Goal: Feedback & Contribution: Contribute content

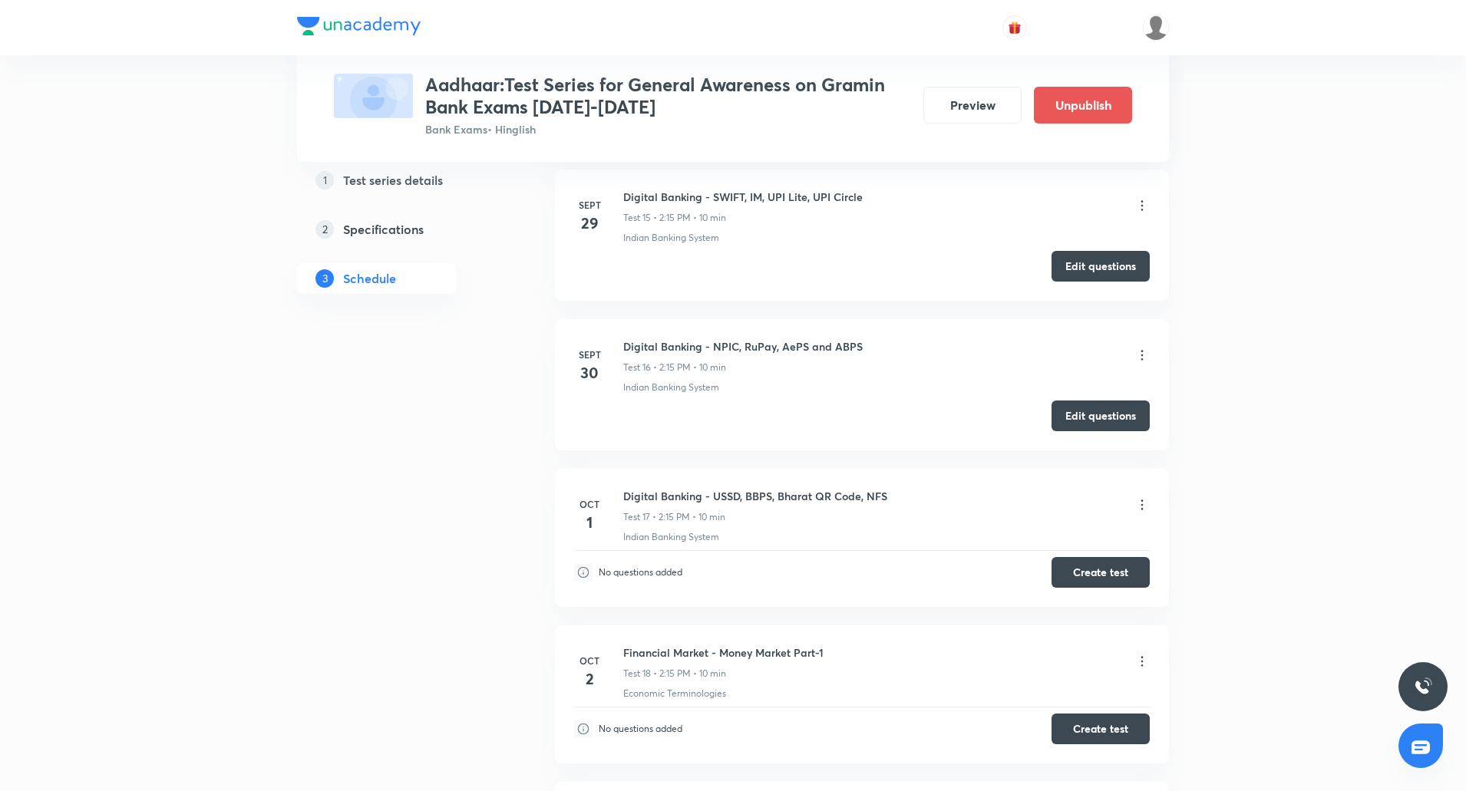
scroll to position [2852, 0]
click at [1124, 559] on button "Create test" at bounding box center [1100, 569] width 98 height 31
click at [821, 346] on h6 "Digital Banking - NPIC, RuPay, AePS and ABPS" at bounding box center [742, 345] width 239 height 16
click at [1106, 415] on button "Edit questions" at bounding box center [1100, 412] width 98 height 31
click at [1110, 571] on button "Create test" at bounding box center [1100, 569] width 98 height 31
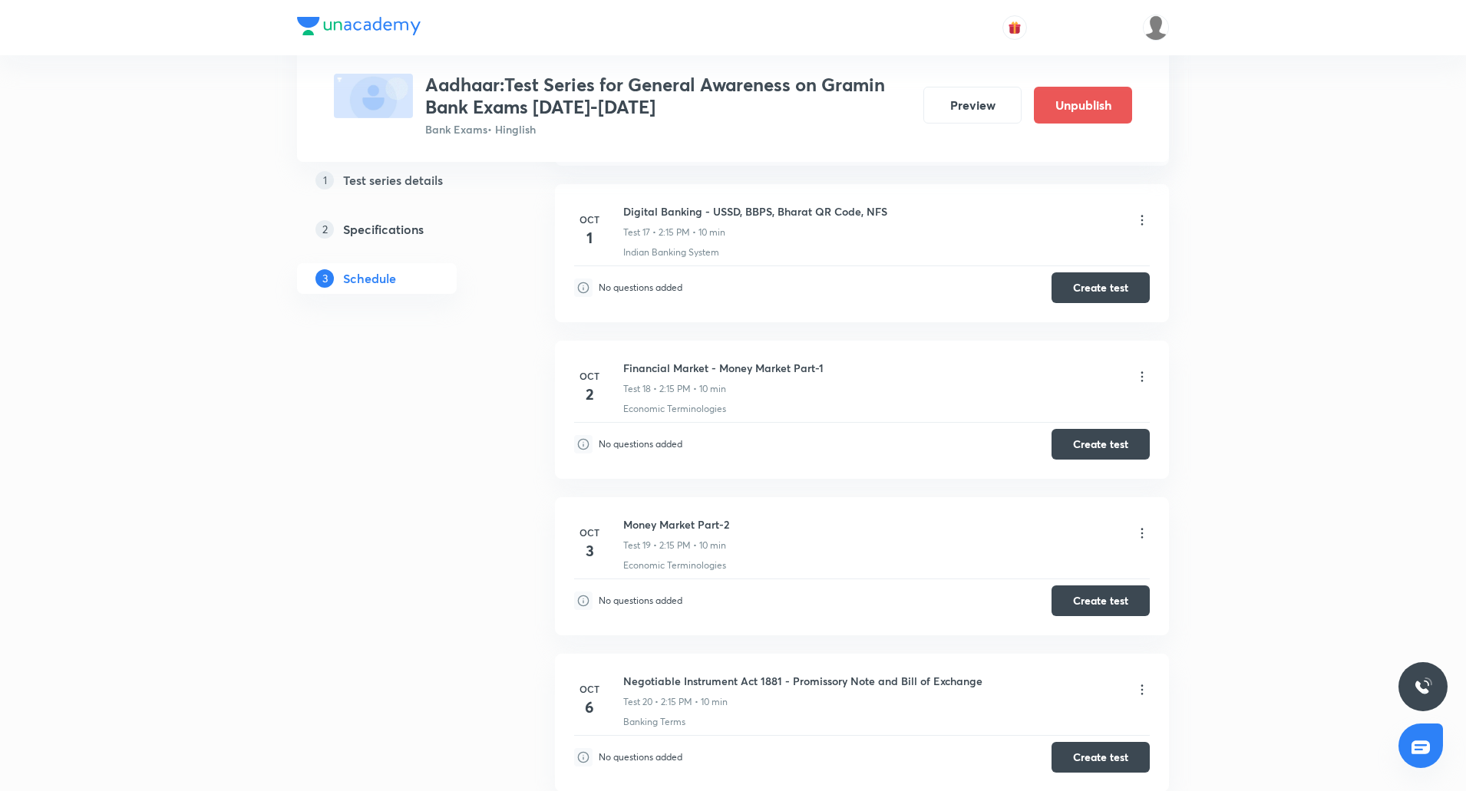
scroll to position [3136, 0]
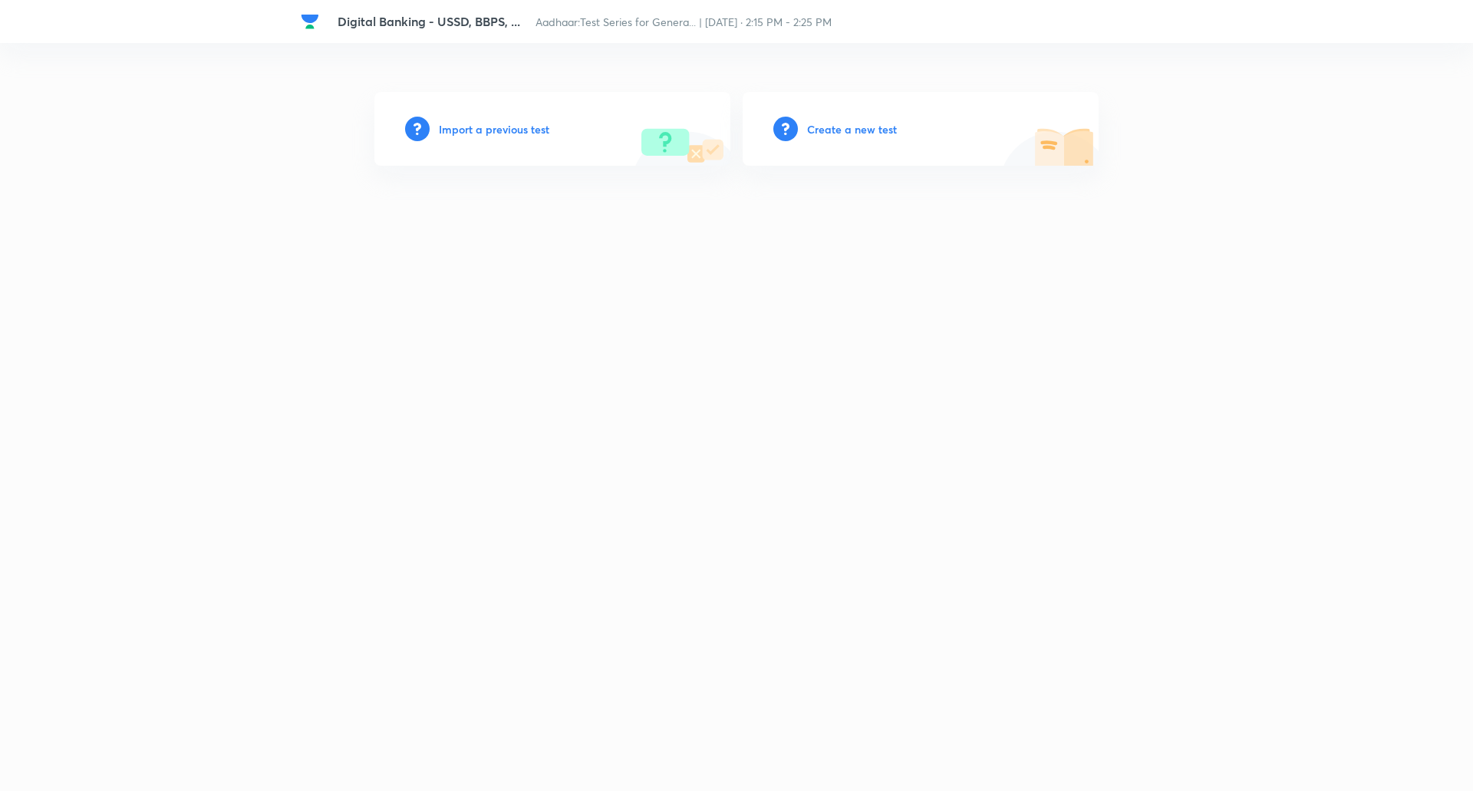
click at [846, 131] on h6 "Create a new test" at bounding box center [852, 129] width 90 height 16
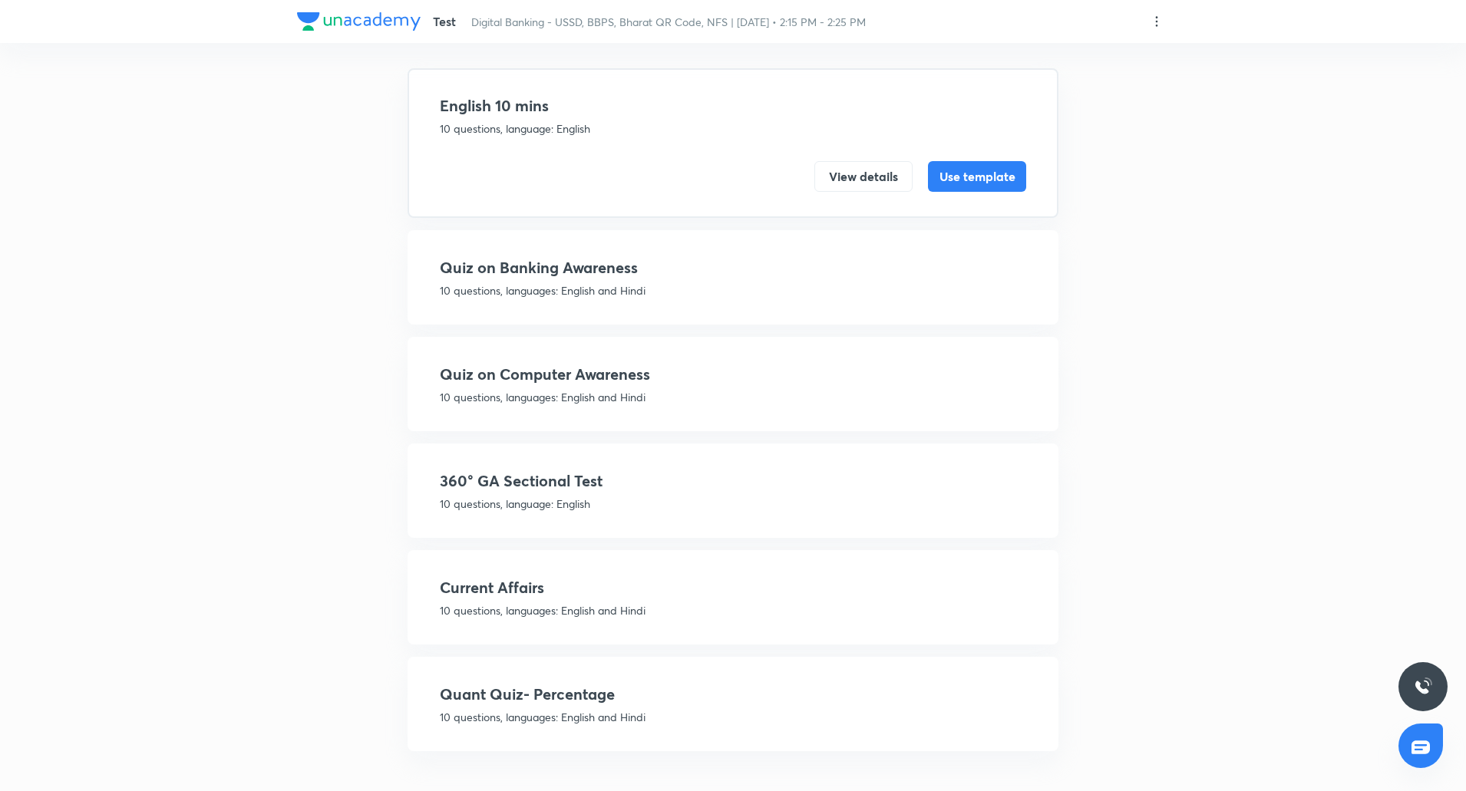
scroll to position [91, 0]
click at [582, 488] on h4 "360° GA Sectional Test" at bounding box center [733, 479] width 586 height 23
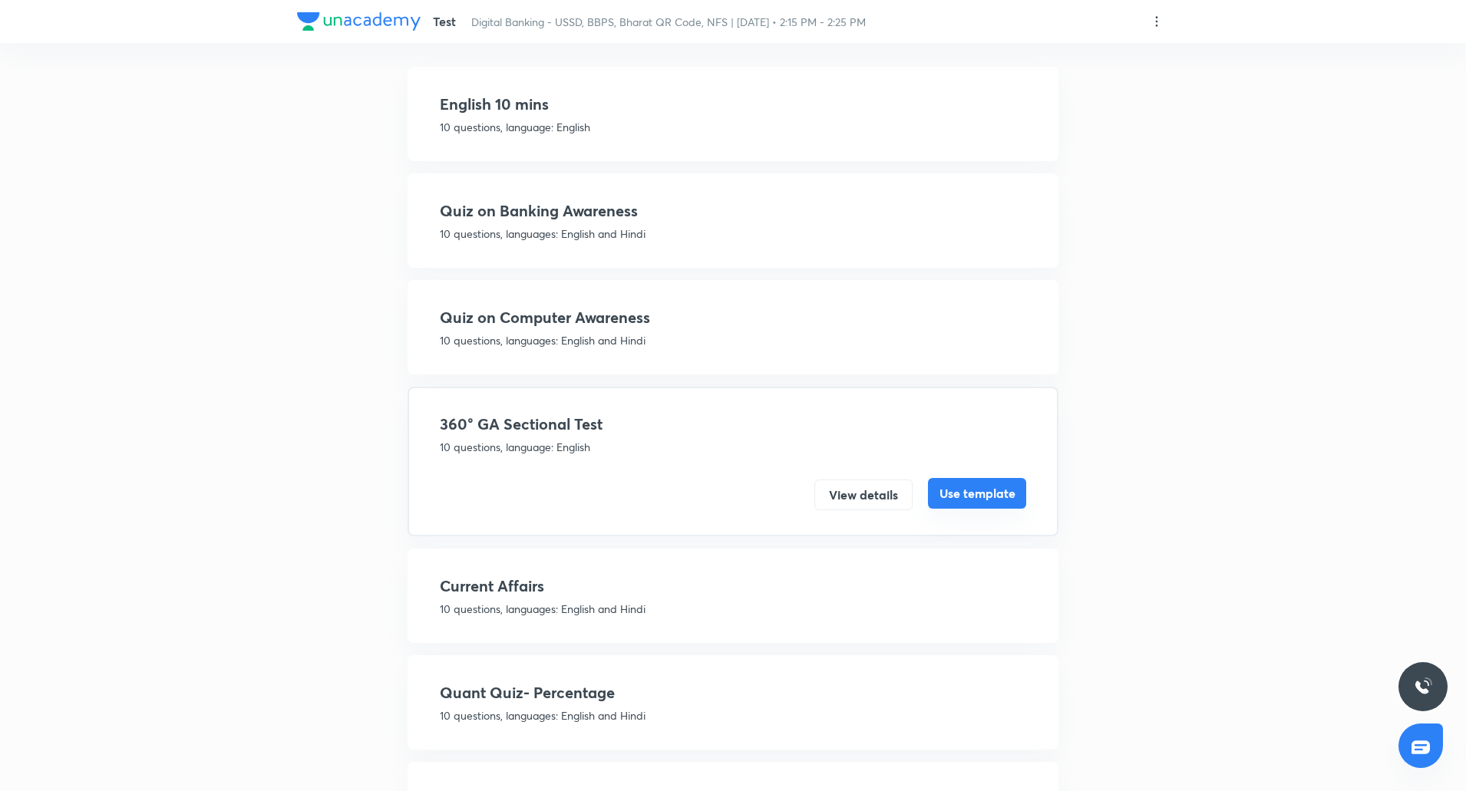
click at [964, 493] on button "Use template" at bounding box center [977, 493] width 98 height 31
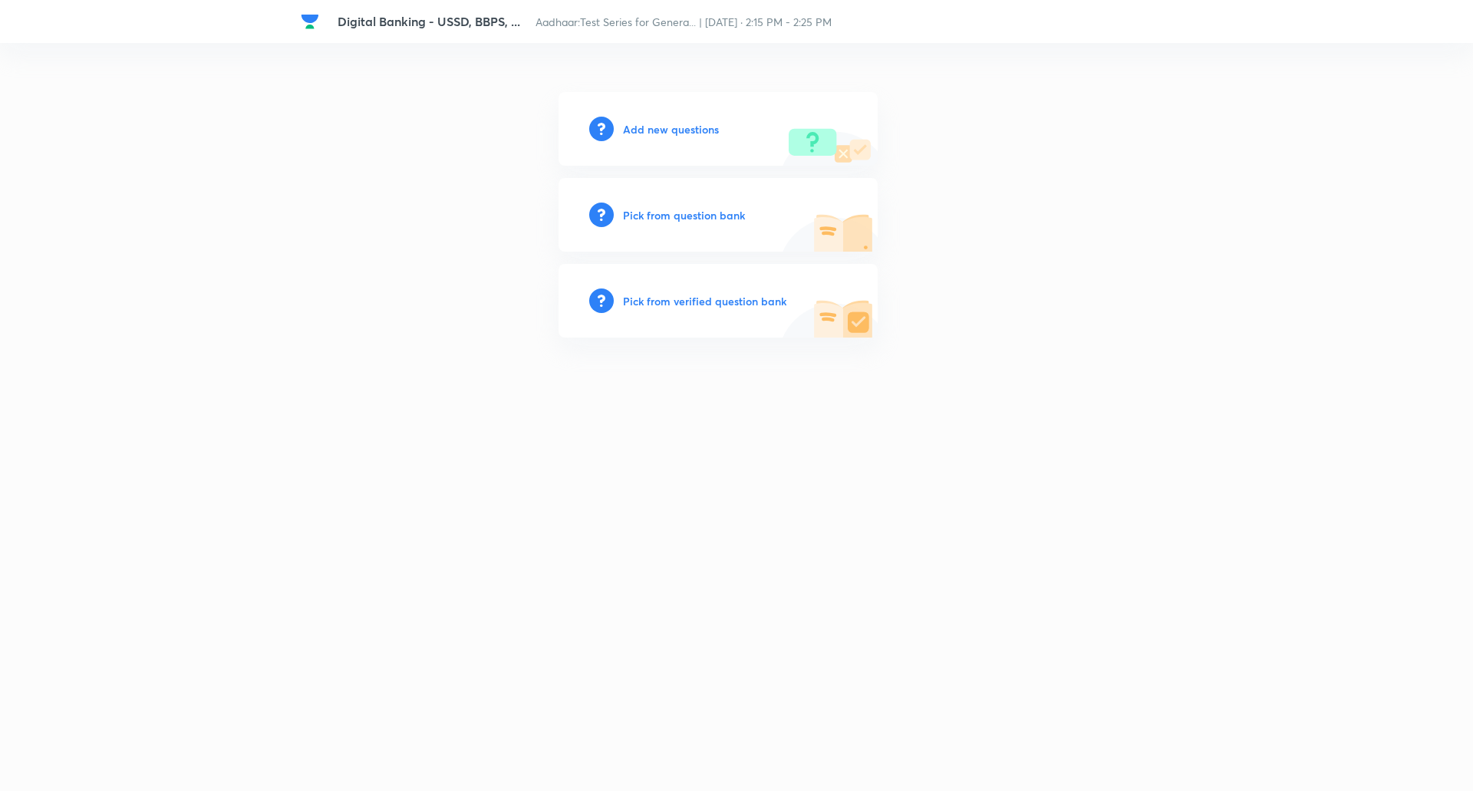
click at [704, 128] on h6 "Add new questions" at bounding box center [671, 129] width 96 height 16
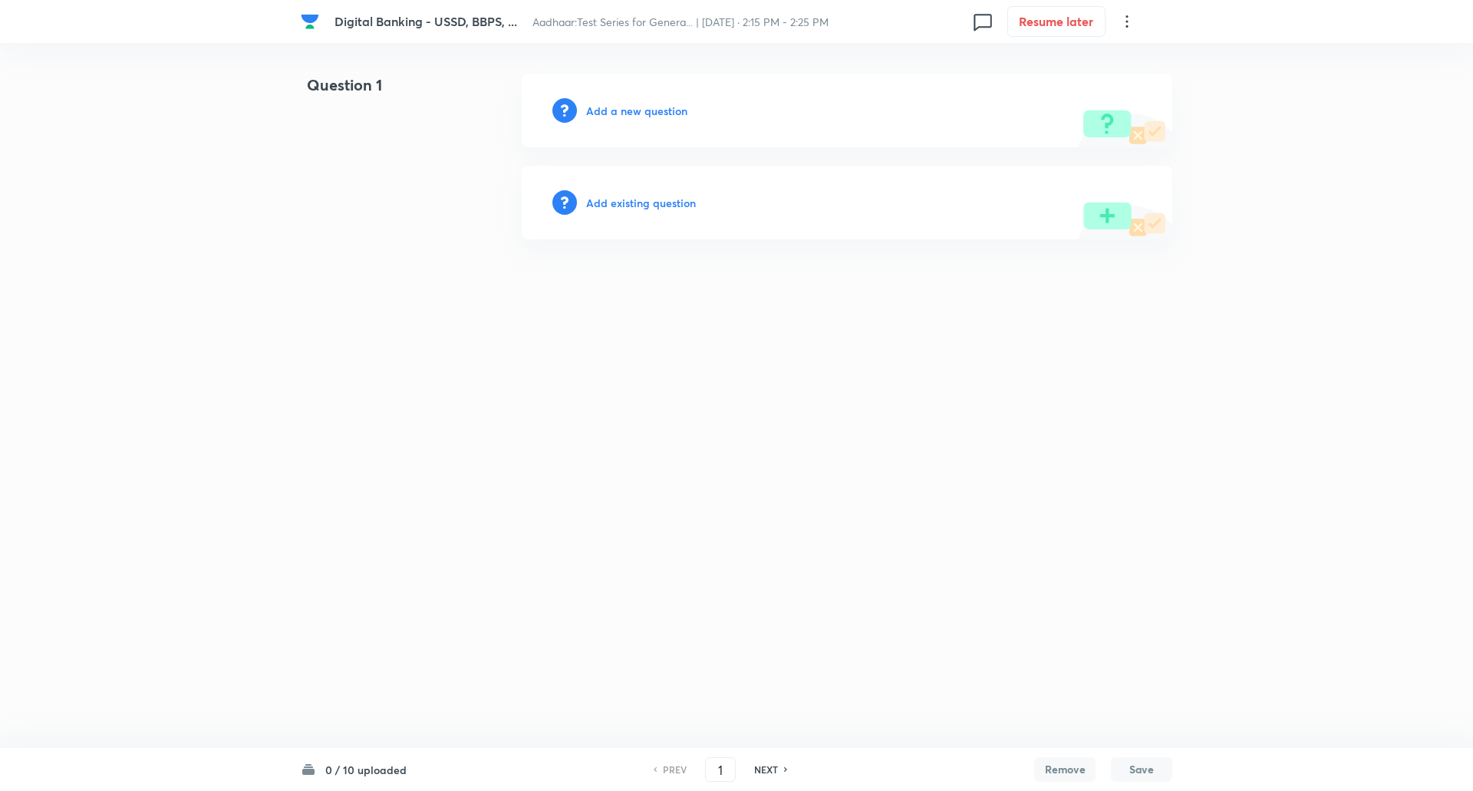
click at [681, 106] on h6 "Add a new question" at bounding box center [636, 111] width 101 height 16
click at [681, 106] on h6 "Choose a question type" at bounding box center [645, 111] width 118 height 16
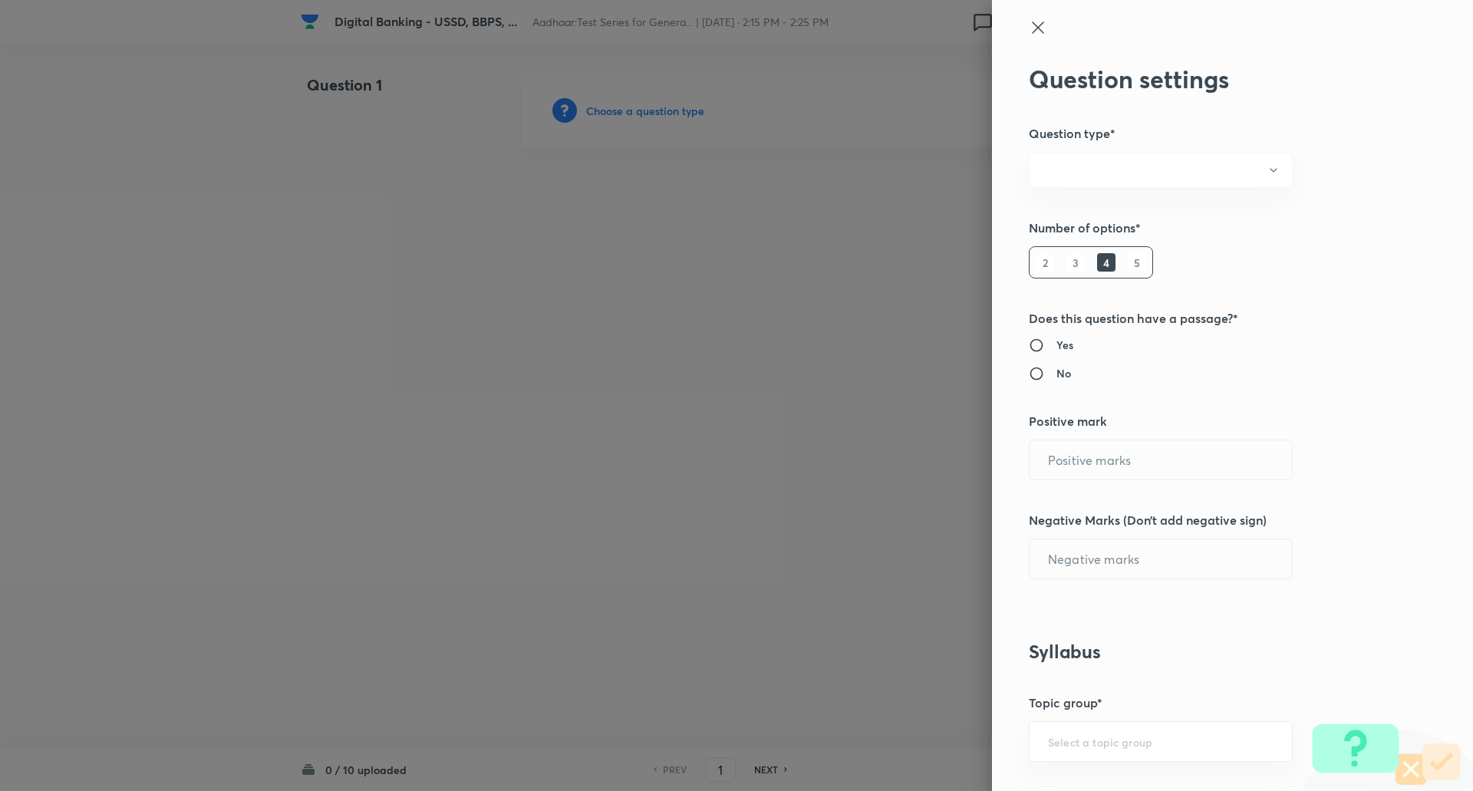
radio input "true"
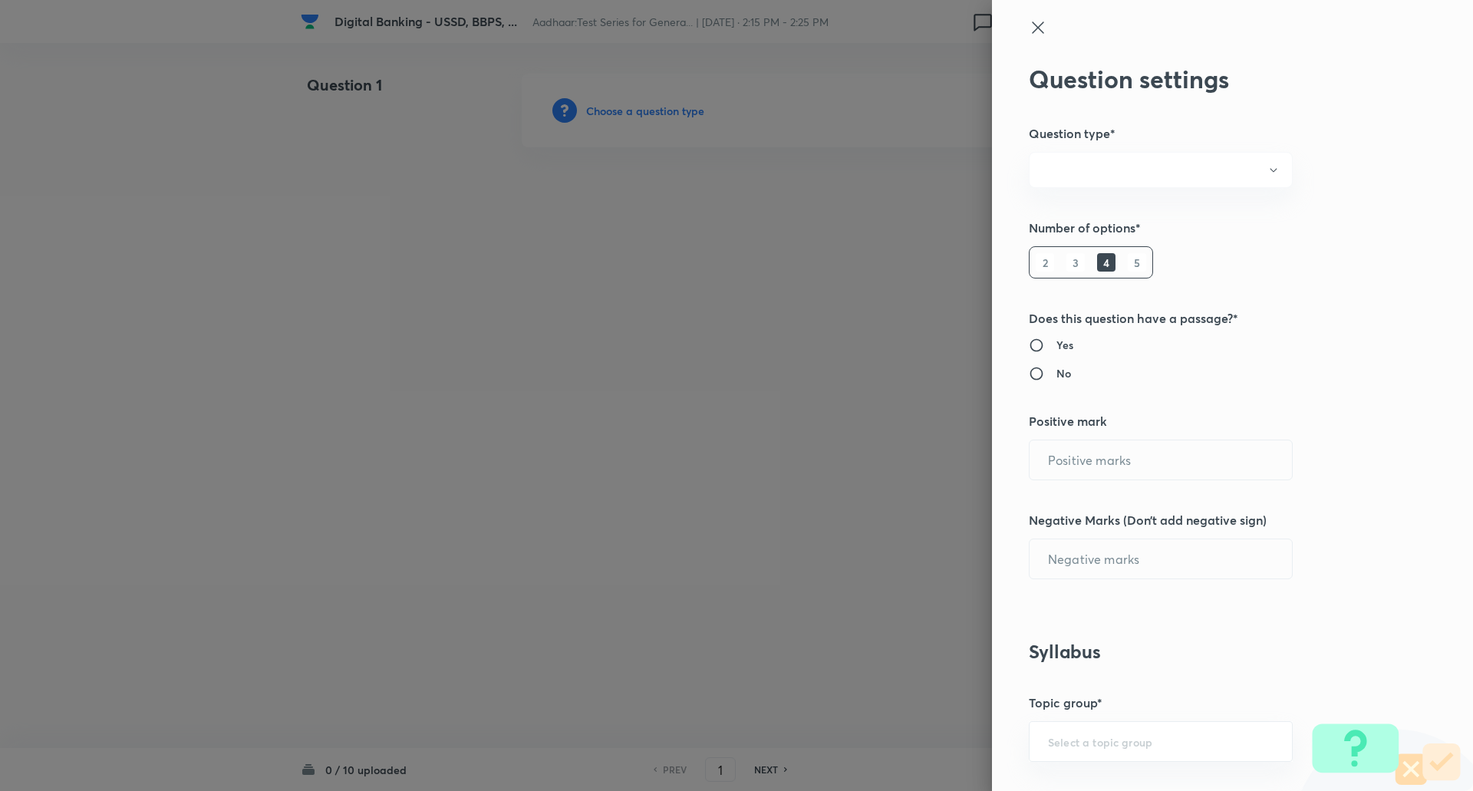
radio input "true"
type input "1"
click at [1128, 269] on h6 "5" at bounding box center [1137, 262] width 18 height 18
click at [1055, 549] on input "0" at bounding box center [1161, 558] width 262 height 39
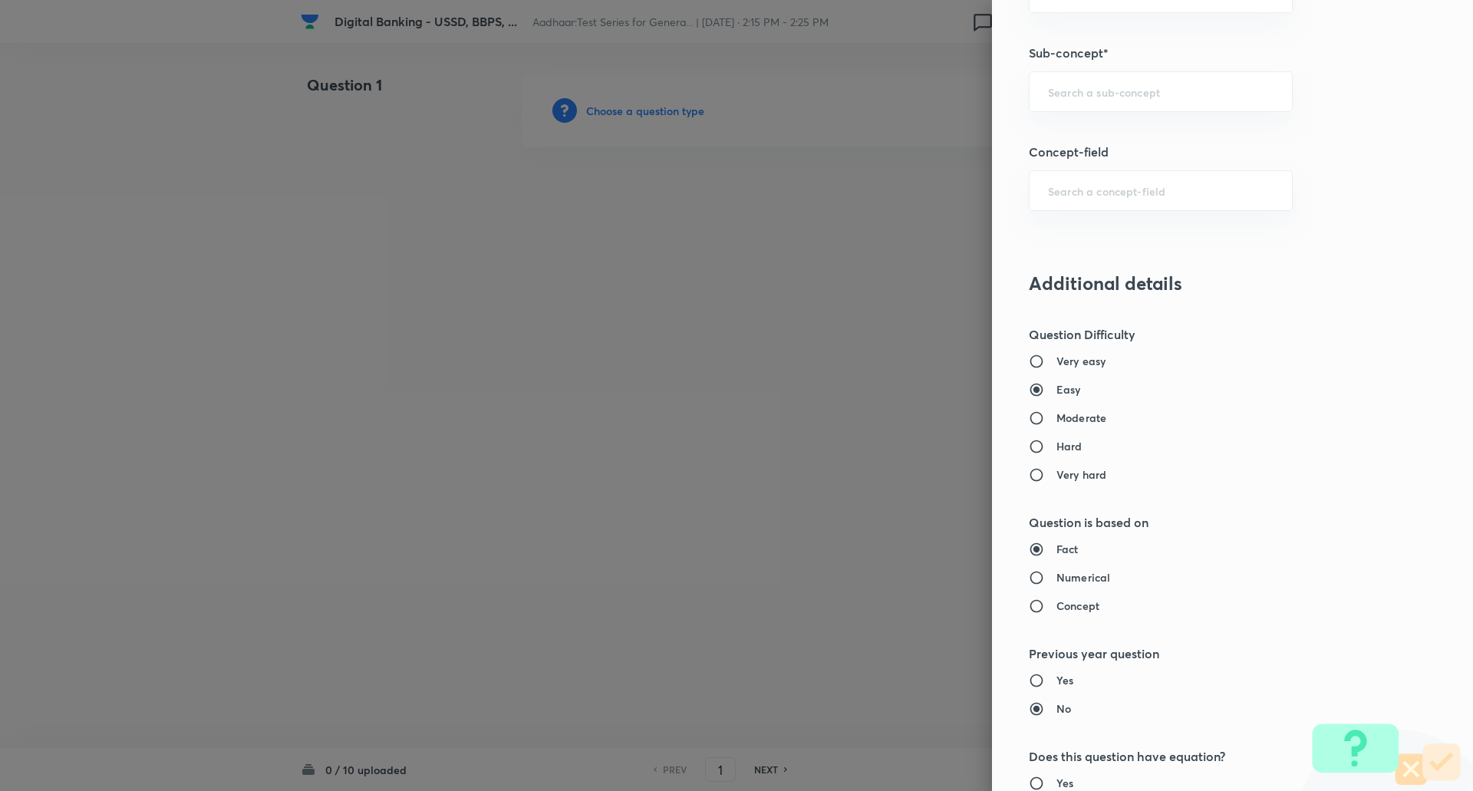
scroll to position [948, 0]
type input "0.5"
click at [833, 224] on div at bounding box center [736, 395] width 1473 height 791
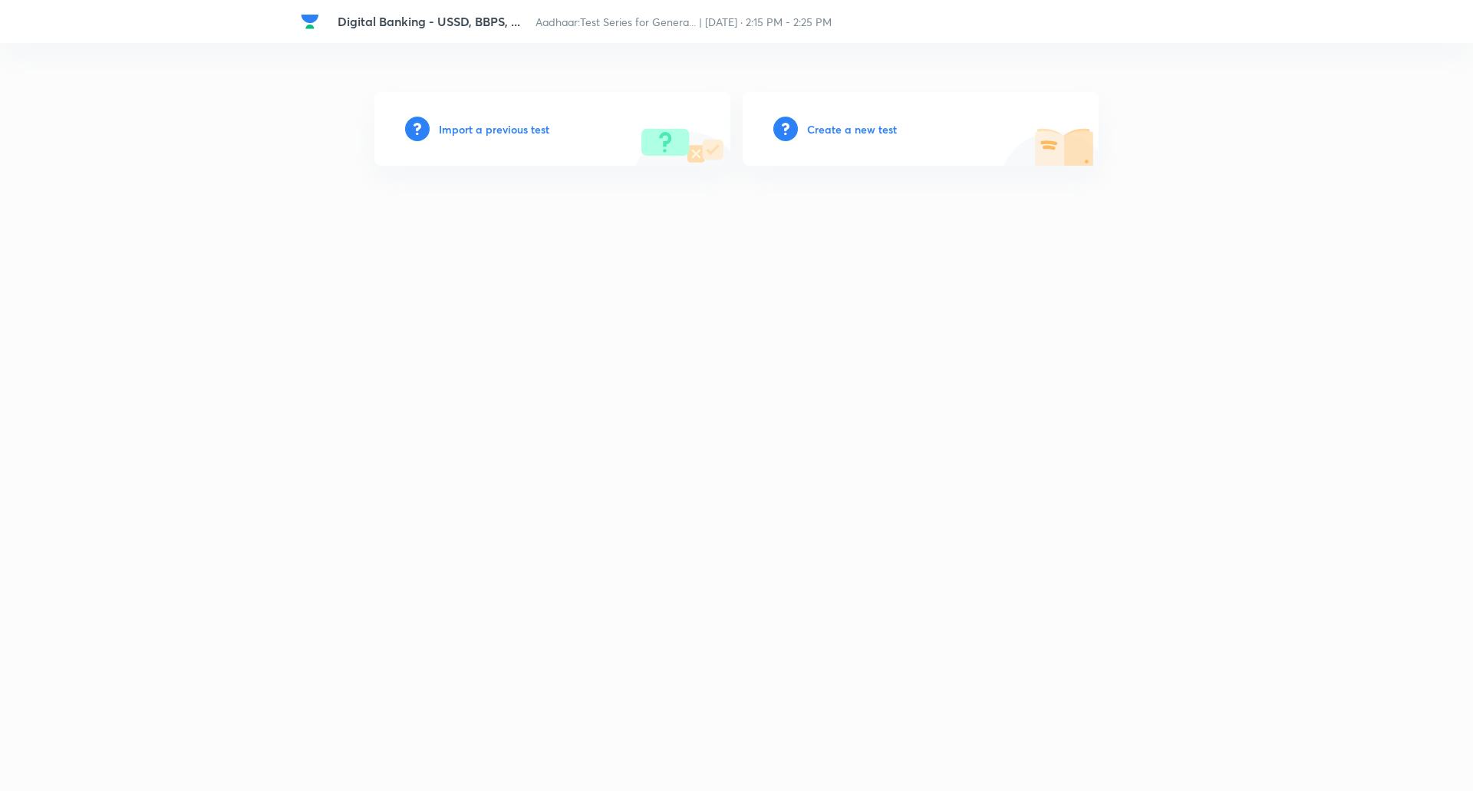
click at [841, 127] on h6 "Create a new test" at bounding box center [852, 129] width 90 height 16
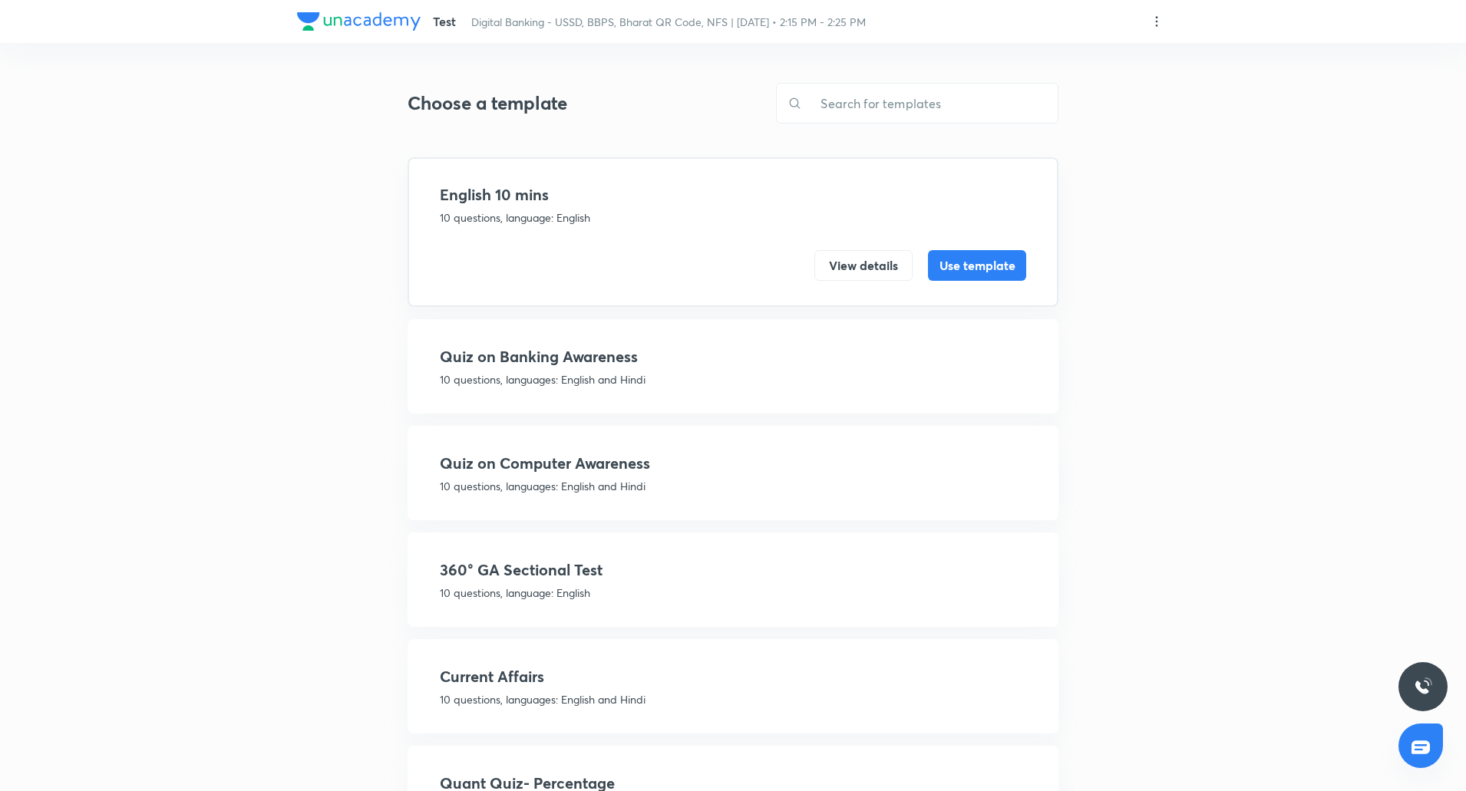
click at [591, 570] on h4 "360° GA Sectional Test" at bounding box center [733, 570] width 586 height 23
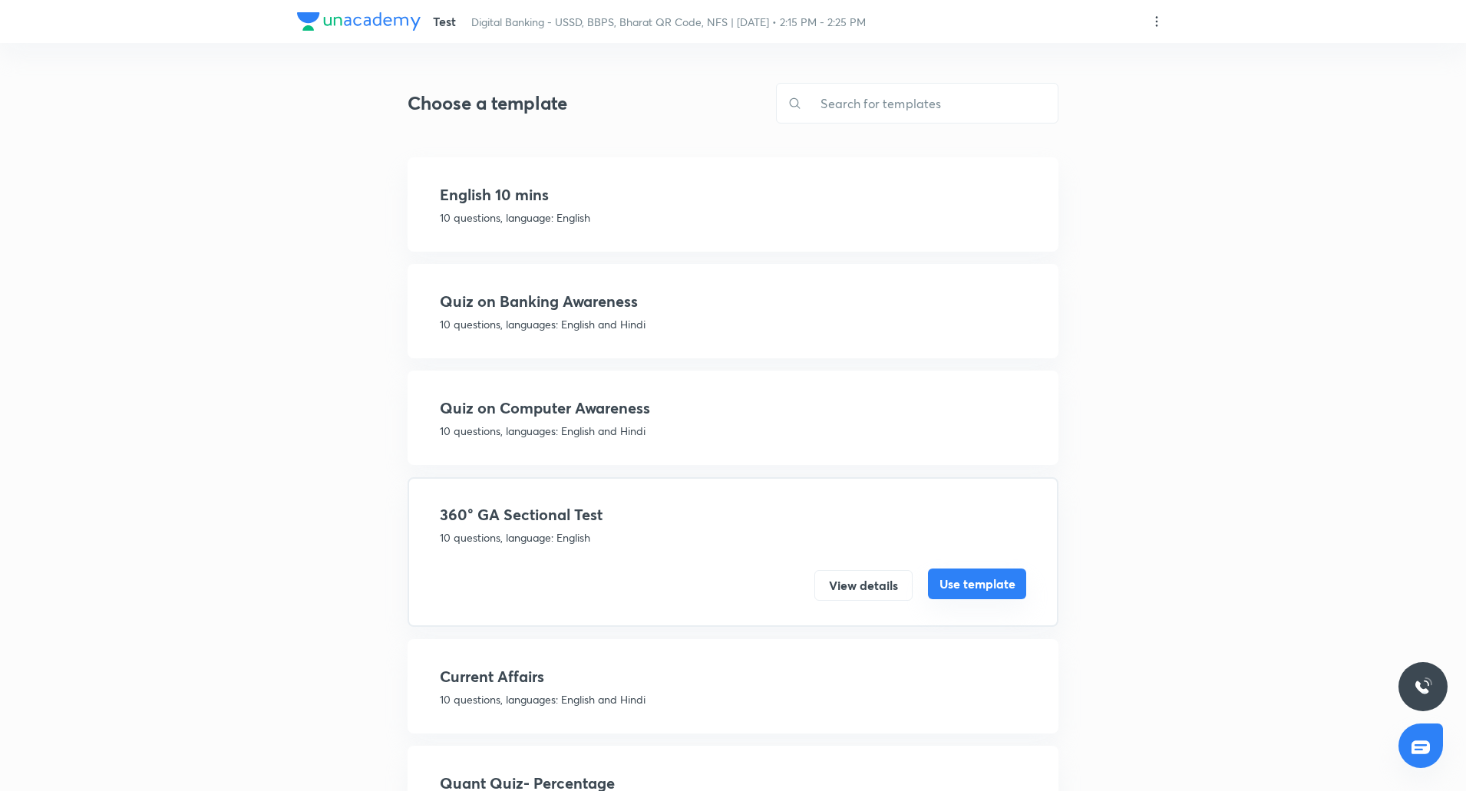
click at [978, 573] on button "Use template" at bounding box center [977, 584] width 98 height 31
click at [978, 581] on button "Use template" at bounding box center [977, 584] width 98 height 31
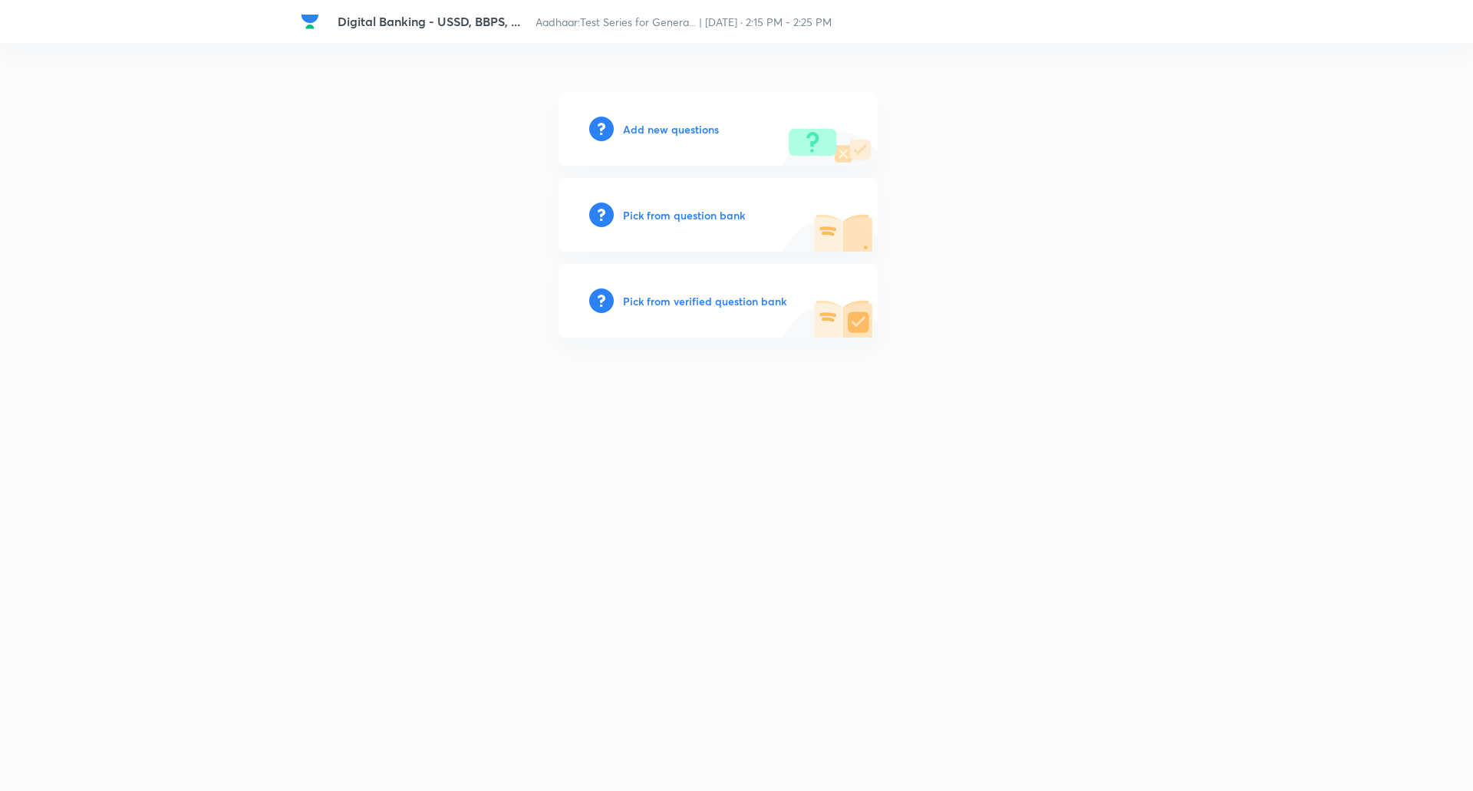
click at [655, 125] on h6 "Add new questions" at bounding box center [671, 129] width 96 height 16
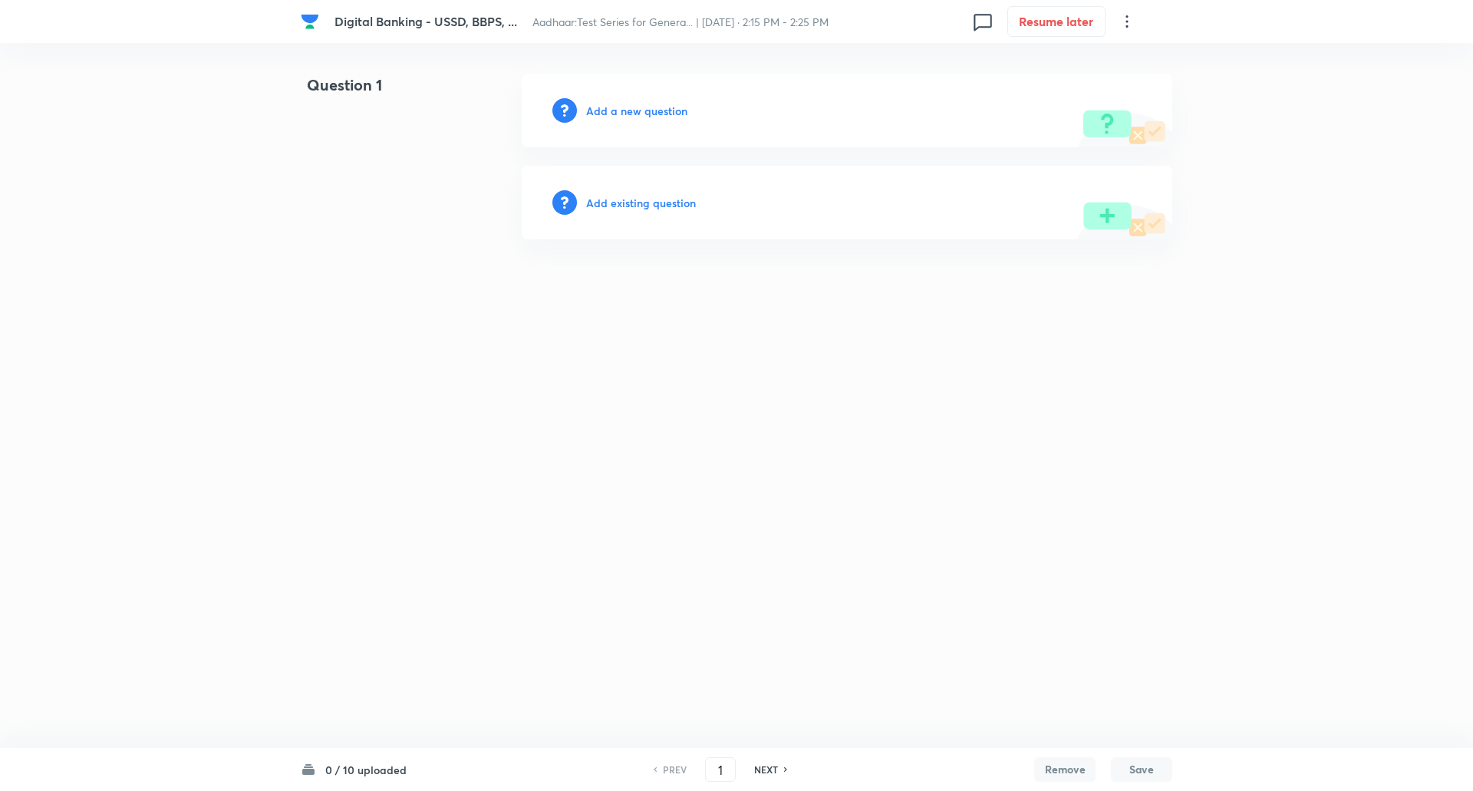
click at [608, 114] on h6 "Add a new question" at bounding box center [636, 111] width 101 height 16
click at [608, 114] on h6 "Choose a question type" at bounding box center [645, 111] width 118 height 16
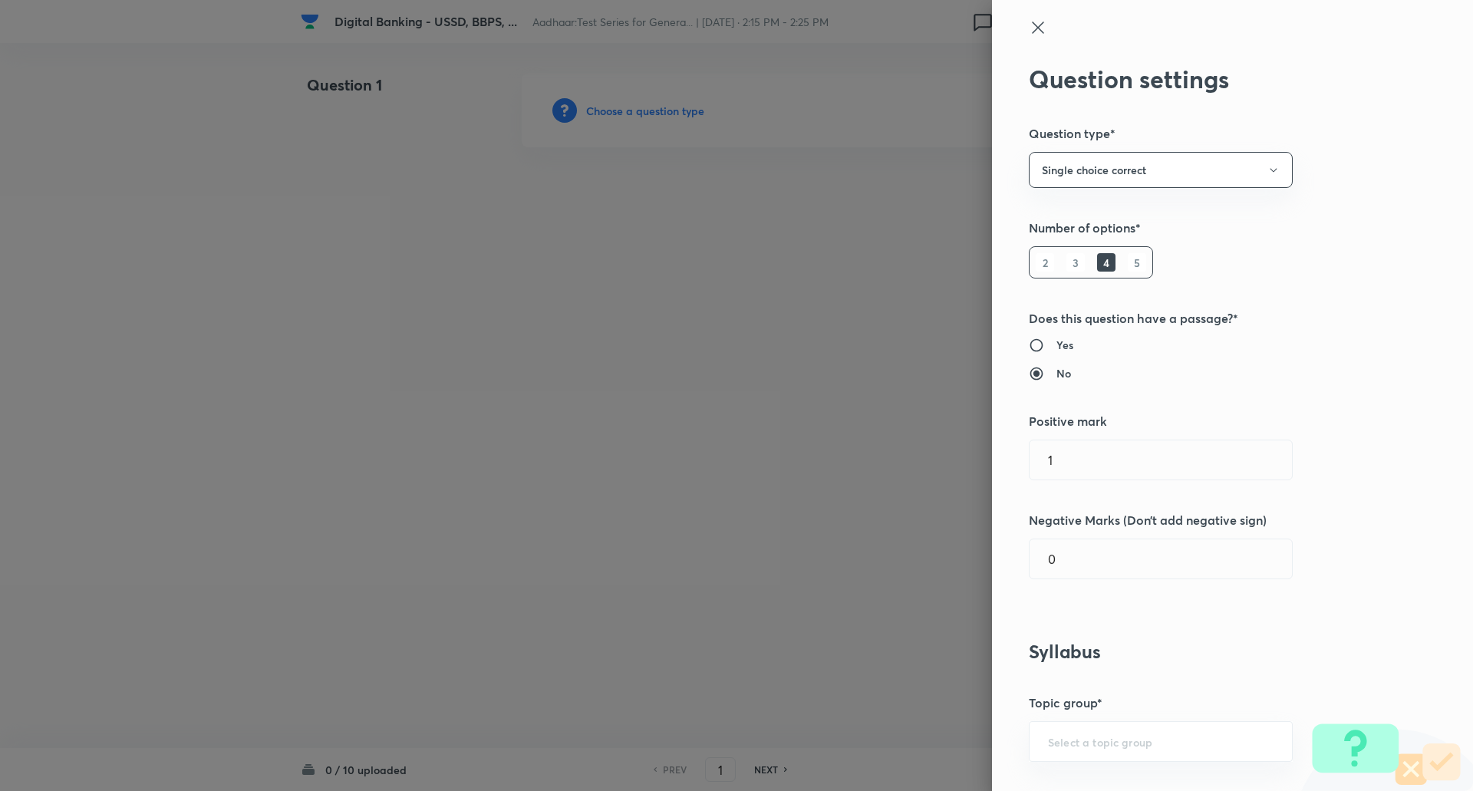
click at [1128, 261] on h6 "5" at bounding box center [1137, 262] width 18 height 18
click at [1055, 569] on input "0" at bounding box center [1161, 558] width 262 height 39
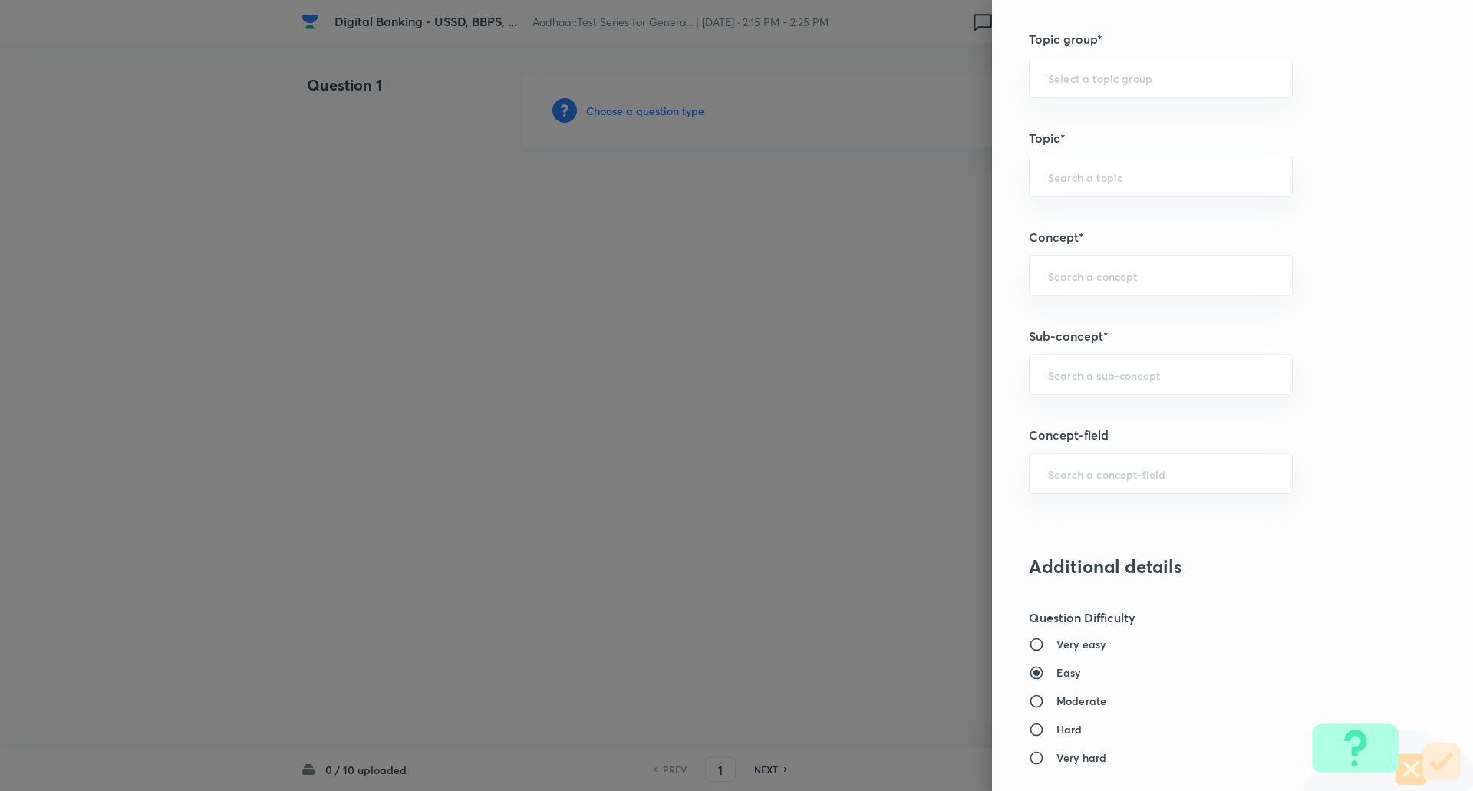
scroll to position [664, 0]
type input "0.25"
click at [1034, 700] on input "Moderate" at bounding box center [1043, 700] width 28 height 15
radio input "true"
radio input "false"
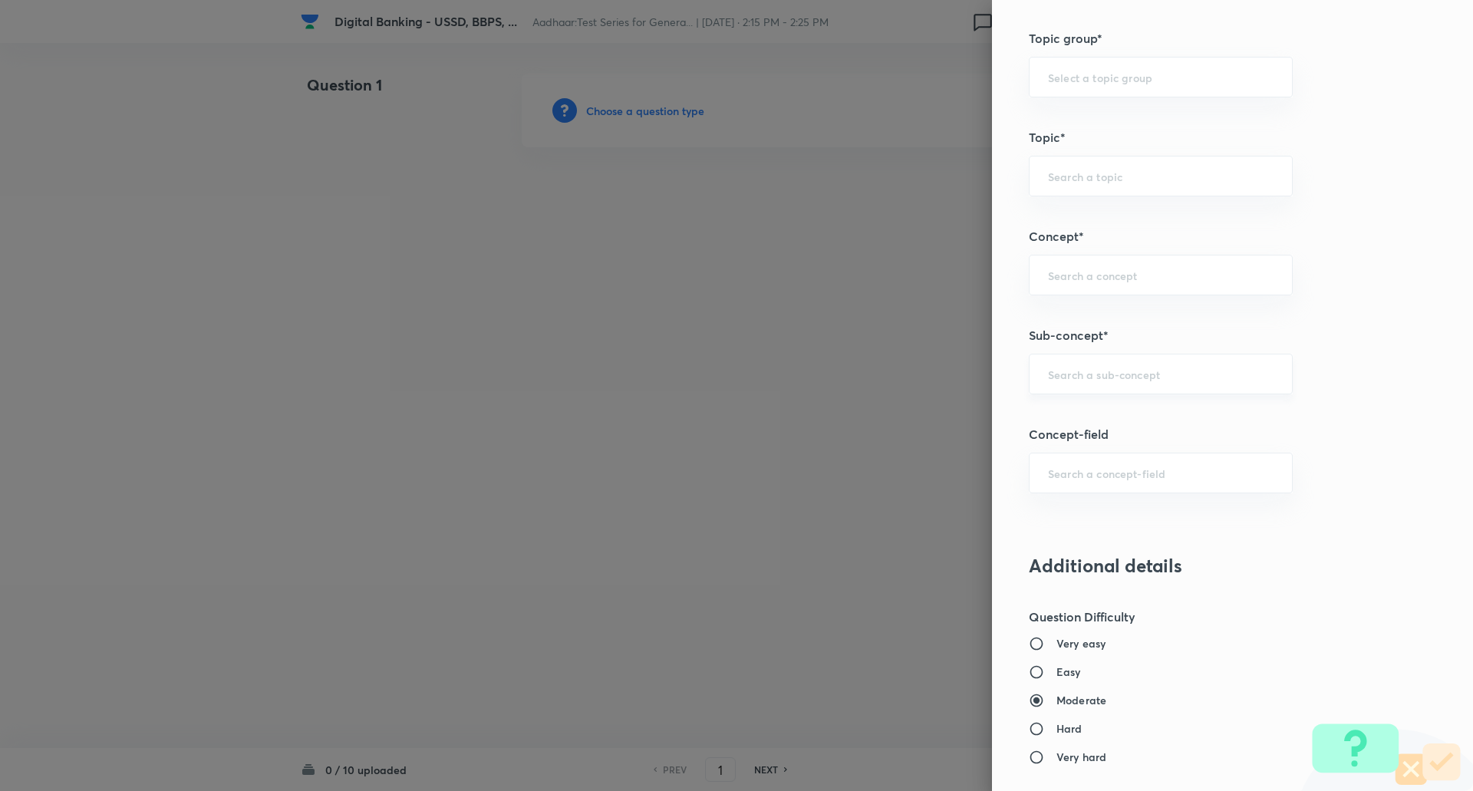
click at [1169, 368] on input "text" at bounding box center [1161, 374] width 226 height 15
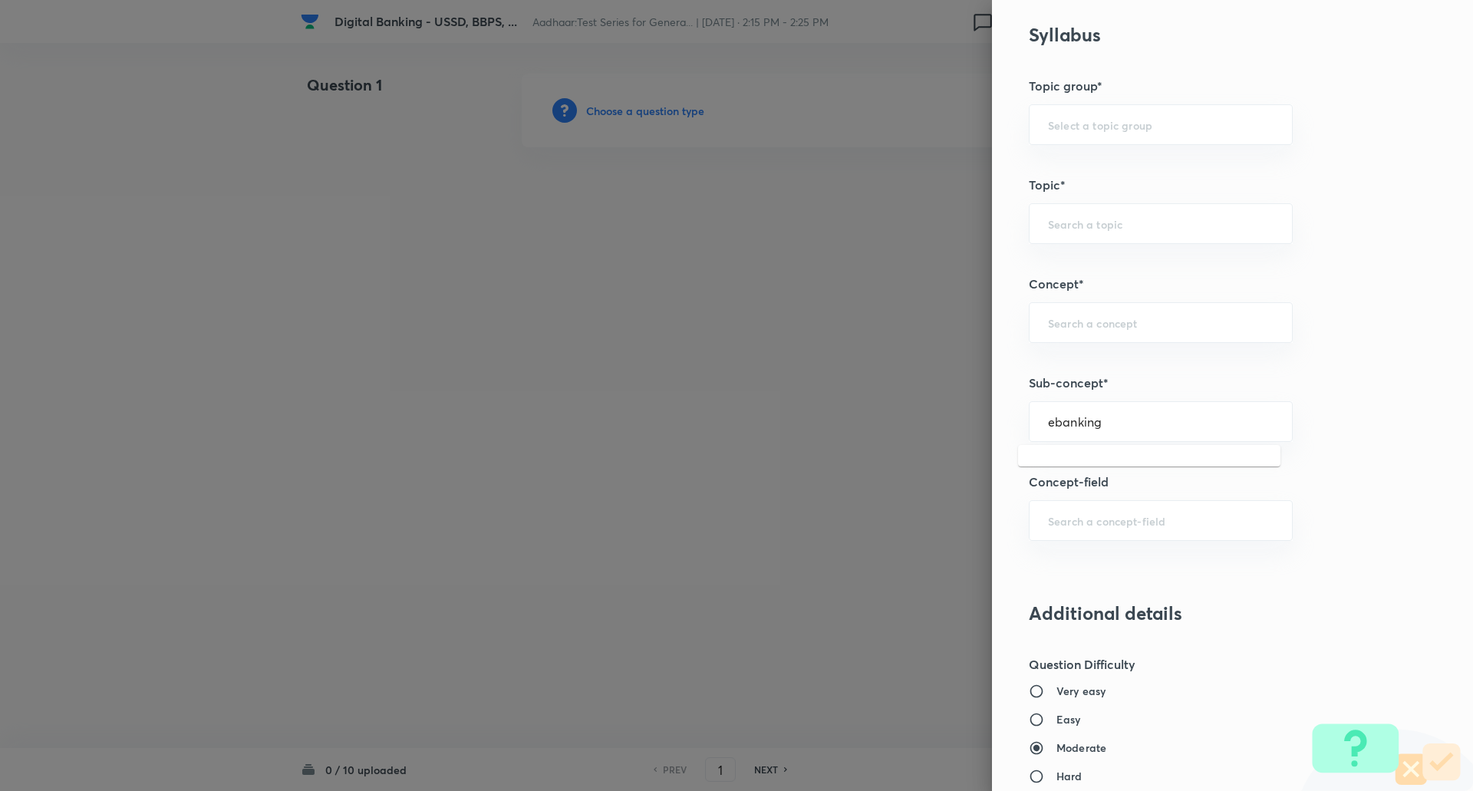
scroll to position [617, 0]
type input "e"
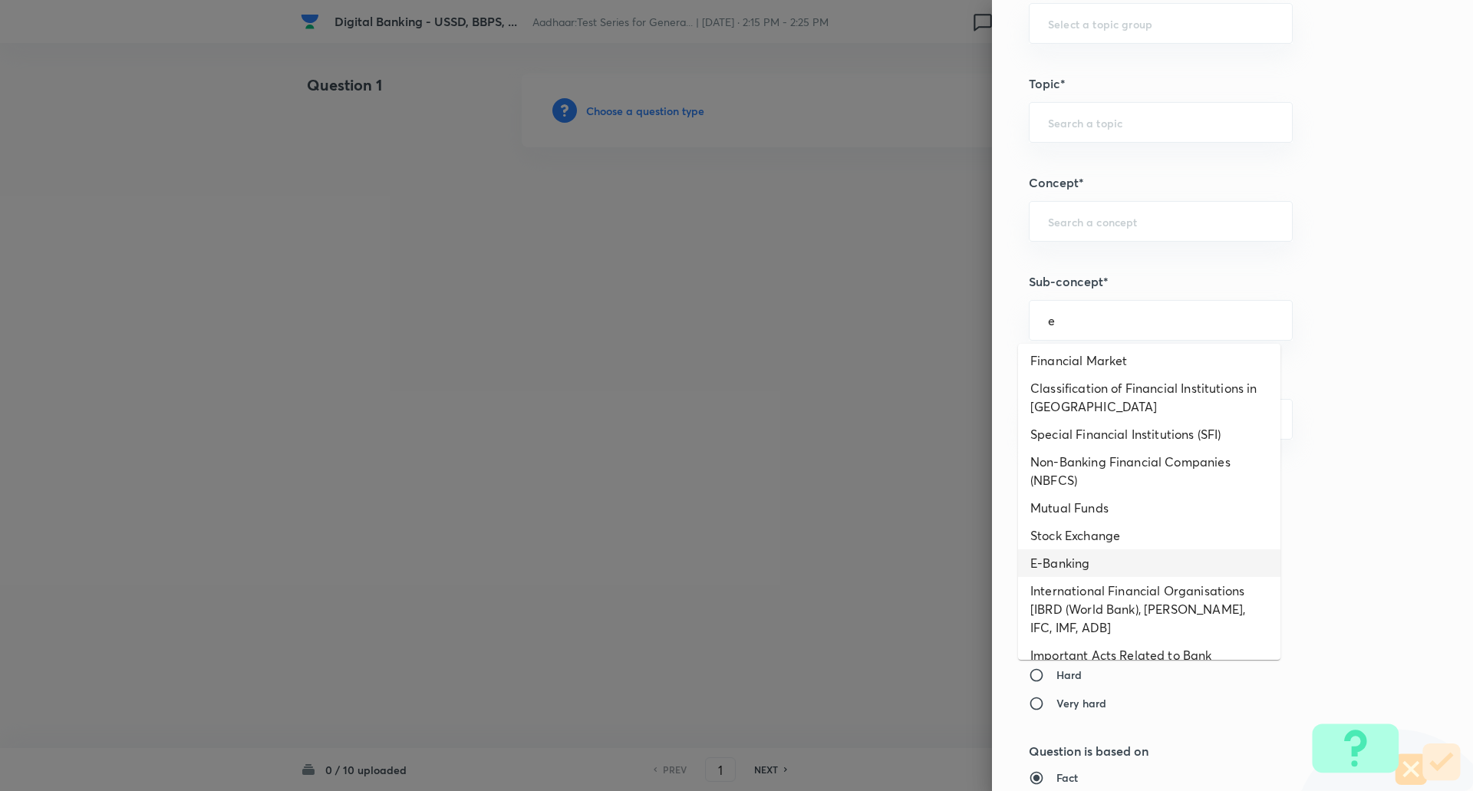
scroll to position [473, 0]
click at [1093, 555] on li "E-Banking" at bounding box center [1149, 563] width 262 height 28
type input "E-Banking"
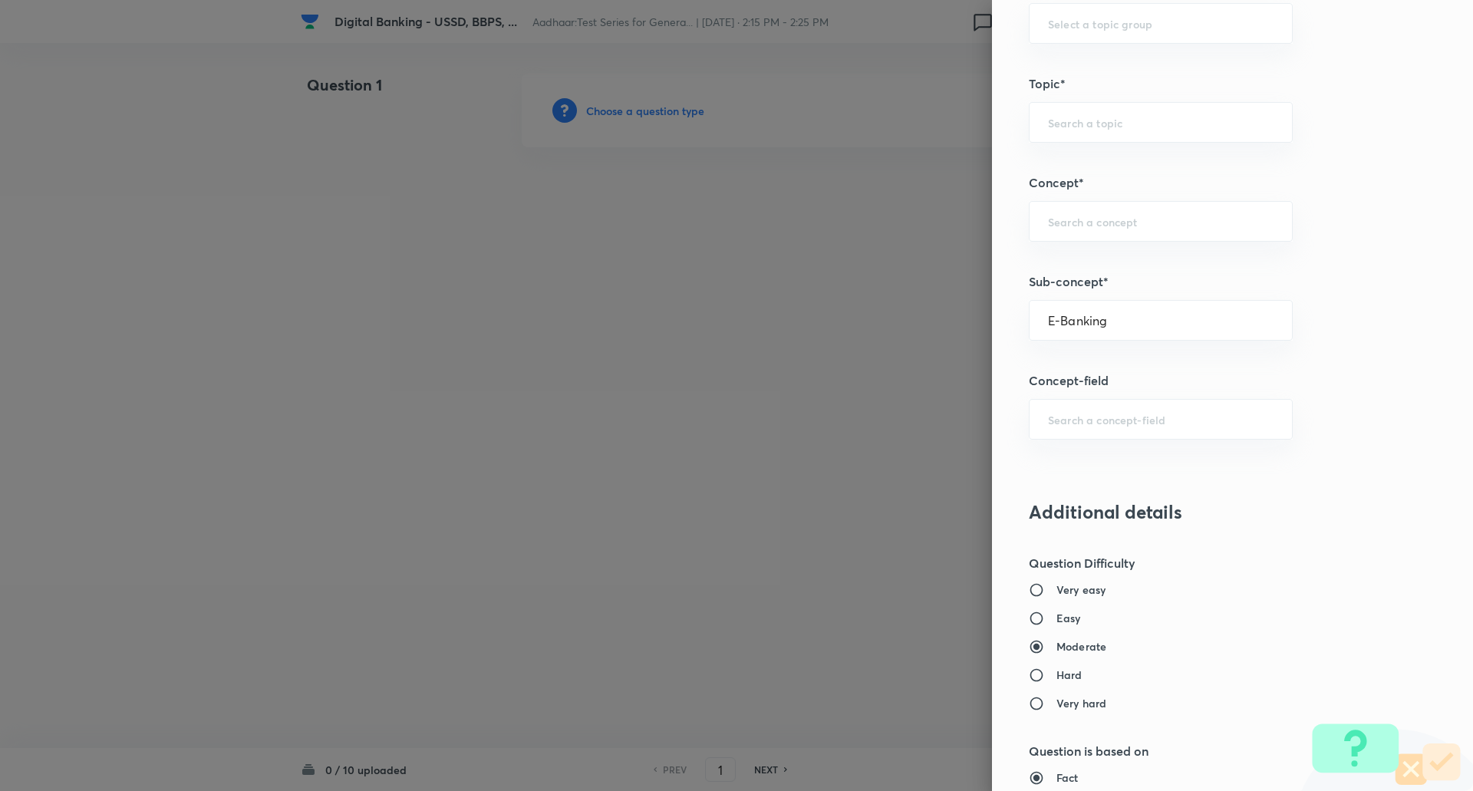
type input "Awareness"
type input "Banking Awareness"
type input "Financial Awareness"
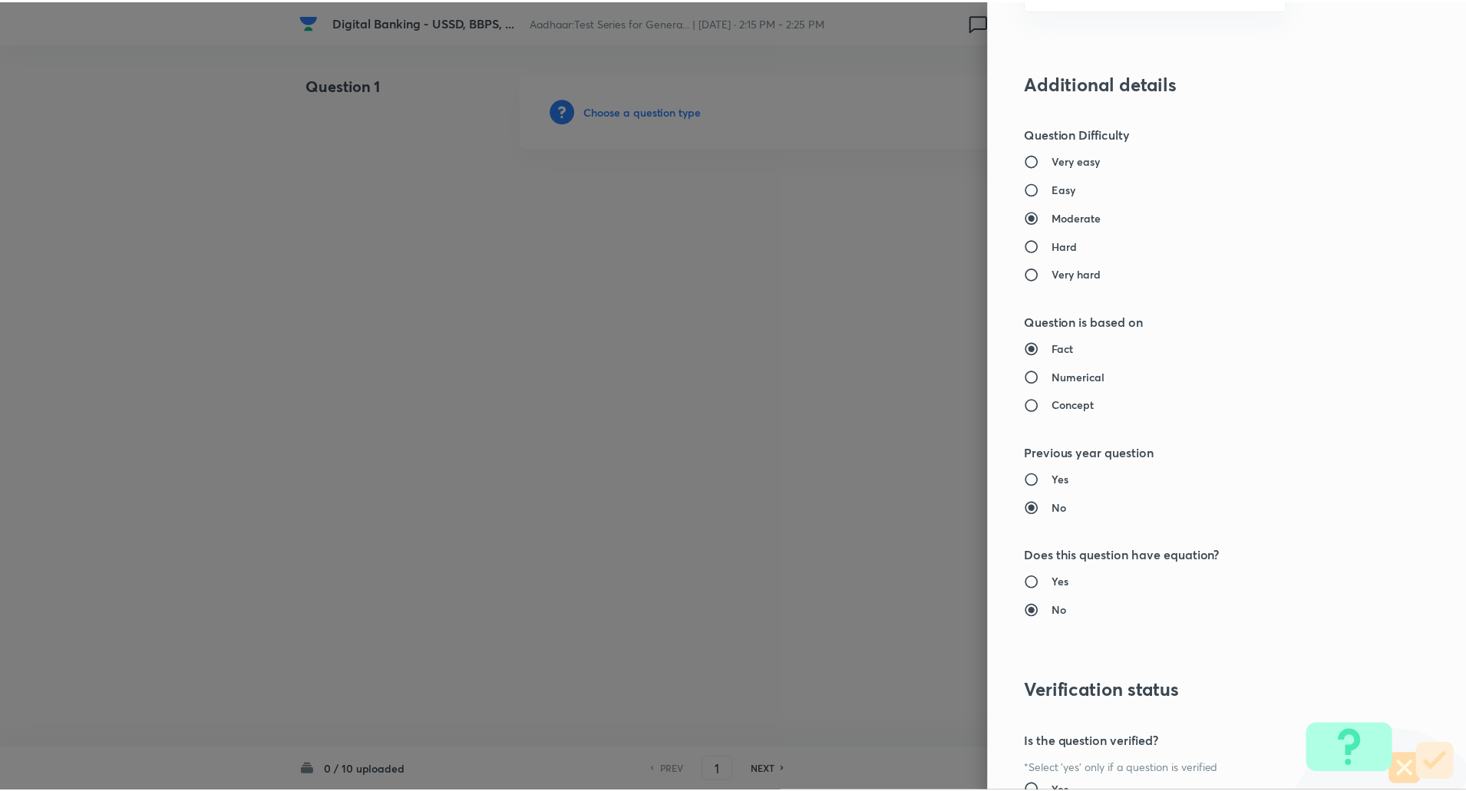
scroll to position [1301, 0]
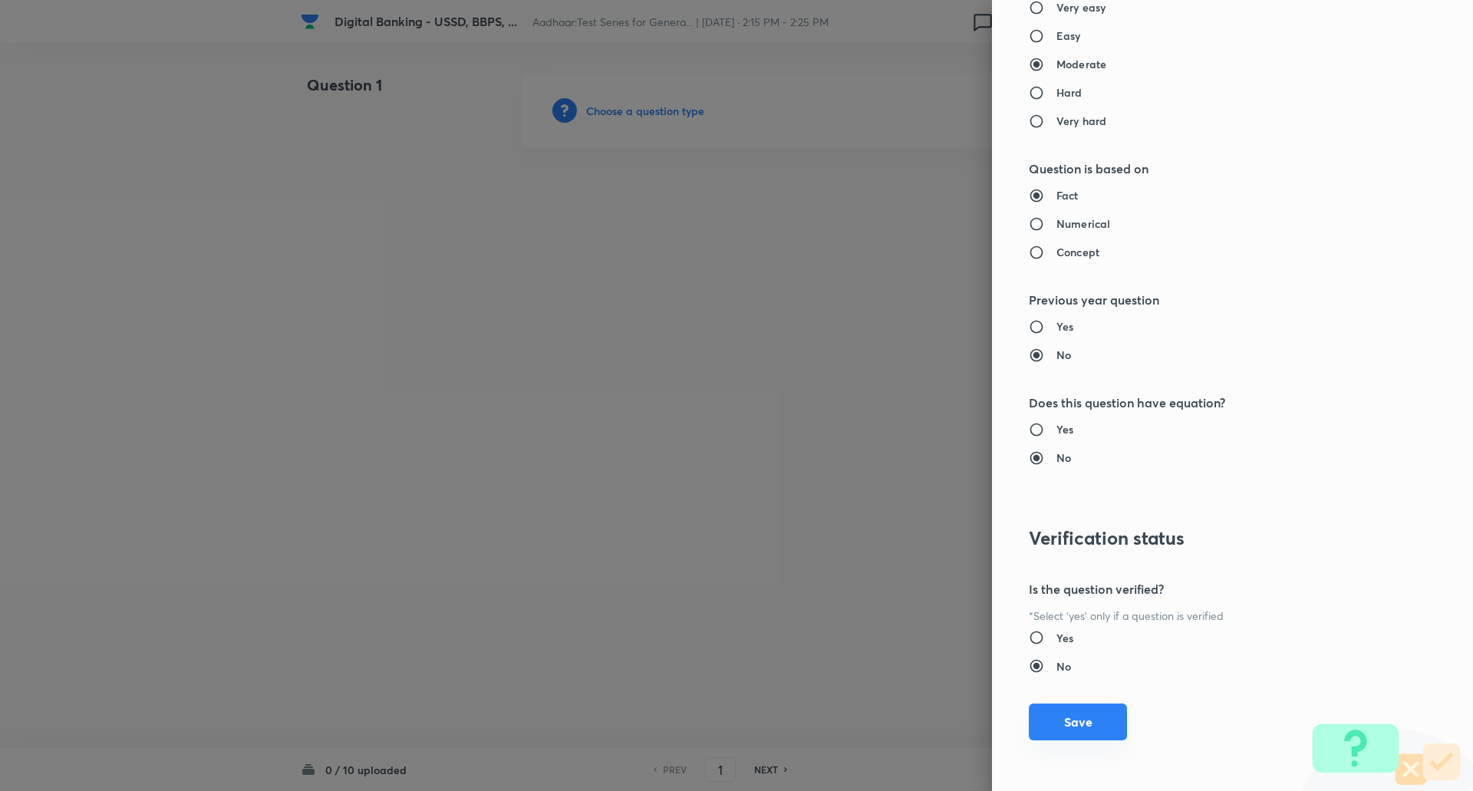
click at [1062, 722] on button "Save" at bounding box center [1078, 722] width 98 height 37
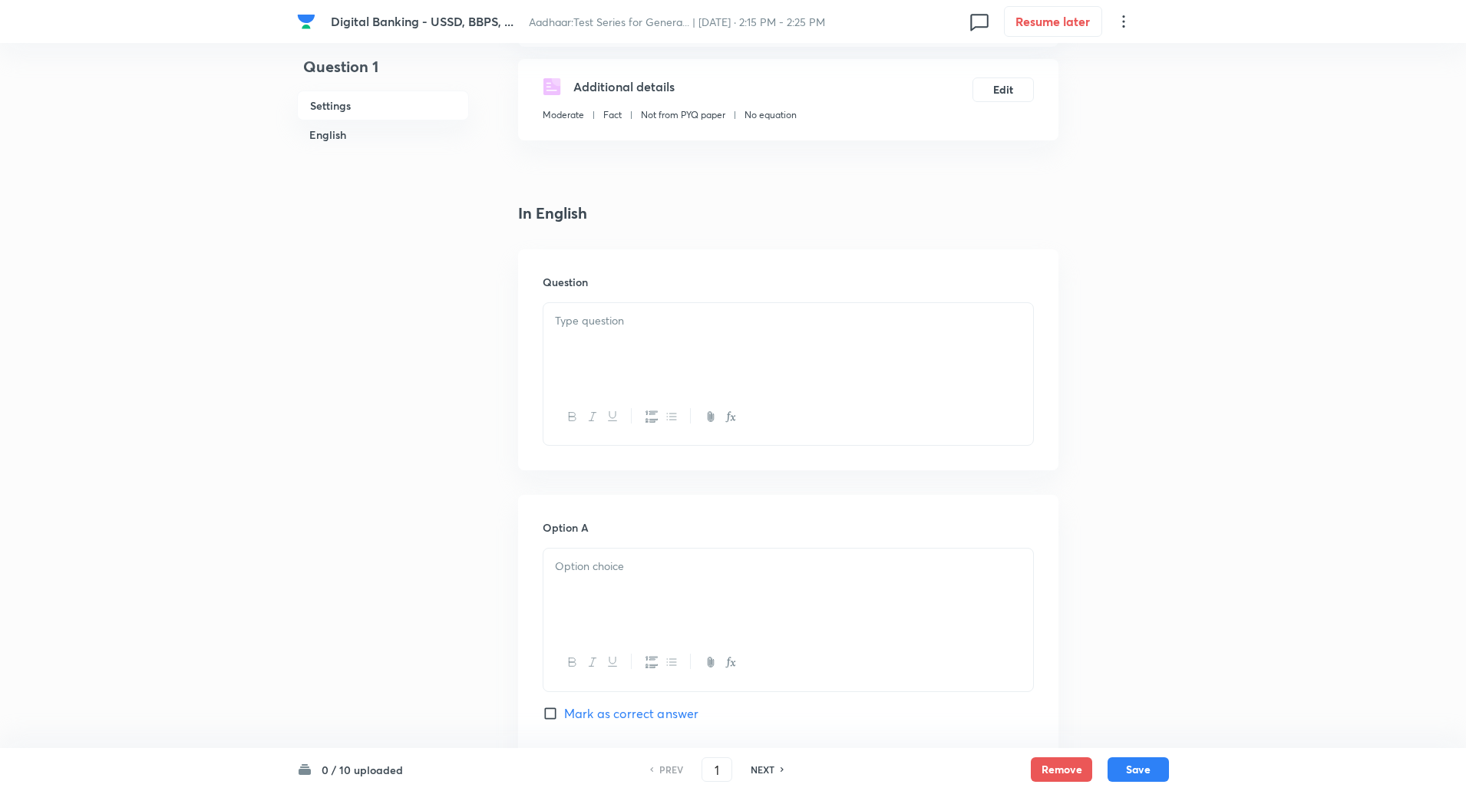
scroll to position [274, 0]
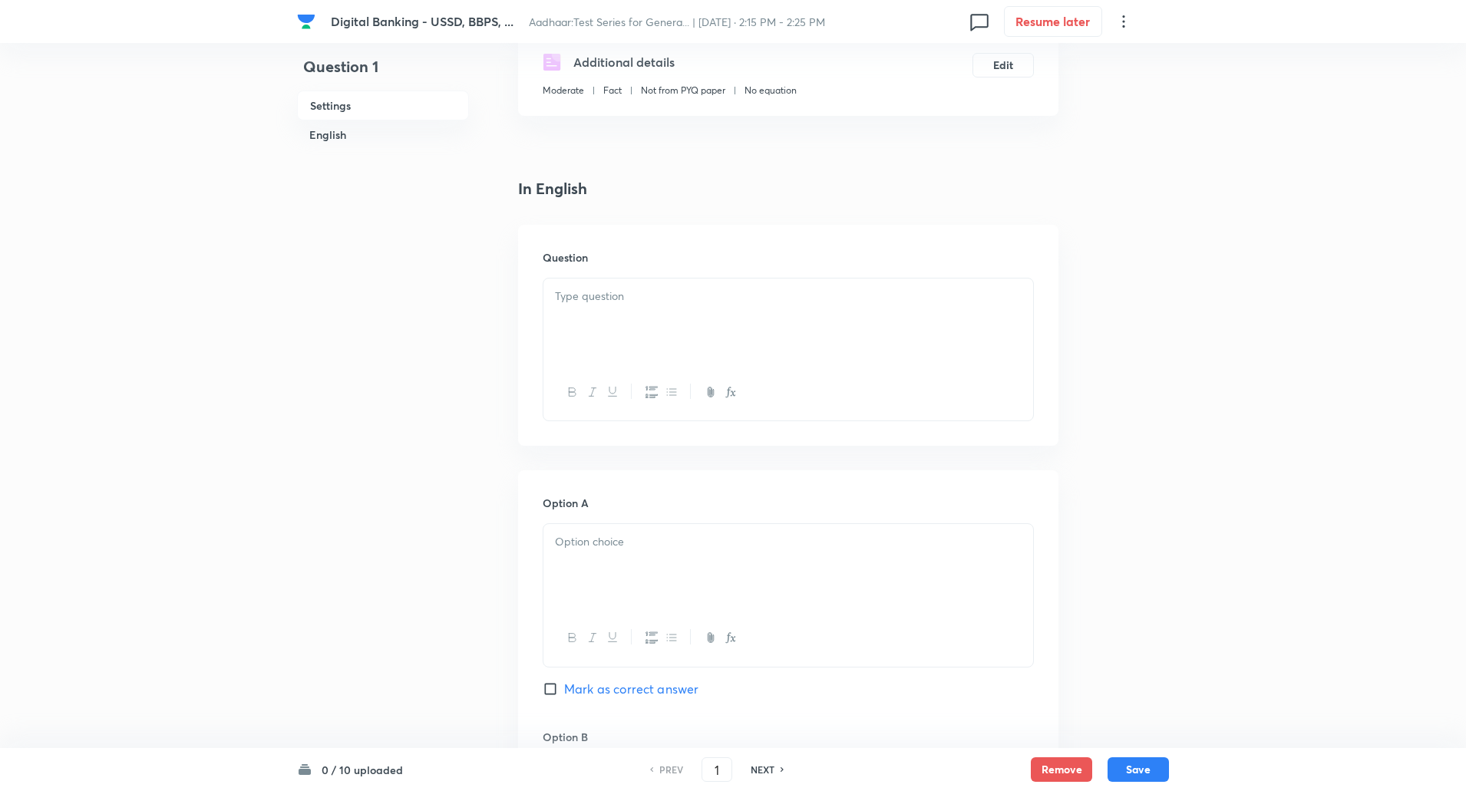
click at [727, 318] on div at bounding box center [788, 322] width 490 height 86
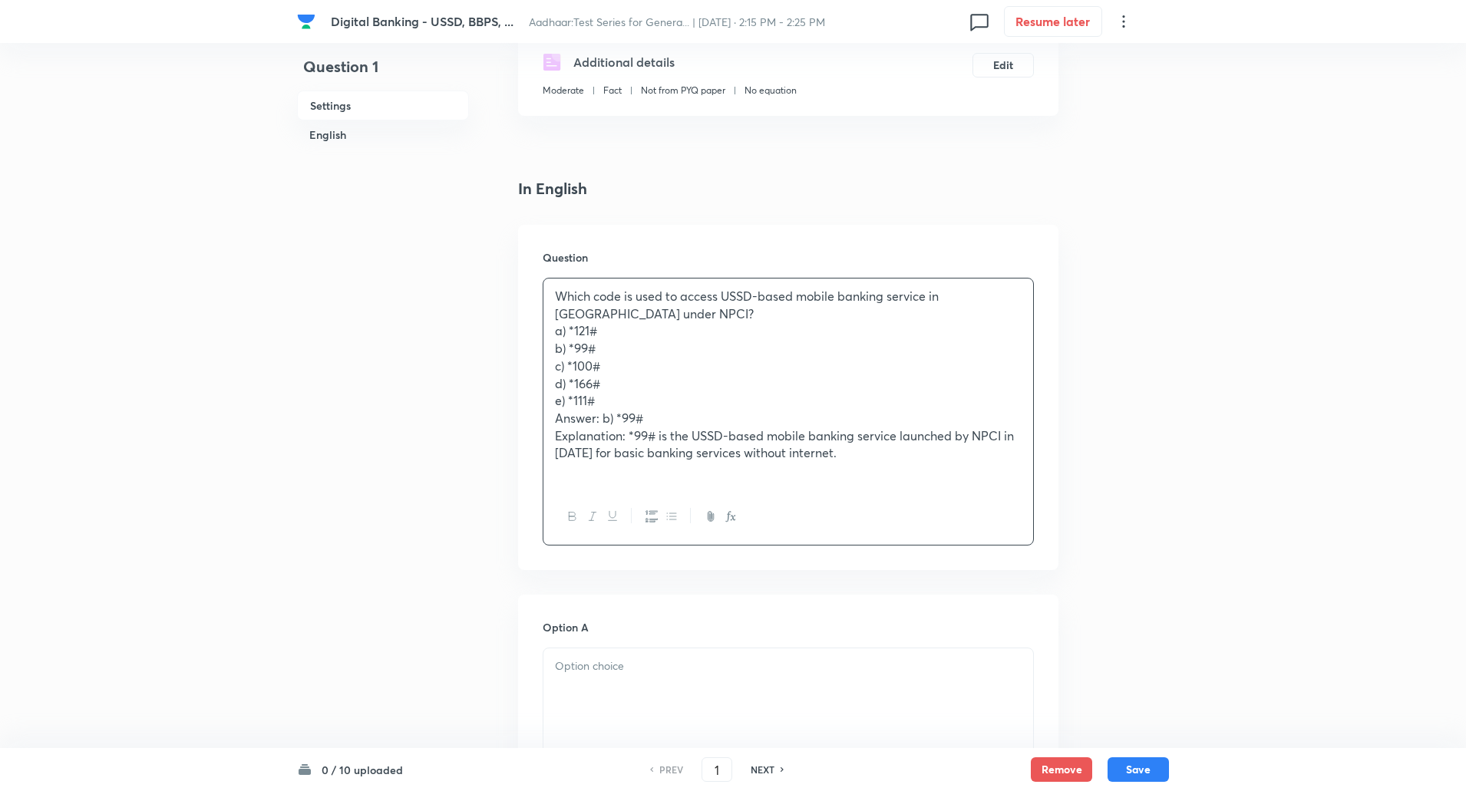
click at [608, 319] on p "Which code is used to access USSD-based mobile banking service in India under N…" at bounding box center [788, 305] width 467 height 35
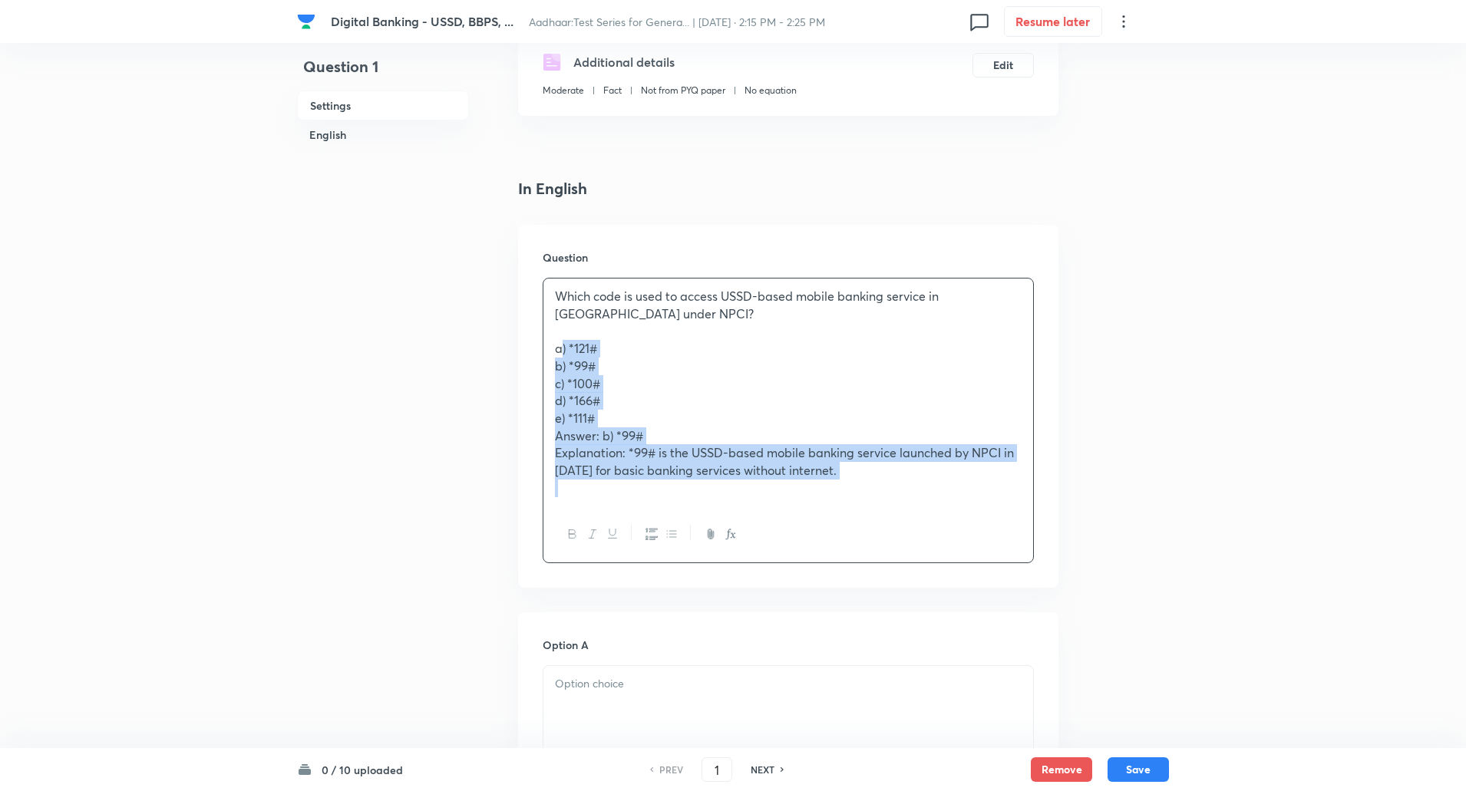
drag, startPoint x: 552, startPoint y: 353, endPoint x: 949, endPoint y: 581, distance: 458.2
click at [949, 581] on div "Question Which code is used to access USSD-based mobile banking service in Indi…" at bounding box center [788, 406] width 540 height 363
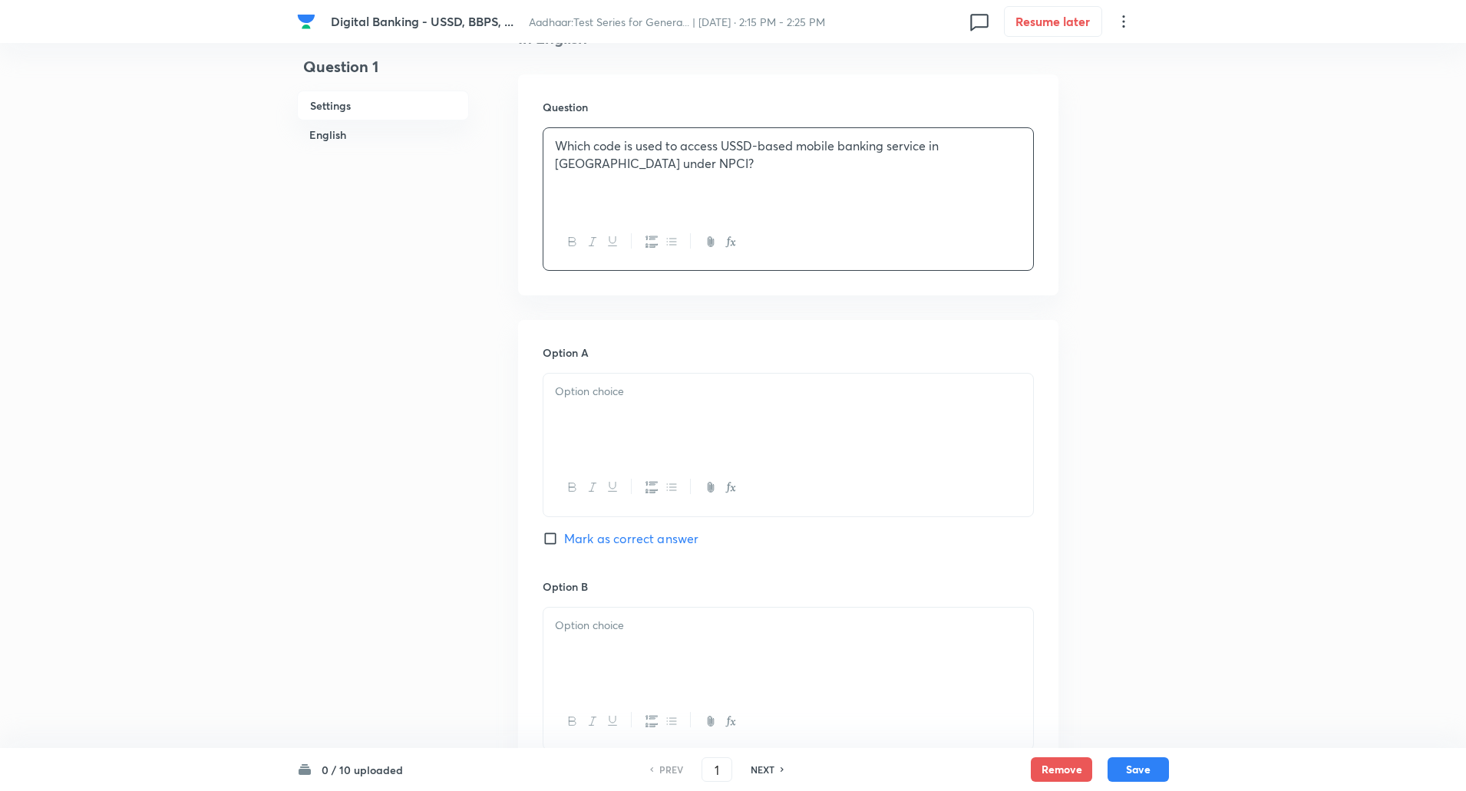
scroll to position [481, 0]
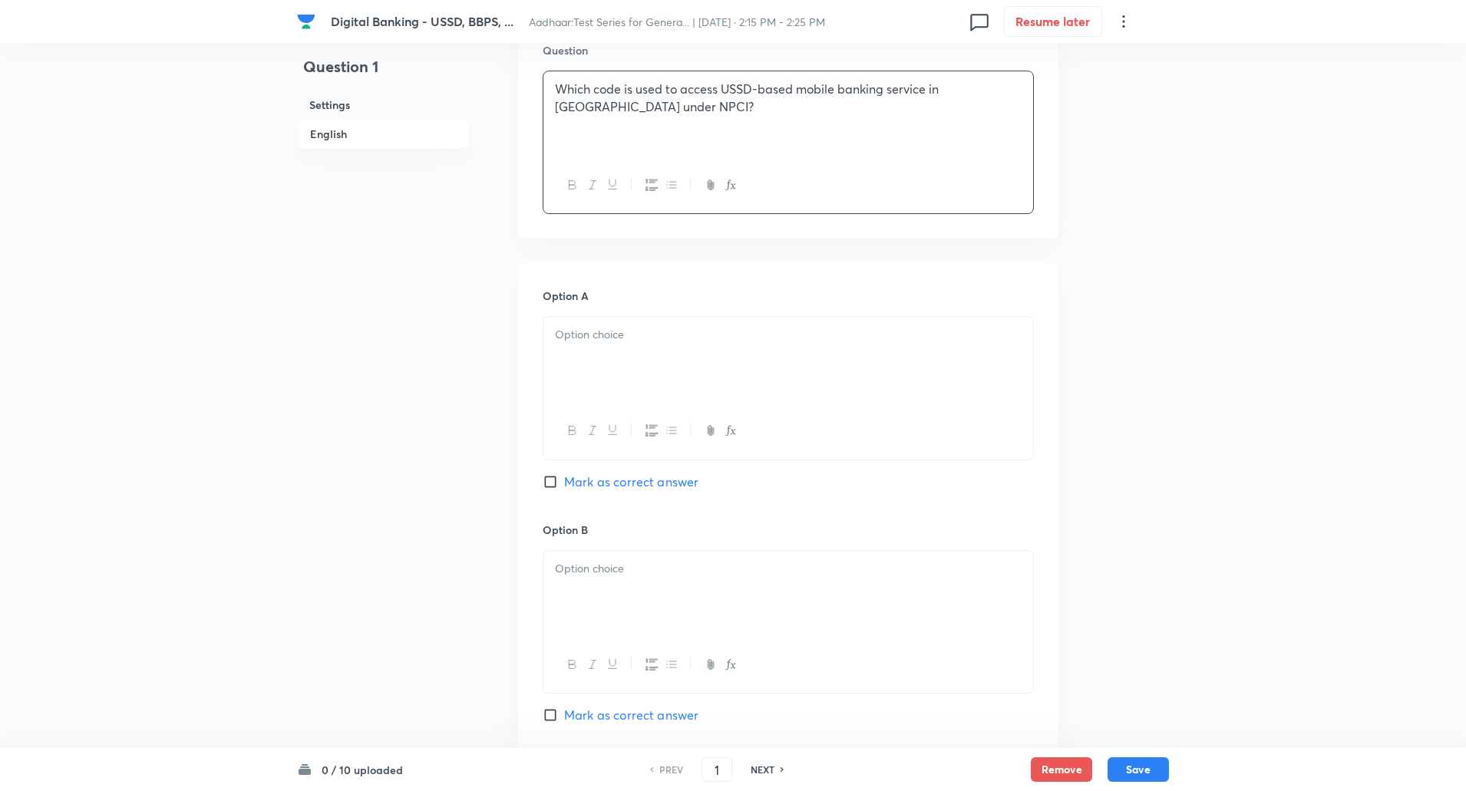
click at [915, 383] on div at bounding box center [788, 360] width 490 height 86
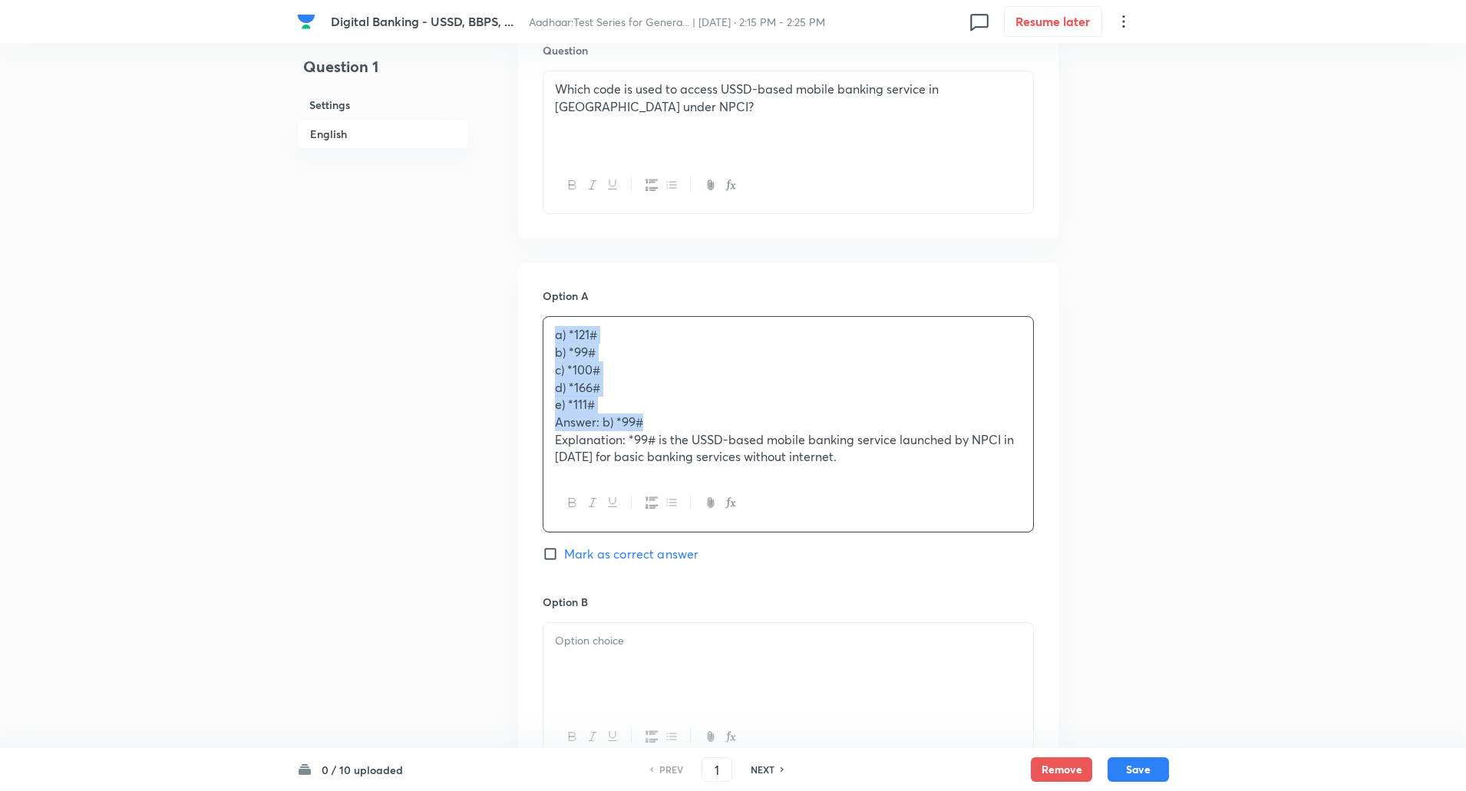
drag, startPoint x: 549, startPoint y: 343, endPoint x: 698, endPoint y: 341, distance: 149.6
click at [698, 341] on div "a) *121# b) *99# c) *100# d) *166# e) *111# Answer: b) *99# Explanation: *99# i…" at bounding box center [788, 396] width 490 height 158
click at [546, 365] on div "a) *121# b) *99# c) *100# d) *166# e) *111# Answer: b) *99# Explanation: *99# i…" at bounding box center [788, 396] width 490 height 158
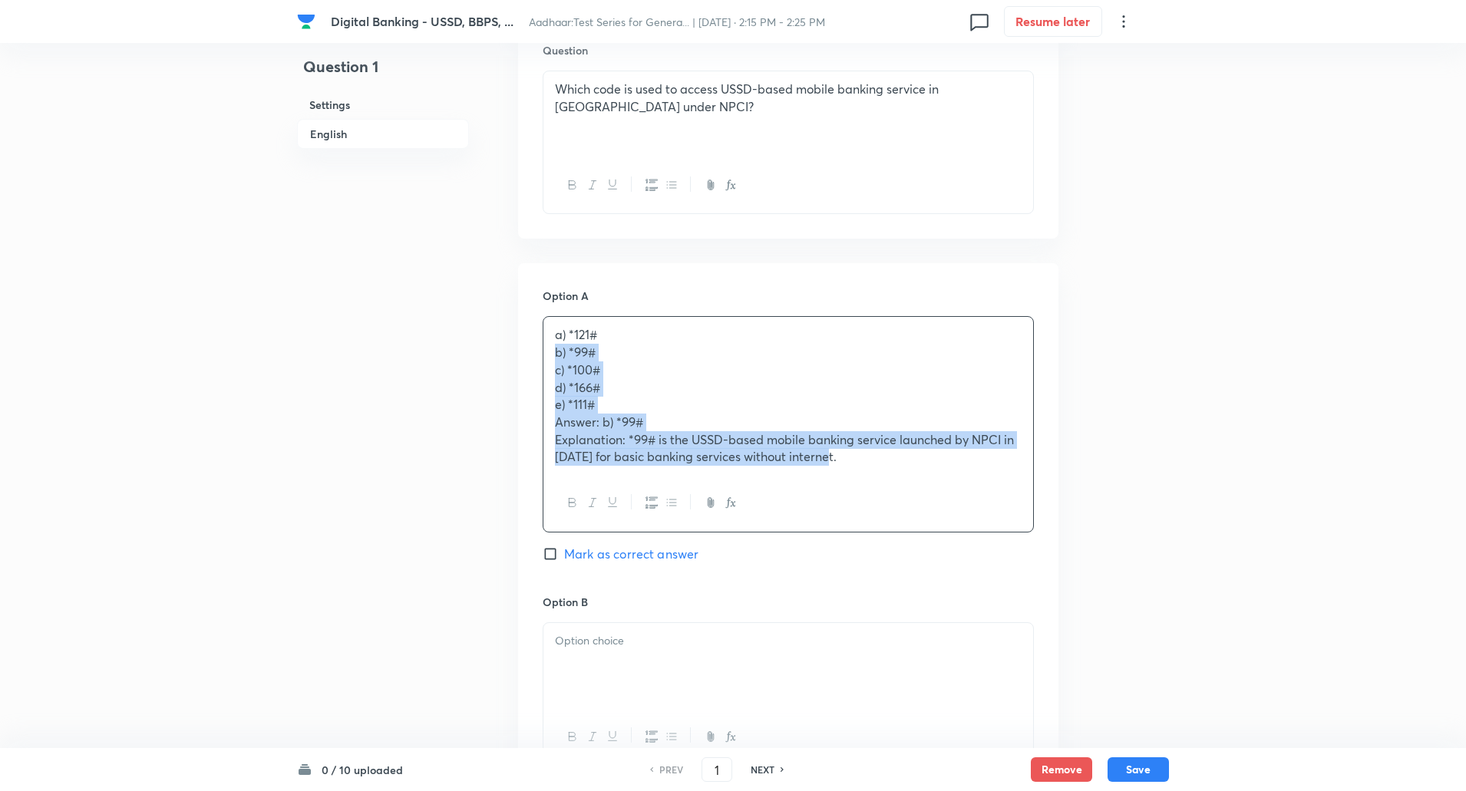
drag, startPoint x: 550, startPoint y: 351, endPoint x: 1143, endPoint y: 452, distance: 601.6
click at [1143, 452] on div "Question 1 Settings English Settings Type Single choice correct 5 options + 1 m…" at bounding box center [733, 711] width 872 height 2236
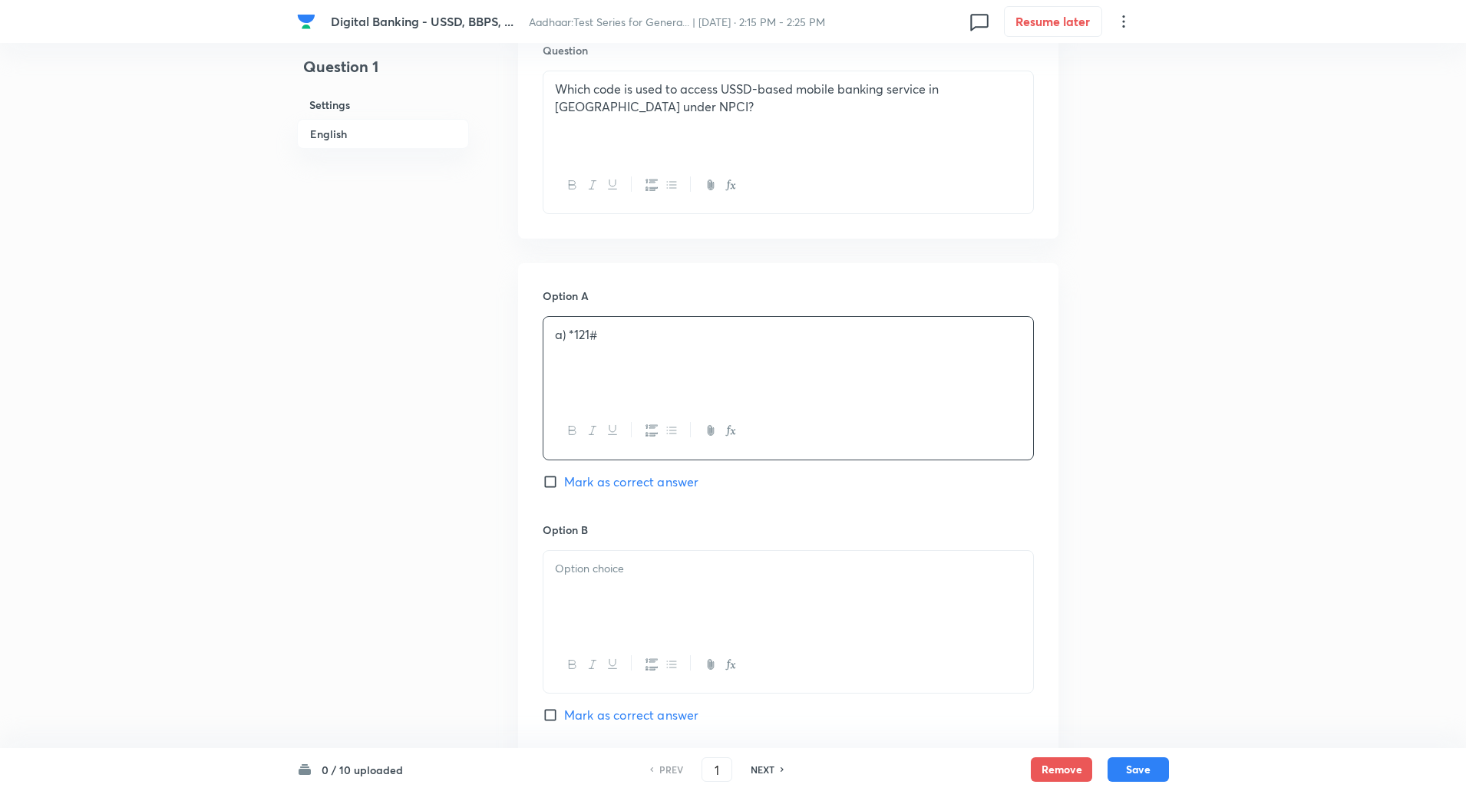
click at [564, 339] on p "a) *121#" at bounding box center [788, 335] width 467 height 18
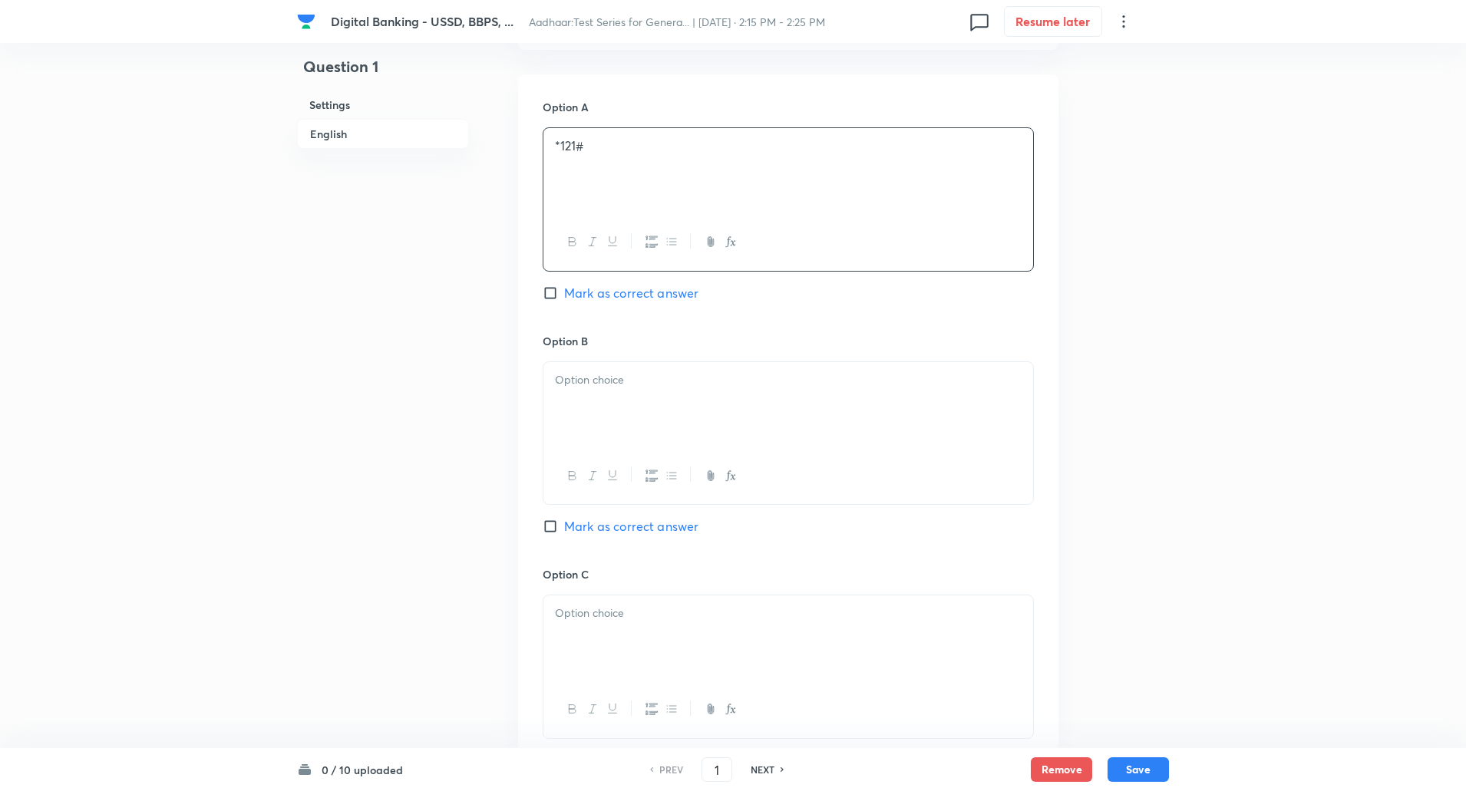
scroll to position [682, 0]
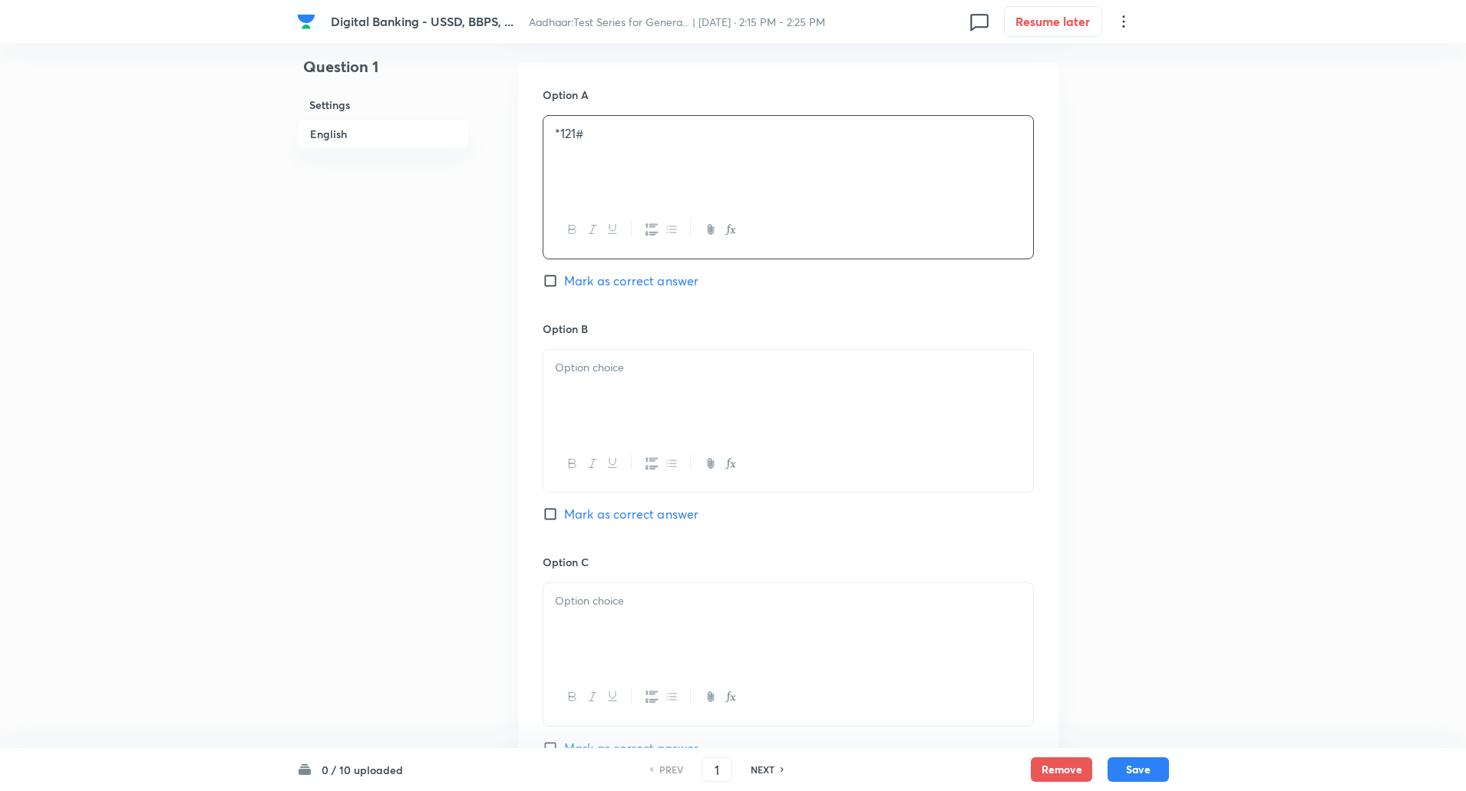
click at [565, 371] on p at bounding box center [788, 368] width 467 height 18
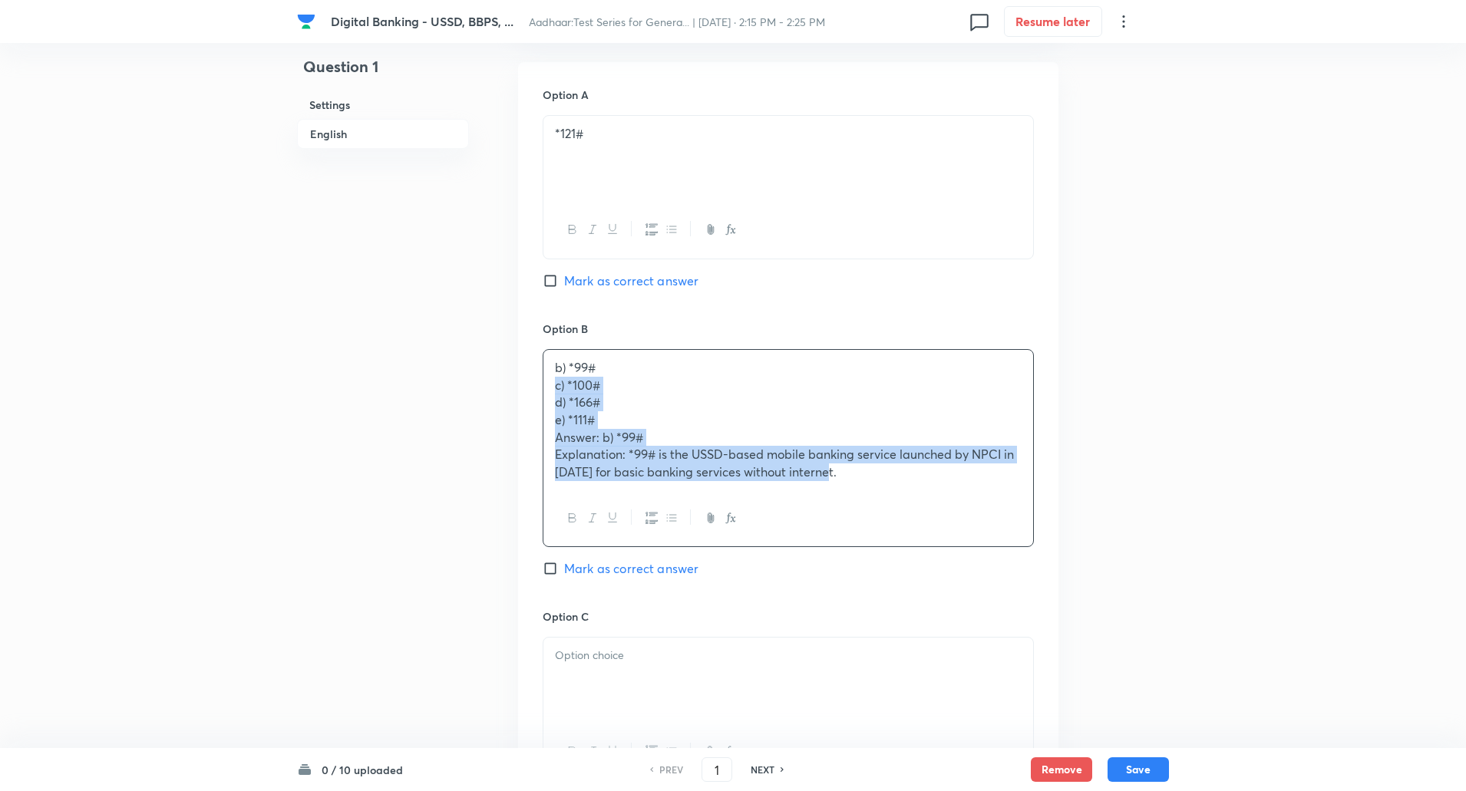
drag, startPoint x: 555, startPoint y: 388, endPoint x: 989, endPoint y: 473, distance: 442.6
click at [989, 473] on div "b) *99# c) *100# d) *166# e) *111# Answer: b) *99# Explanation: *99# is the USS…" at bounding box center [788, 420] width 490 height 140
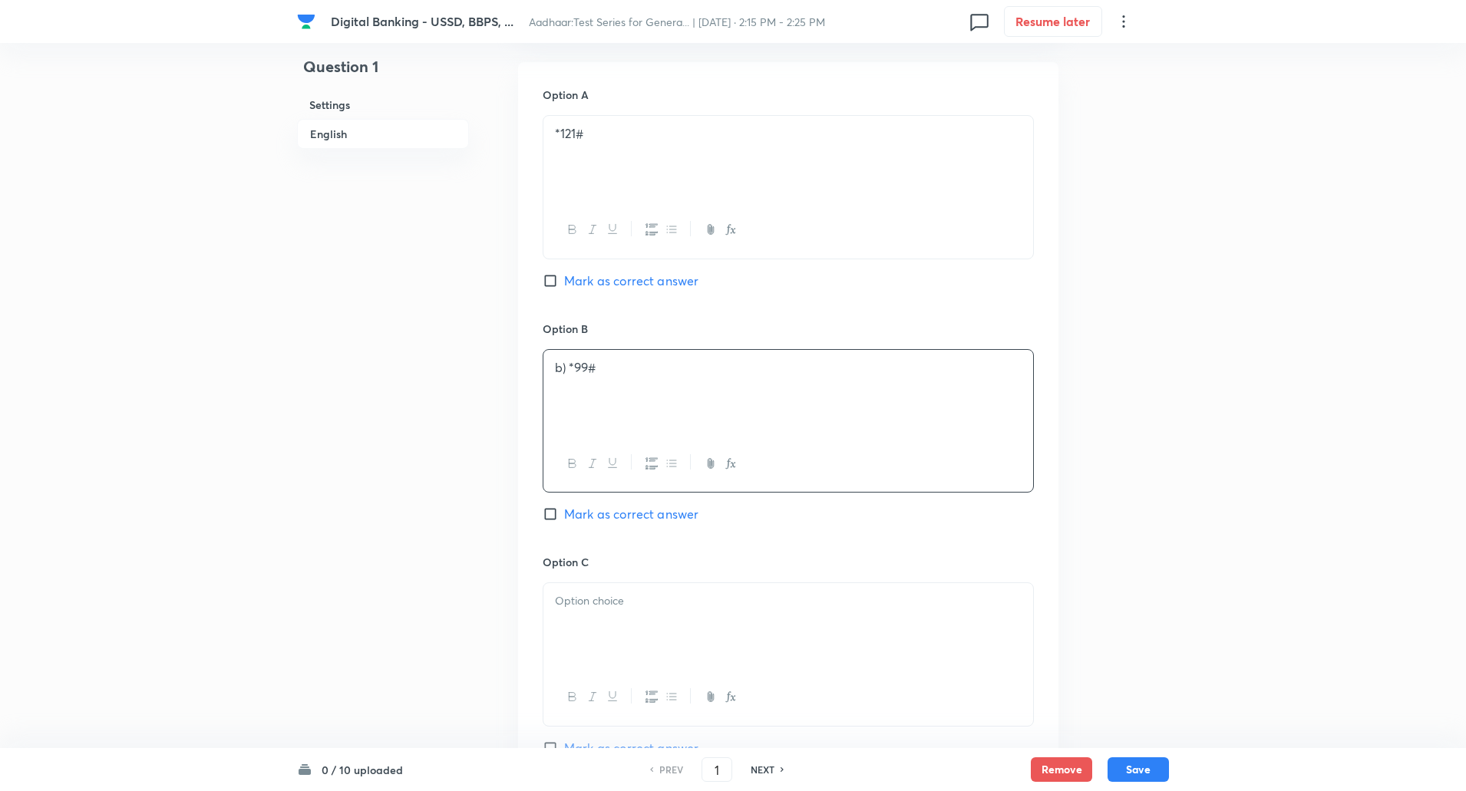
click at [567, 368] on p "b) *99#" at bounding box center [788, 368] width 467 height 18
click at [687, 420] on div at bounding box center [788, 391] width 490 height 86
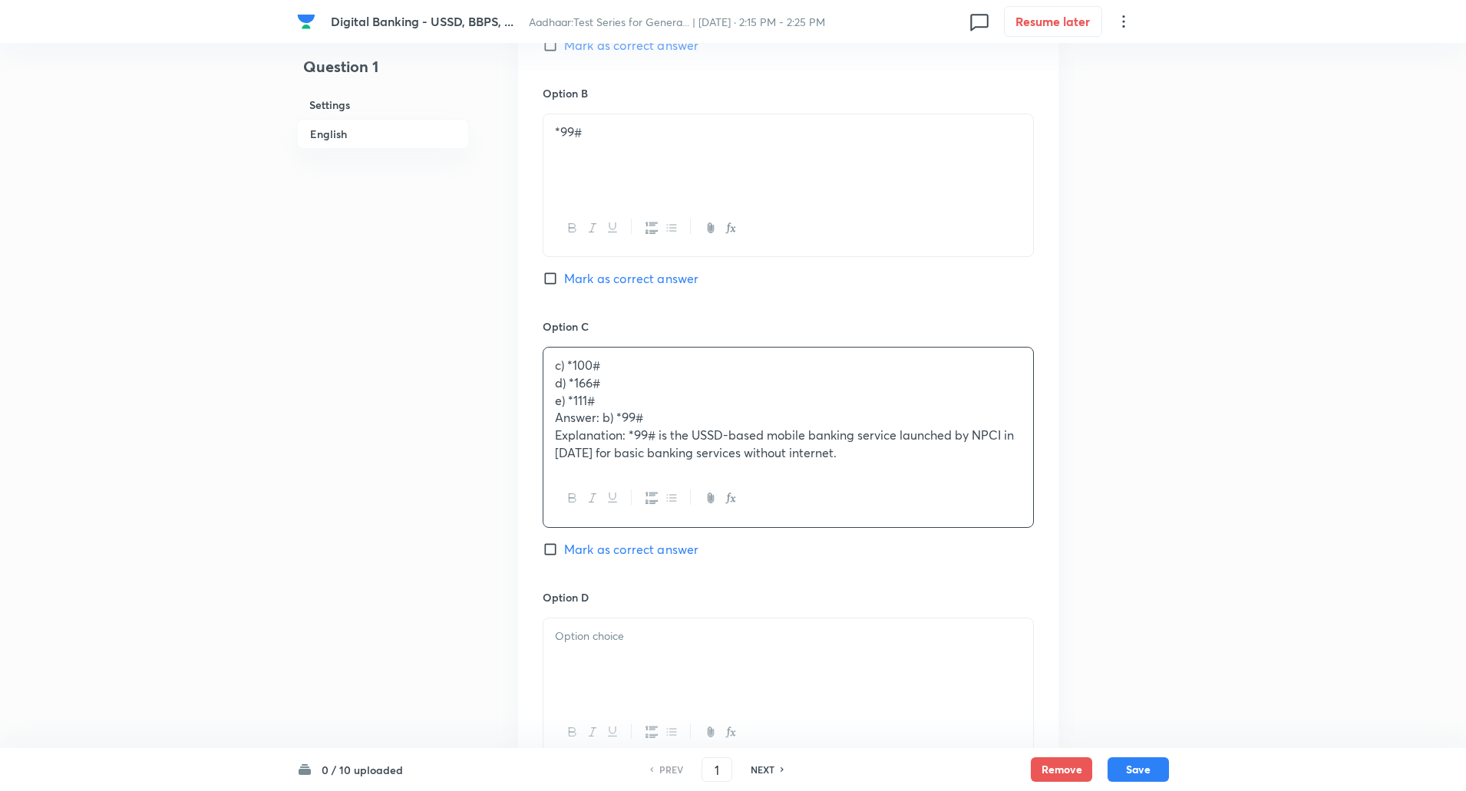
click at [559, 382] on p "d) *166#" at bounding box center [788, 383] width 467 height 18
click at [546, 388] on div "c) *100# d) *166# e) *111# Answer: b) *99# Explanation: *99# is the USSD-based …" at bounding box center [788, 409] width 490 height 123
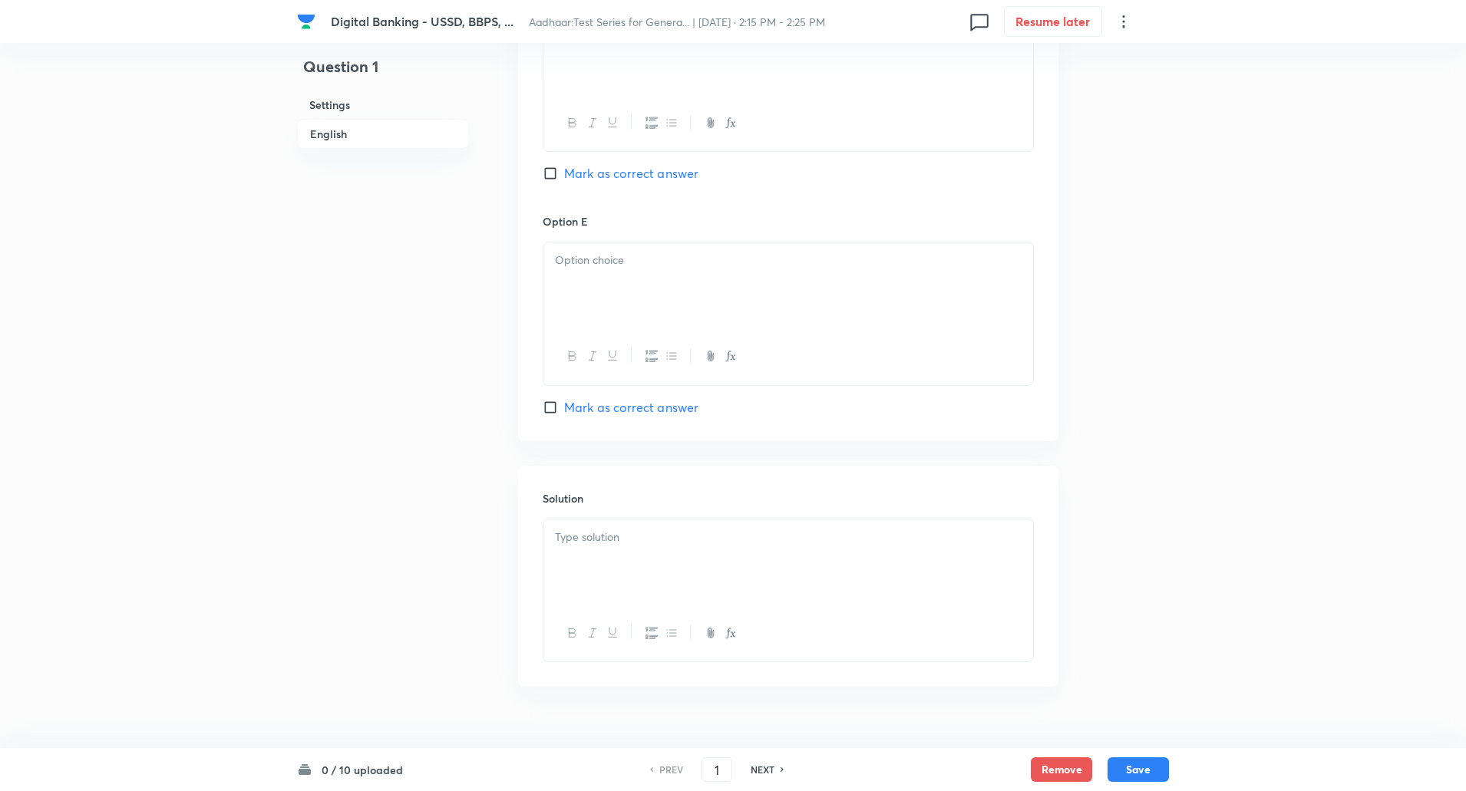
scroll to position [1558, 0]
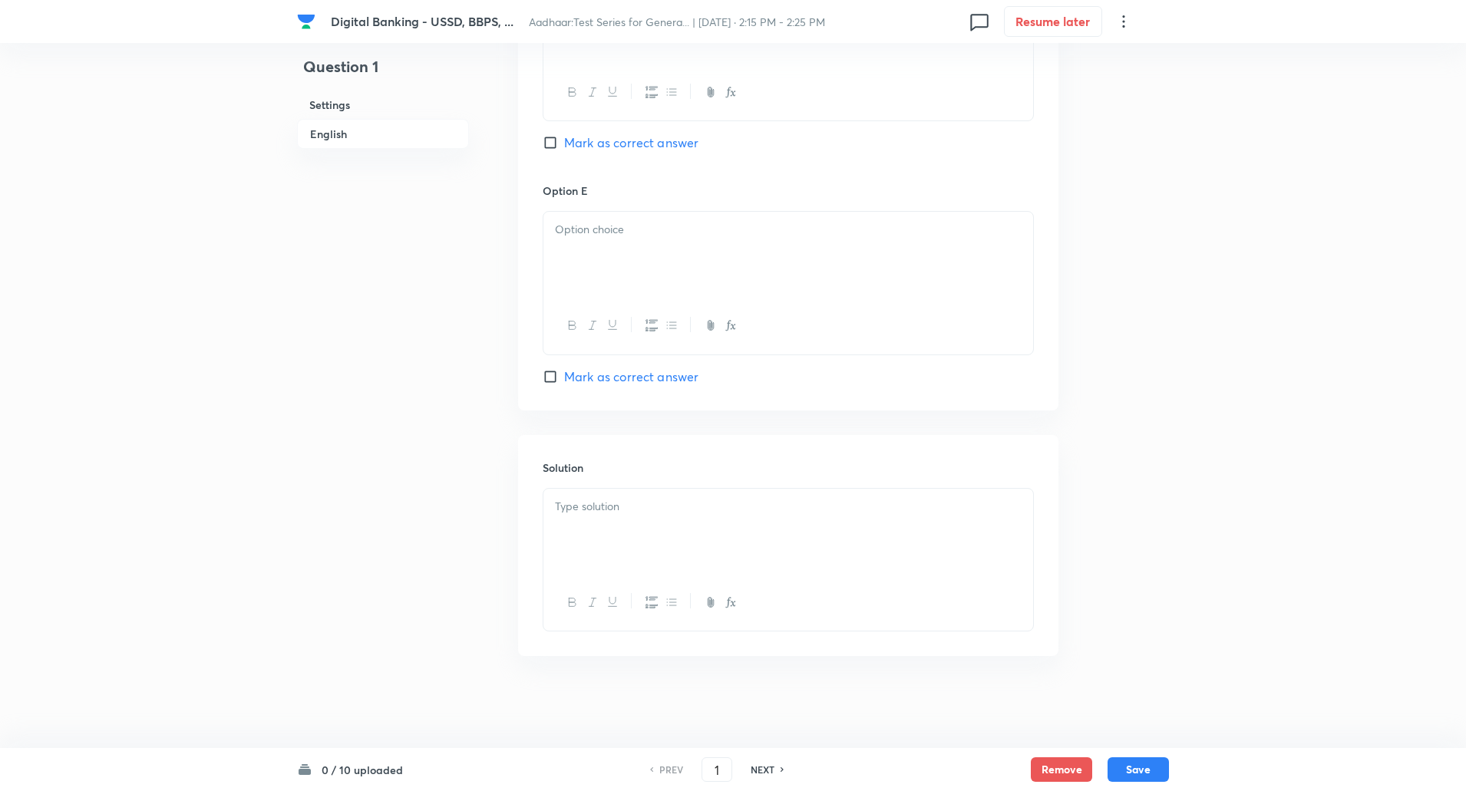
drag, startPoint x: 546, startPoint y: 388, endPoint x: 928, endPoint y: 827, distance: 582.4
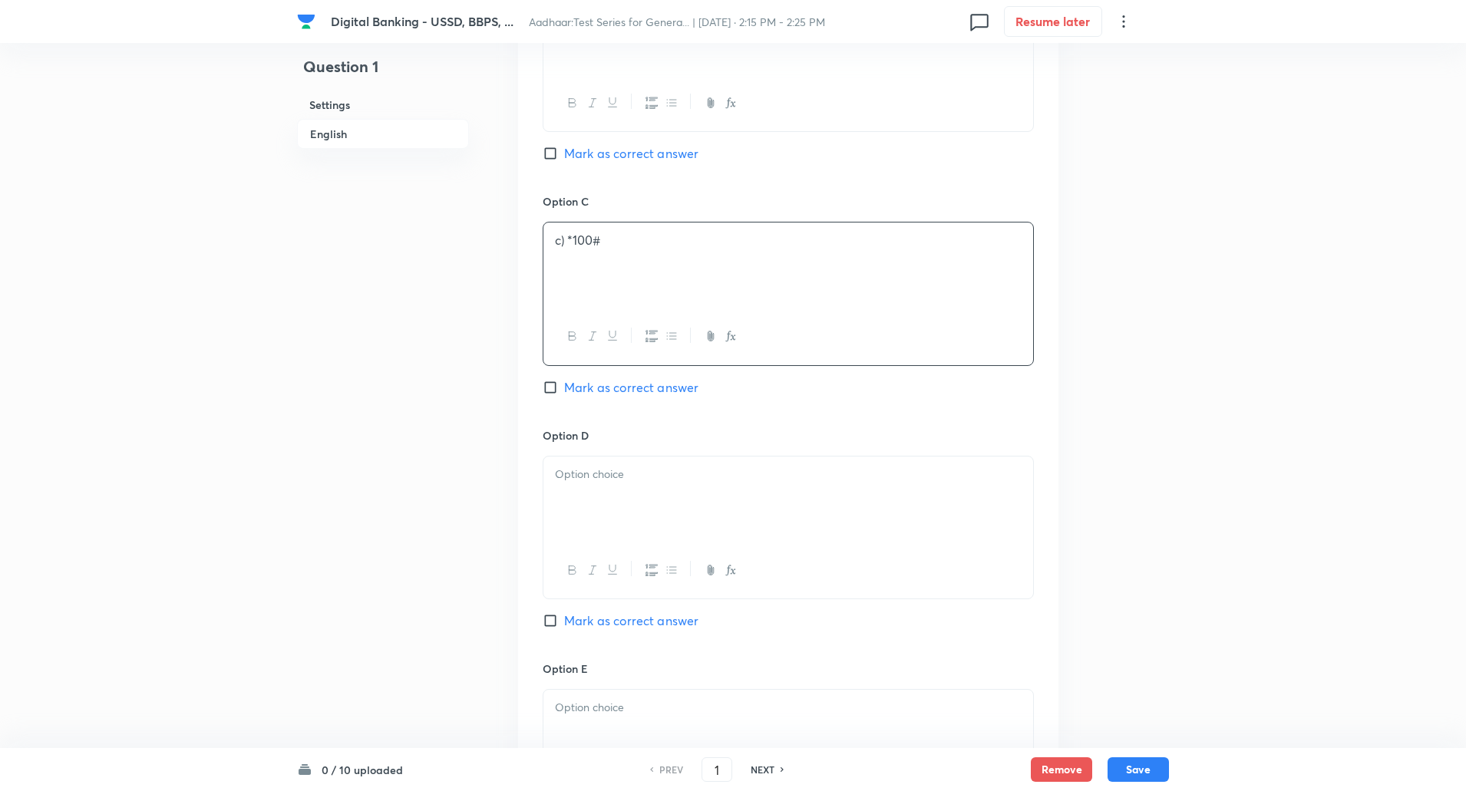
scroll to position [1042, 0]
click at [566, 246] on p "c) *100#" at bounding box center [788, 241] width 467 height 18
click at [613, 465] on div at bounding box center [788, 500] width 490 height 86
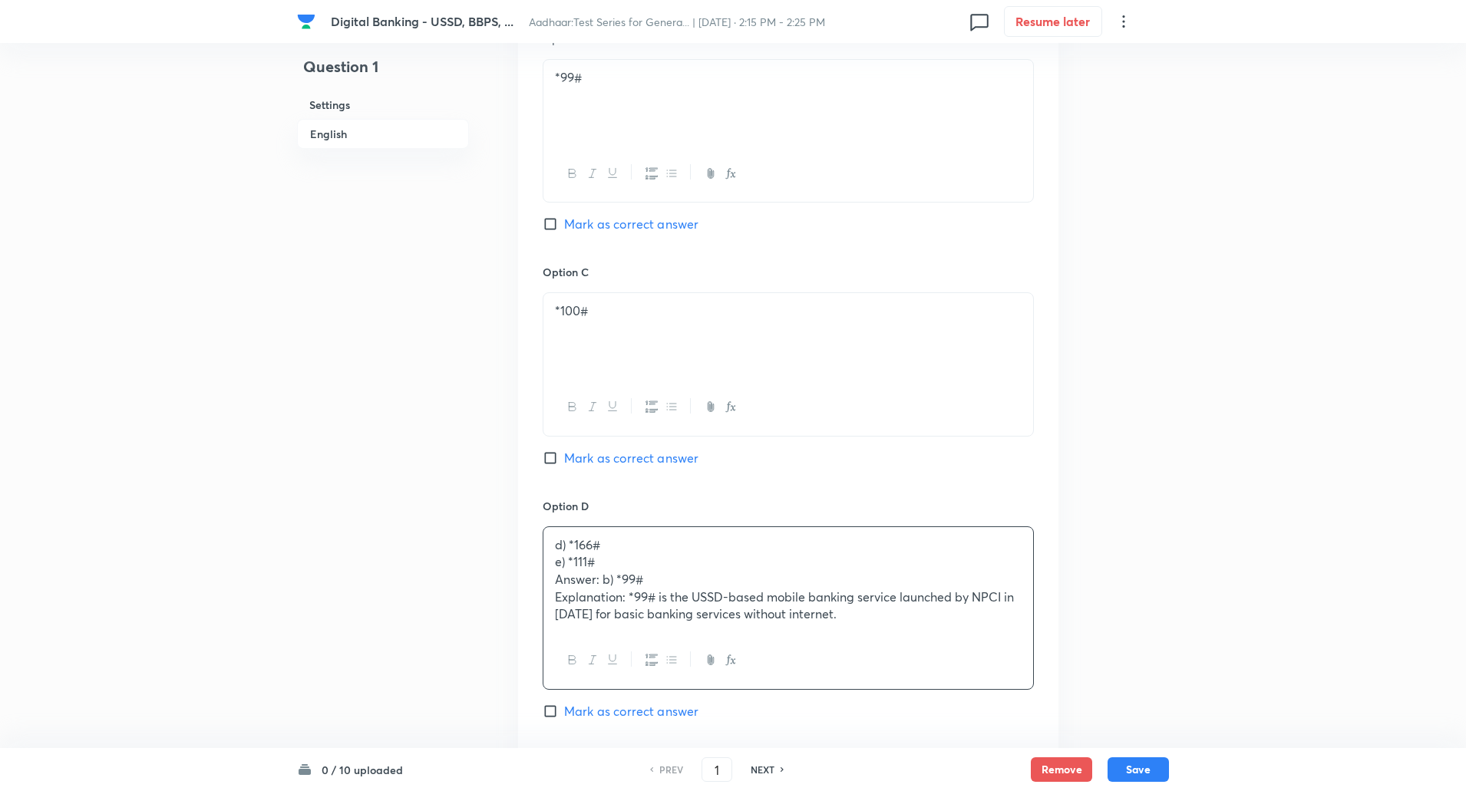
scroll to position [971, 0]
click at [549, 225] on input "Mark as correct answer" at bounding box center [552, 224] width 21 height 15
click at [549, 225] on input "Marked as correct" at bounding box center [552, 224] width 21 height 15
checkbox input "true"
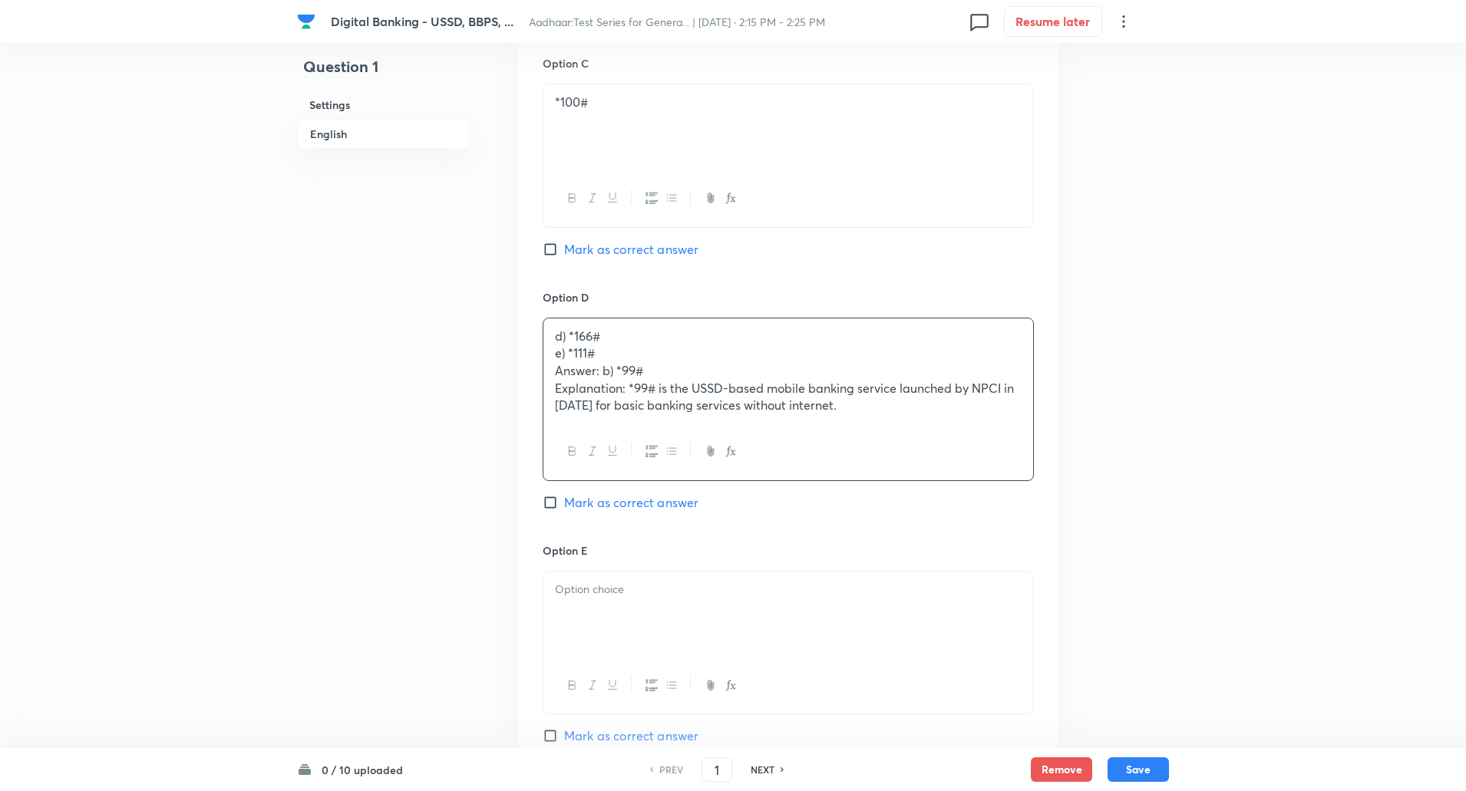
scroll to position [1265, 0]
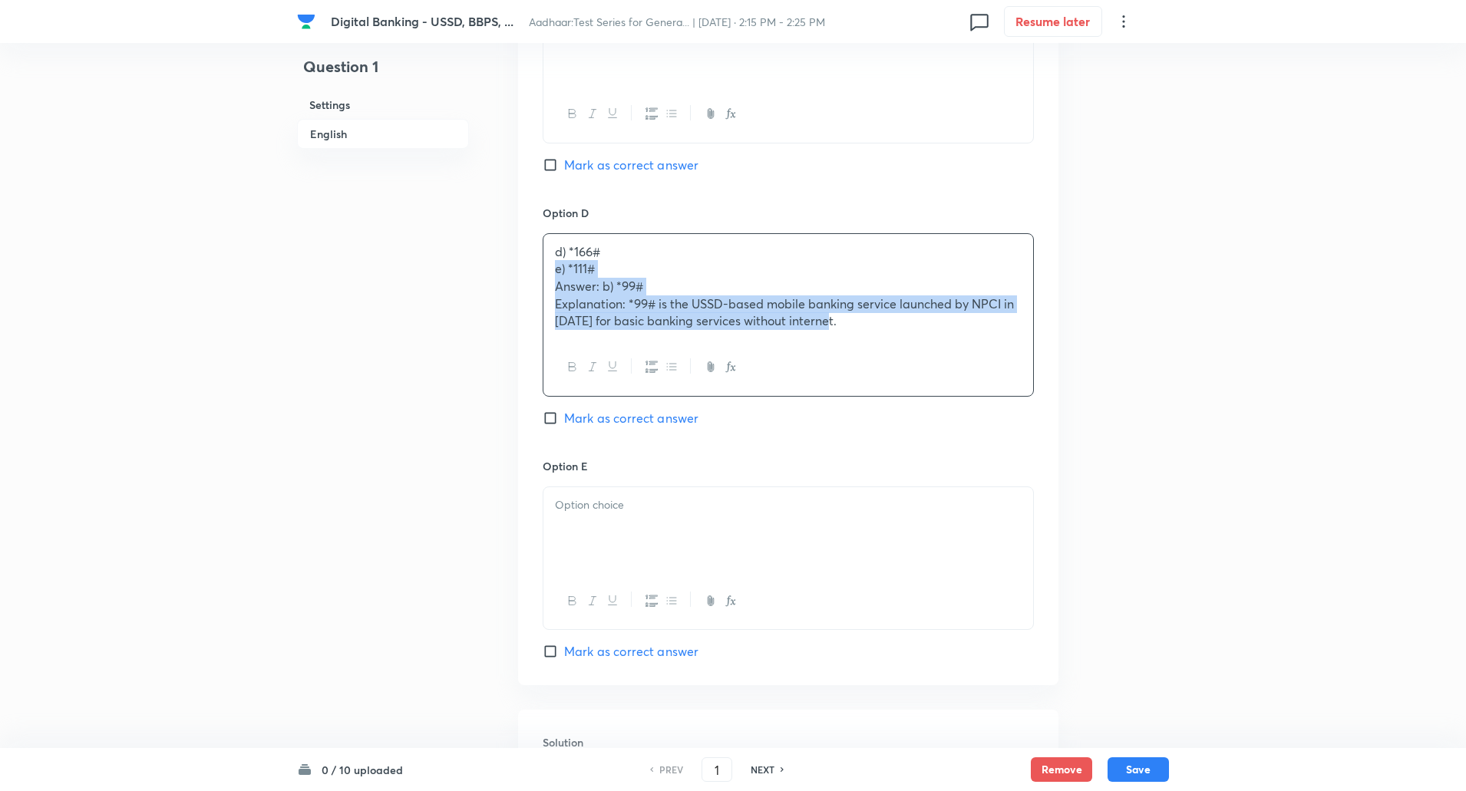
drag, startPoint x: 608, startPoint y: 282, endPoint x: 839, endPoint y: 360, distance: 243.6
click at [839, 360] on div "d) *166# e) *111# Answer: b) *99# Explanation: *99# is the USSD-based mobile ba…" at bounding box center [787, 314] width 491 height 163
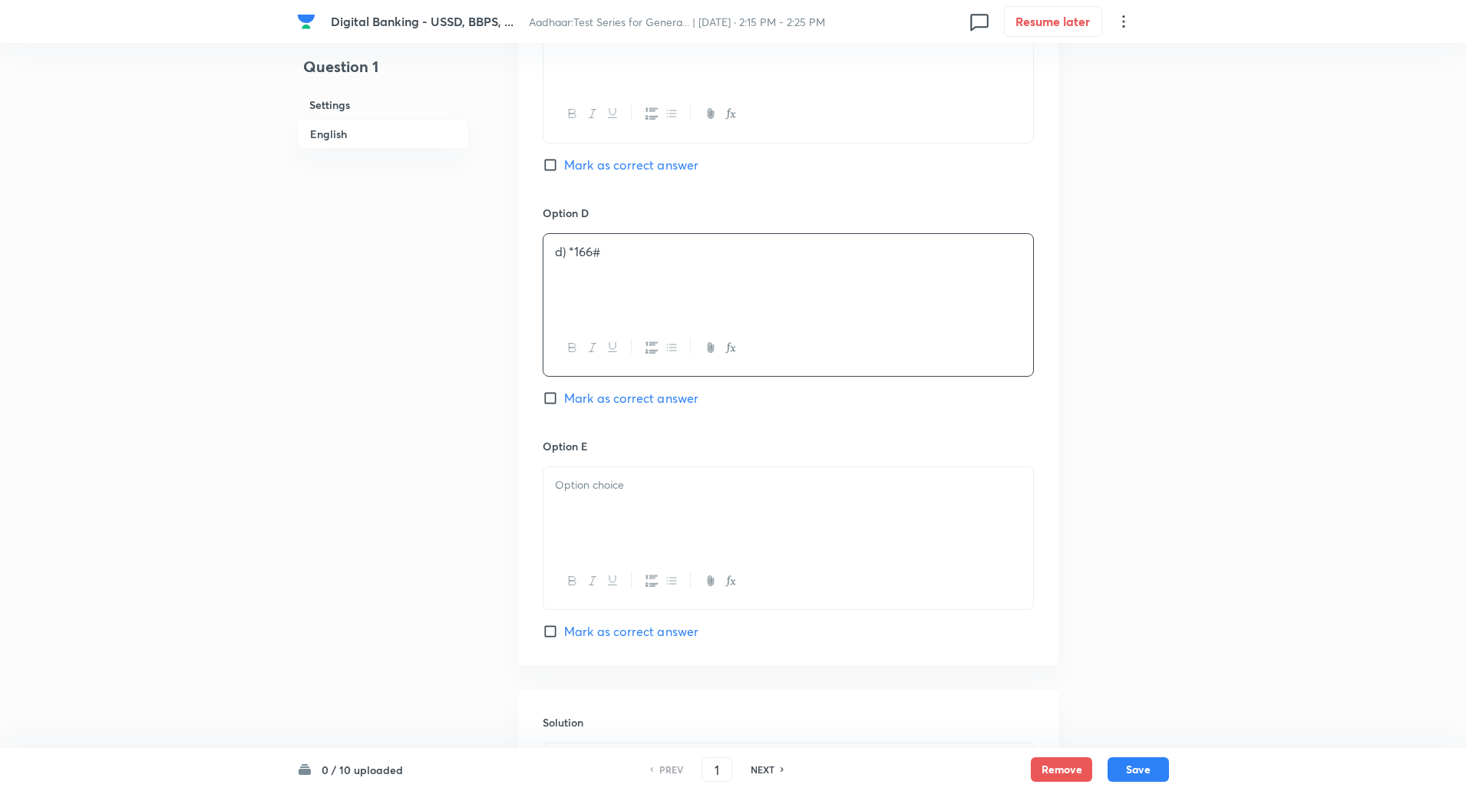
click at [568, 254] on p "d) *166#" at bounding box center [788, 252] width 467 height 18
click at [598, 483] on p at bounding box center [788, 485] width 467 height 18
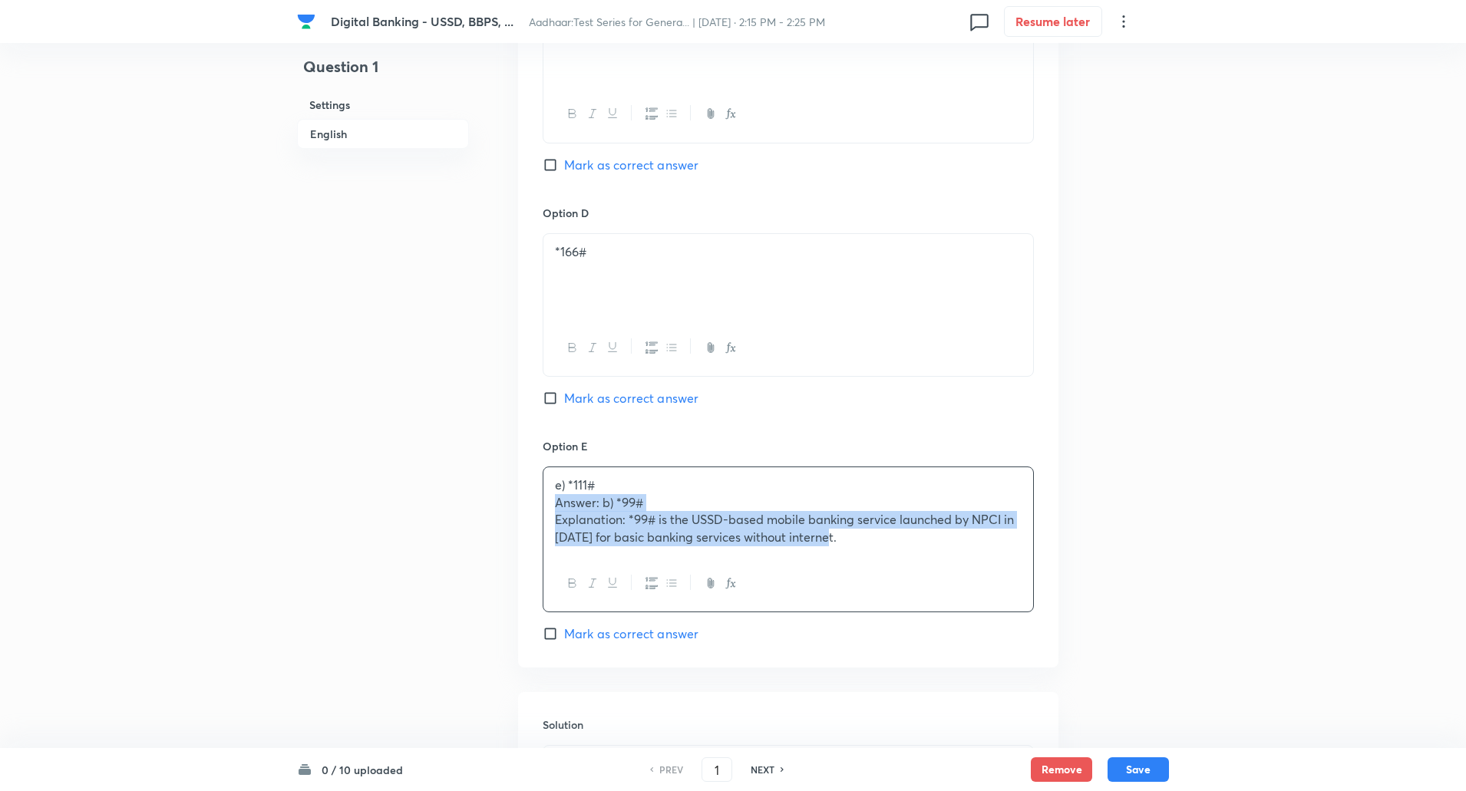
drag, startPoint x: 546, startPoint y: 503, endPoint x: 1007, endPoint y: 651, distance: 484.6
click at [1007, 651] on div "Option A *121# Mark as correct answer Option B *99# Marked as correct Option C …" at bounding box center [788, 73] width 540 height 1189
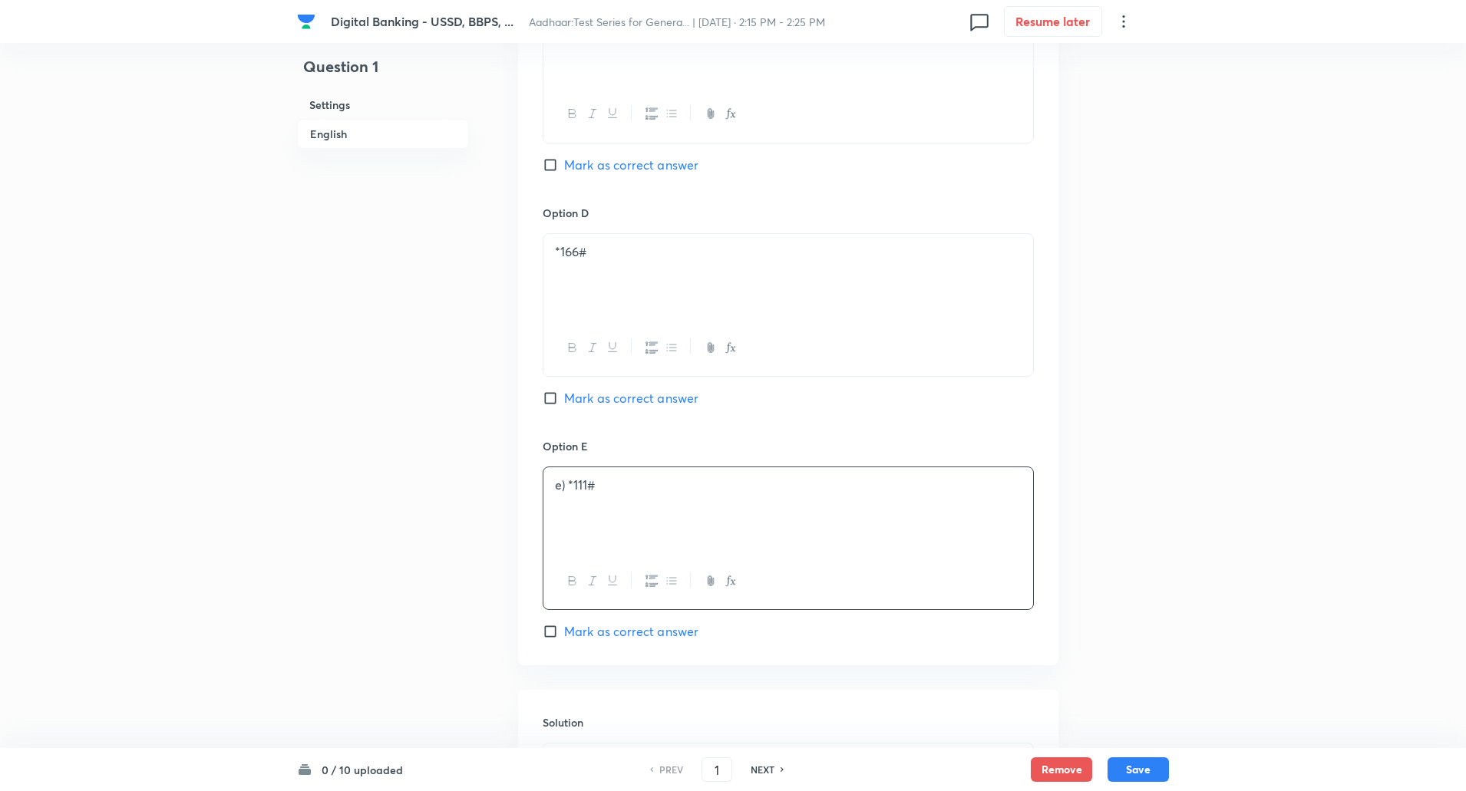
click at [565, 480] on p "e) *111#" at bounding box center [788, 485] width 467 height 18
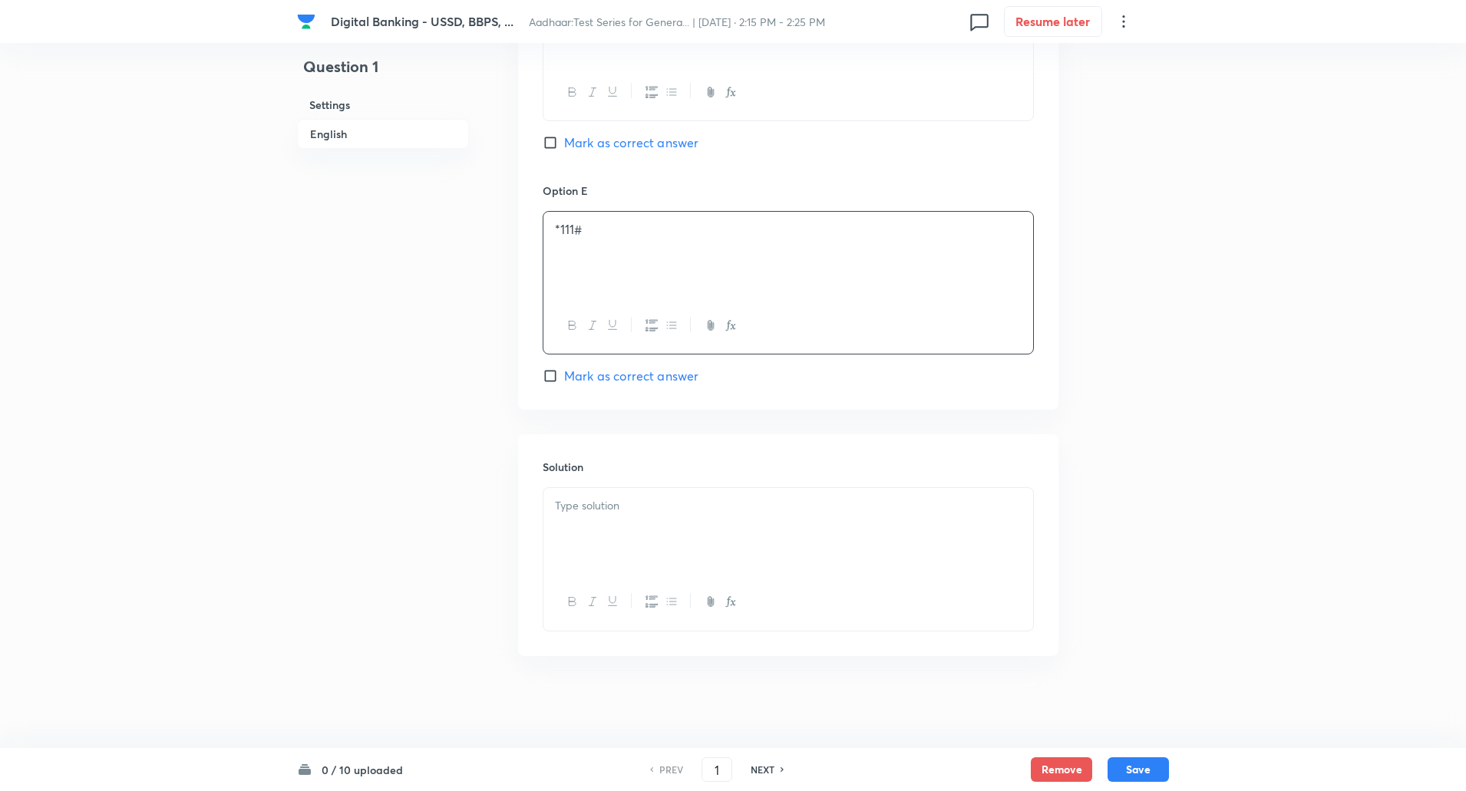
drag, startPoint x: 565, startPoint y: 480, endPoint x: 566, endPoint y: 509, distance: 28.4
click at [566, 509] on div "Solution" at bounding box center [788, 544] width 540 height 221
click at [566, 509] on p at bounding box center [788, 506] width 467 height 18
paste div
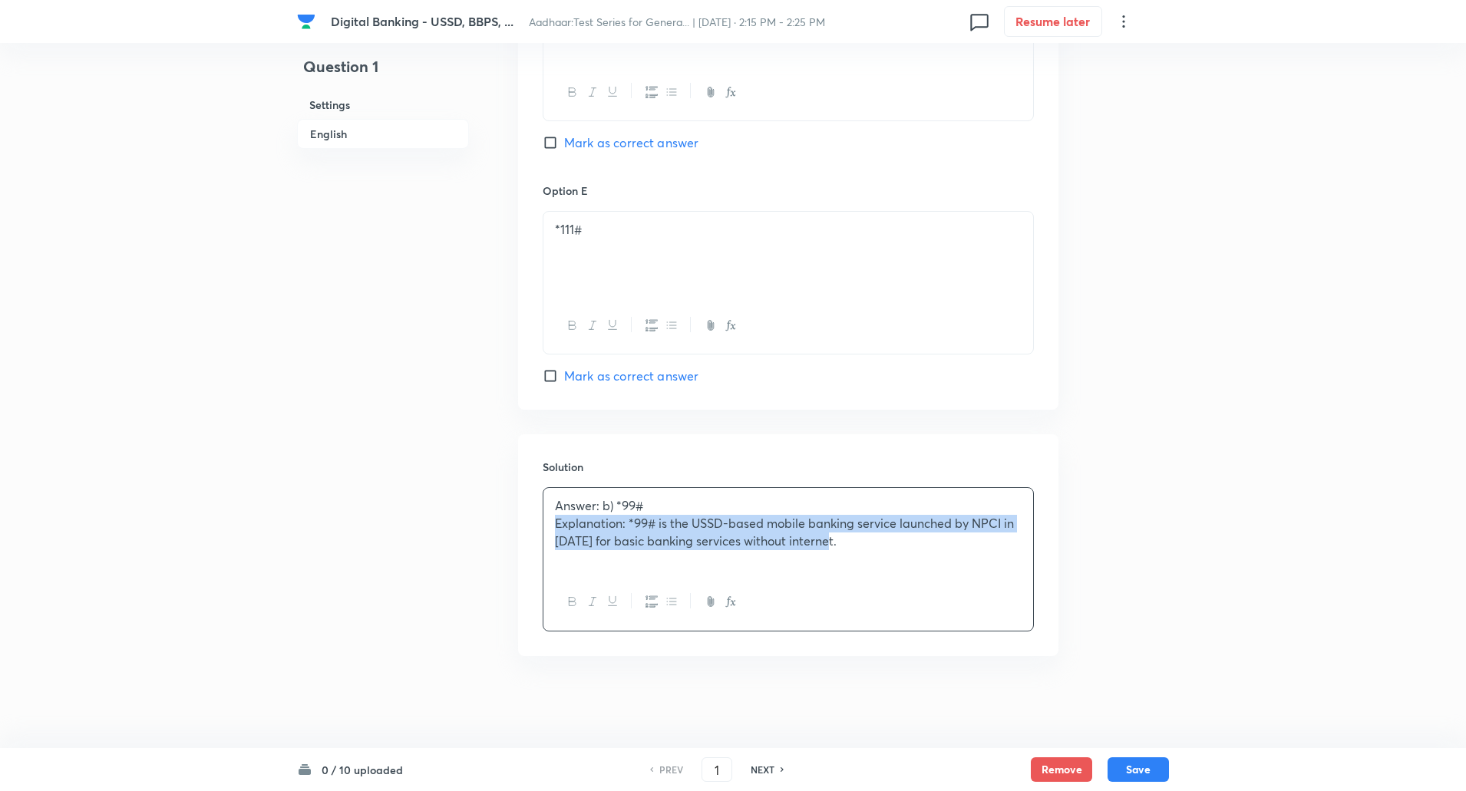
drag, startPoint x: 549, startPoint y: 521, endPoint x: 858, endPoint y: 615, distance: 322.6
click at [858, 615] on div "Answer: b) *99# Explanation: *99# is the USSD-based mobile banking service laun…" at bounding box center [787, 558] width 491 height 143
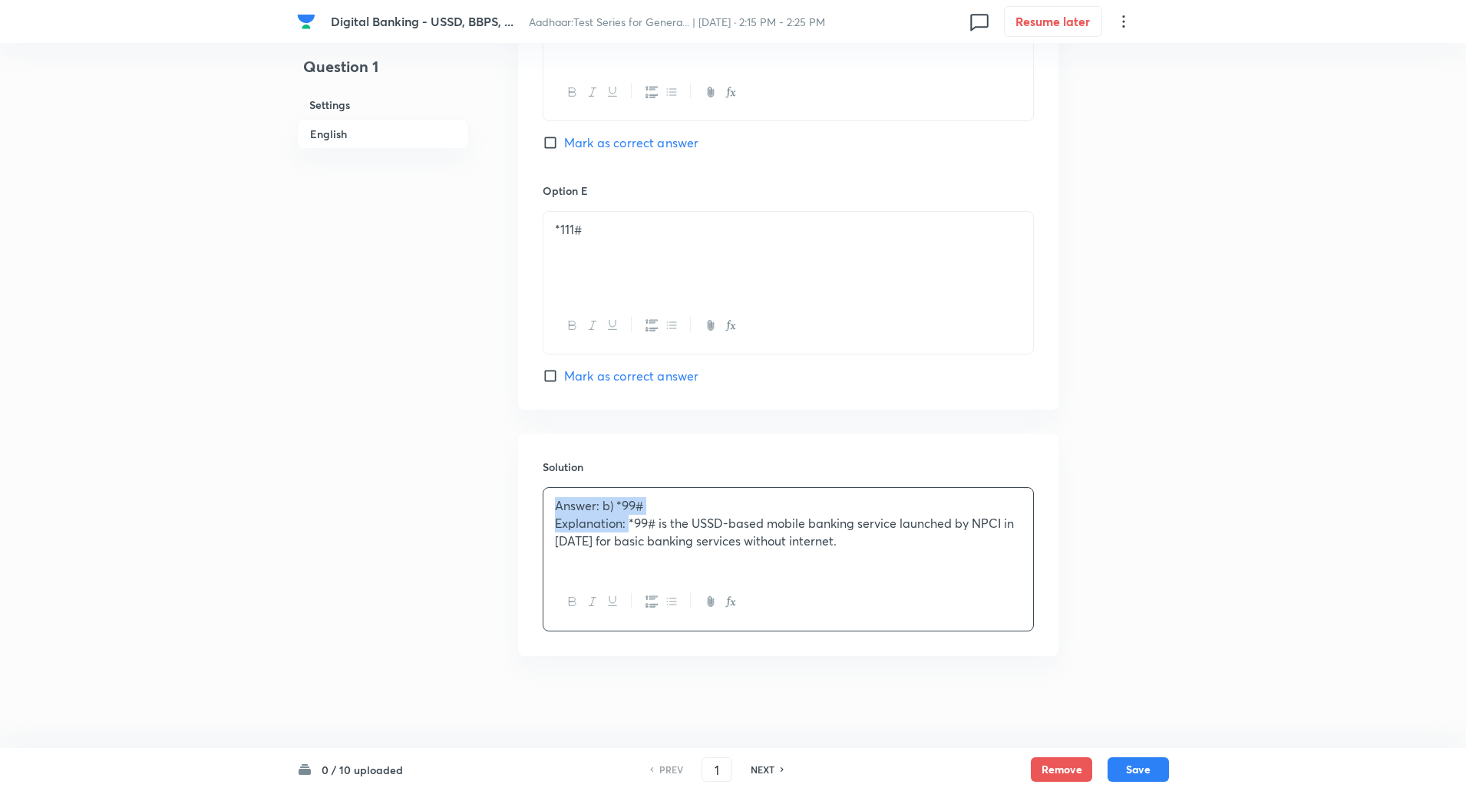
drag, startPoint x: 556, startPoint y: 505, endPoint x: 629, endPoint y: 520, distance: 75.2
click at [629, 520] on div "Answer: b) *99# Explanation: *99# is the USSD-based mobile banking service laun…" at bounding box center [788, 531] width 490 height 86
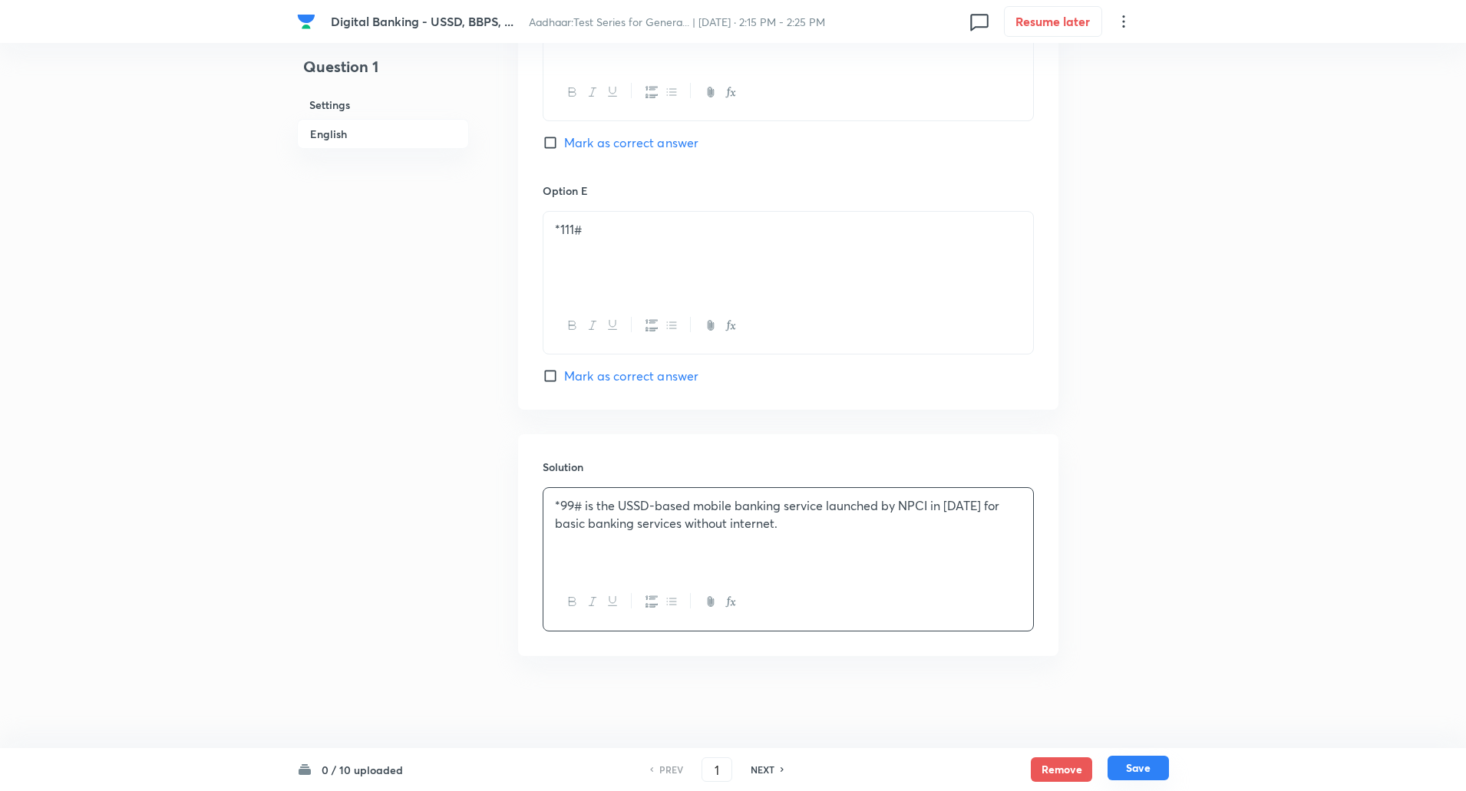
click at [1133, 775] on button "Save" at bounding box center [1137, 768] width 61 height 25
type input "2"
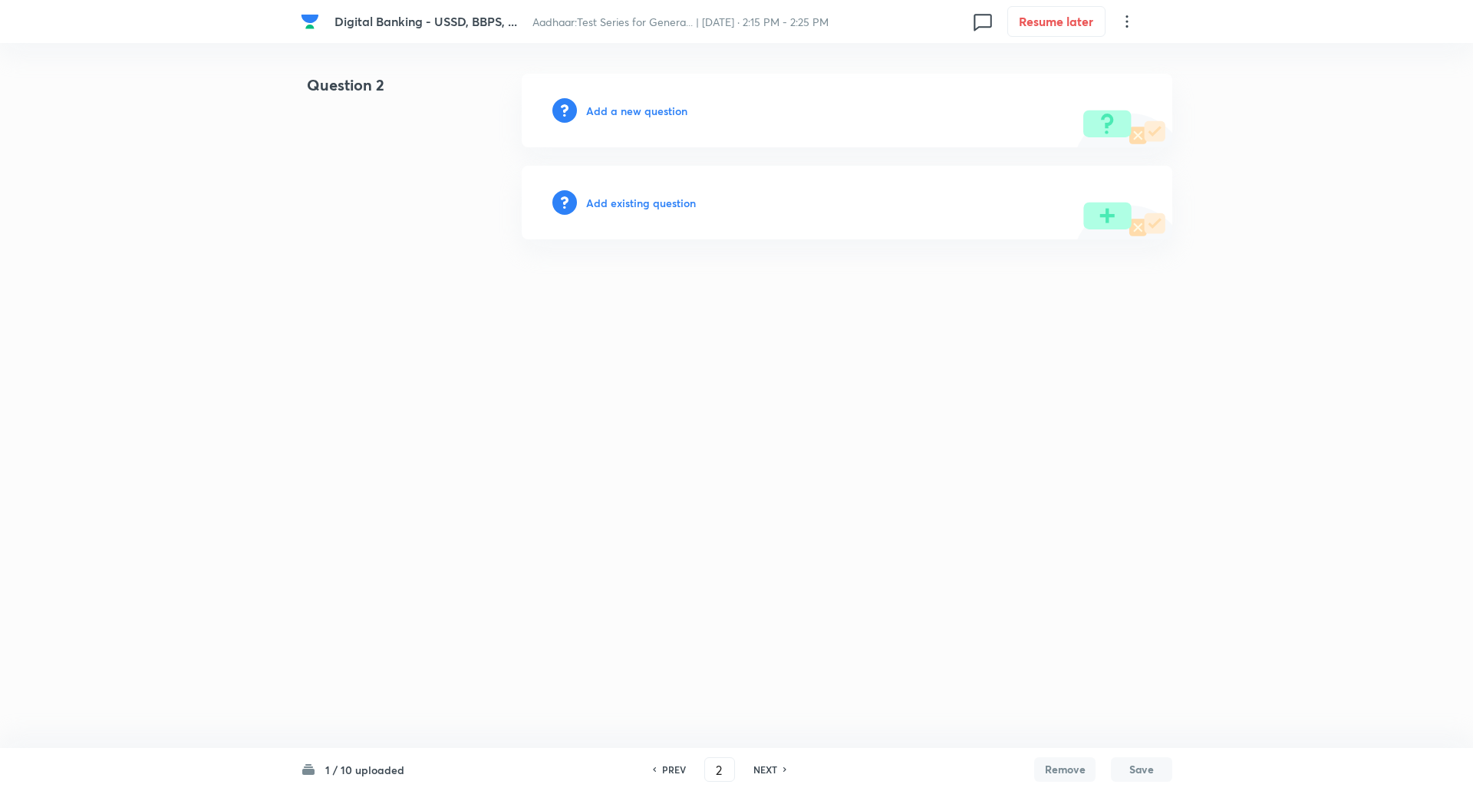
click at [654, 111] on h6 "Add a new question" at bounding box center [636, 111] width 101 height 16
click at [654, 111] on h6 "Choose a question type" at bounding box center [645, 111] width 118 height 16
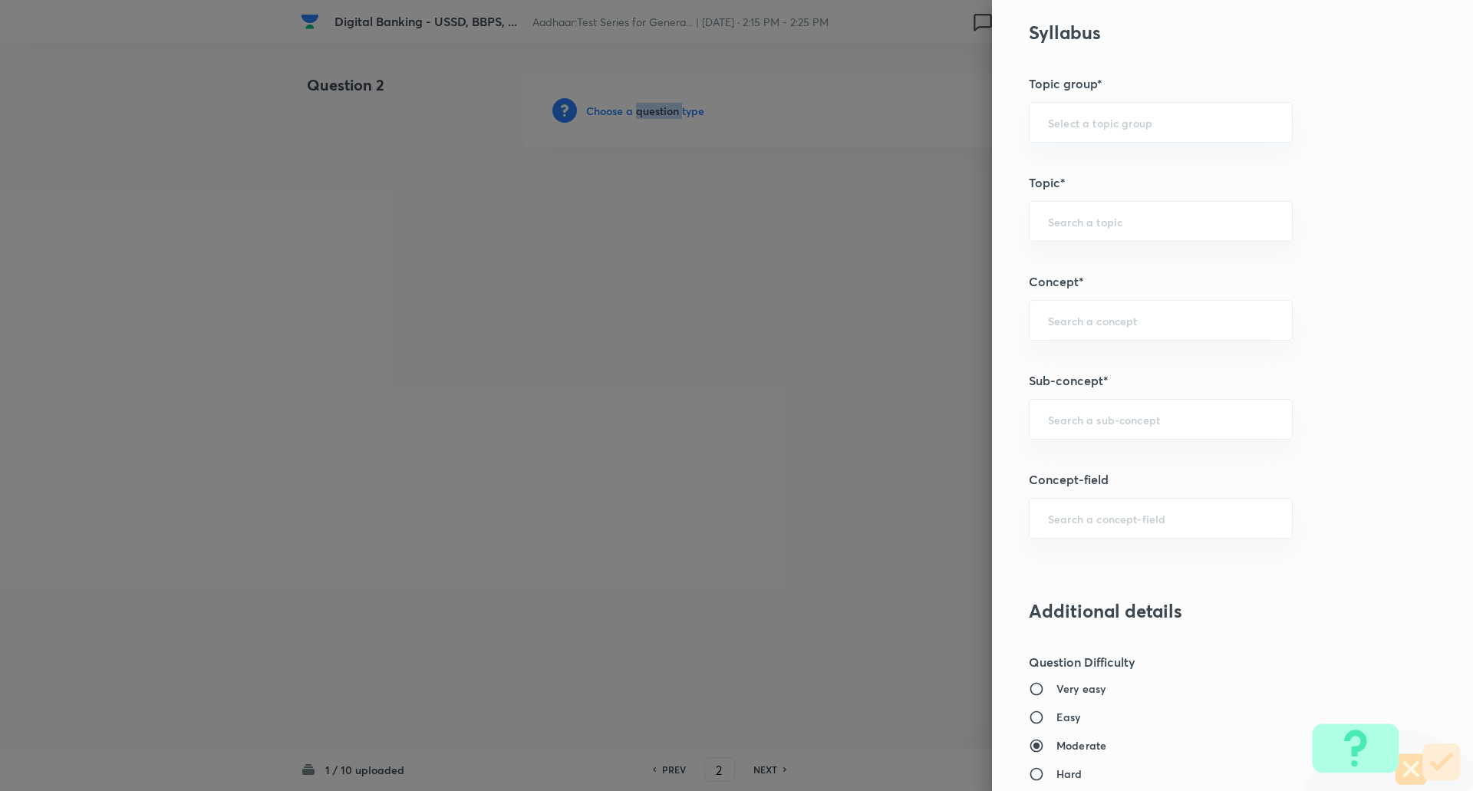
scroll to position [620, 0]
click at [1162, 414] on input "text" at bounding box center [1161, 418] width 226 height 15
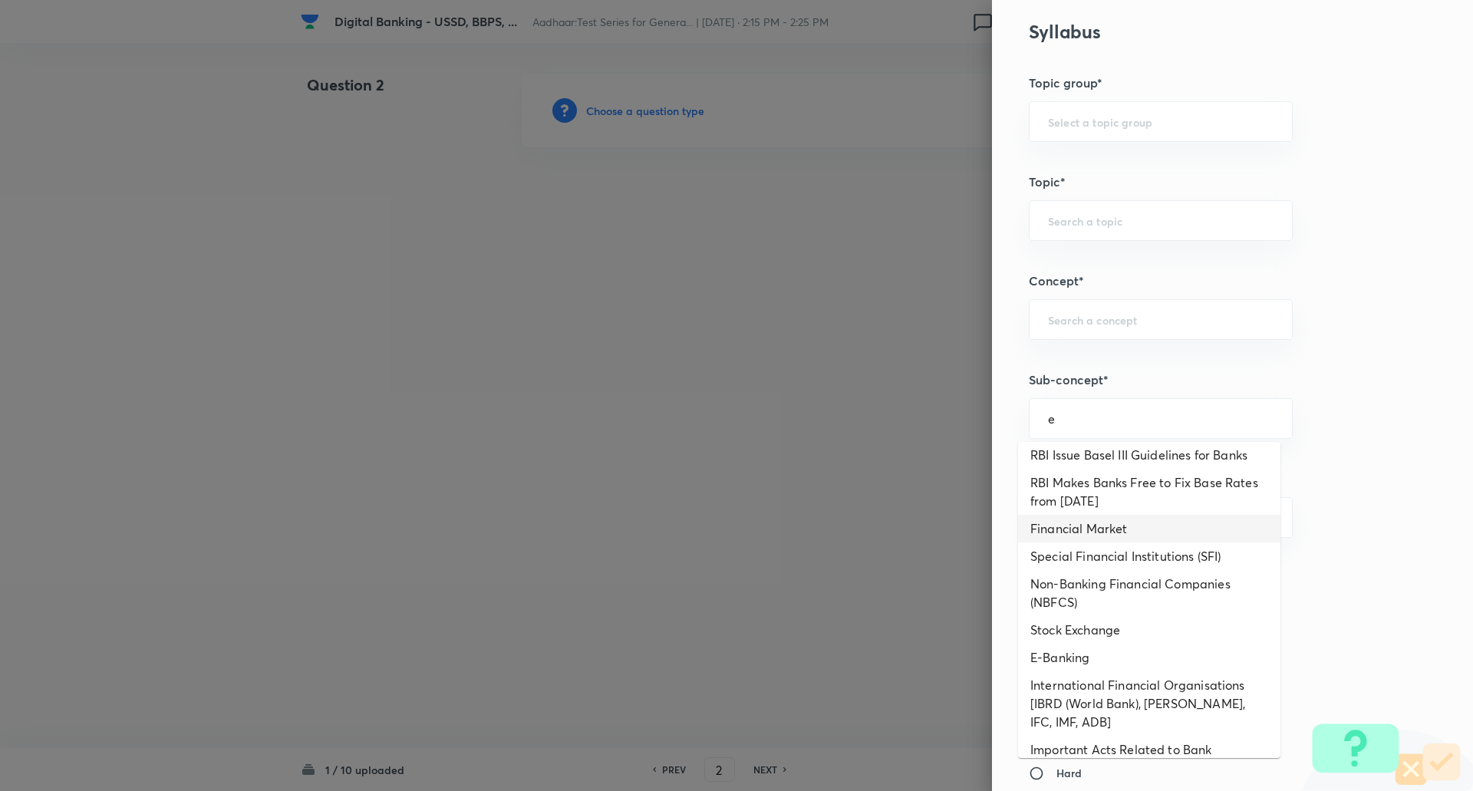
scroll to position [460, 0]
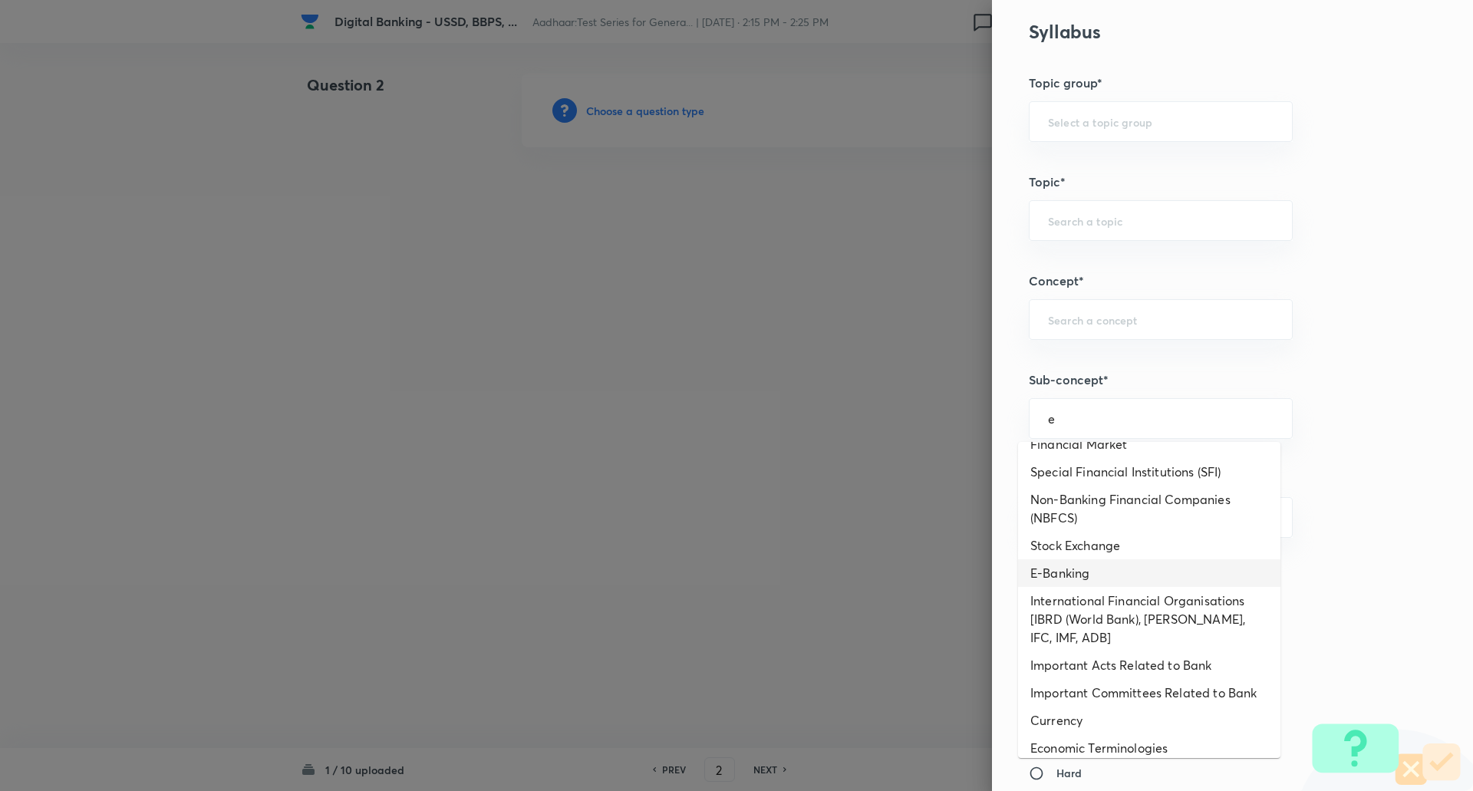
click at [1066, 579] on li "E-Banking" at bounding box center [1149, 573] width 262 height 28
type input "E-Banking"
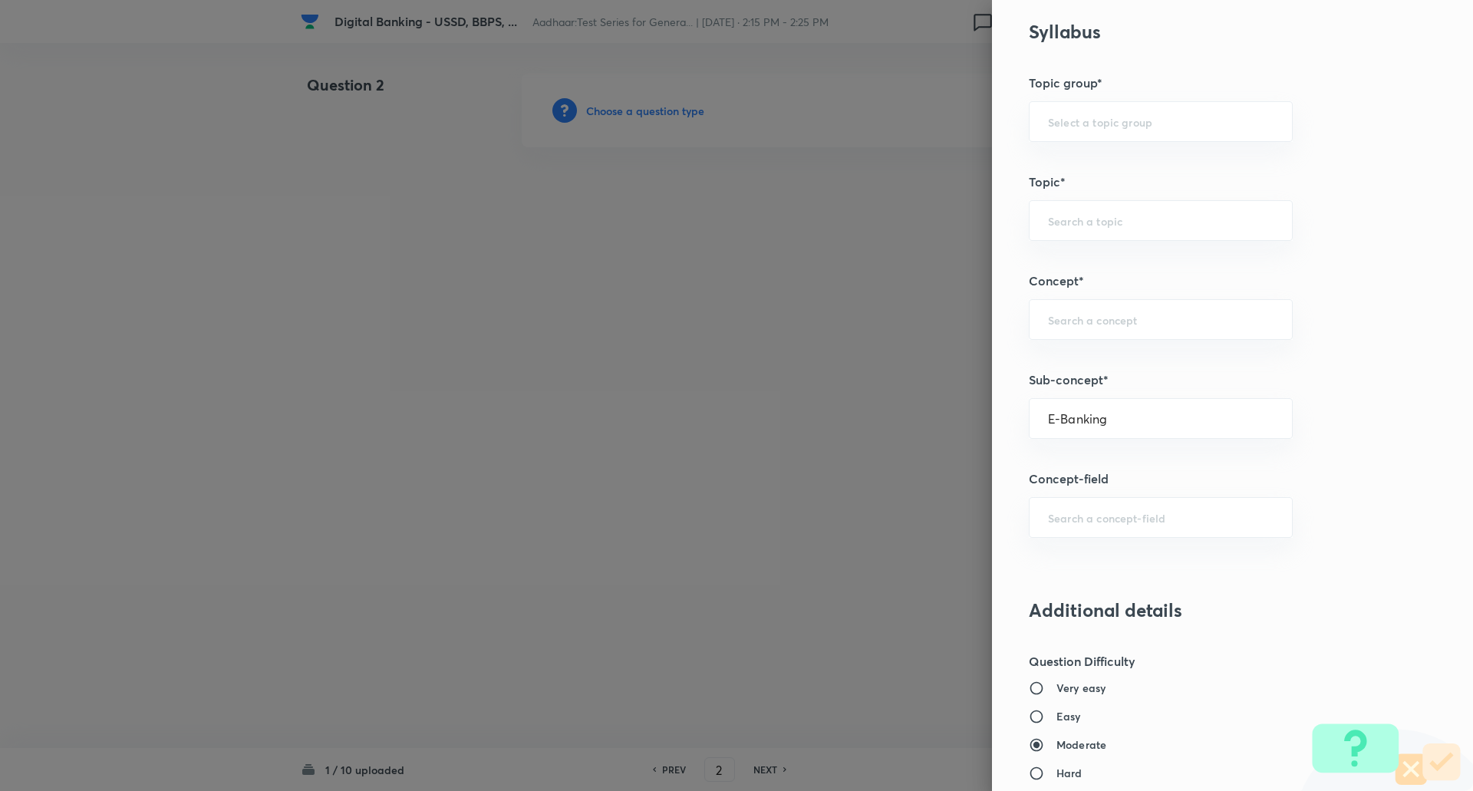
type input "Awareness"
type input "Banking Awareness"
type input "Financial Awareness"
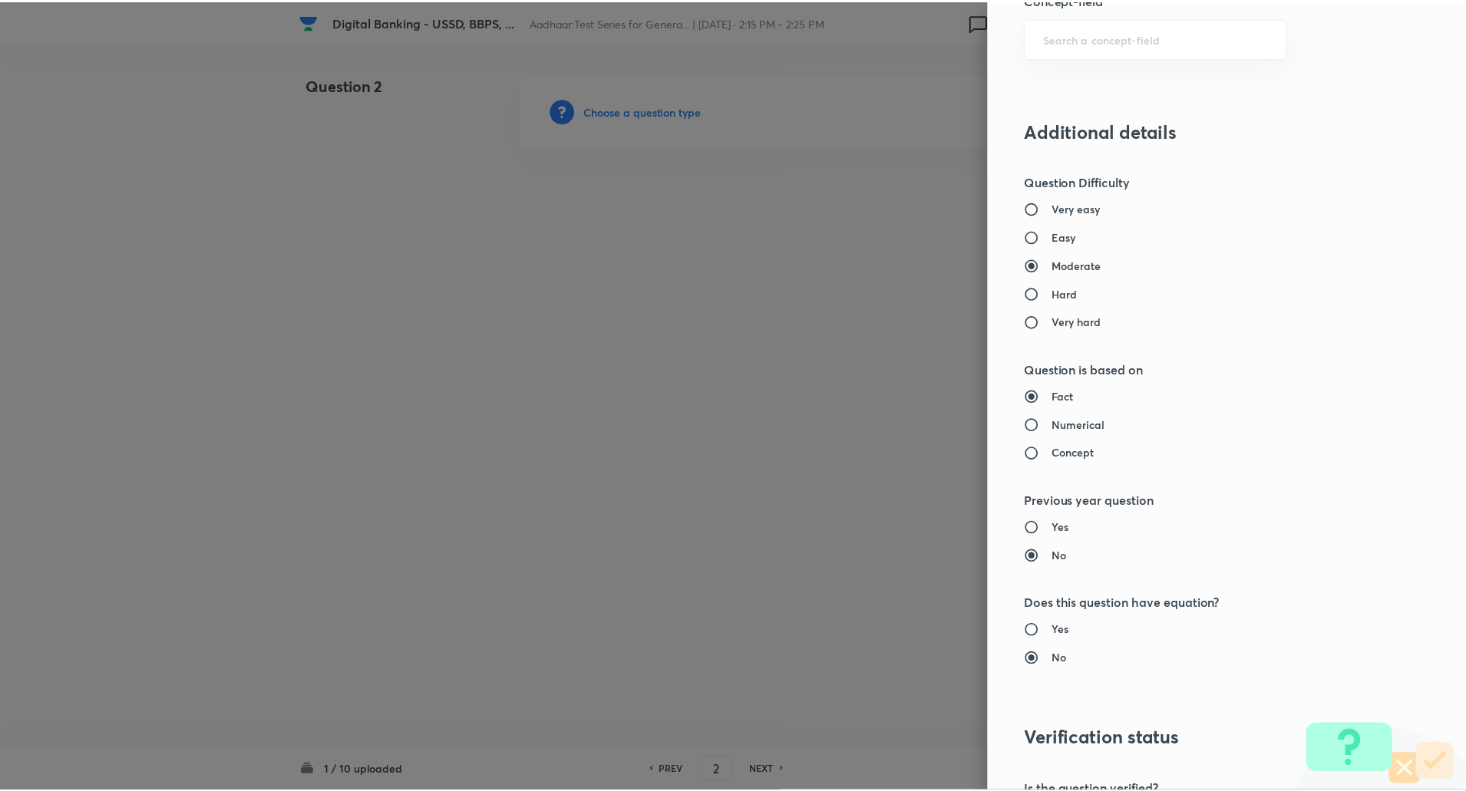
scroll to position [1301, 0]
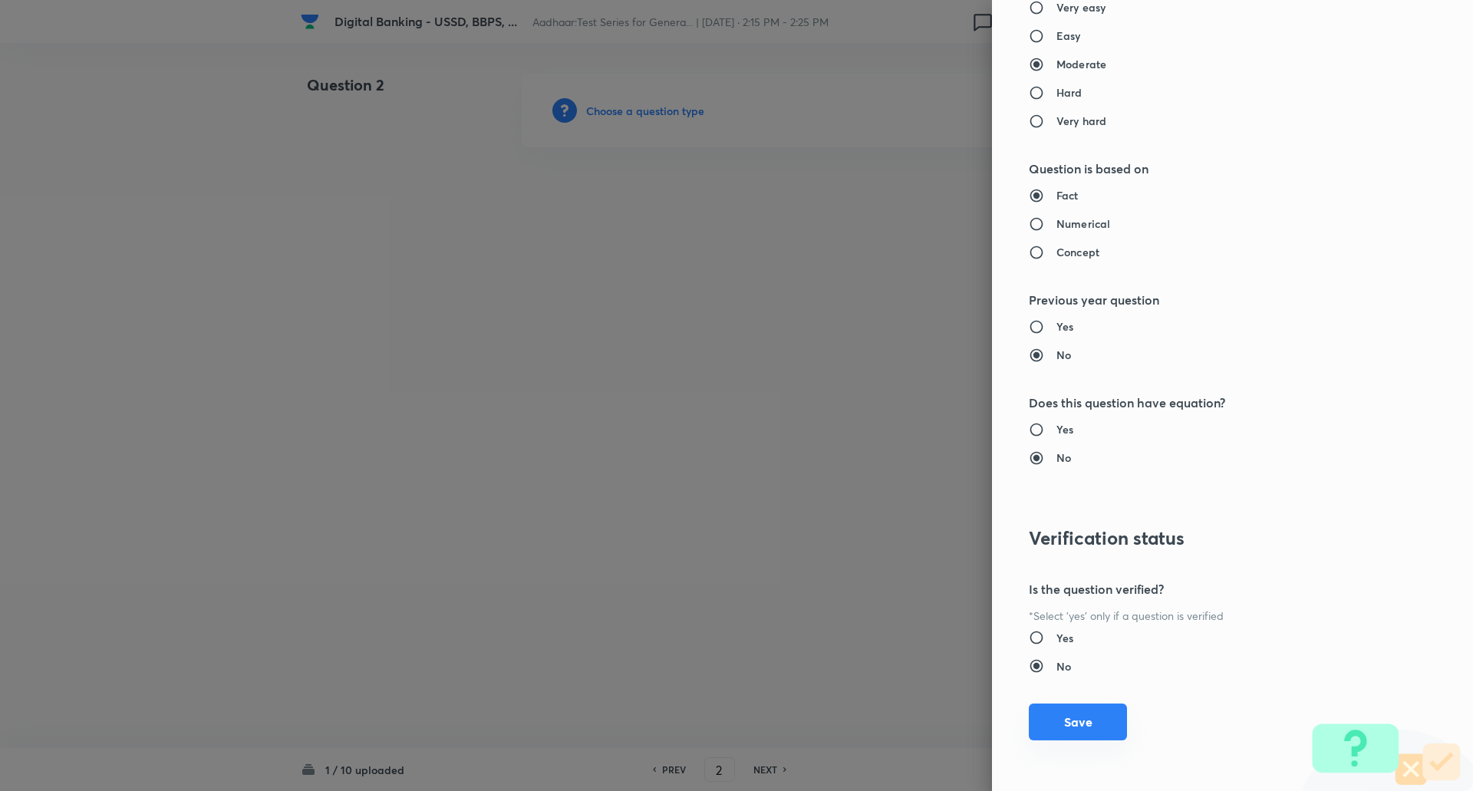
click at [1080, 726] on button "Save" at bounding box center [1078, 722] width 98 height 37
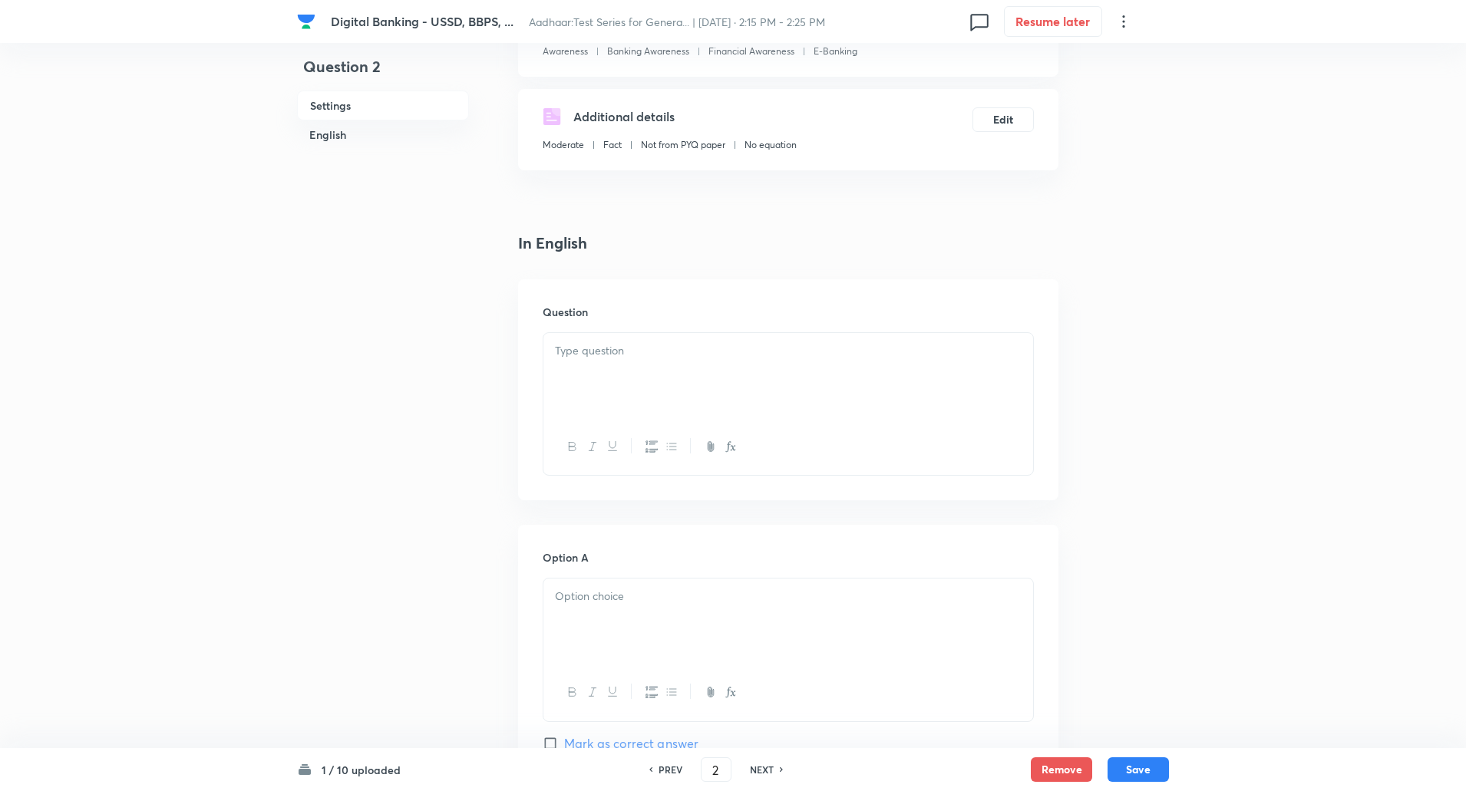
scroll to position [223, 0]
click at [801, 377] on div at bounding box center [788, 373] width 490 height 86
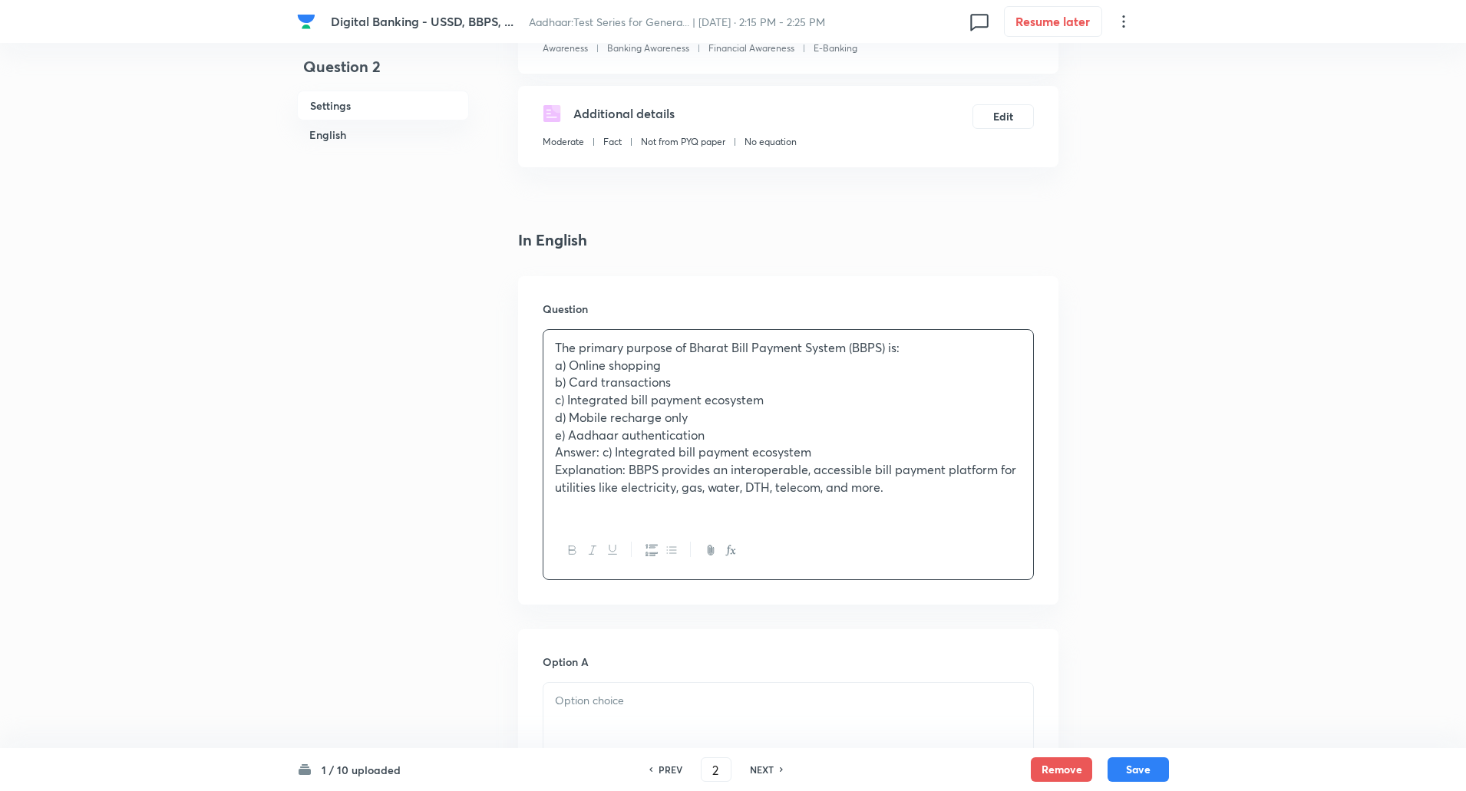
click at [915, 342] on p "The primary purpose of Bharat Bill Payment System (BBPS) is:" at bounding box center [788, 348] width 467 height 18
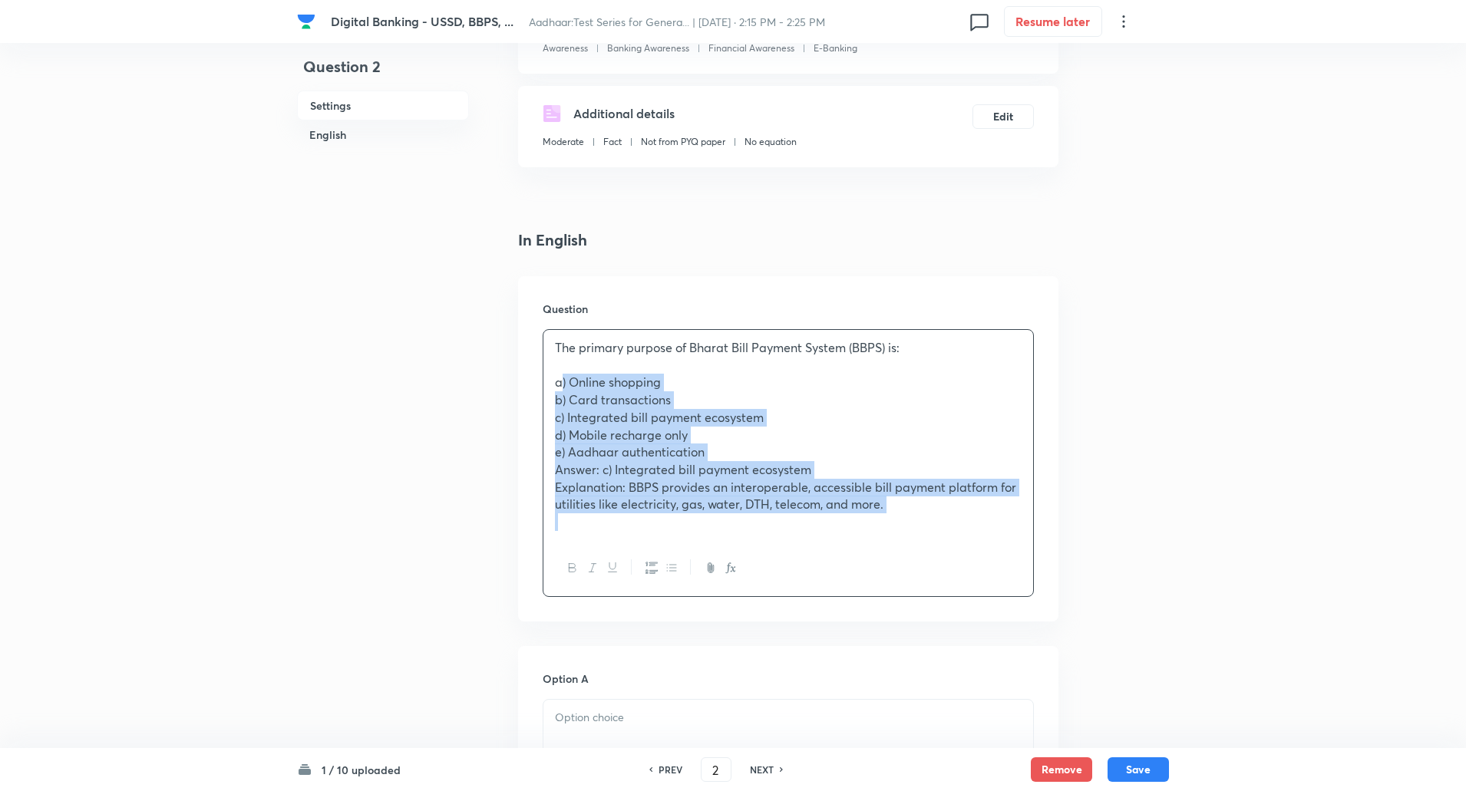
drag, startPoint x: 547, startPoint y: 387, endPoint x: 1152, endPoint y: 608, distance: 644.5
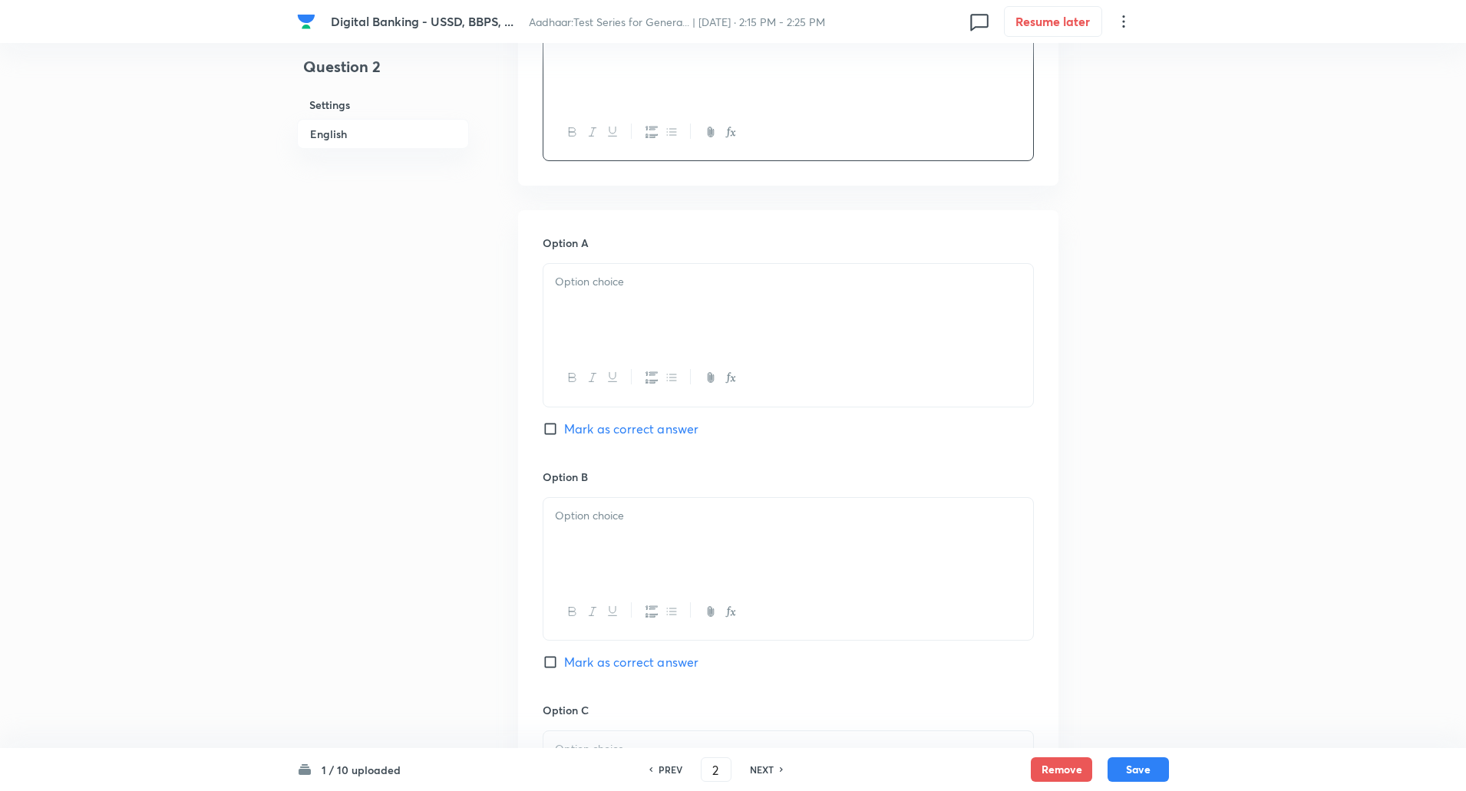
scroll to position [544, 0]
click at [752, 270] on p at bounding box center [788, 272] width 467 height 18
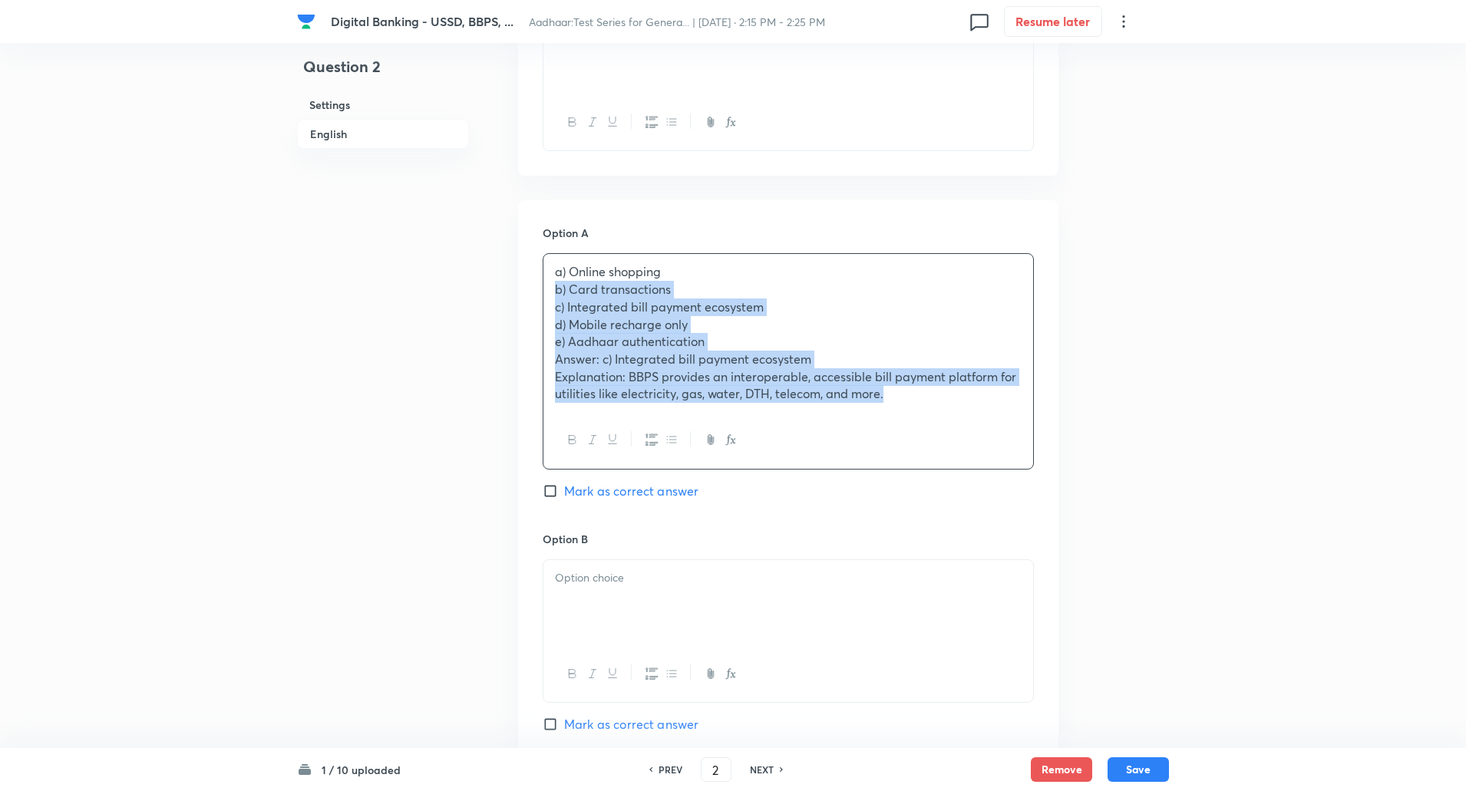
drag, startPoint x: 552, startPoint y: 293, endPoint x: 1133, endPoint y: 479, distance: 610.5
click at [1133, 479] on div "Question 2 Settings English Settings Type Single choice correct 5 options + 1 m…" at bounding box center [733, 648] width 872 height 2236
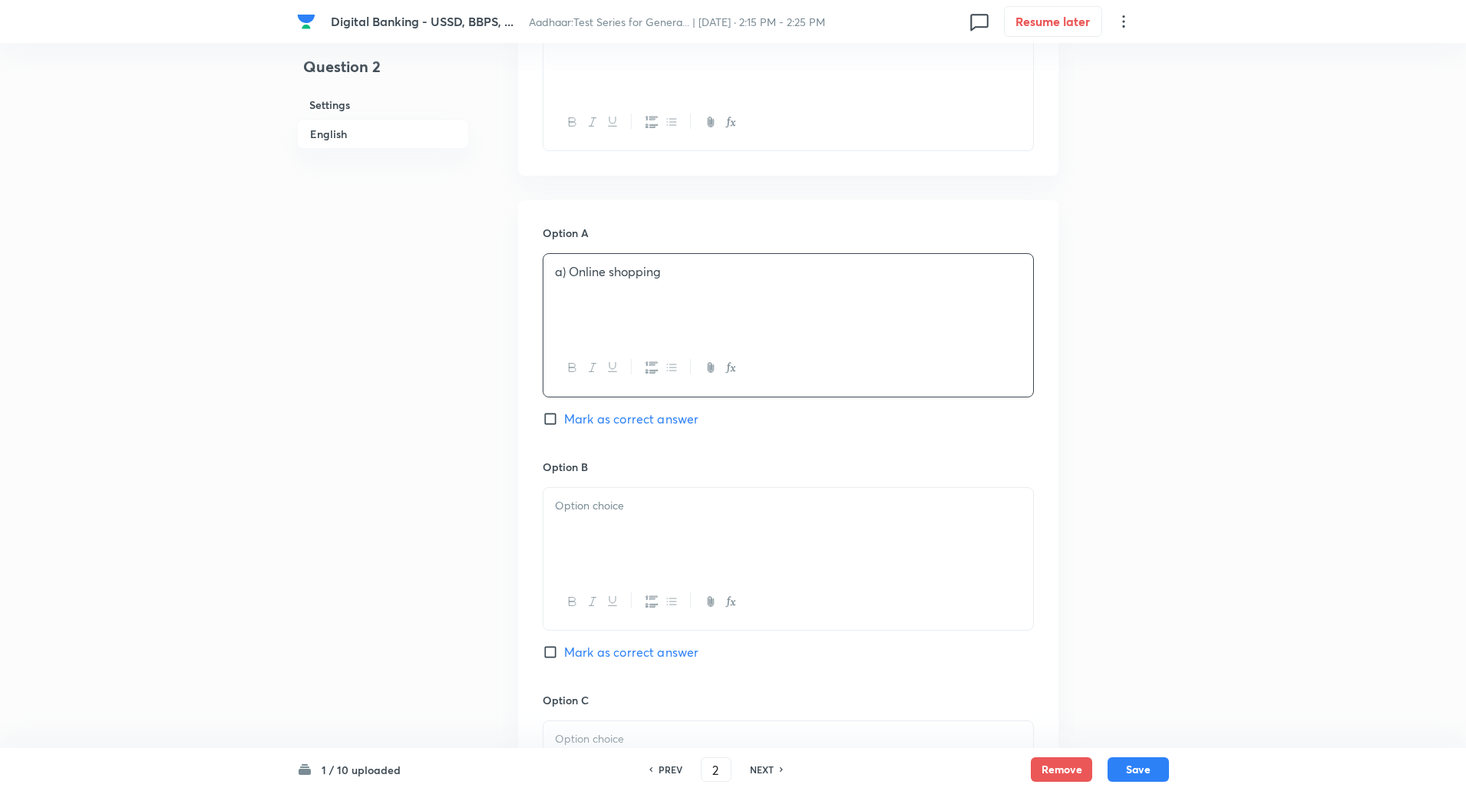
click at [567, 278] on p "a) Online shopping" at bounding box center [788, 272] width 467 height 18
click at [560, 508] on p at bounding box center [788, 506] width 467 height 18
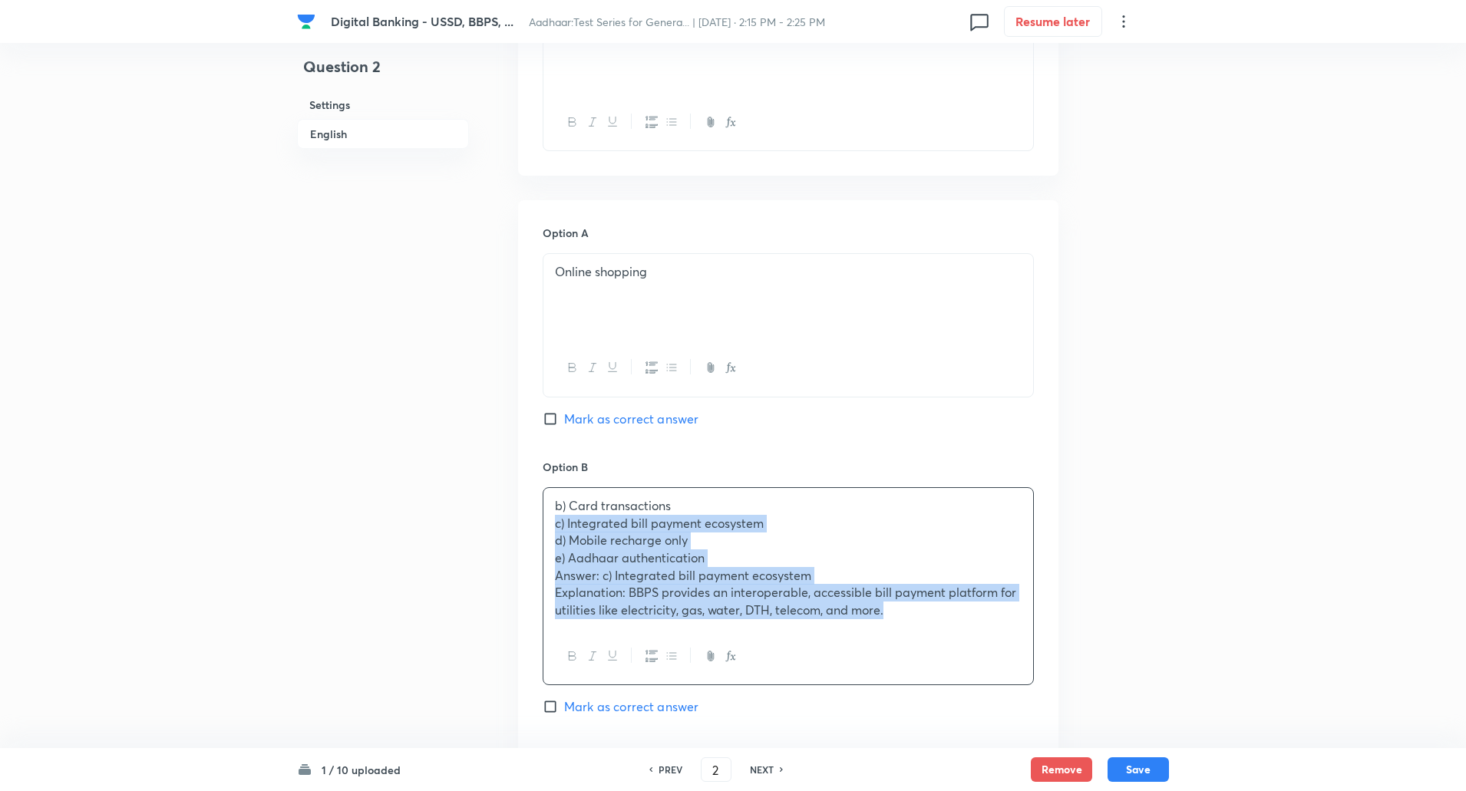
drag, startPoint x: 551, startPoint y: 532, endPoint x: 921, endPoint y: 649, distance: 388.0
click at [921, 649] on div "b) Card transactions c) Integrated bill payment ecosystem d) Mobile recharge on…" at bounding box center [787, 586] width 491 height 198
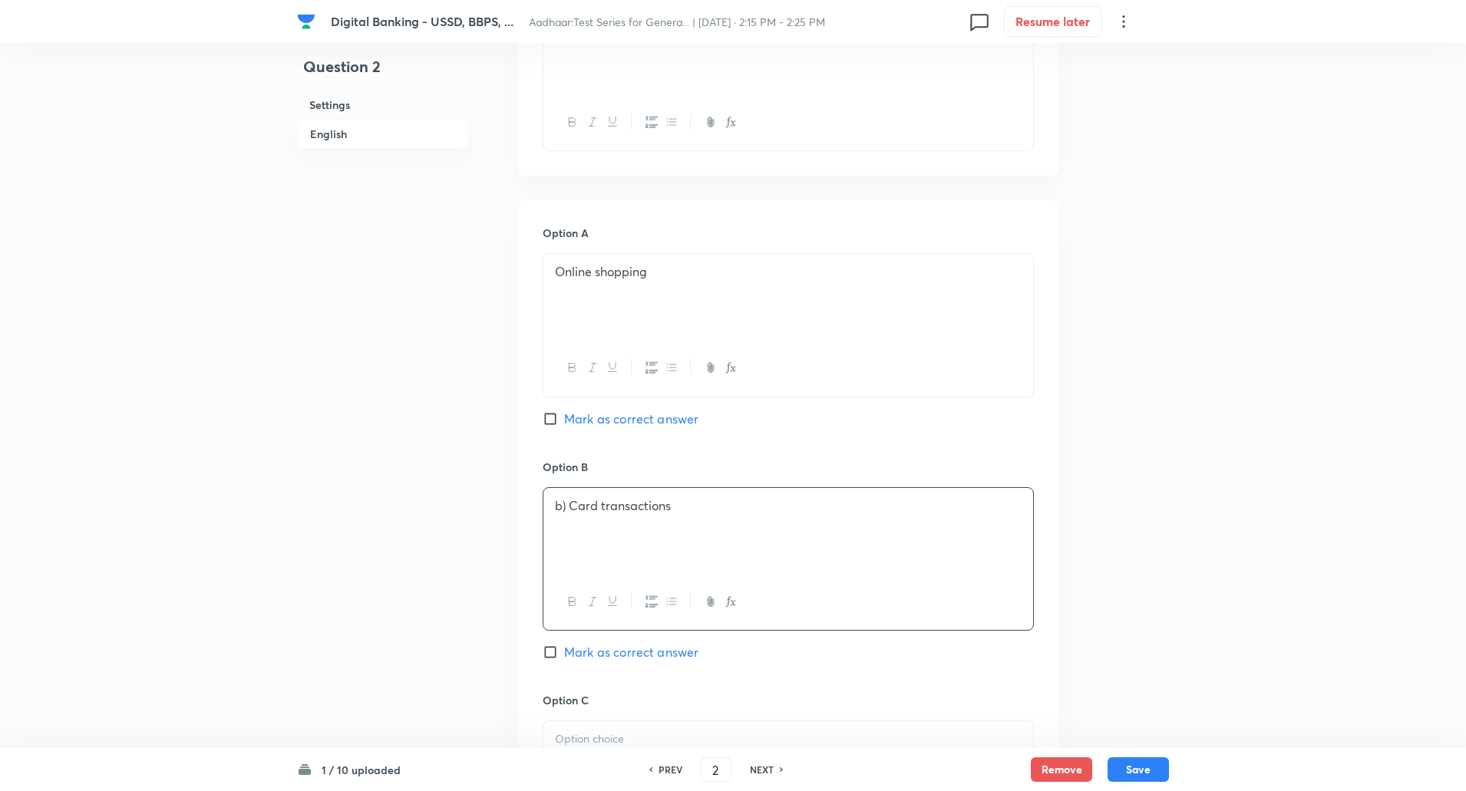
click at [568, 506] on p "b) Card transactions" at bounding box center [788, 506] width 467 height 18
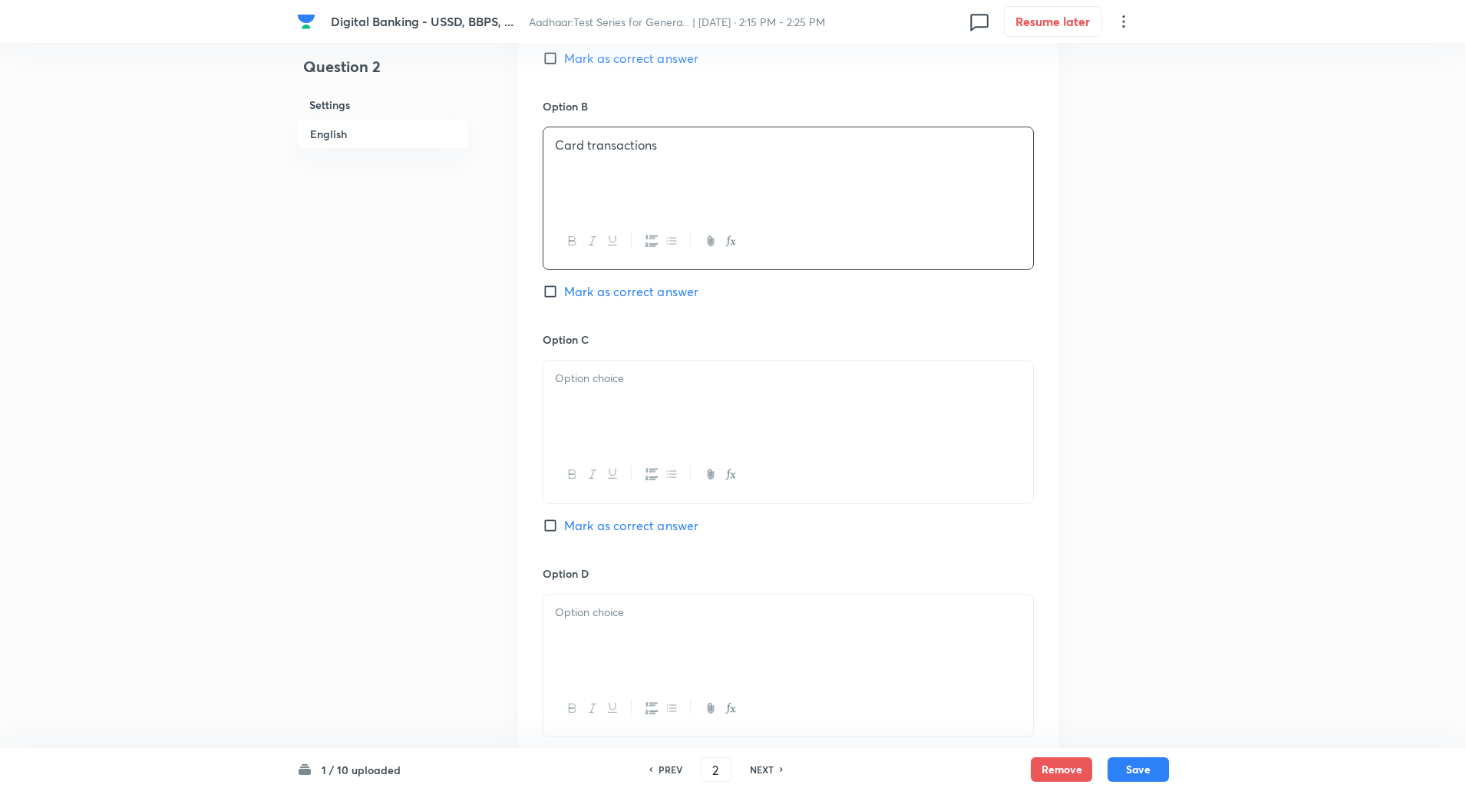
scroll to position [905, 0]
click at [612, 407] on div at bounding box center [788, 403] width 490 height 86
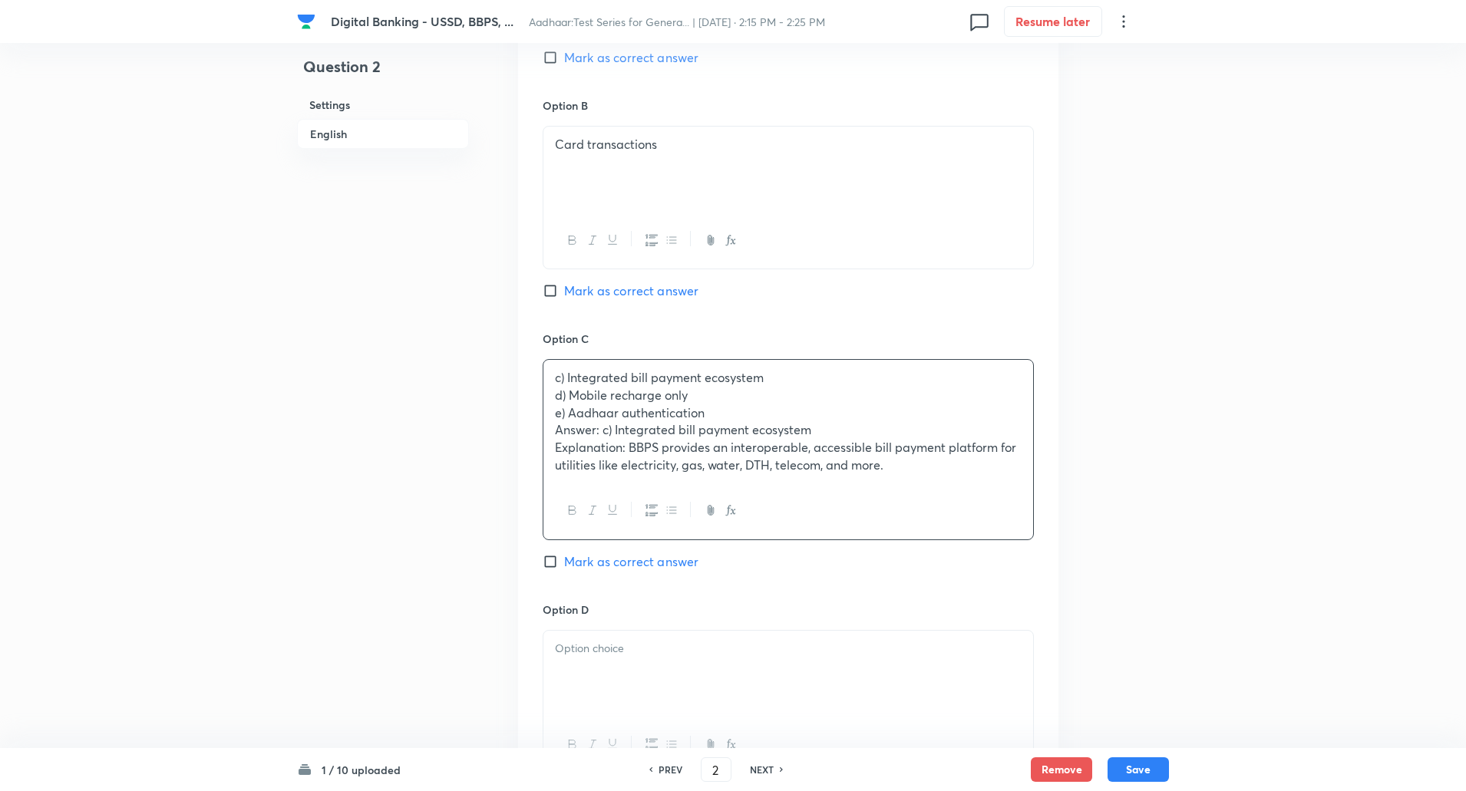
click at [548, 406] on div "c) Integrated bill payment ecosystem d) Mobile recharge only e) Aadhaar authent…" at bounding box center [788, 421] width 490 height 123
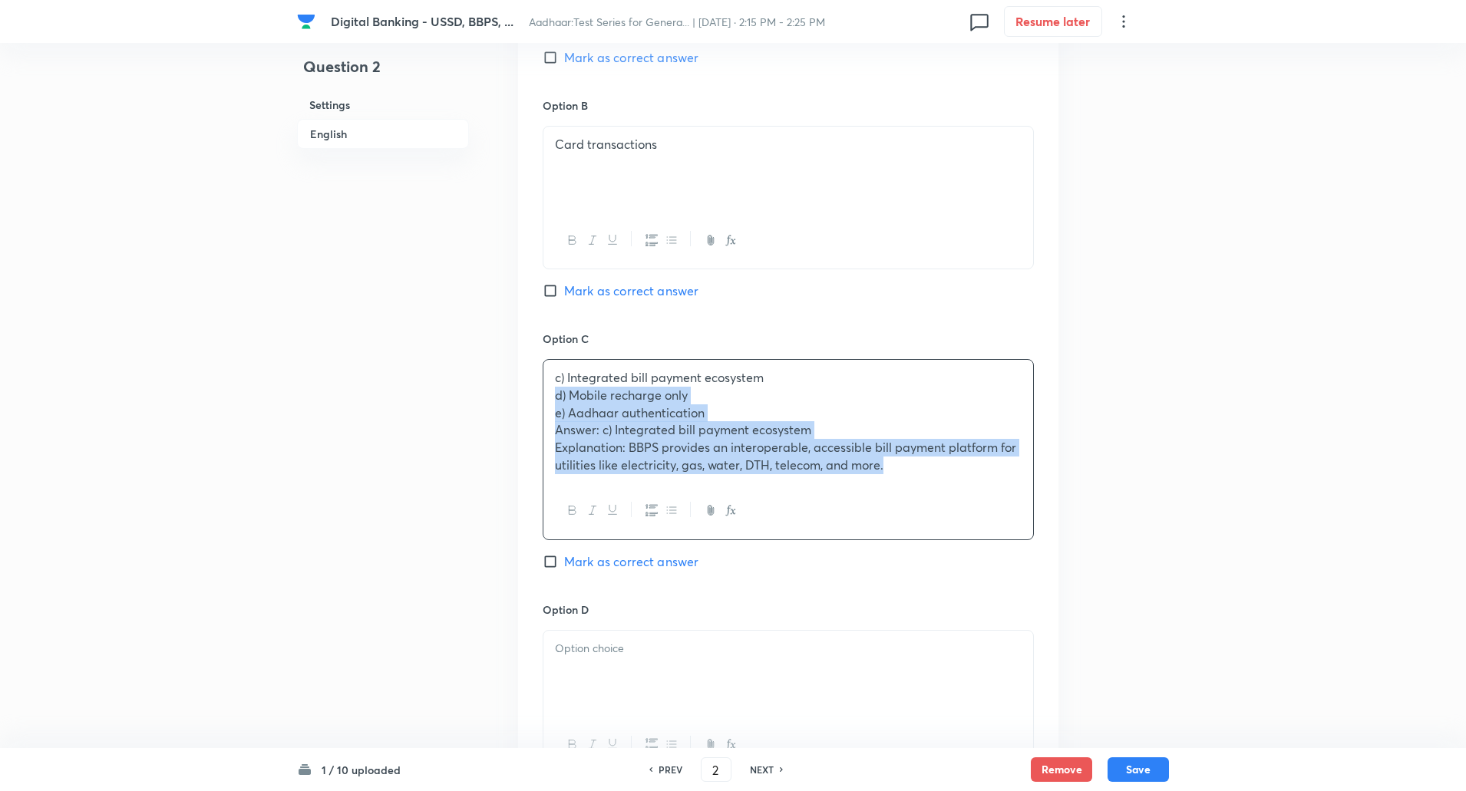
drag, startPoint x: 553, startPoint y: 393, endPoint x: 1040, endPoint y: 634, distance: 543.5
click at [1040, 634] on div "Option A Online shopping Mark as correct answer Option B Card transactions Mark…" at bounding box center [788, 450] width 540 height 1223
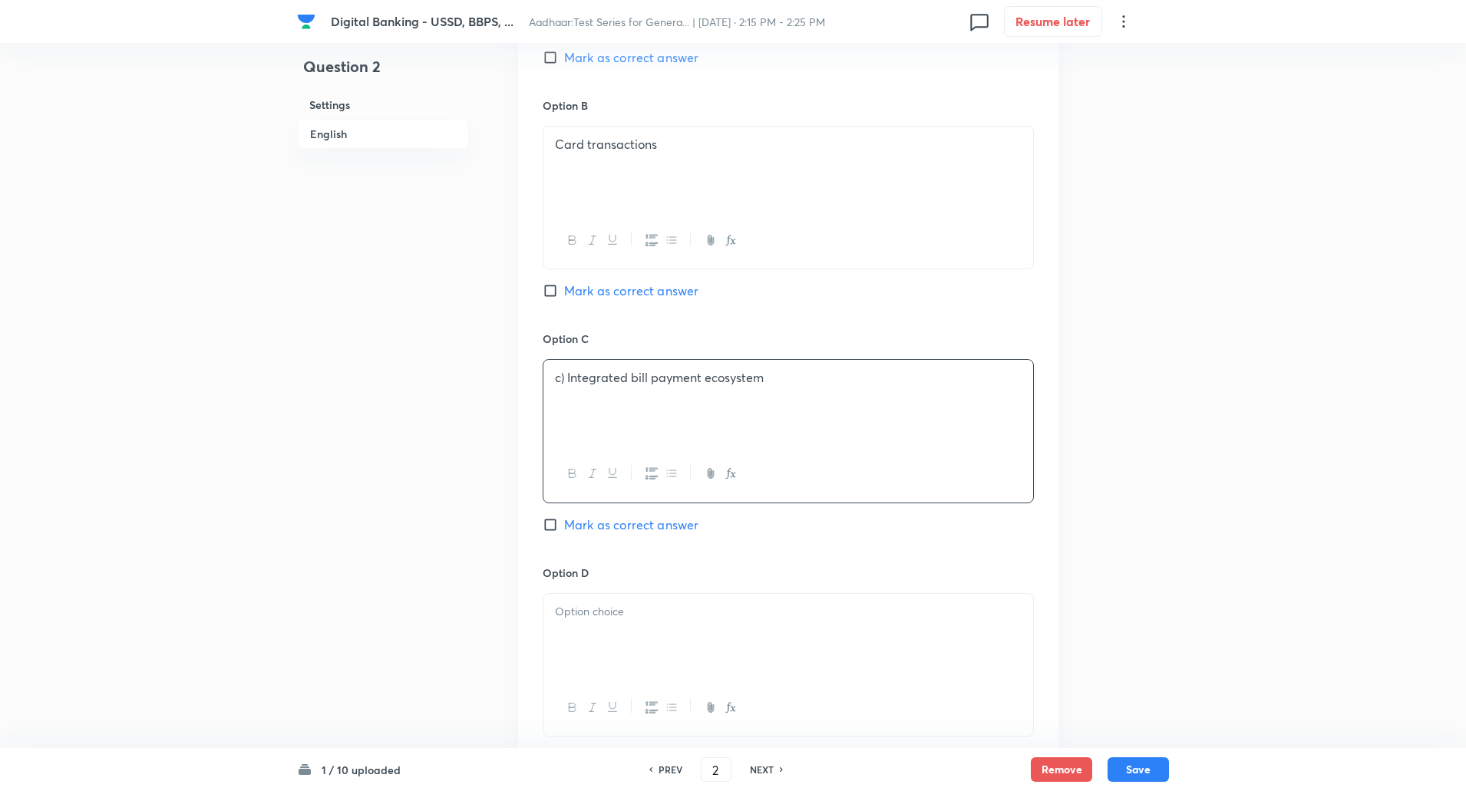
click at [564, 375] on p "c) Integrated bill payment ecosystem" at bounding box center [788, 378] width 467 height 18
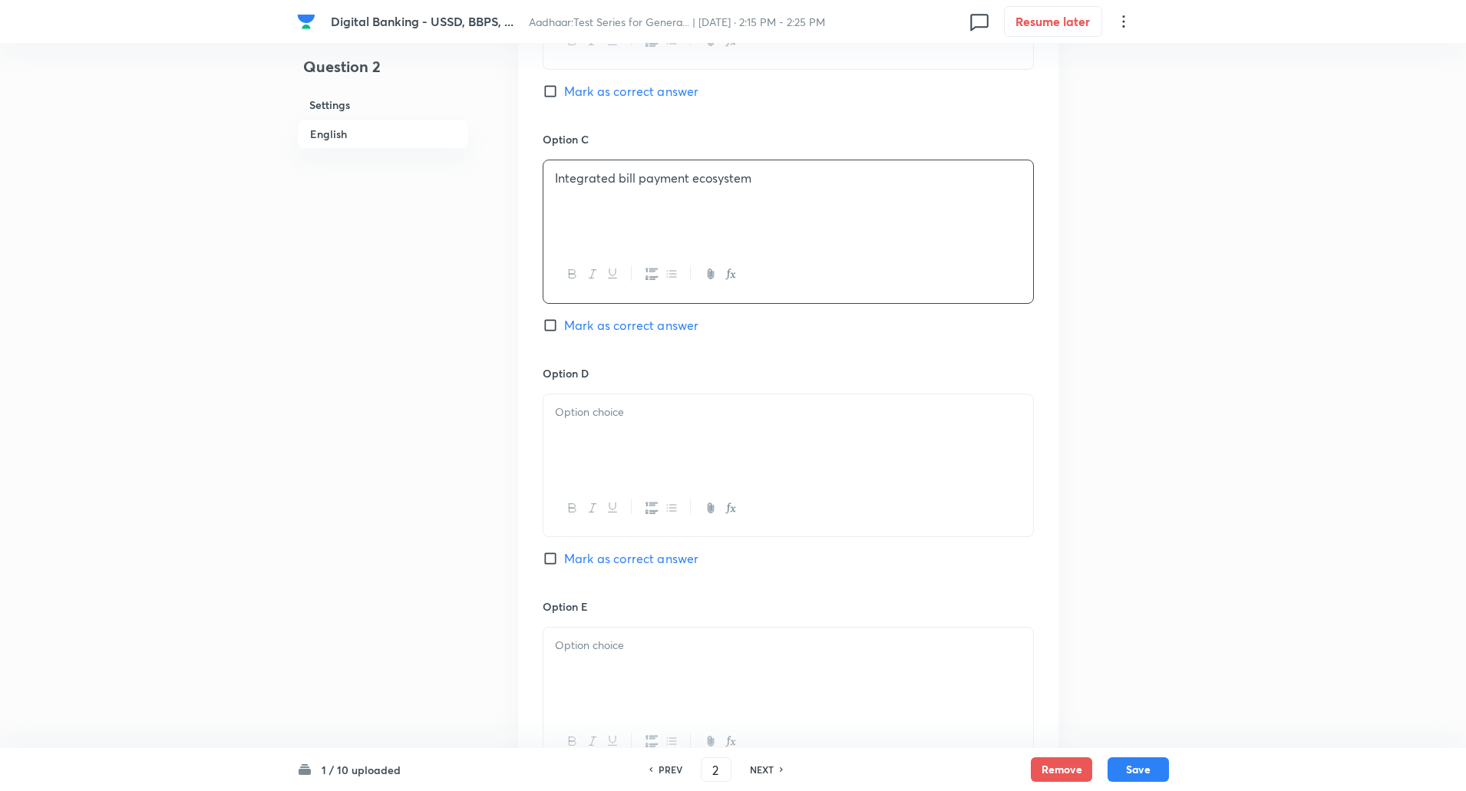
scroll to position [1122, 0]
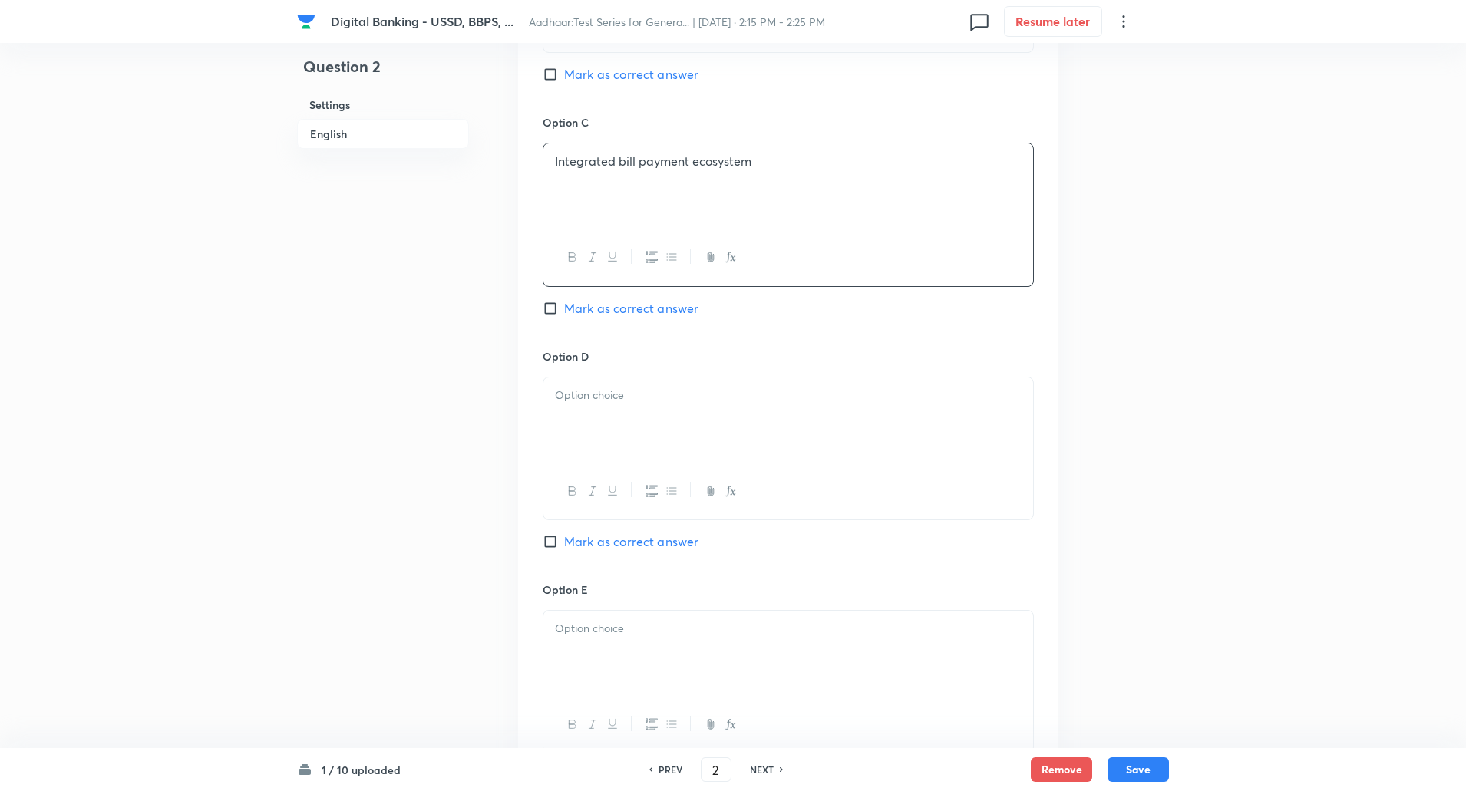
click at [571, 393] on p at bounding box center [788, 396] width 467 height 18
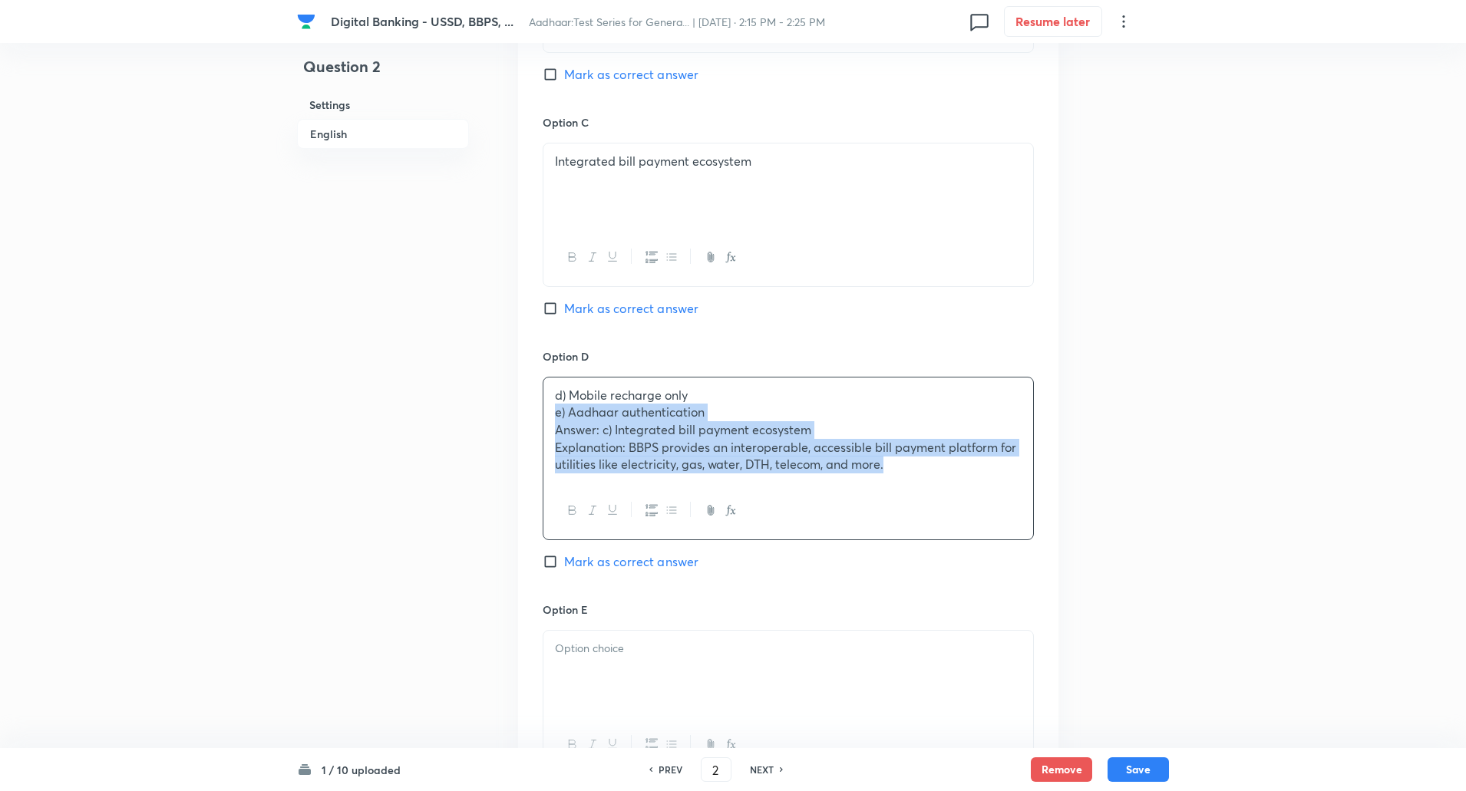
drag, startPoint x: 553, startPoint y: 415, endPoint x: 1096, endPoint y: 631, distance: 583.8
click at [1096, 631] on div "Question 2 Settings English Settings Type Single choice correct 5 options + 1 m…" at bounding box center [733, 44] width 872 height 2184
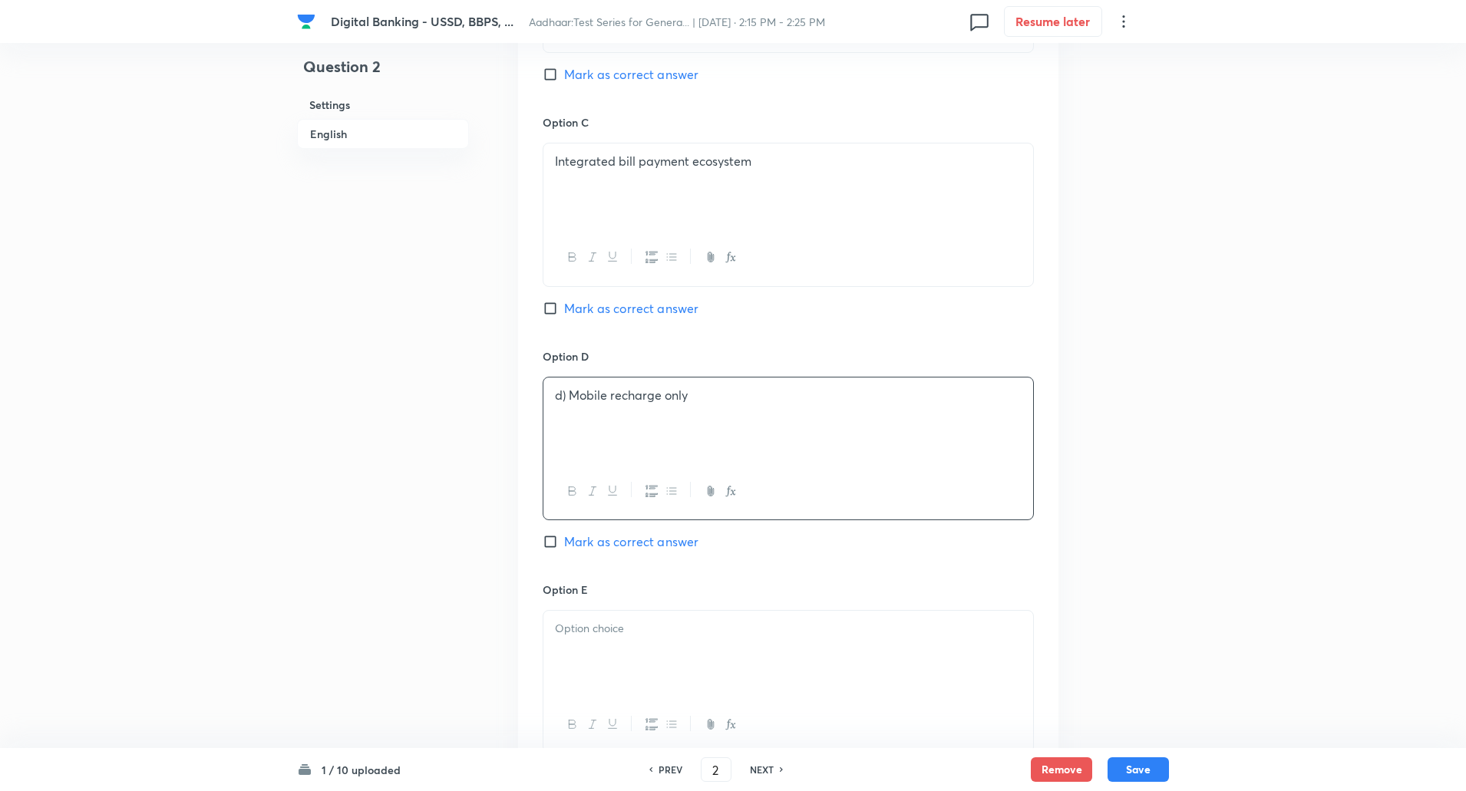
click at [569, 401] on p "d) Mobile recharge only" at bounding box center [788, 396] width 467 height 18
click at [623, 658] on div at bounding box center [788, 654] width 490 height 86
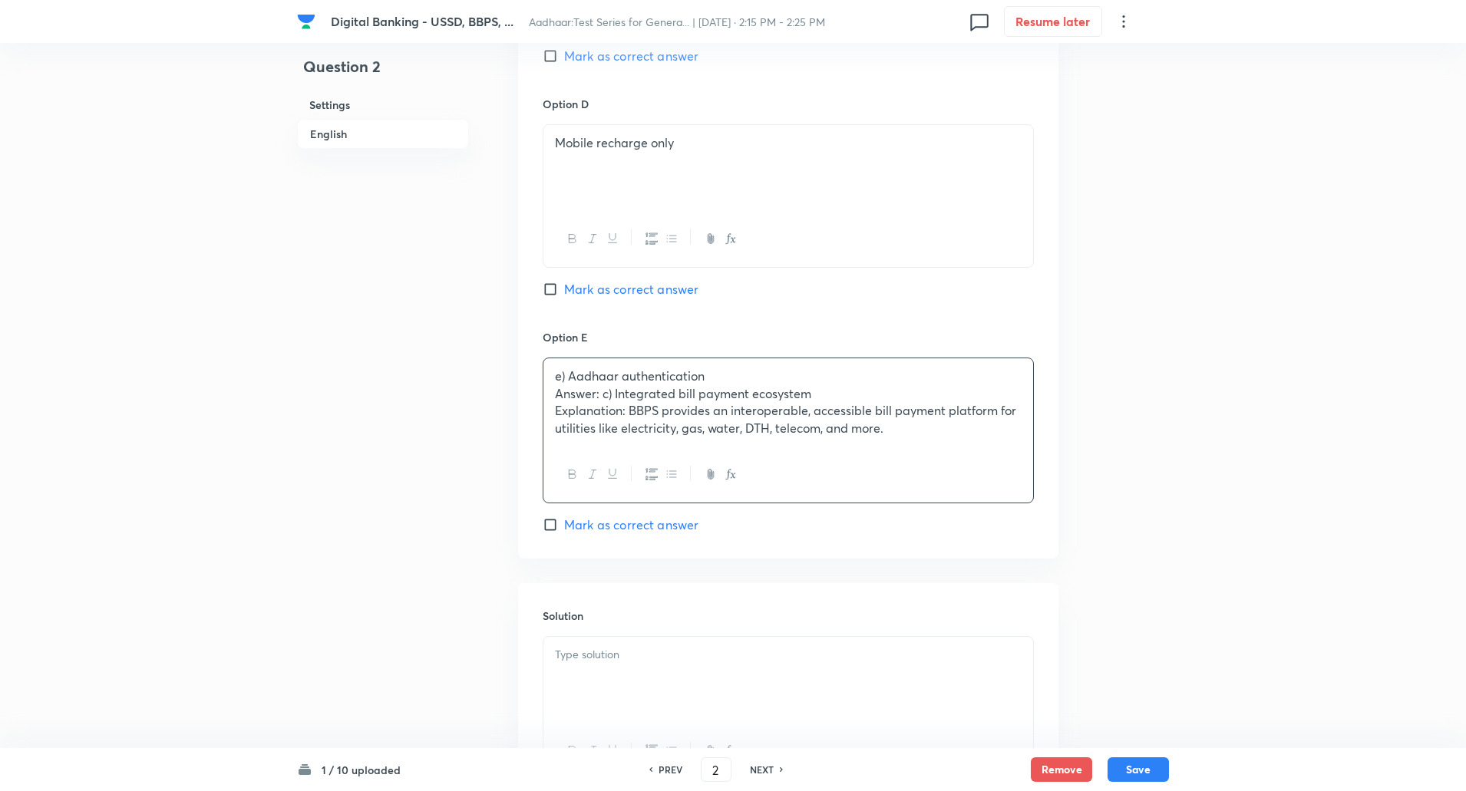
scroll to position [1375, 0]
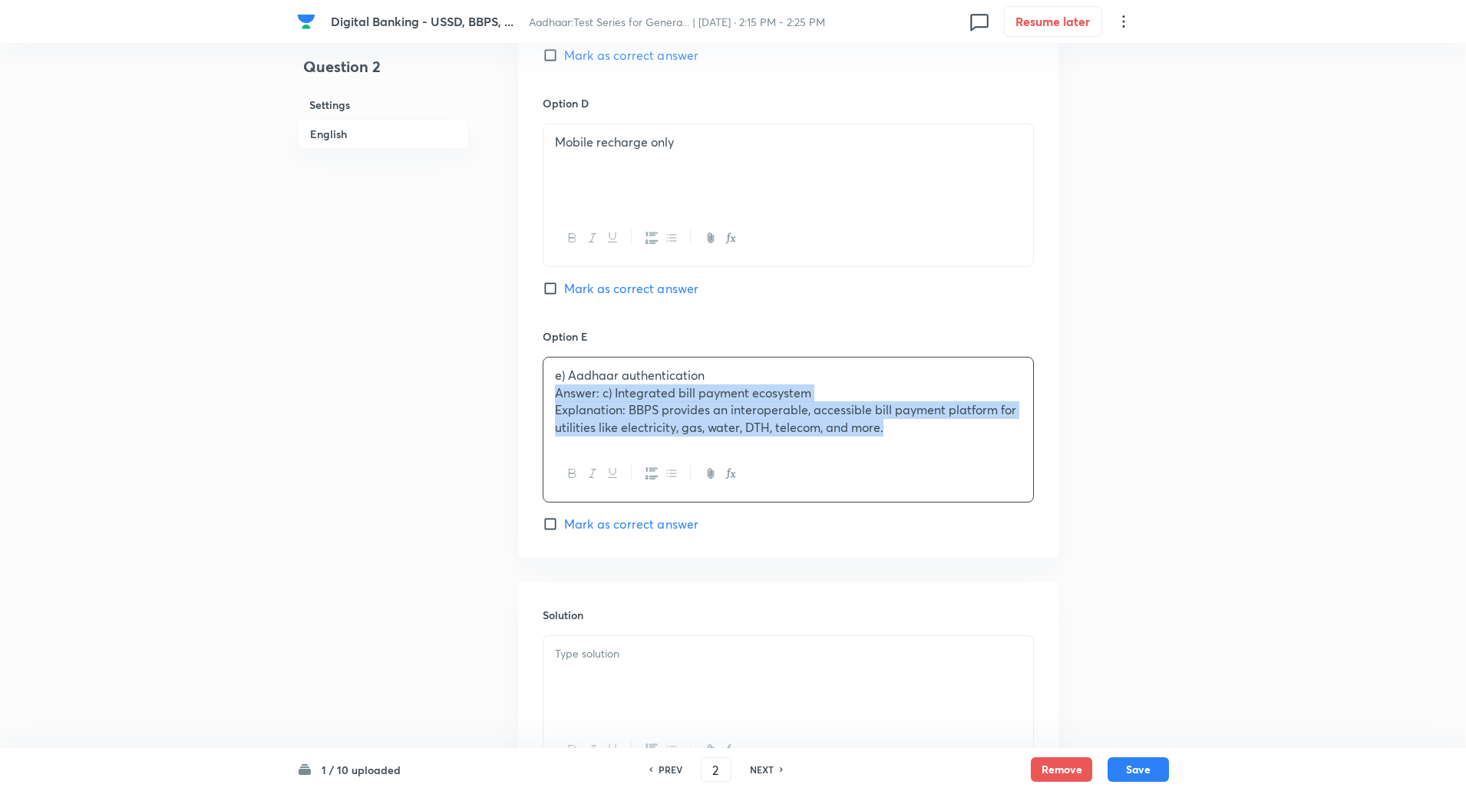
drag, startPoint x: 552, startPoint y: 395, endPoint x: 988, endPoint y: 517, distance: 452.6
click at [988, 517] on div "Option E e) Aadhaar authentication Answer: c) Integrated bill payment ecosystem…" at bounding box center [787, 430] width 491 height 205
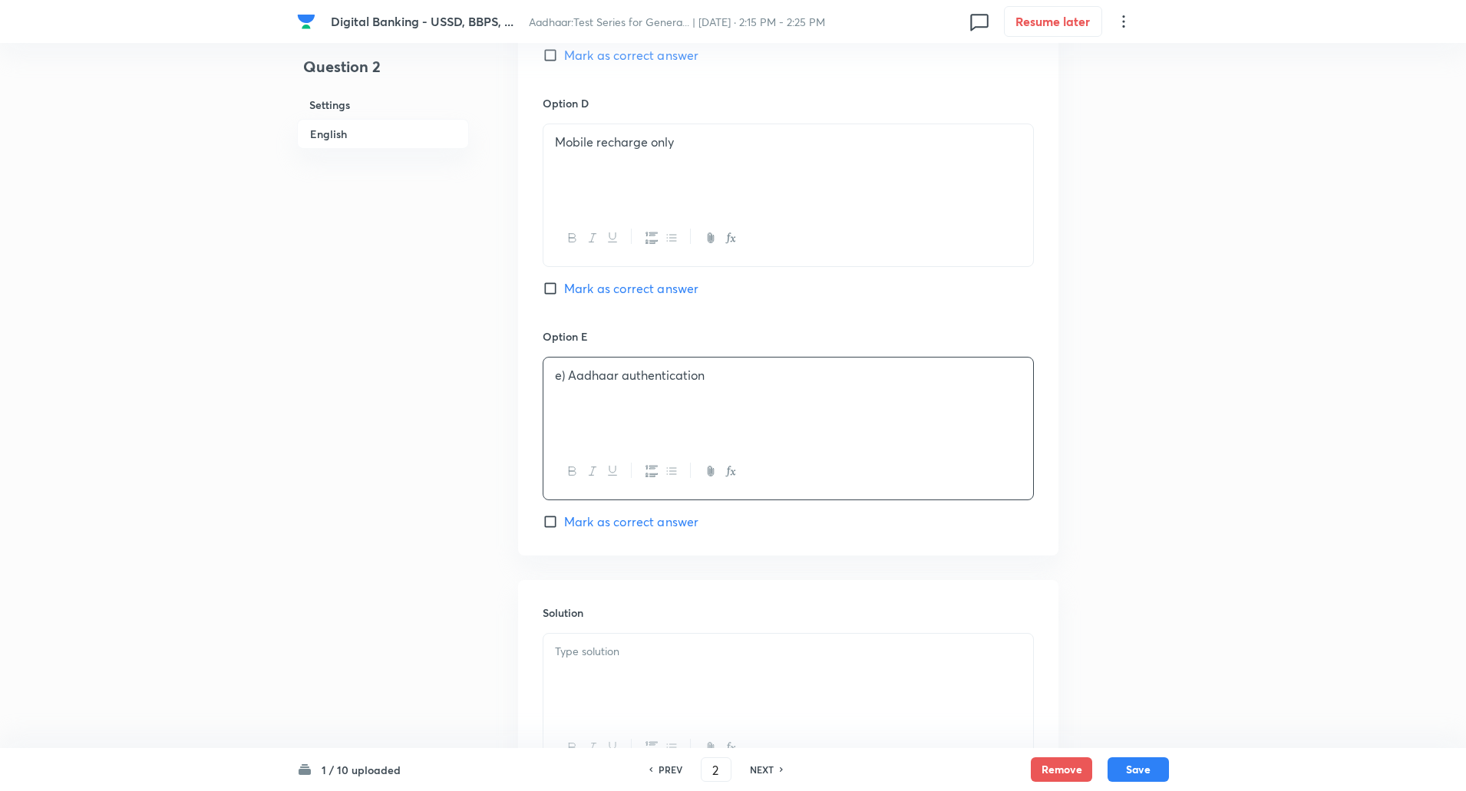
click at [570, 369] on p "e) Aadhaar authentication" at bounding box center [788, 376] width 467 height 18
click at [545, 514] on input "Mark as correct answer" at bounding box center [552, 521] width 21 height 15
checkbox input "true"
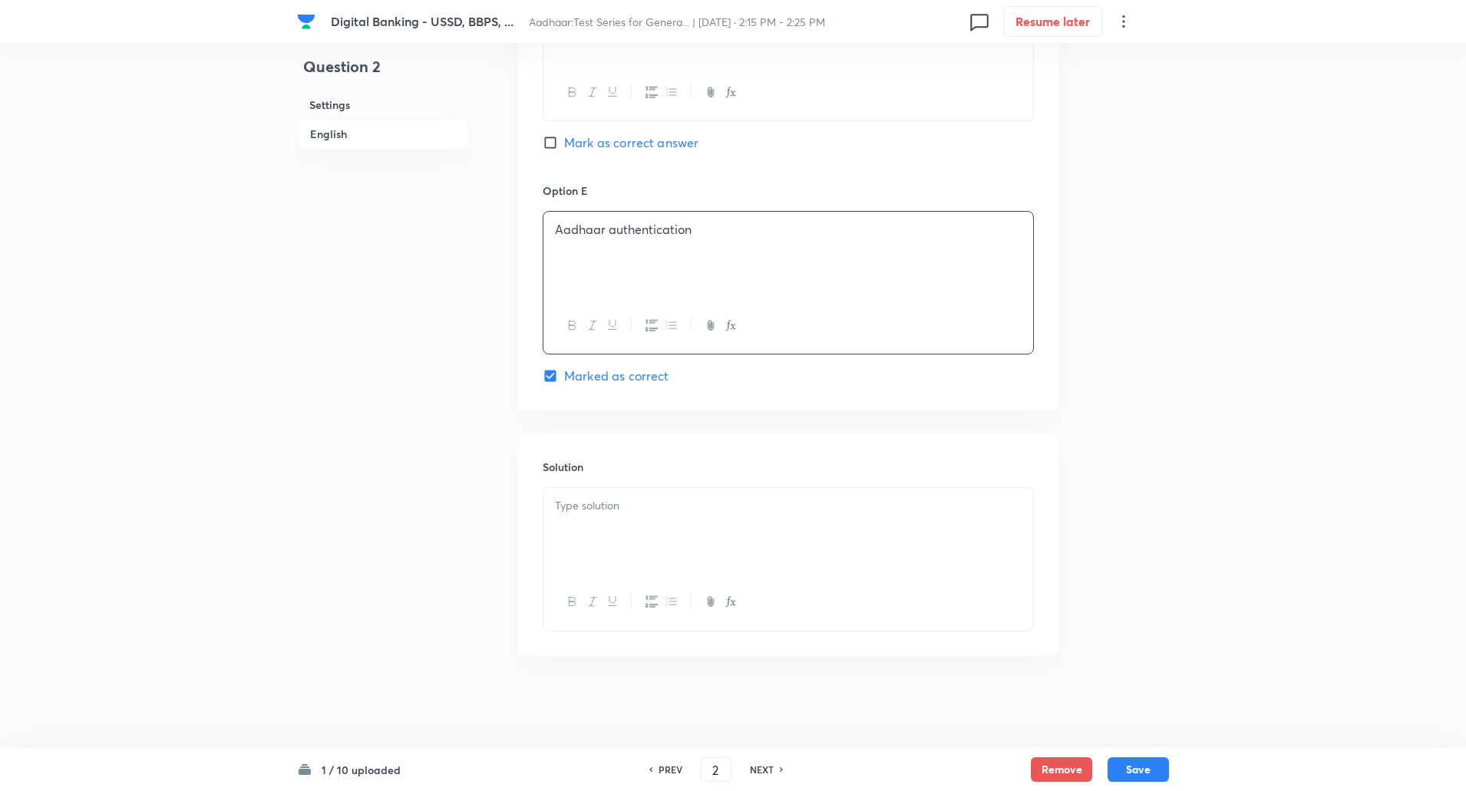
click at [565, 518] on div at bounding box center [788, 531] width 490 height 86
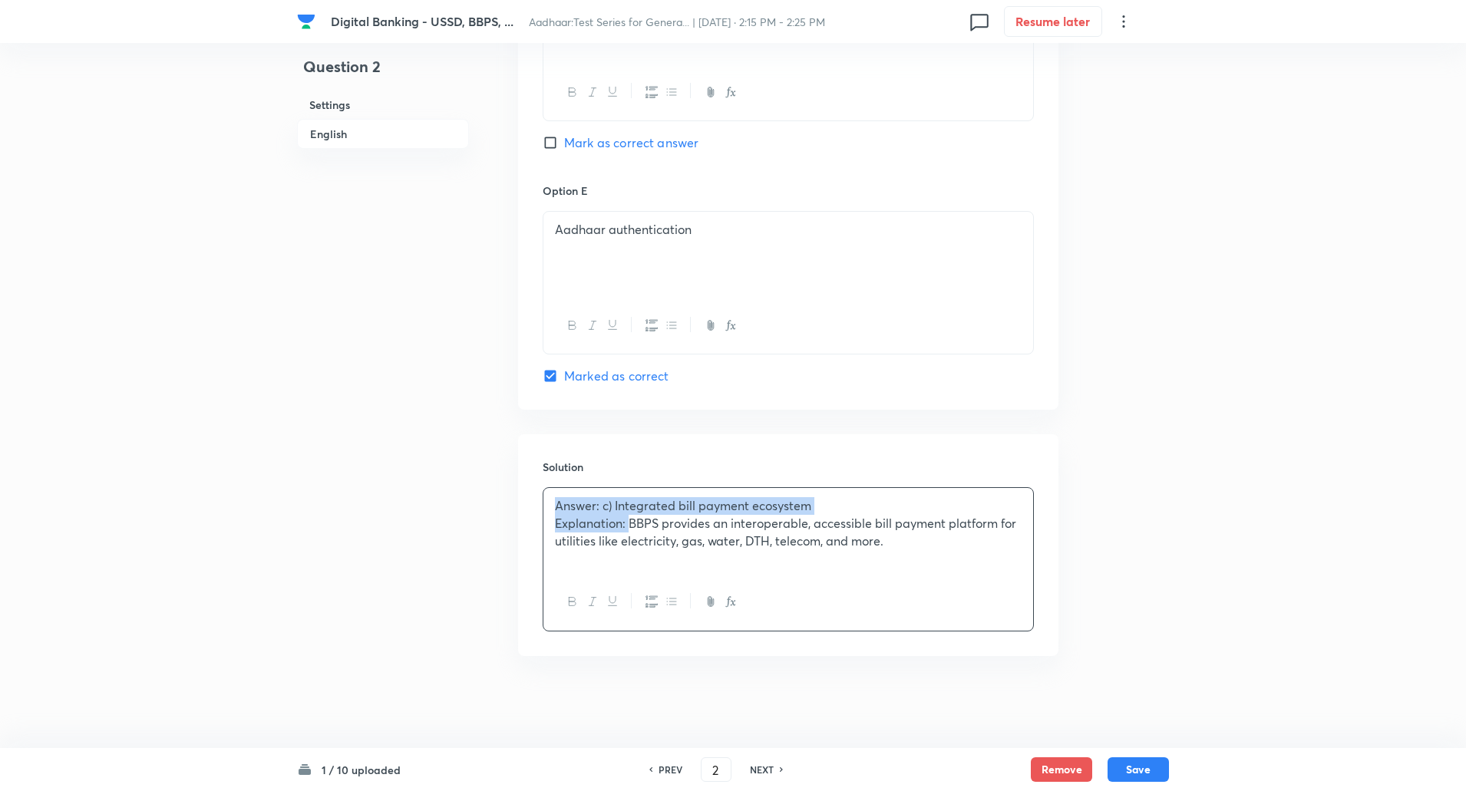
drag, startPoint x: 556, startPoint y: 500, endPoint x: 628, endPoint y: 519, distance: 74.8
click at [628, 519] on div "Answer: c) Integrated bill payment ecosystem Explanation: BBPS provides an inte…" at bounding box center [788, 531] width 490 height 86
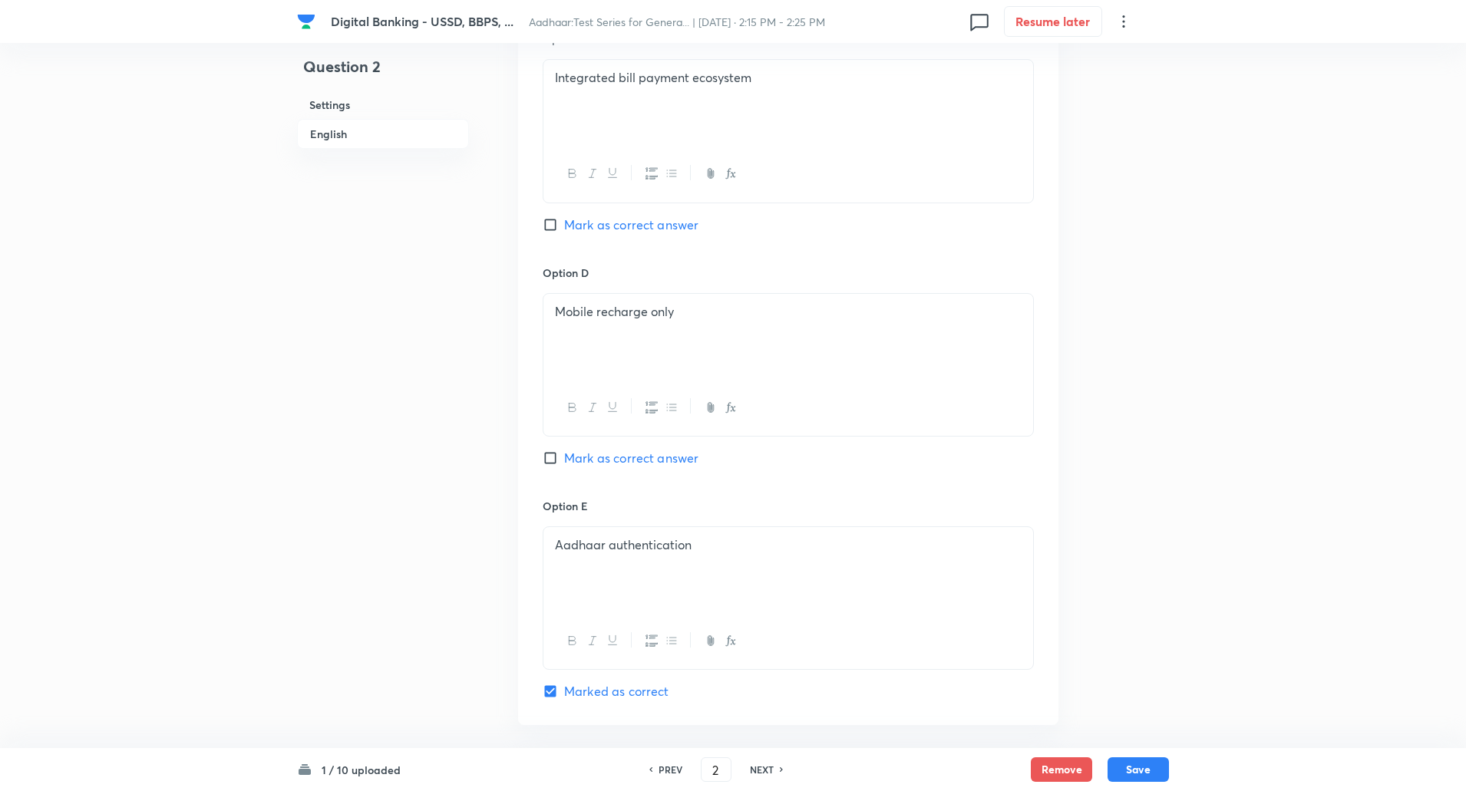
scroll to position [1197, 0]
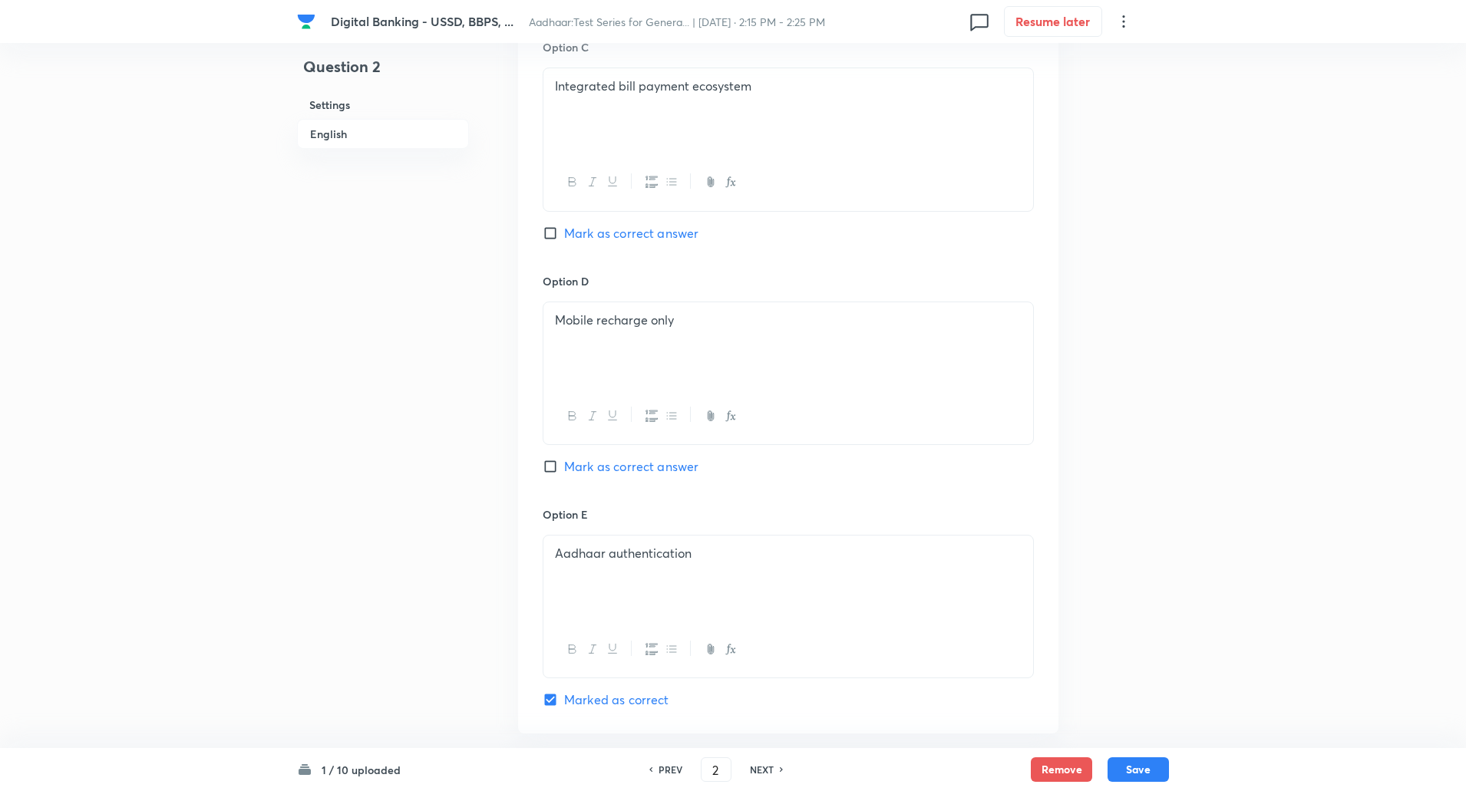
click at [551, 231] on input "Mark as correct answer" at bounding box center [552, 233] width 21 height 15
checkbox input "true"
checkbox input "false"
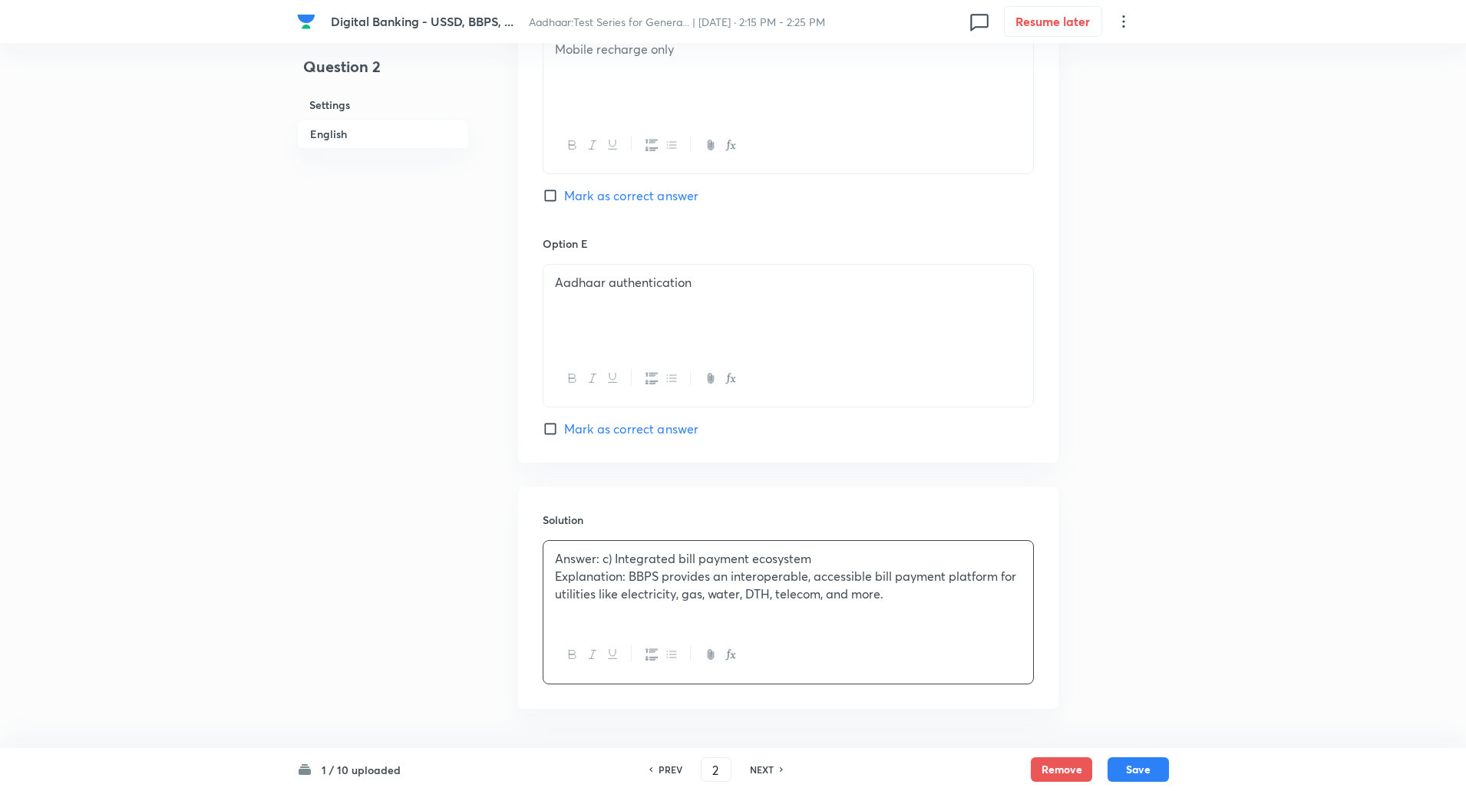
scroll to position [1521, 0]
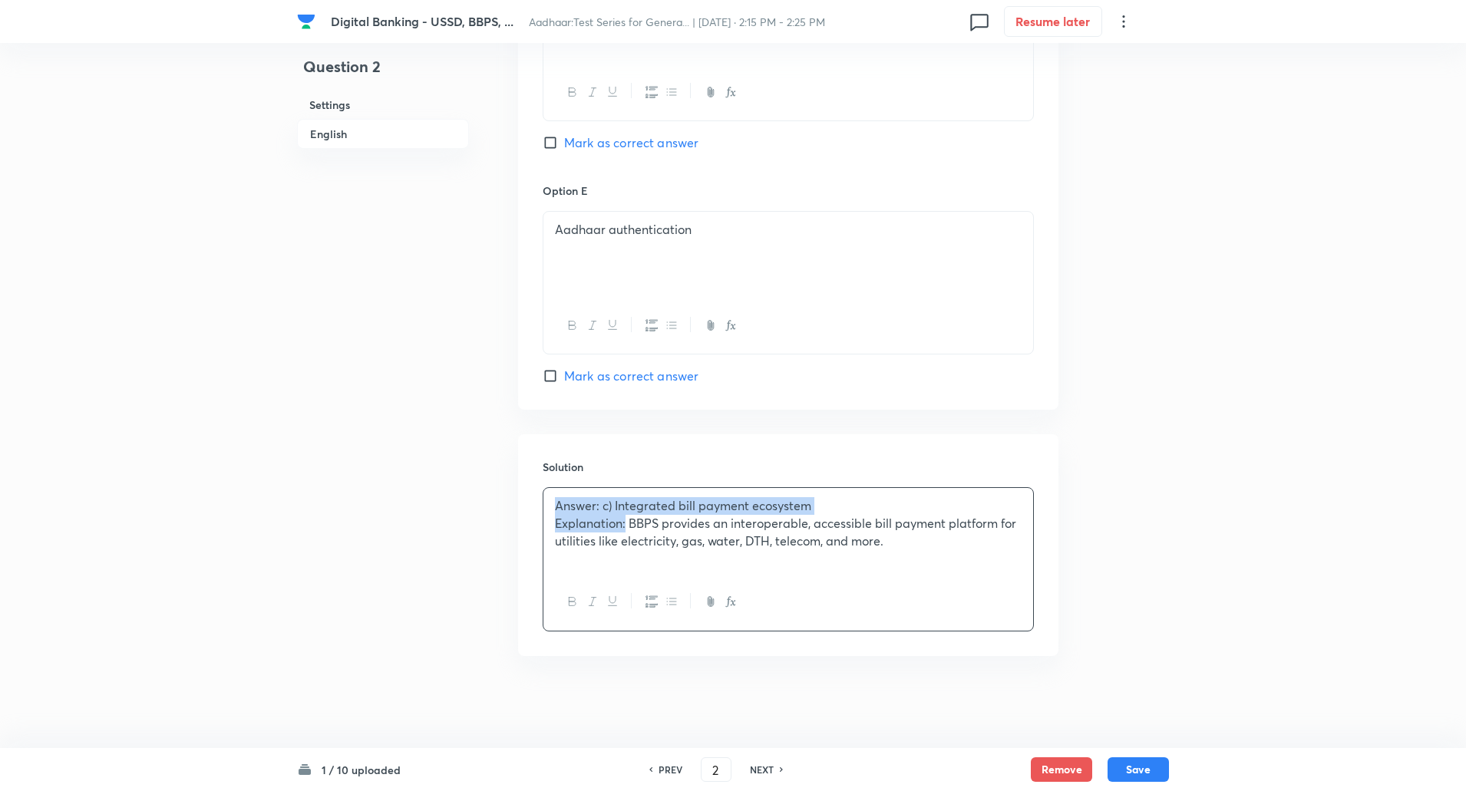
drag, startPoint x: 553, startPoint y: 498, endPoint x: 625, endPoint y: 520, distance: 75.5
click at [625, 520] on div "Answer: c) Integrated bill payment ecosystem Explanation: BBPS provides an inte…" at bounding box center [788, 531] width 490 height 86
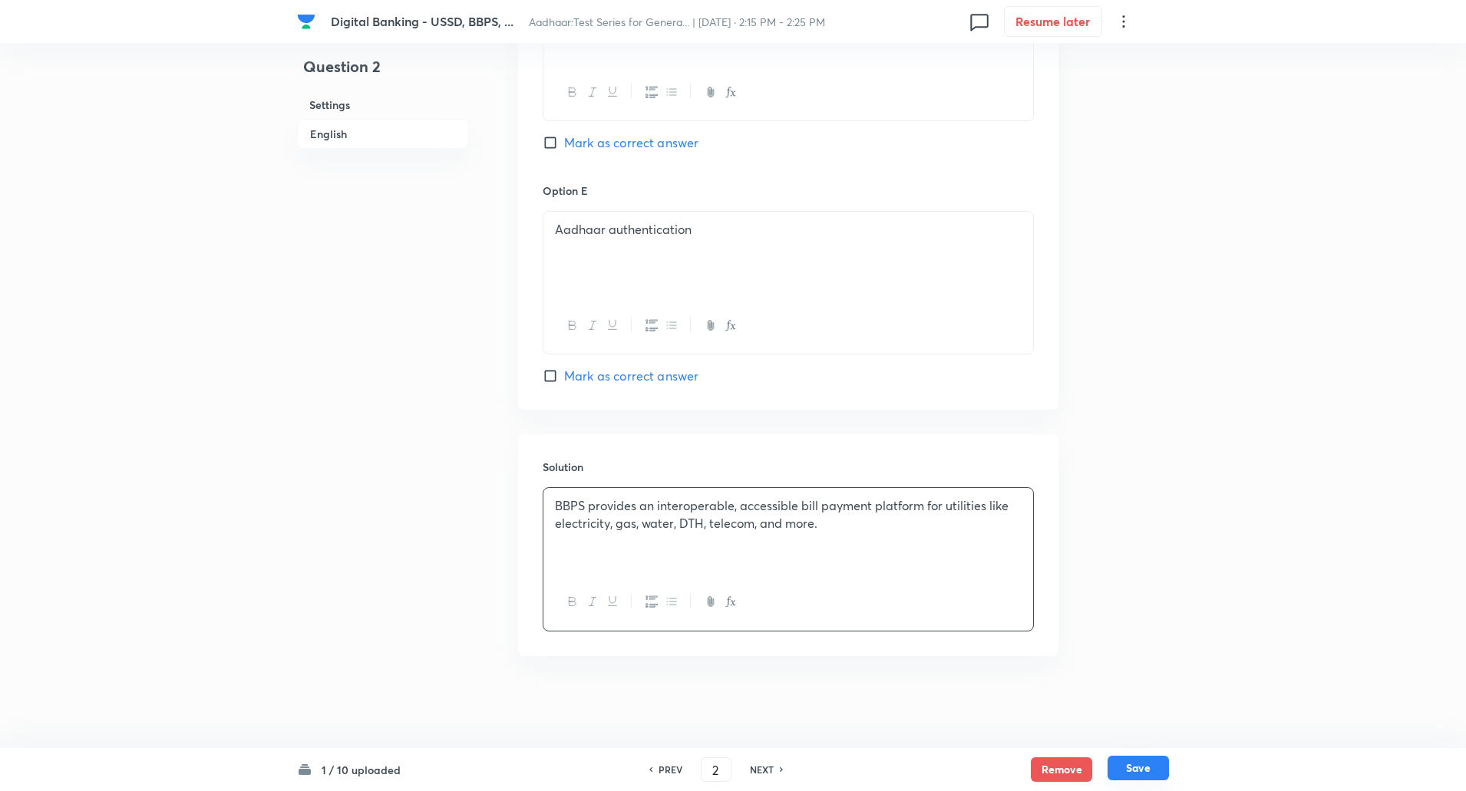
click at [1162, 773] on button "Save" at bounding box center [1137, 768] width 61 height 25
type input "3"
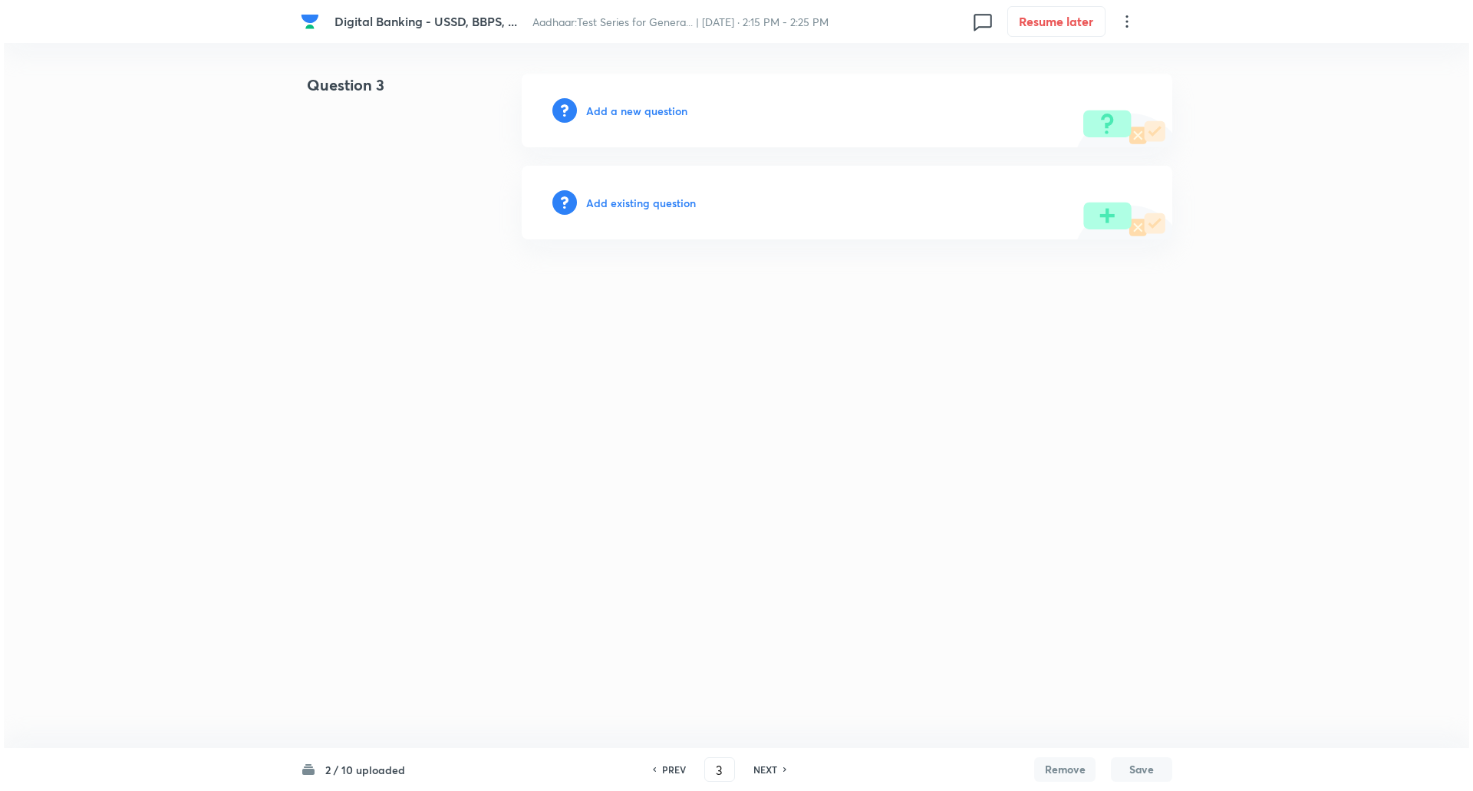
scroll to position [0, 0]
click at [667, 108] on h6 "Add a new question" at bounding box center [636, 111] width 101 height 16
click at [667, 108] on h6 "Choose a question type" at bounding box center [645, 111] width 118 height 16
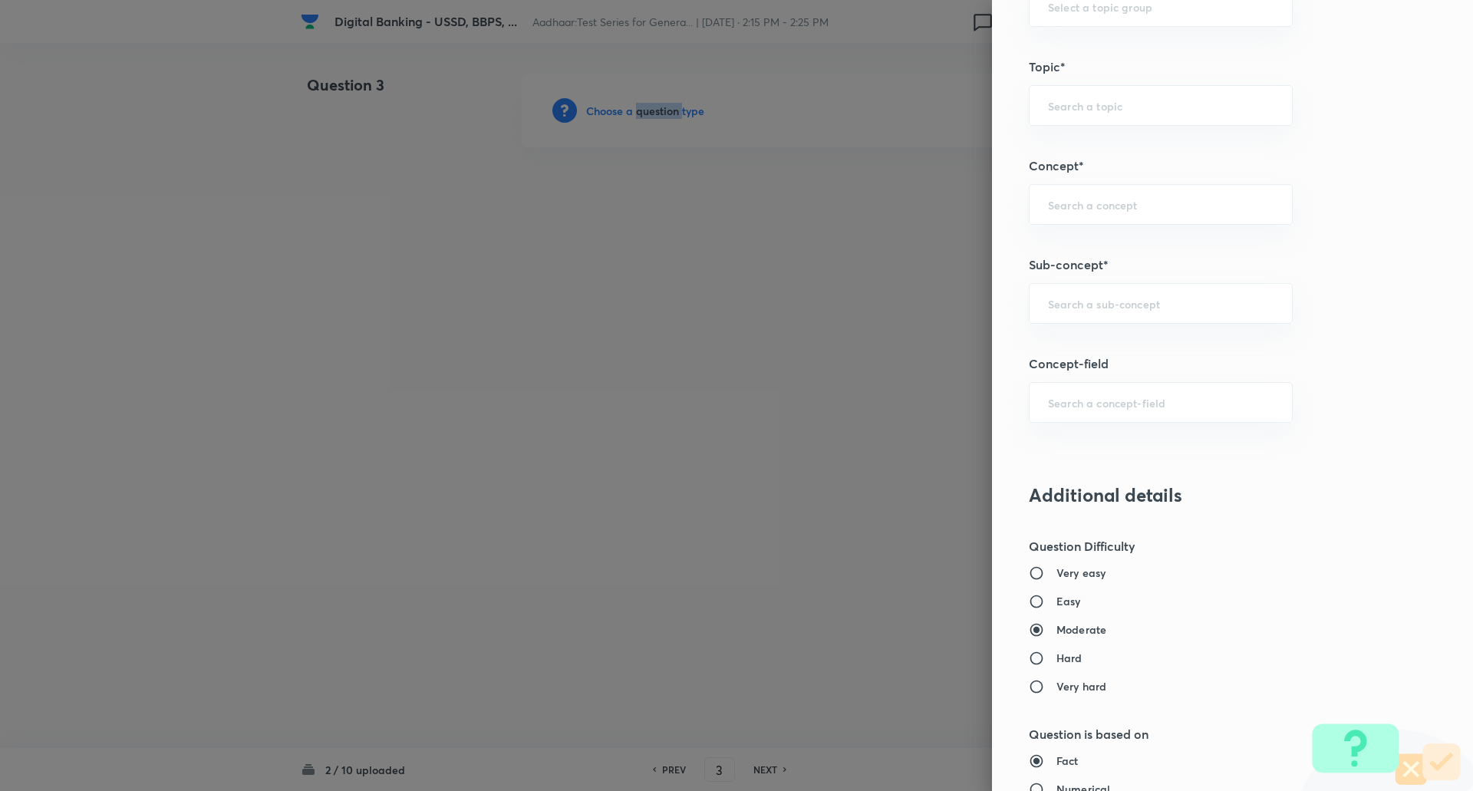
scroll to position [736, 0]
click at [1109, 295] on input "text" at bounding box center [1161, 302] width 226 height 15
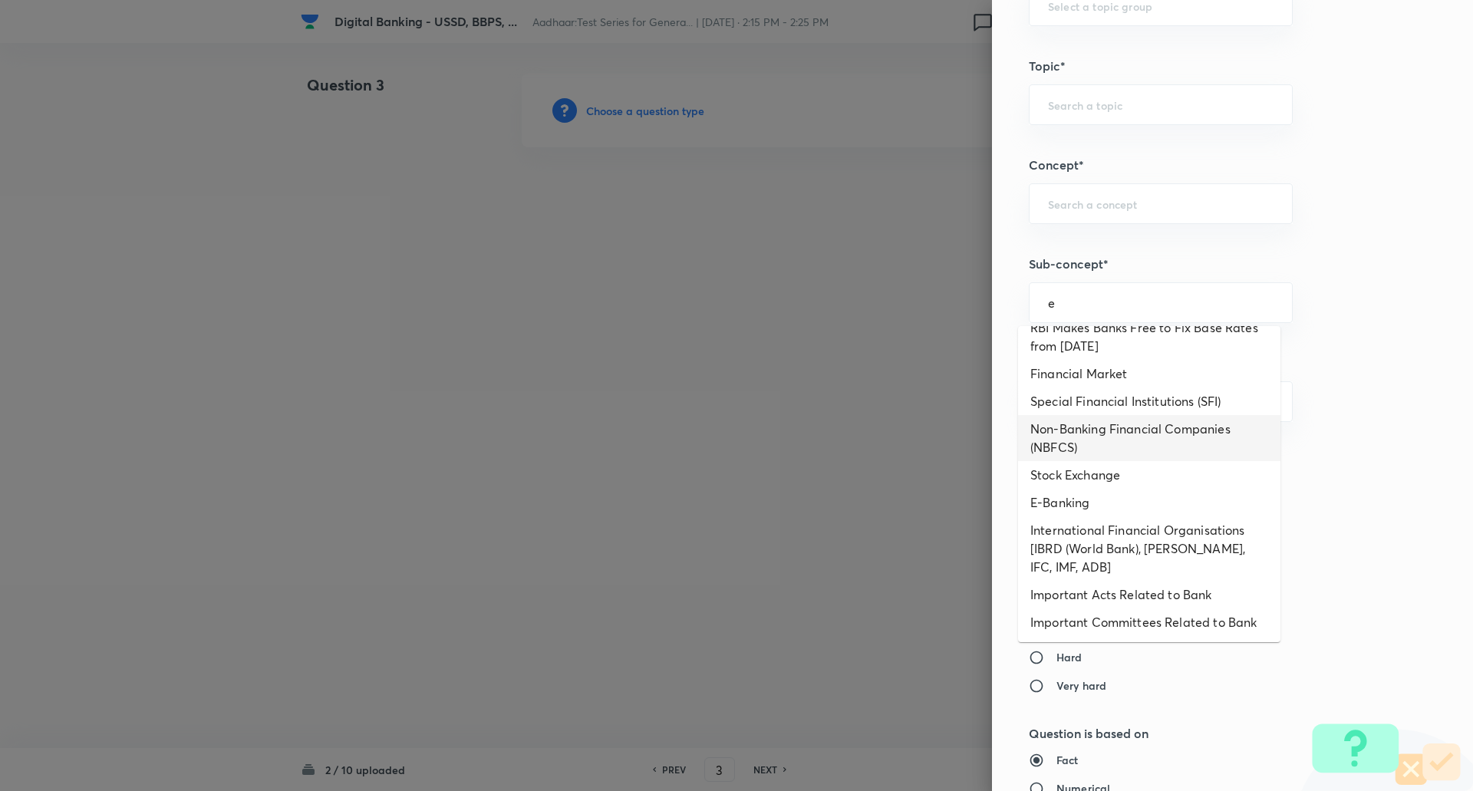
scroll to position [416, 0]
click at [1089, 508] on li "E-Banking" at bounding box center [1149, 501] width 262 height 28
type input "E-Banking"
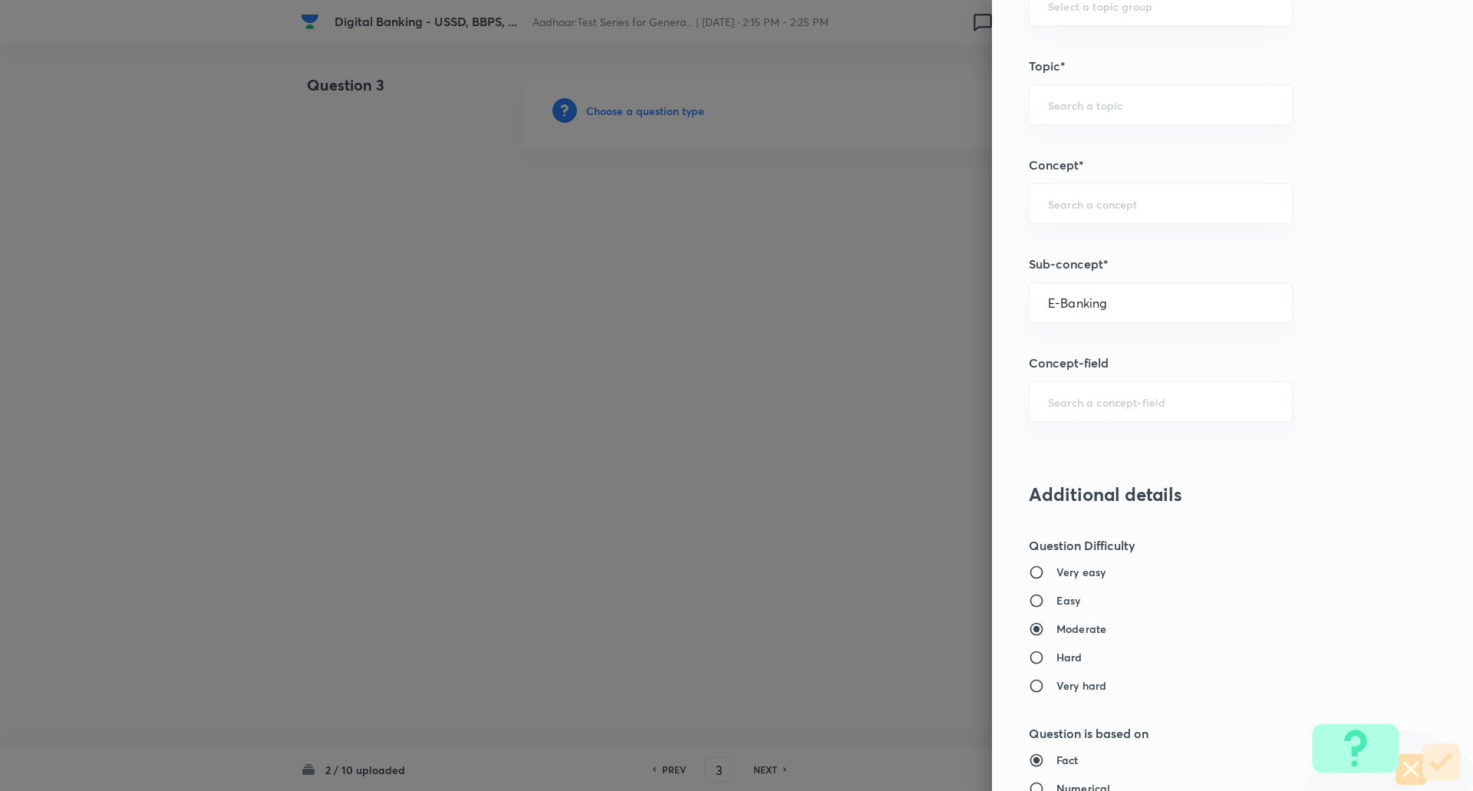
type input "Awareness"
type input "Banking Awareness"
type input "Financial Awareness"
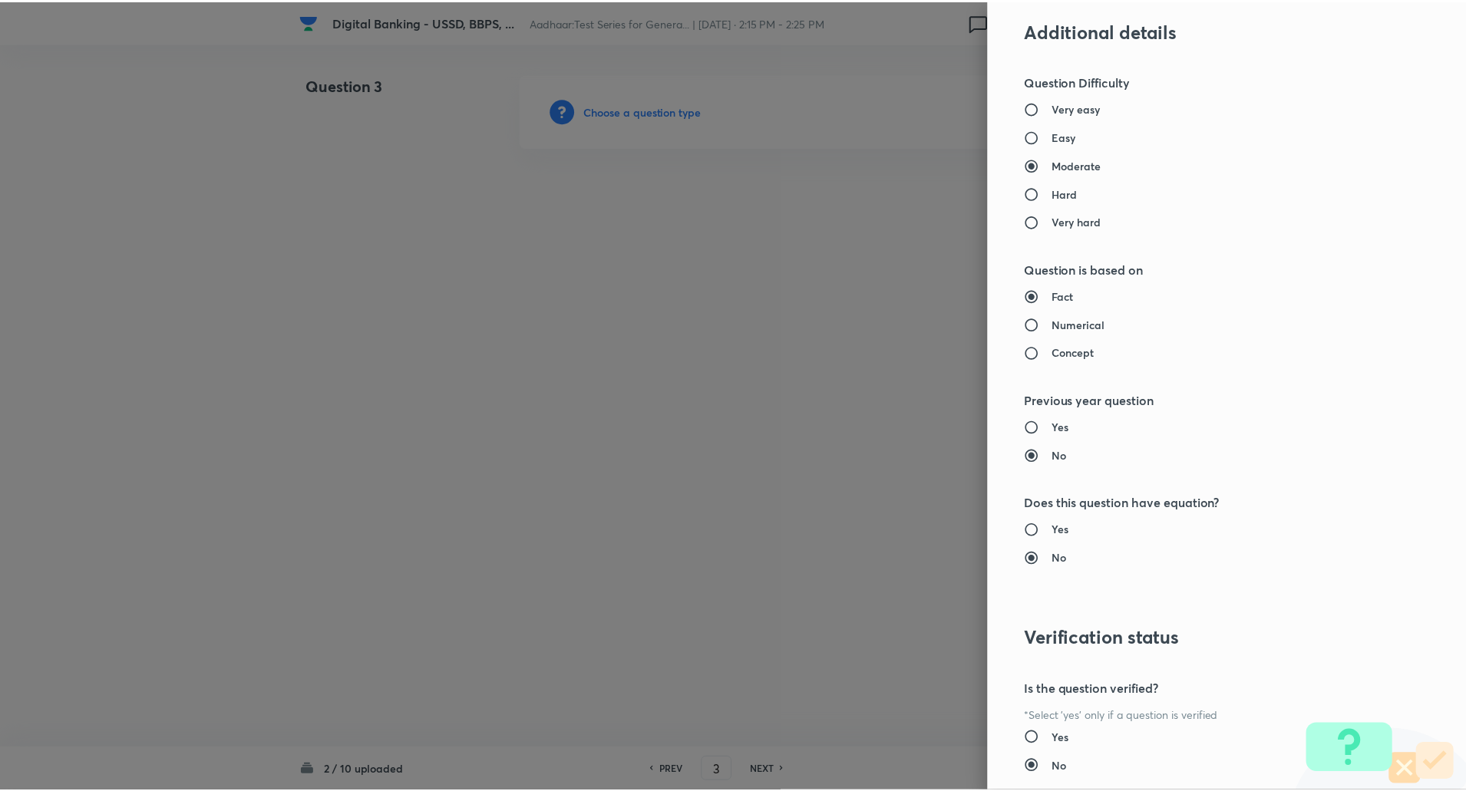
scroll to position [1301, 0]
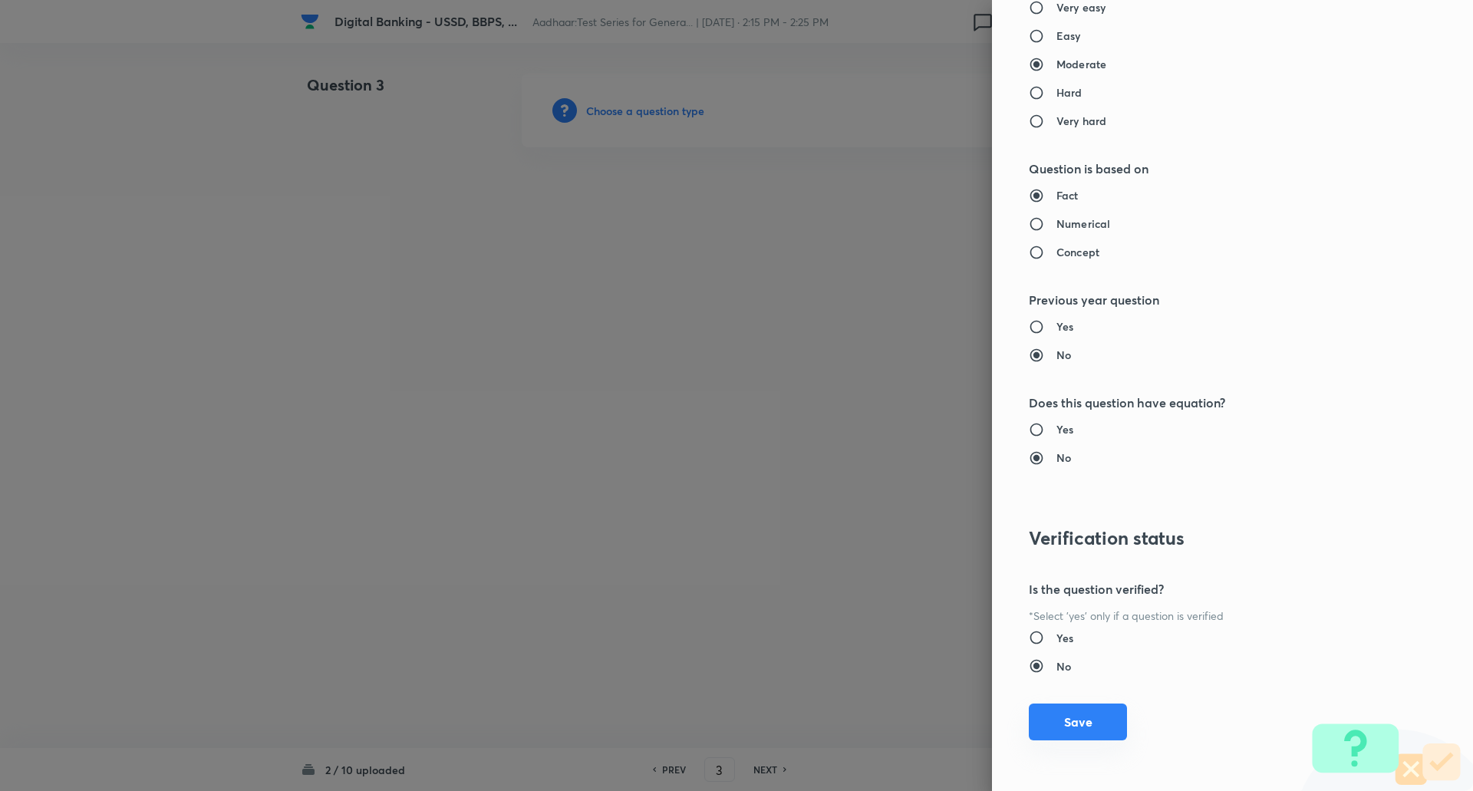
click at [1045, 720] on button "Save" at bounding box center [1078, 722] width 98 height 37
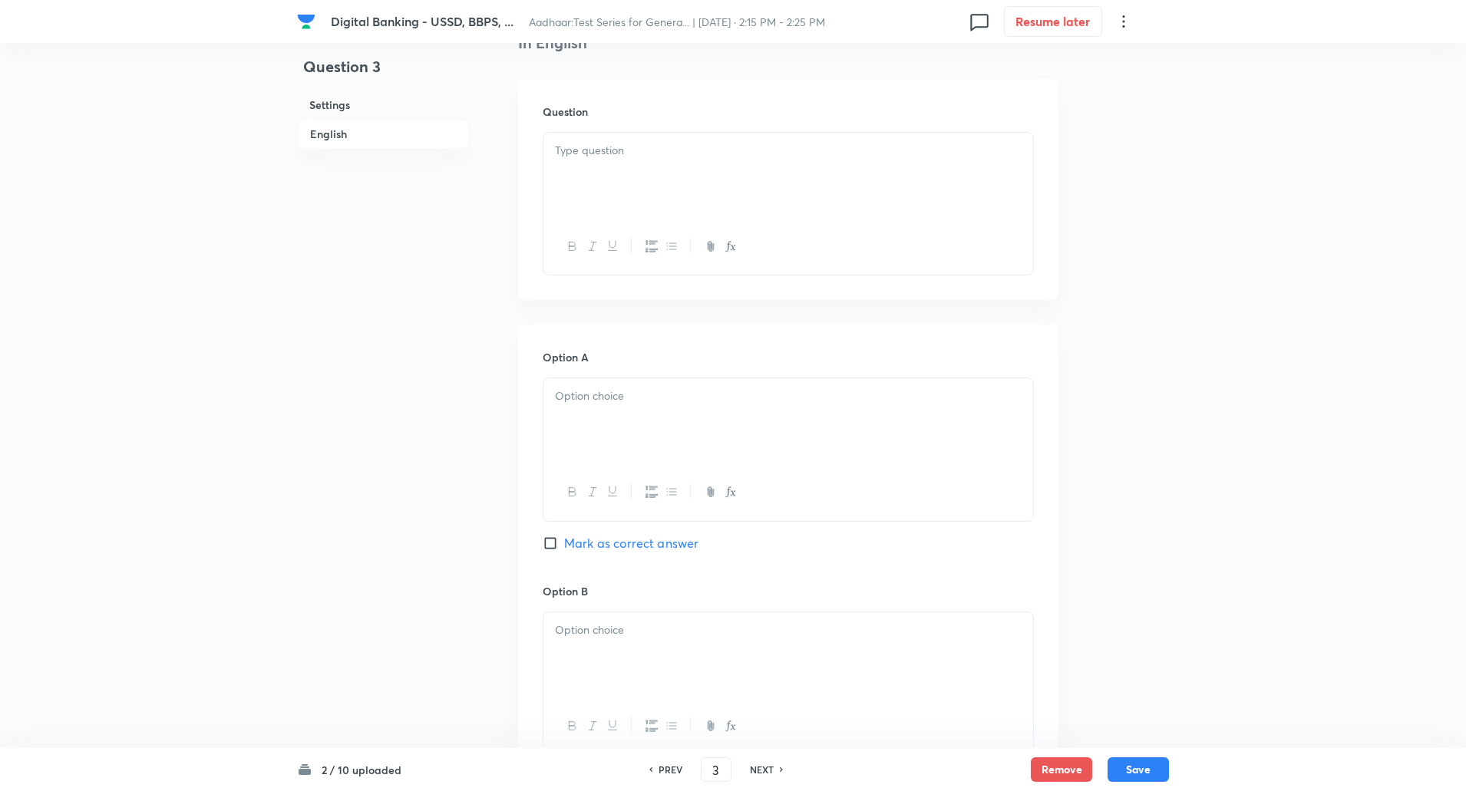
scroll to position [420, 0]
click at [860, 169] on div at bounding box center [788, 175] width 490 height 86
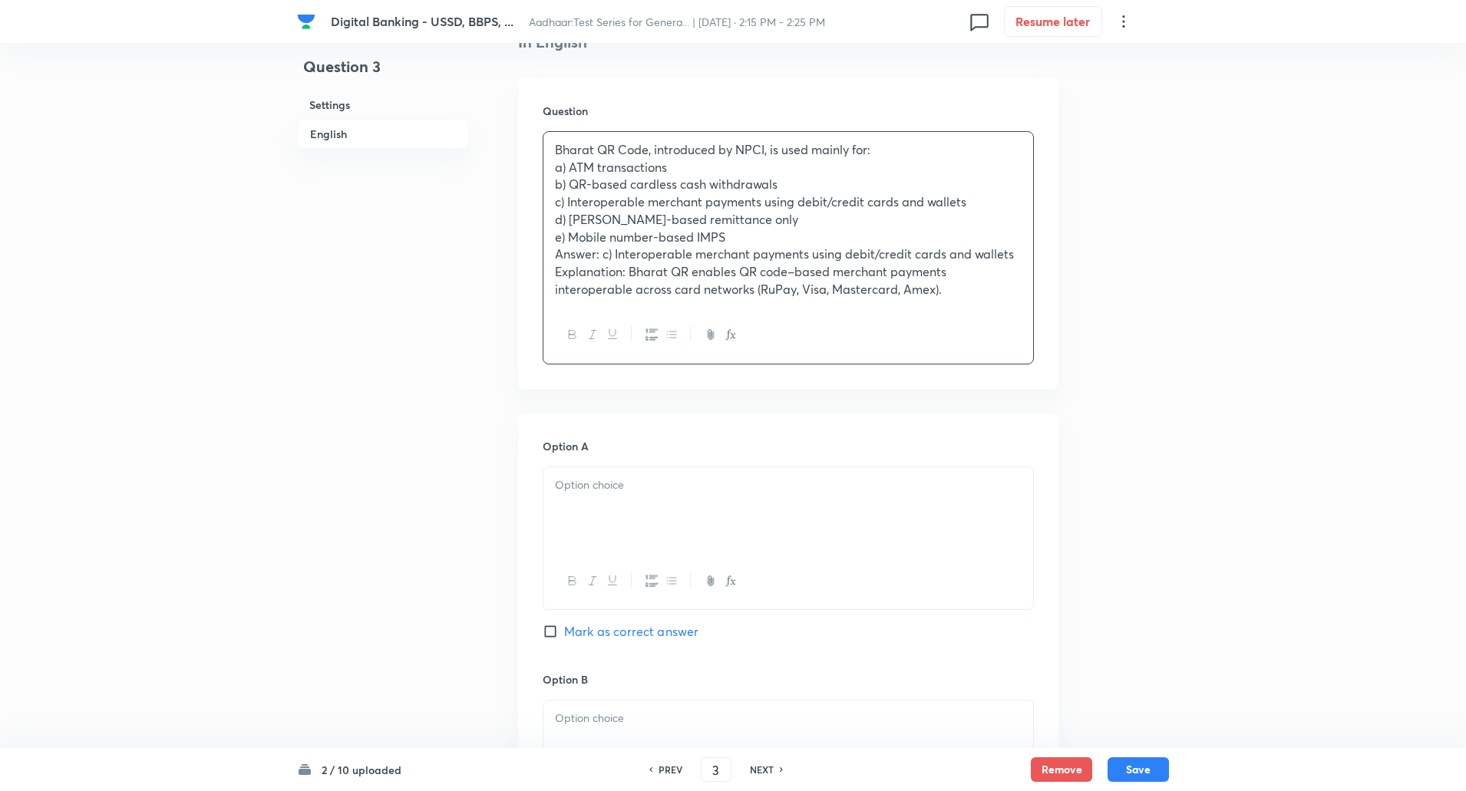
click at [883, 148] on p "Bharat QR Code, introduced by NPCI, is used mainly for:" at bounding box center [788, 150] width 467 height 18
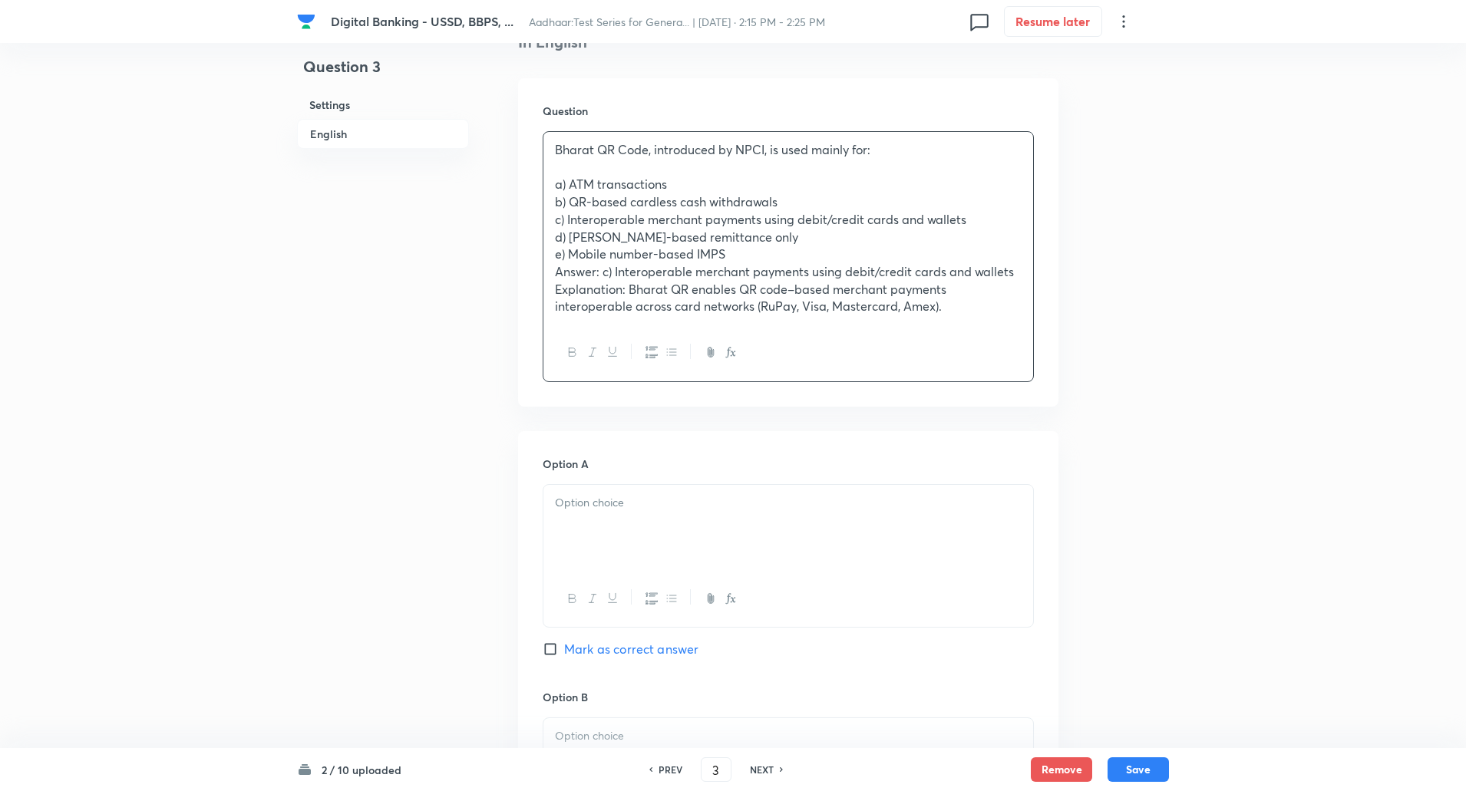
click at [553, 186] on div "Bharat QR Code, introduced by NPCI, is used mainly for: a) ATM transactions b) …" at bounding box center [788, 228] width 490 height 193
drag, startPoint x: 553, startPoint y: 186, endPoint x: 1230, endPoint y: 341, distance: 694.4
click at [1230, 341] on div "Digital Banking - USSD, BBPS, ... Aadhaar:Test Series for Genera... | Oct 1, 20…" at bounding box center [733, 788] width 1466 height 2271
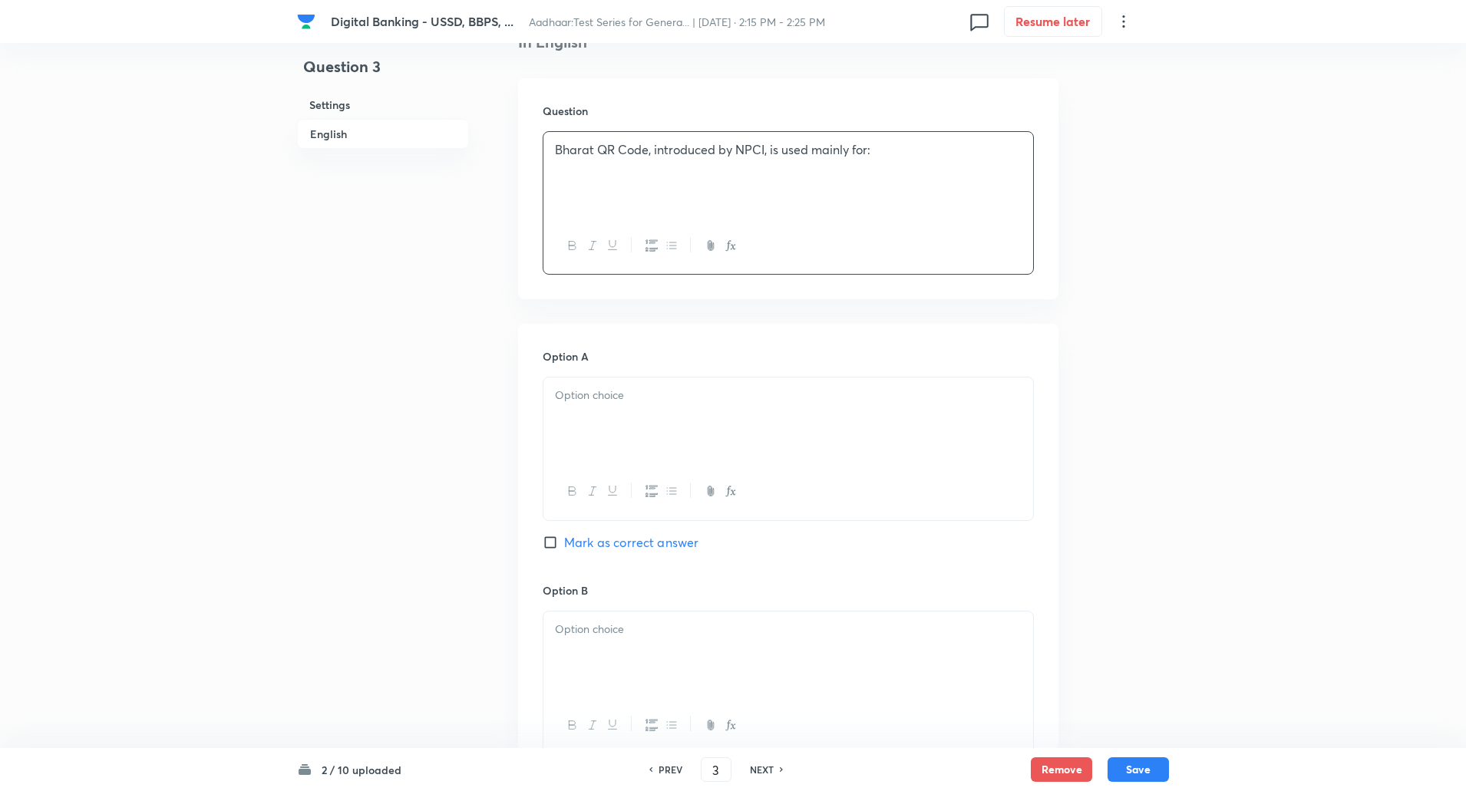
click at [890, 420] on div at bounding box center [788, 421] width 490 height 86
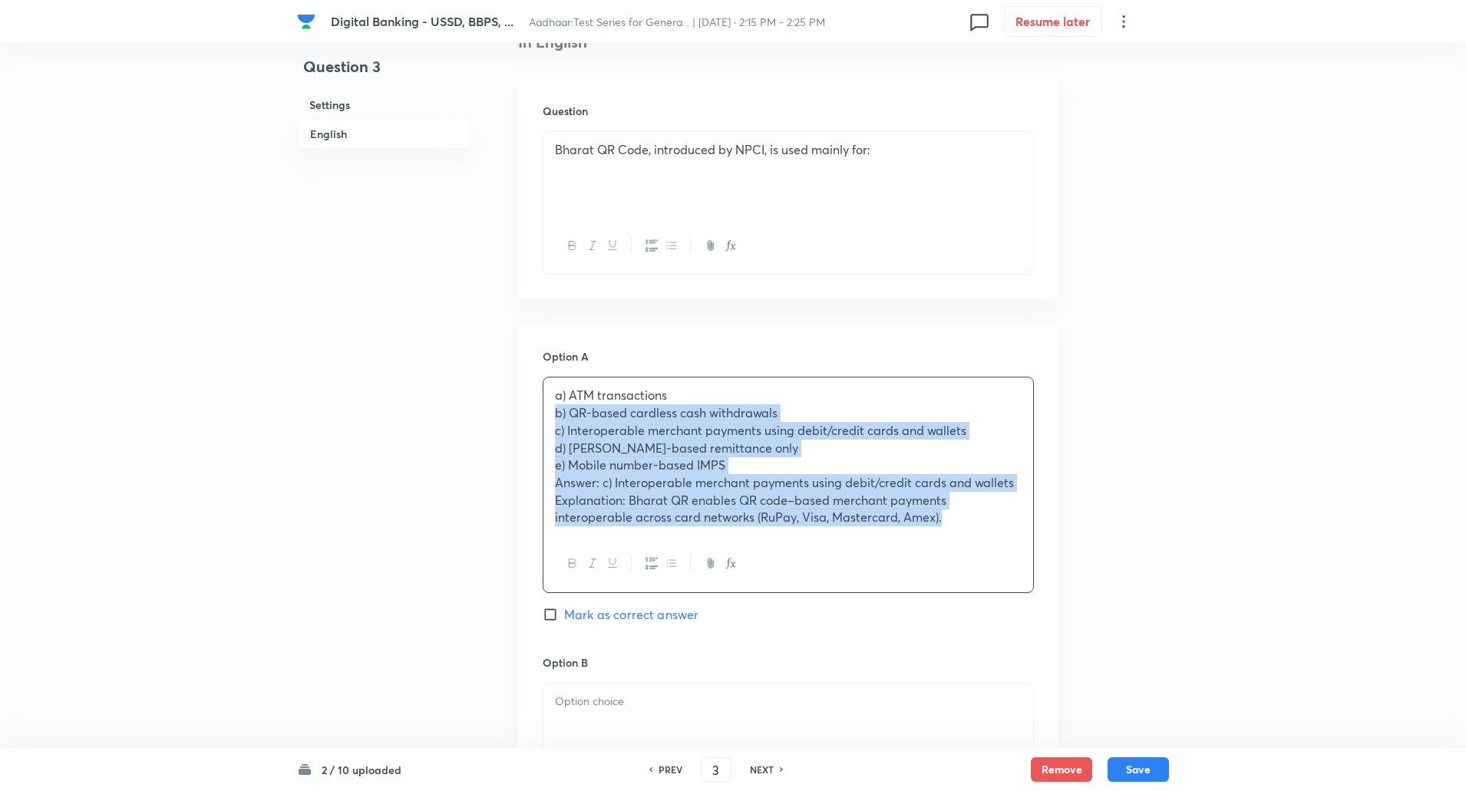
drag, startPoint x: 555, startPoint y: 412, endPoint x: 1214, endPoint y: 546, distance: 672.5
click at [1214, 546] on div "Digital Banking - USSD, BBPS, ... Aadhaar:Test Series for Genera... | Oct 1, 20…" at bounding box center [733, 771] width 1466 height 2236
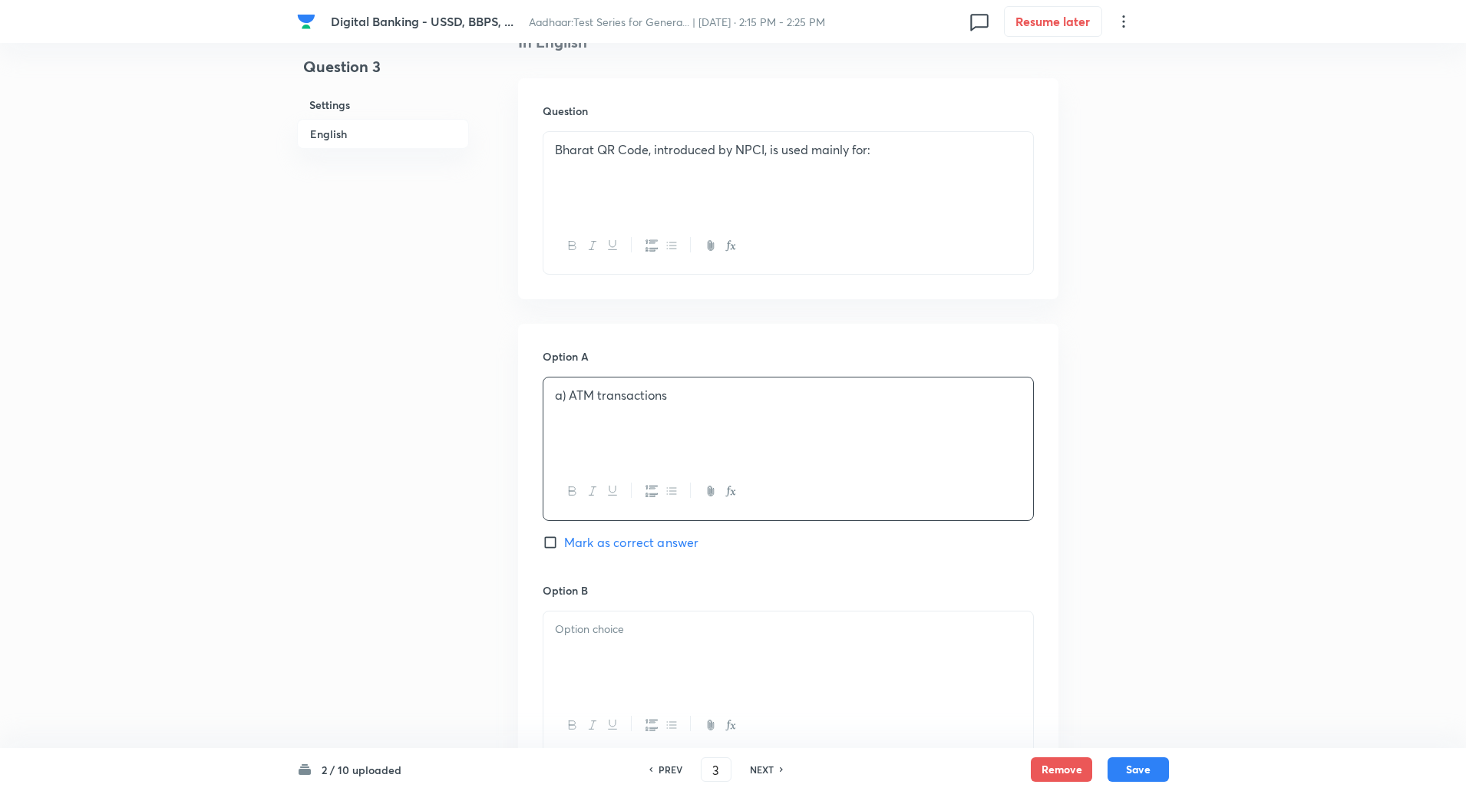
click at [570, 392] on p "a) ATM transactions" at bounding box center [788, 396] width 467 height 18
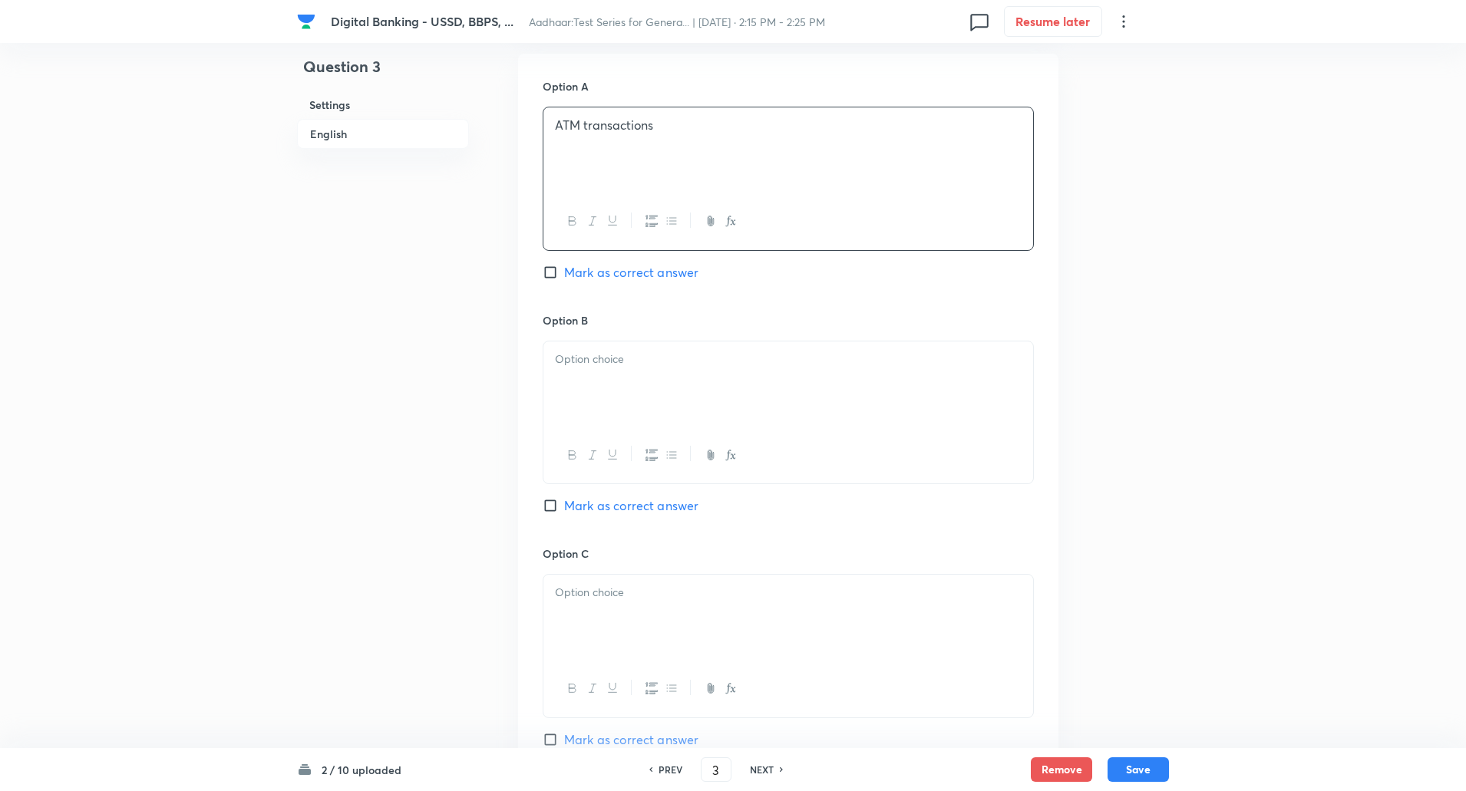
scroll to position [718, 0]
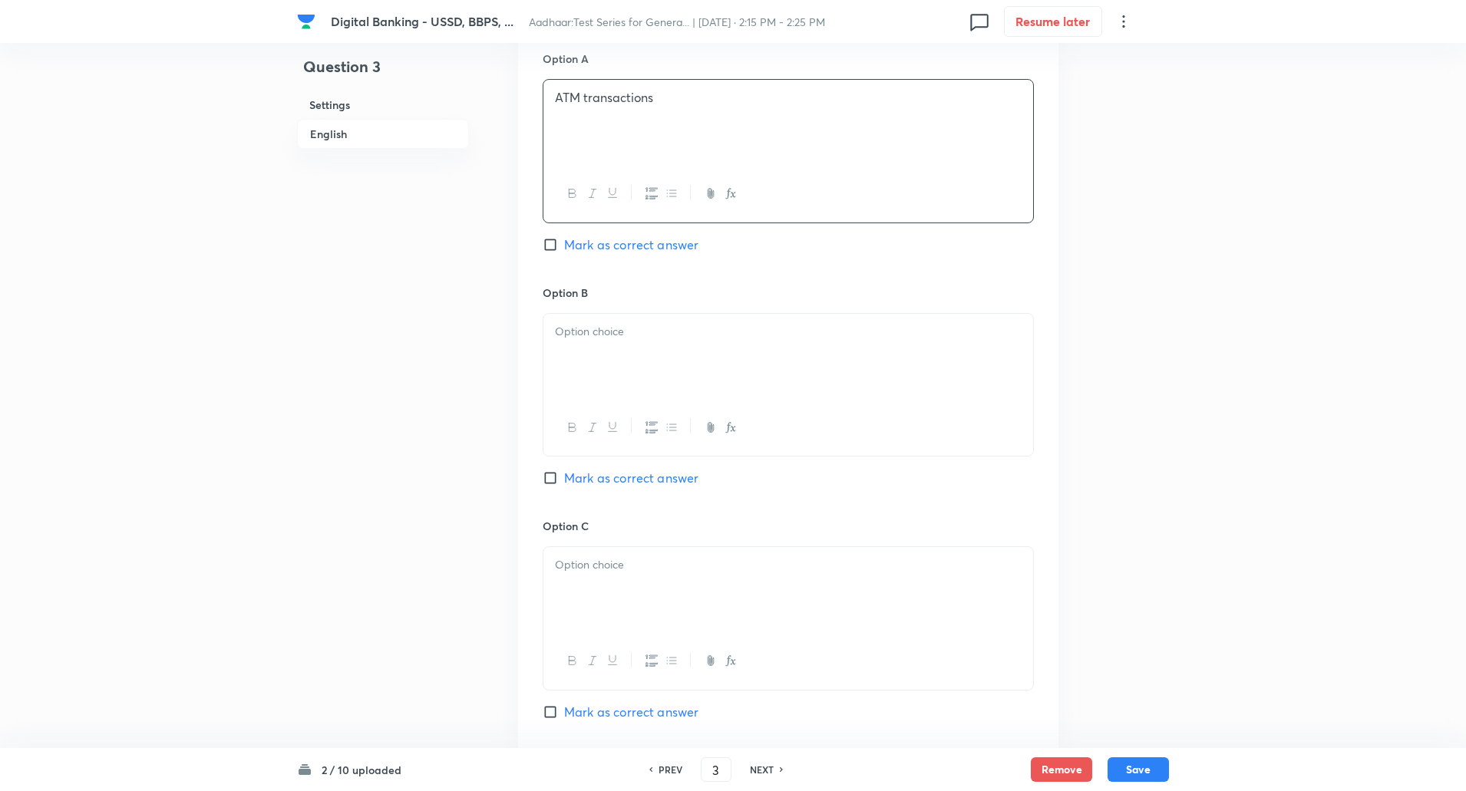
click at [657, 333] on p at bounding box center [788, 332] width 467 height 18
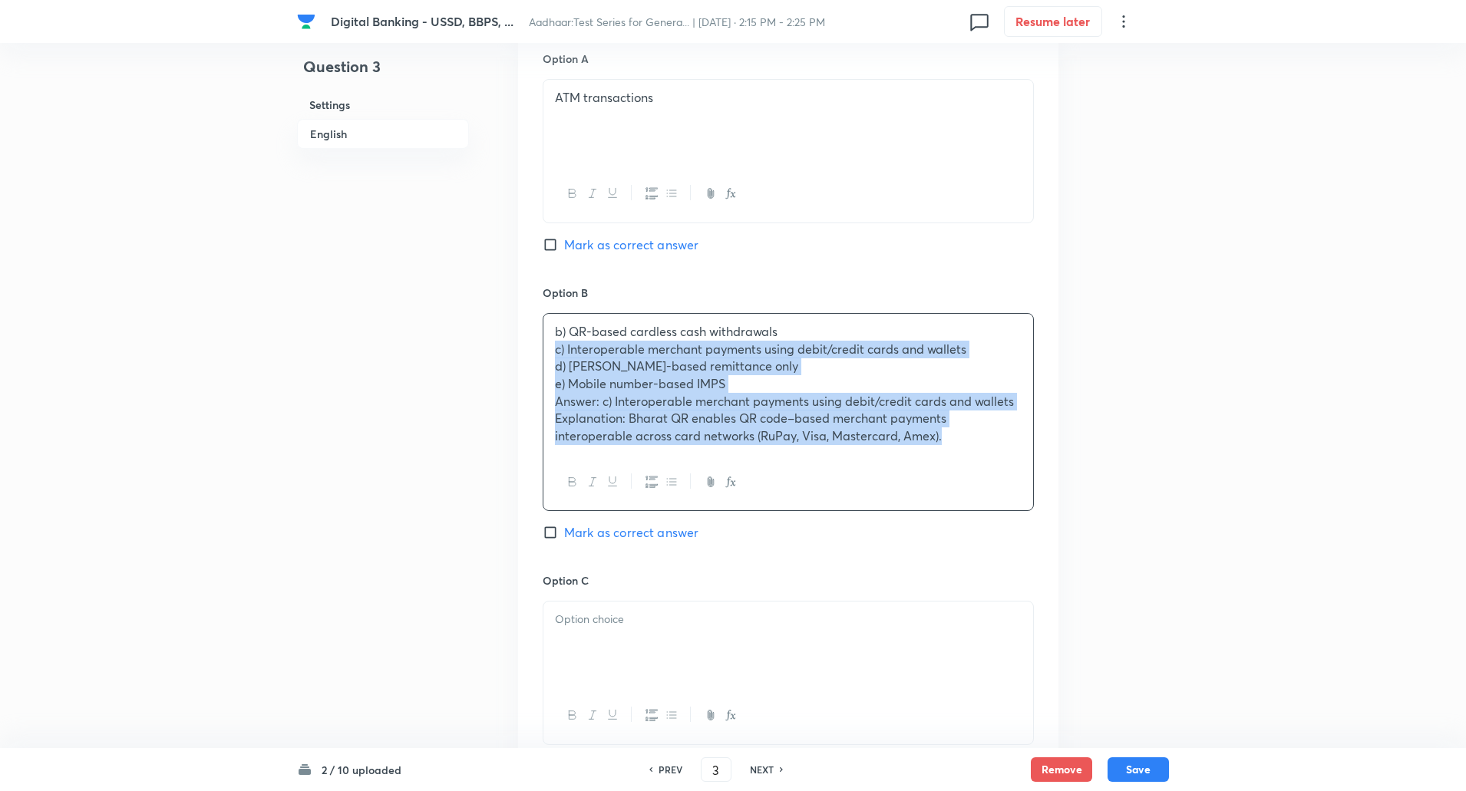
drag, startPoint x: 552, startPoint y: 343, endPoint x: 1169, endPoint y: 552, distance: 652.2
click at [1169, 552] on div "Digital Banking - USSD, BBPS, ... Aadhaar:Test Series for Genera... | Oct 1, 20…" at bounding box center [733, 464] width 1466 height 2219
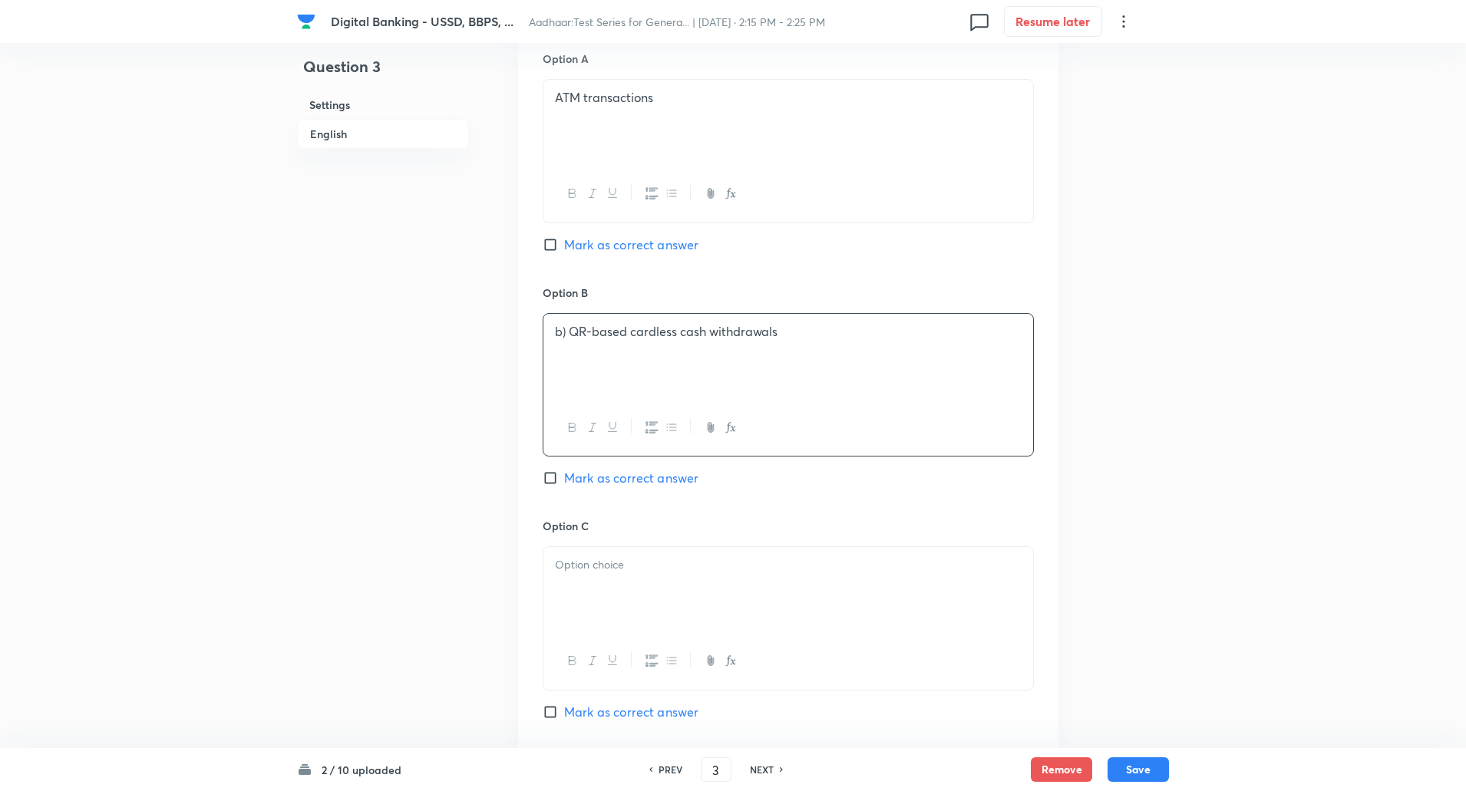
click at [562, 329] on p "b) QR-based cardless cash withdrawals" at bounding box center [788, 332] width 467 height 18
click at [569, 335] on p "b) QR-based cardless cash withdrawals" at bounding box center [788, 332] width 467 height 18
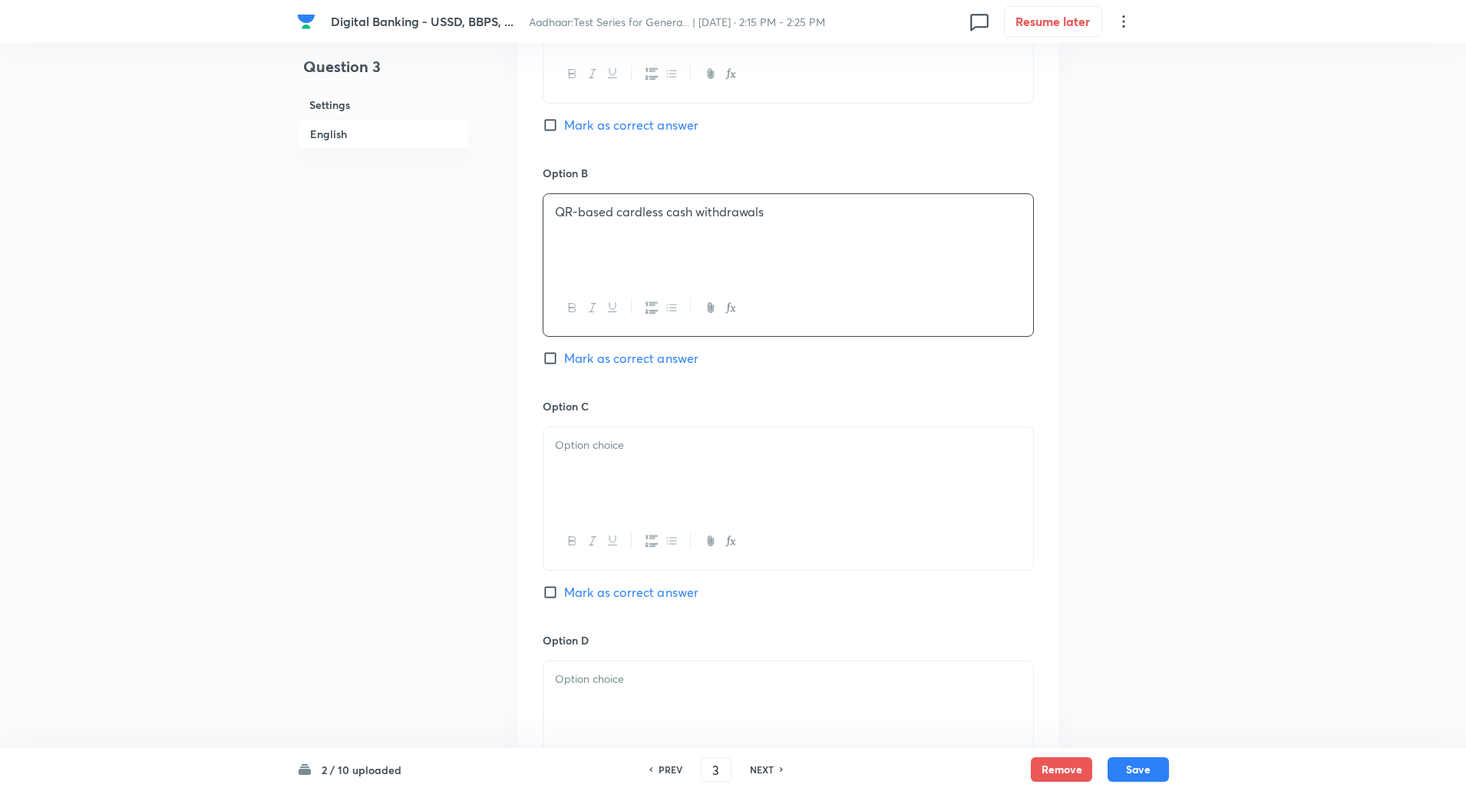
scroll to position [869, 0]
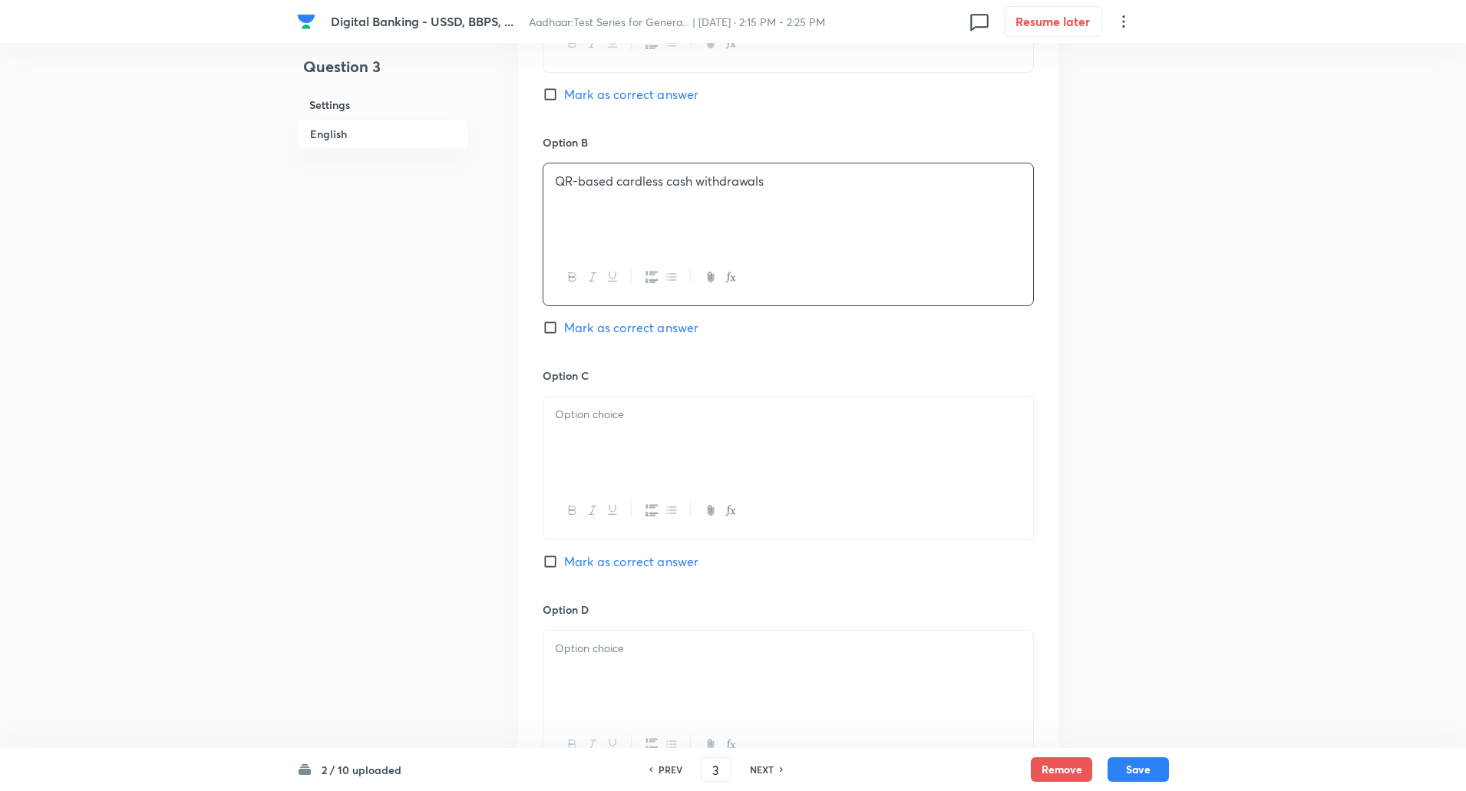
click at [563, 440] on div at bounding box center [788, 440] width 490 height 86
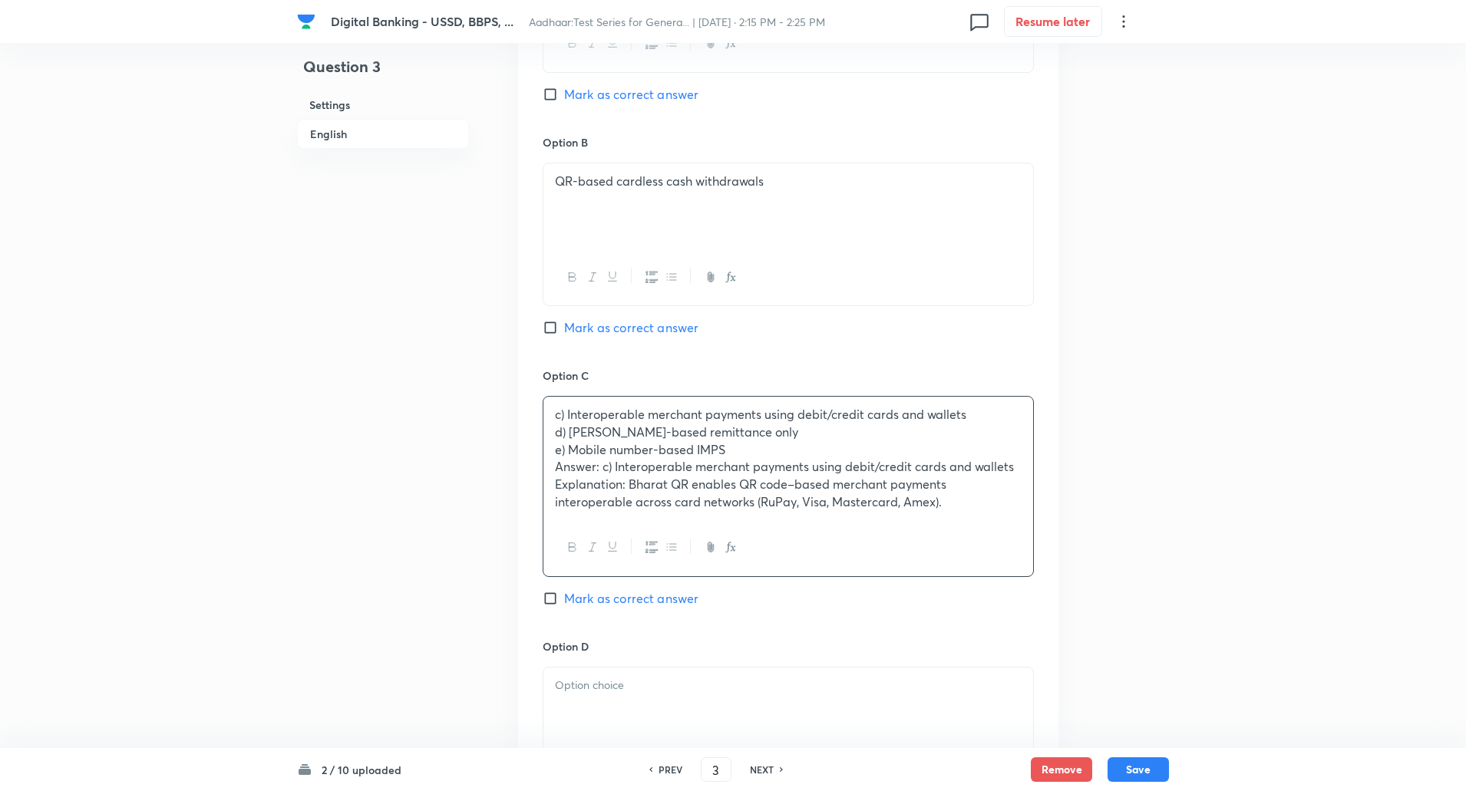
click at [547, 428] on div "c) Interoperable merchant payments using debit/credit cards and wallets d) Aadh…" at bounding box center [788, 458] width 490 height 123
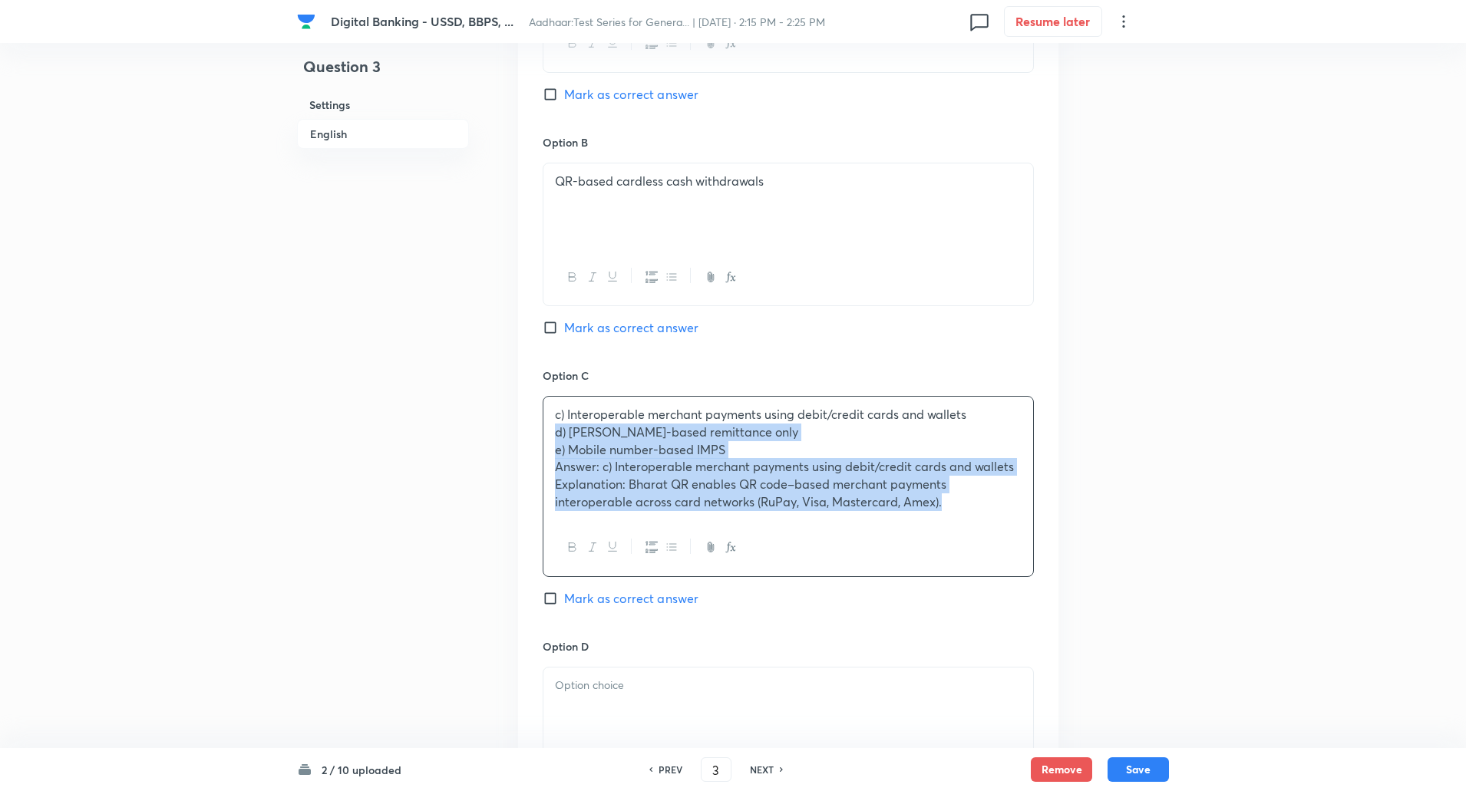
drag, startPoint x: 547, startPoint y: 428, endPoint x: 1013, endPoint y: 618, distance: 503.1
click at [1013, 618] on div "Option C c) Interoperable merchant payments using debit/credit cards and wallet…" at bounding box center [787, 503] width 491 height 271
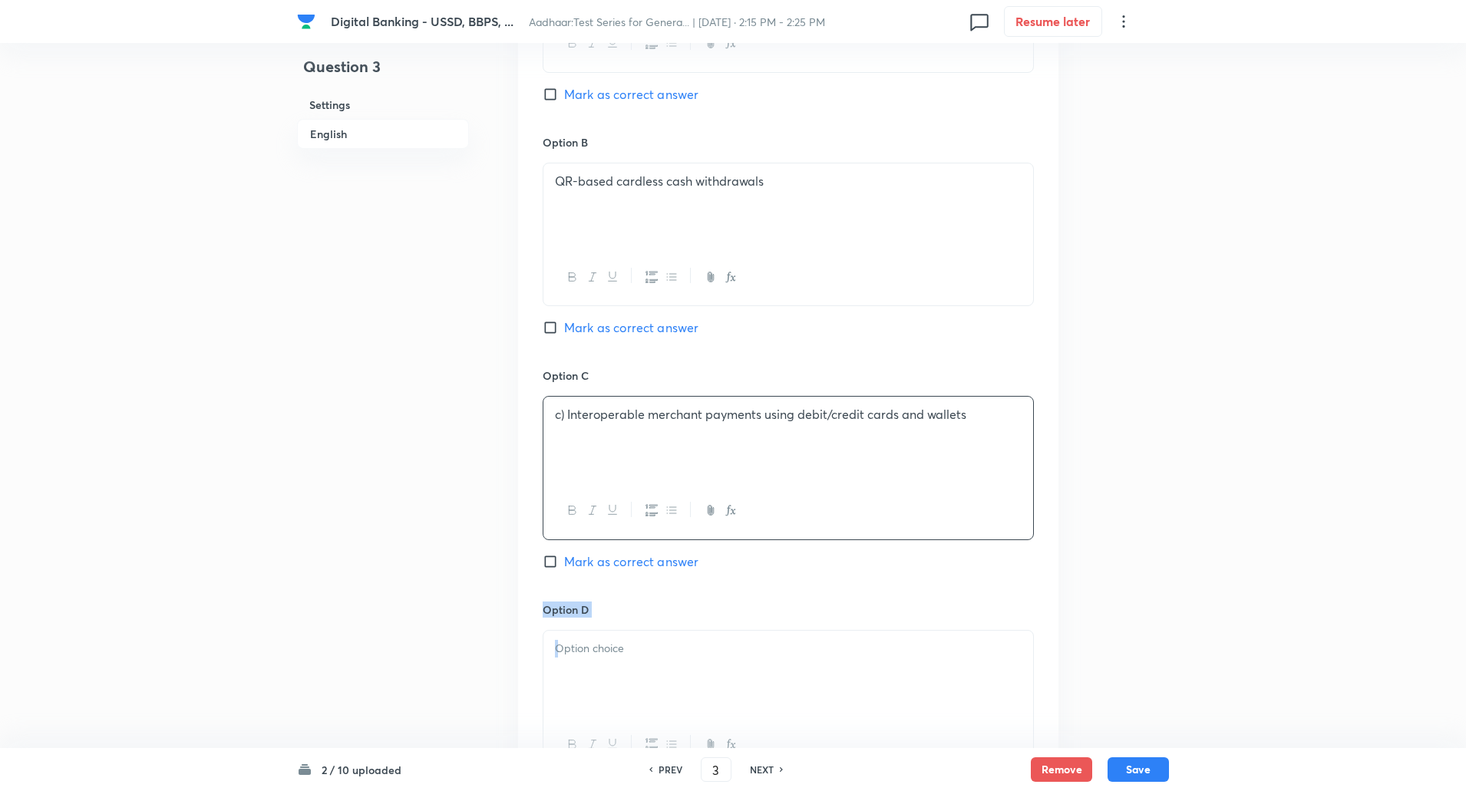
drag, startPoint x: 1013, startPoint y: 618, endPoint x: 809, endPoint y: 527, distance: 223.6
click at [809, 527] on div "Option A ATM transactions Mark as correct answer Option B QR-based cardless cas…" at bounding box center [788, 469] width 540 height 1186
click at [566, 415] on p "c) Interoperable merchant payments using debit/credit cards and wallets" at bounding box center [788, 415] width 467 height 18
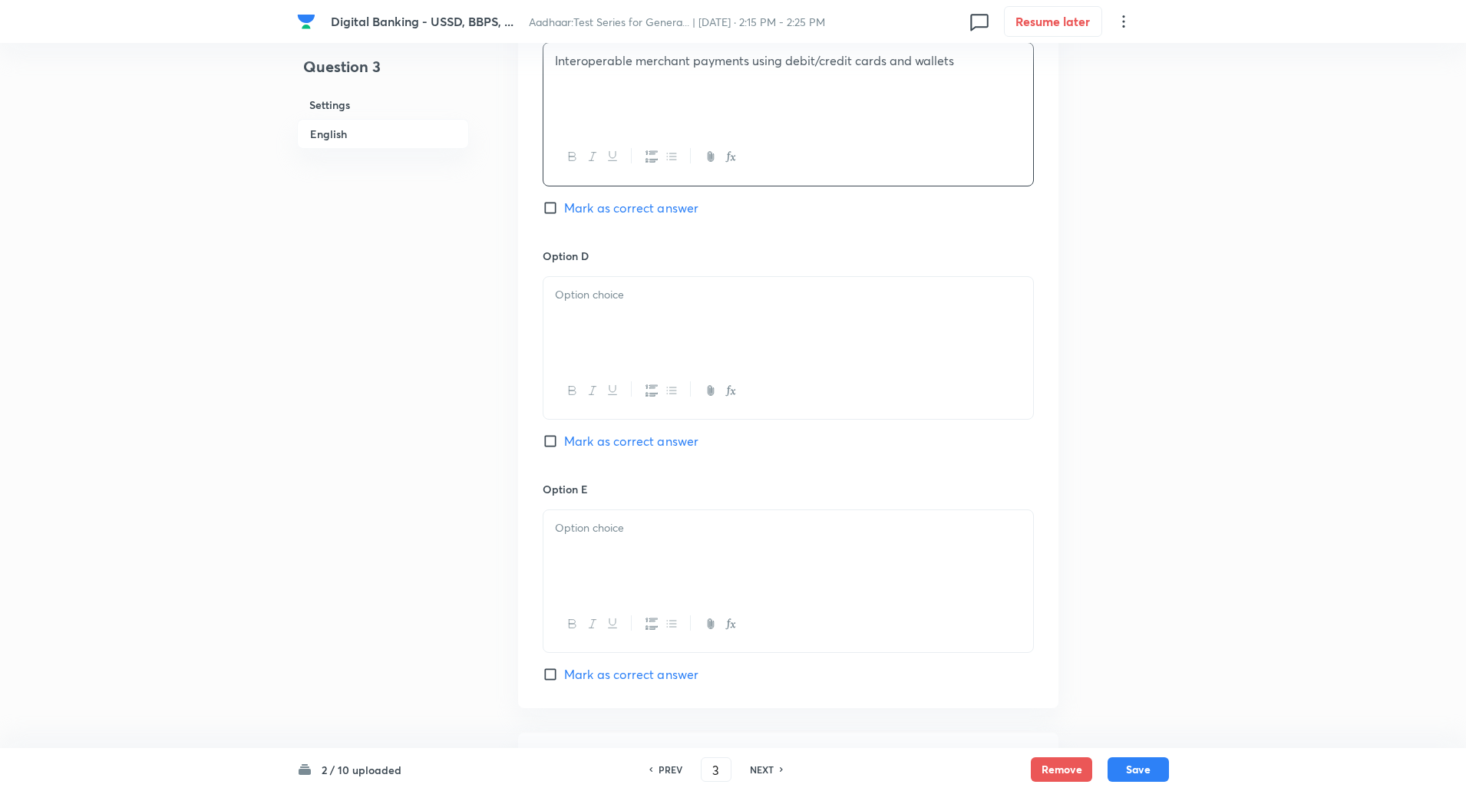
scroll to position [1224, 0]
click at [589, 294] on p at bounding box center [788, 294] width 467 height 18
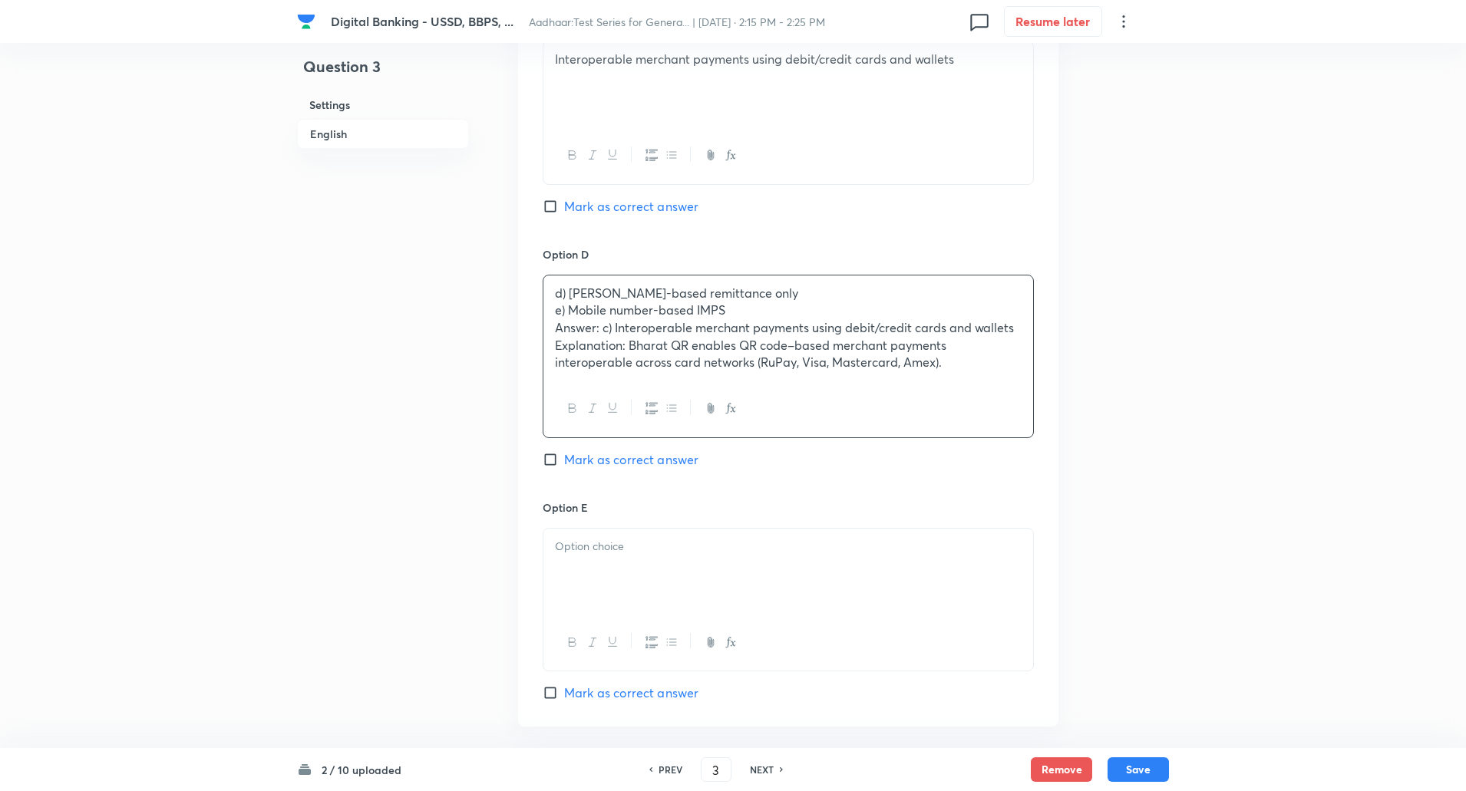
click at [547, 209] on input "Mark as correct answer" at bounding box center [552, 206] width 21 height 15
checkbox input "true"
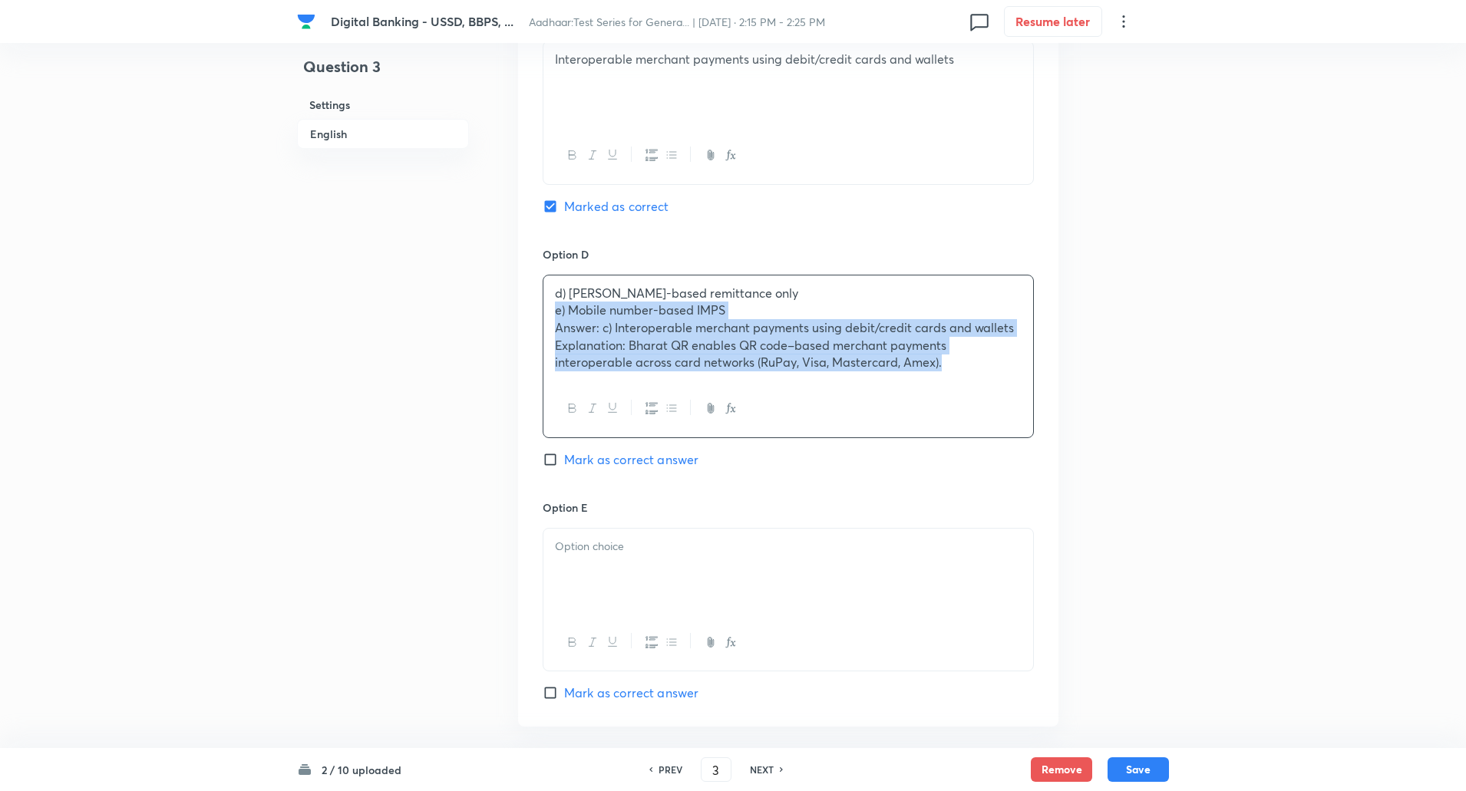
drag, startPoint x: 552, startPoint y: 312, endPoint x: 1041, endPoint y: 425, distance: 502.5
click at [1041, 425] on div "Option A ATM transactions Mark as correct answer Option B QR-based cardless cas…" at bounding box center [788, 123] width 540 height 1206
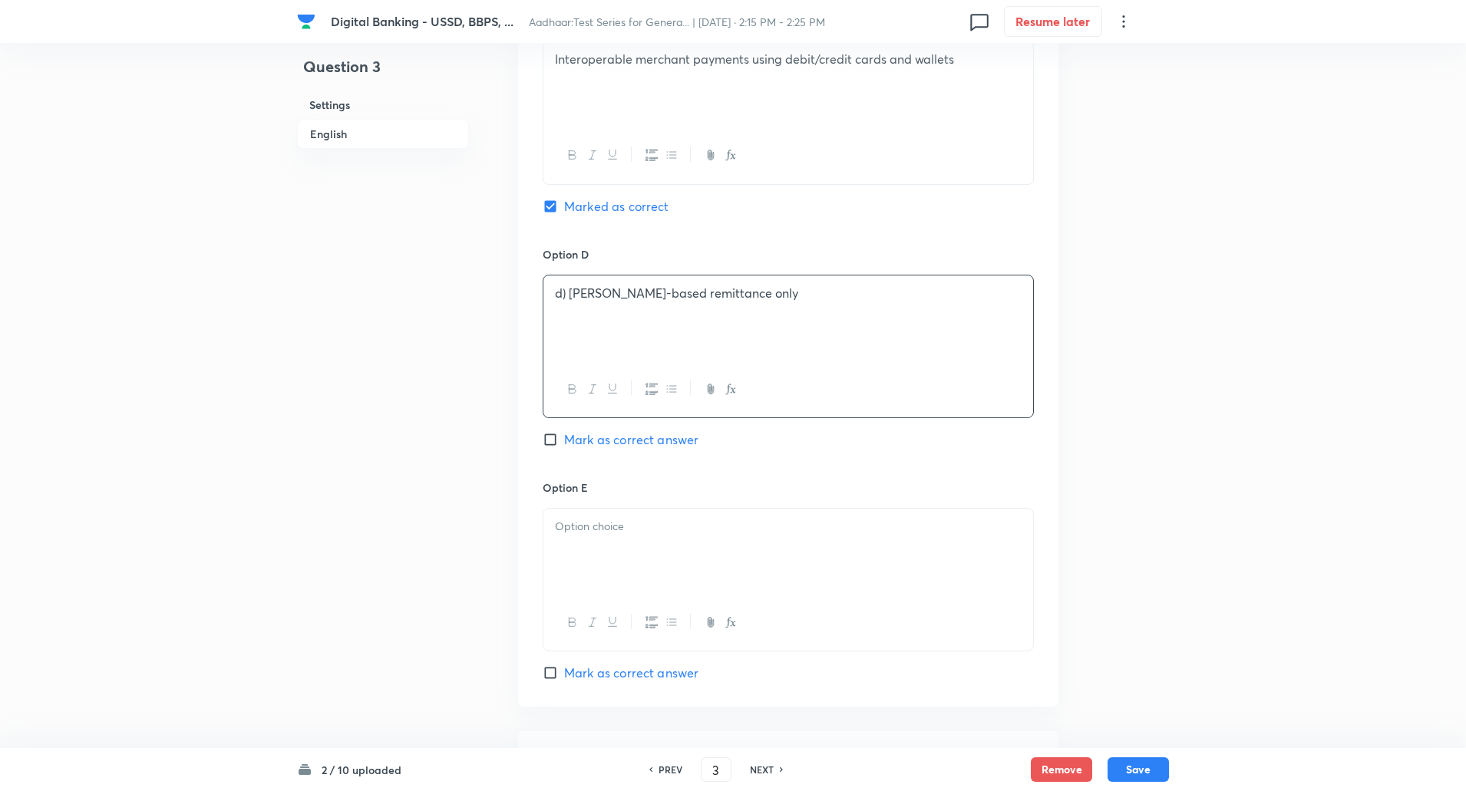
click at [567, 294] on p "d) Aadhaar-based remittance only" at bounding box center [788, 294] width 467 height 18
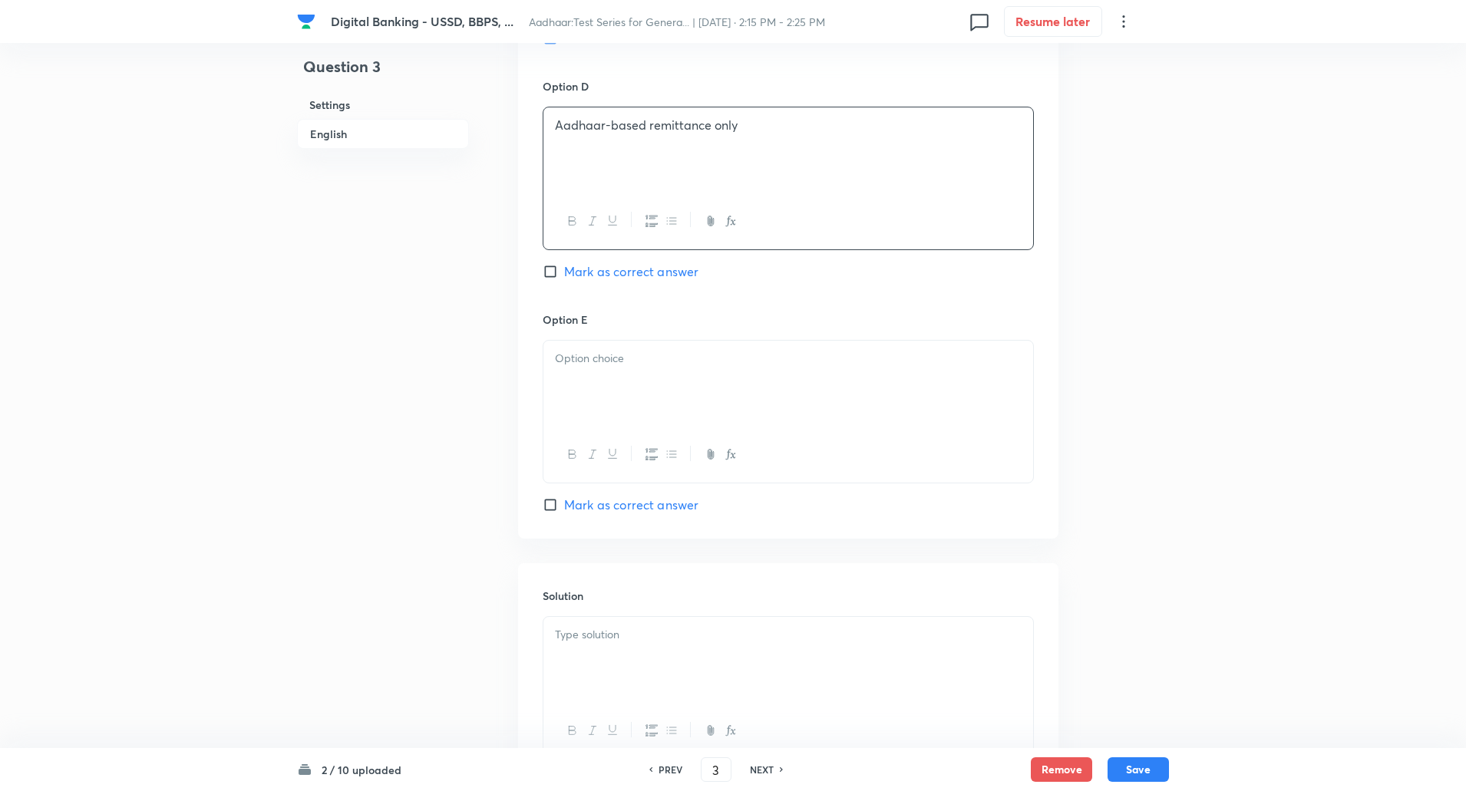
scroll to position [1393, 0]
click at [577, 354] on p at bounding box center [788, 358] width 467 height 18
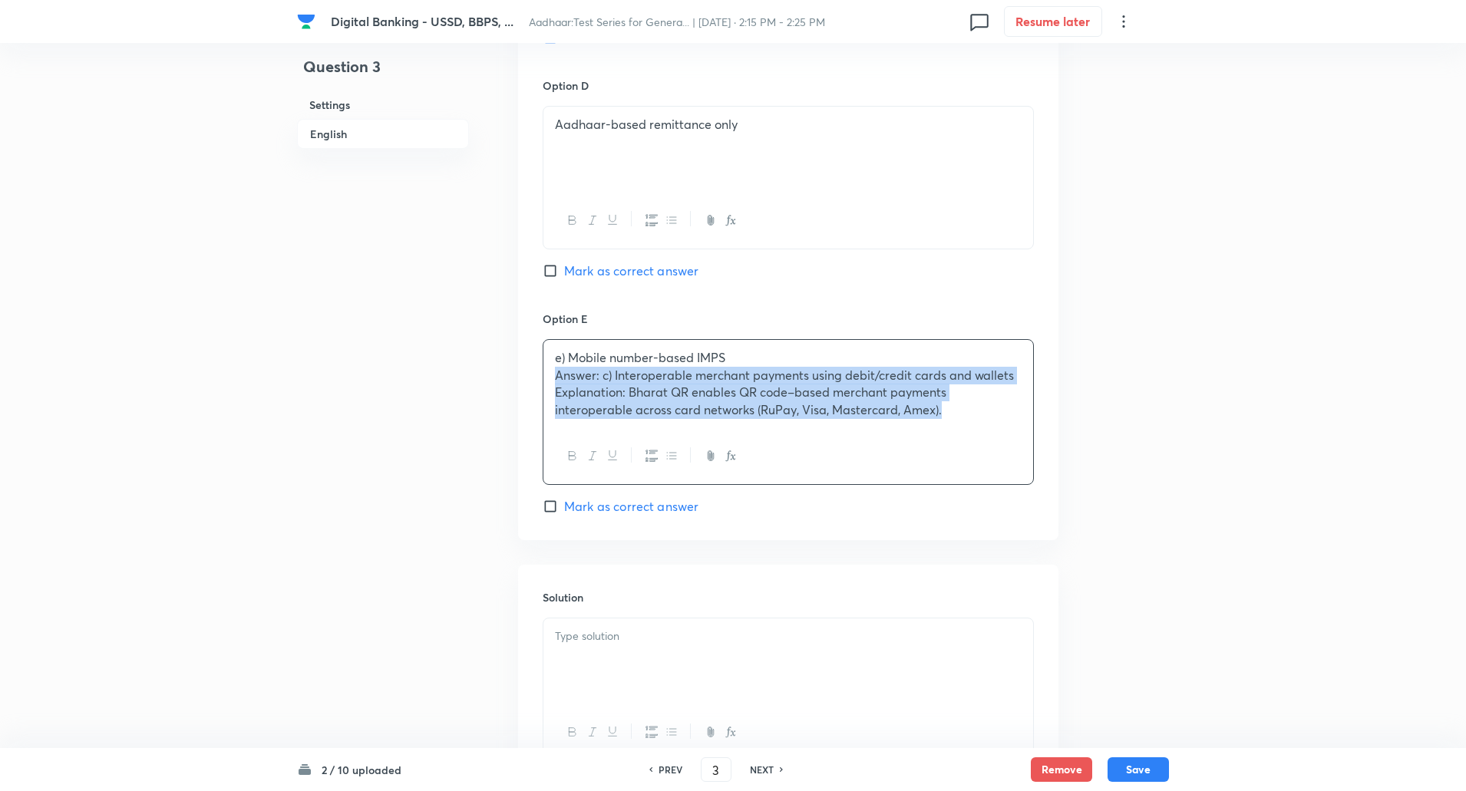
drag, startPoint x: 550, startPoint y: 373, endPoint x: 1147, endPoint y: 434, distance: 600.0
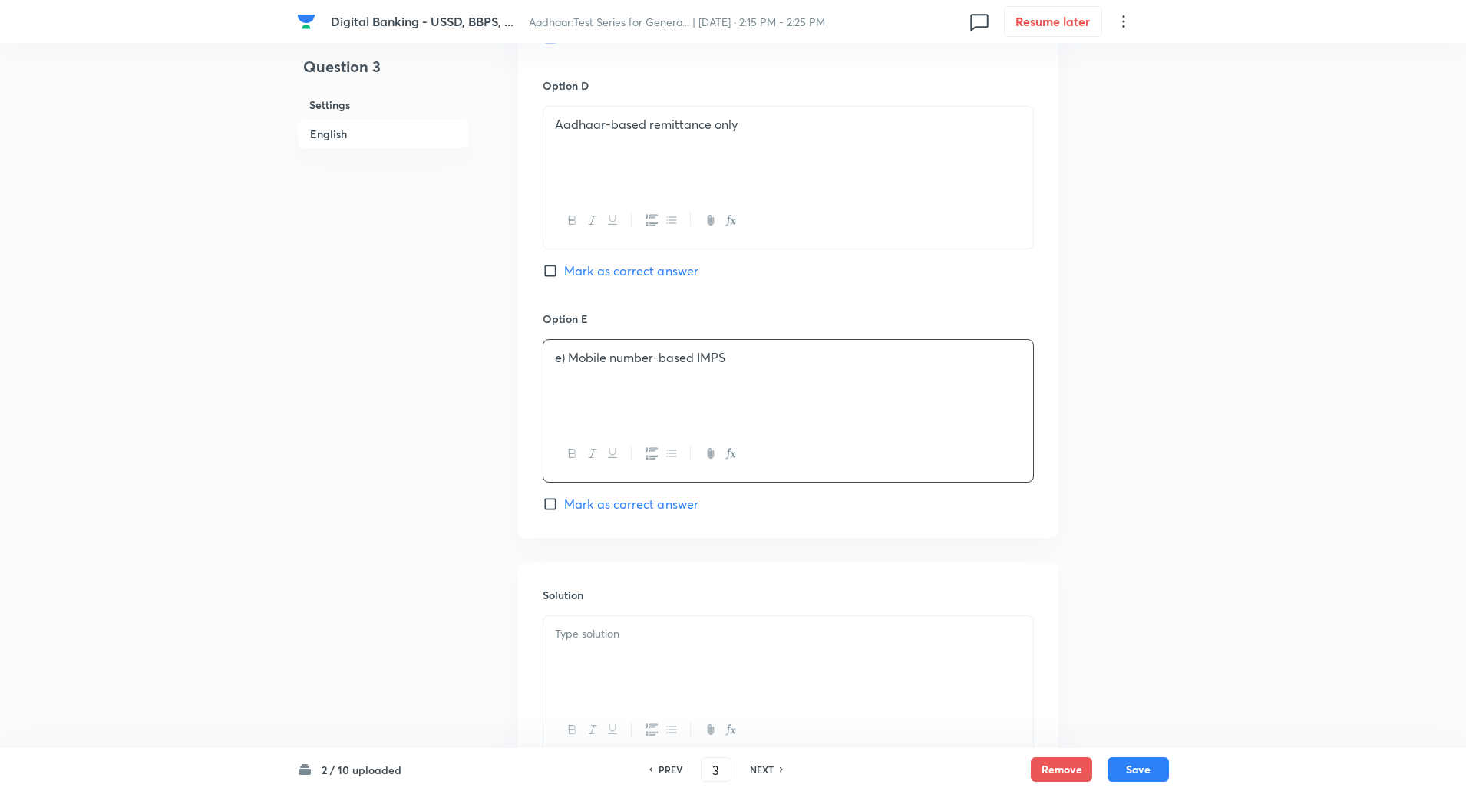
click at [573, 357] on p "e) Mobile number-based IMPS" at bounding box center [788, 358] width 467 height 18
click at [646, 657] on div at bounding box center [788, 659] width 490 height 86
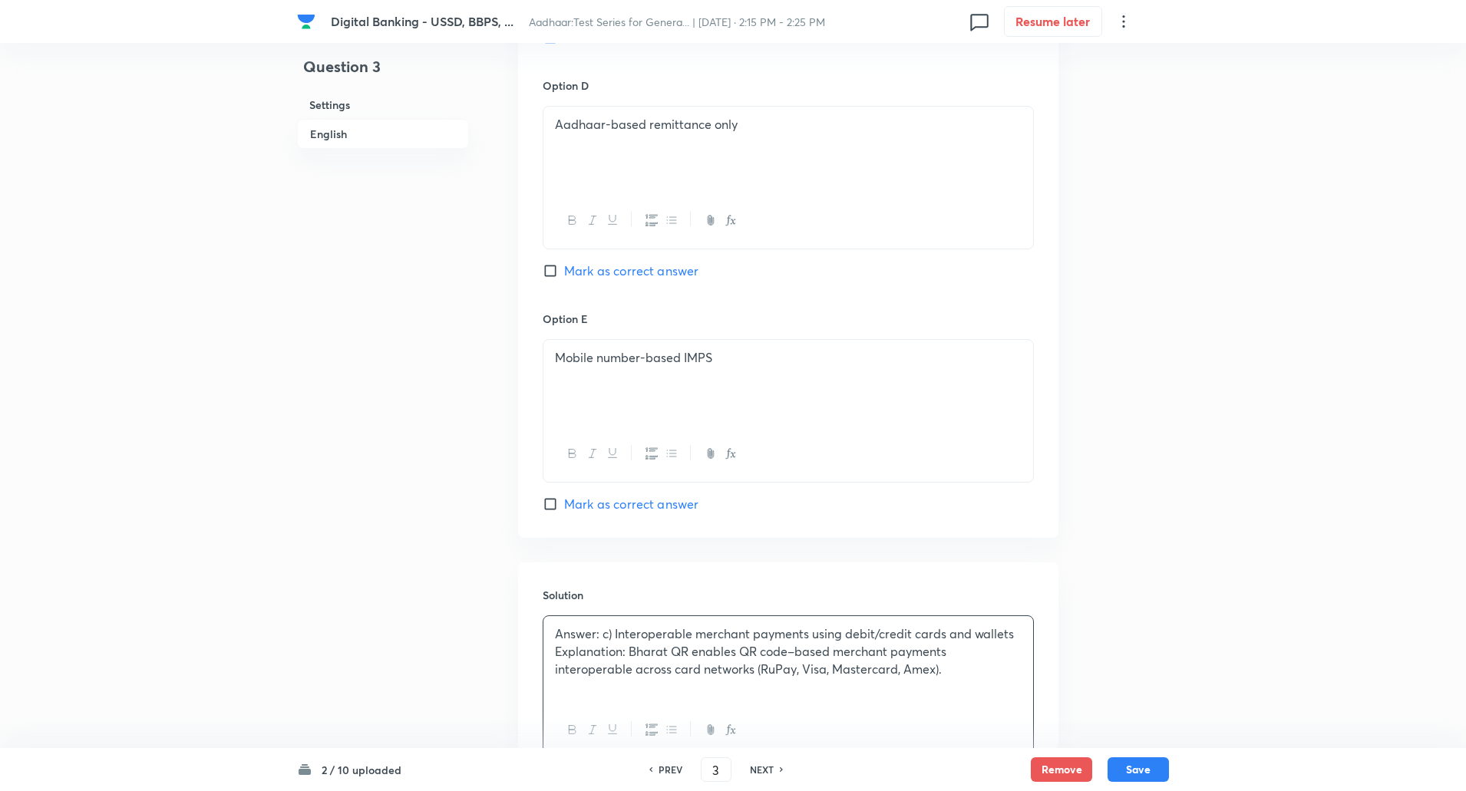
scroll to position [1521, 0]
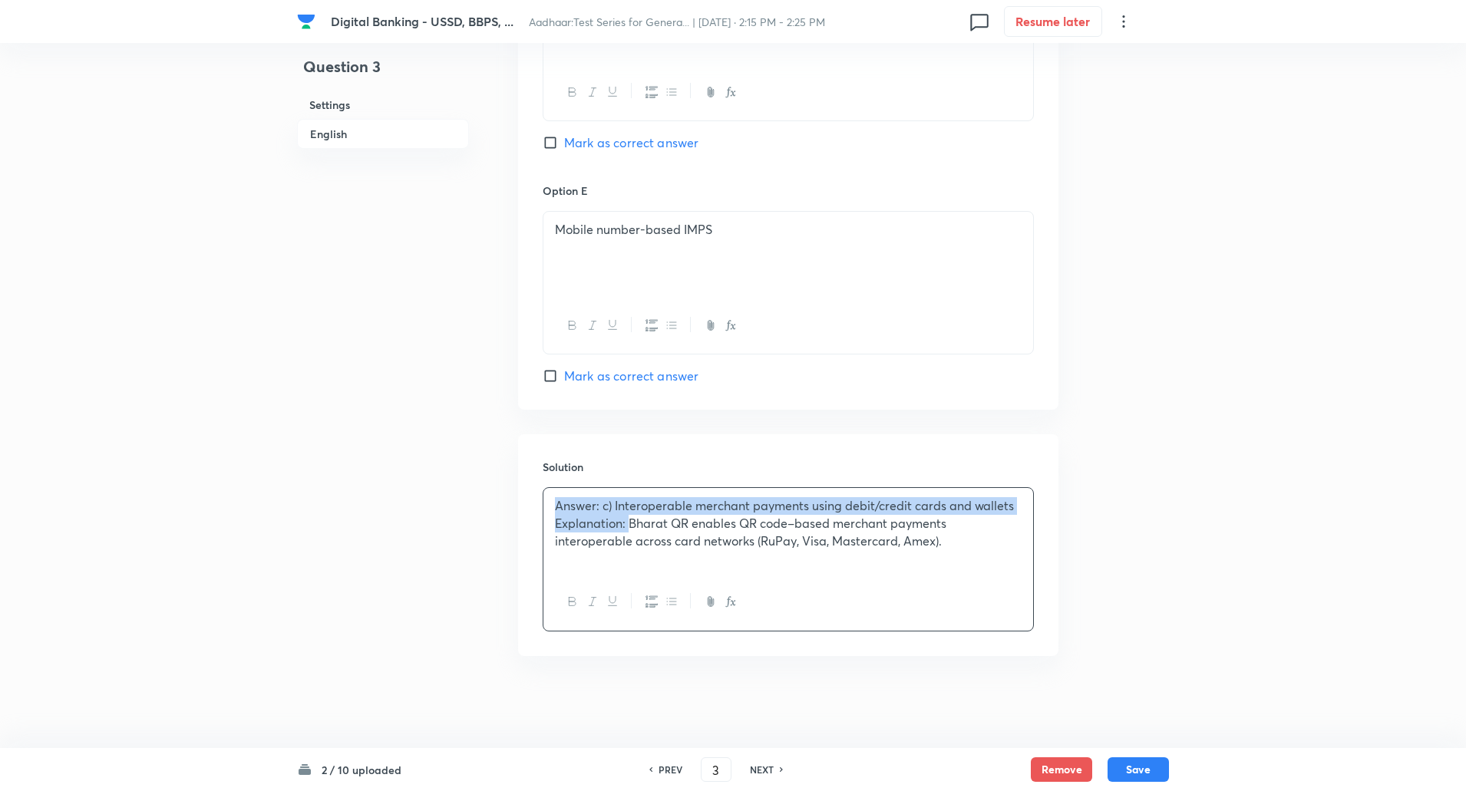
drag, startPoint x: 551, startPoint y: 501, endPoint x: 632, endPoint y: 527, distance: 85.4
click at [632, 527] on div "Answer: c) Interoperable merchant payments using debit/credit cards and wallets…" at bounding box center [788, 531] width 490 height 86
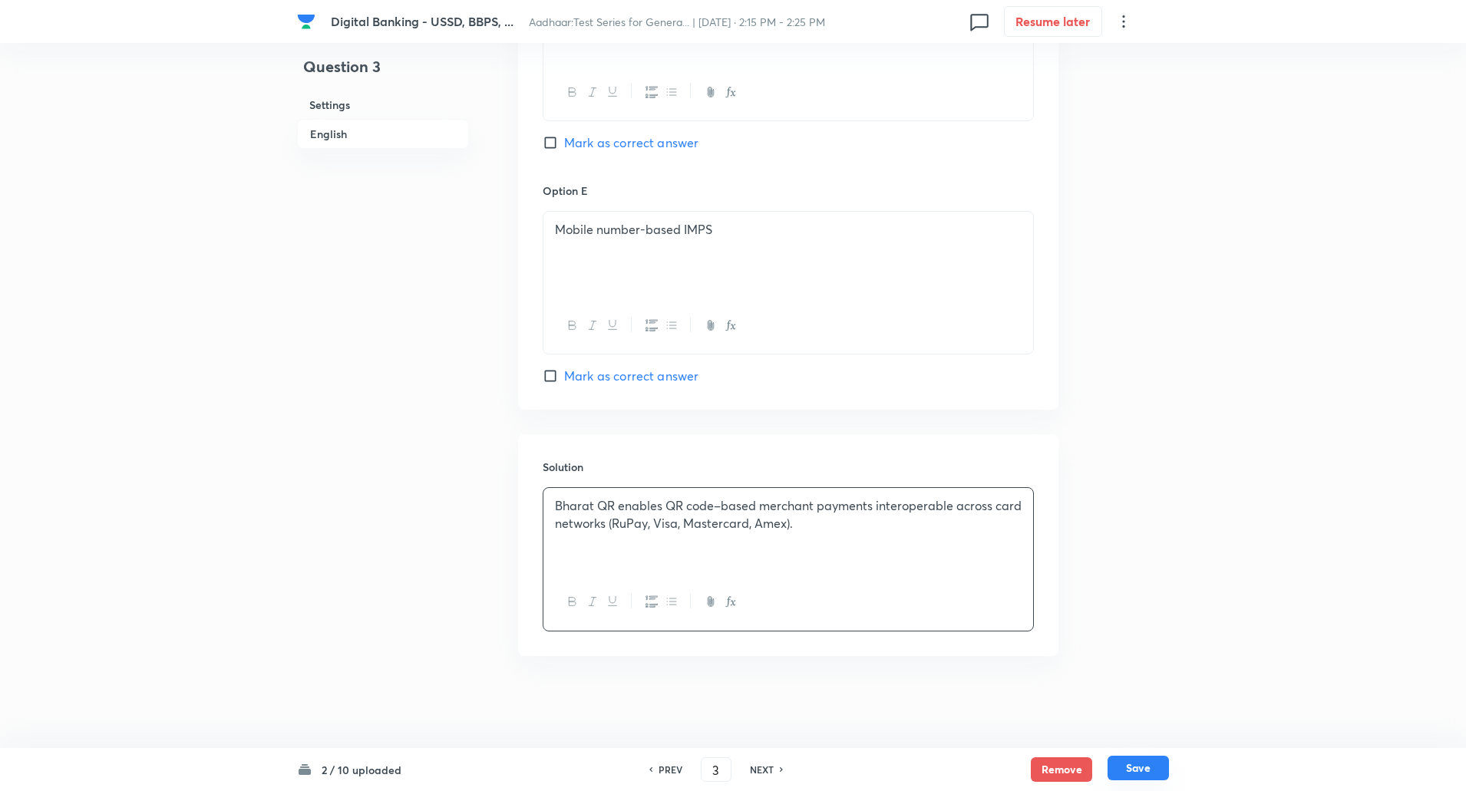
click at [1133, 763] on button "Save" at bounding box center [1137, 768] width 61 height 25
type input "4"
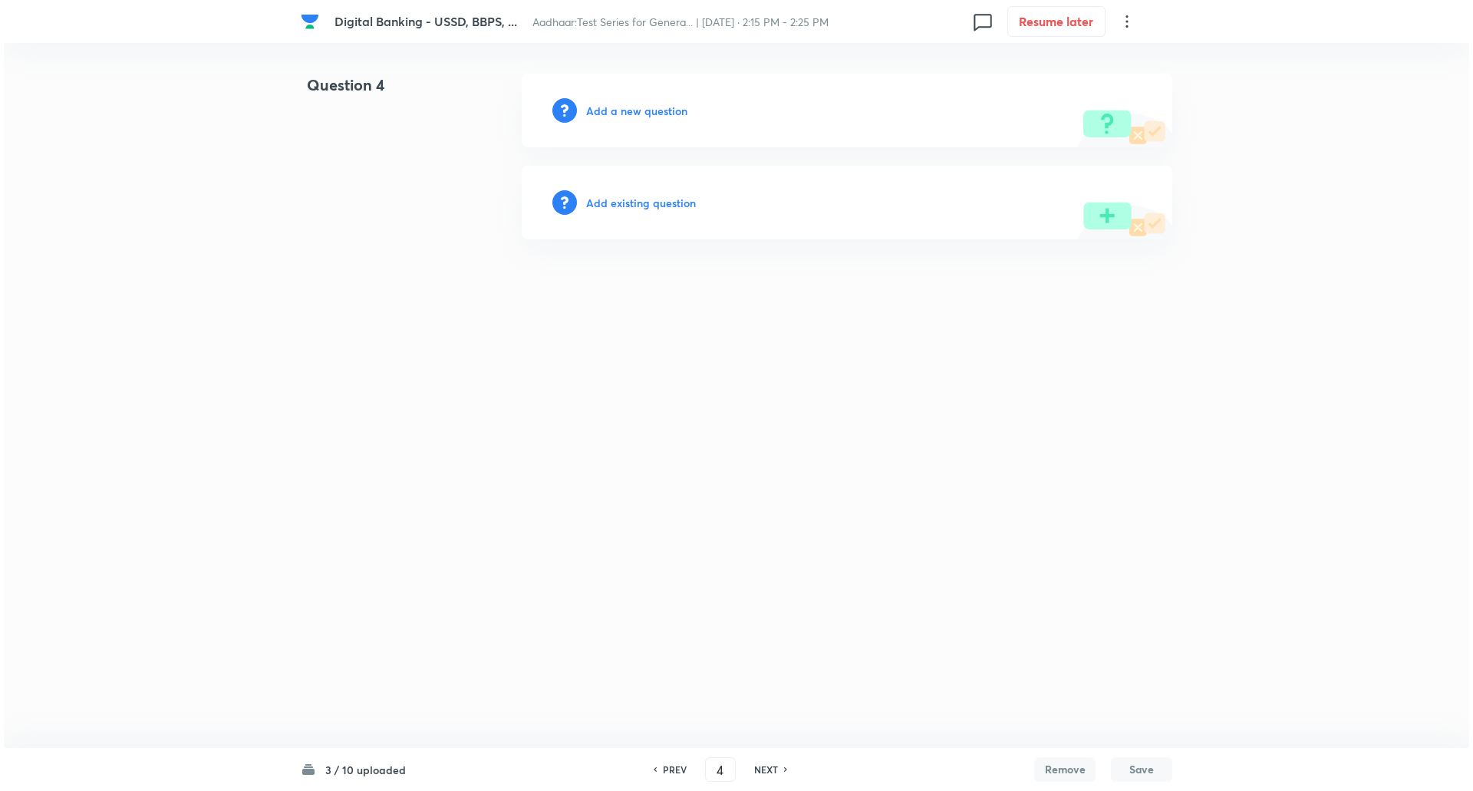
scroll to position [0, 0]
click at [654, 115] on h6 "Add a new question" at bounding box center [636, 111] width 101 height 16
click at [654, 115] on h6 "Choose a question type" at bounding box center [645, 111] width 118 height 16
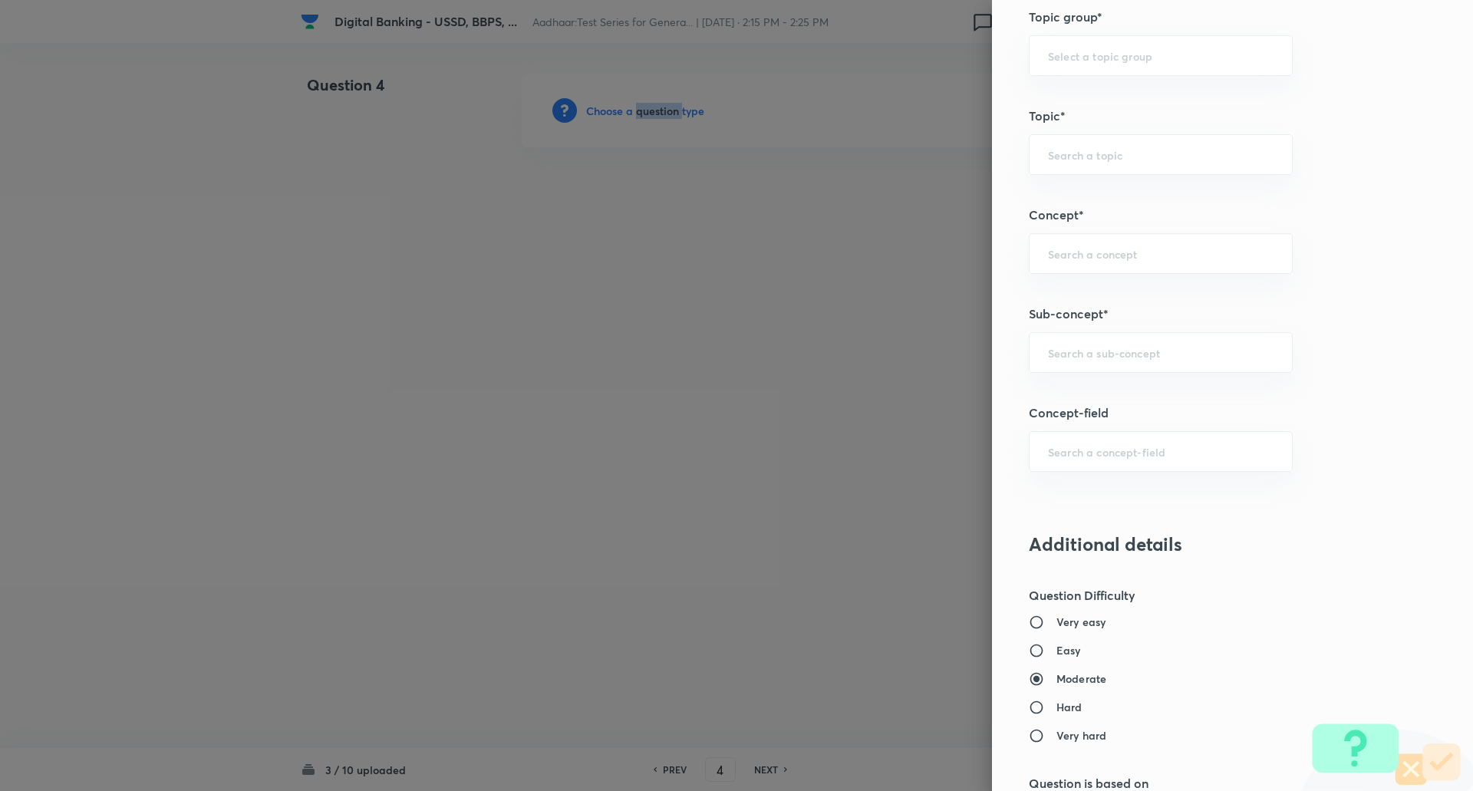
scroll to position [691, 0]
click at [1171, 335] on div "​" at bounding box center [1161, 348] width 264 height 41
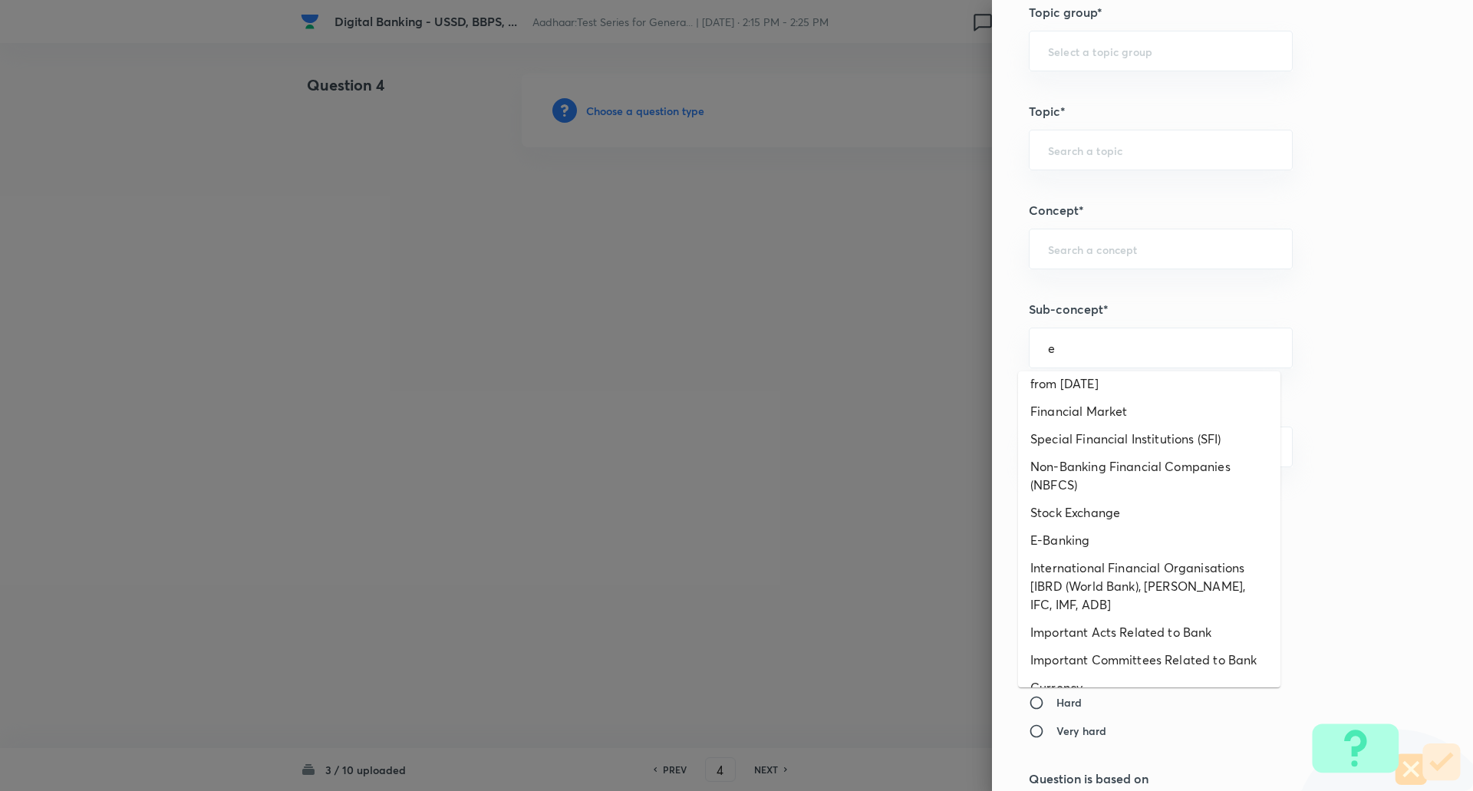
scroll to position [424, 0]
click at [1089, 539] on li "E-Banking" at bounding box center [1149, 538] width 262 height 28
type input "E-Banking"
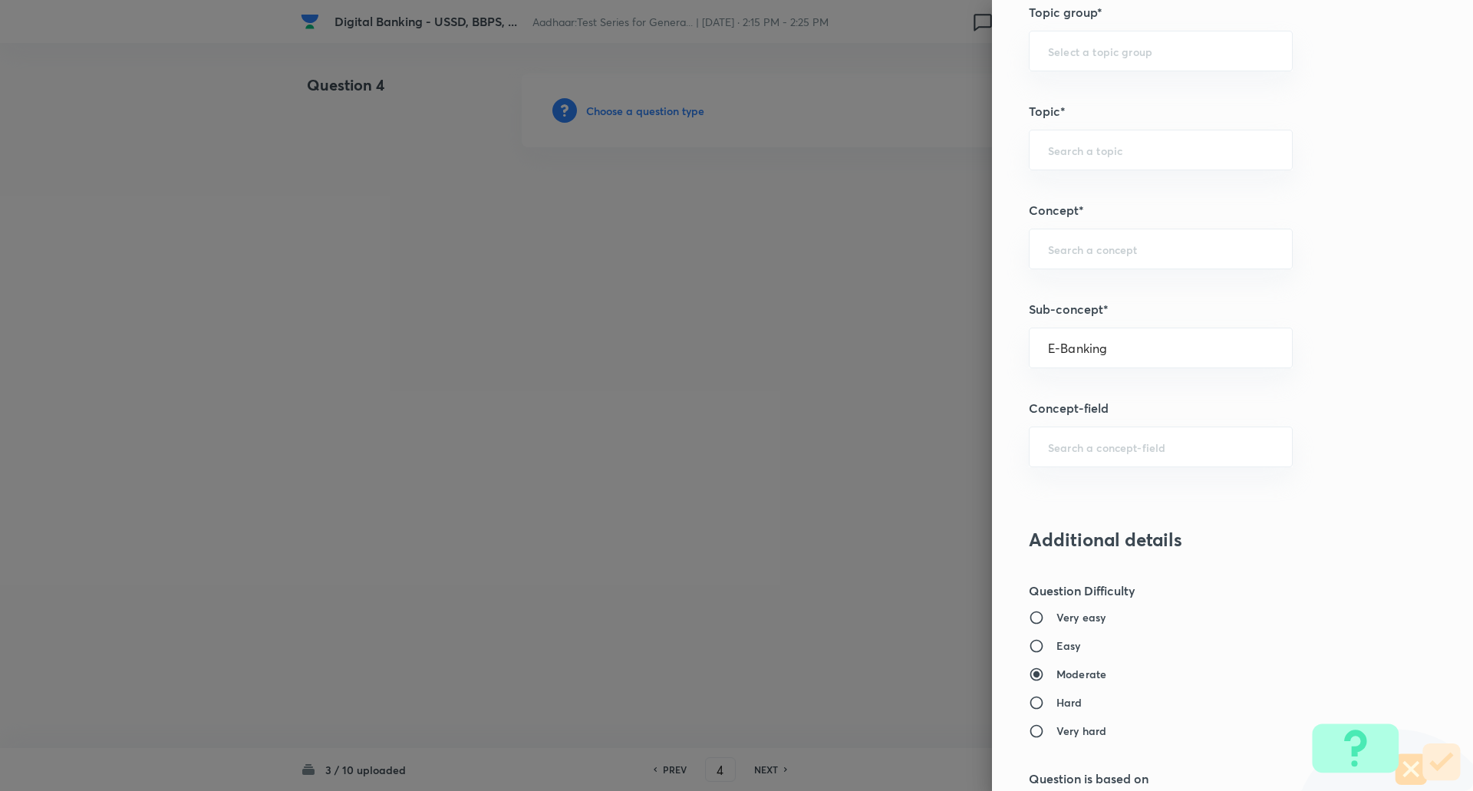
type input "Awareness"
type input "Banking Awareness"
type input "Financial Awareness"
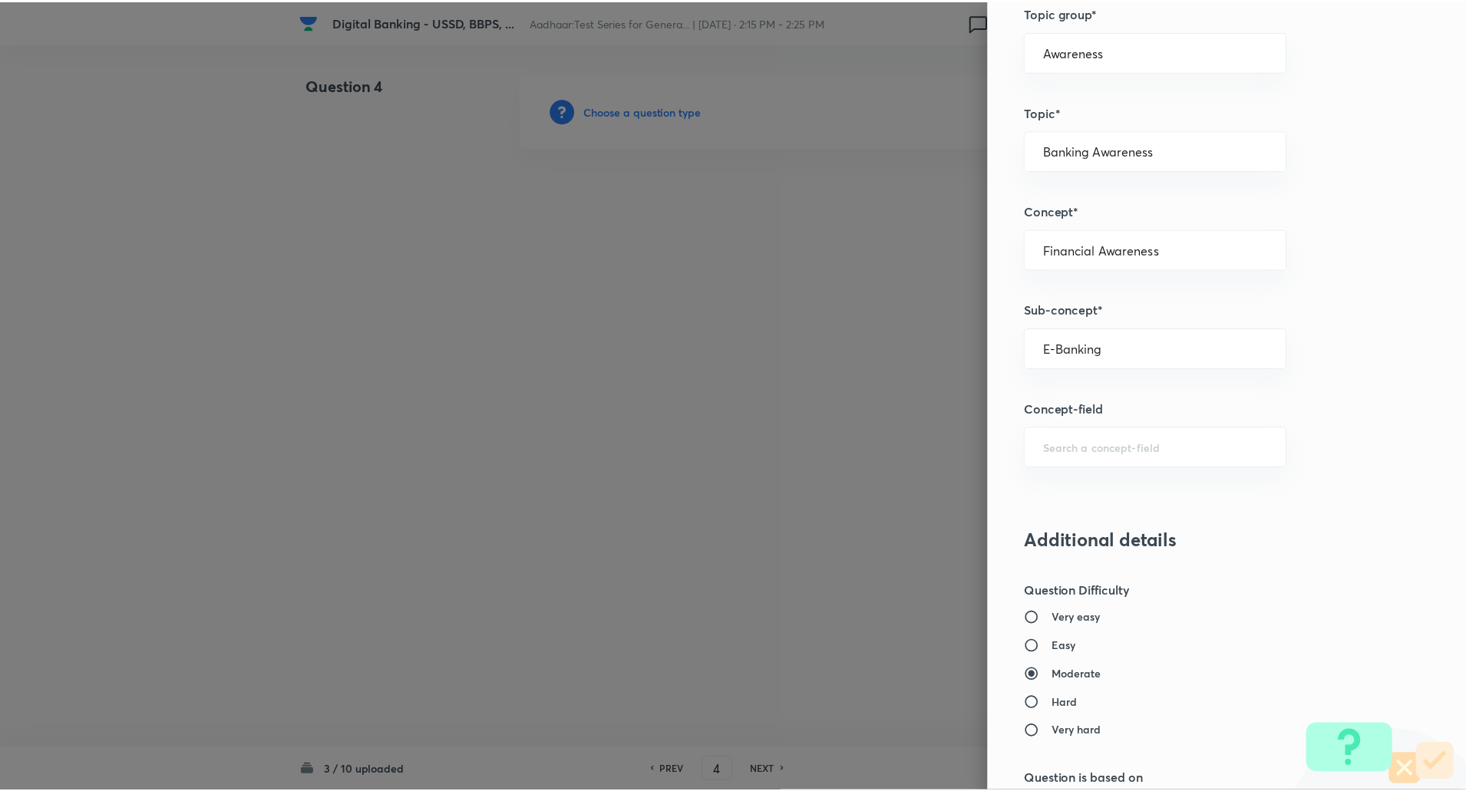
scroll to position [1301, 0]
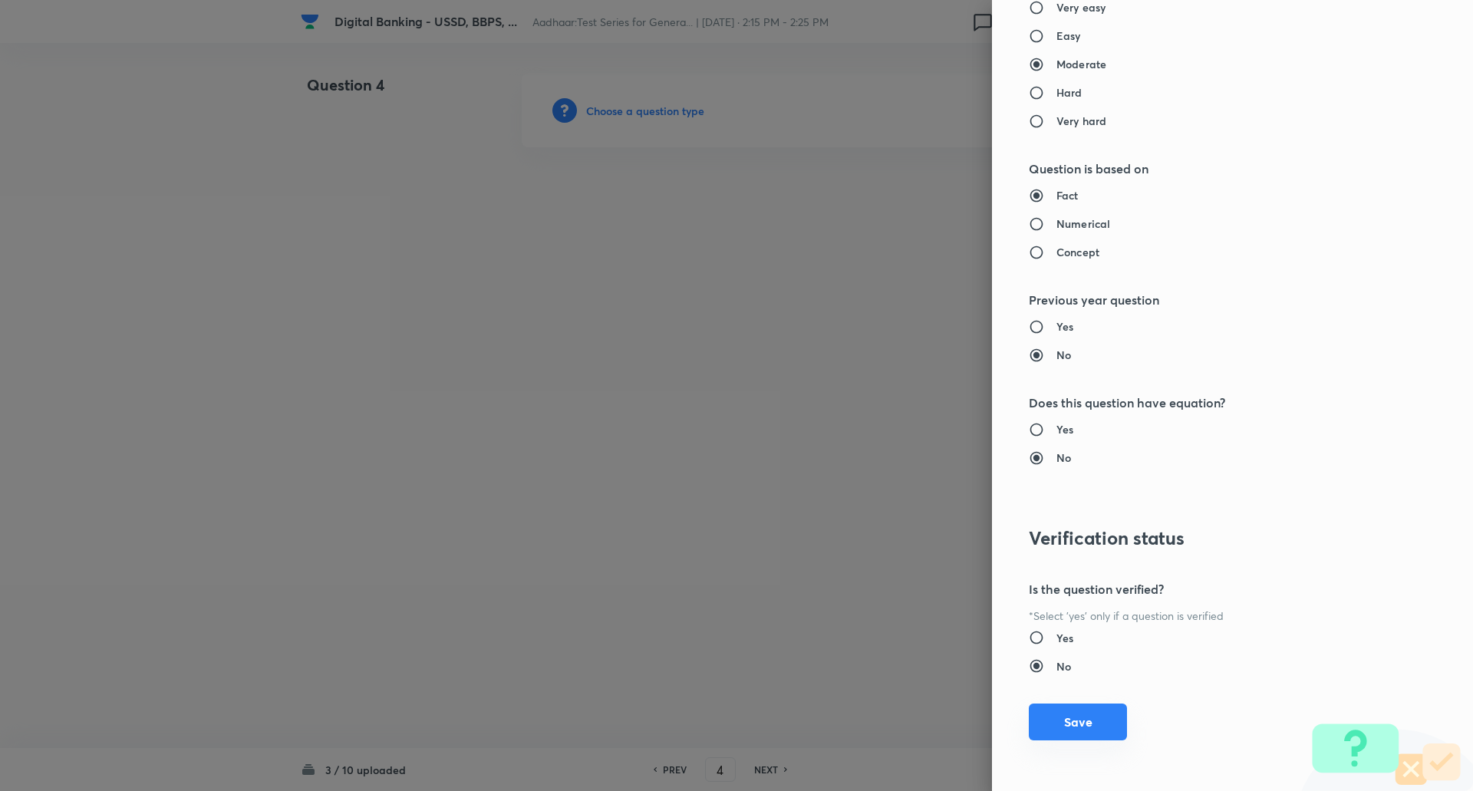
click at [1057, 710] on button "Save" at bounding box center [1078, 722] width 98 height 37
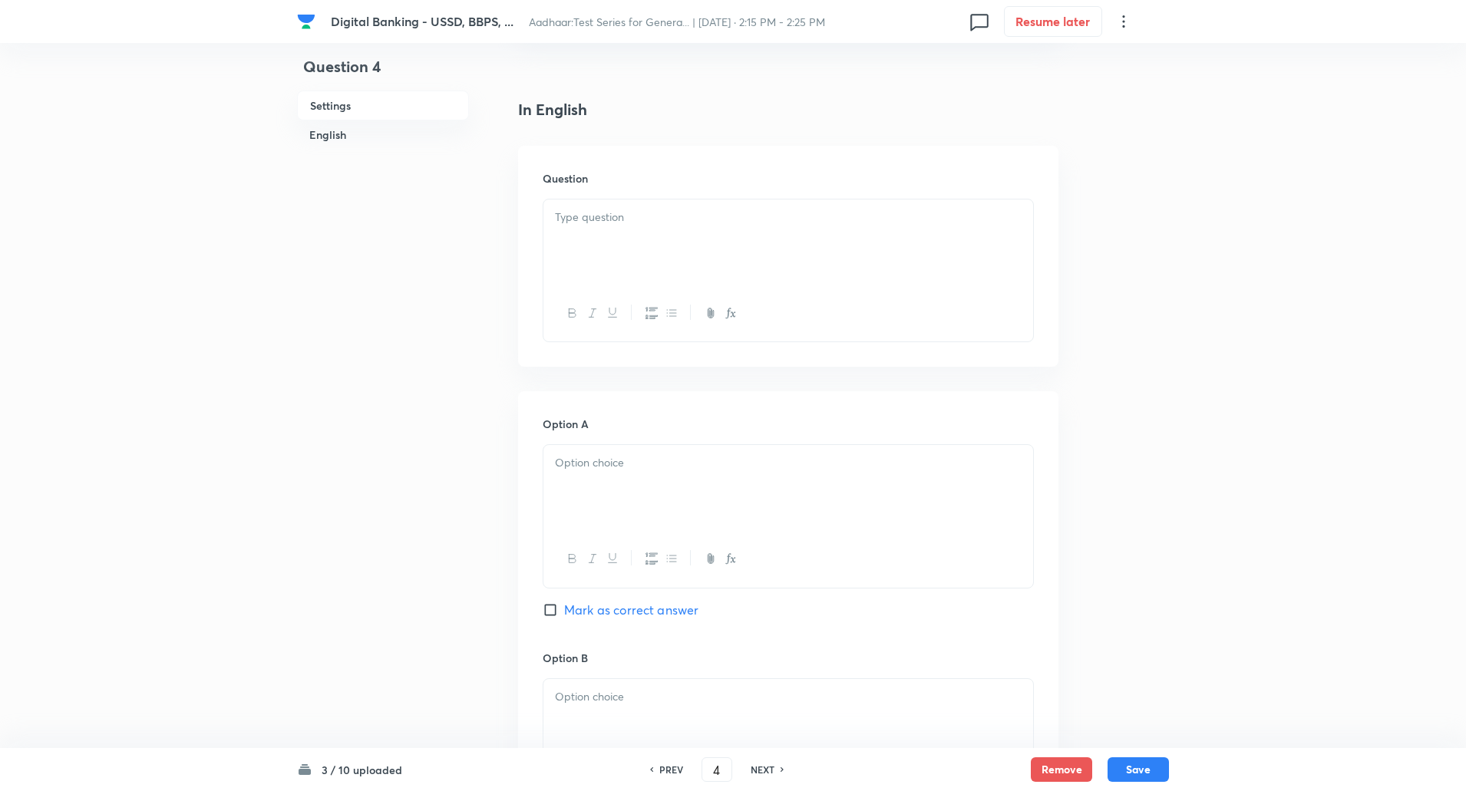
scroll to position [354, 0]
click at [813, 244] on div at bounding box center [788, 242] width 490 height 86
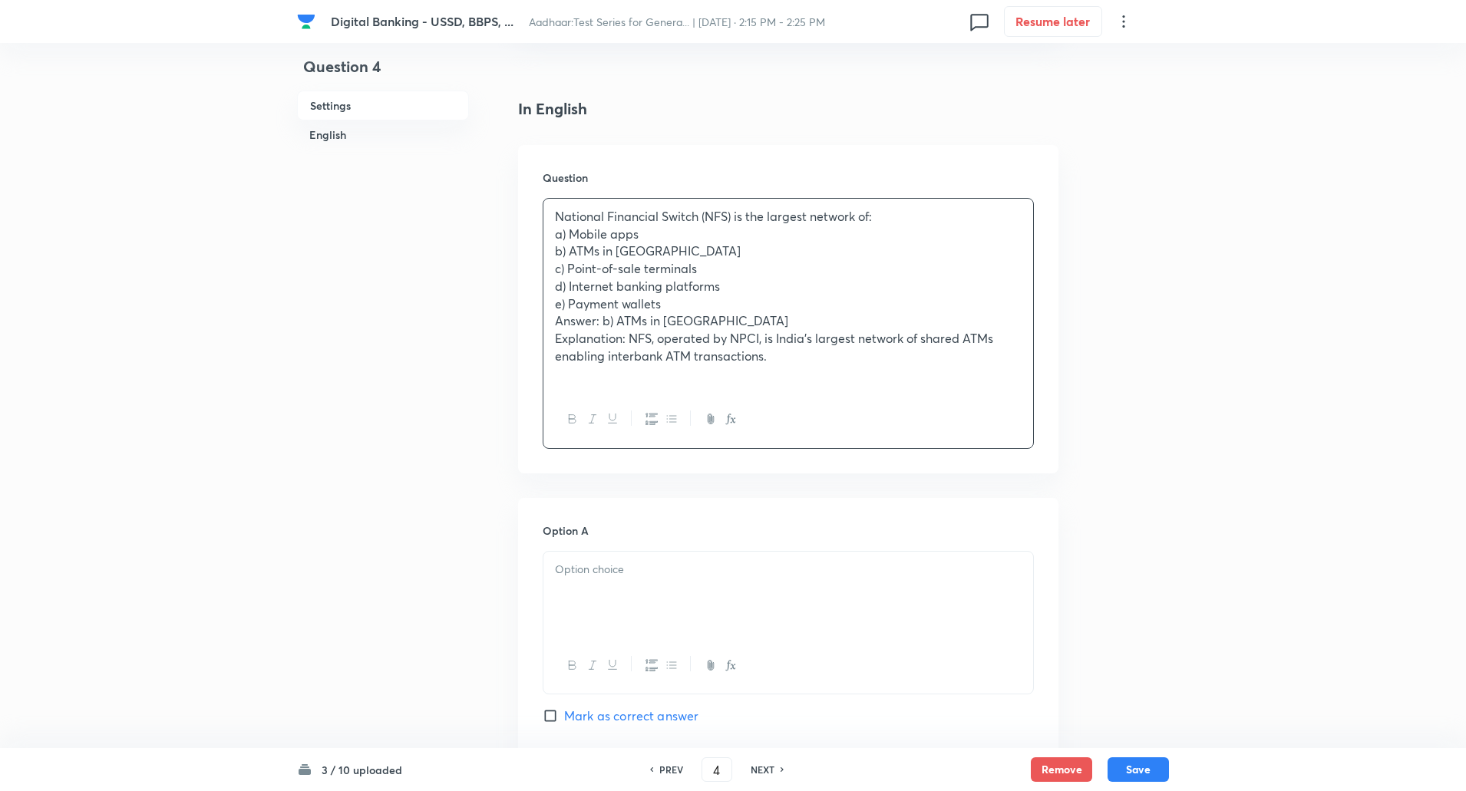
click at [886, 205] on div "National Financial Switch (NFS) is the largest network of: a) Mobile apps b) AT…" at bounding box center [788, 295] width 490 height 193
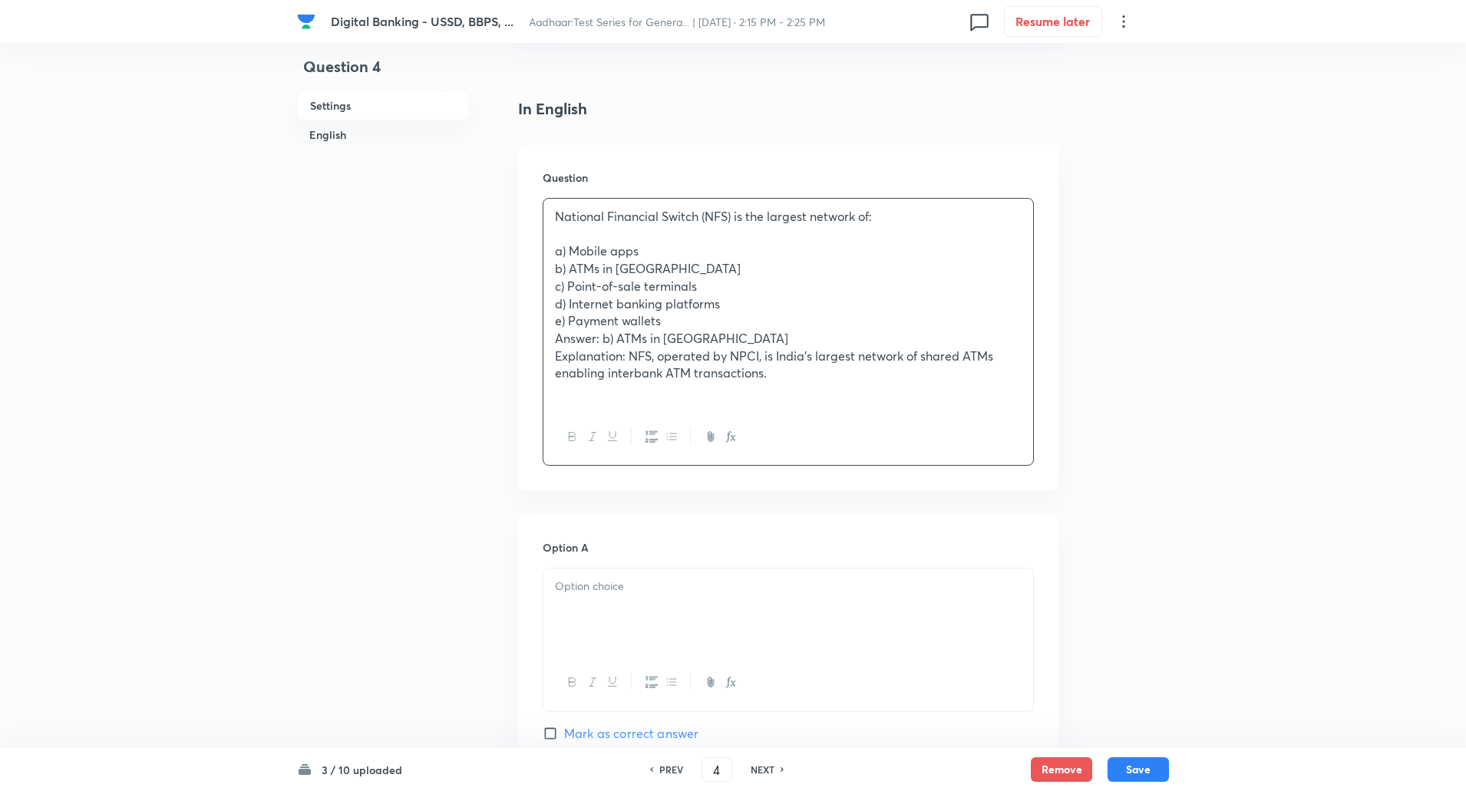
click at [548, 258] on div "National Financial Switch (NFS) is the largest network of: a) Mobile apps b) AT…" at bounding box center [788, 304] width 490 height 210
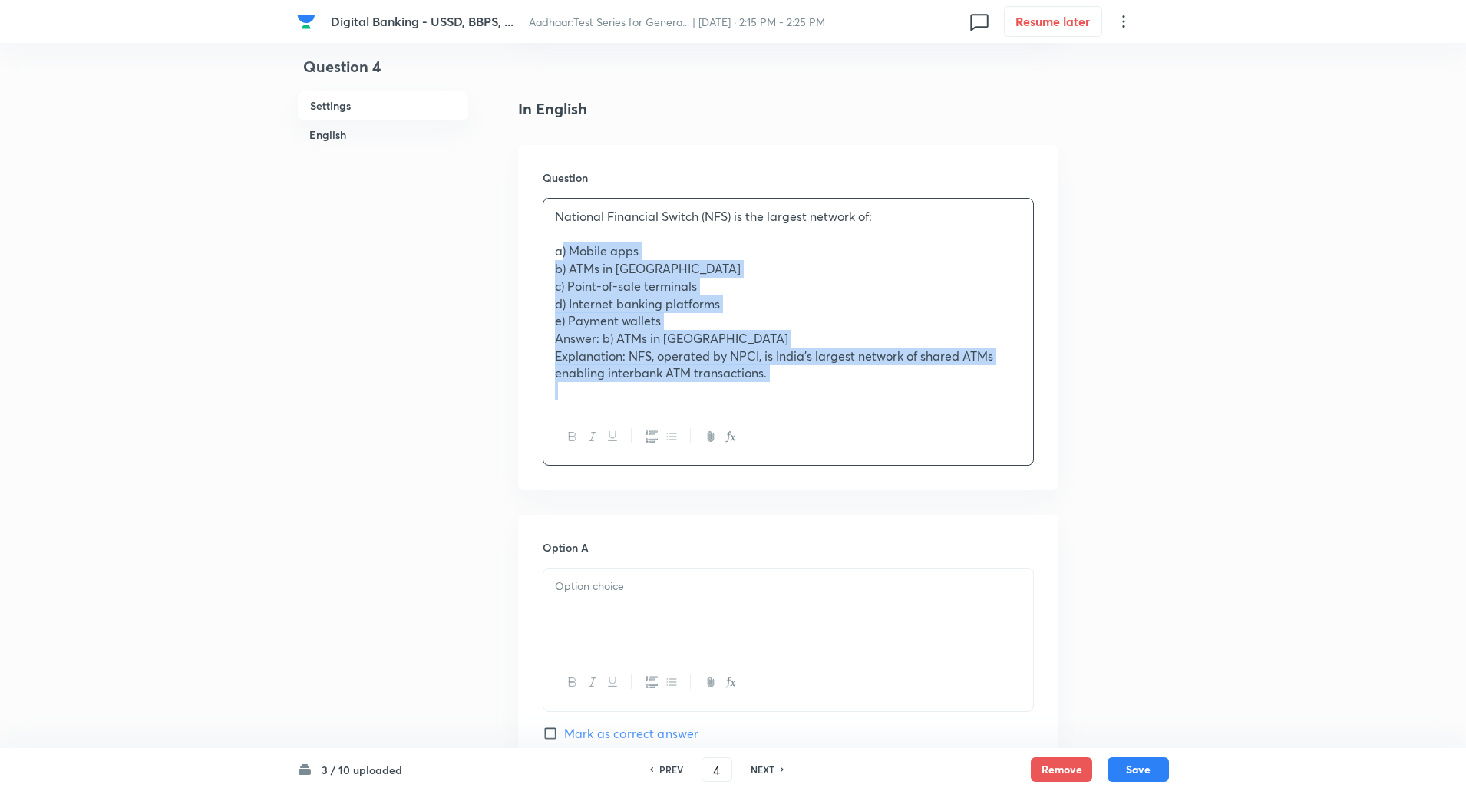
drag, startPoint x: 548, startPoint y: 258, endPoint x: 998, endPoint y: 610, distance: 571.8
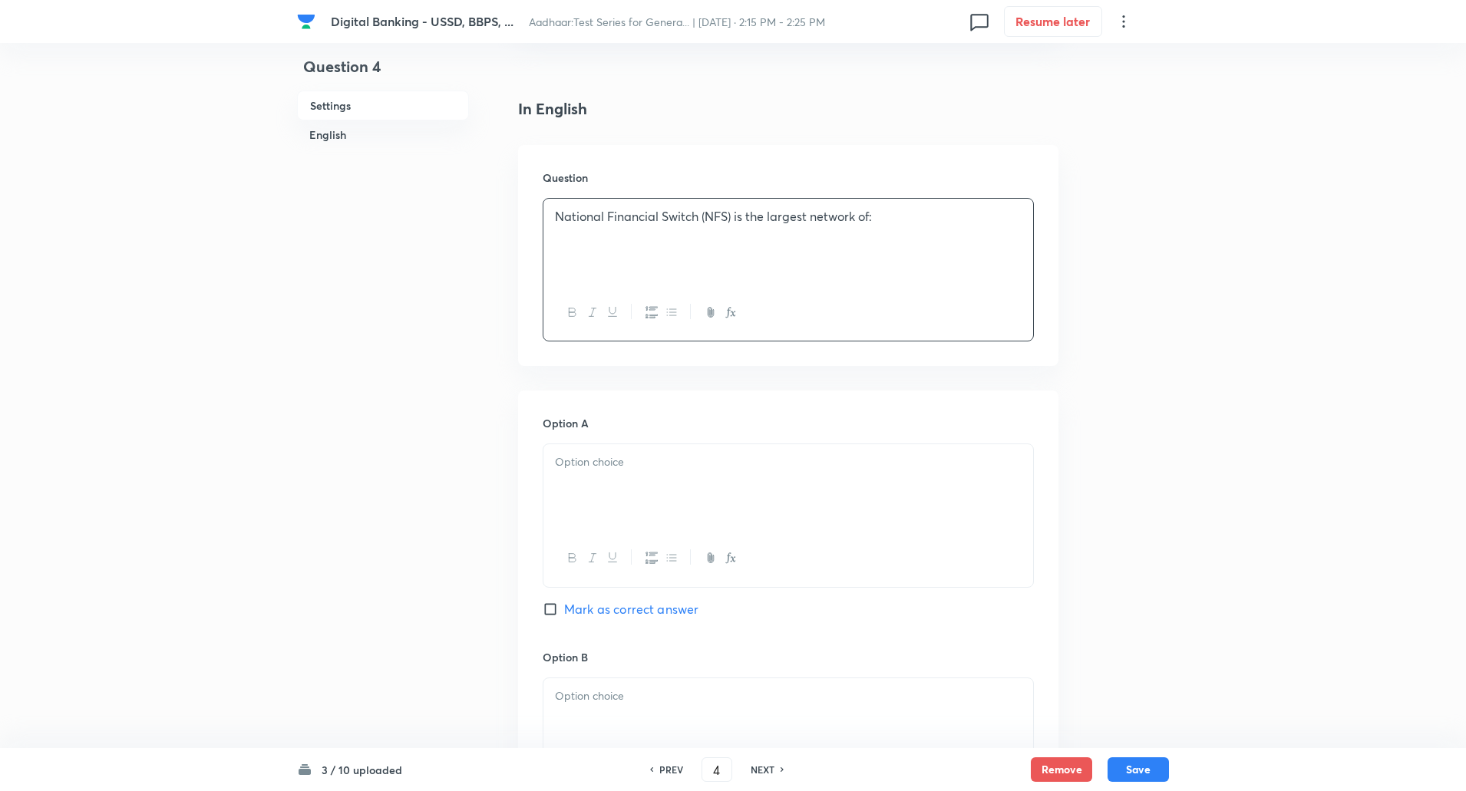
click at [793, 482] on div at bounding box center [788, 487] width 490 height 86
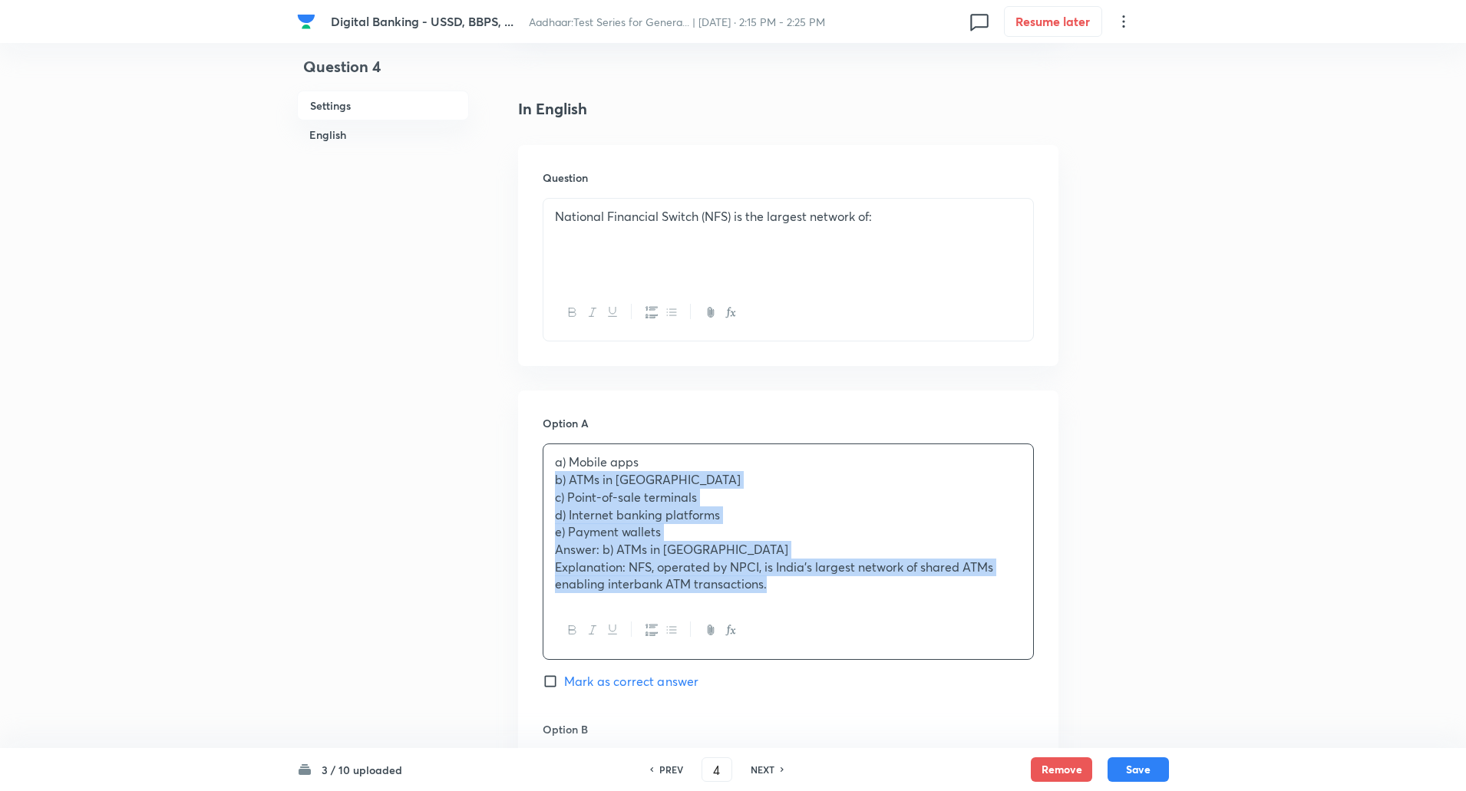
drag, startPoint x: 552, startPoint y: 480, endPoint x: 1046, endPoint y: 682, distance: 533.8
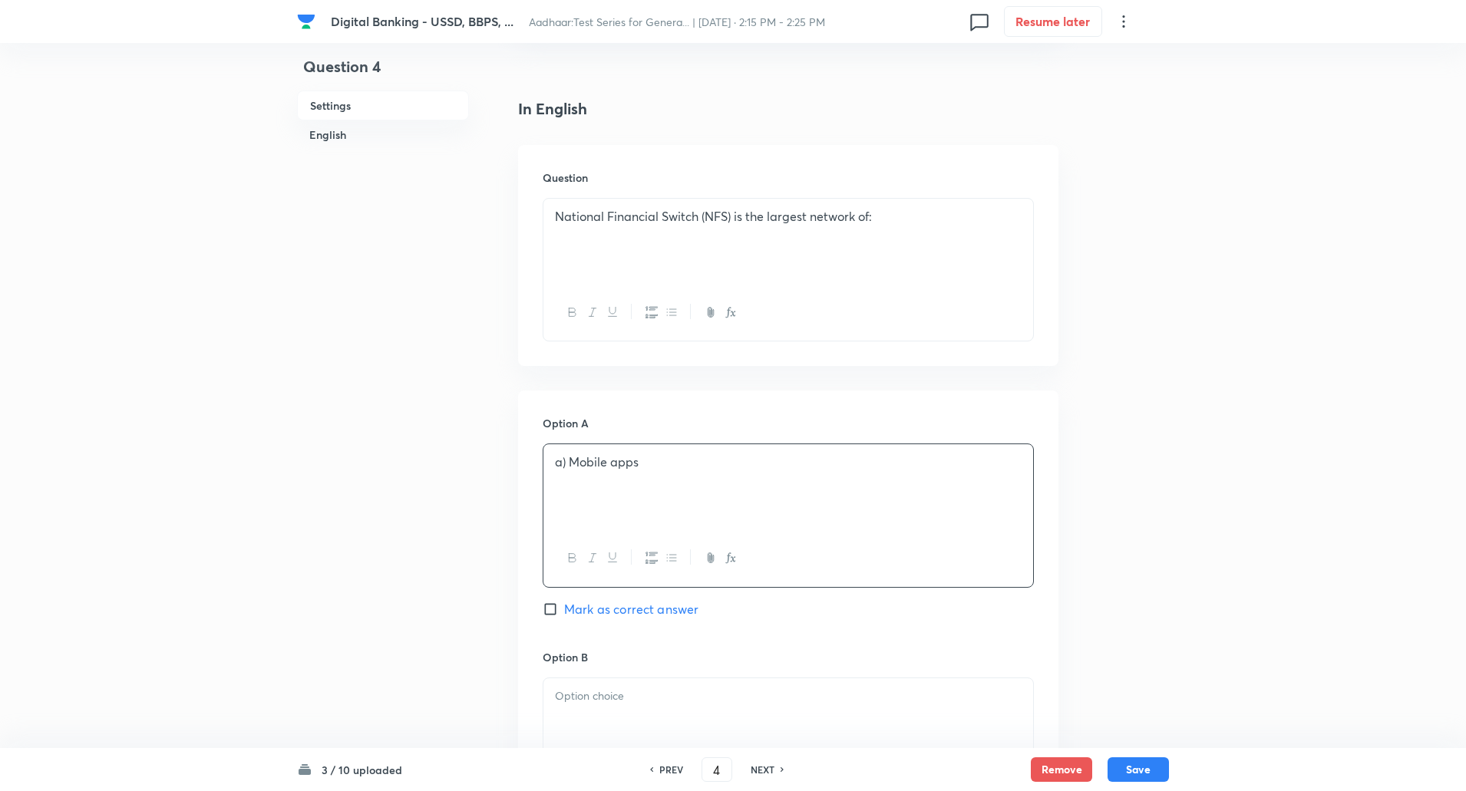
click at [567, 465] on p "a) Mobile apps" at bounding box center [788, 462] width 467 height 18
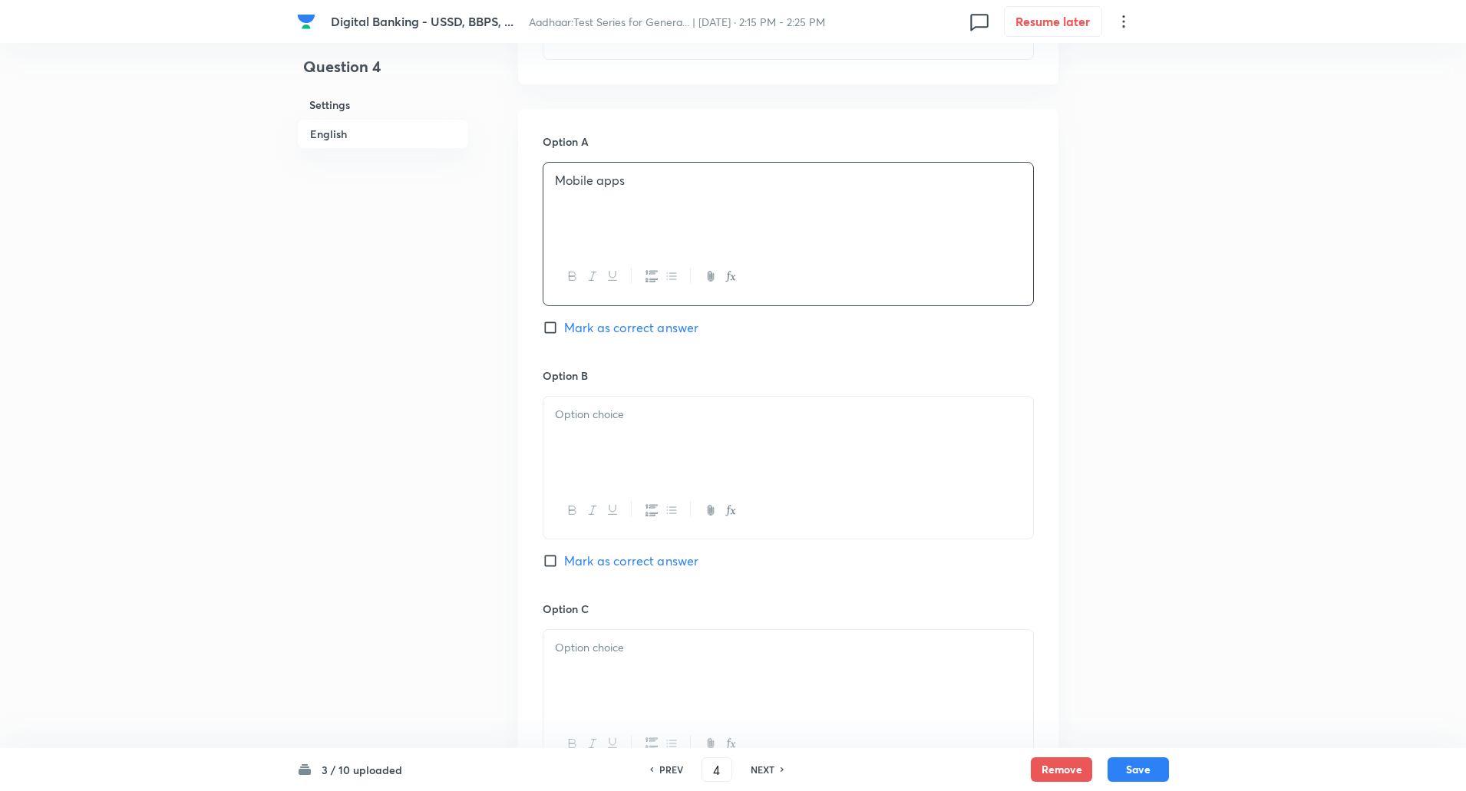
scroll to position [636, 0]
click at [583, 425] on div at bounding box center [788, 439] width 490 height 86
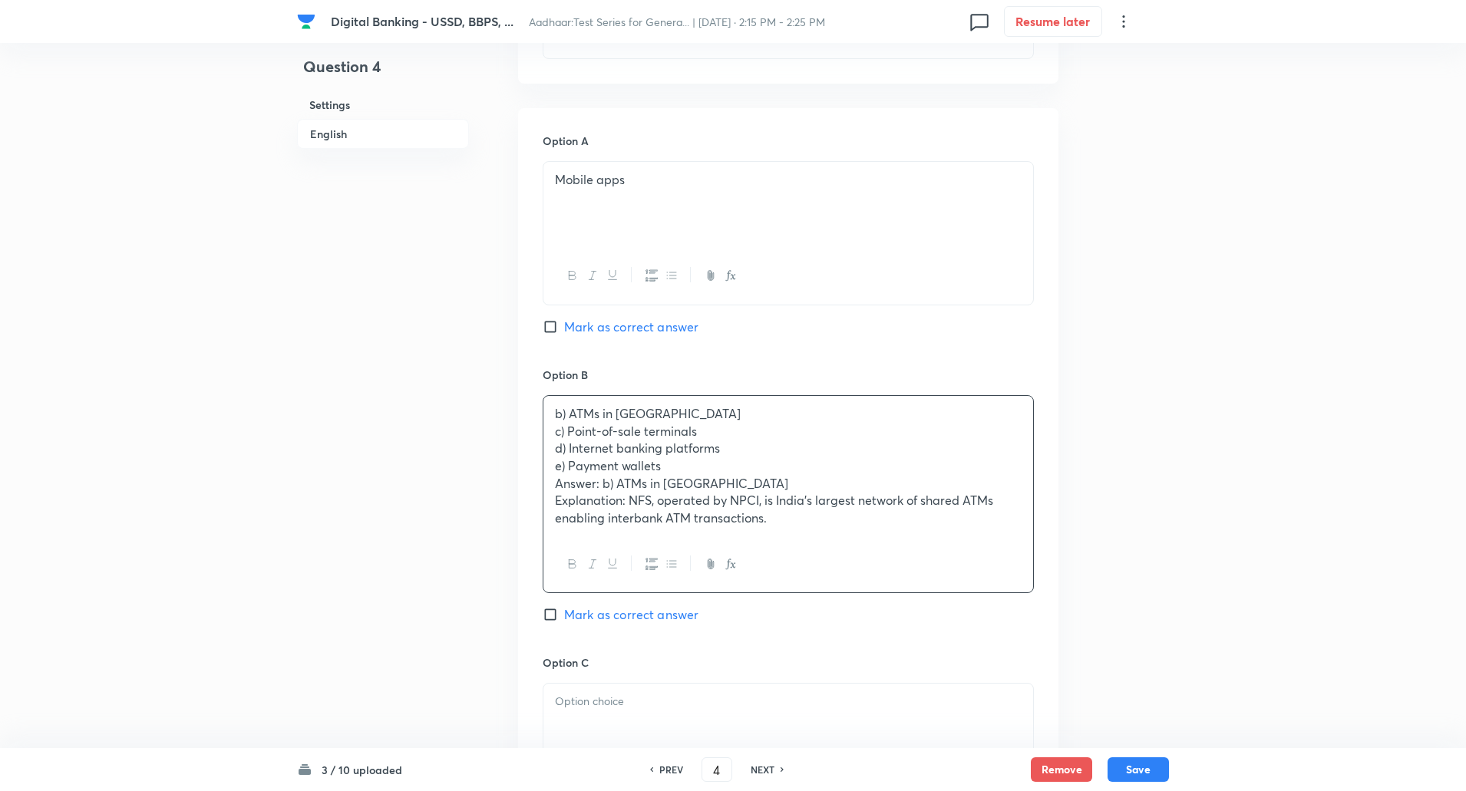
click at [581, 425] on p "c) Point-of-sale terminals" at bounding box center [788, 432] width 467 height 18
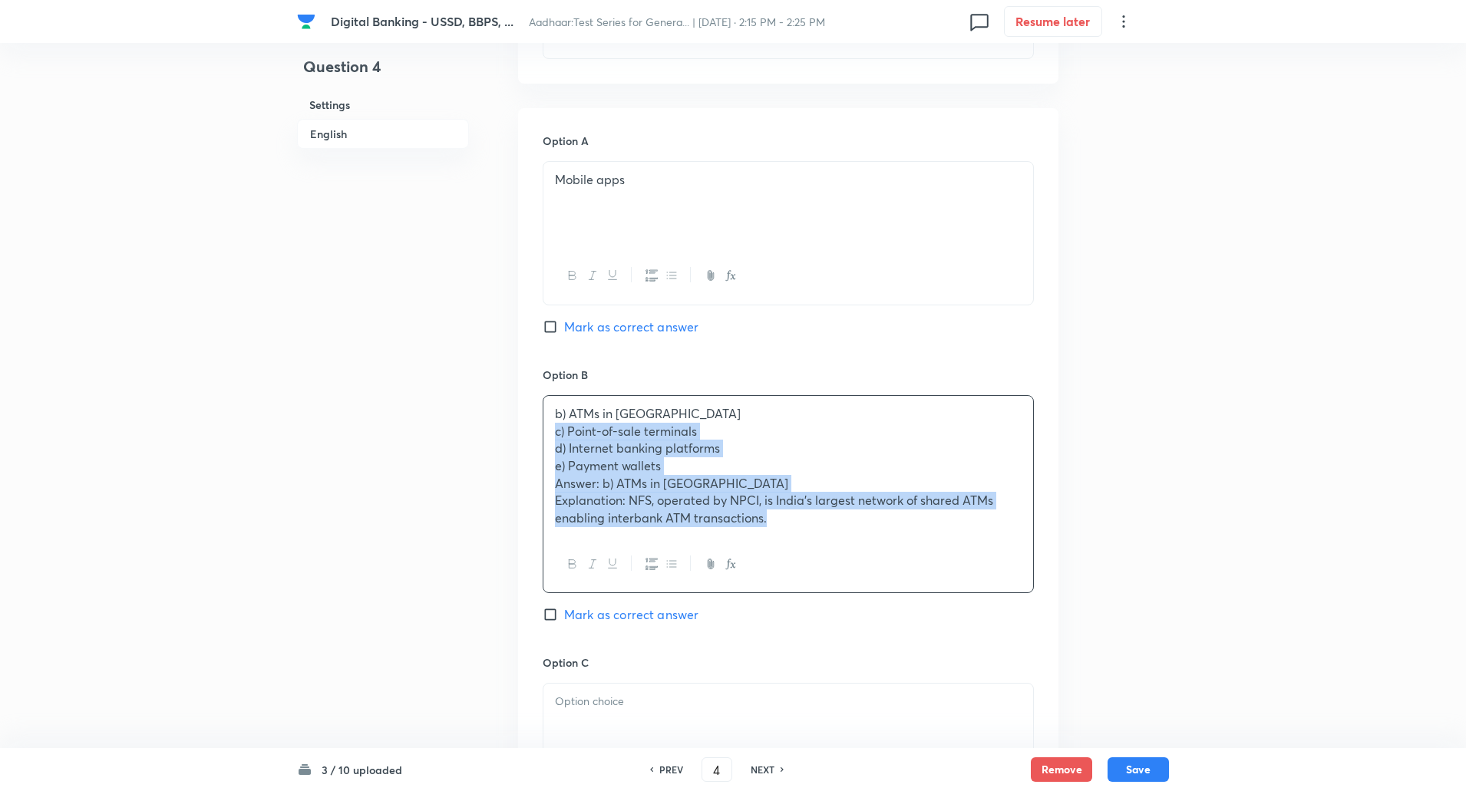
drag, startPoint x: 548, startPoint y: 431, endPoint x: 952, endPoint y: 648, distance: 459.0
click at [952, 648] on div "Option B b) ATMs in India c) Point-of-sale terminals d) Internet banking platfo…" at bounding box center [787, 511] width 491 height 288
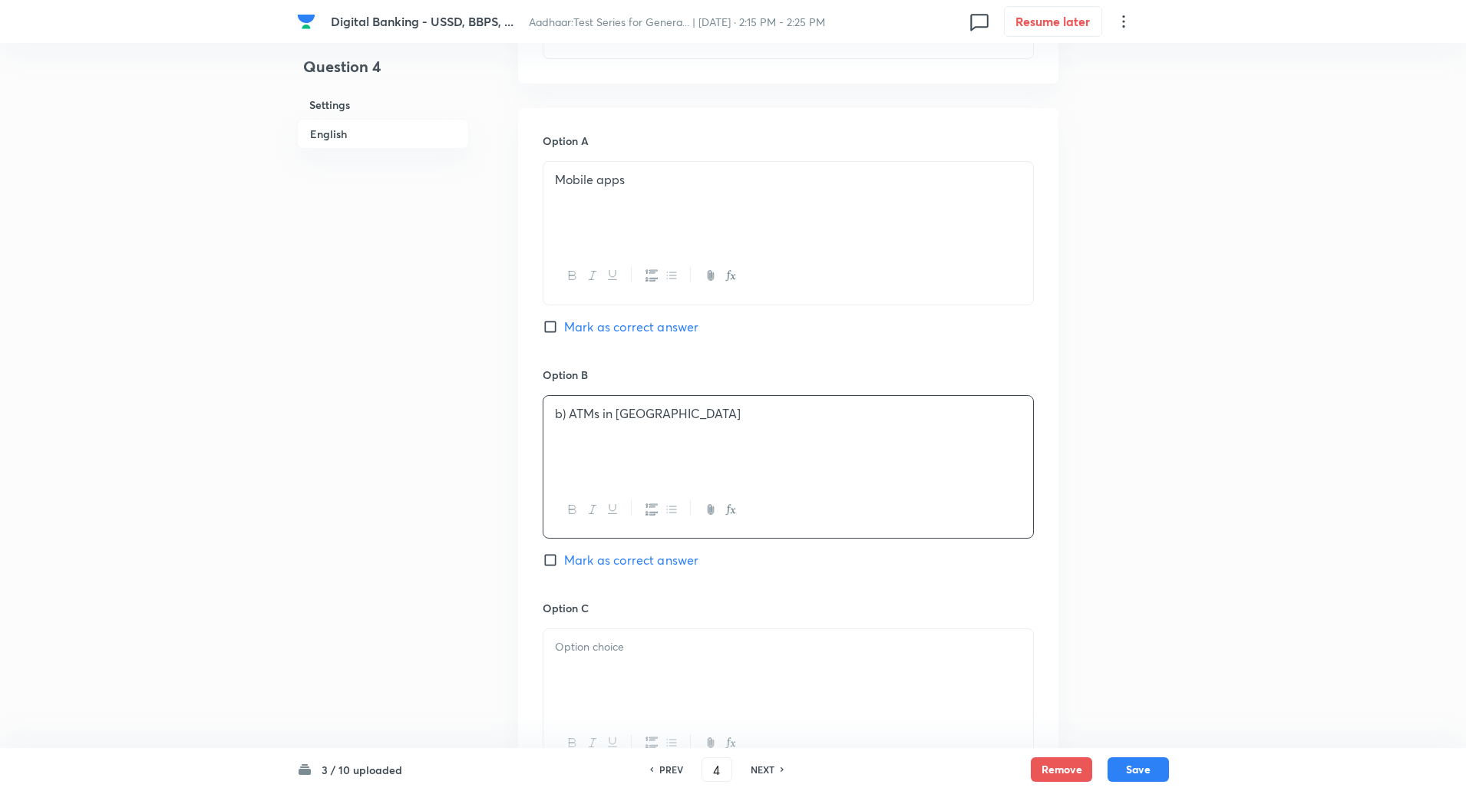
click at [566, 414] on p "b) ATMs in India" at bounding box center [788, 414] width 467 height 18
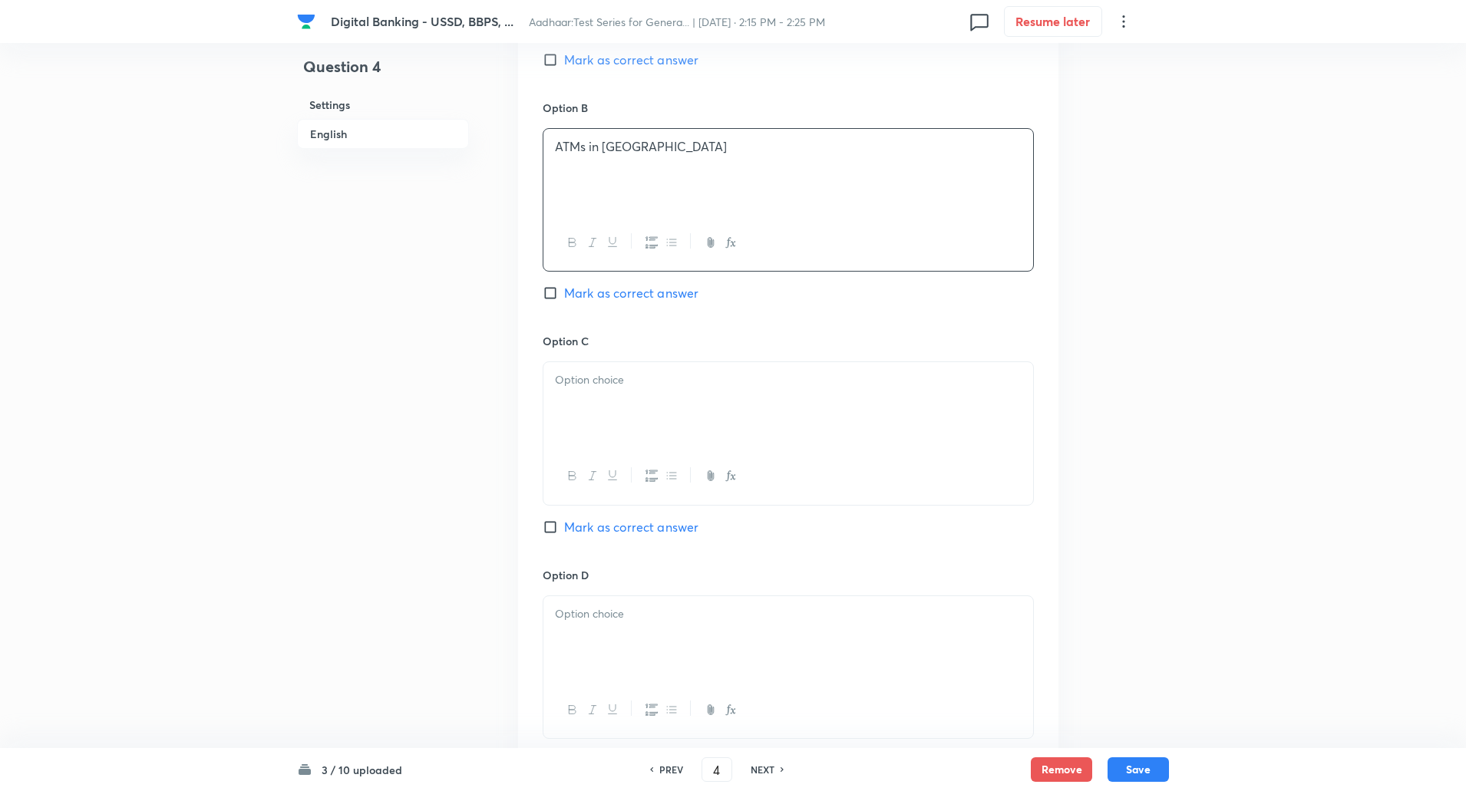
click at [589, 381] on p at bounding box center [788, 380] width 467 height 18
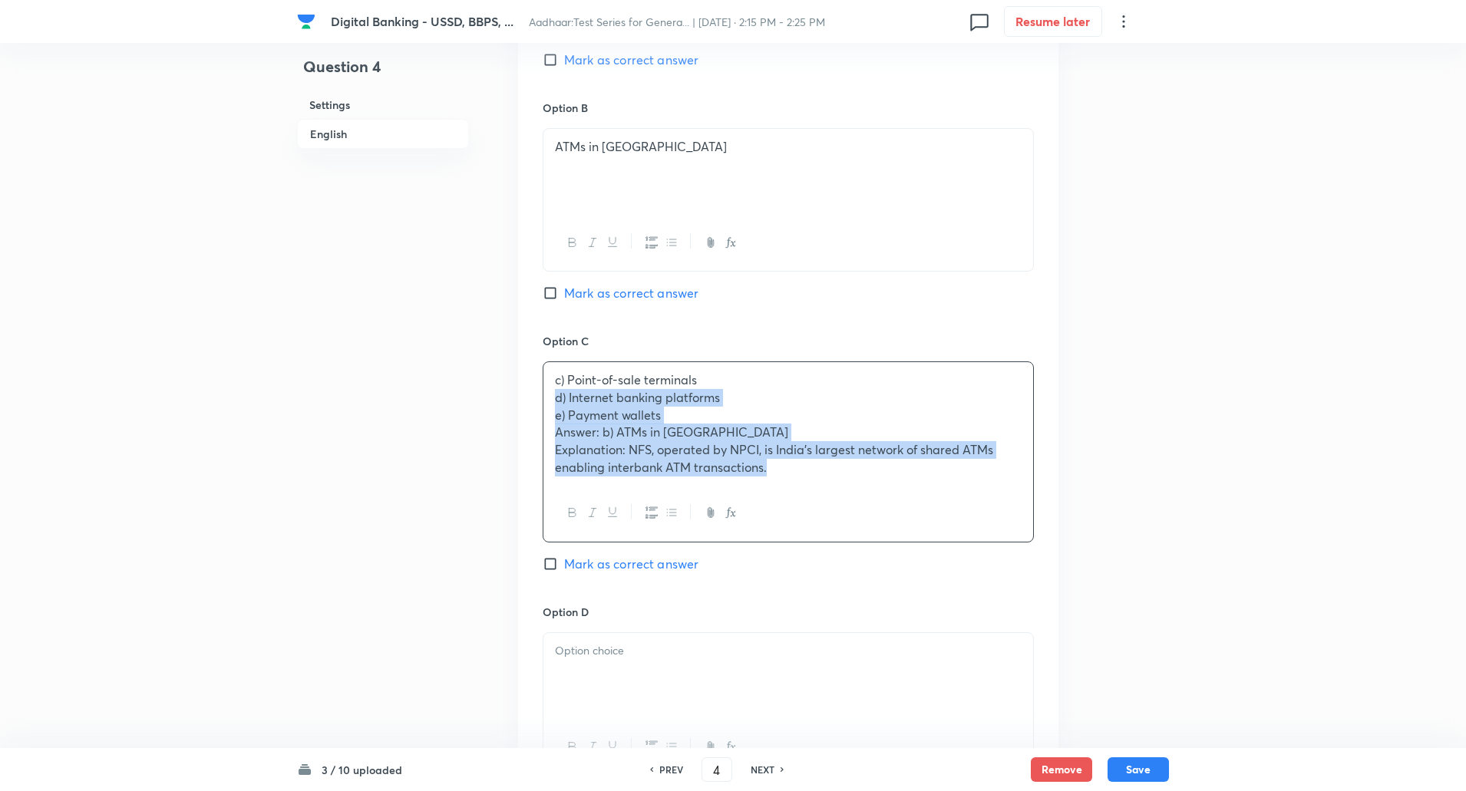
drag, startPoint x: 550, startPoint y: 402, endPoint x: 1019, endPoint y: 590, distance: 505.1
click at [1019, 590] on div "Option C c) Point-of-sale terminals d) Internet banking platforms e) Payment wa…" at bounding box center [787, 468] width 491 height 271
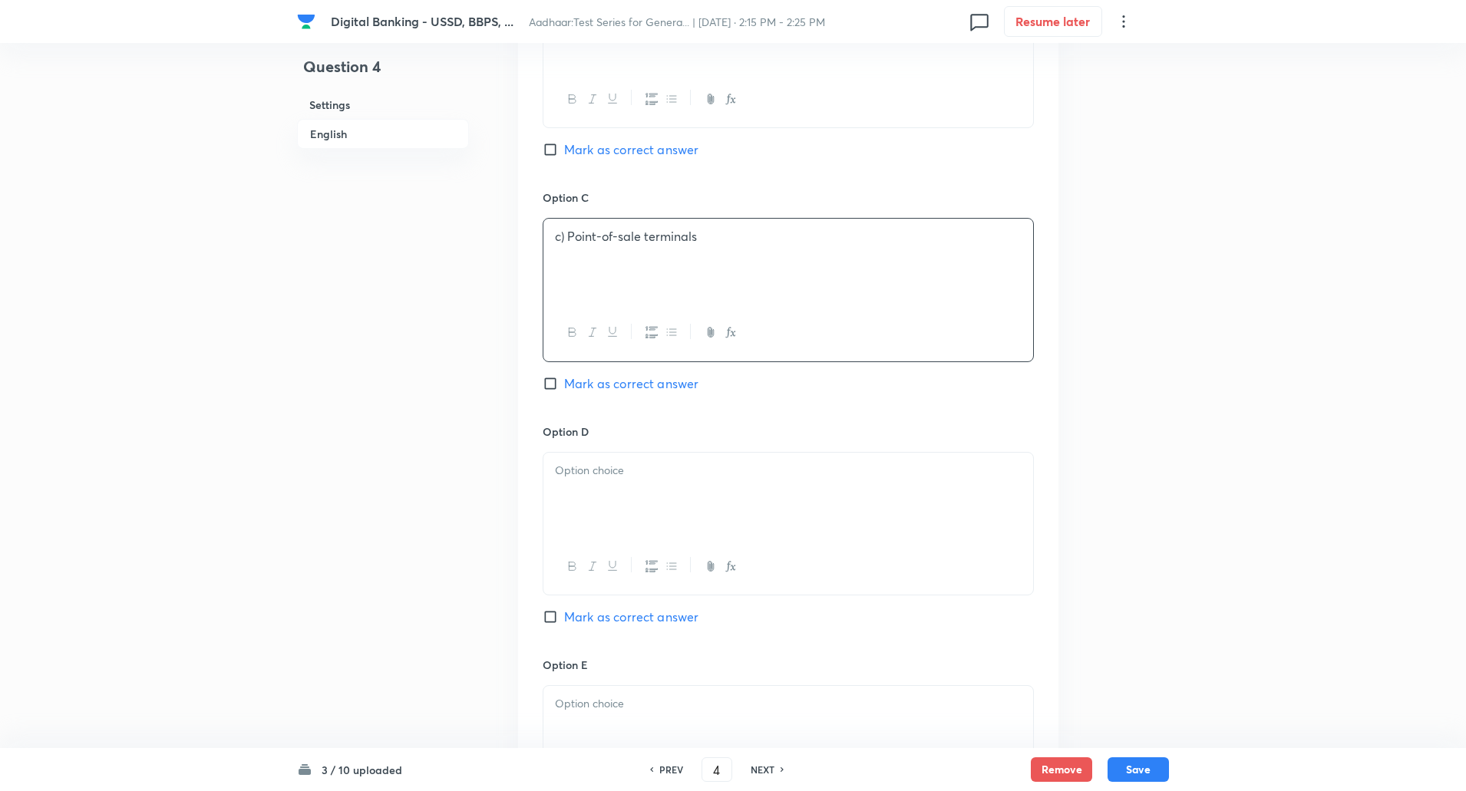
scroll to position [1051, 0]
click at [817, 484] on div at bounding box center [788, 491] width 490 height 86
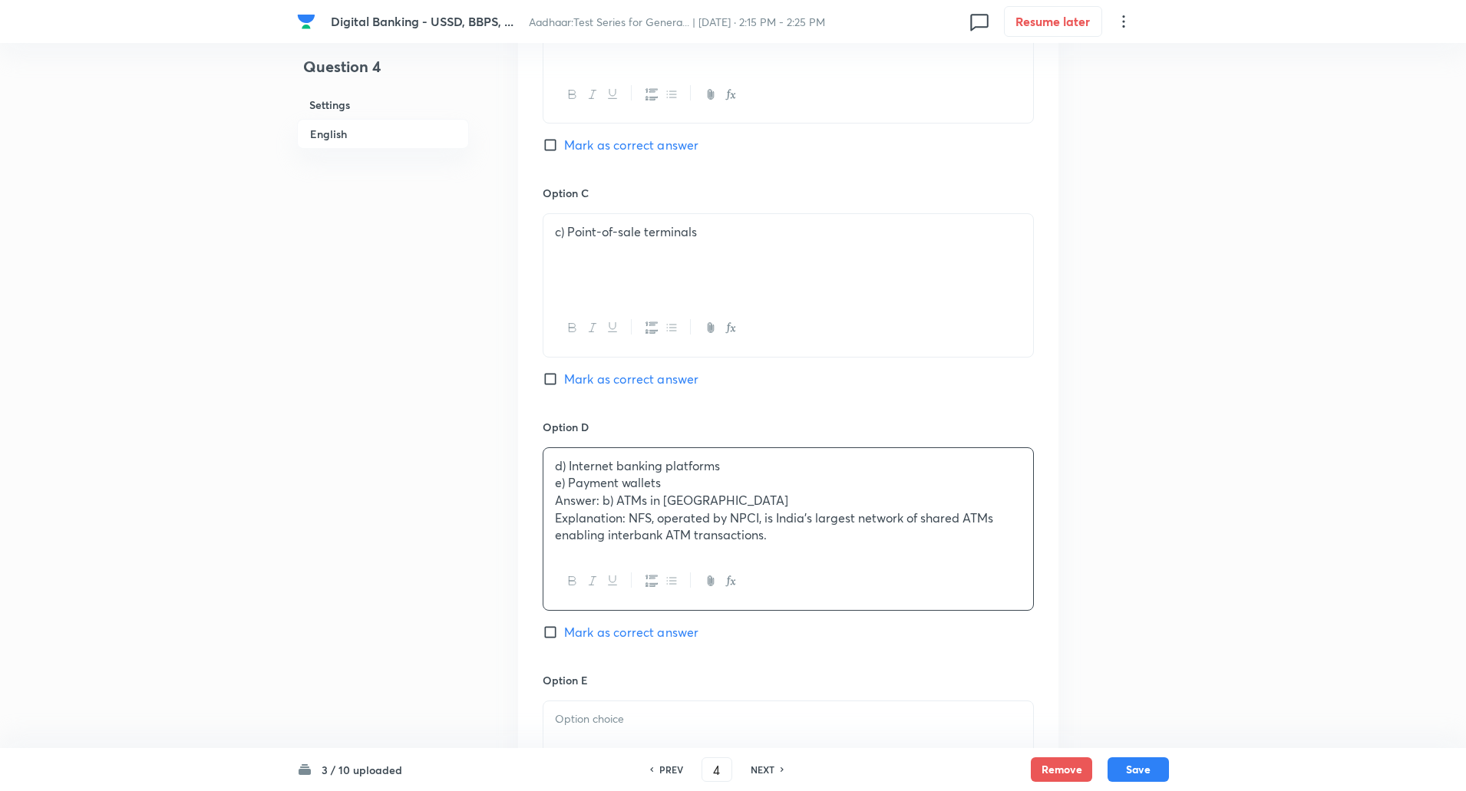
click at [550, 148] on input "Mark as correct answer" at bounding box center [552, 144] width 21 height 15
checkbox input "true"
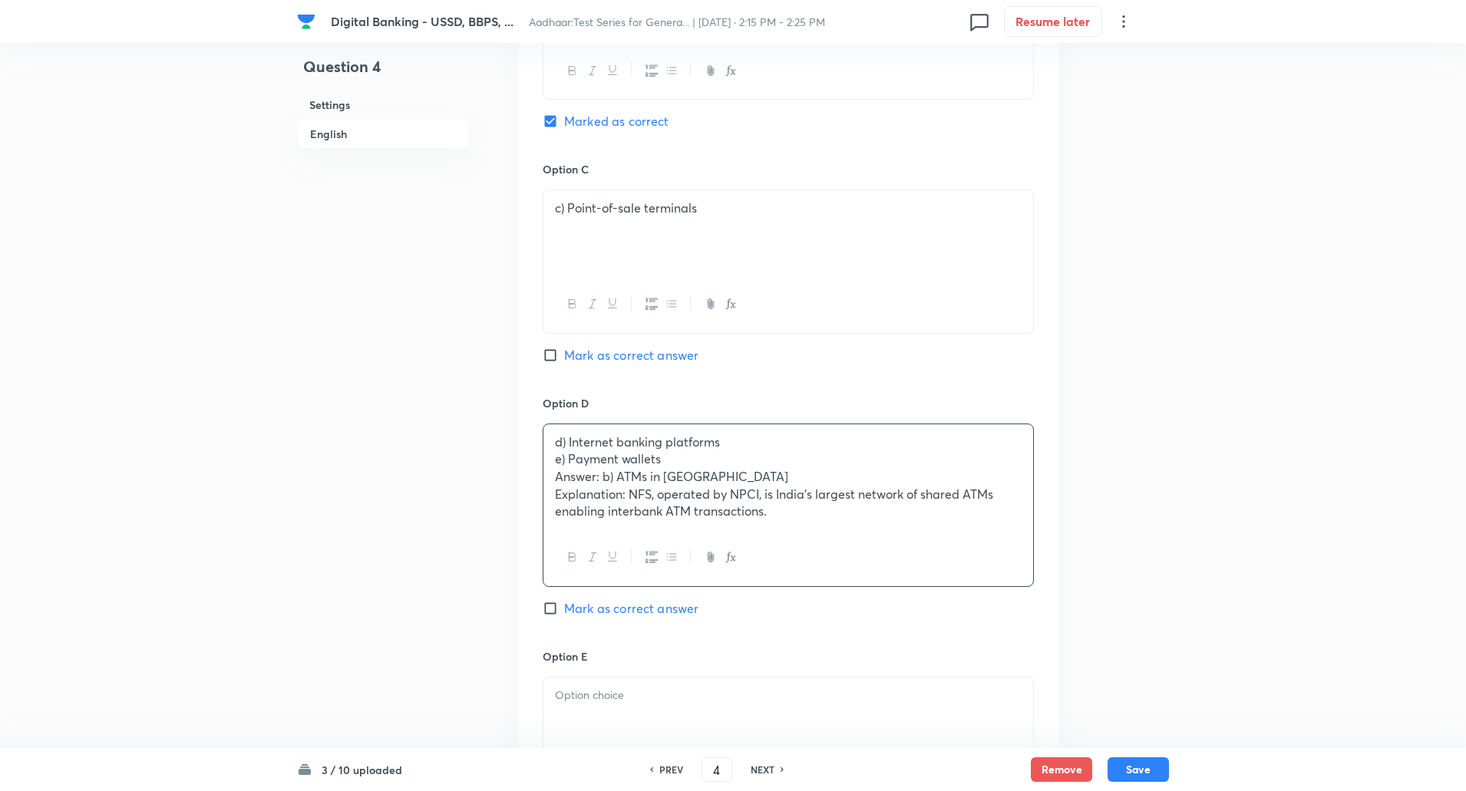
scroll to position [1079, 0]
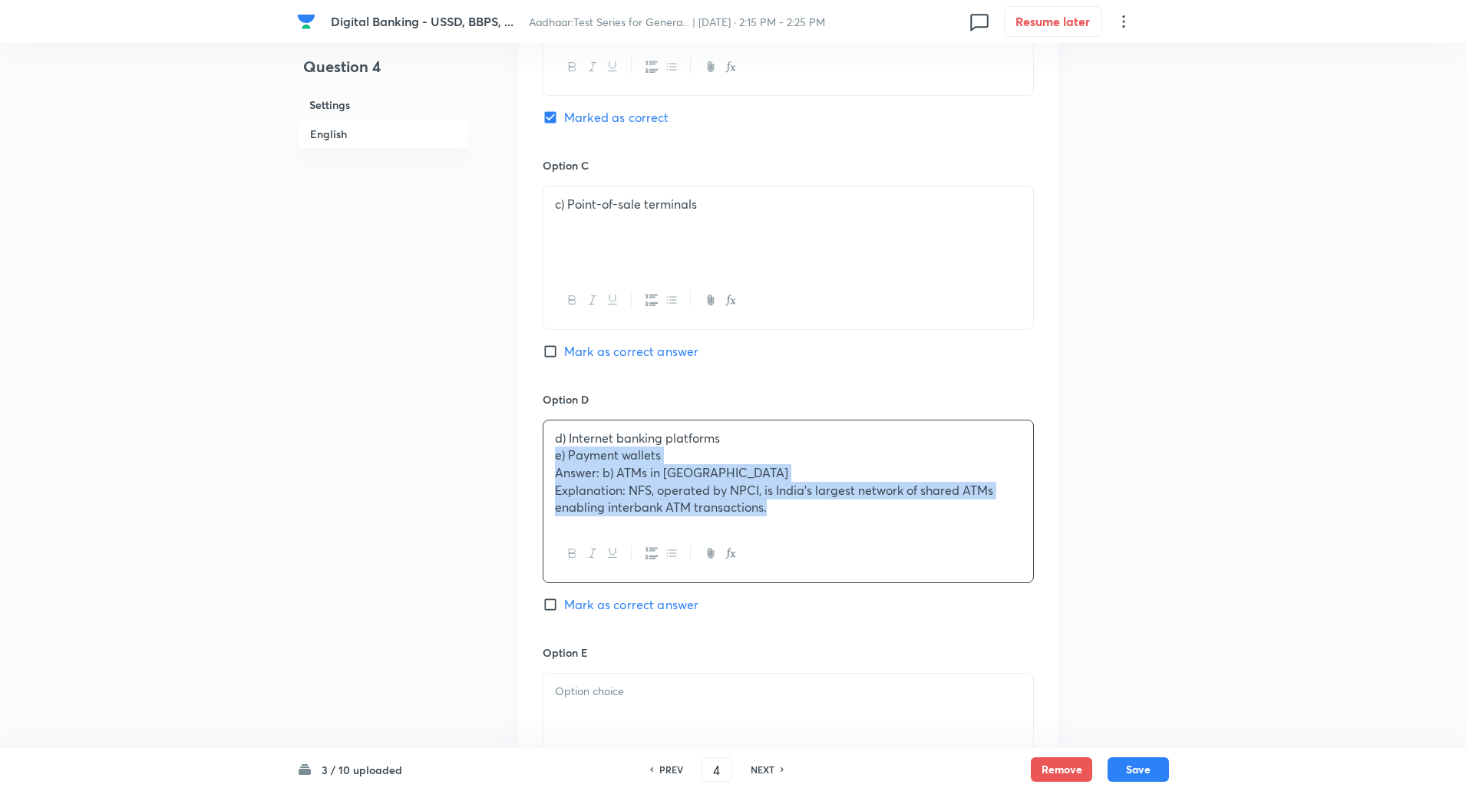
drag, startPoint x: 549, startPoint y: 460, endPoint x: 889, endPoint y: 622, distance: 375.8
click at [889, 622] on div "Option D d) Internet banking platforms e) Payment wallets Answer: b) ATMs in In…" at bounding box center [787, 517] width 491 height 253
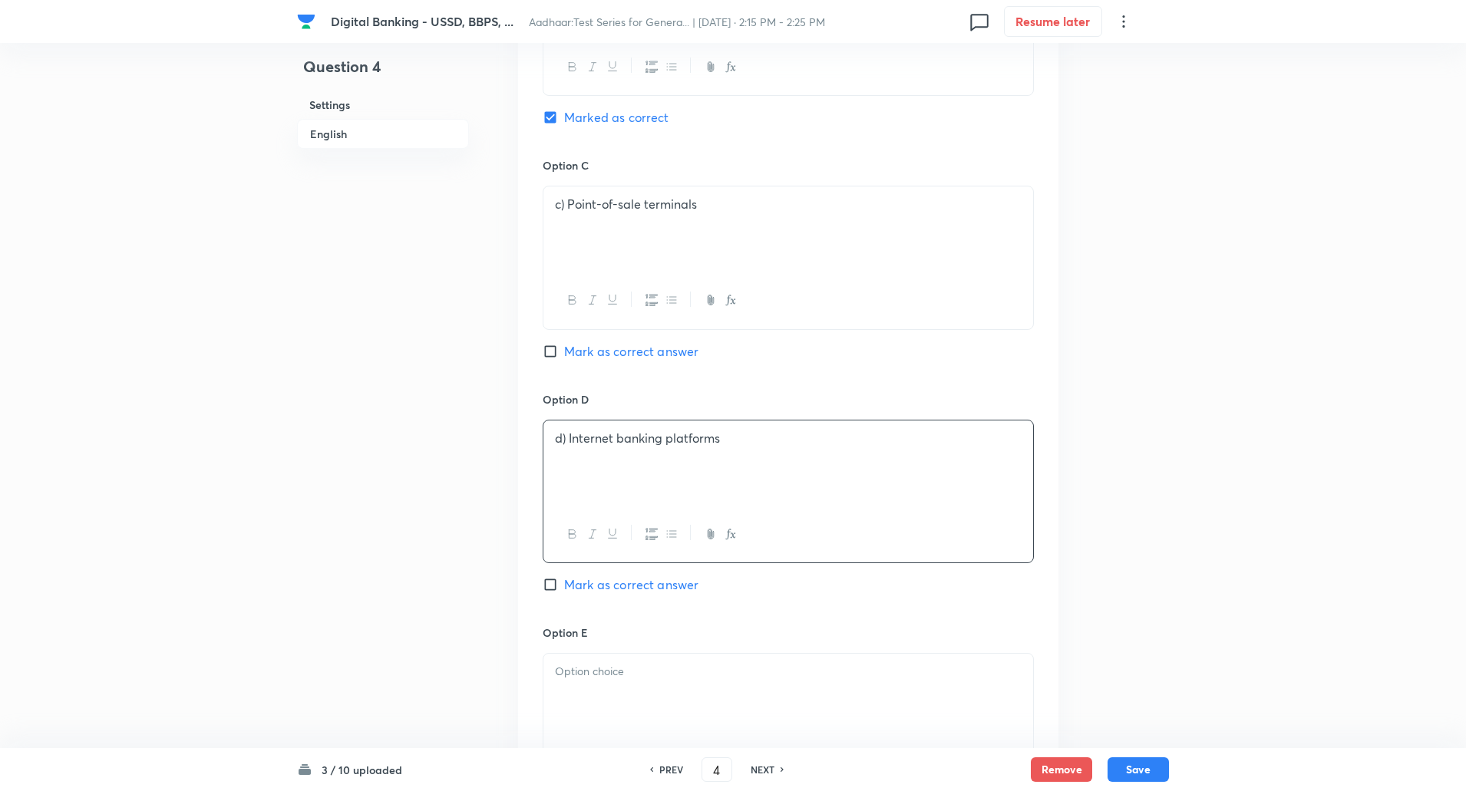
click at [570, 440] on p "d) Internet banking platforms" at bounding box center [788, 439] width 467 height 18
click at [566, 207] on p "c) Point-of-sale terminals" at bounding box center [788, 205] width 467 height 18
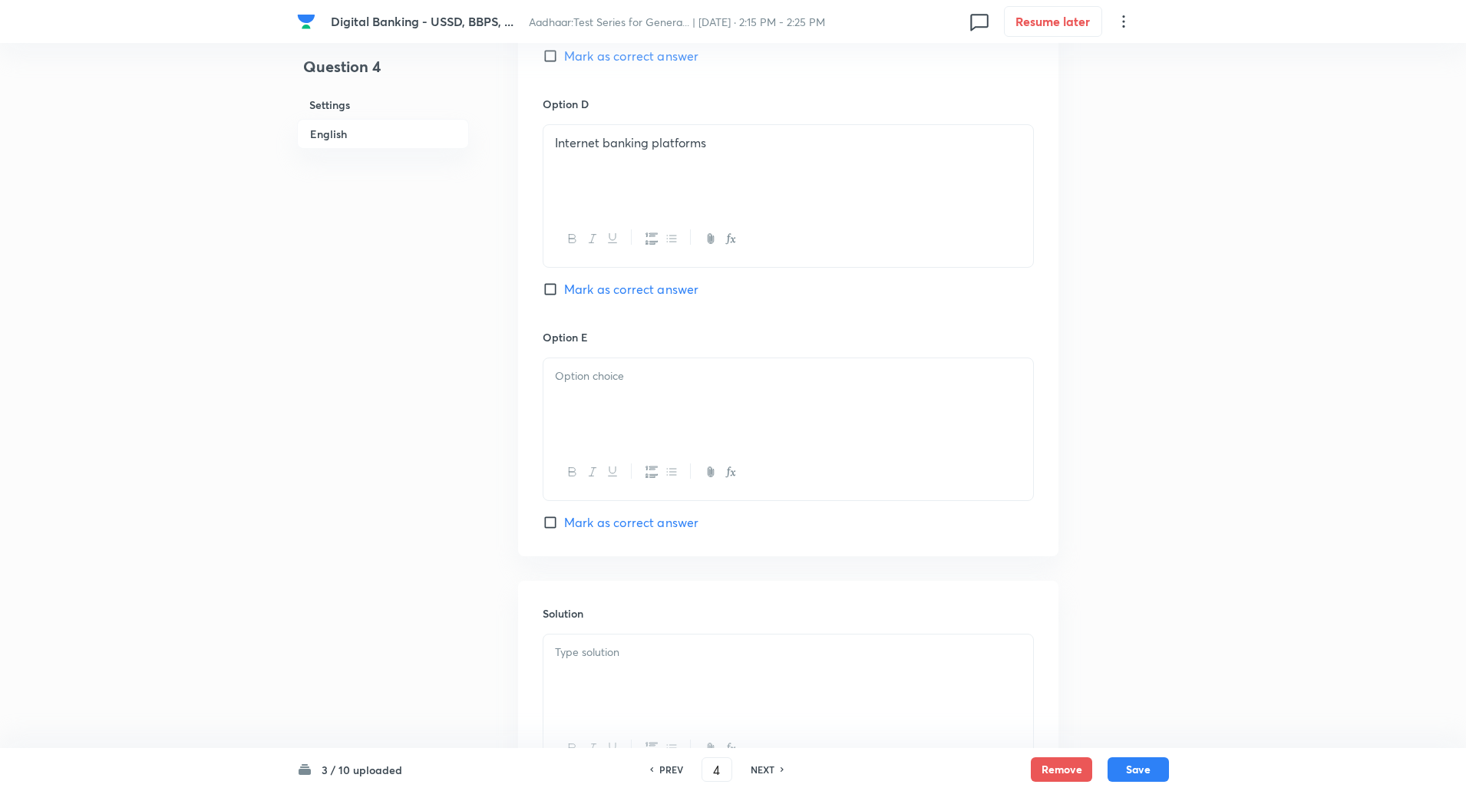
scroll to position [1378, 0]
click at [703, 381] on p at bounding box center [788, 373] width 467 height 18
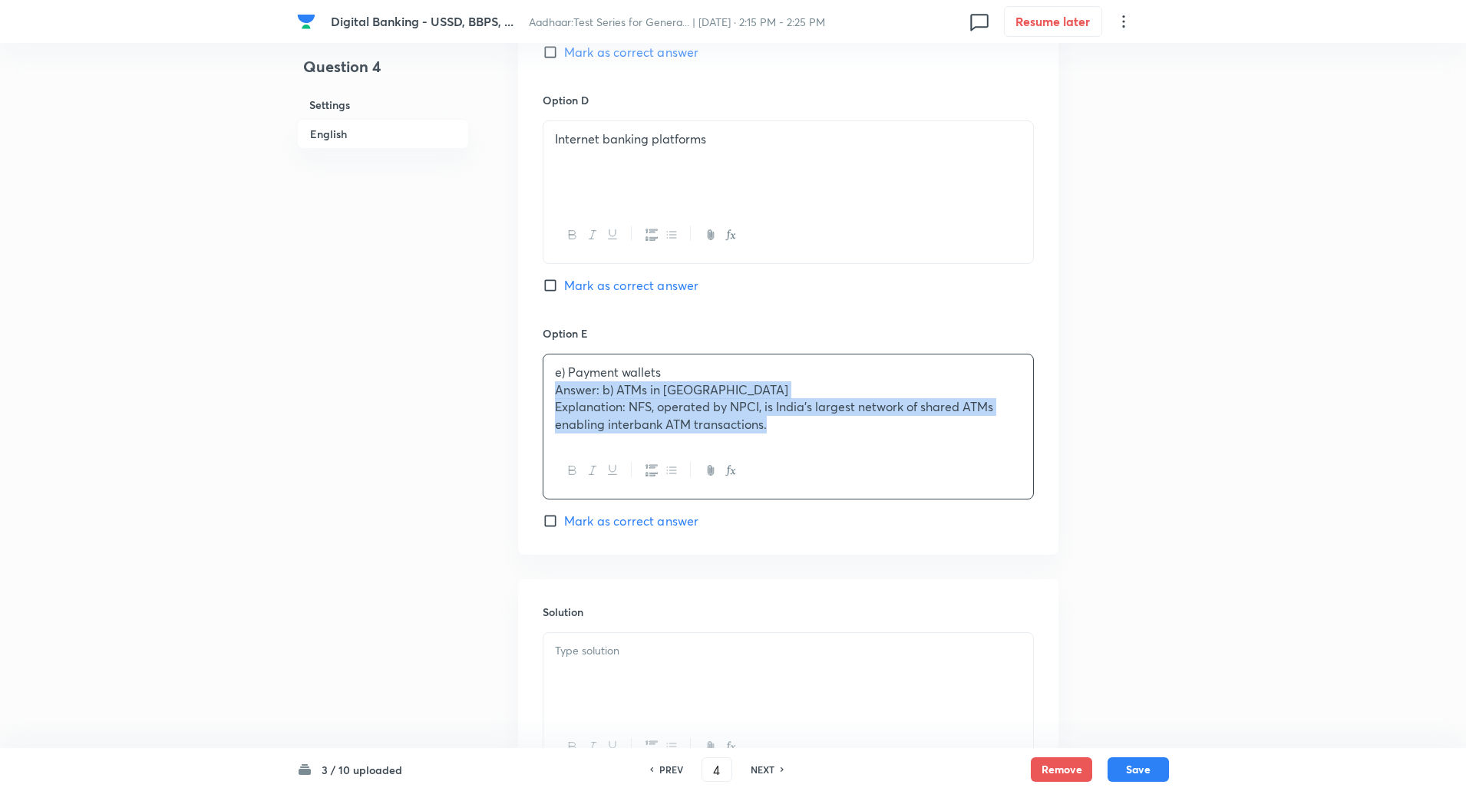
drag, startPoint x: 552, startPoint y: 391, endPoint x: 1139, endPoint y: 613, distance: 627.5
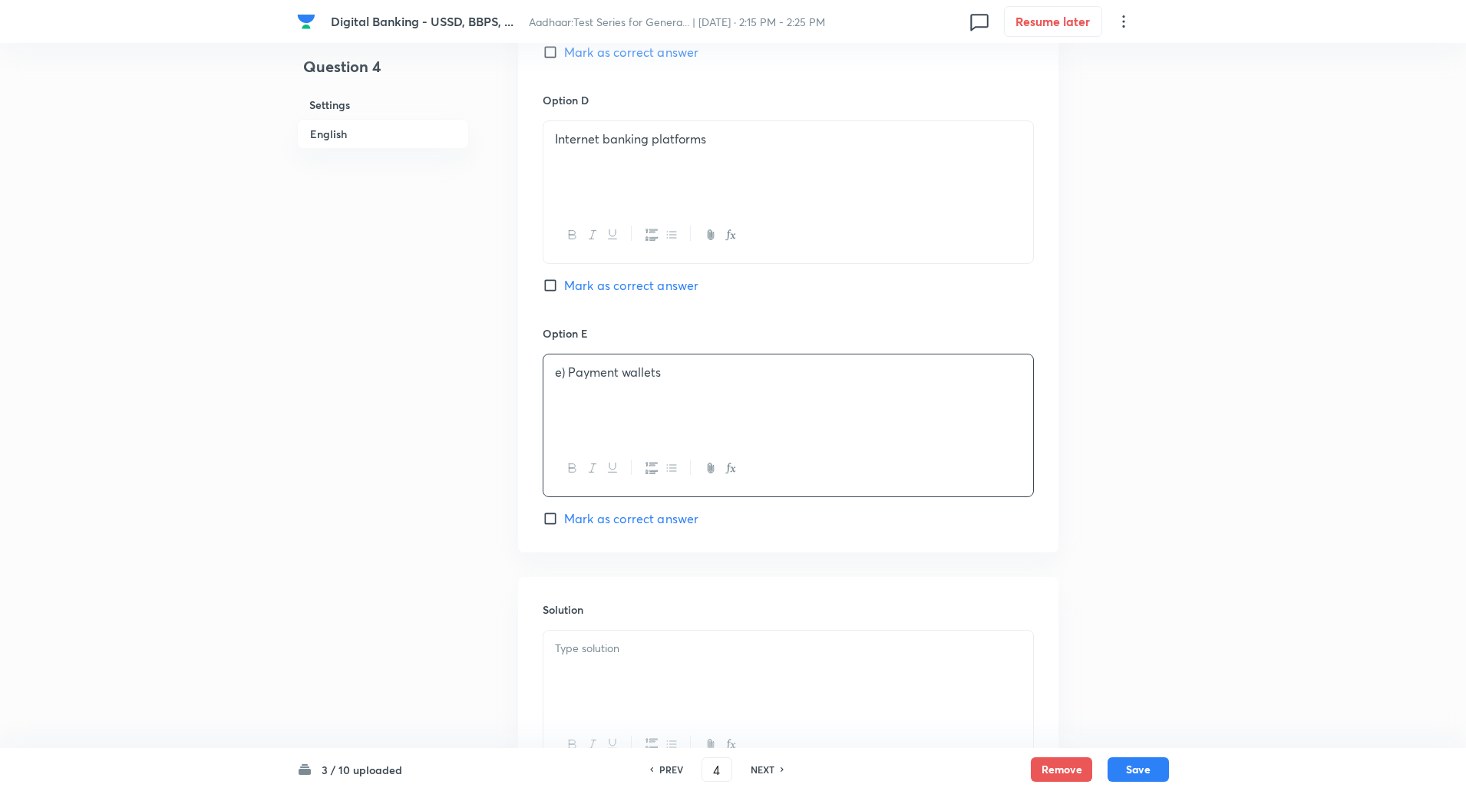
click at [569, 374] on p "e) Payment wallets" at bounding box center [788, 373] width 467 height 18
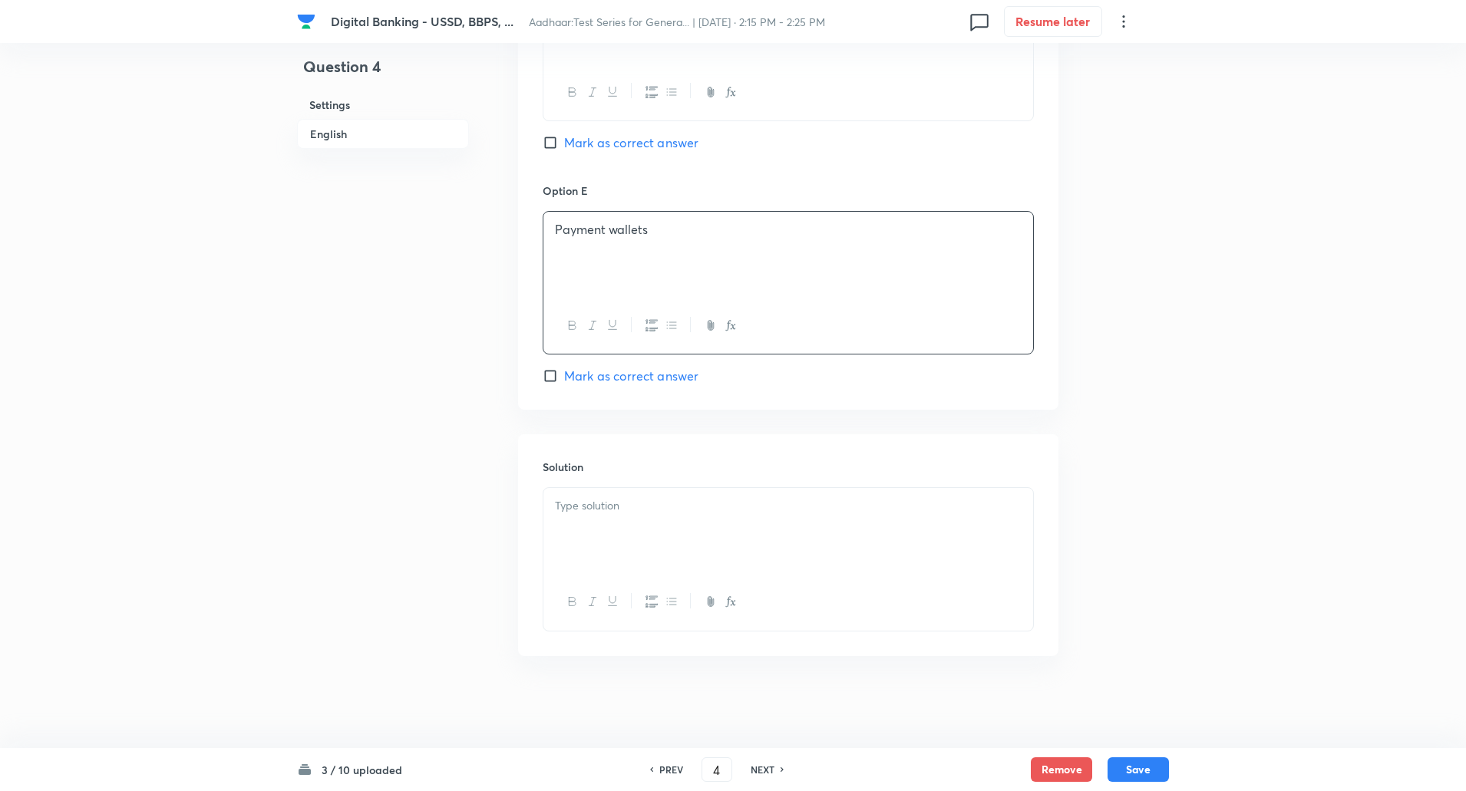
click at [589, 513] on p at bounding box center [788, 506] width 467 height 18
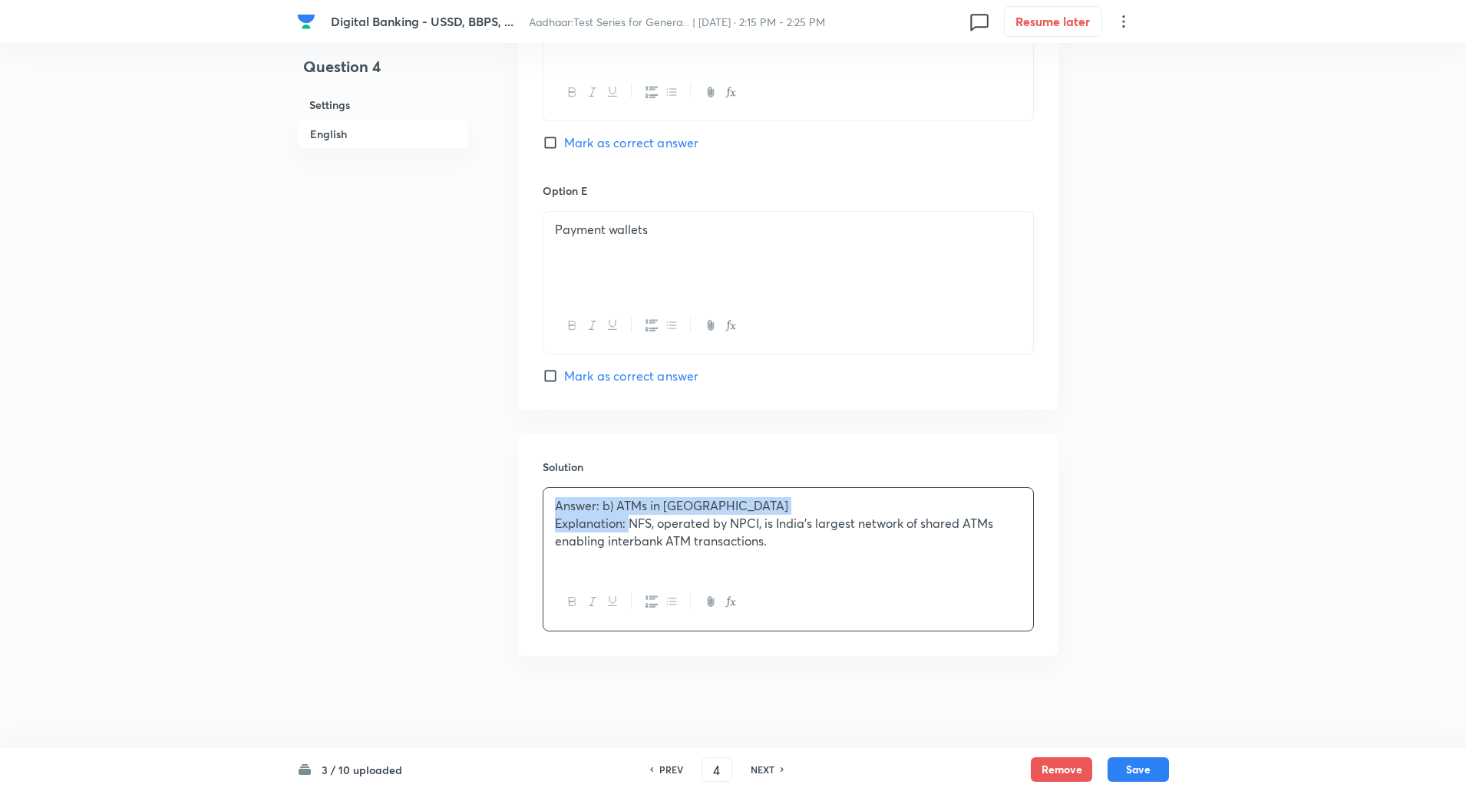
drag, startPoint x: 554, startPoint y: 511, endPoint x: 629, endPoint y: 527, distance: 76.9
click at [629, 527] on div "Answer: b) ATMs in India Explanation: NFS, operated by NPCI, is India’s largest…" at bounding box center [788, 531] width 490 height 86
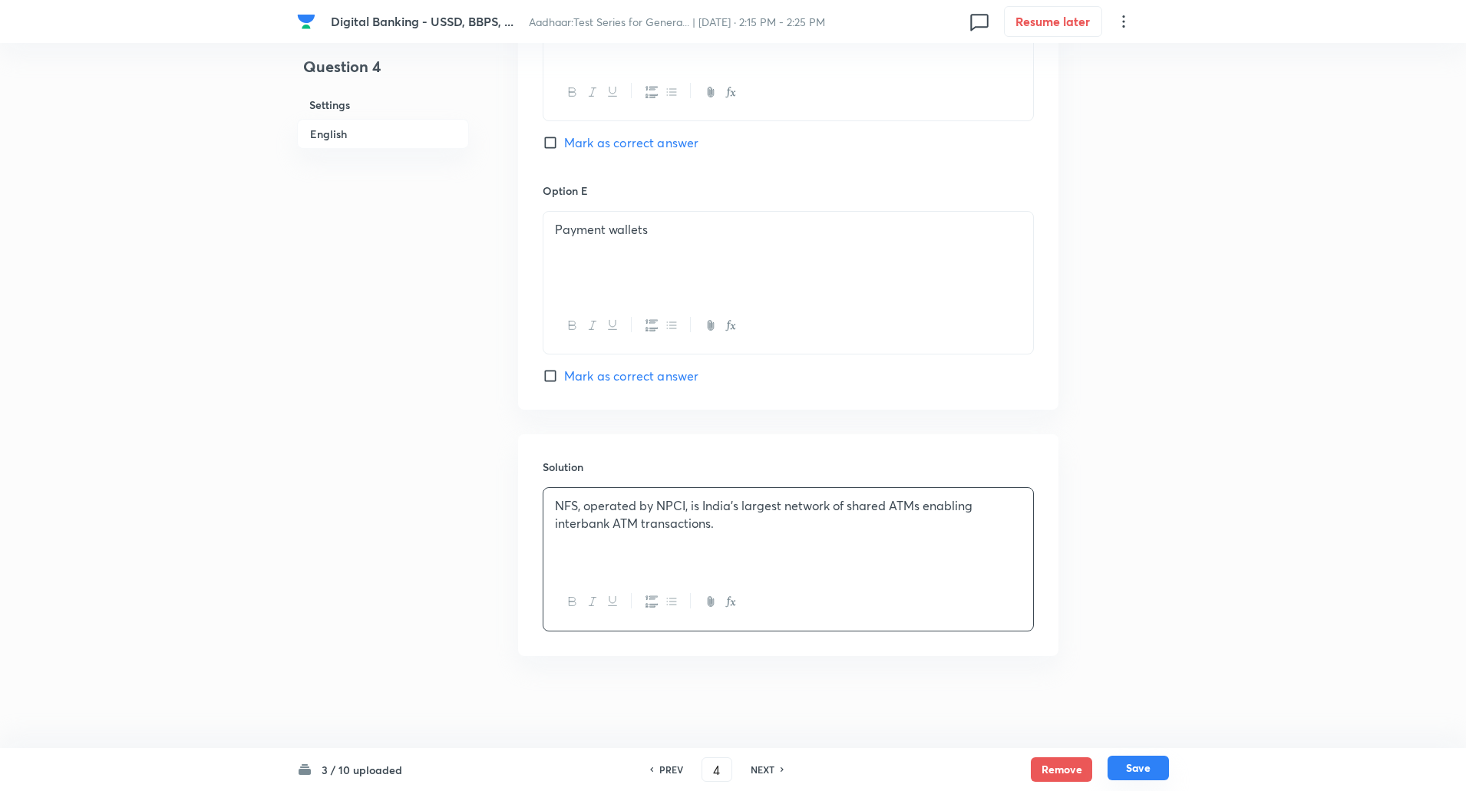
click at [1125, 775] on button "Save" at bounding box center [1137, 768] width 61 height 25
type input "5"
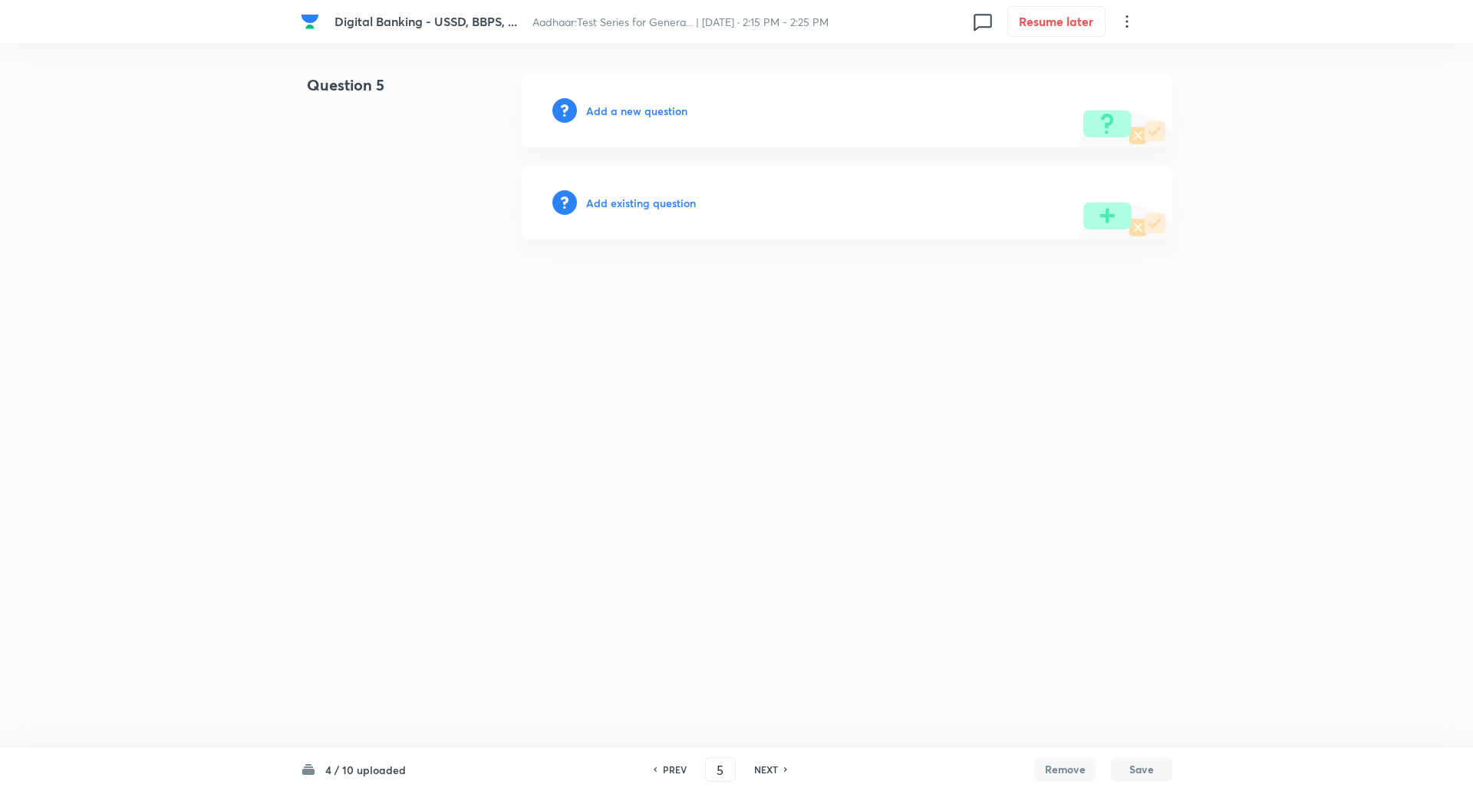
click at [655, 104] on h6 "Add a new question" at bounding box center [636, 111] width 101 height 16
click at [655, 104] on h6 "Choose a question type" at bounding box center [645, 111] width 118 height 16
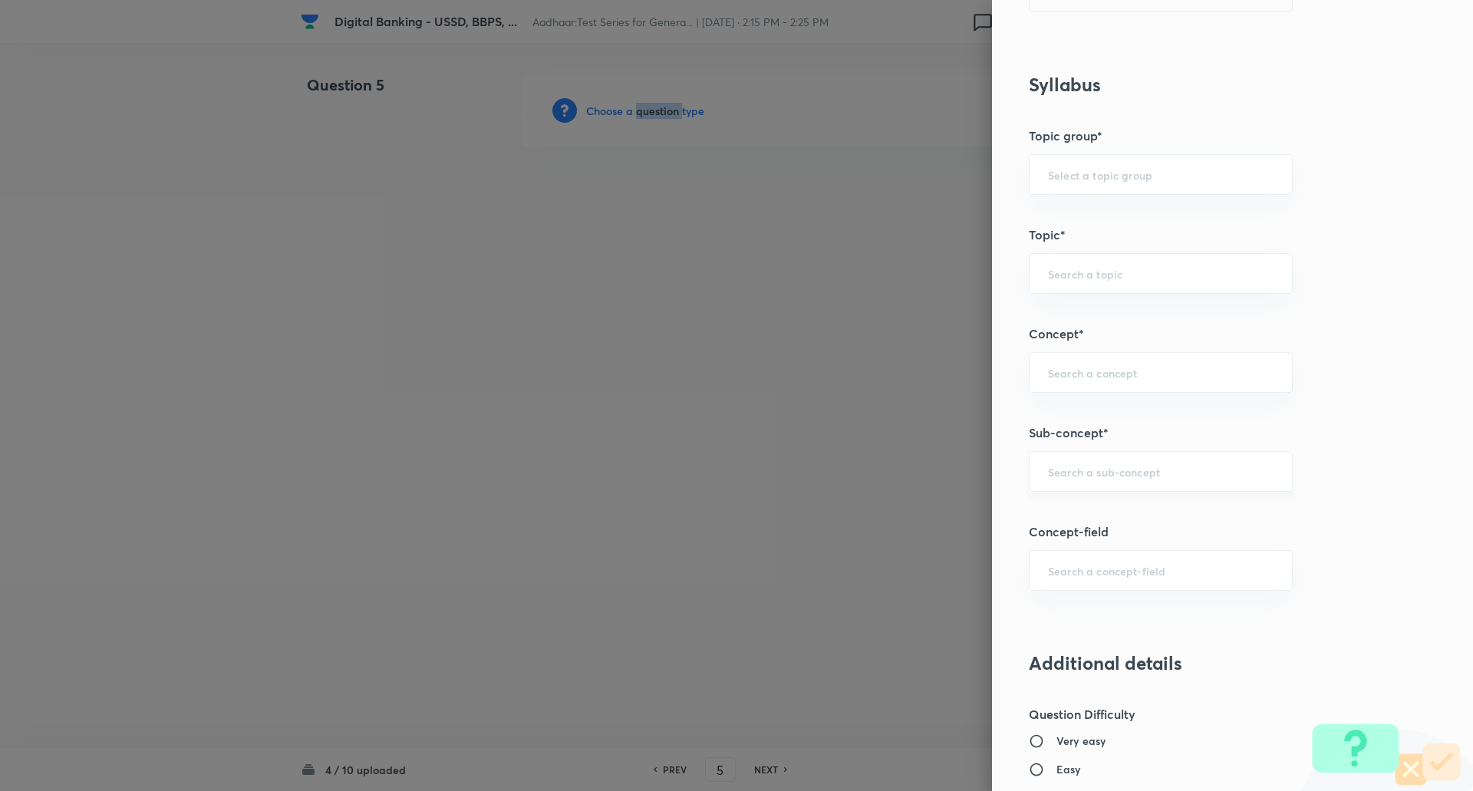
scroll to position [569, 0]
click at [1136, 474] on input "text" at bounding box center [1161, 469] width 226 height 15
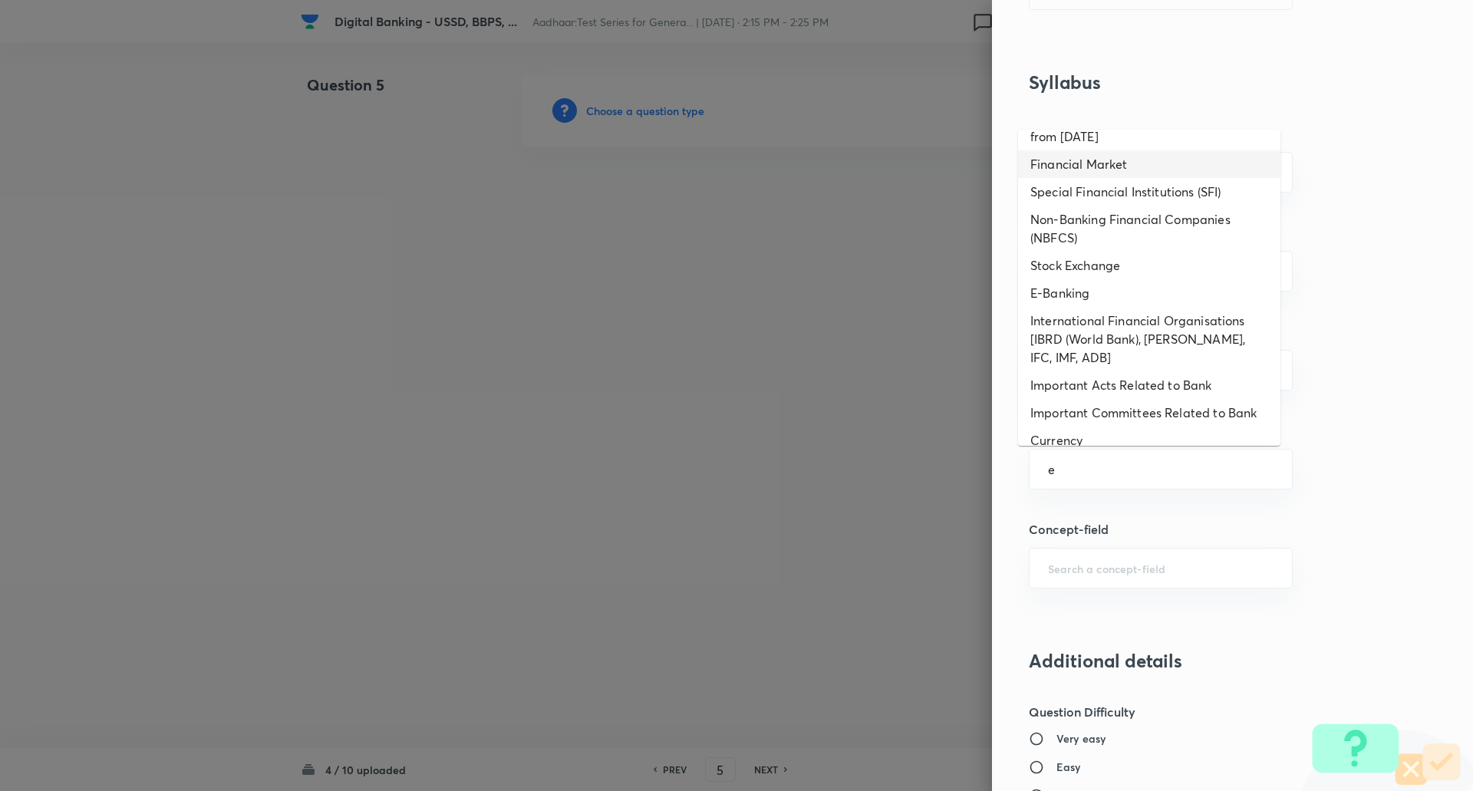
scroll to position [429, 0]
click at [1072, 303] on li "E-Banking" at bounding box center [1149, 292] width 262 height 28
type input "E-Banking"
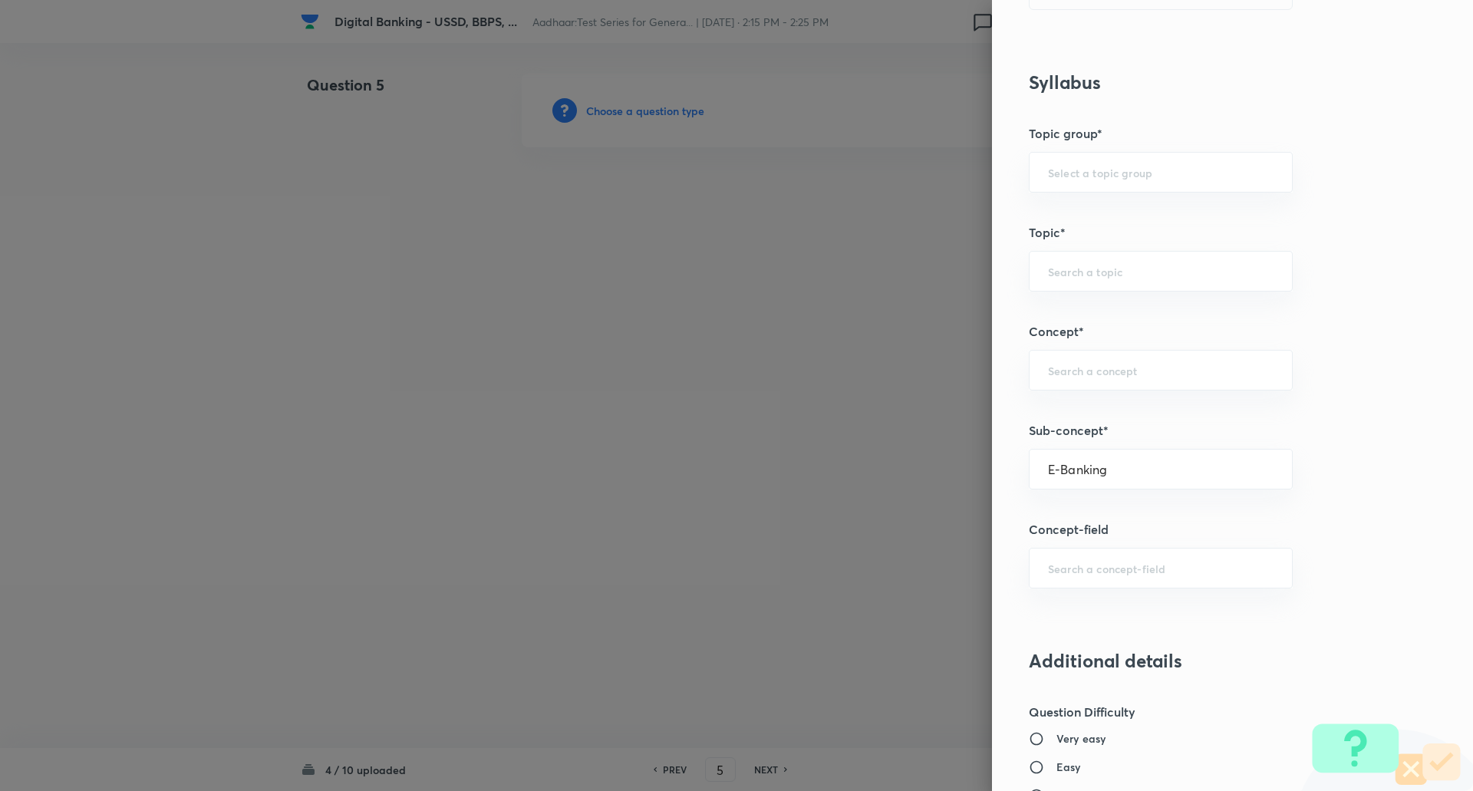
type input "Awareness"
type input "Banking Awareness"
type input "Financial Awareness"
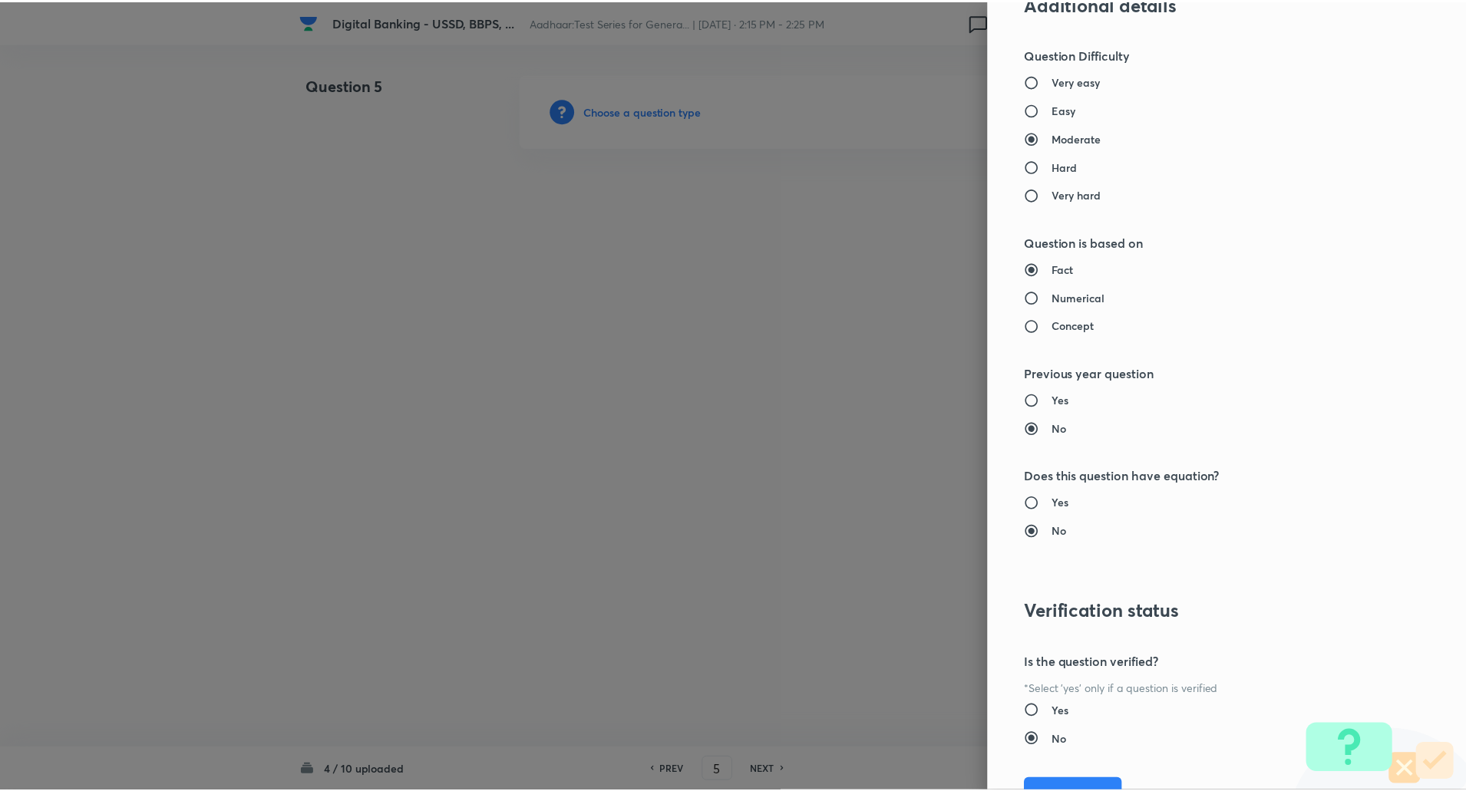
scroll to position [1301, 0]
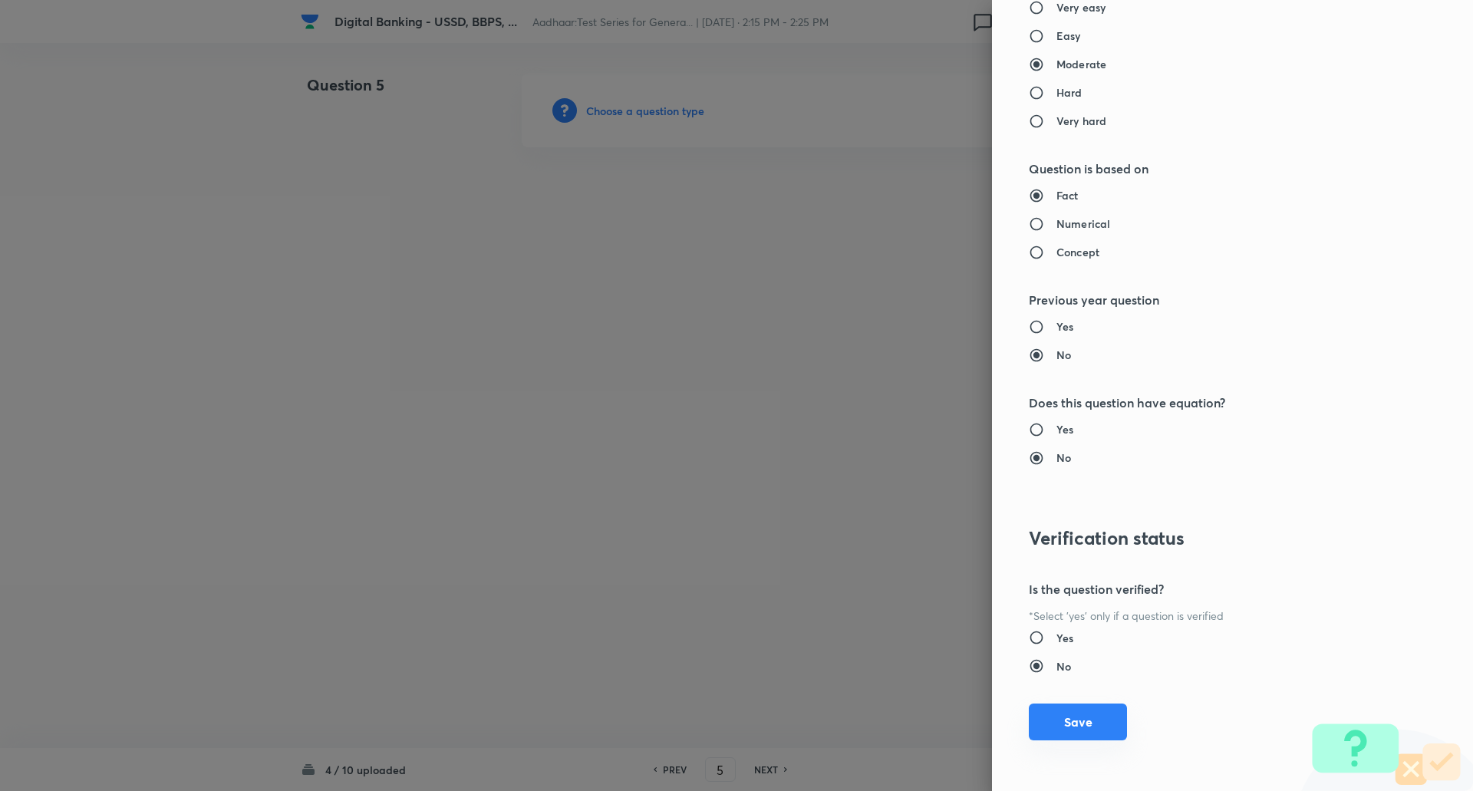
click at [1084, 715] on button "Save" at bounding box center [1078, 722] width 98 height 37
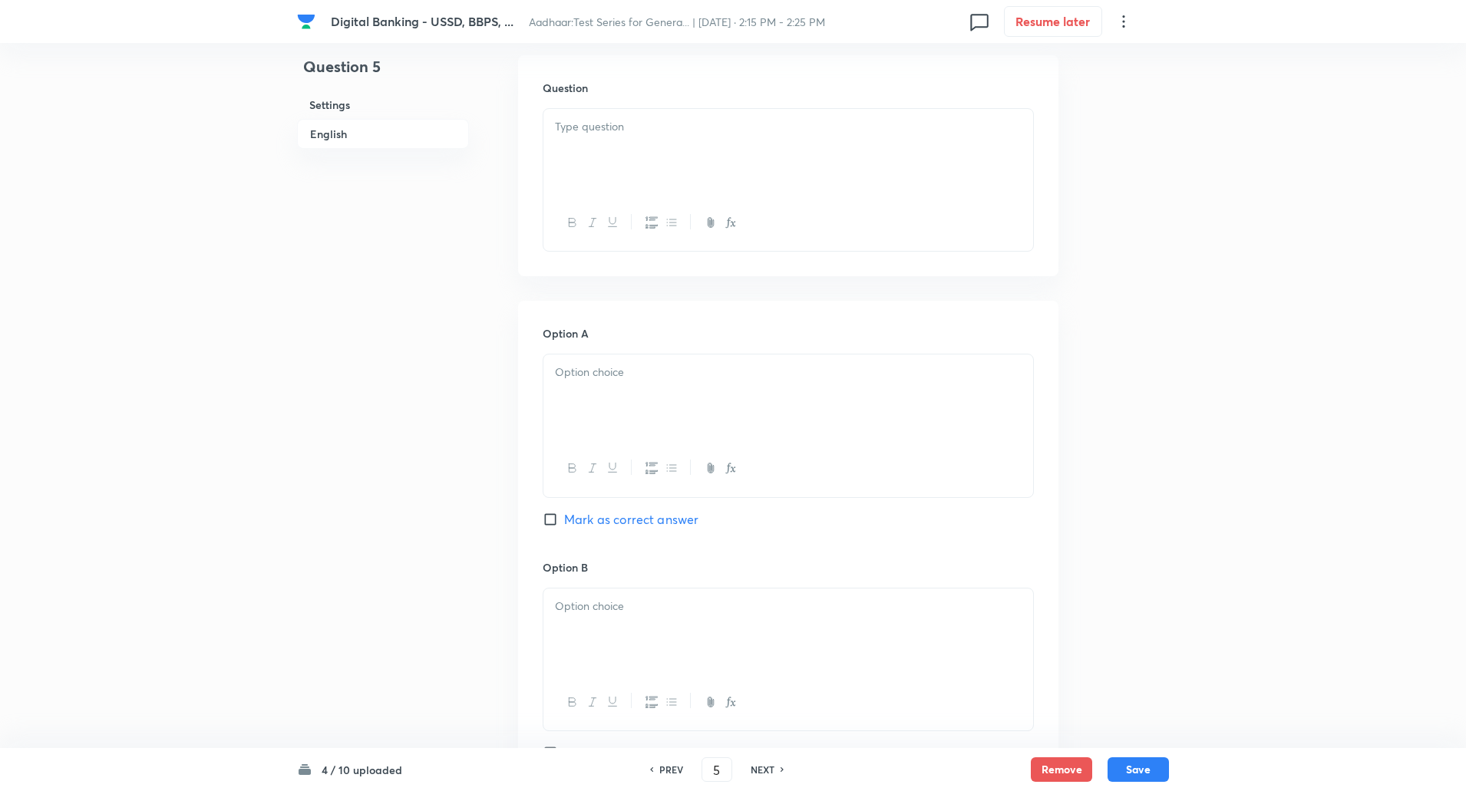
scroll to position [448, 0]
click at [778, 112] on div at bounding box center [788, 147] width 490 height 86
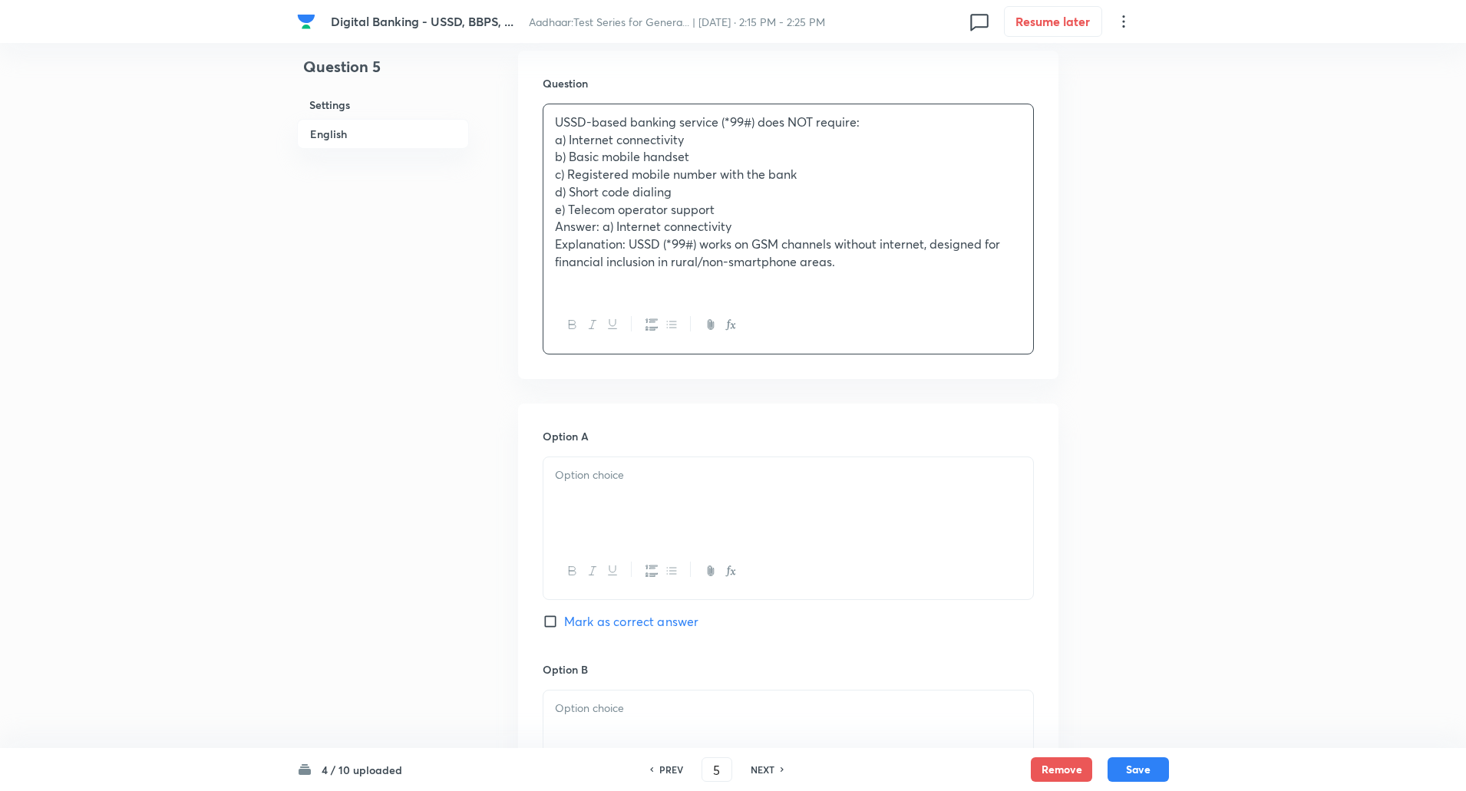
click at [875, 134] on p "a) Internet connectivity" at bounding box center [788, 140] width 467 height 18
click at [876, 131] on p "a) Internet connectivity" at bounding box center [788, 140] width 467 height 18
click at [876, 126] on p "USSD-based banking service (*99#) does NOT require:" at bounding box center [788, 123] width 467 height 18
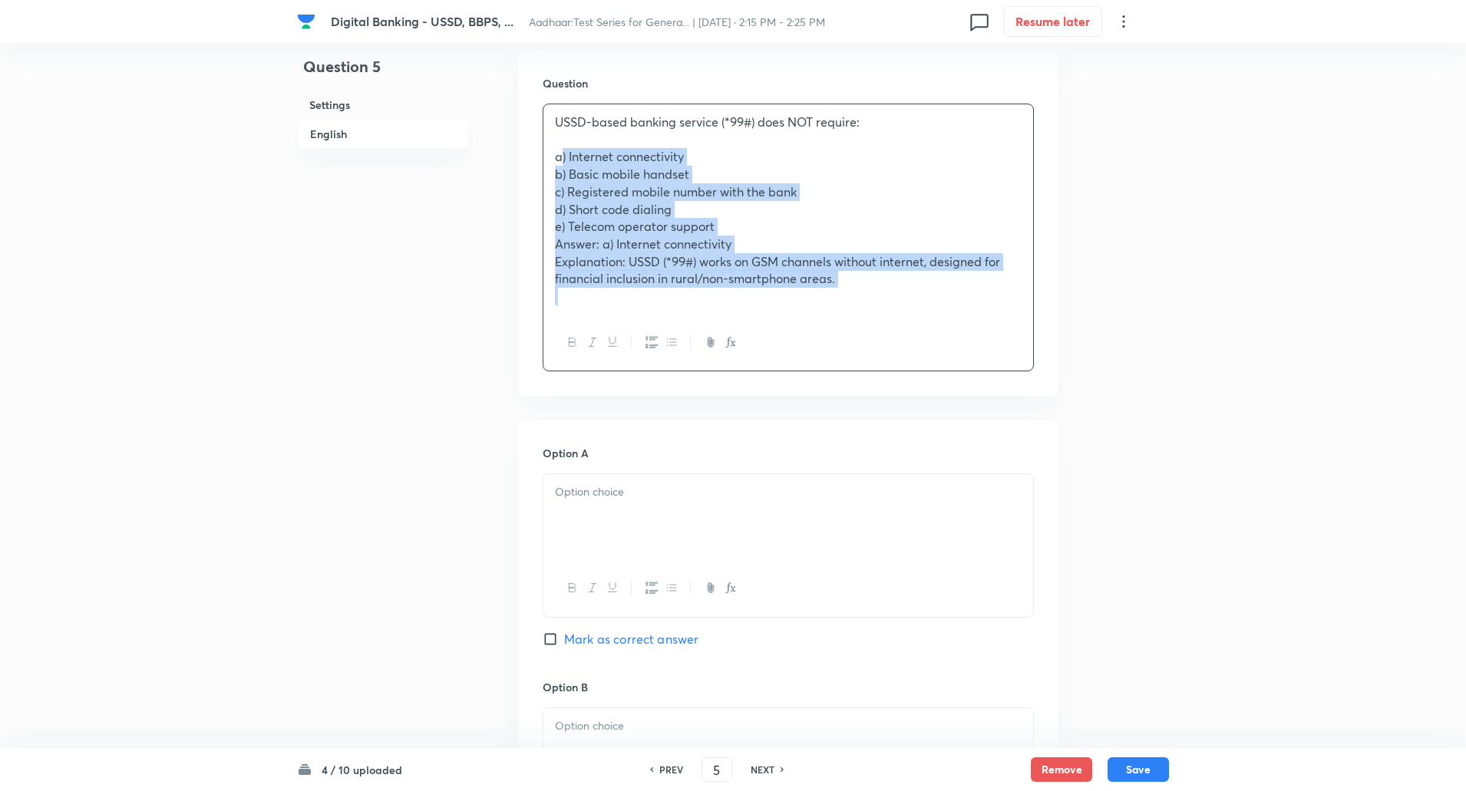
drag, startPoint x: 549, startPoint y: 160, endPoint x: 1110, endPoint y: 483, distance: 647.3
click at [1110, 483] on div "Question 5 Settings English Settings Type Single choice correct 5 options + 1 m…" at bounding box center [733, 770] width 872 height 2289
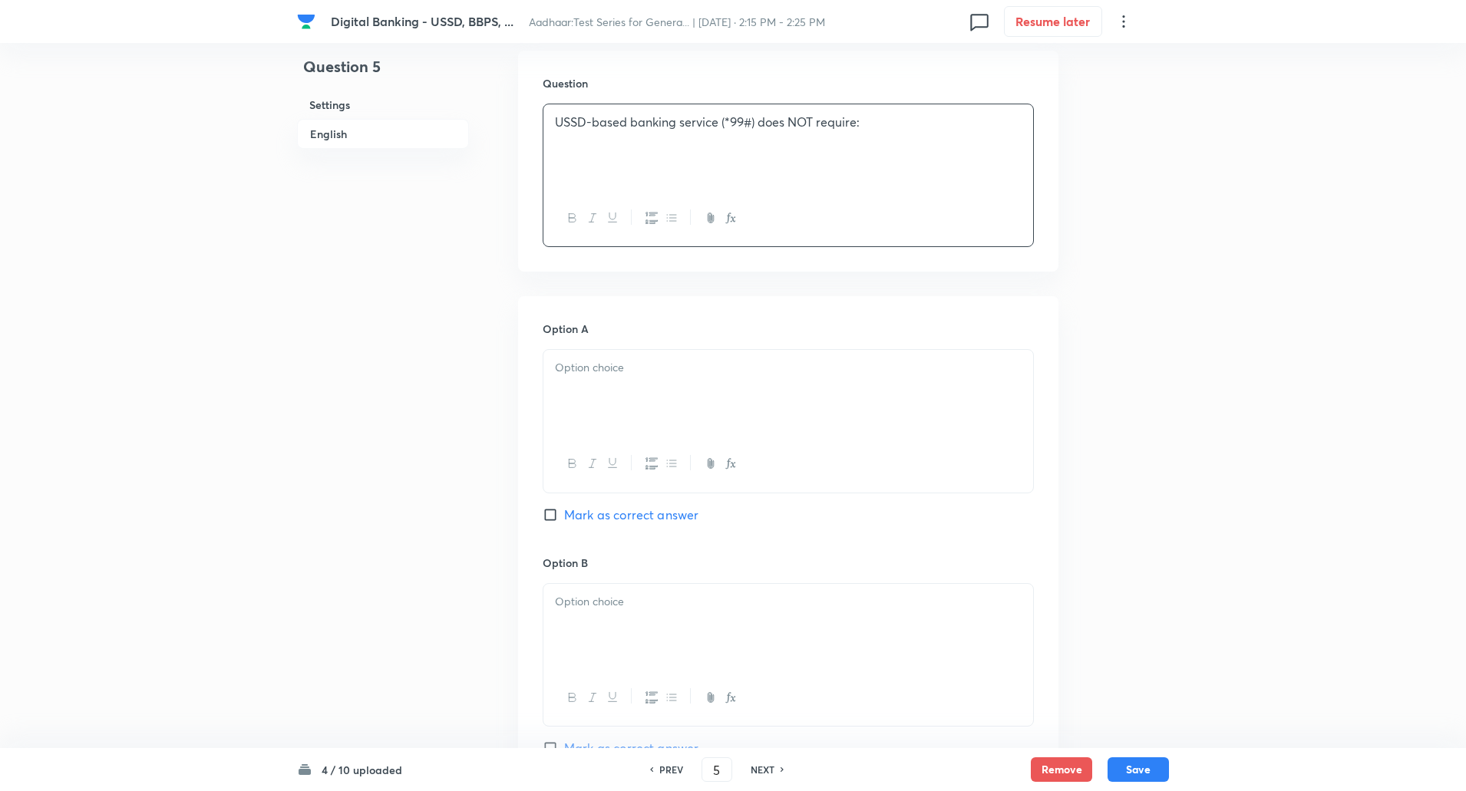
click at [949, 427] on div at bounding box center [788, 393] width 490 height 86
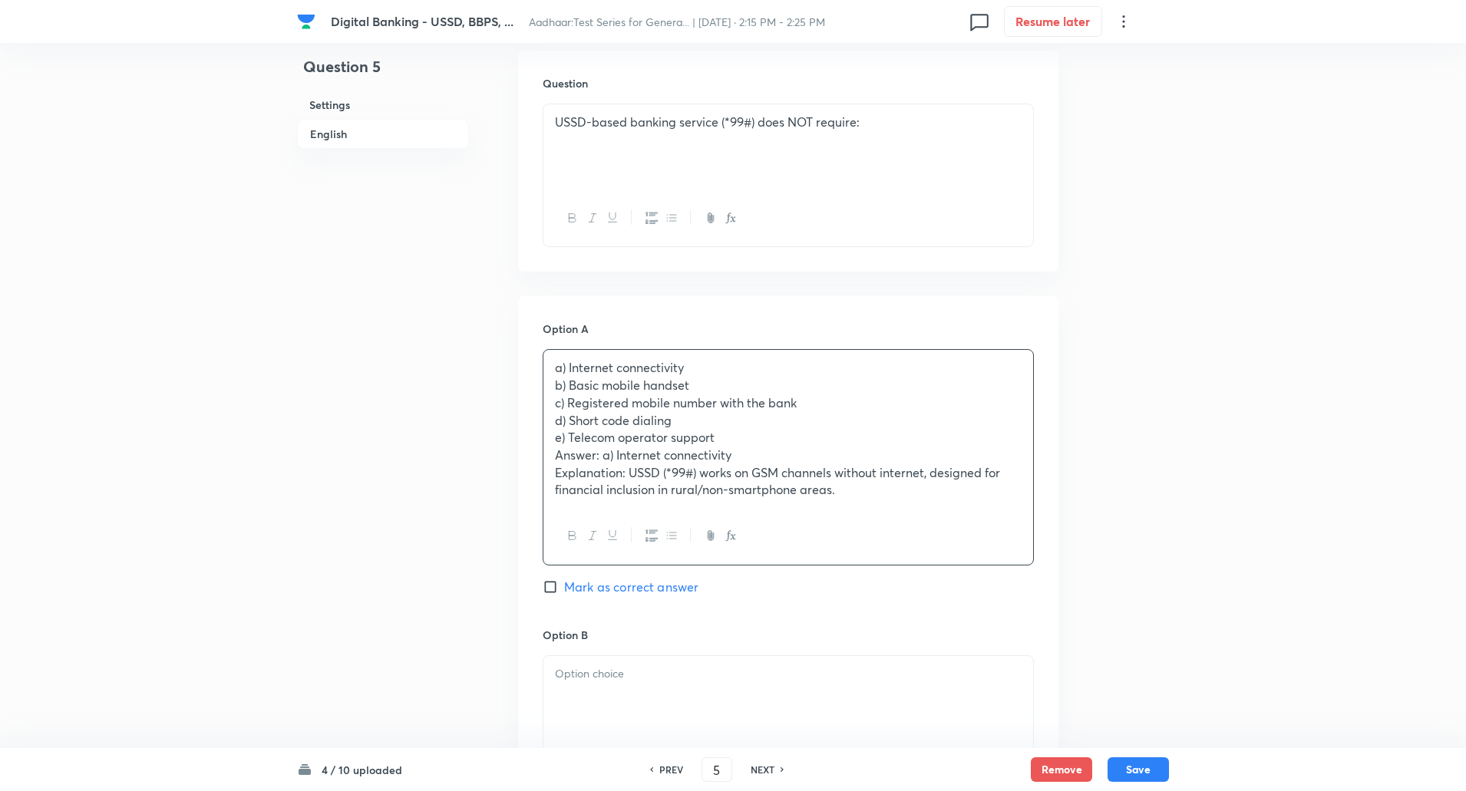
scroll to position [447, 0]
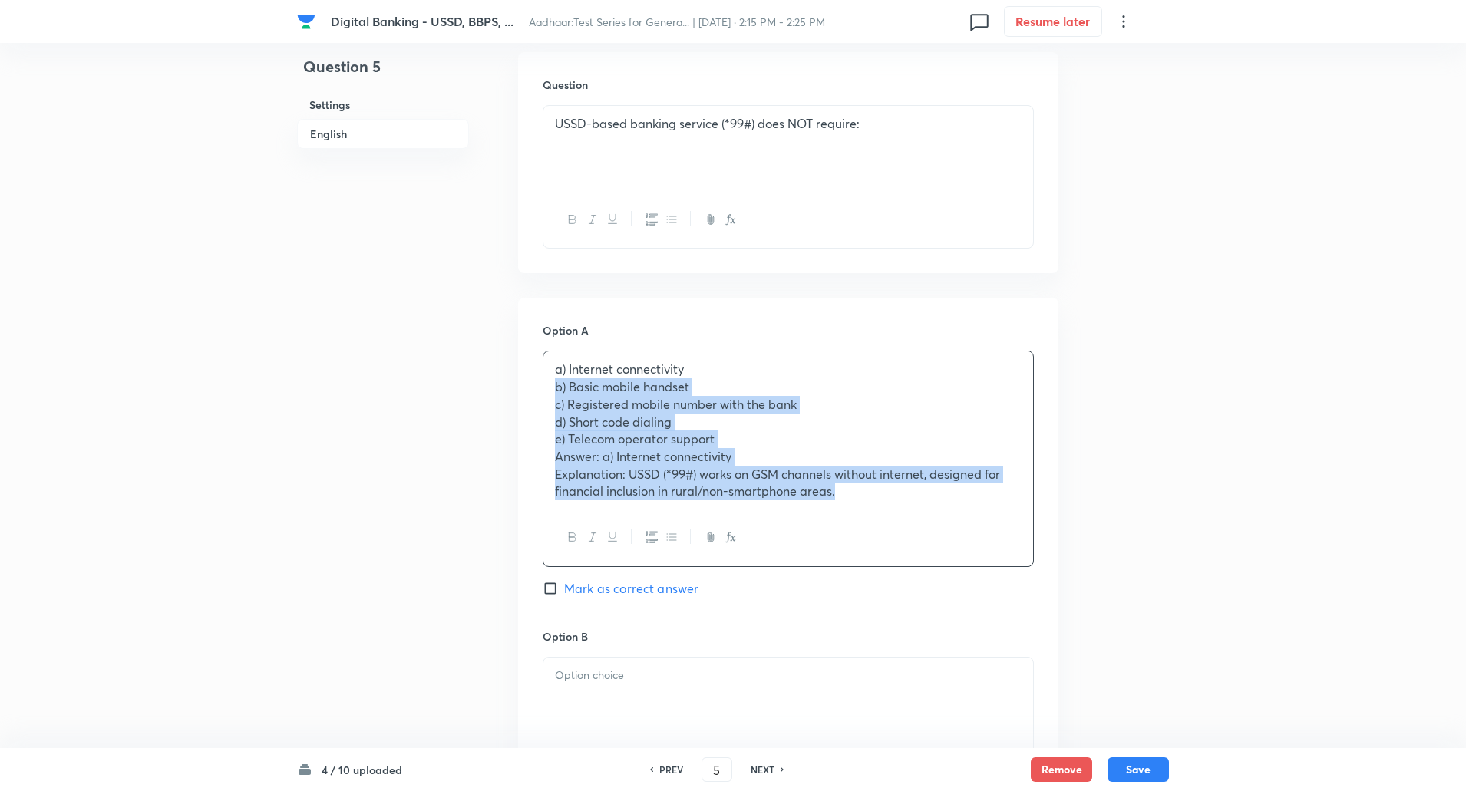
drag, startPoint x: 551, startPoint y: 391, endPoint x: 1100, endPoint y: 645, distance: 605.6
click at [1100, 645] on div "Question 5 Settings English Settings Type Single choice correct 5 options + 1 m…" at bounding box center [733, 745] width 872 height 2236
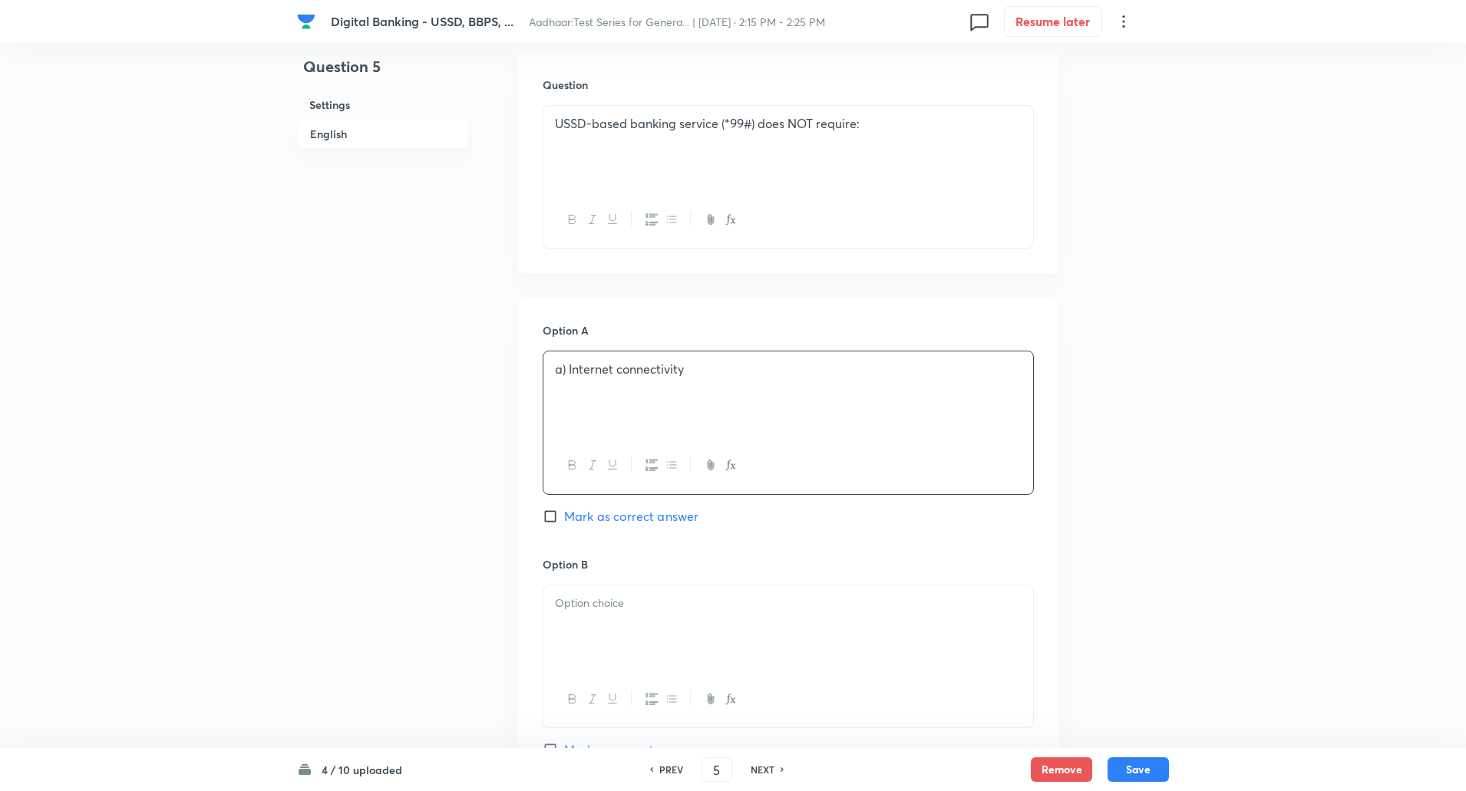
click at [566, 374] on p "a) Internet connectivity" at bounding box center [788, 370] width 467 height 18
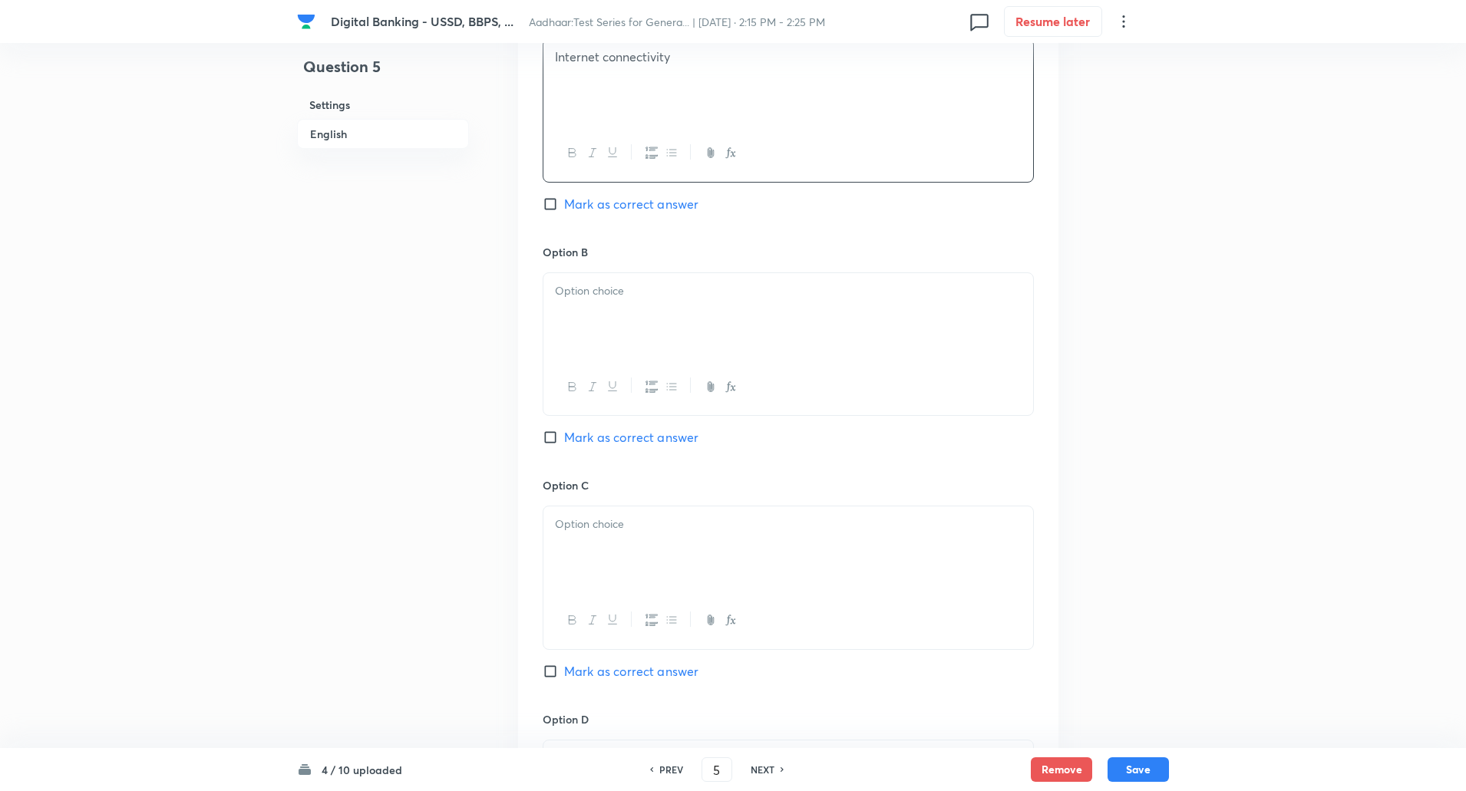
scroll to position [763, 0]
click at [647, 282] on p at bounding box center [788, 287] width 467 height 18
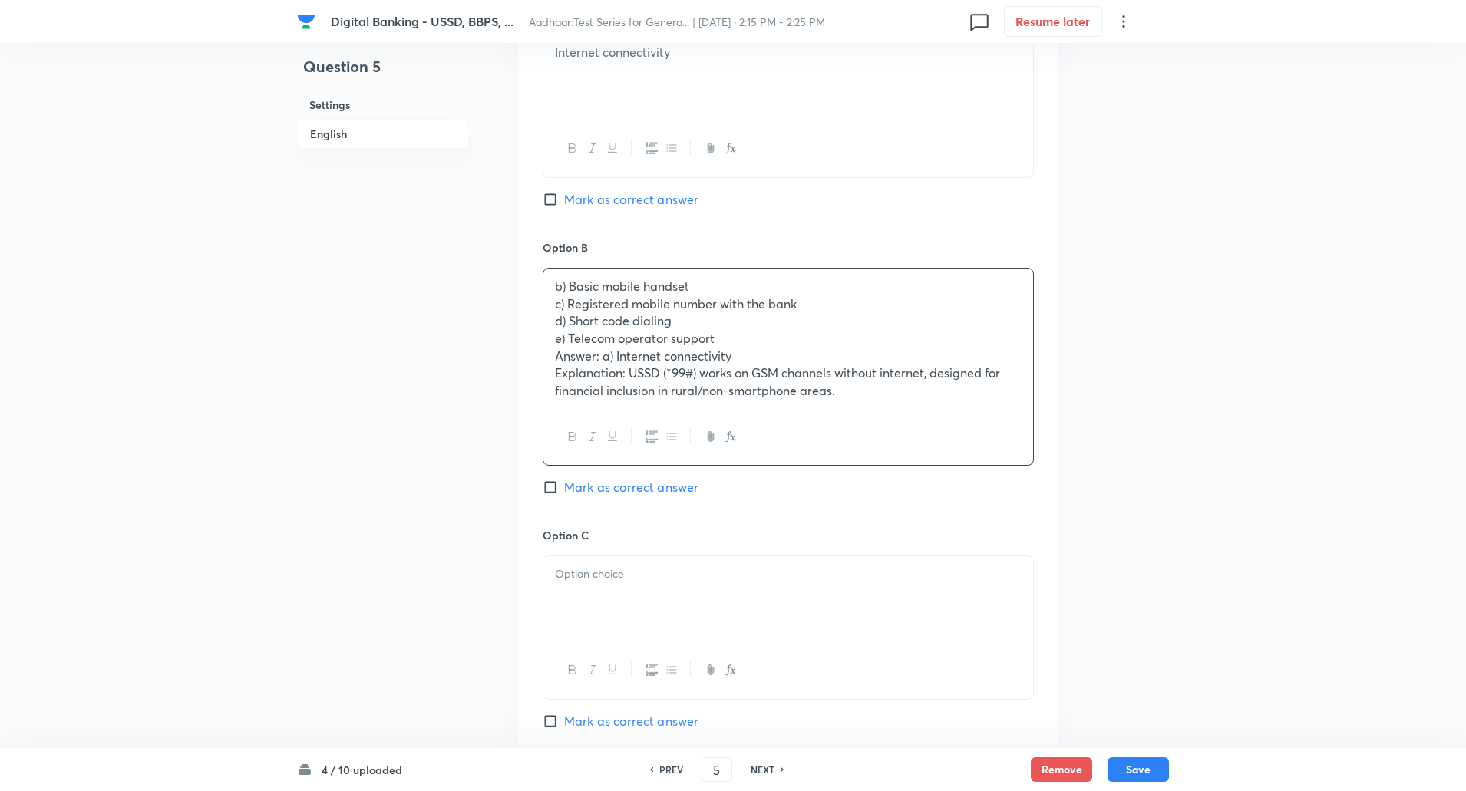
click at [551, 194] on input "Mark as correct answer" at bounding box center [552, 199] width 21 height 15
checkbox input "true"
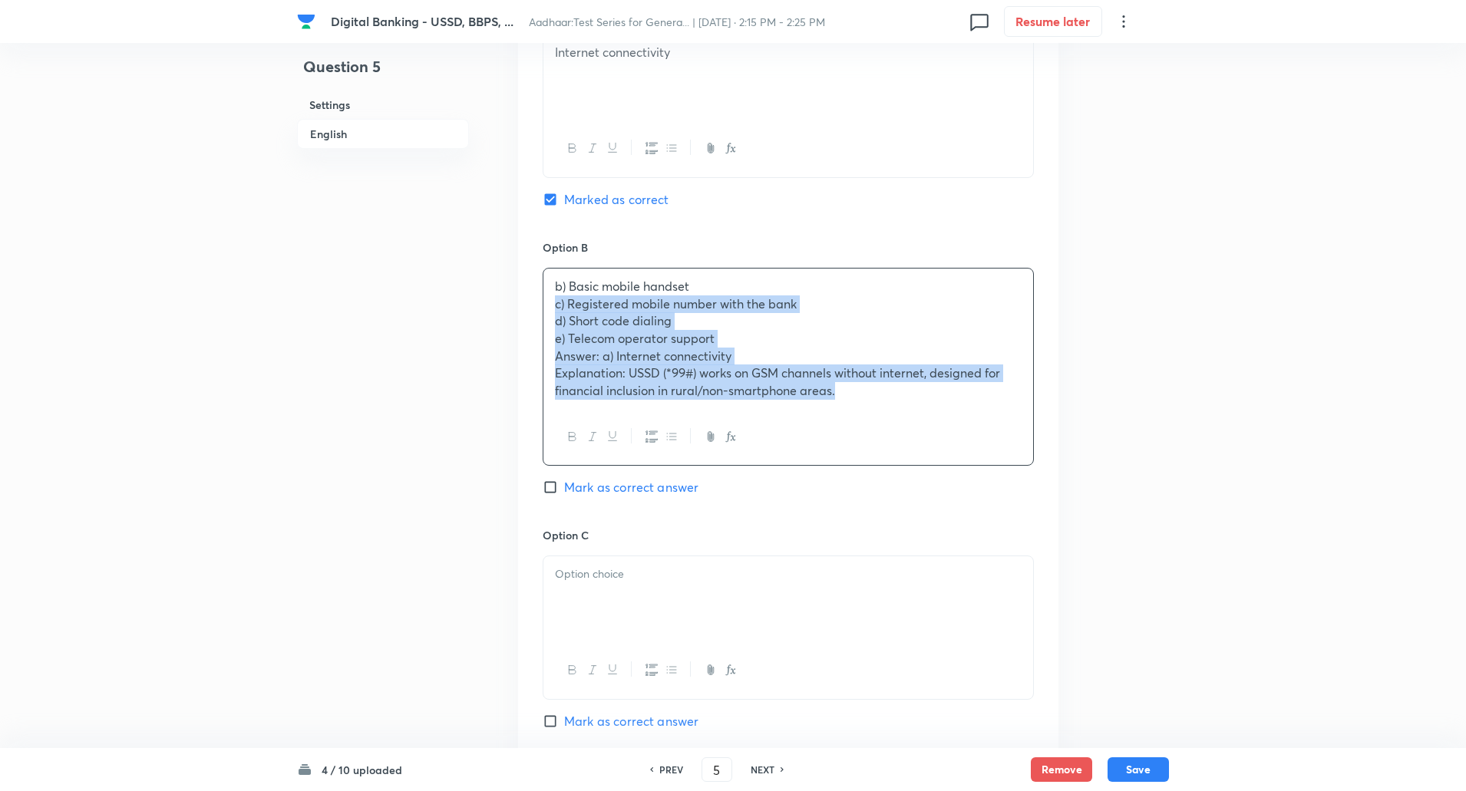
drag, startPoint x: 555, startPoint y: 308, endPoint x: 840, endPoint y: 431, distance: 311.0
click at [840, 431] on div "b) Basic mobile handset c) Registered mobile number with the bank d) Short code…" at bounding box center [787, 367] width 491 height 198
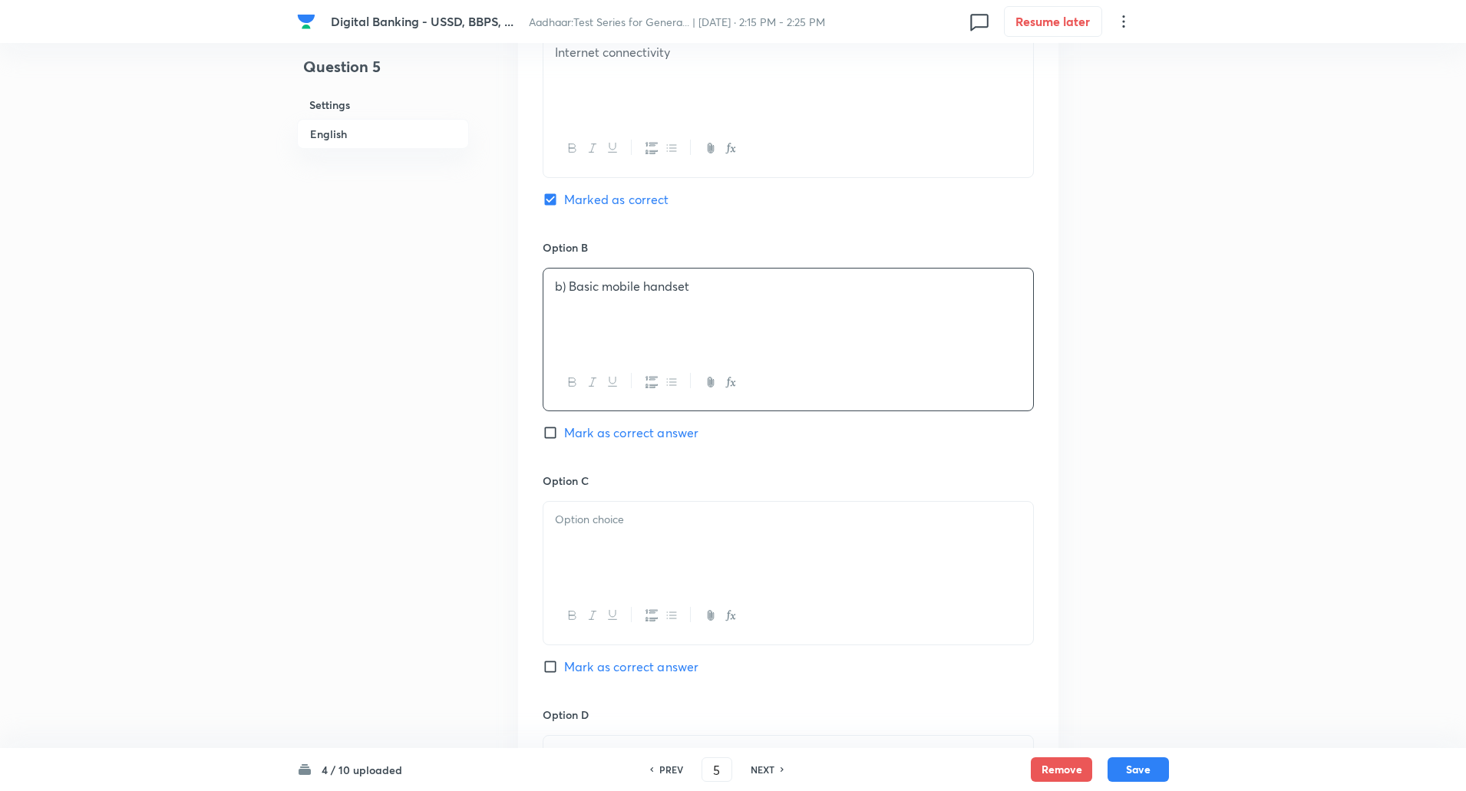
click at [568, 282] on p "b) Basic mobile handset" at bounding box center [788, 287] width 467 height 18
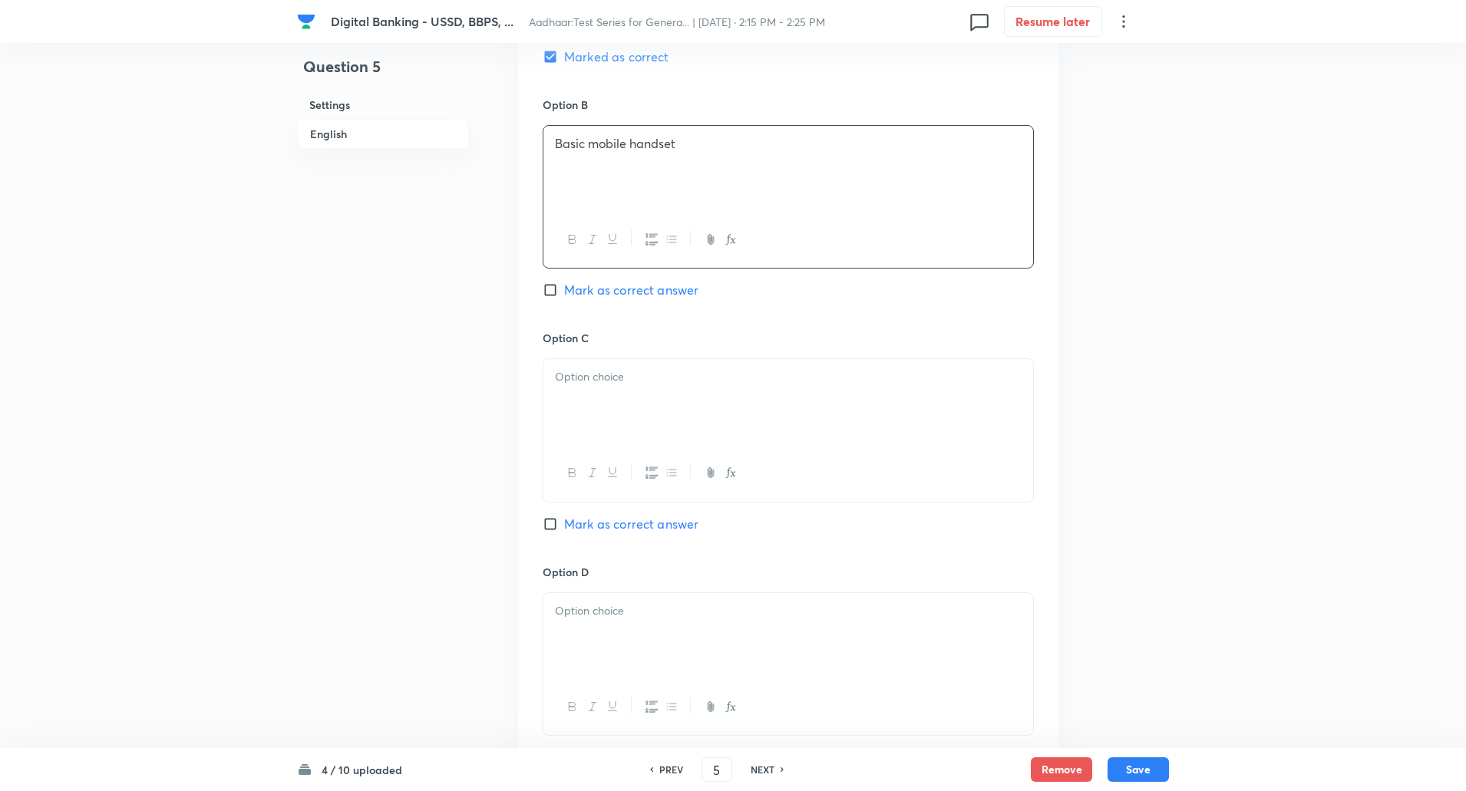
scroll to position [907, 0]
click at [574, 387] on div at bounding box center [788, 401] width 490 height 86
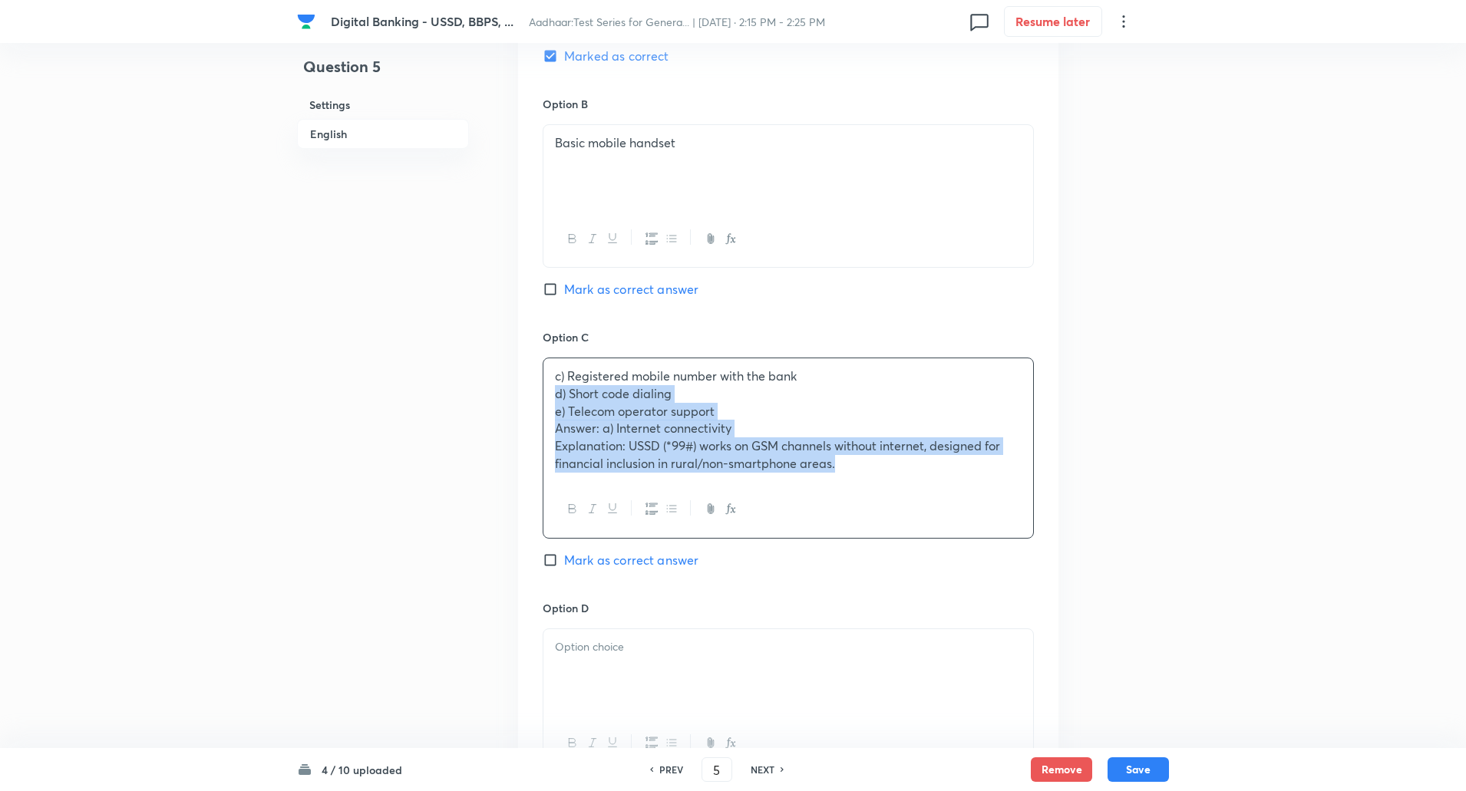
drag, startPoint x: 553, startPoint y: 394, endPoint x: 940, endPoint y: 587, distance: 432.0
click at [940, 587] on div "Option C c) Registered mobile number with the bank d) Short code dialing e) Tel…" at bounding box center [787, 464] width 491 height 271
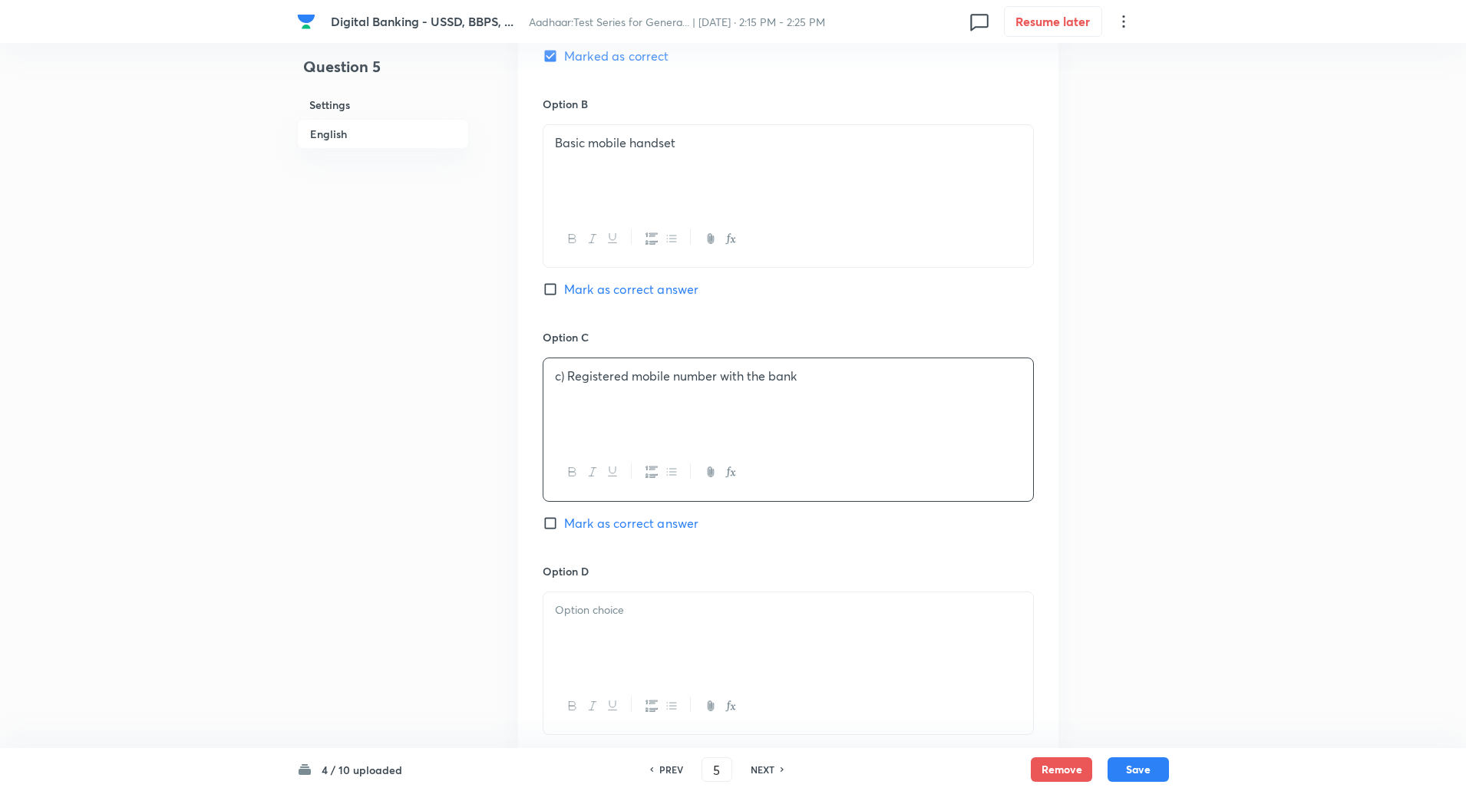
click at [567, 378] on p "c) Registered mobile number with the bank" at bounding box center [788, 377] width 467 height 18
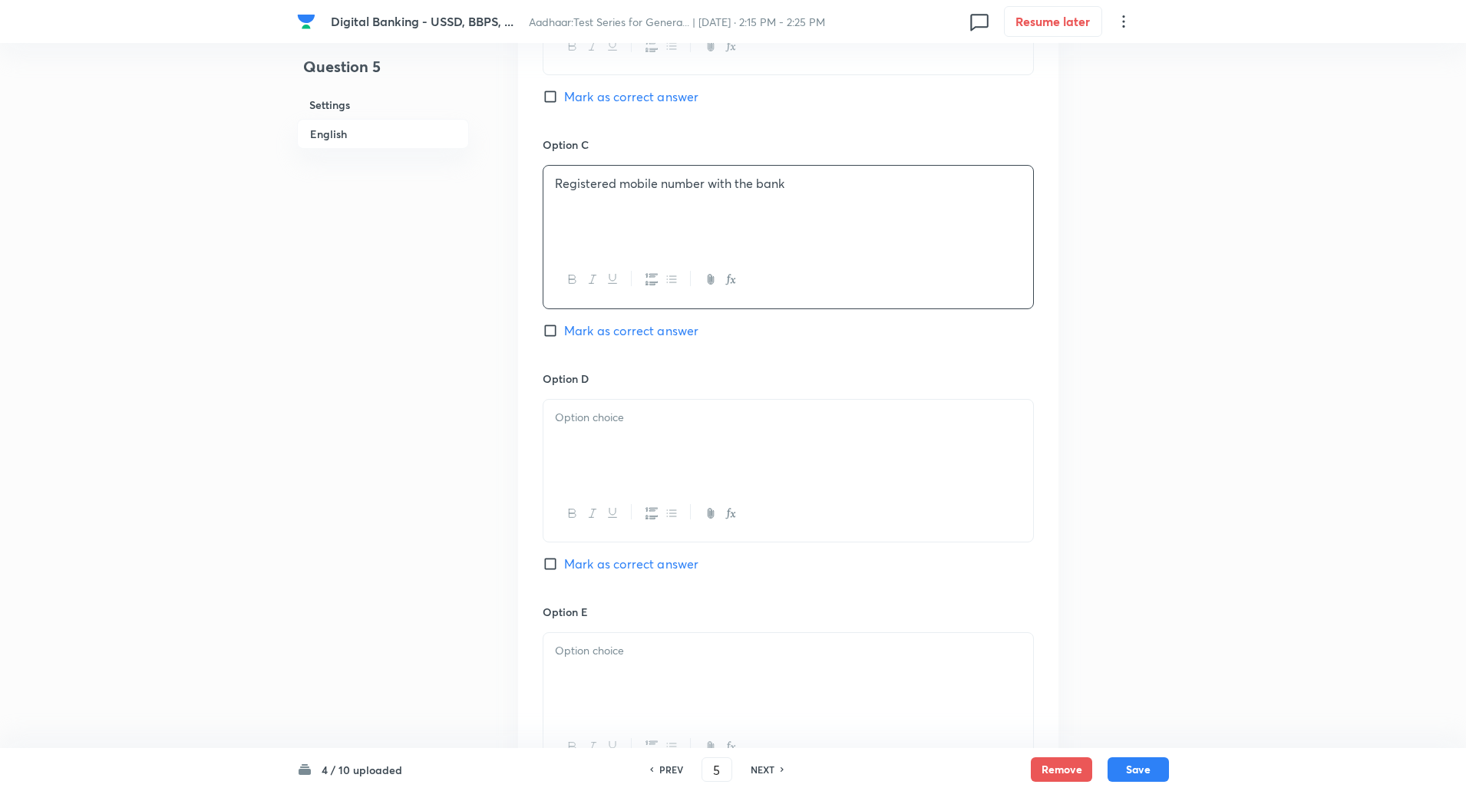
scroll to position [1103, 0]
click at [573, 422] on p at bounding box center [788, 415] width 467 height 18
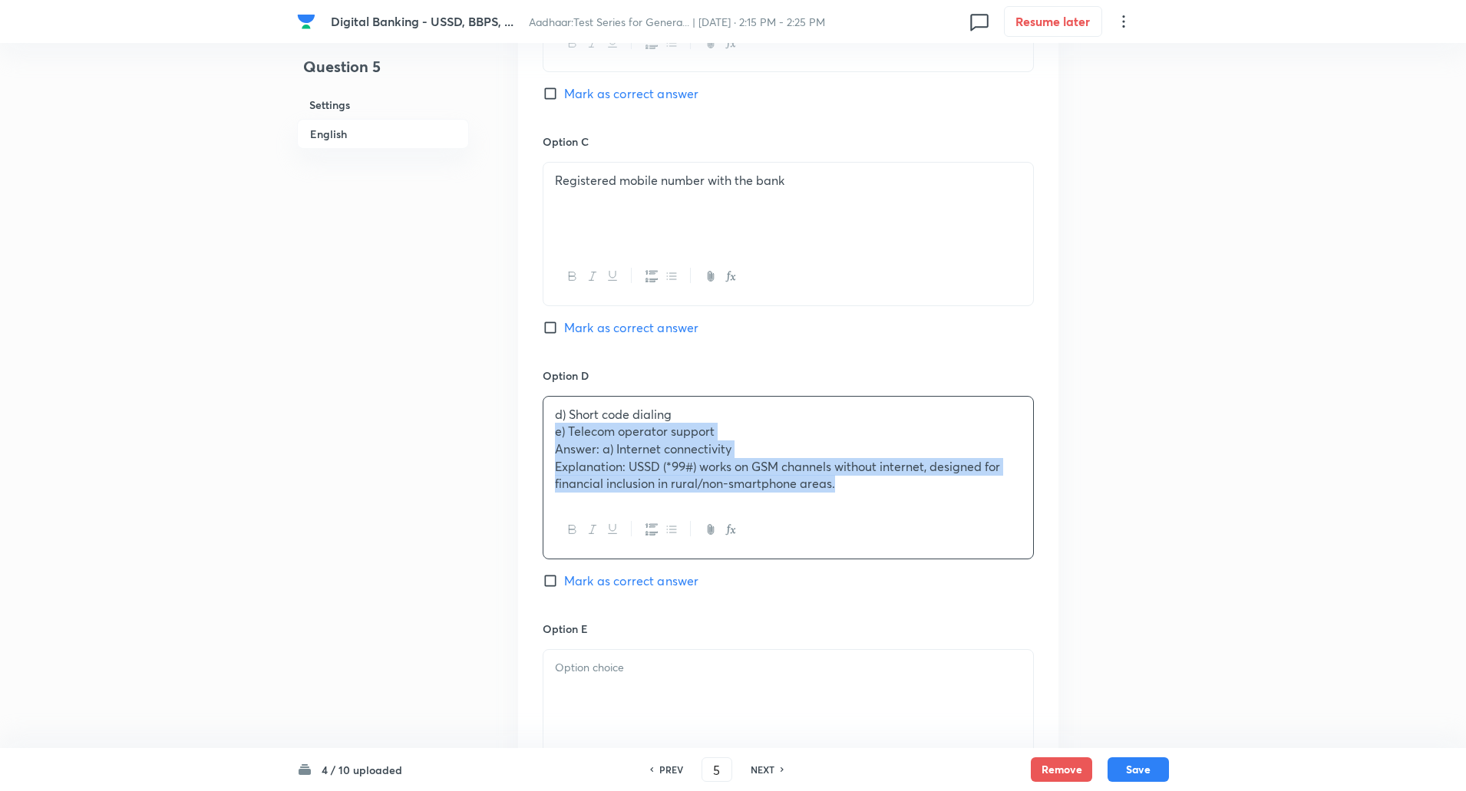
drag, startPoint x: 552, startPoint y: 434, endPoint x: 1196, endPoint y: 617, distance: 669.4
click at [1196, 617] on div "Digital Banking - USSD, BBPS, ... Aadhaar:Test Series for Genera... | Oct 1, 20…" at bounding box center [733, 63] width 1466 height 2184
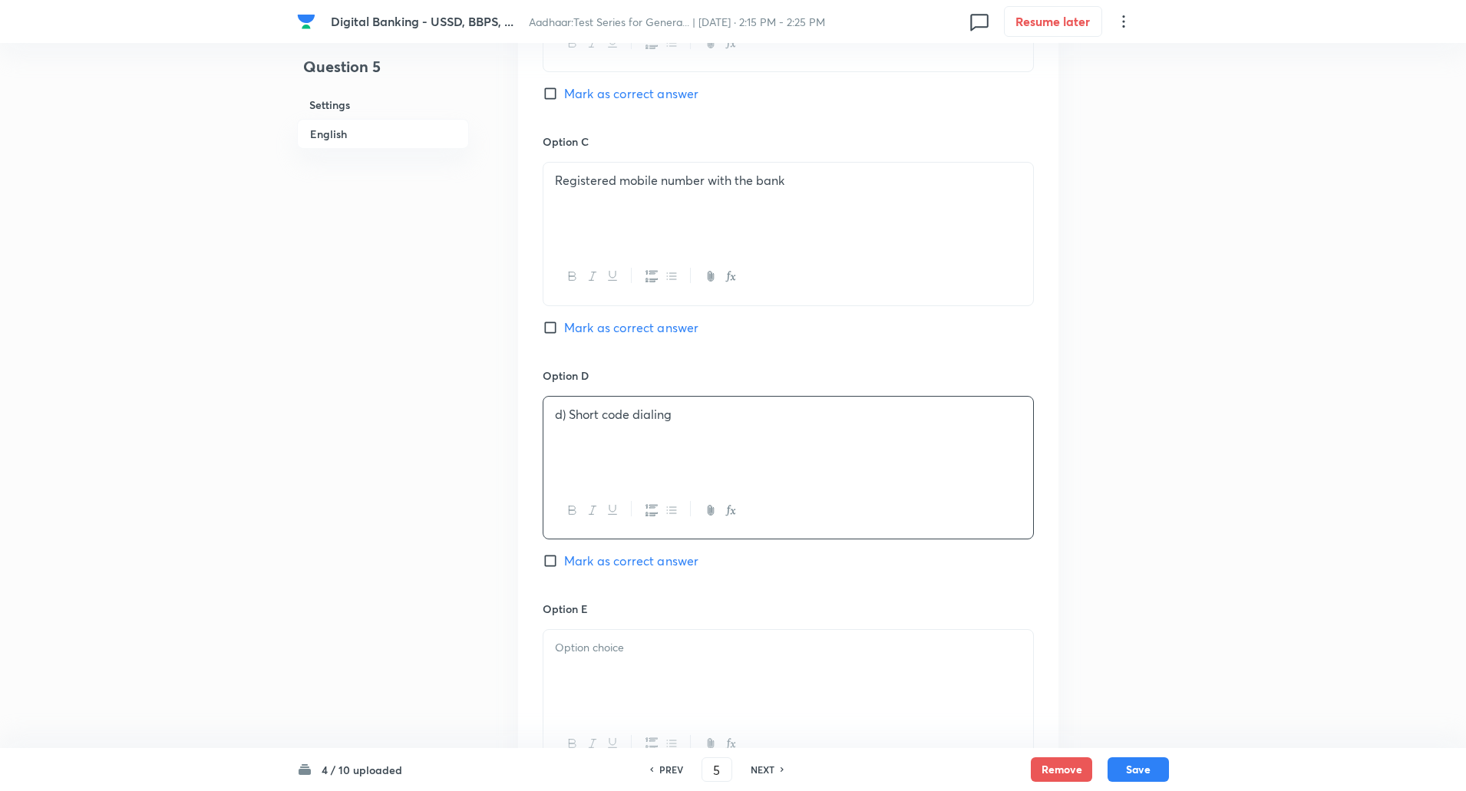
click at [568, 417] on p "d) Short code dialing" at bounding box center [788, 415] width 467 height 18
click at [602, 645] on p at bounding box center [788, 648] width 467 height 18
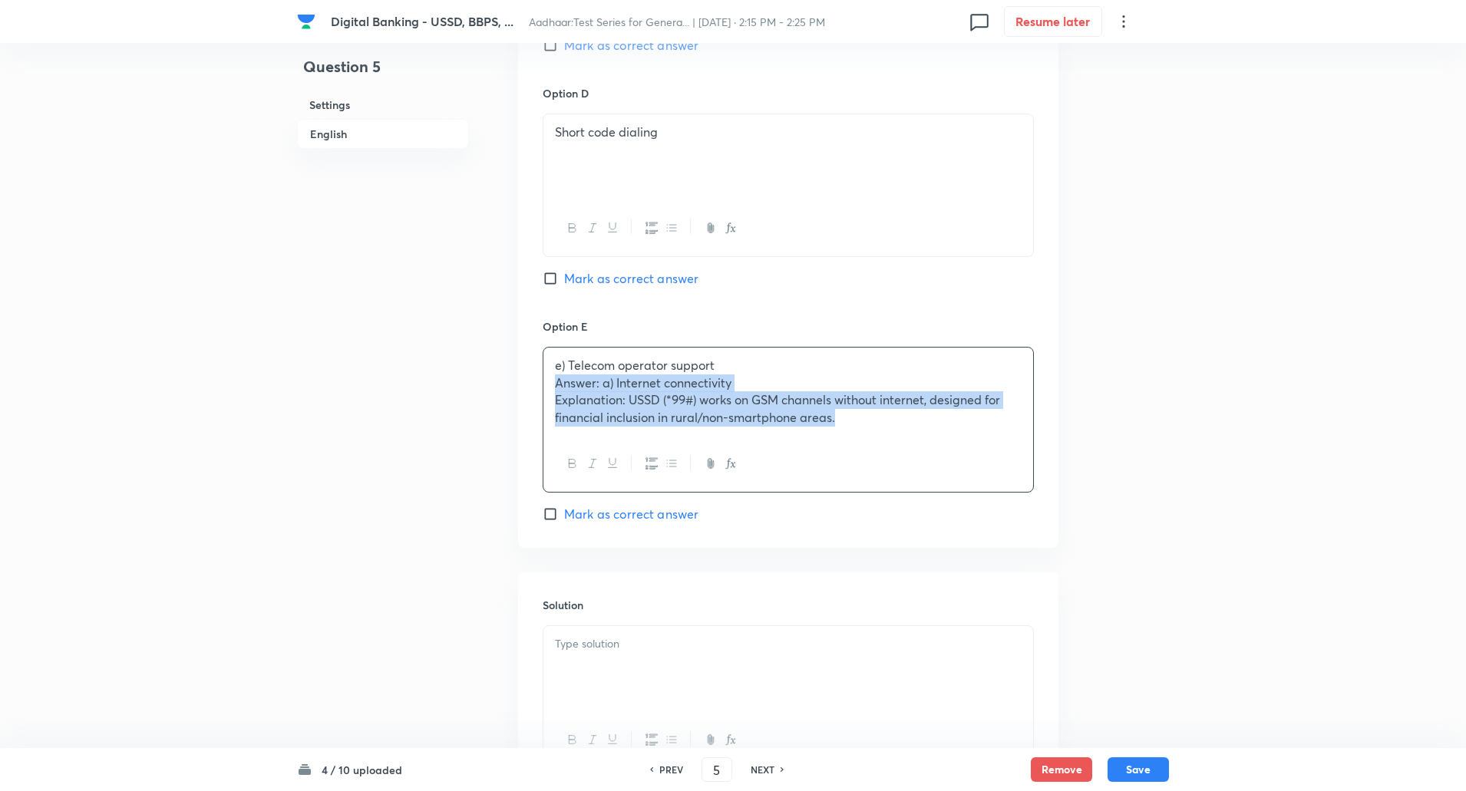
scroll to position [1523, 0]
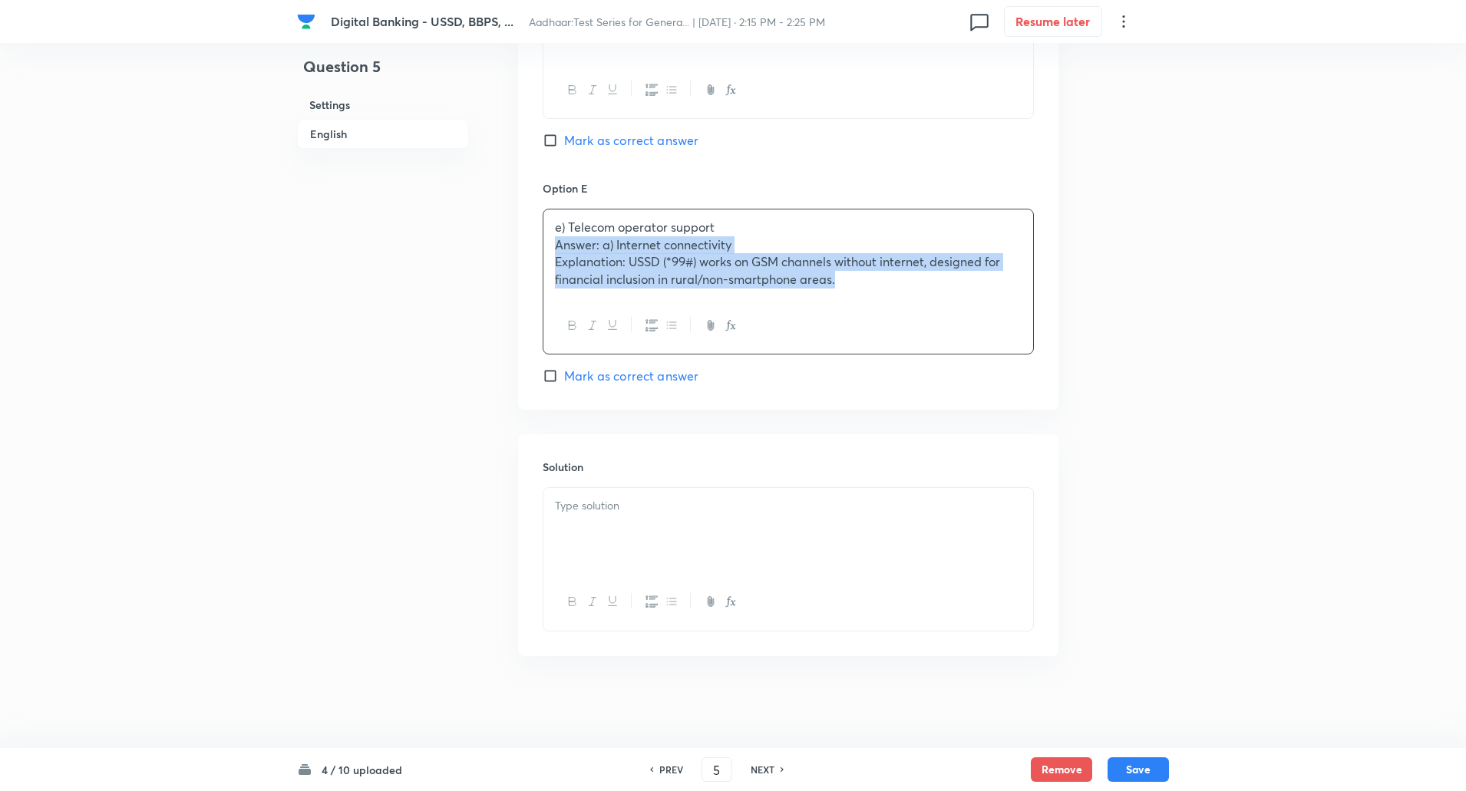
drag, startPoint x: 556, startPoint y: 667, endPoint x: 1128, endPoint y: 827, distance: 594.4
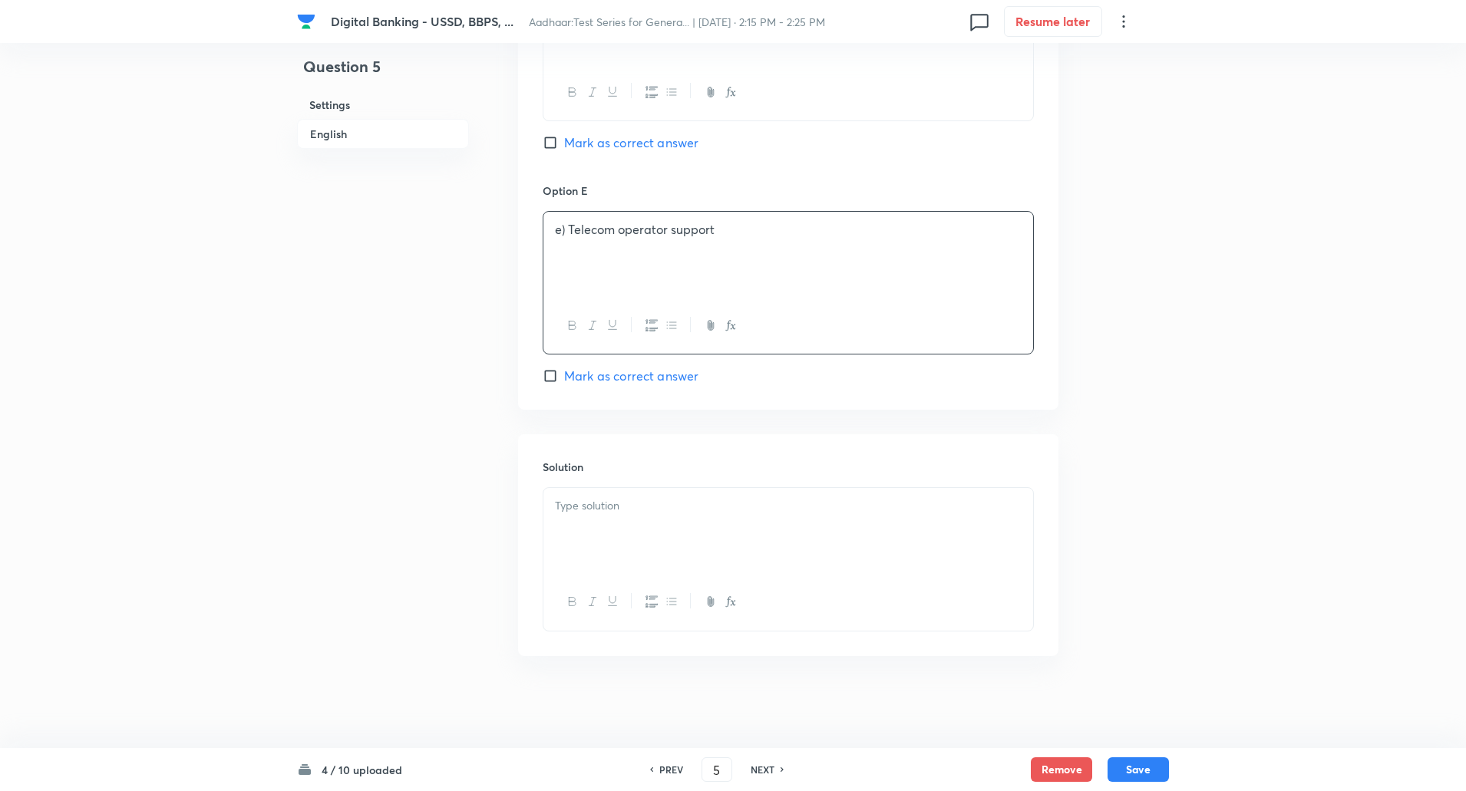
scroll to position [1521, 0]
click at [569, 228] on p "e) Telecom operator support" at bounding box center [788, 230] width 467 height 18
click at [618, 489] on div at bounding box center [788, 531] width 490 height 86
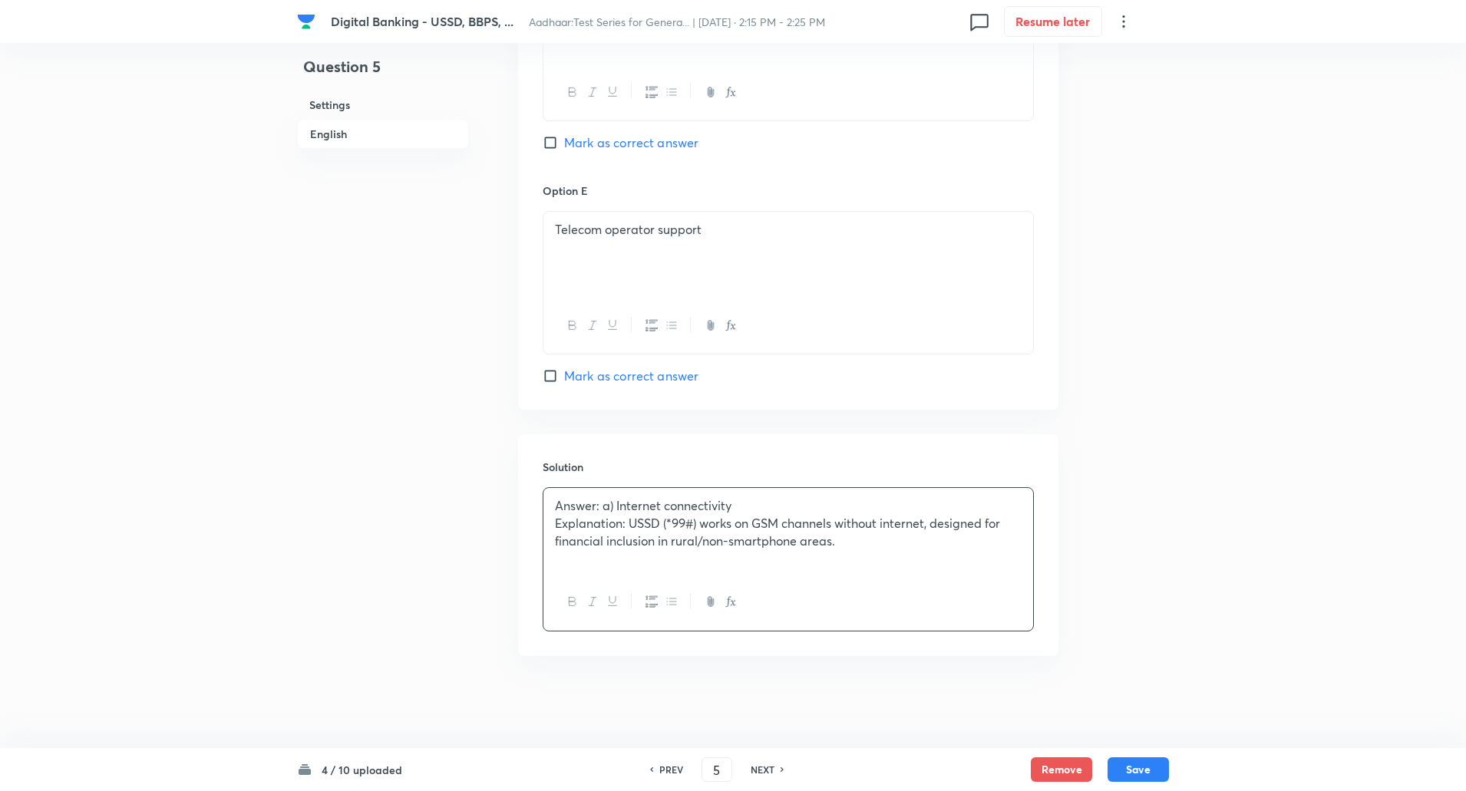
click at [618, 489] on div "Answer: a) Internet connectivity Explanation: USSD (*99#) works on GSM channels…" at bounding box center [788, 531] width 490 height 86
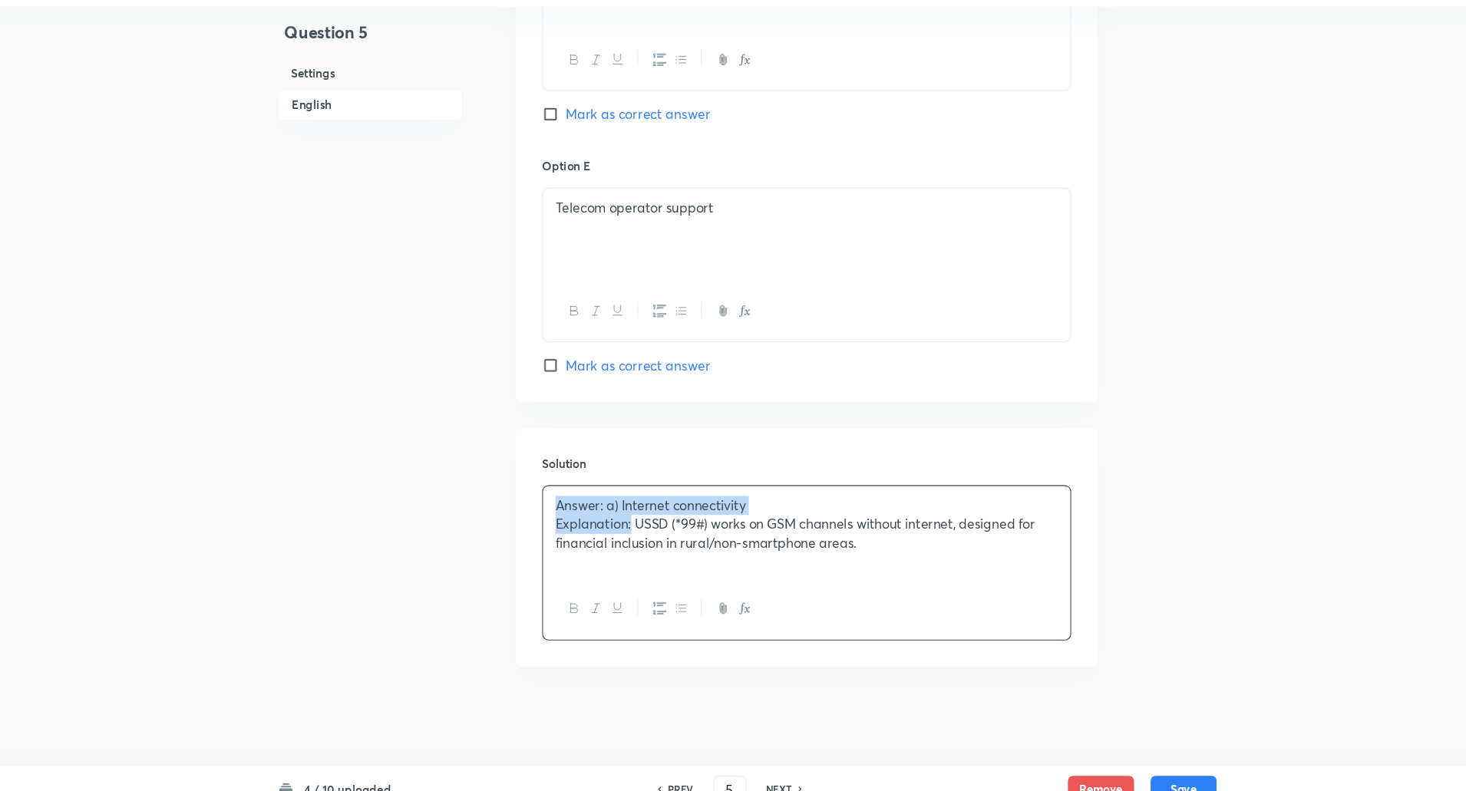
drag, startPoint x: 557, startPoint y: 509, endPoint x: 625, endPoint y: 526, distance: 70.2
click at [625, 526] on div "Answer: a) Internet connectivity Explanation: USSD (*99#) works on GSM channels…" at bounding box center [788, 531] width 490 height 86
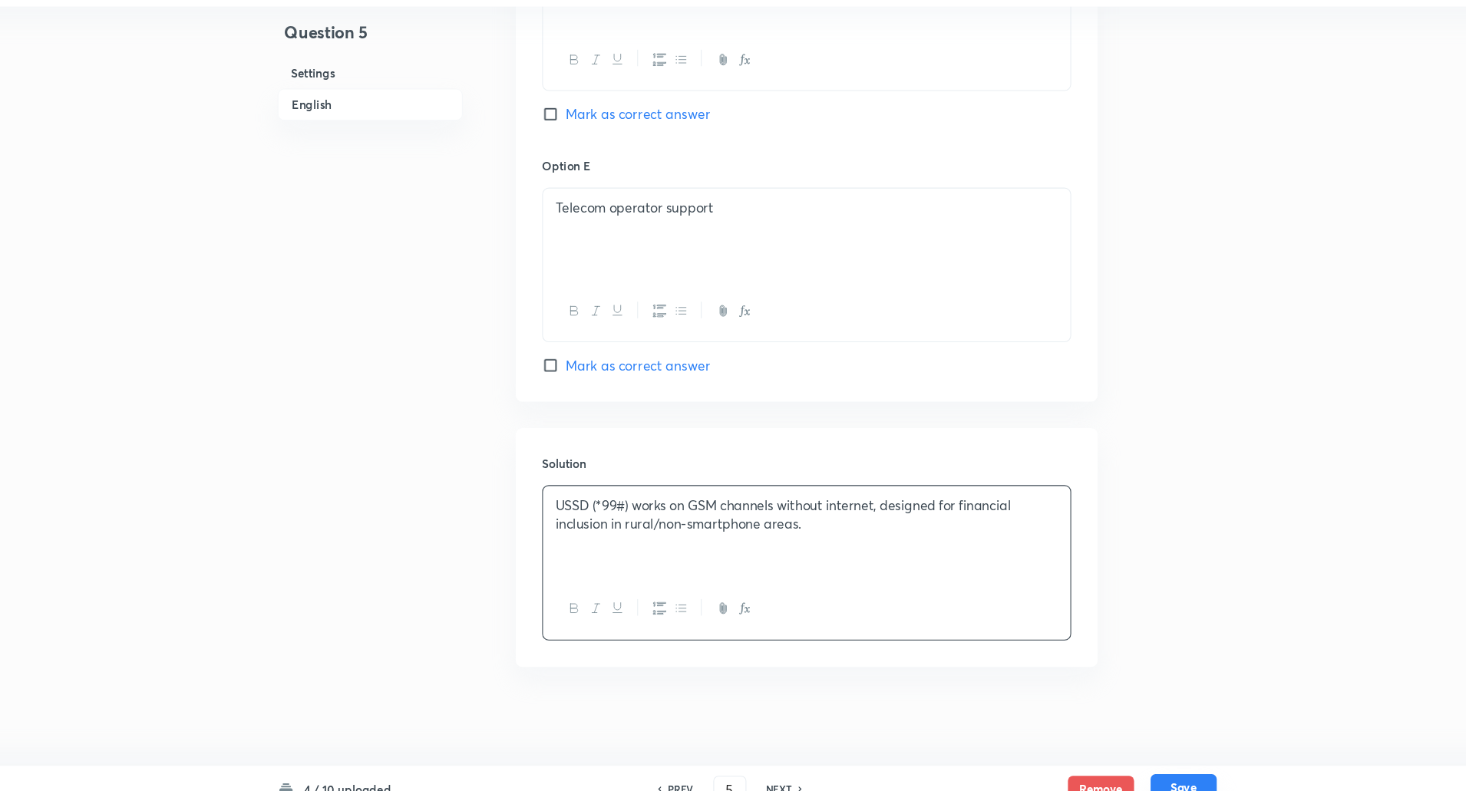
click at [1139, 767] on button "Save" at bounding box center [1137, 768] width 61 height 25
type input "6"
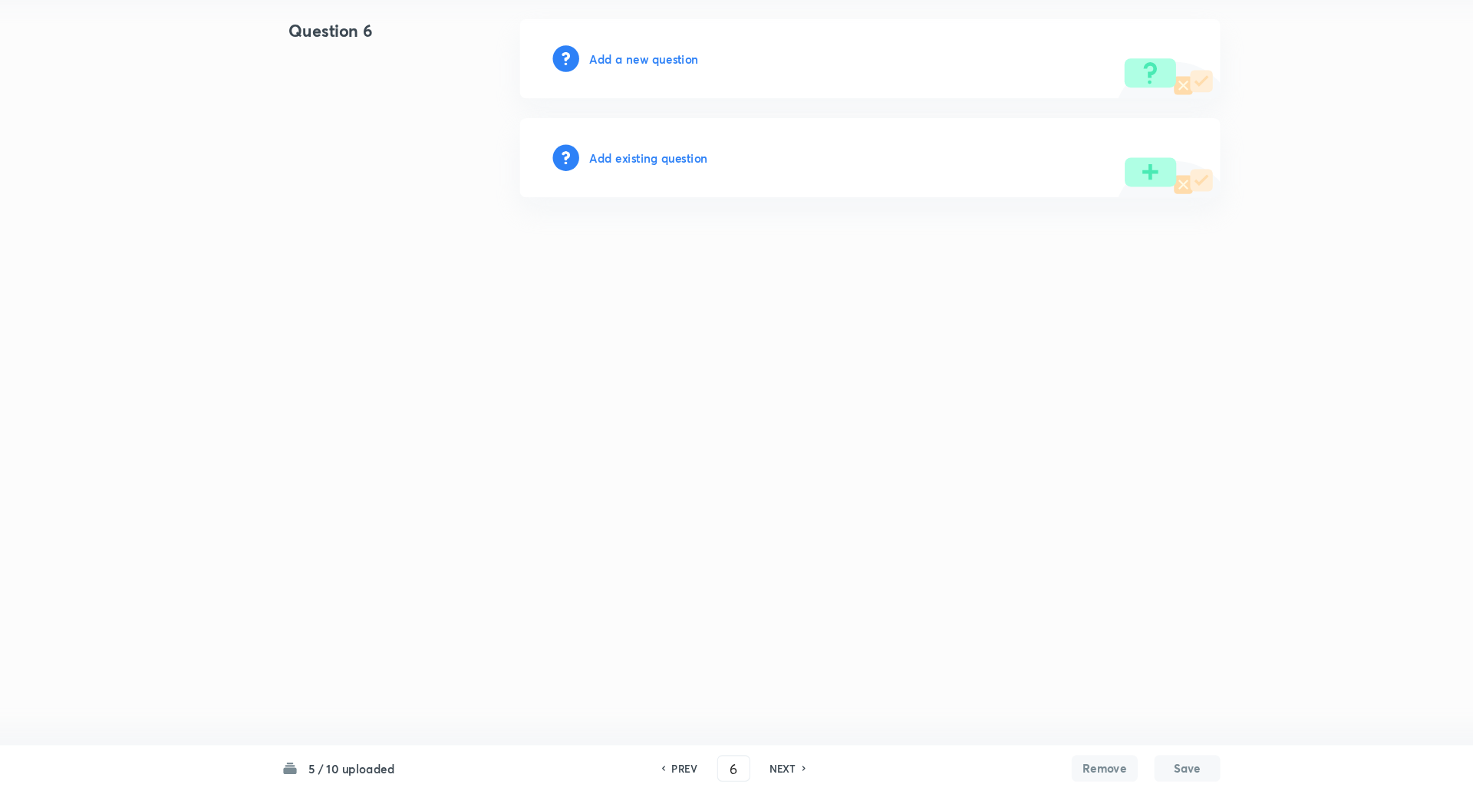
click at [628, 117] on h6 "Add a new question" at bounding box center [636, 111] width 101 height 16
click at [628, 117] on h6 "Choose a question type" at bounding box center [645, 111] width 118 height 16
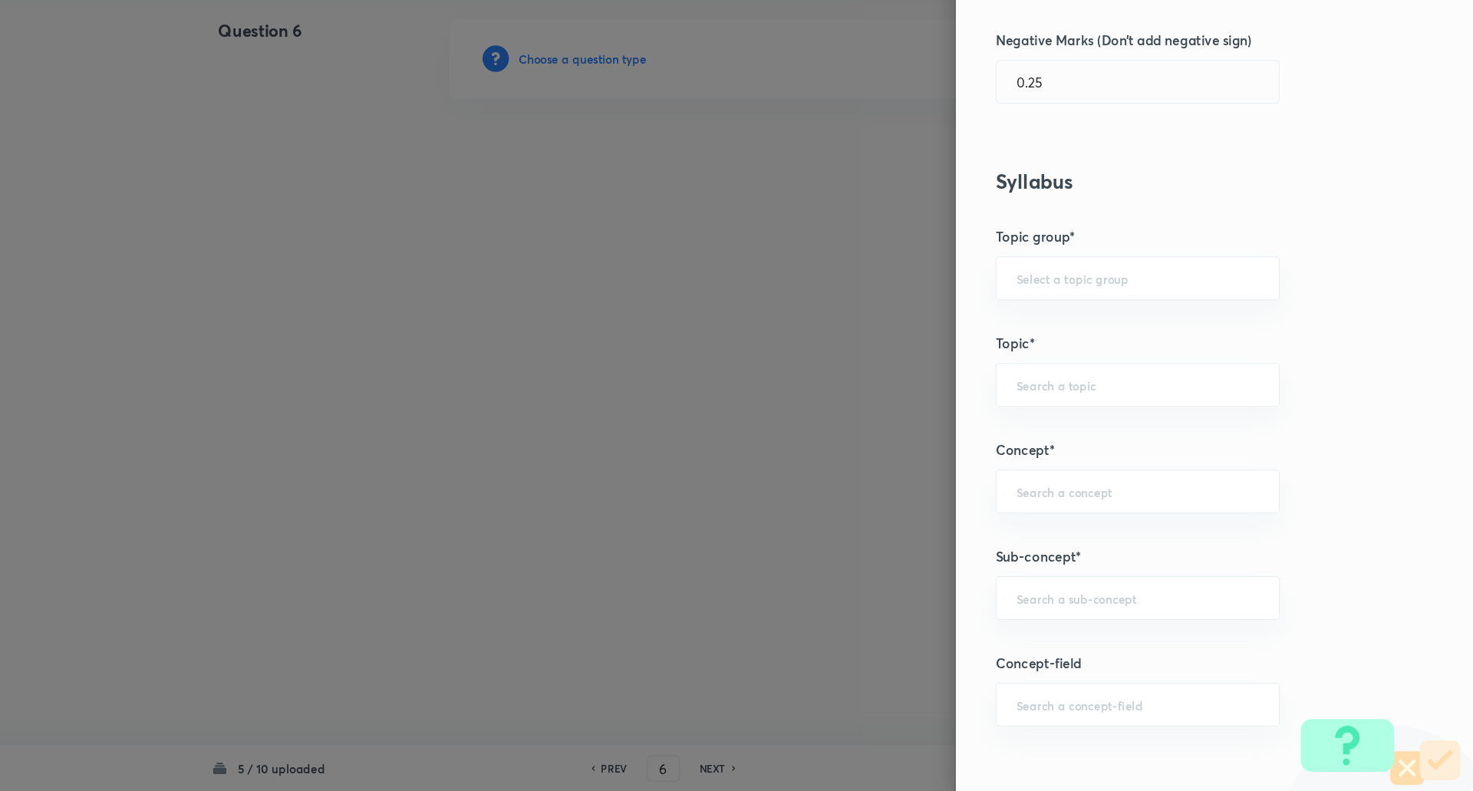
scroll to position [653, 0]
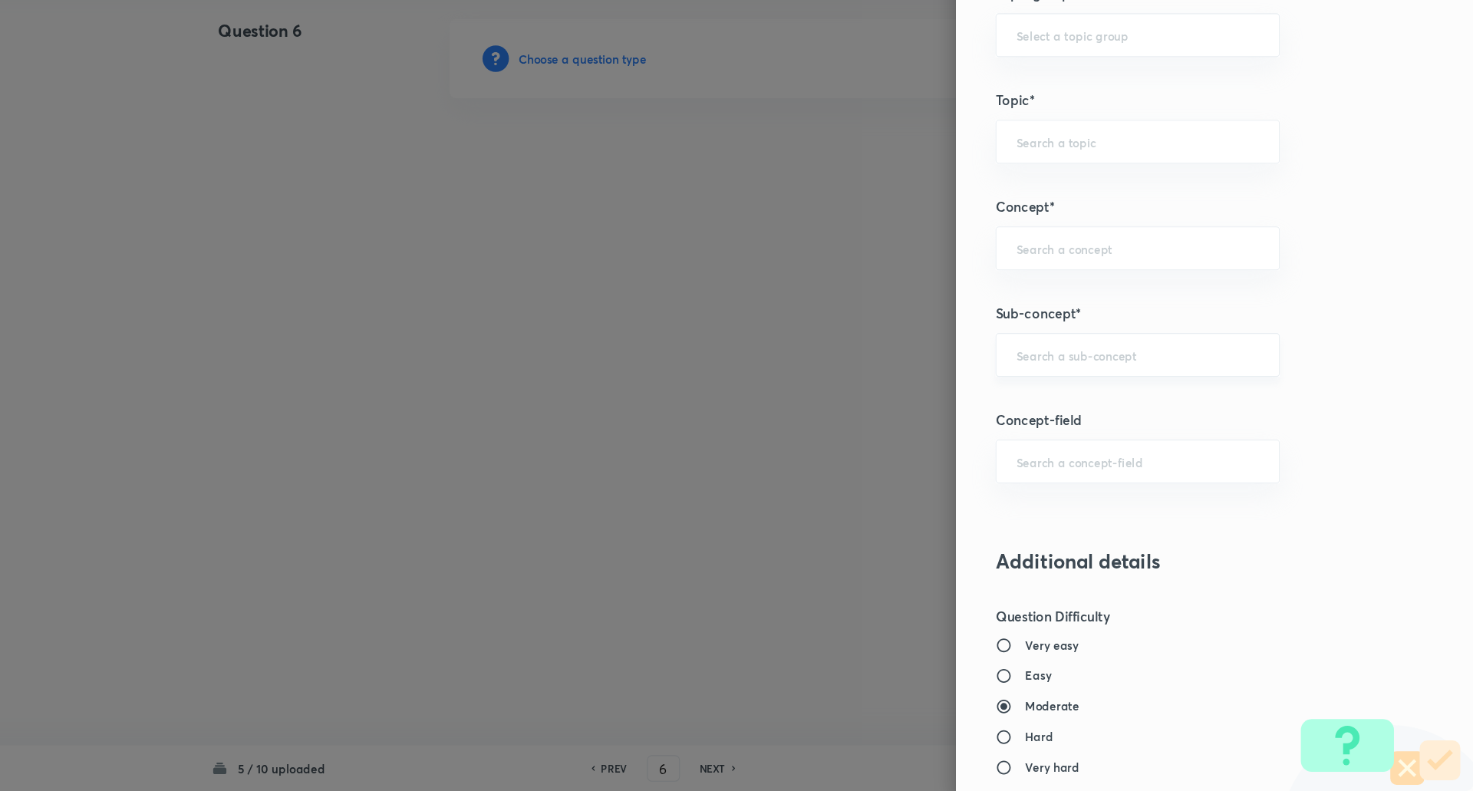
click at [1119, 373] on div "​" at bounding box center [1161, 385] width 264 height 41
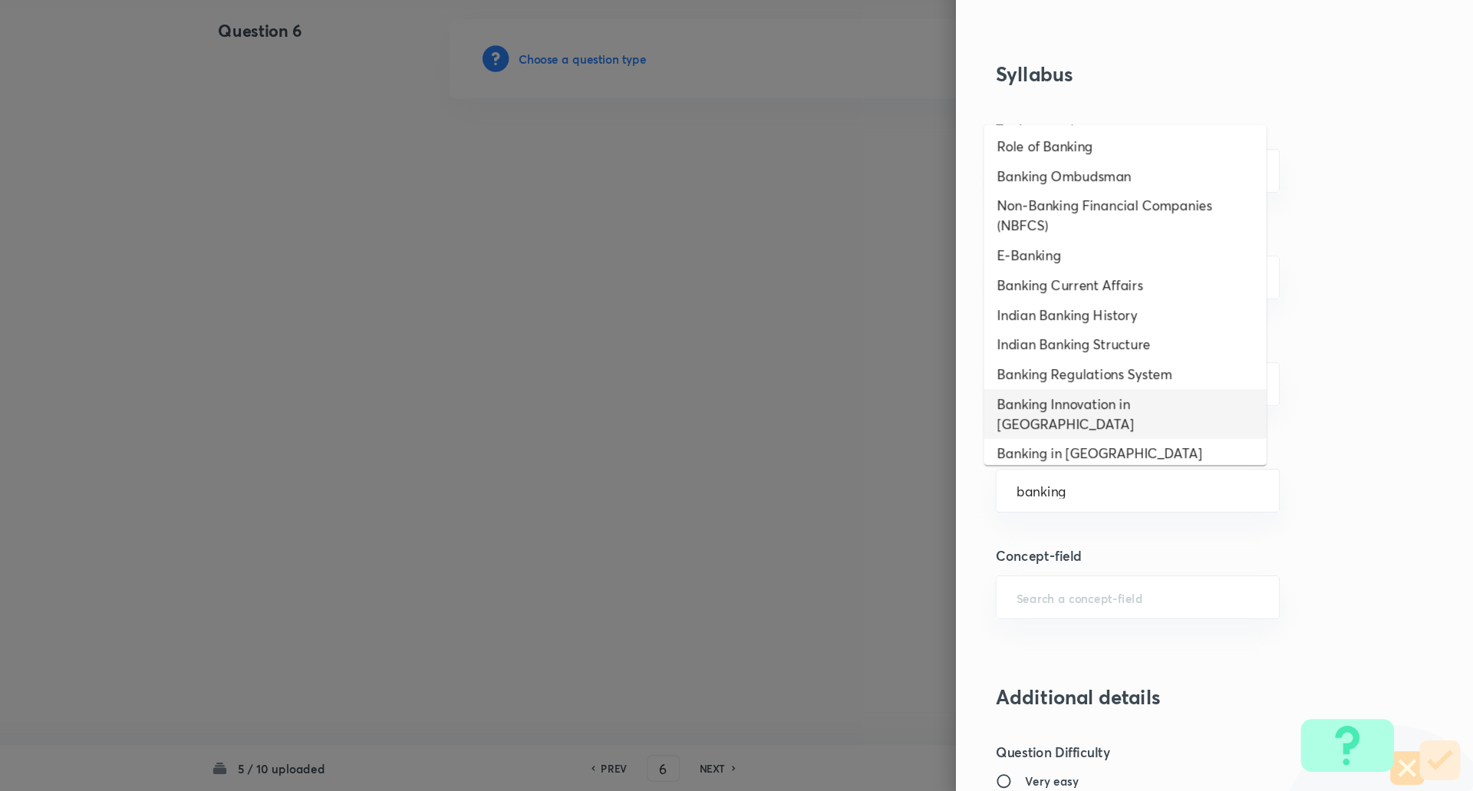
scroll to position [526, 0]
click at [1178, 339] on li "Indian Banking History" at bounding box center [1149, 350] width 262 height 28
type input "Indian Banking History"
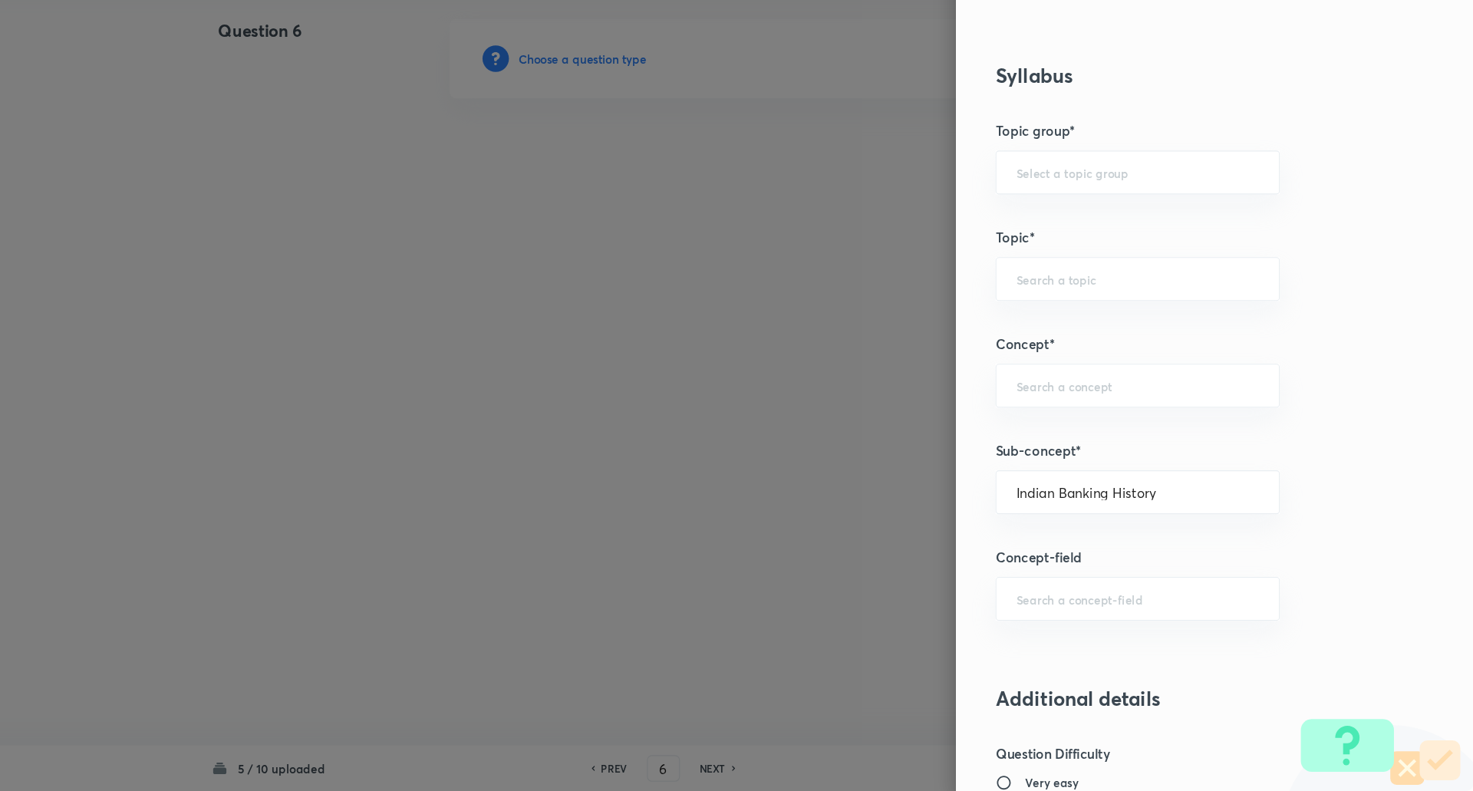
type input "Awareness"
type input "Banking Awareness"
type input "Indian Banking System"
click at [1185, 520] on div "Indian Banking History ​" at bounding box center [1161, 513] width 264 height 41
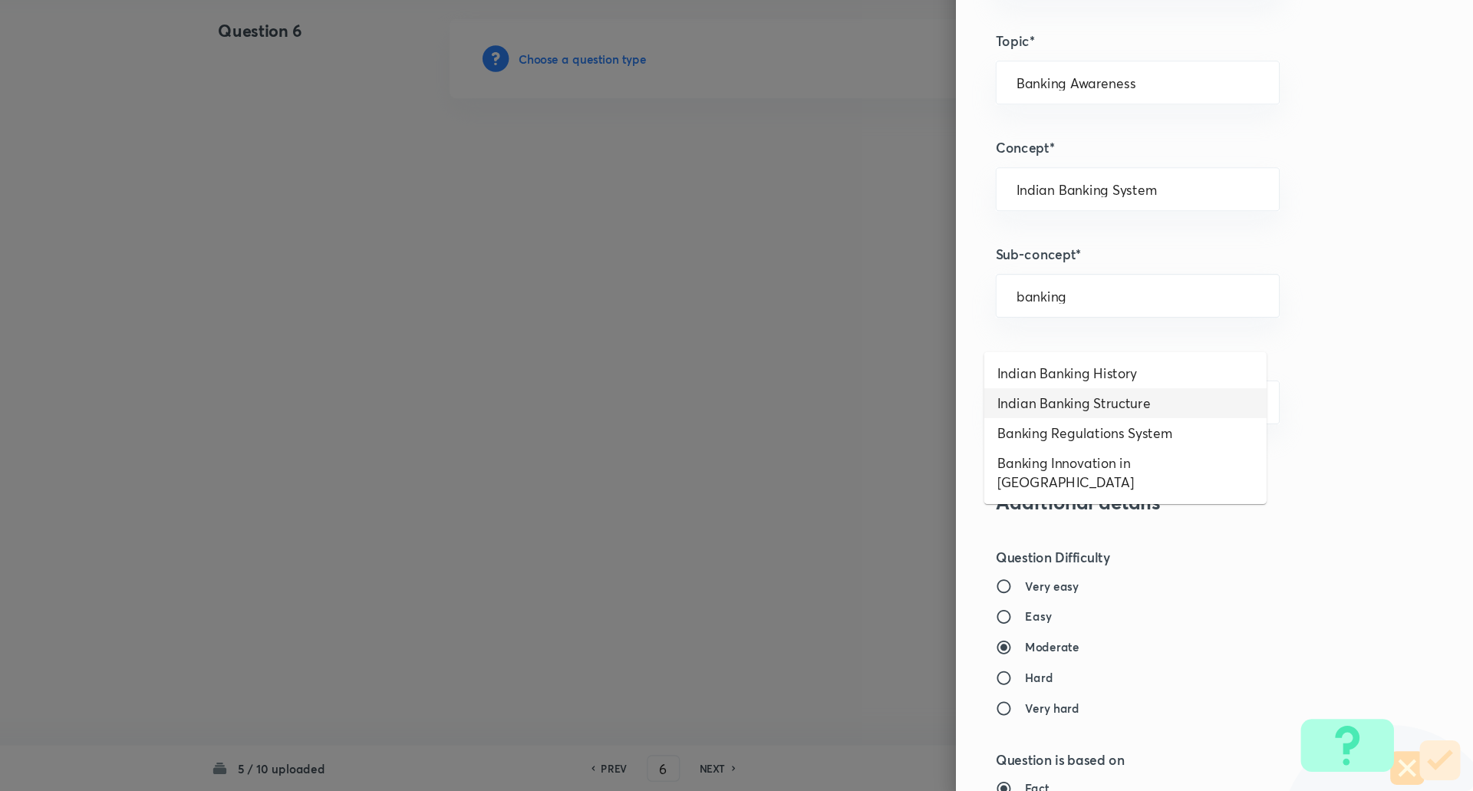
scroll to position [707, 0]
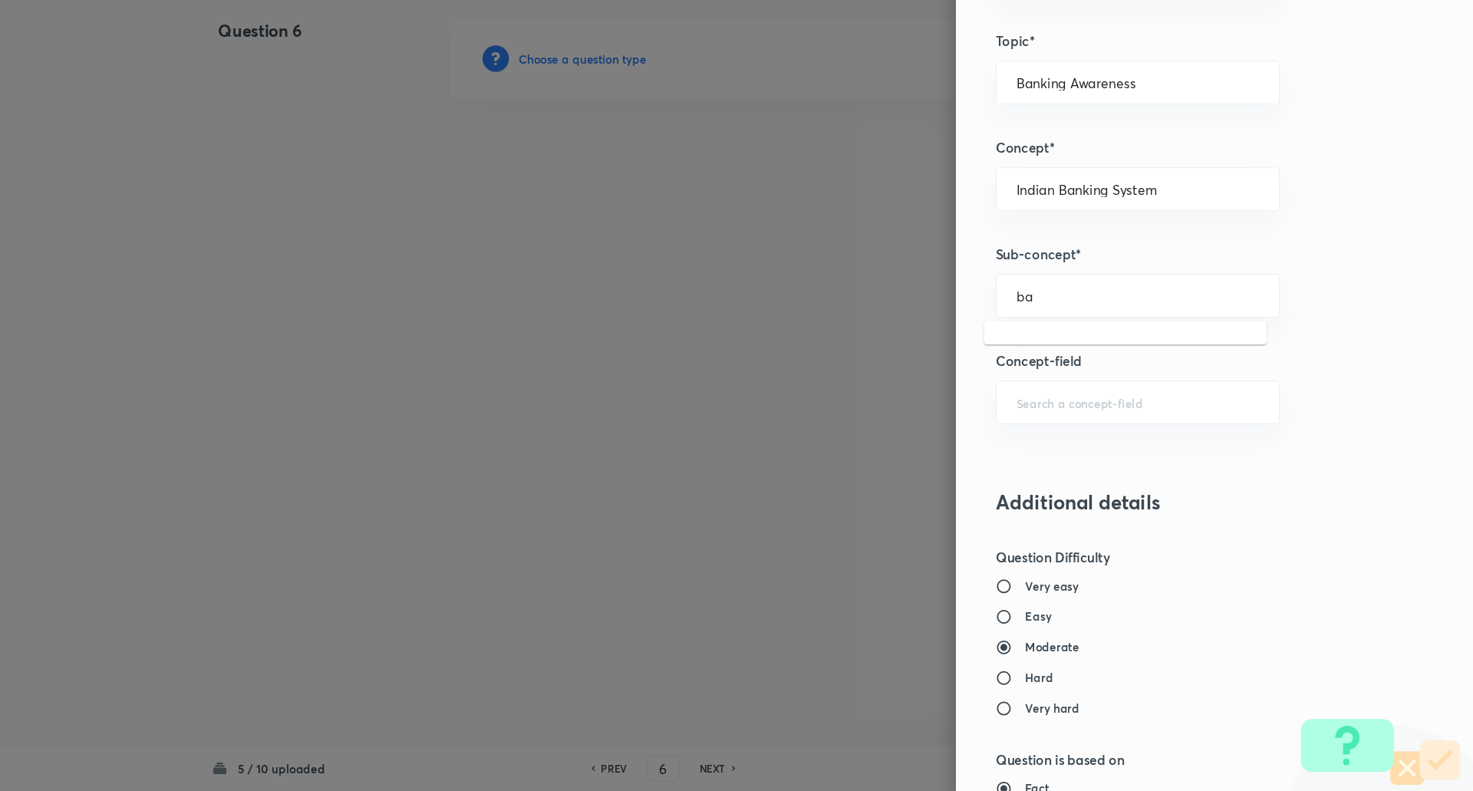
type input "b"
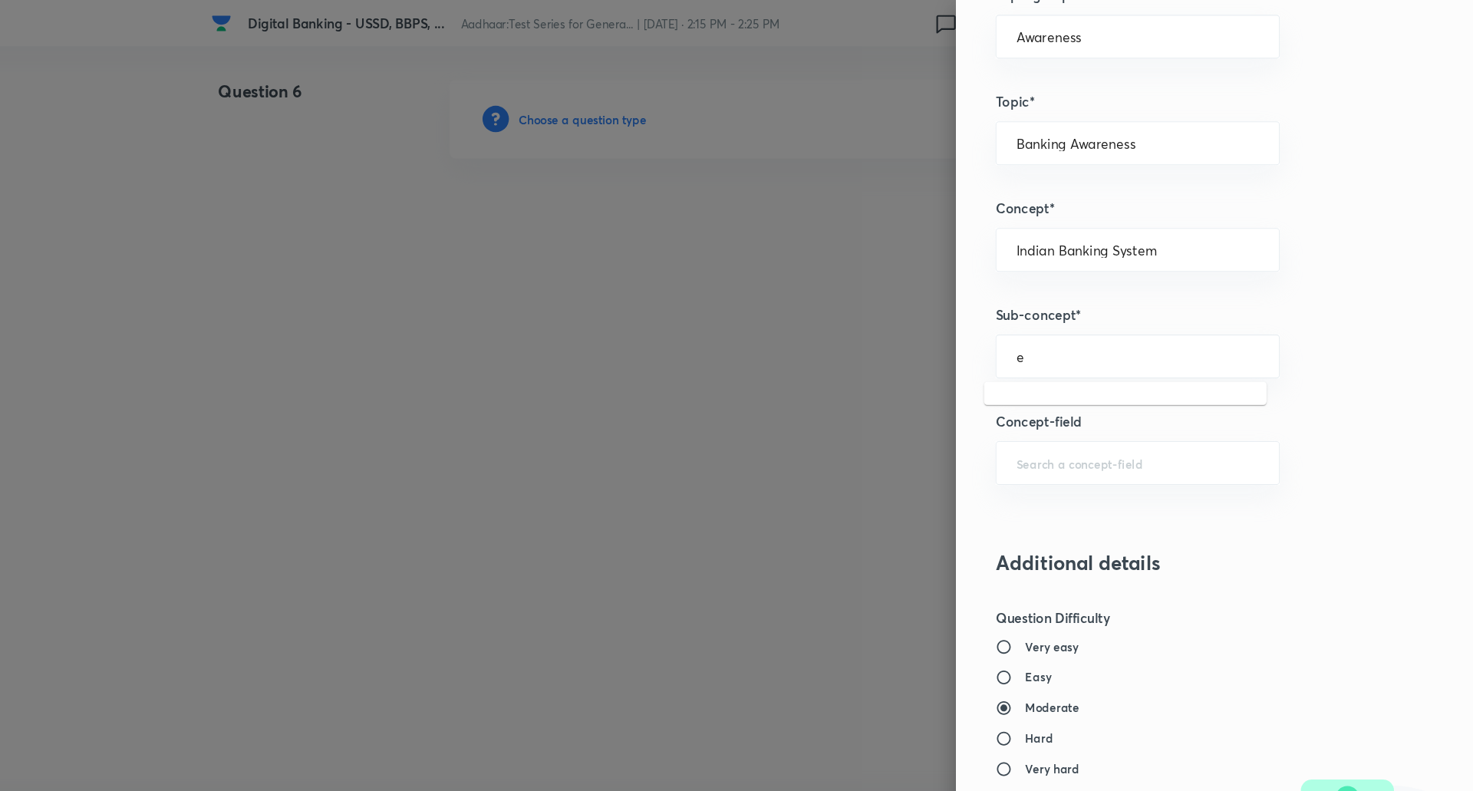
type input "e"
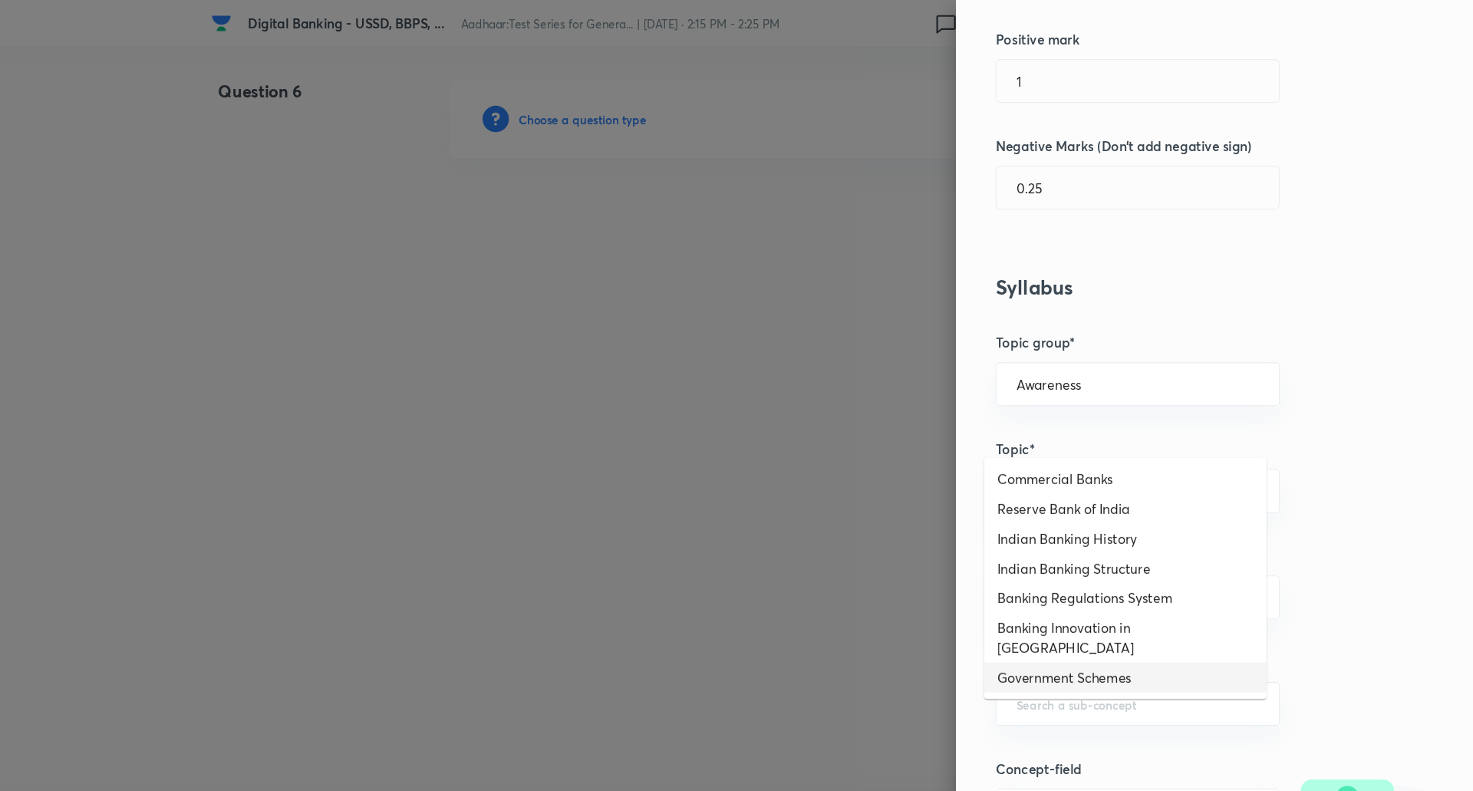
scroll to position [0, 0]
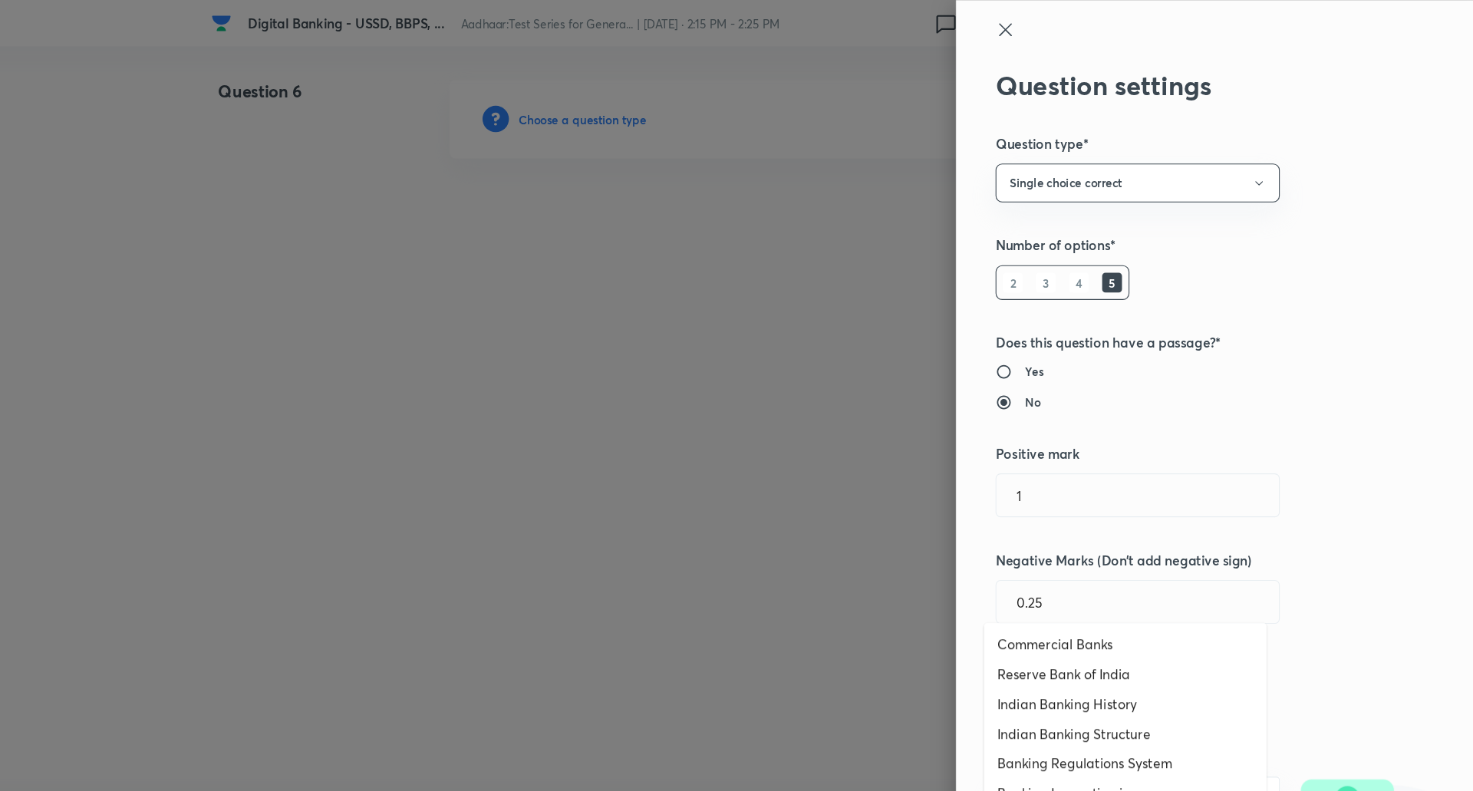
type input "Indian Banking History"
click at [1029, 25] on icon at bounding box center [1038, 27] width 18 height 18
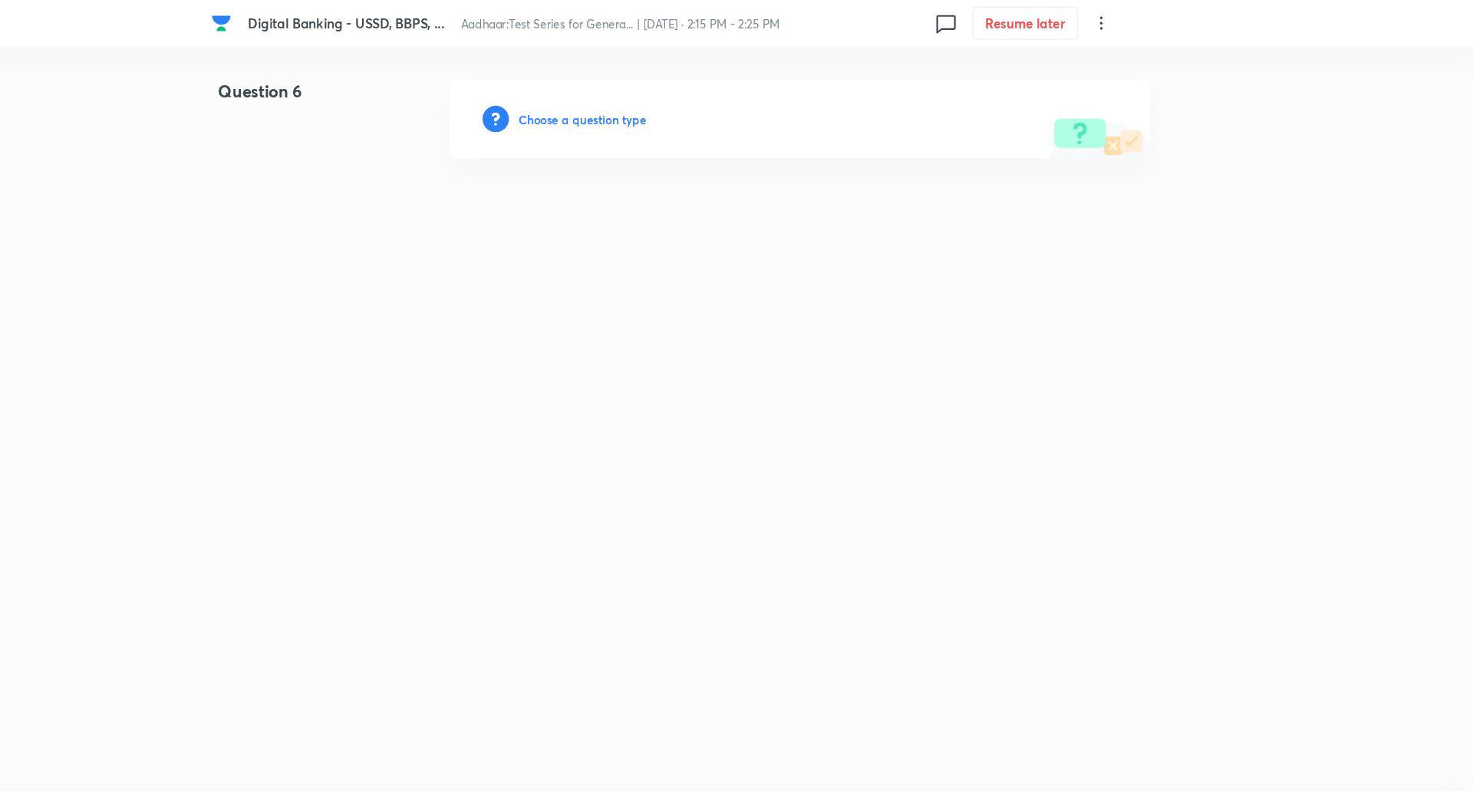
click at [693, 117] on h6 "Choose a question type" at bounding box center [645, 111] width 118 height 16
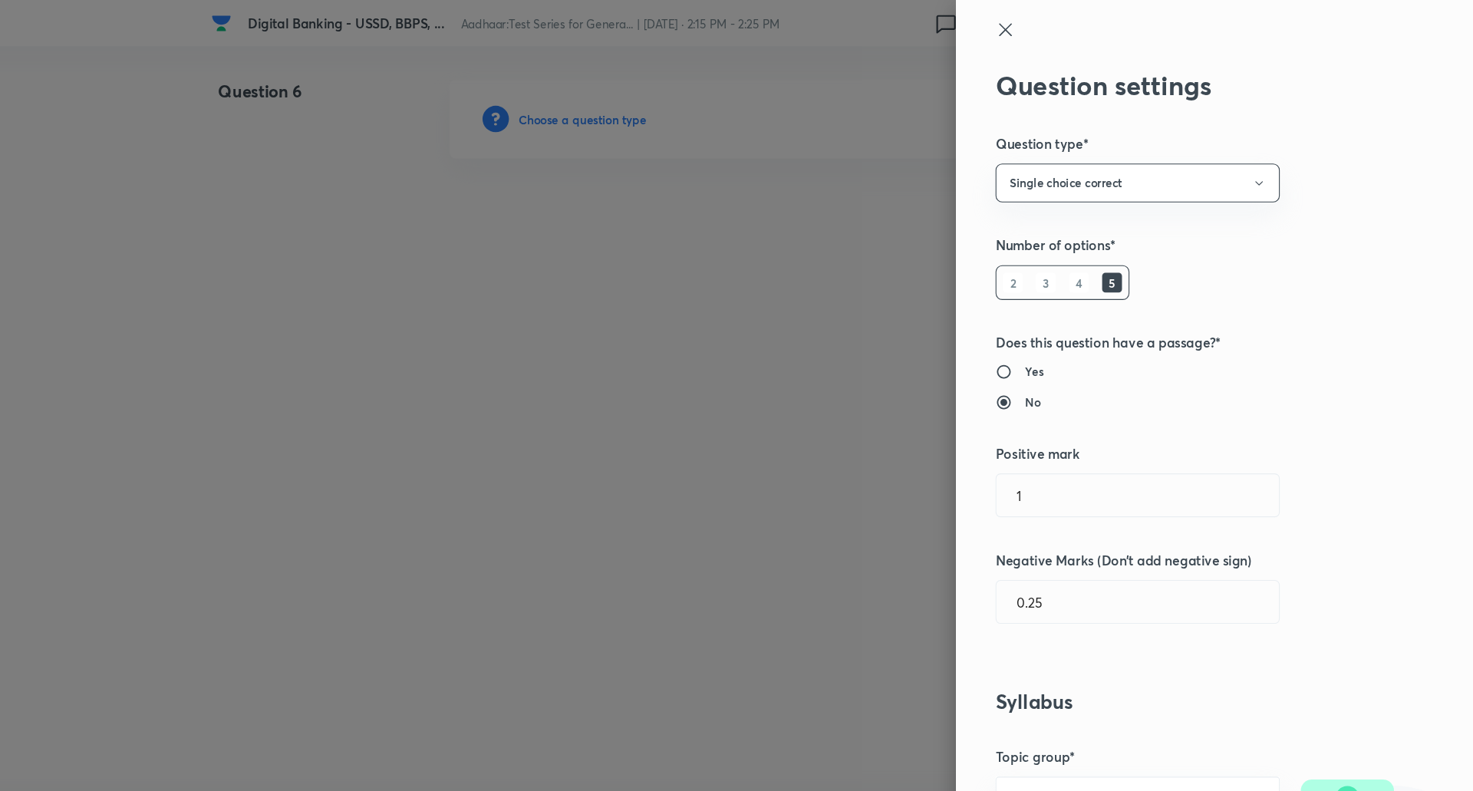
click at [693, 117] on div at bounding box center [736, 395] width 1473 height 791
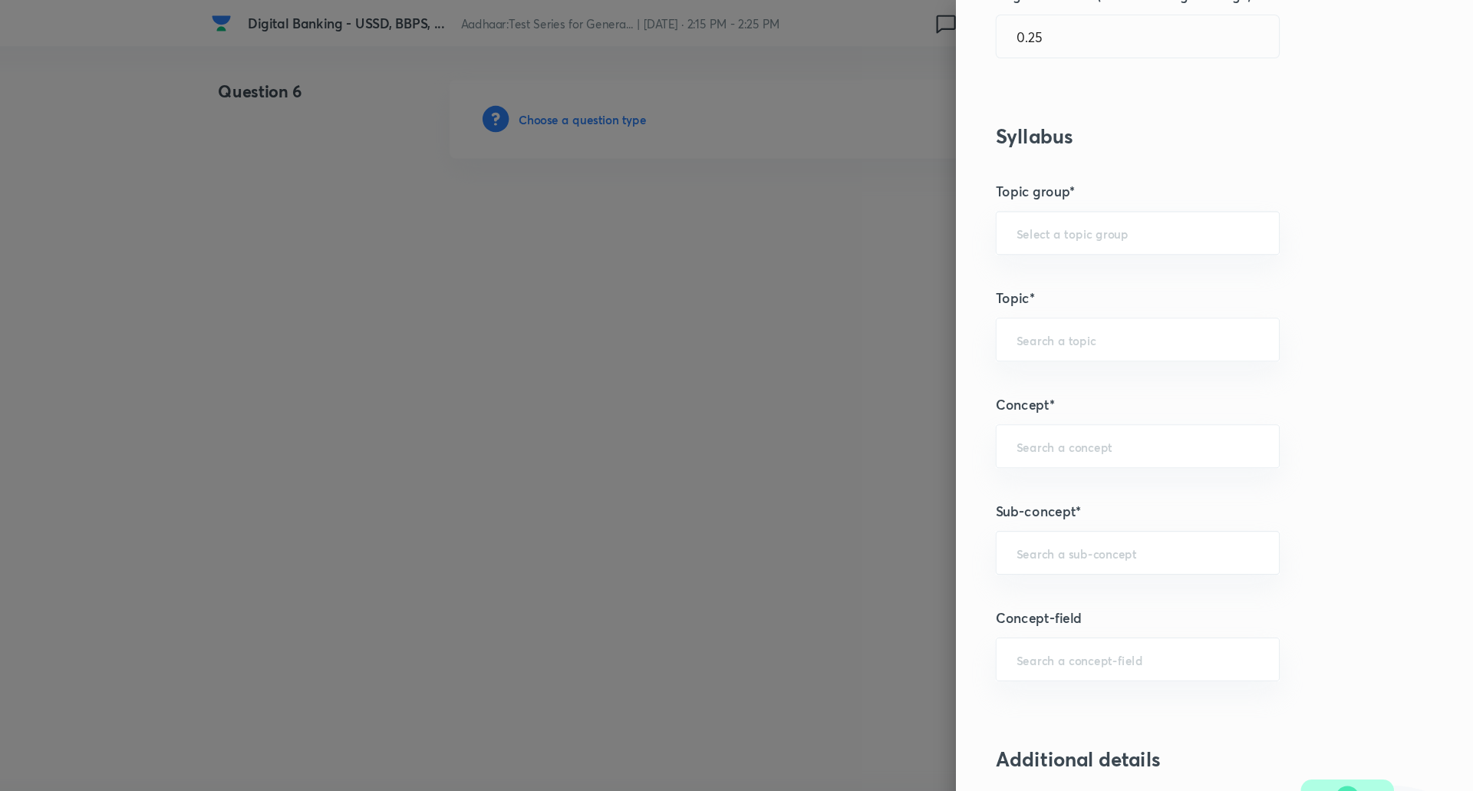
scroll to position [699, 0]
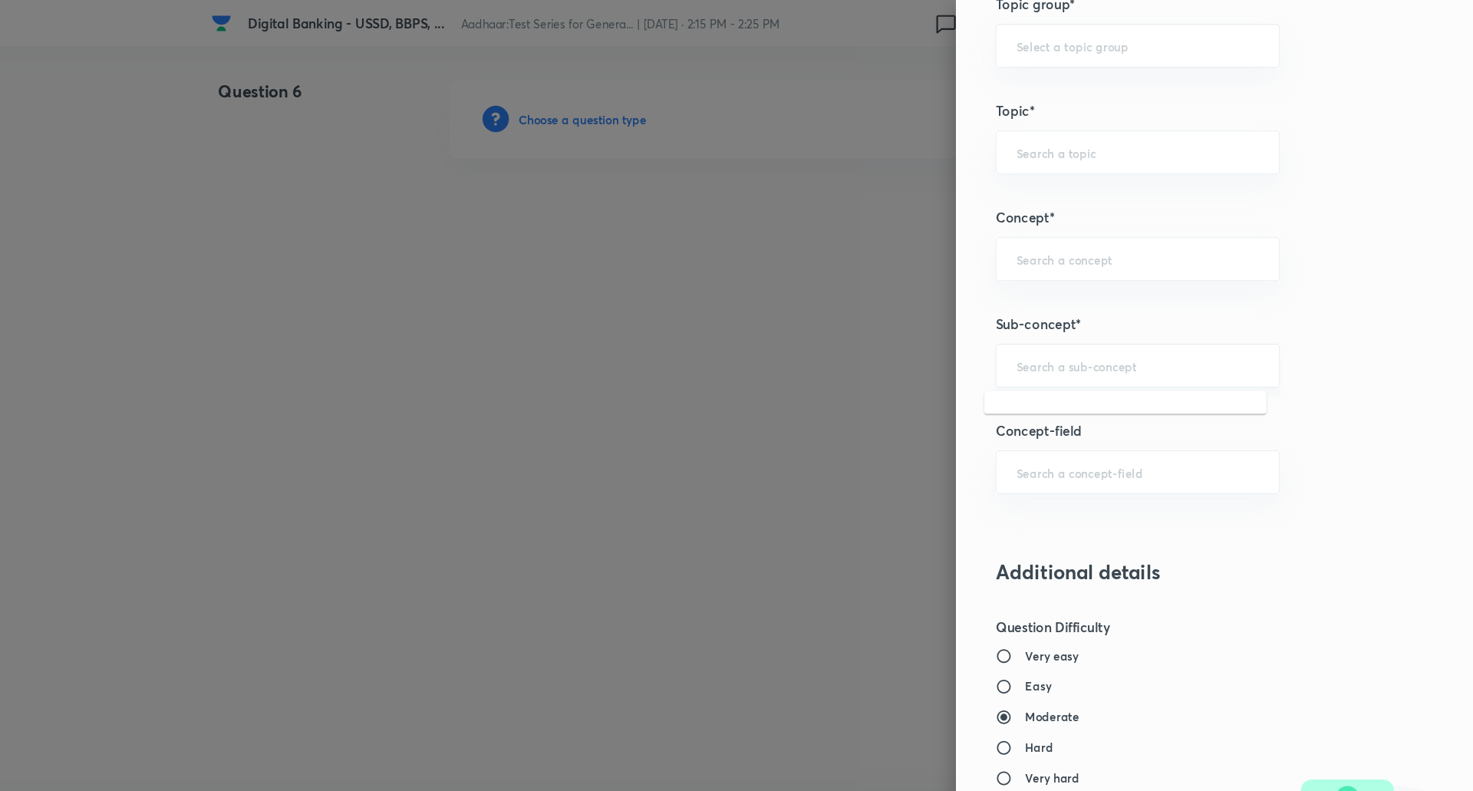
click at [1116, 332] on input "text" at bounding box center [1161, 339] width 226 height 15
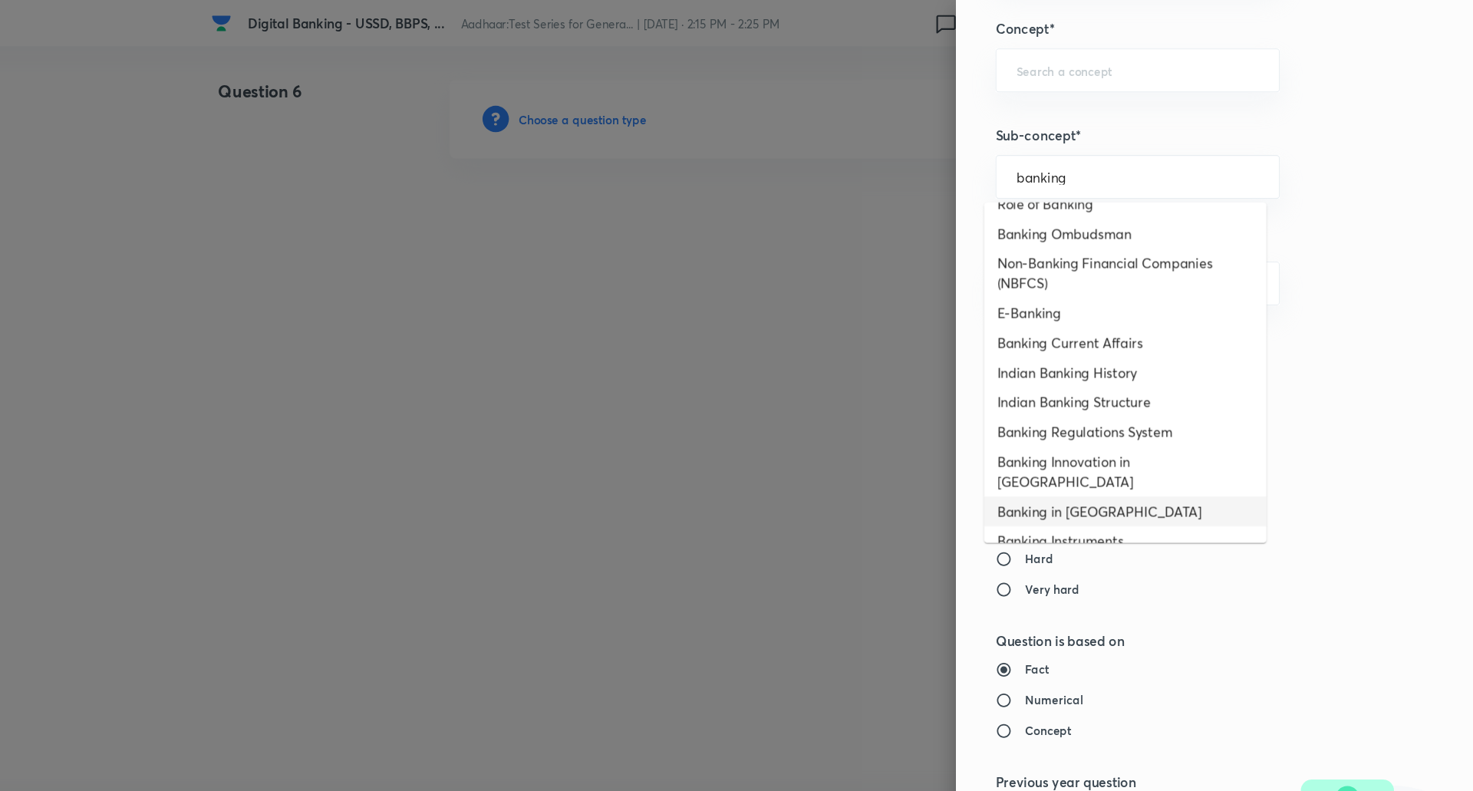
scroll to position [0, 0]
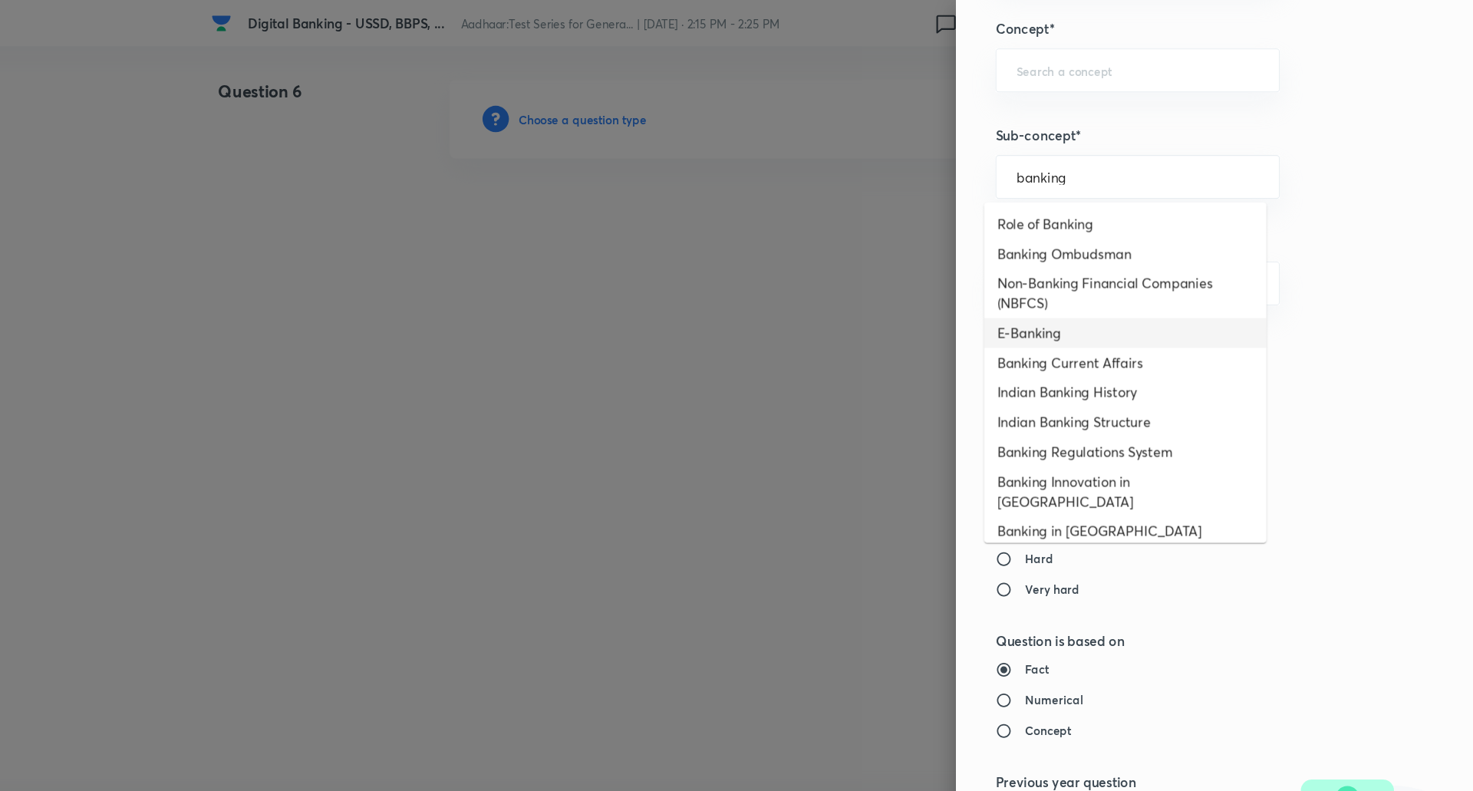
click at [1085, 312] on li "E-Banking" at bounding box center [1149, 309] width 262 height 28
type input "E-Banking"
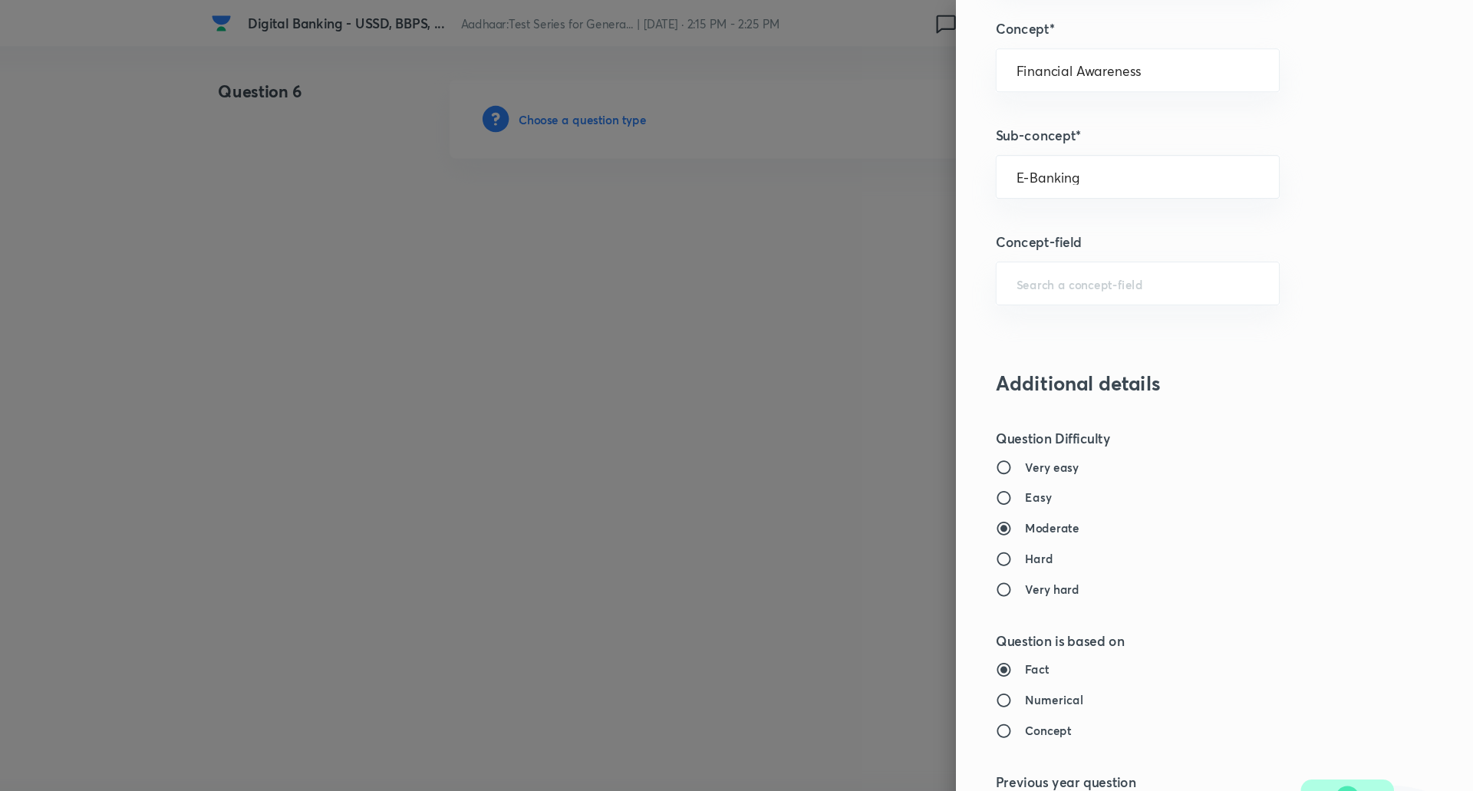
type input "Awareness"
type input "Banking Awareness"
type input "Financial Awareness"
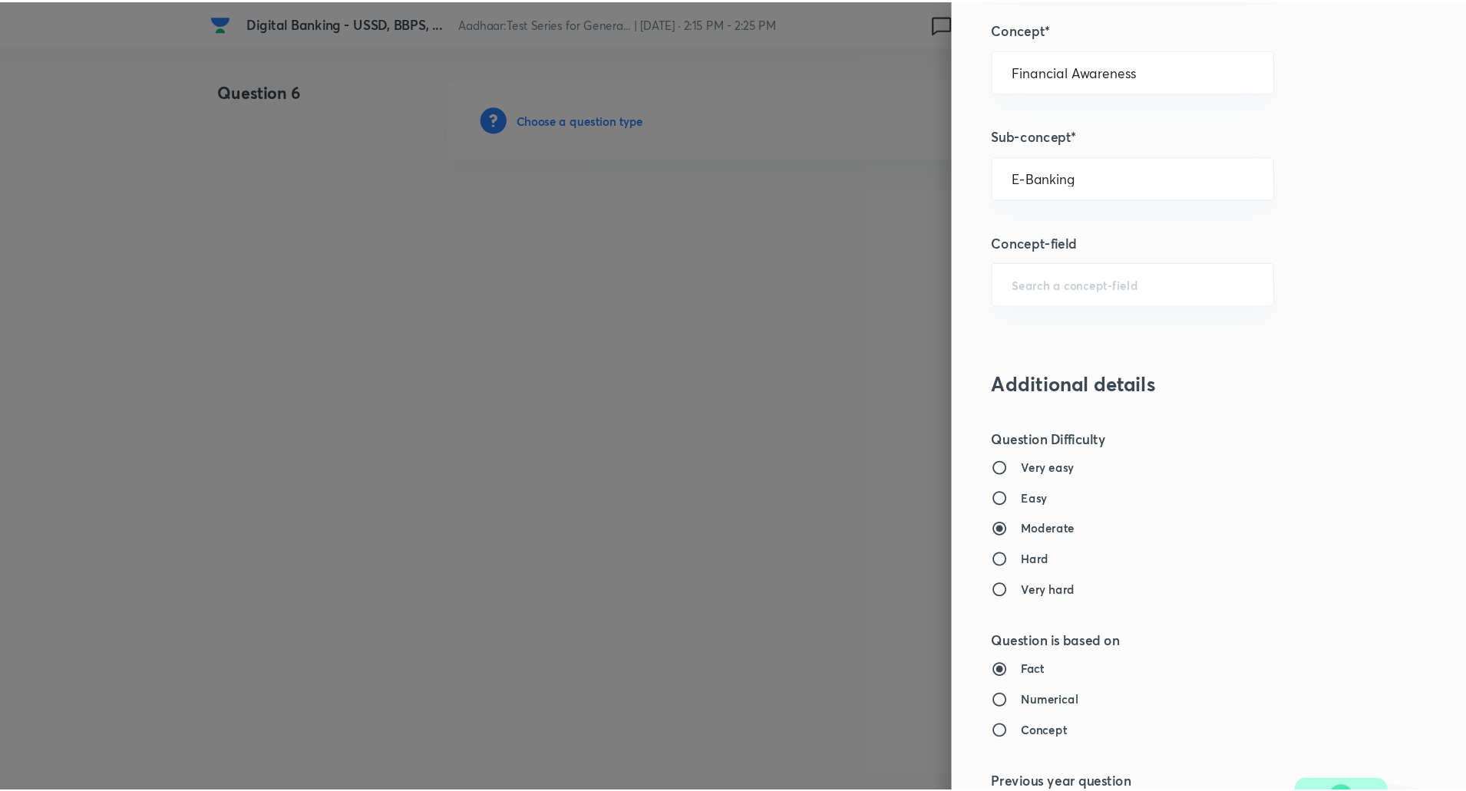
scroll to position [1301, 0]
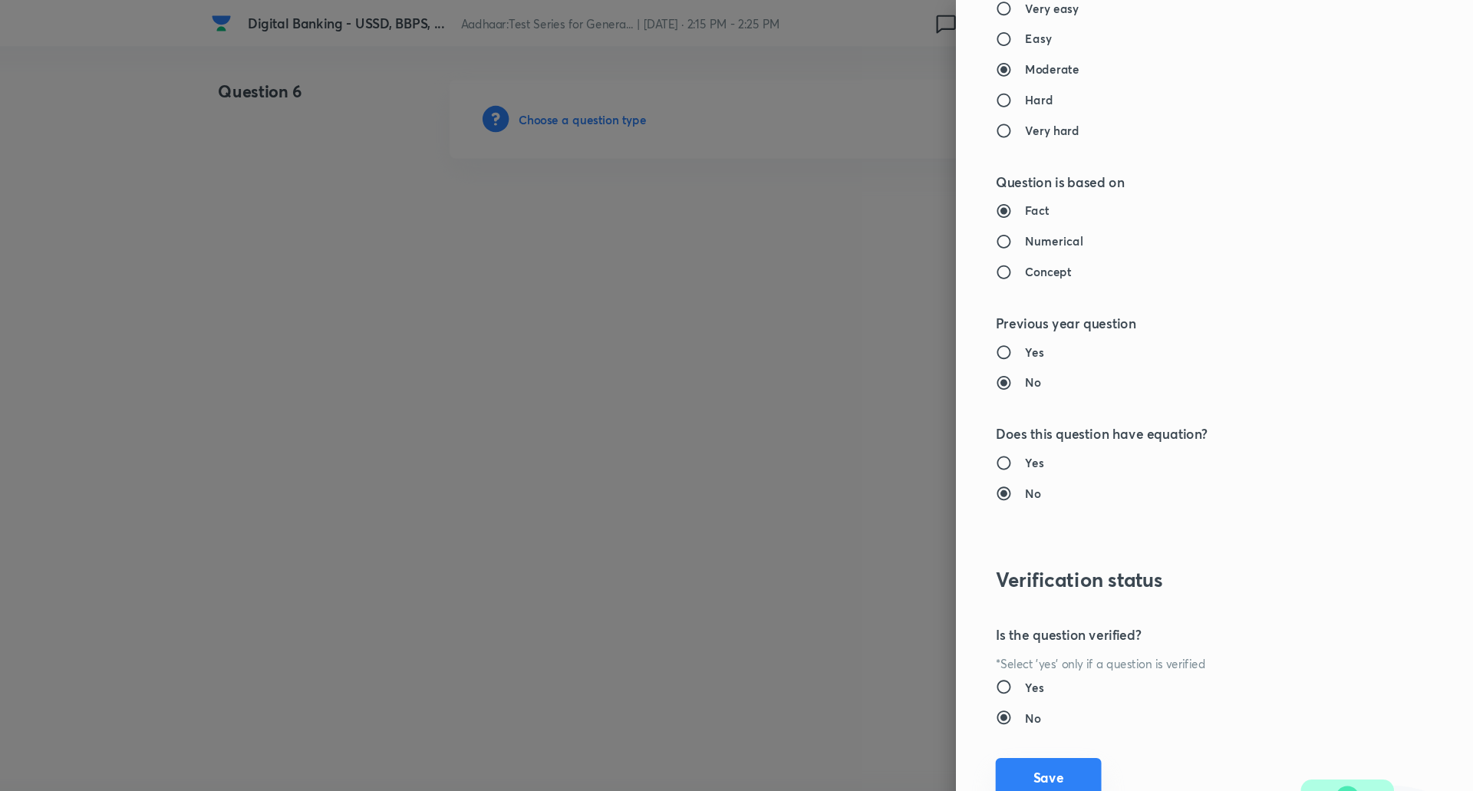
click at [1067, 716] on button "Save" at bounding box center [1078, 722] width 98 height 37
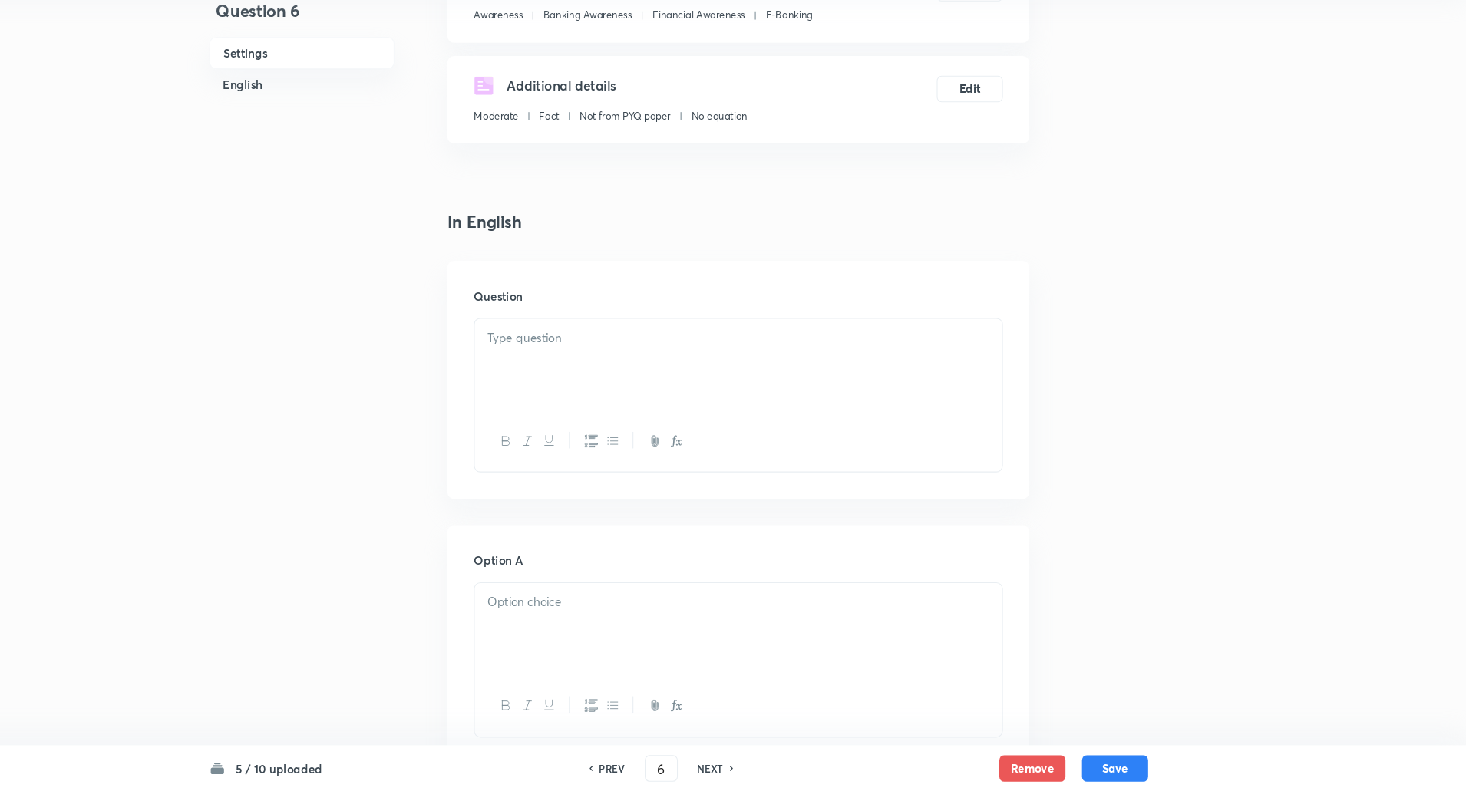
scroll to position [203, 0]
click at [819, 384] on div at bounding box center [788, 393] width 490 height 86
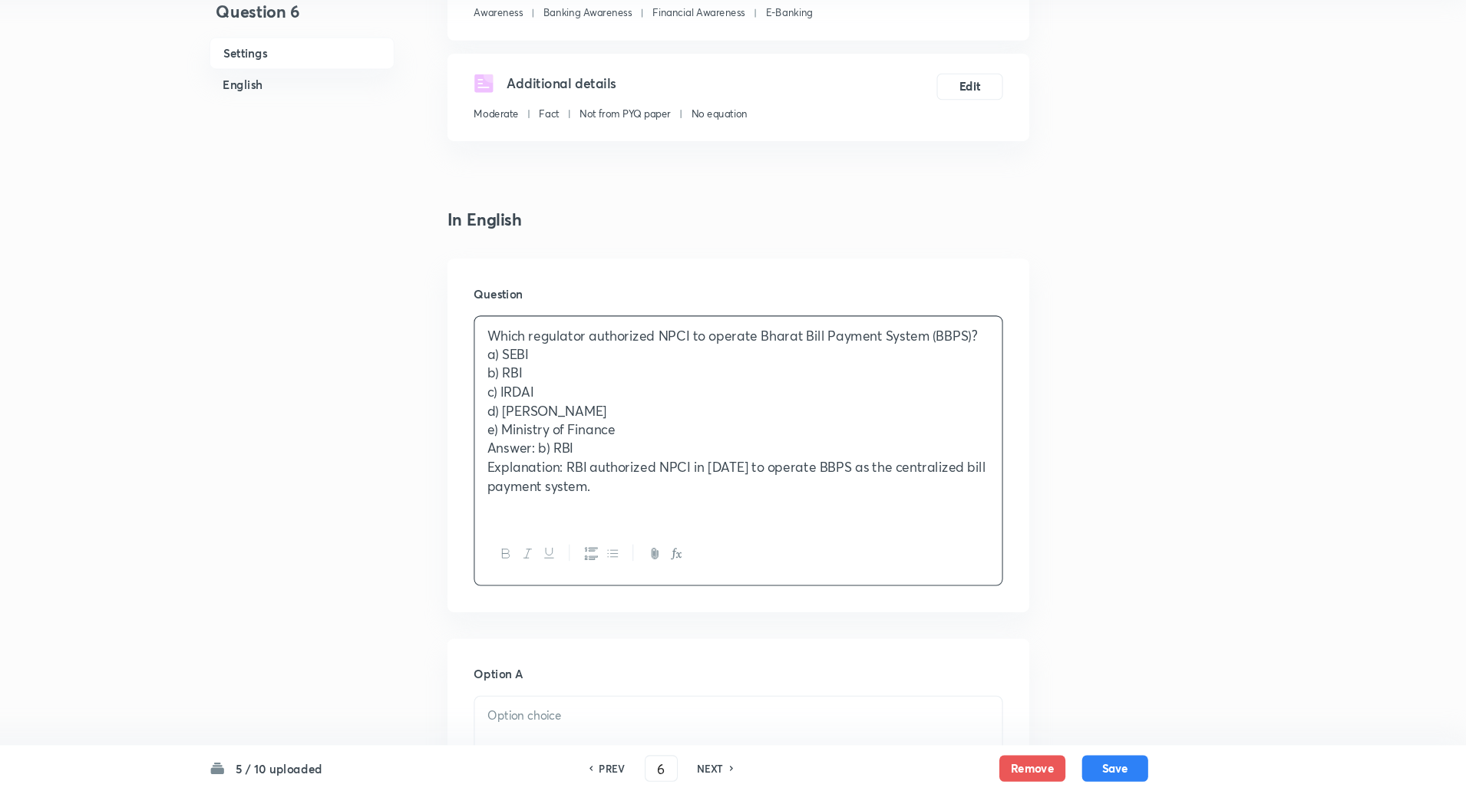
click at [1017, 364] on p "Which regulator authorized NPCI to operate Bharat Bill Payment System (BBPS)?" at bounding box center [788, 368] width 467 height 18
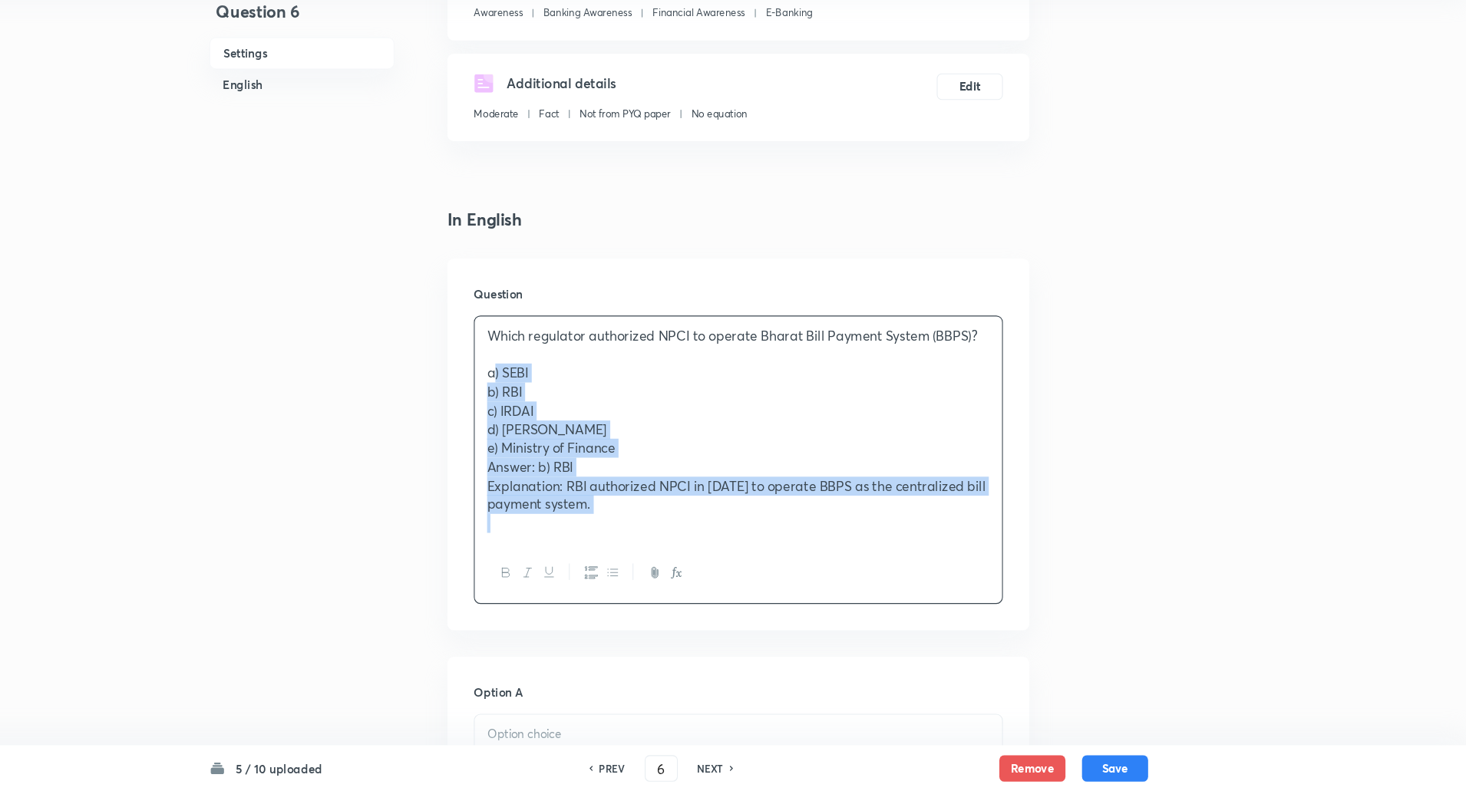
drag, startPoint x: 551, startPoint y: 401, endPoint x: 820, endPoint y: 639, distance: 359.8
click at [820, 639] on div "Question Which regulator authorized NPCI to operate Bharat Bill Payment System …" at bounding box center [788, 468] width 540 height 345
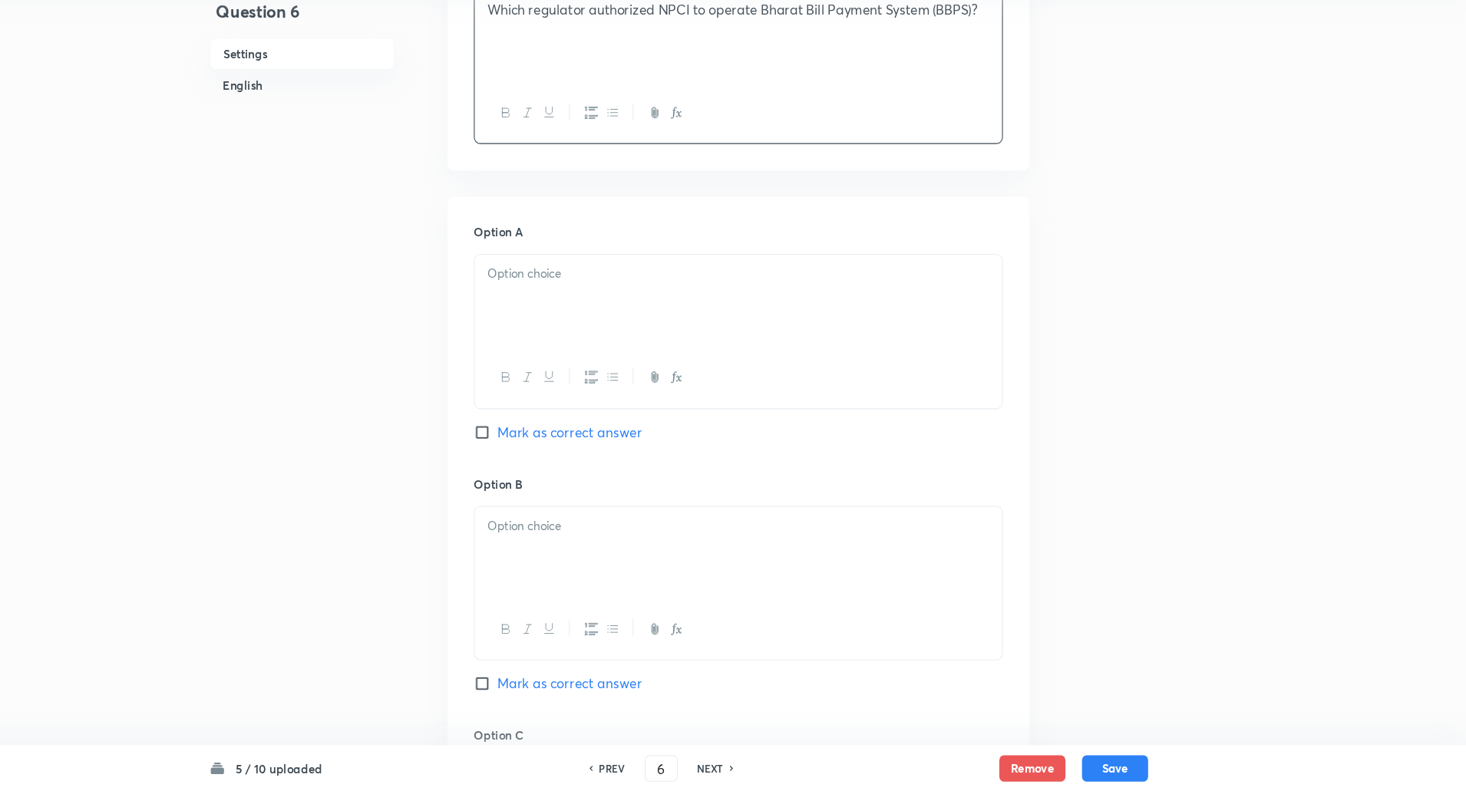
scroll to position [523, 0]
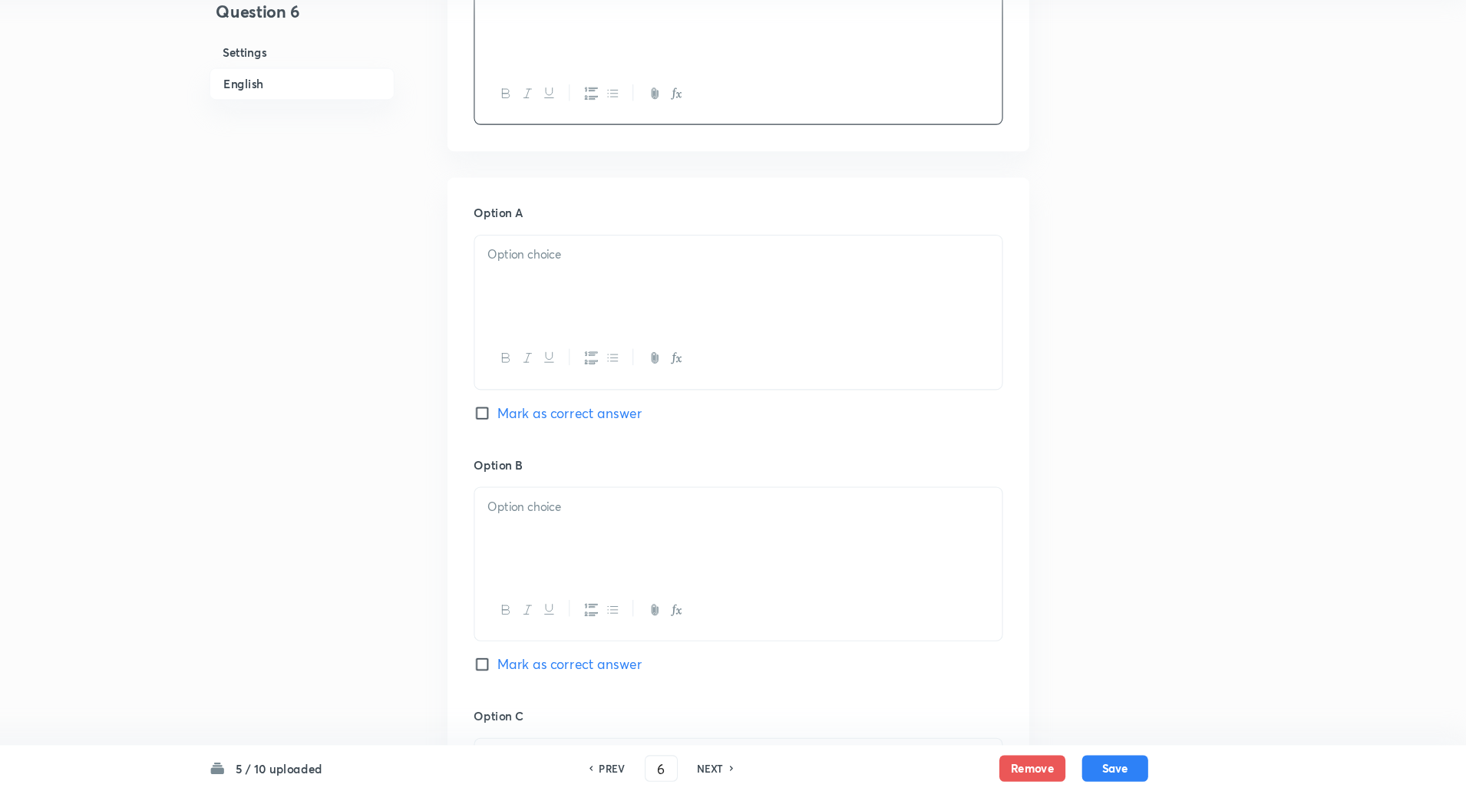
click at [826, 318] on div at bounding box center [788, 318] width 490 height 86
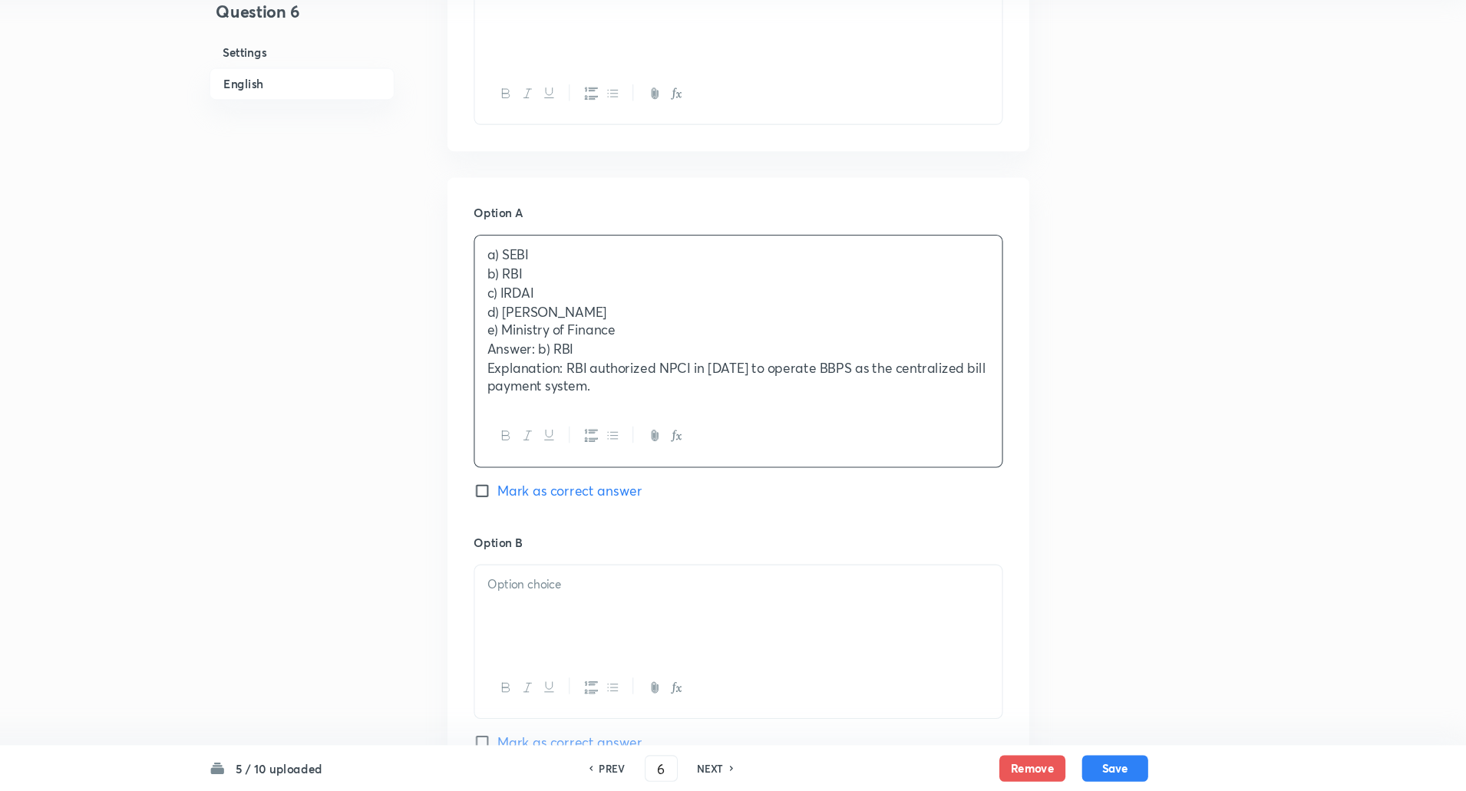
click at [549, 315] on div "a) SEBI b) RBI c) IRDAI d) NABARD e) Ministry of Finance Answer: b) RBI Explana…" at bounding box center [788, 354] width 490 height 158
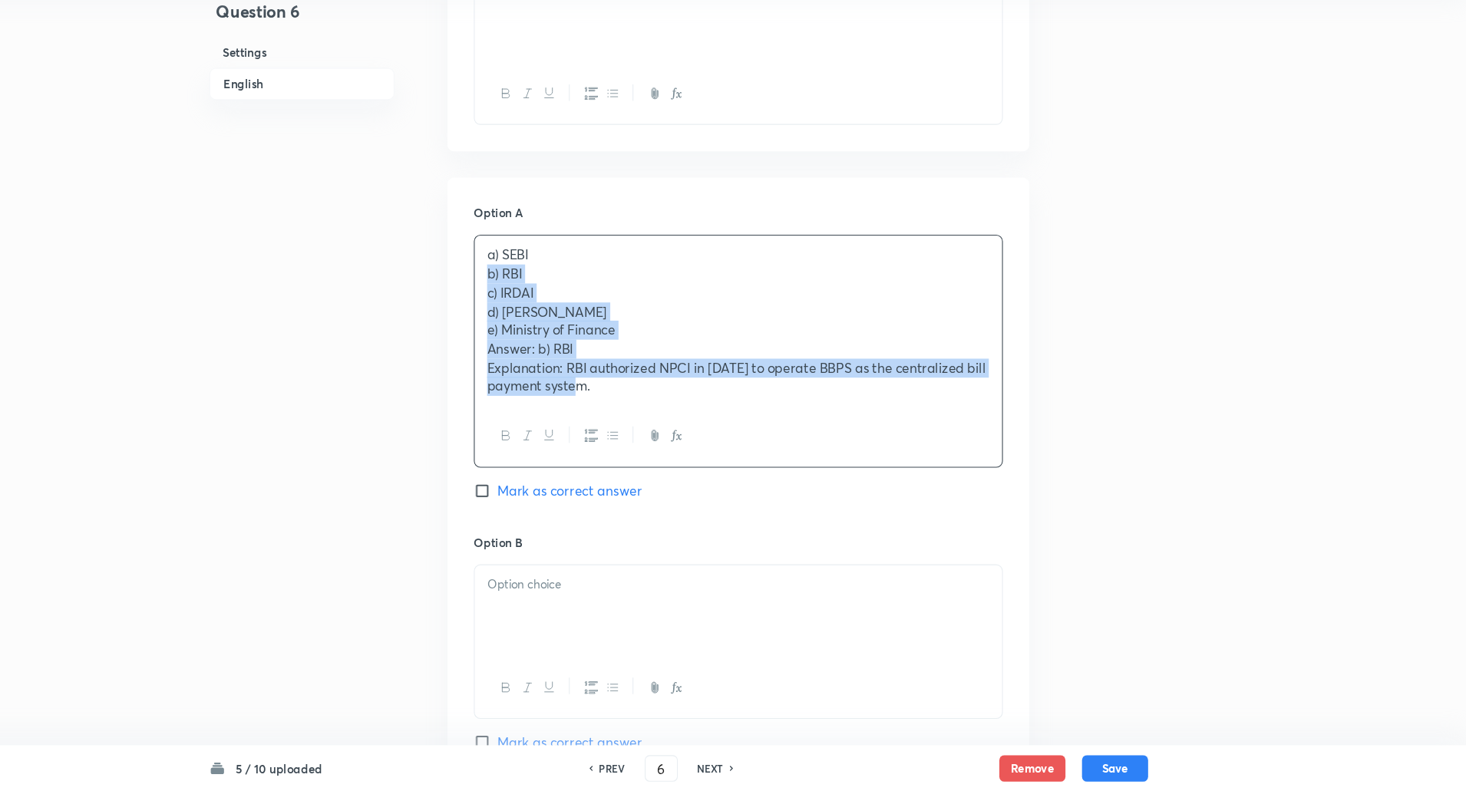
drag, startPoint x: 549, startPoint y: 315, endPoint x: 749, endPoint y: 542, distance: 303.4
click at [749, 542] on div "Option A a) SEBI b) RBI c) IRDAI d) NABARD e) Ministry of Finance Answer: b) RB…" at bounding box center [787, 398] width 491 height 305
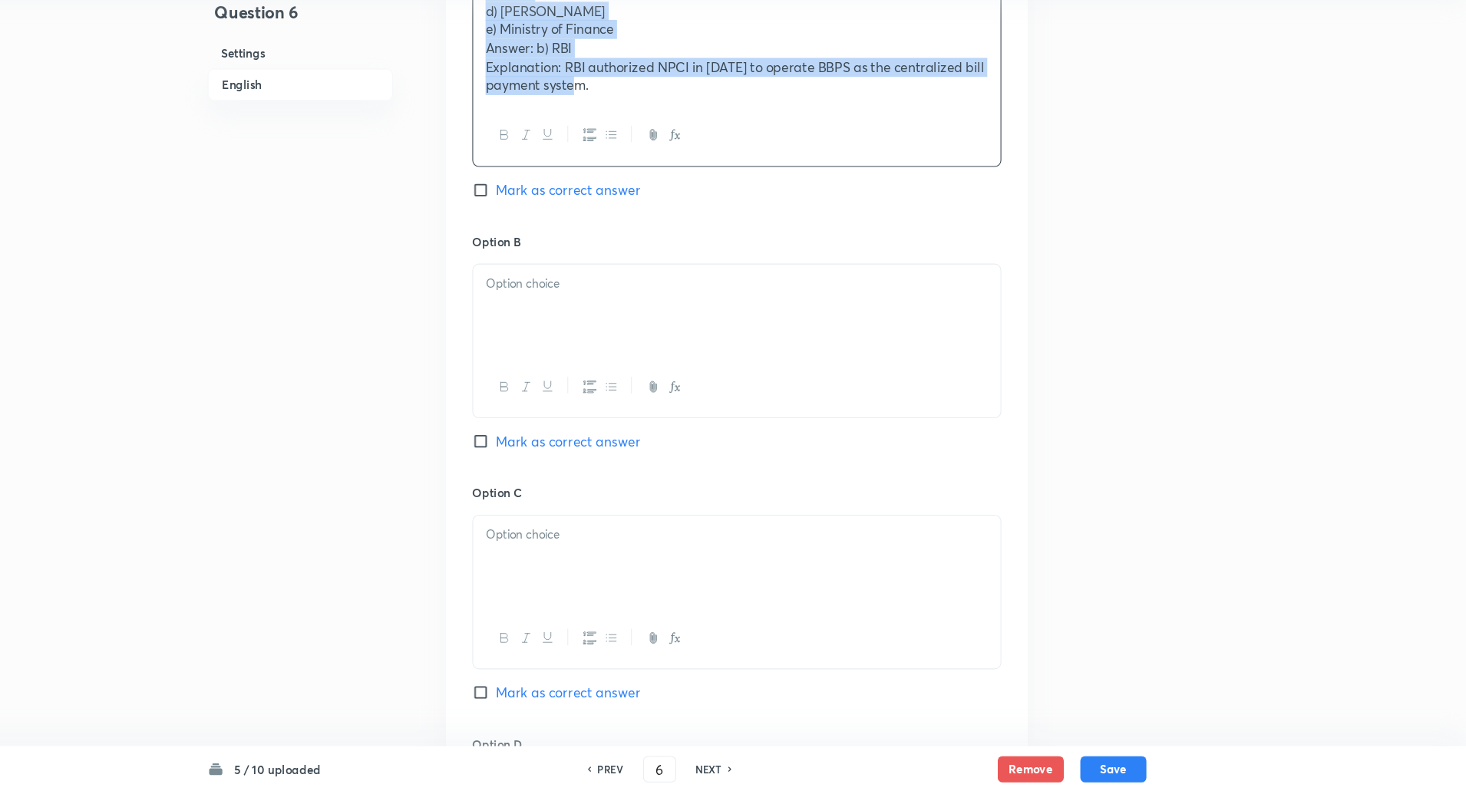
scroll to position [716, 0]
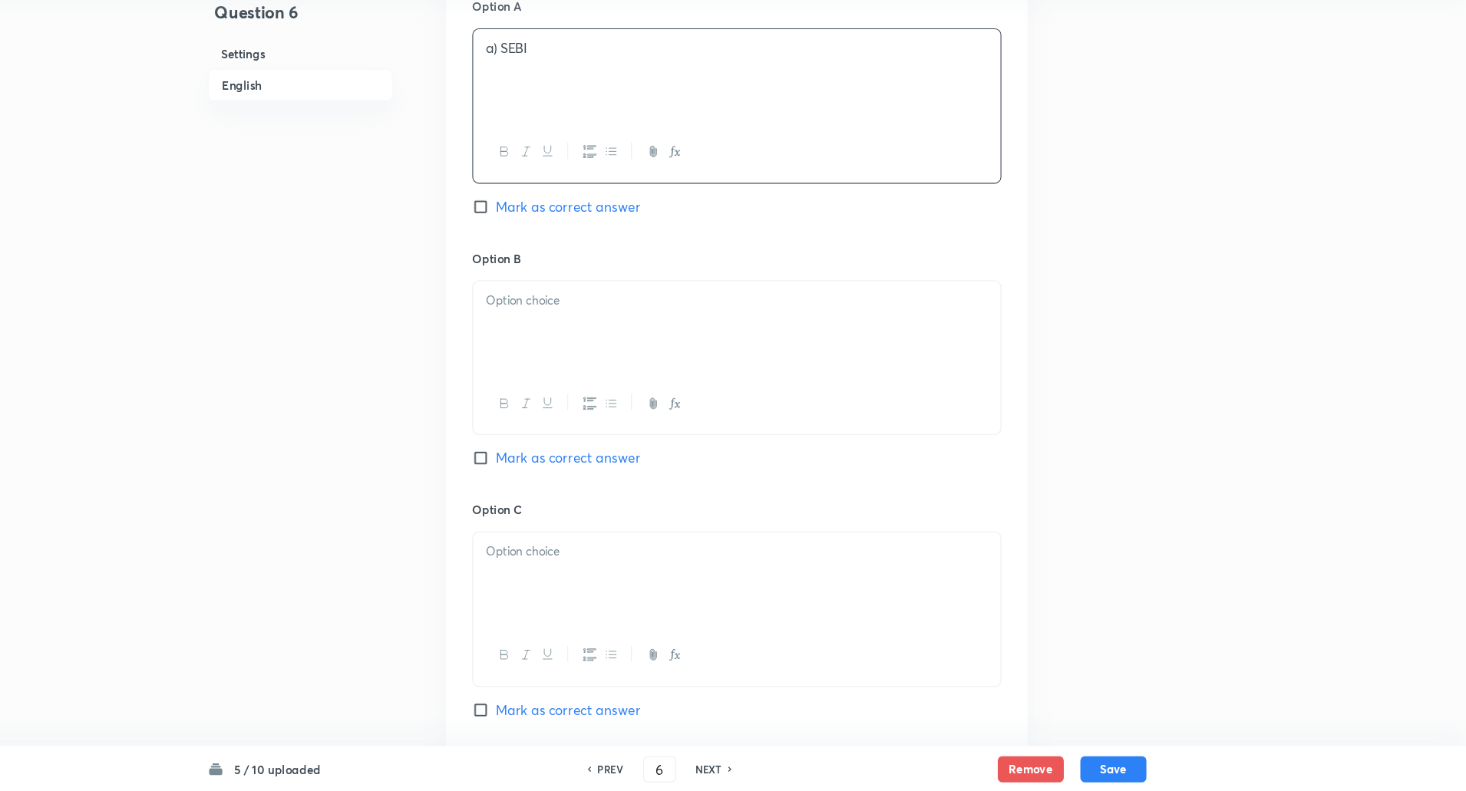
click at [750, 542] on div "Option C Mark as correct answer" at bounding box center [787, 636] width 491 height 233
click at [566, 103] on p "a) SEBI" at bounding box center [788, 100] width 467 height 18
click at [615, 333] on p at bounding box center [788, 334] width 467 height 18
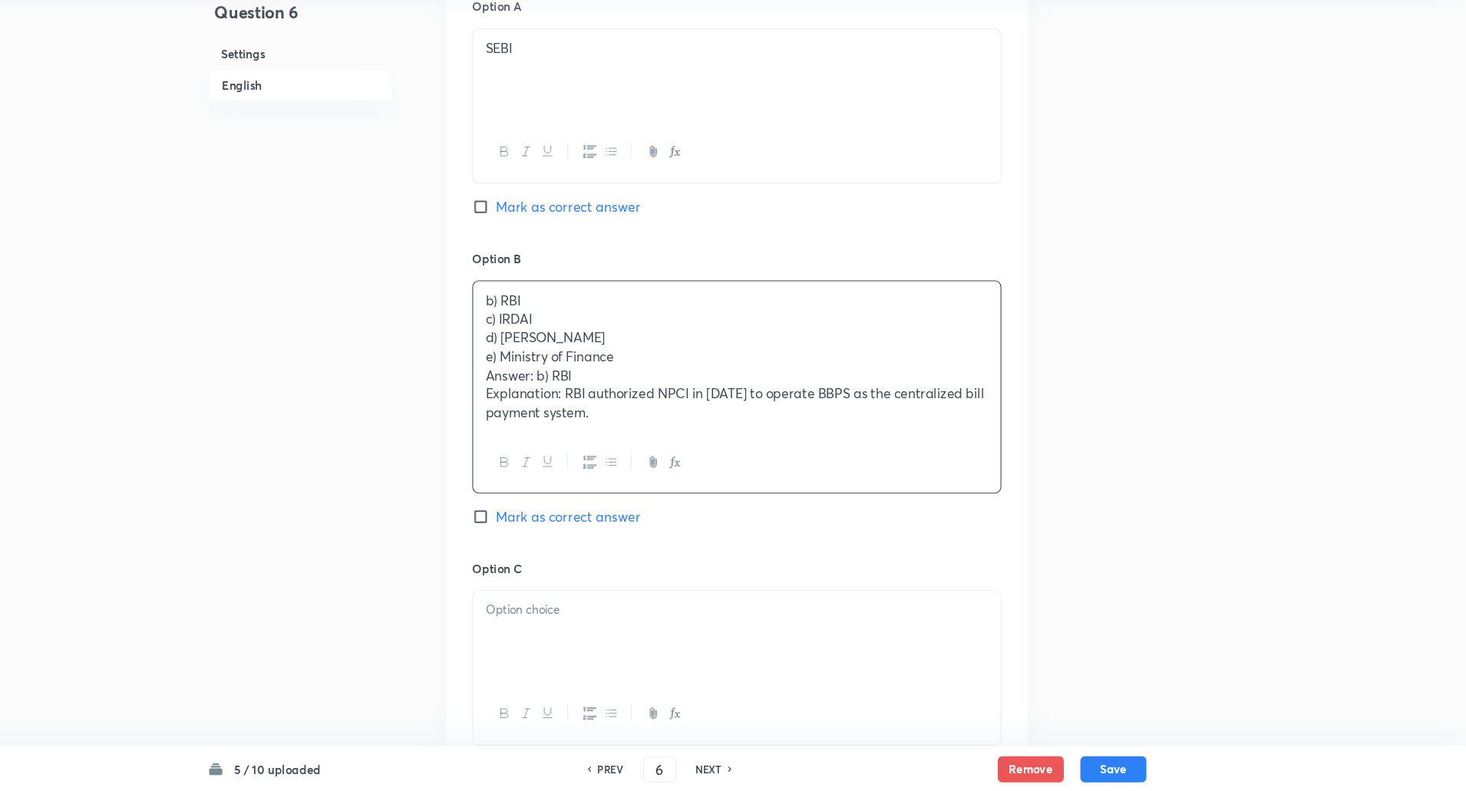
click at [552, 353] on div "b) RBI c) IRDAI d) NABARD e) Ministry of Finance Answer: b) RBI Explanation: RB…" at bounding box center [788, 386] width 490 height 140
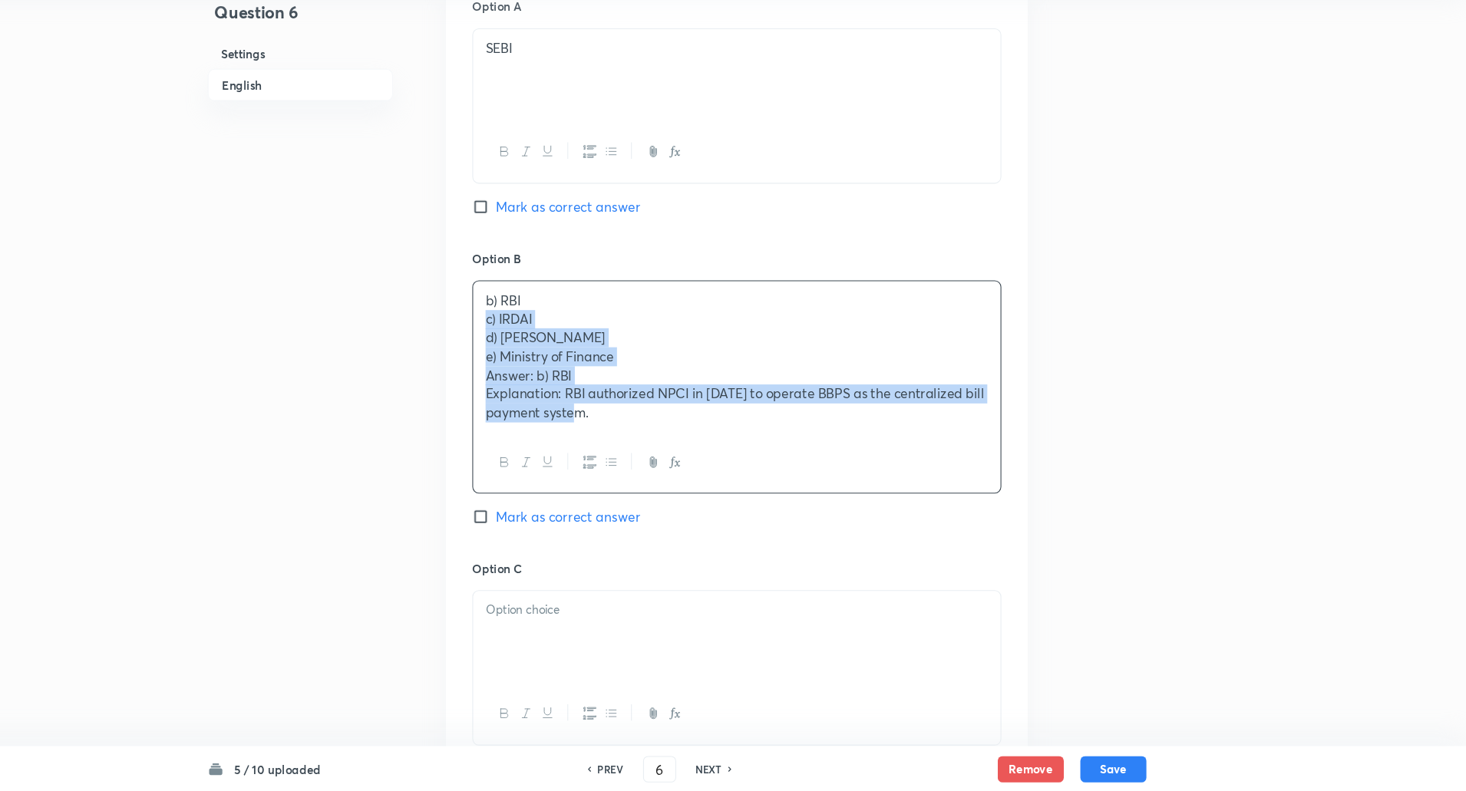
drag, startPoint x: 552, startPoint y: 353, endPoint x: 672, endPoint y: 586, distance: 262.5
click at [672, 586] on div "Option A SEBI Mark as correct answer Option B b) RBI c) IRDAI d) NABARD e) Mini…" at bounding box center [788, 648] width 540 height 1241
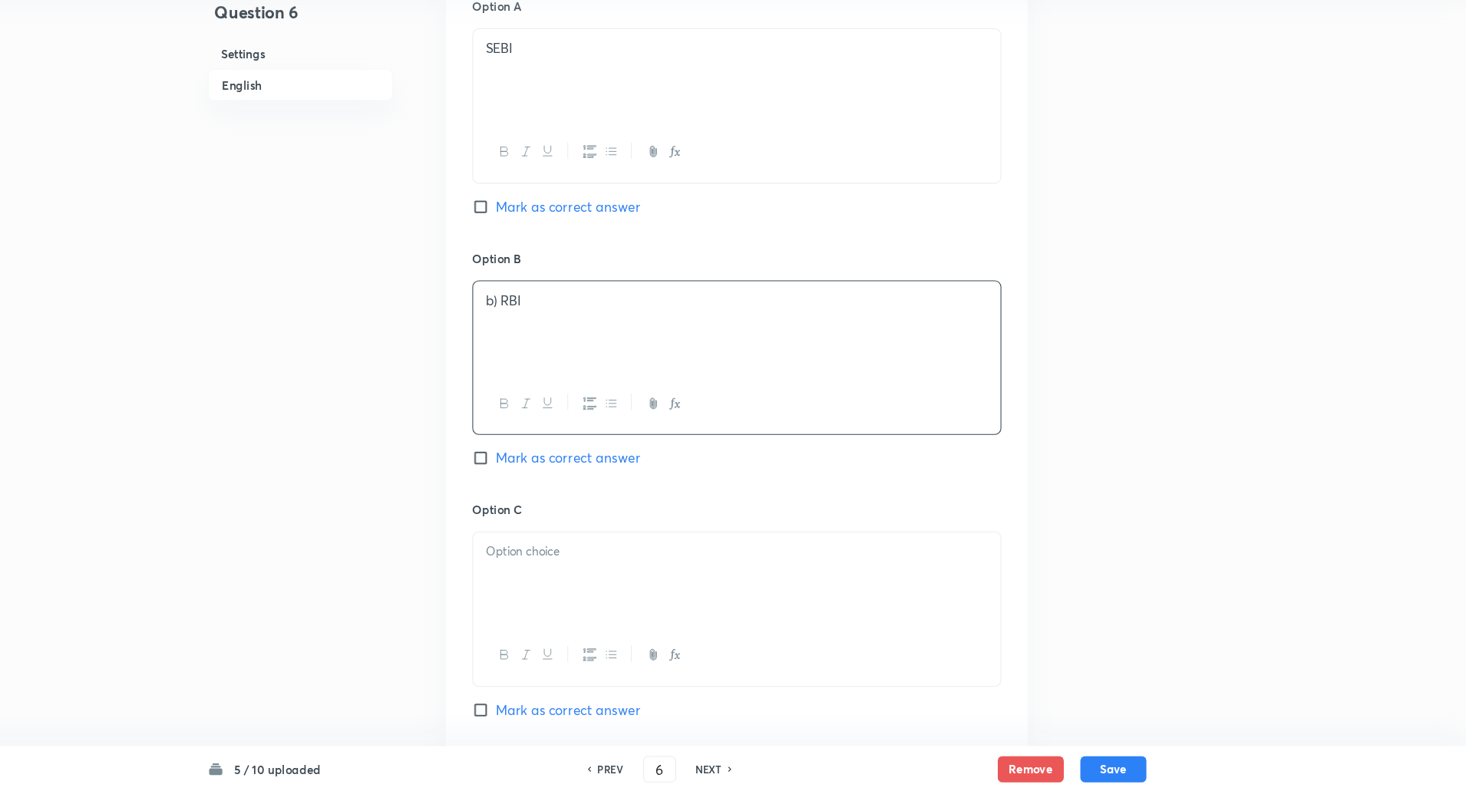
click at [568, 339] on p "b) RBI" at bounding box center [788, 334] width 467 height 18
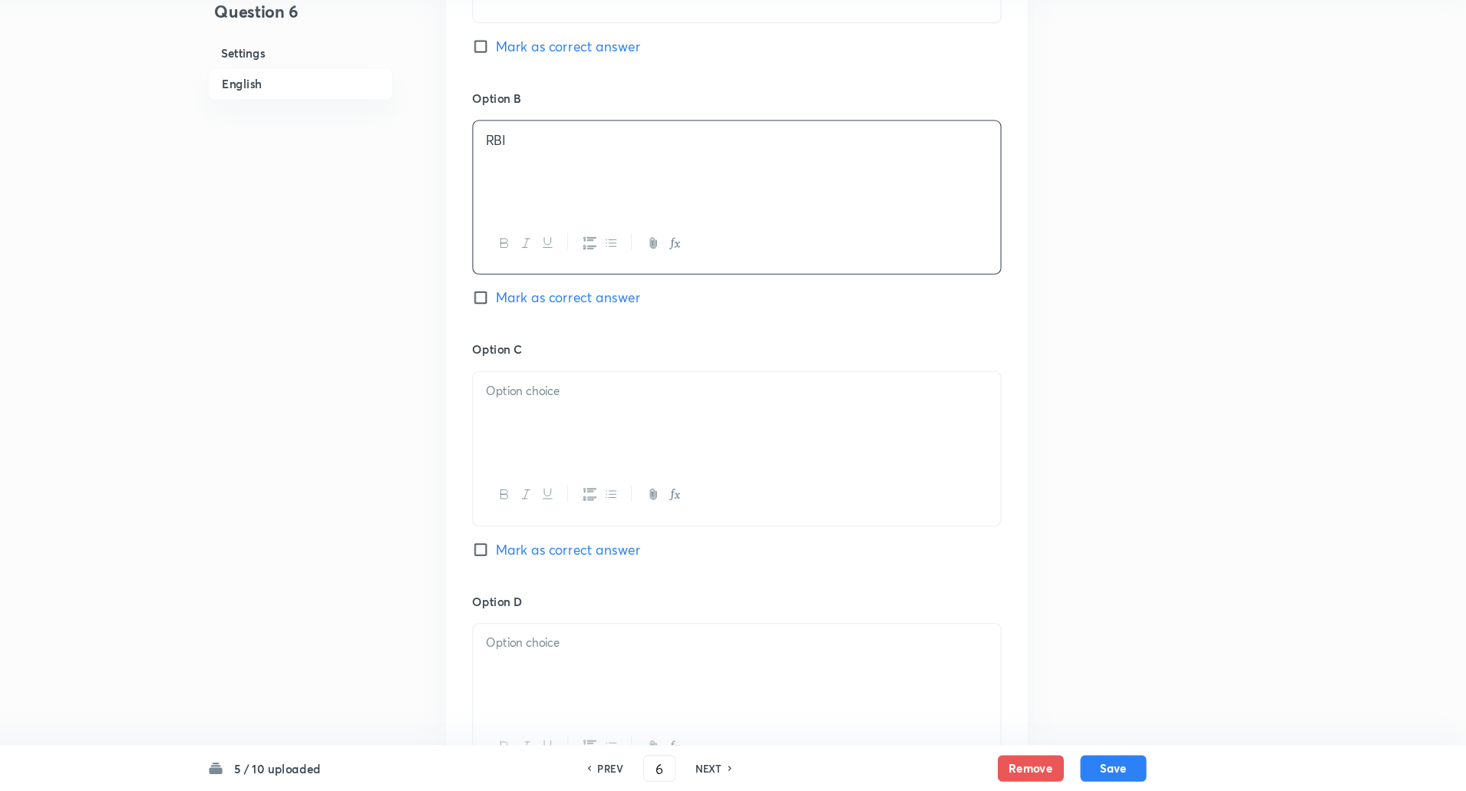
click at [569, 415] on p at bounding box center [788, 420] width 467 height 18
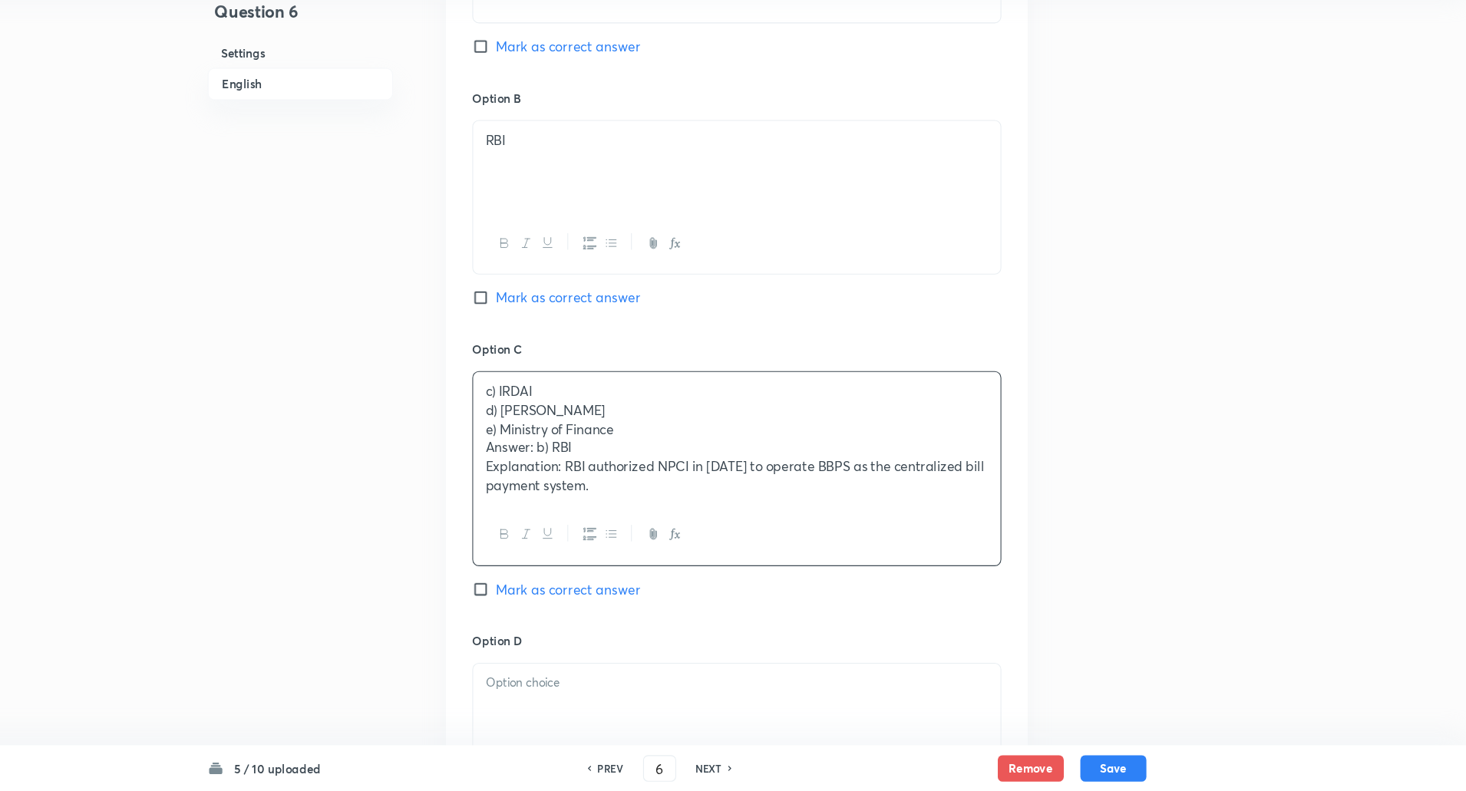
click at [555, 439] on p "d) NABARD" at bounding box center [788, 437] width 467 height 18
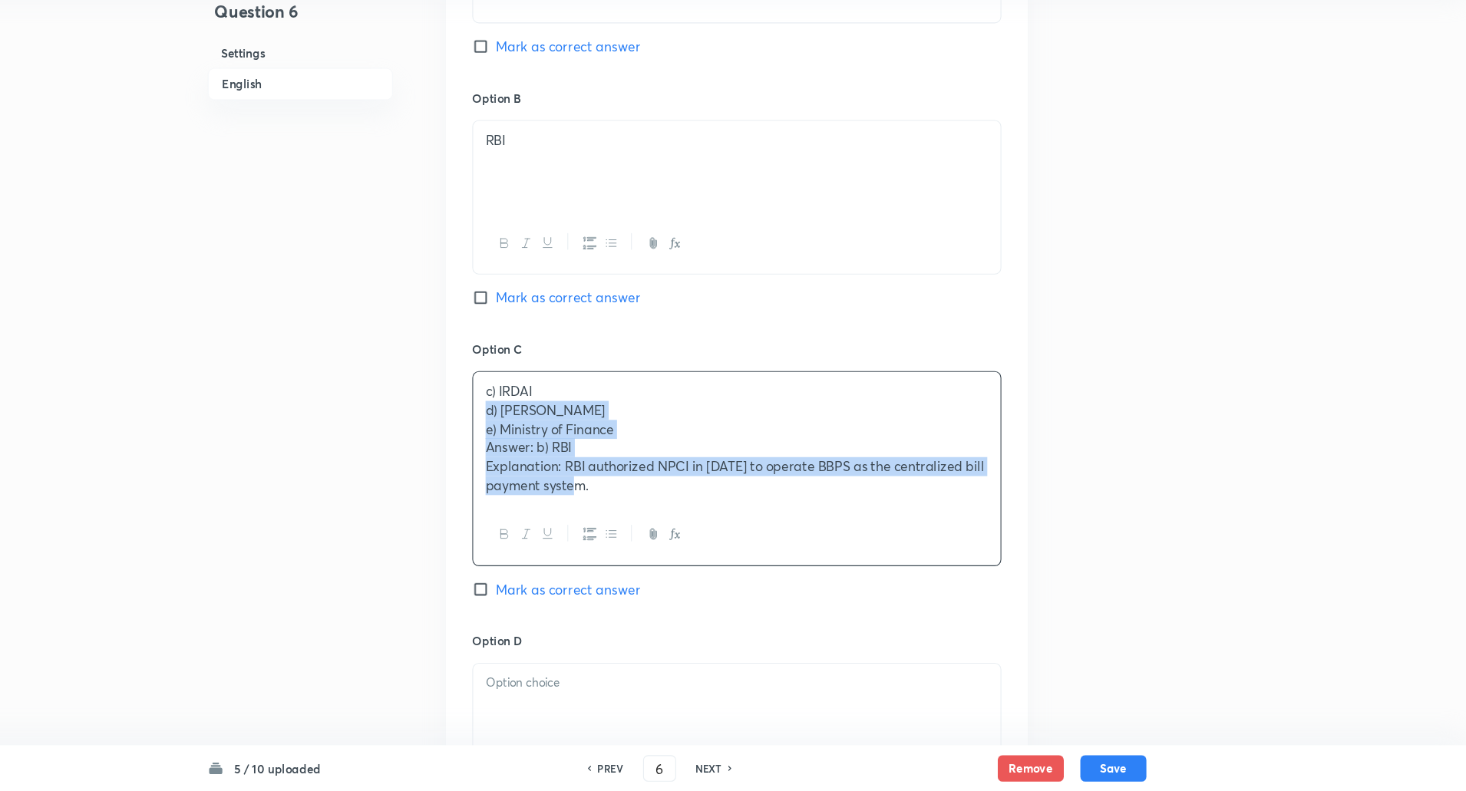
drag, startPoint x: 555, startPoint y: 439, endPoint x: 722, endPoint y: 715, distance: 322.9
click at [722, 715] on div "Option A SEBI Mark as correct answer Option B RBI Mark as correct answer Option…" at bounding box center [788, 491] width 540 height 1223
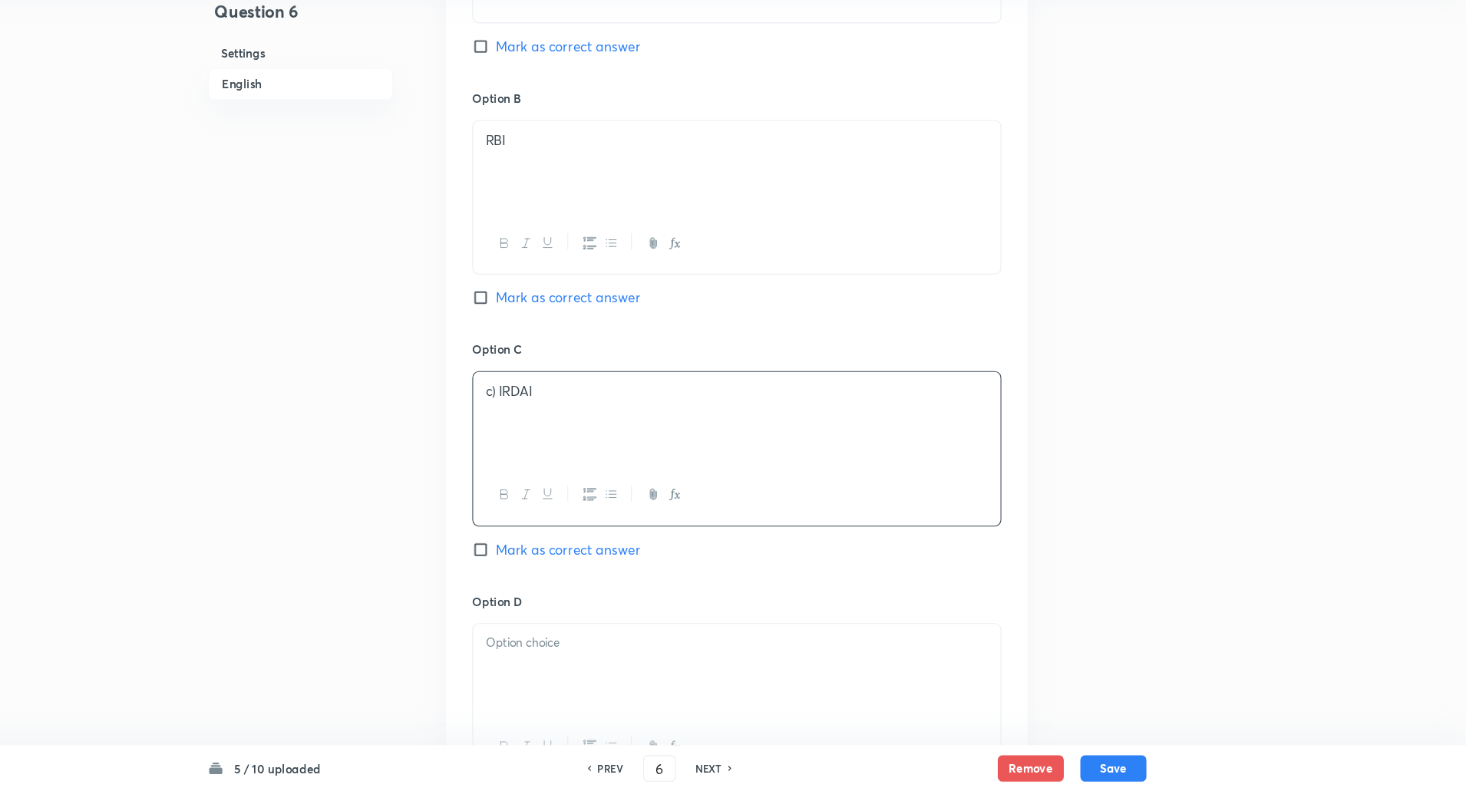
click at [565, 420] on p "c) IRDAI" at bounding box center [788, 420] width 467 height 18
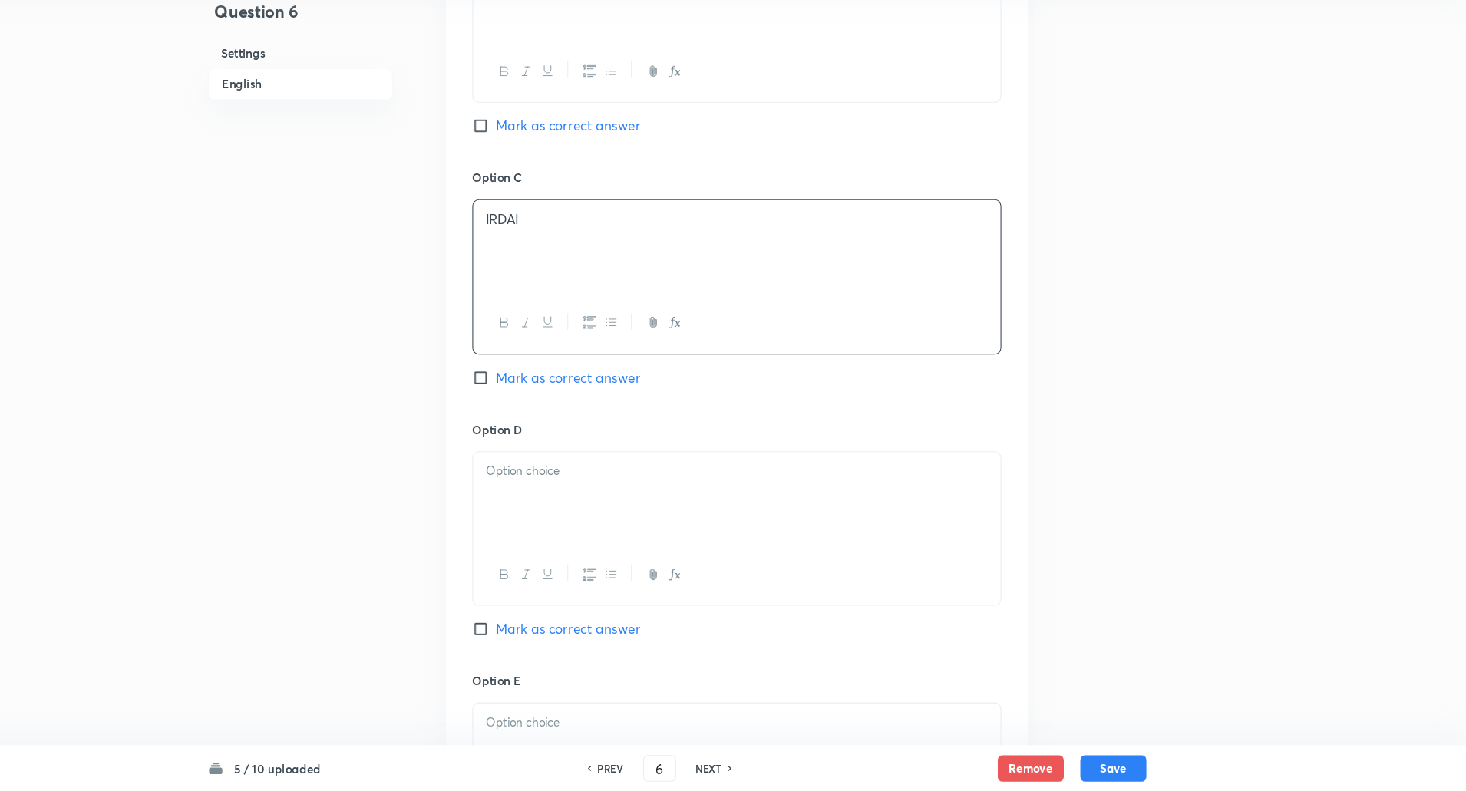
scroll to position [1024, 0]
click at [555, 167] on input "Mark as correct answer" at bounding box center [552, 171] width 21 height 15
checkbox input "true"
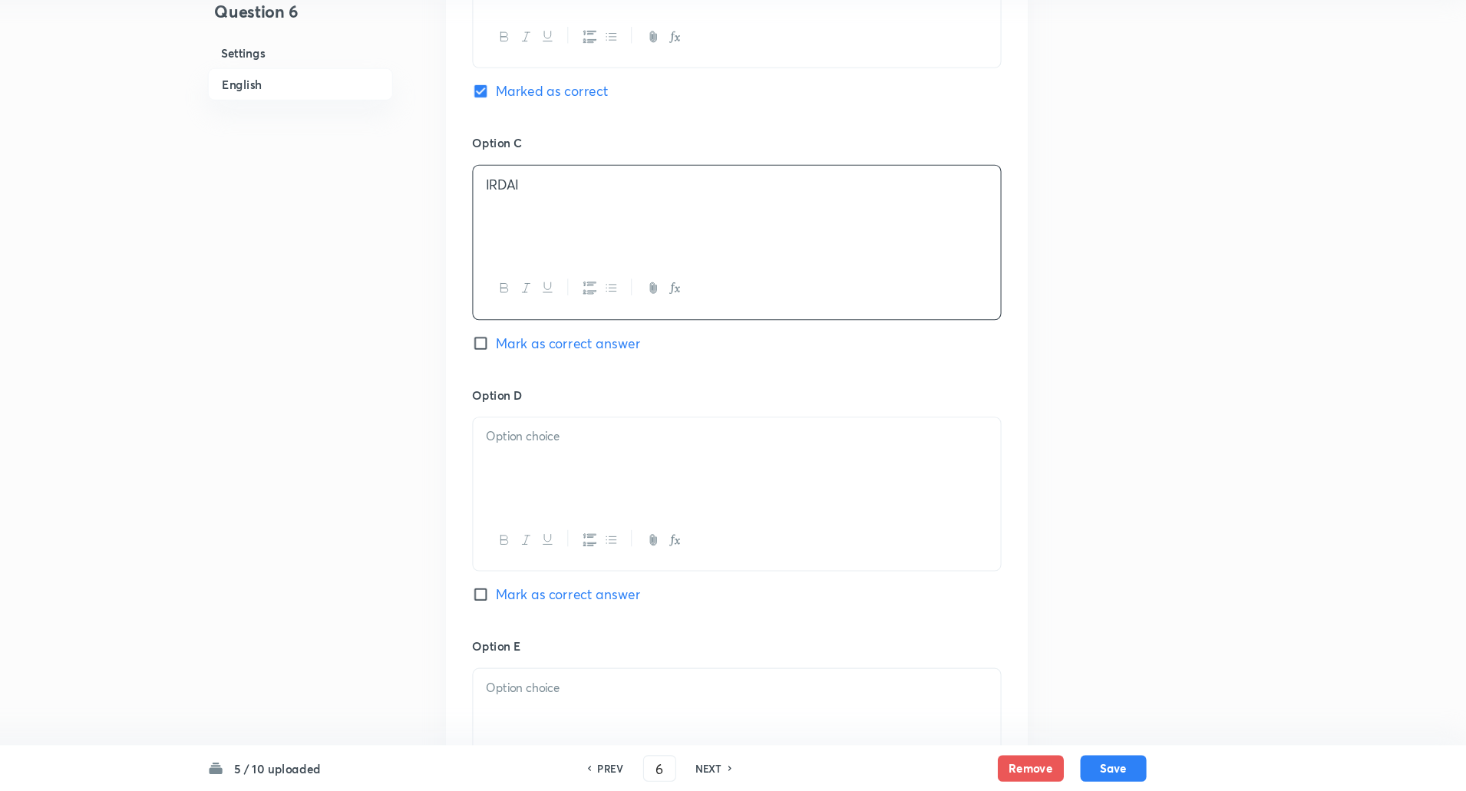
scroll to position [1065, 0]
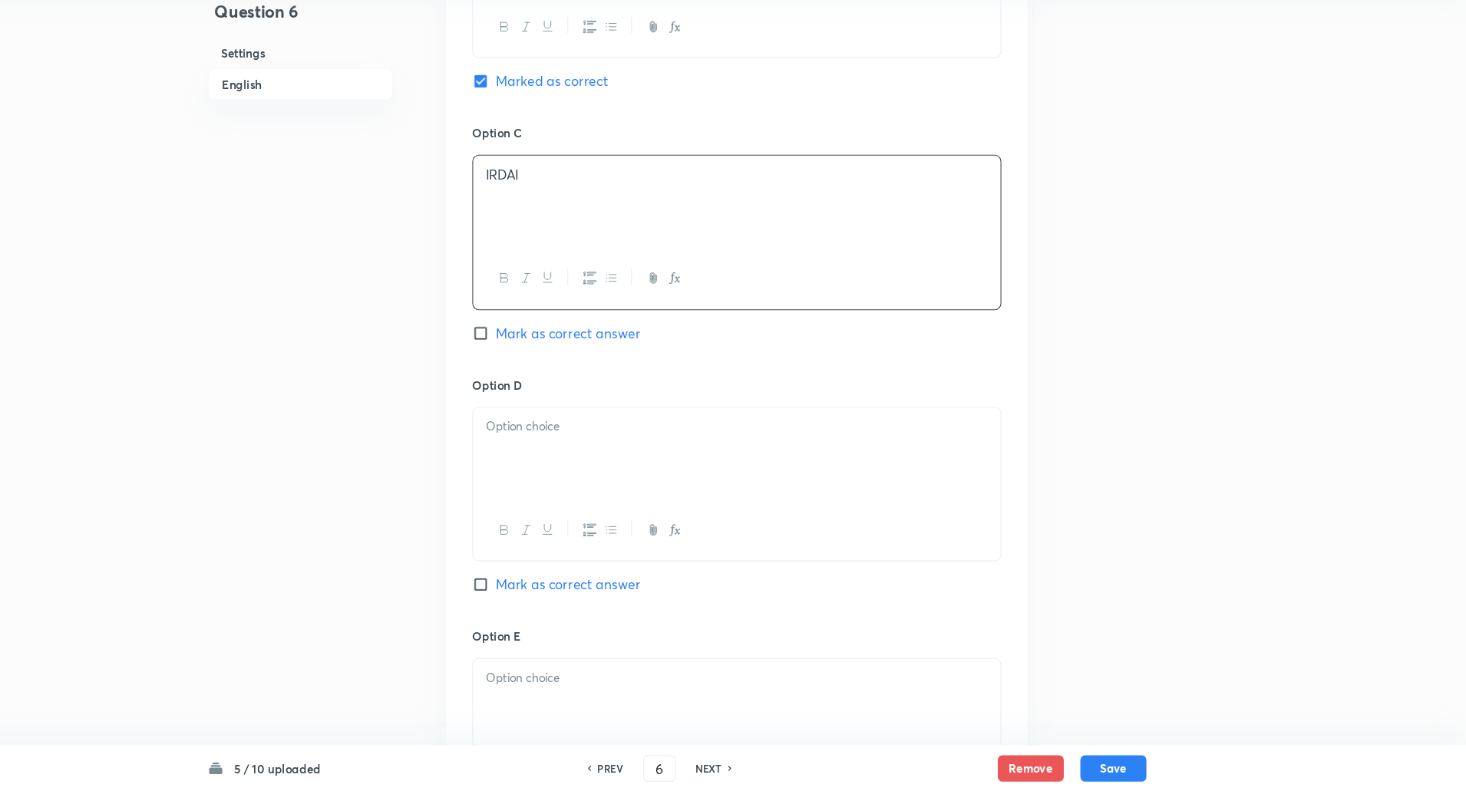
click at [572, 454] on p at bounding box center [788, 452] width 467 height 18
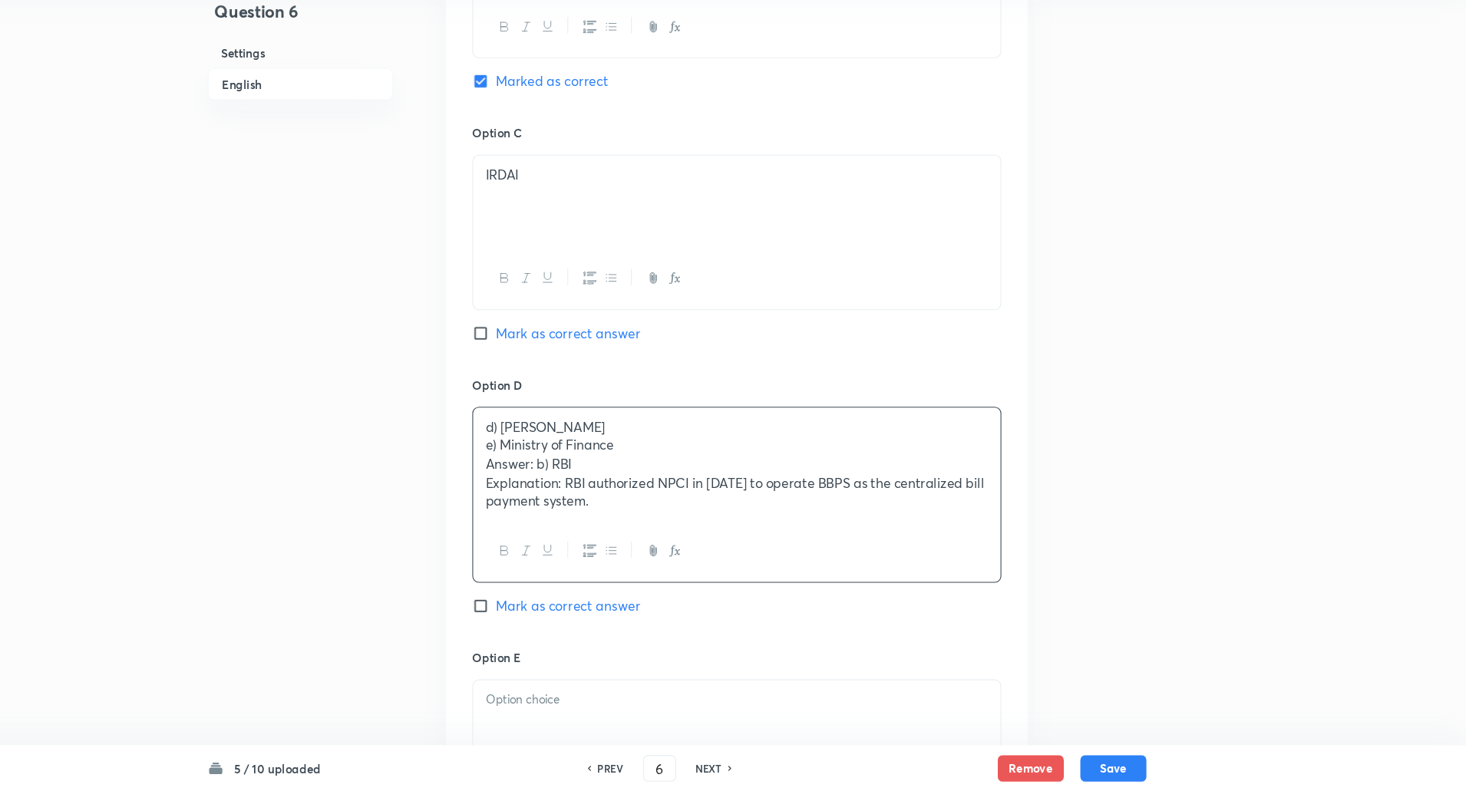
click at [552, 470] on div "d) NABARD e) Ministry of Finance Answer: b) RBI Explanation: RBI authorized NPC…" at bounding box center [788, 487] width 490 height 106
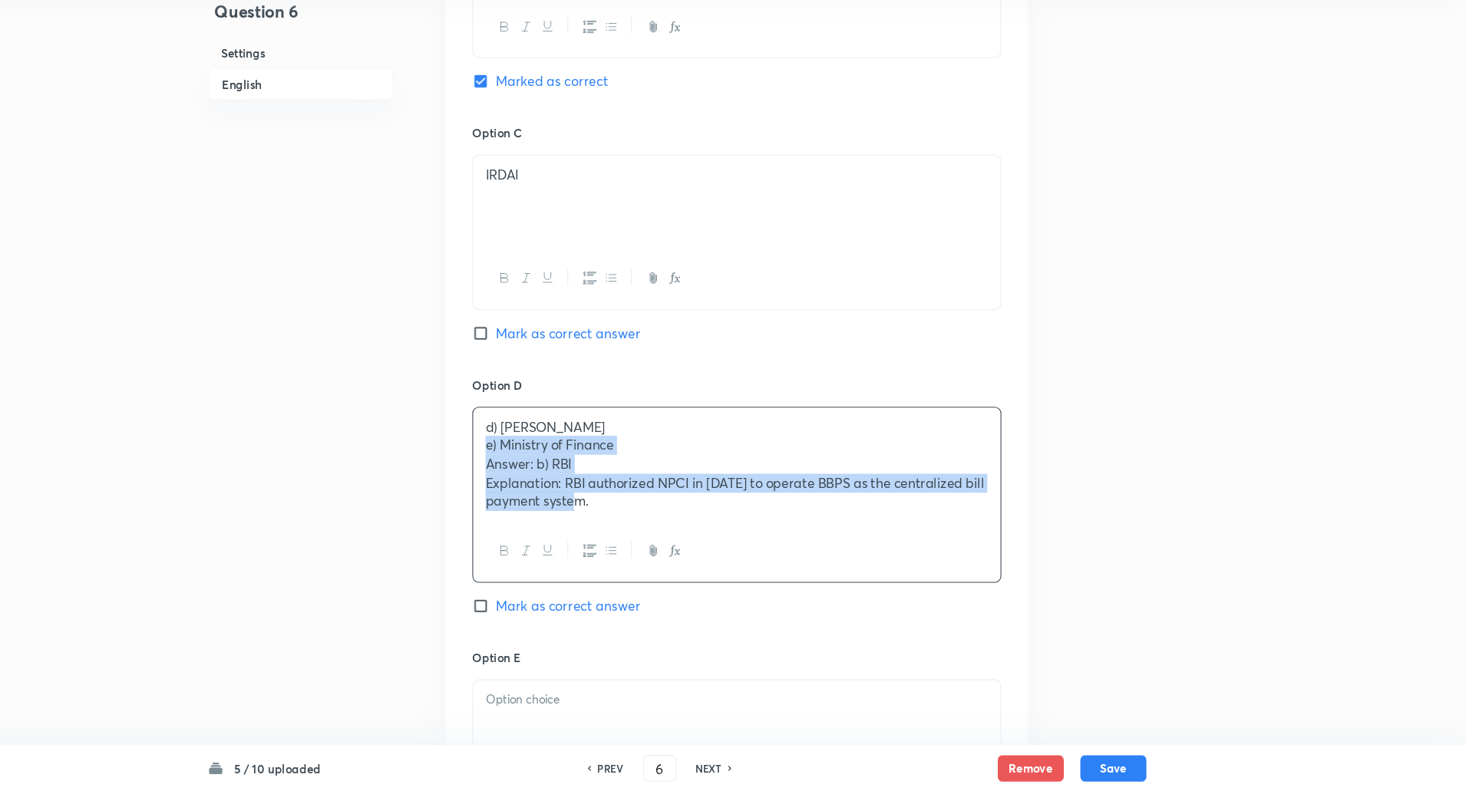
drag, startPoint x: 552, startPoint y: 470, endPoint x: 728, endPoint y: 559, distance: 198.0
click at [728, 559] on div "d) NABARD e) Ministry of Finance Answer: b) RBI Explanation: RBI authorized NPC…" at bounding box center [787, 515] width 491 height 163
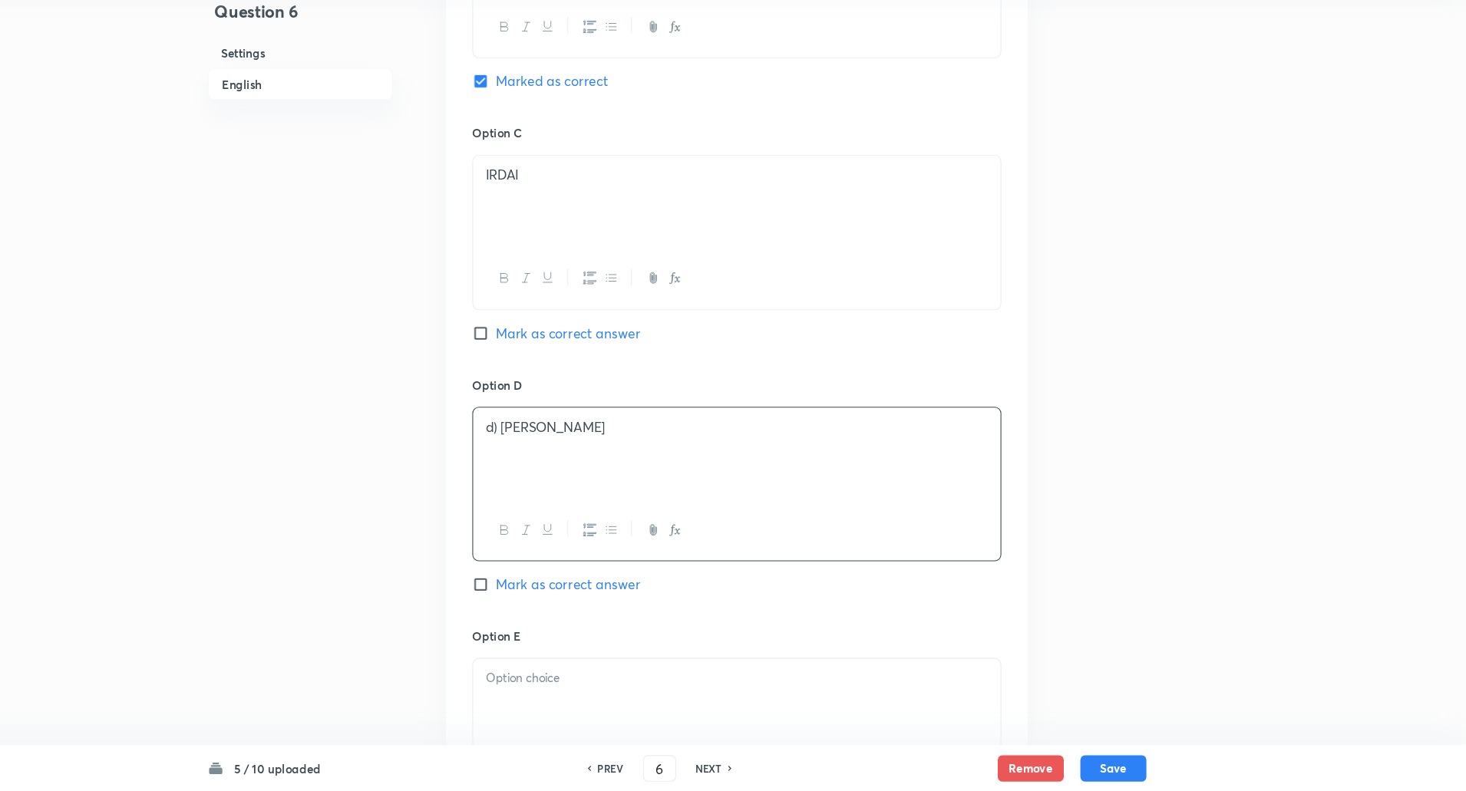
click at [569, 457] on p "d) NABARD" at bounding box center [788, 452] width 467 height 18
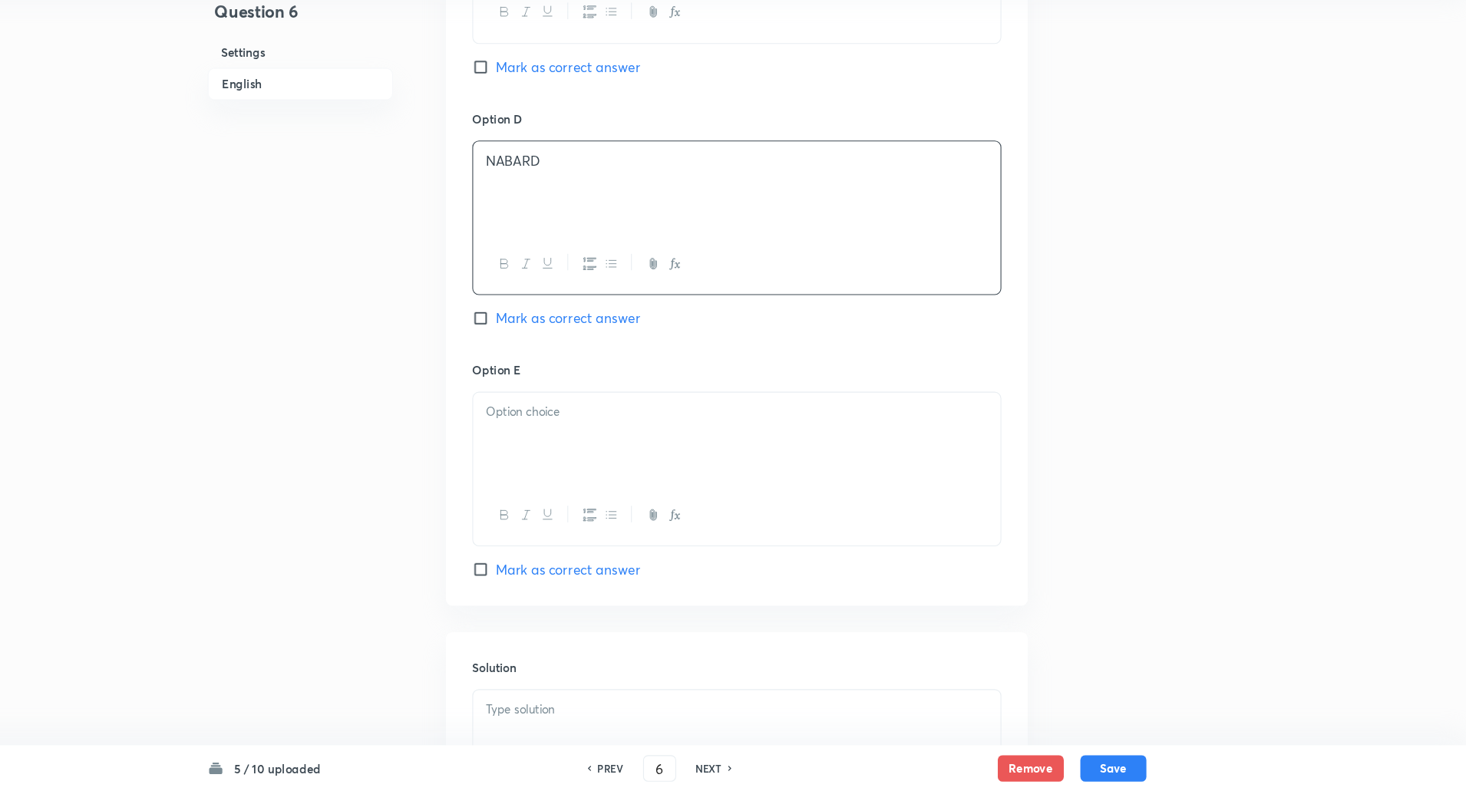
scroll to position [1403, 0]
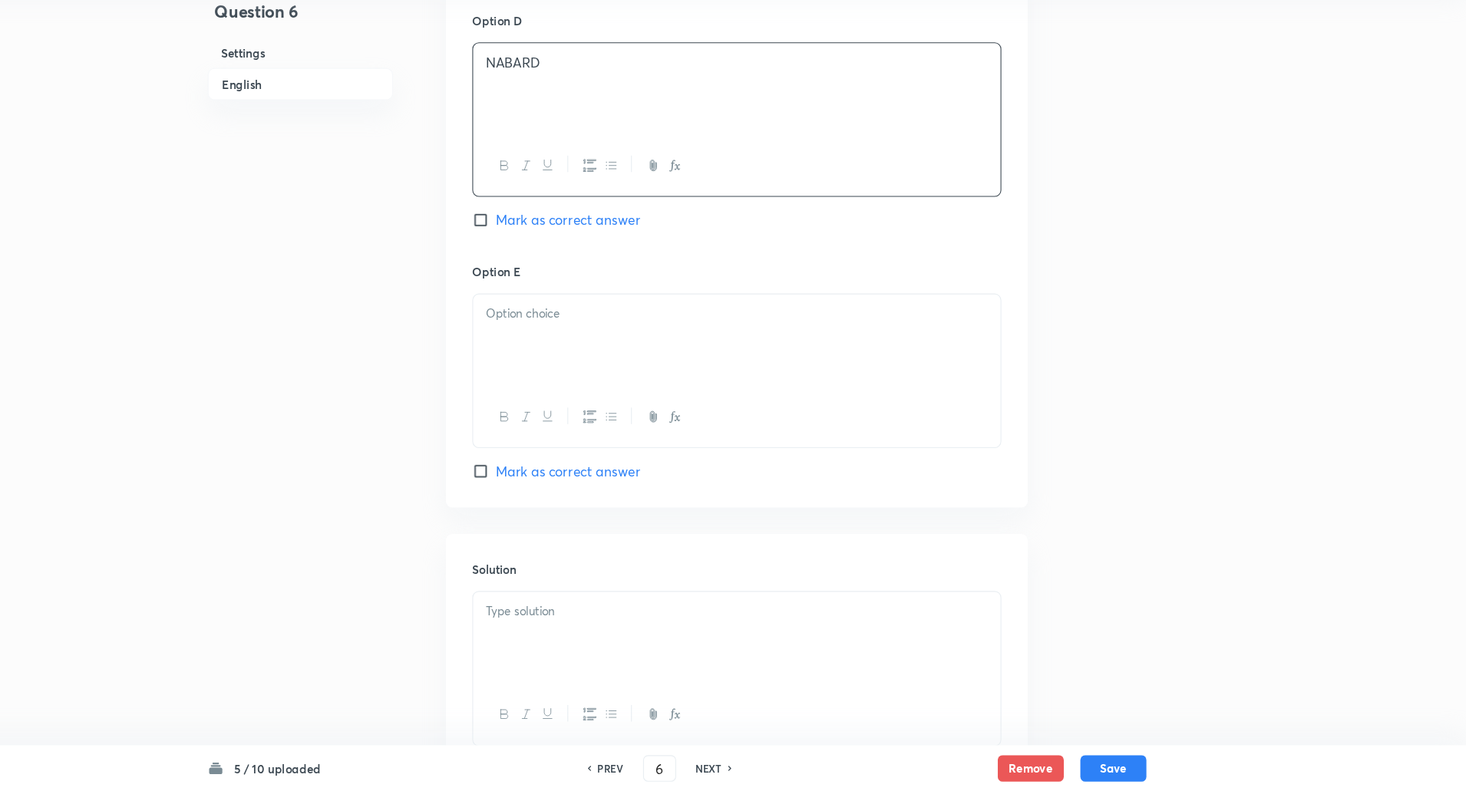
click at [661, 366] on div at bounding box center [788, 372] width 490 height 86
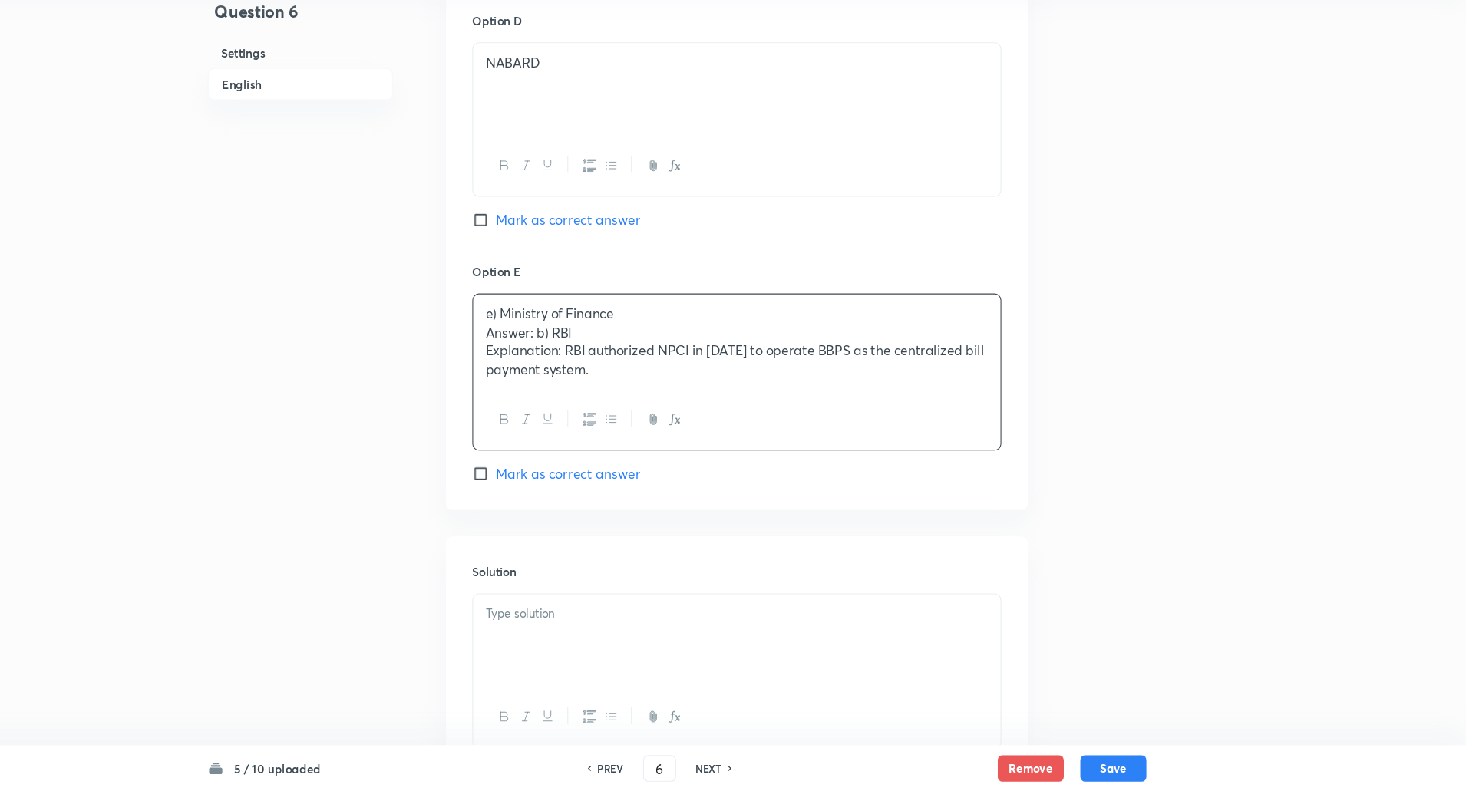
click at [549, 362] on div "e) Ministry of Finance Answer: b) RBI Explanation: RBI authorized NPCI in 2016 …" at bounding box center [788, 373] width 490 height 88
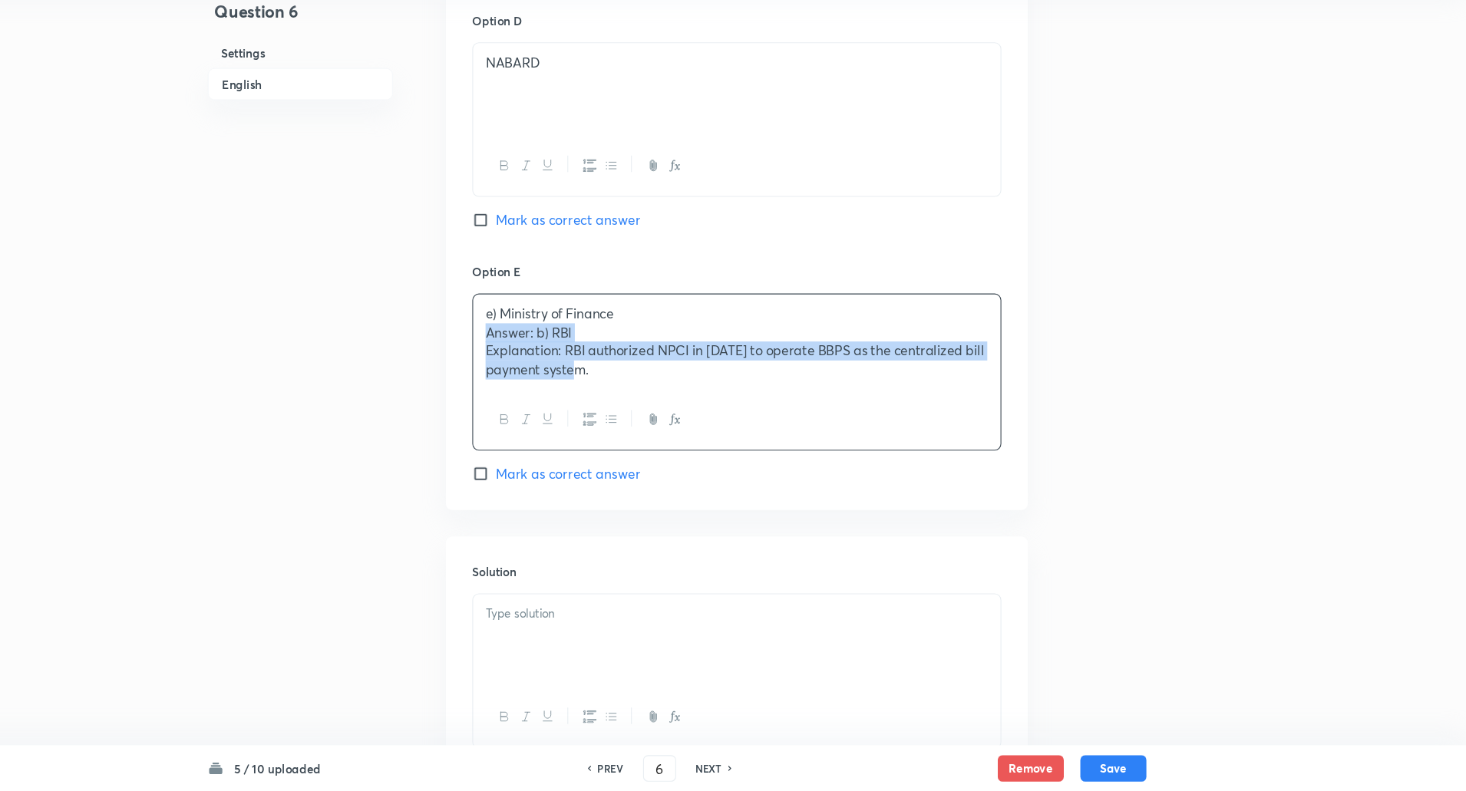
drag, startPoint x: 549, startPoint y: 362, endPoint x: 680, endPoint y: 414, distance: 140.9
click at [680, 414] on div "e) Ministry of Finance Answer: b) RBI Explanation: RBI authorized NPCI in 2016 …" at bounding box center [788, 373] width 490 height 88
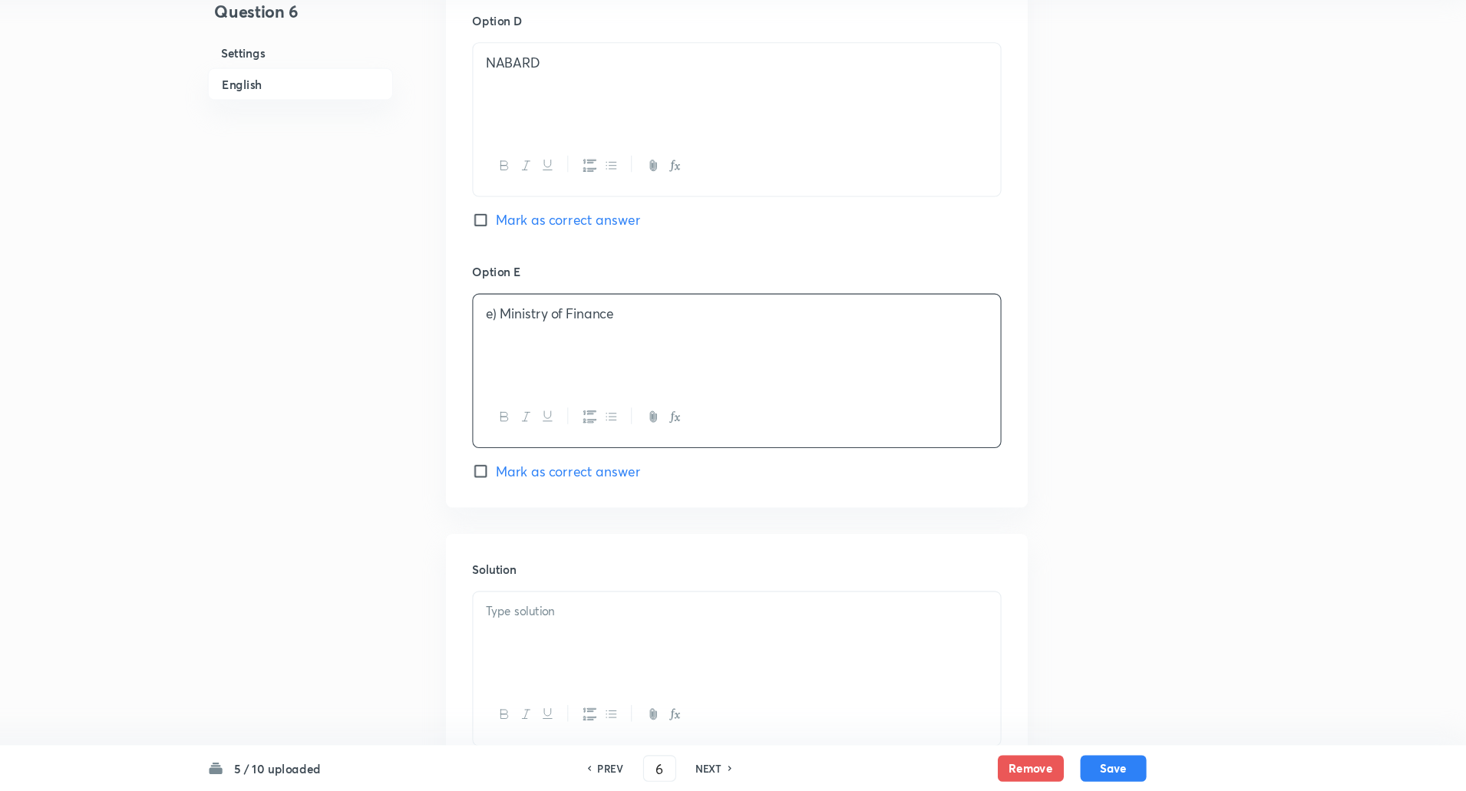
click at [565, 342] on p "e) Ministry of Finance" at bounding box center [788, 347] width 467 height 18
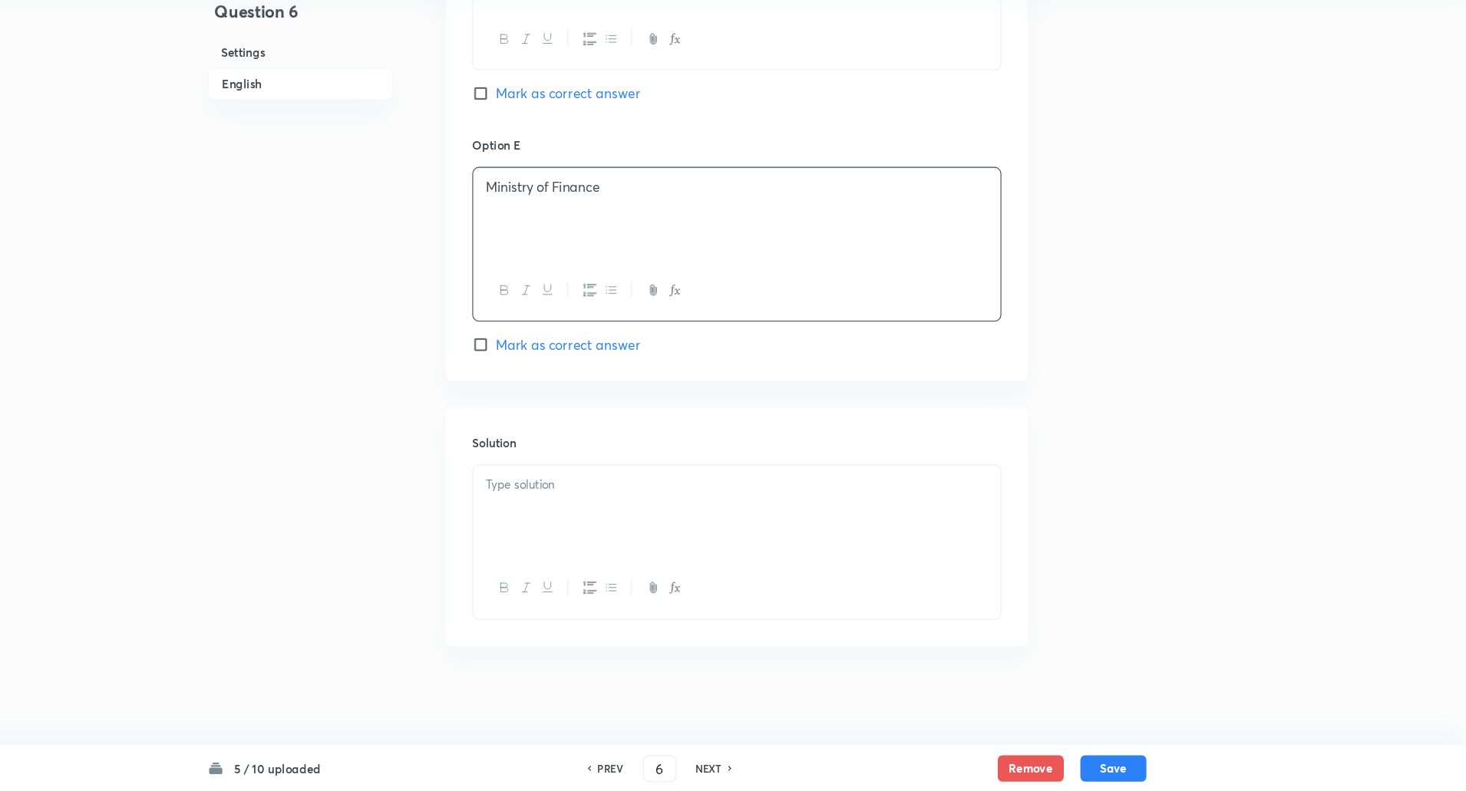
click at [575, 515] on div at bounding box center [788, 531] width 490 height 86
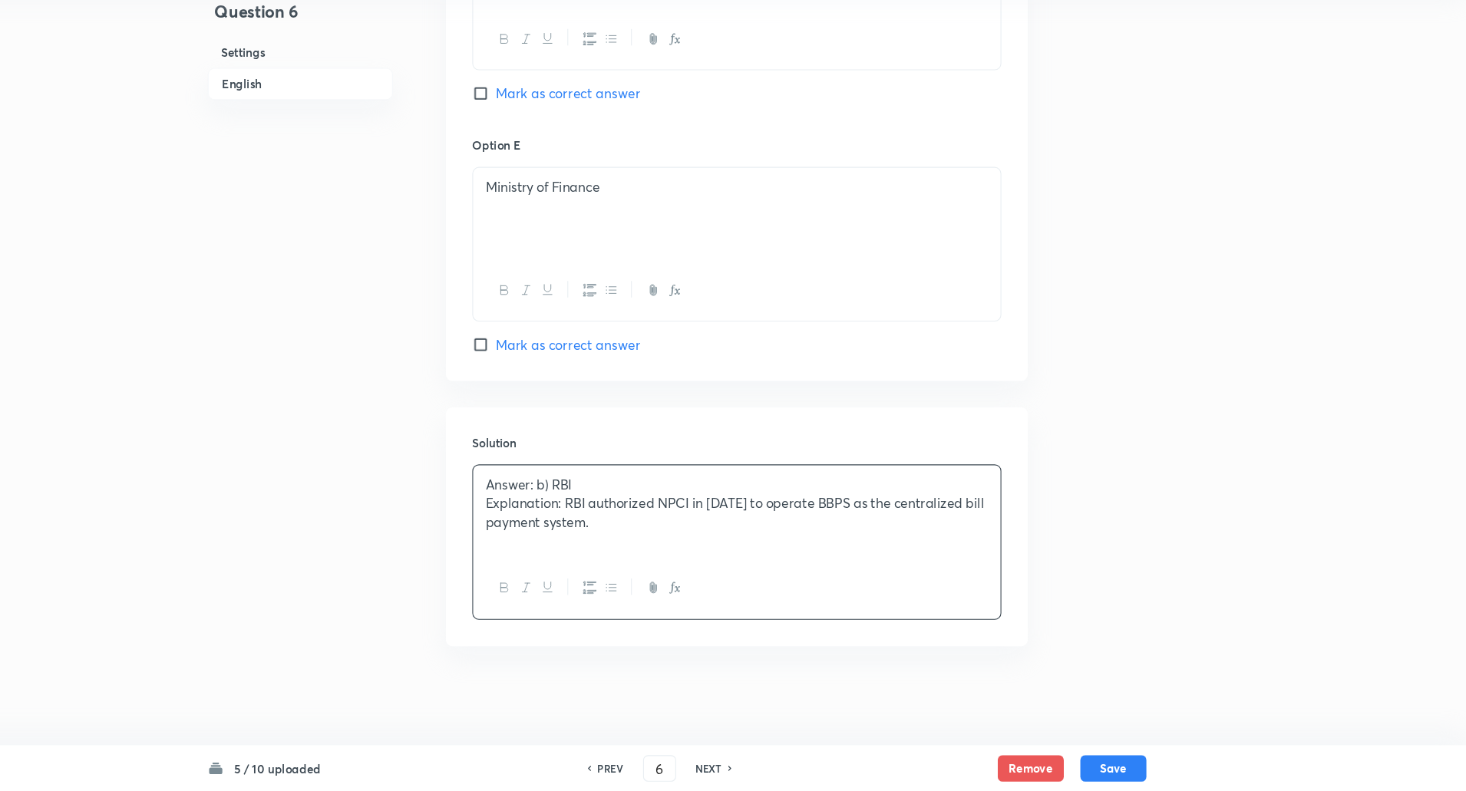
click at [552, 509] on div "Answer: b) RBI Explanation: RBI authorized NPCI in 2016 to operate BBPS as the …" at bounding box center [788, 531] width 490 height 86
drag, startPoint x: 552, startPoint y: 509, endPoint x: 603, endPoint y: 523, distance: 53.4
click at [603, 523] on div "Answer: b) RBI Explanation: RBI authorized NPCI in 2016 to operate BBPS as the …" at bounding box center [788, 531] width 490 height 86
click at [562, 506] on p ": RBI authorized NPCI in 2016 to operate BBPS as the centralized bill payment s…" at bounding box center [788, 514] width 467 height 35
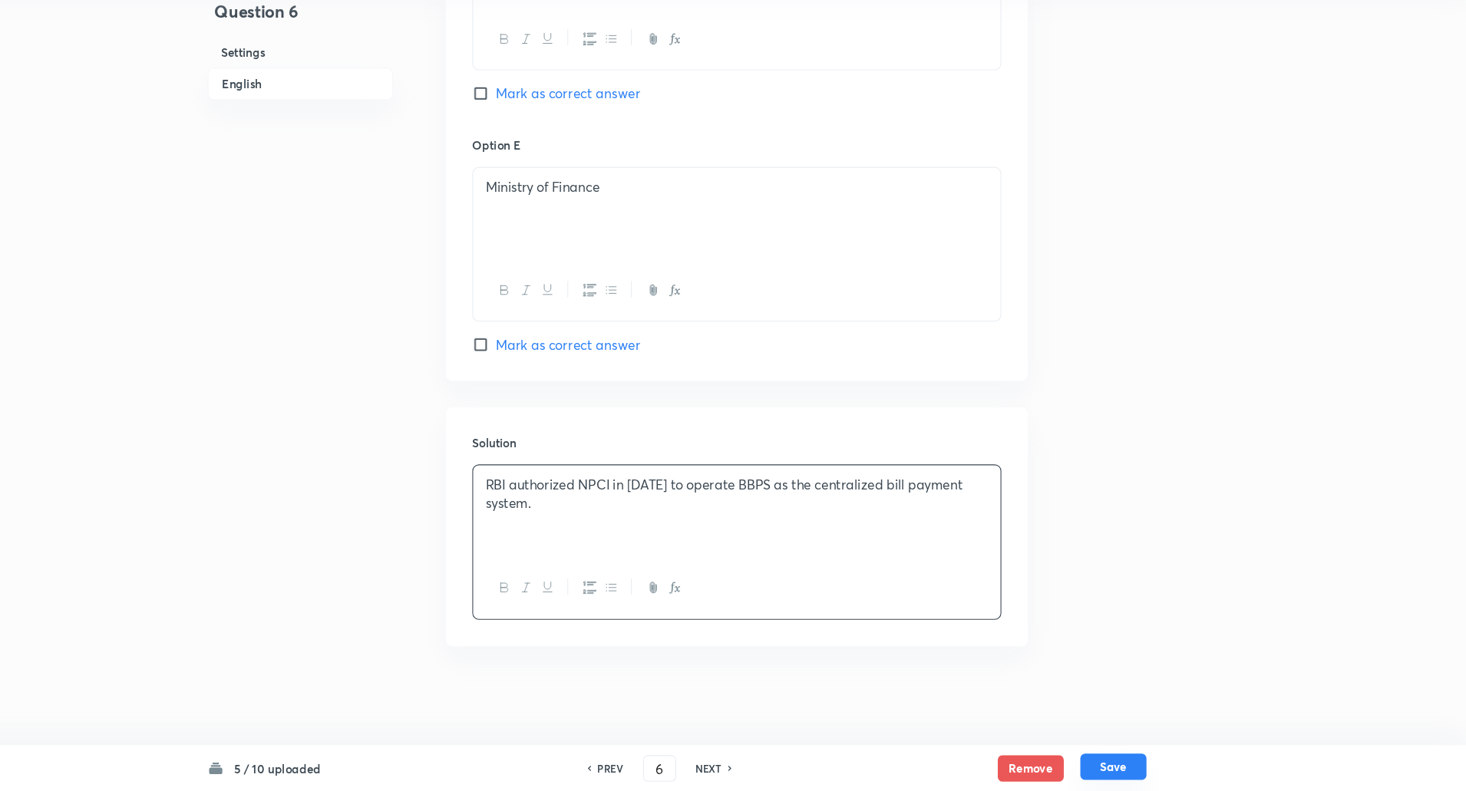
click at [1141, 767] on button "Save" at bounding box center [1137, 768] width 61 height 25
type input "7"
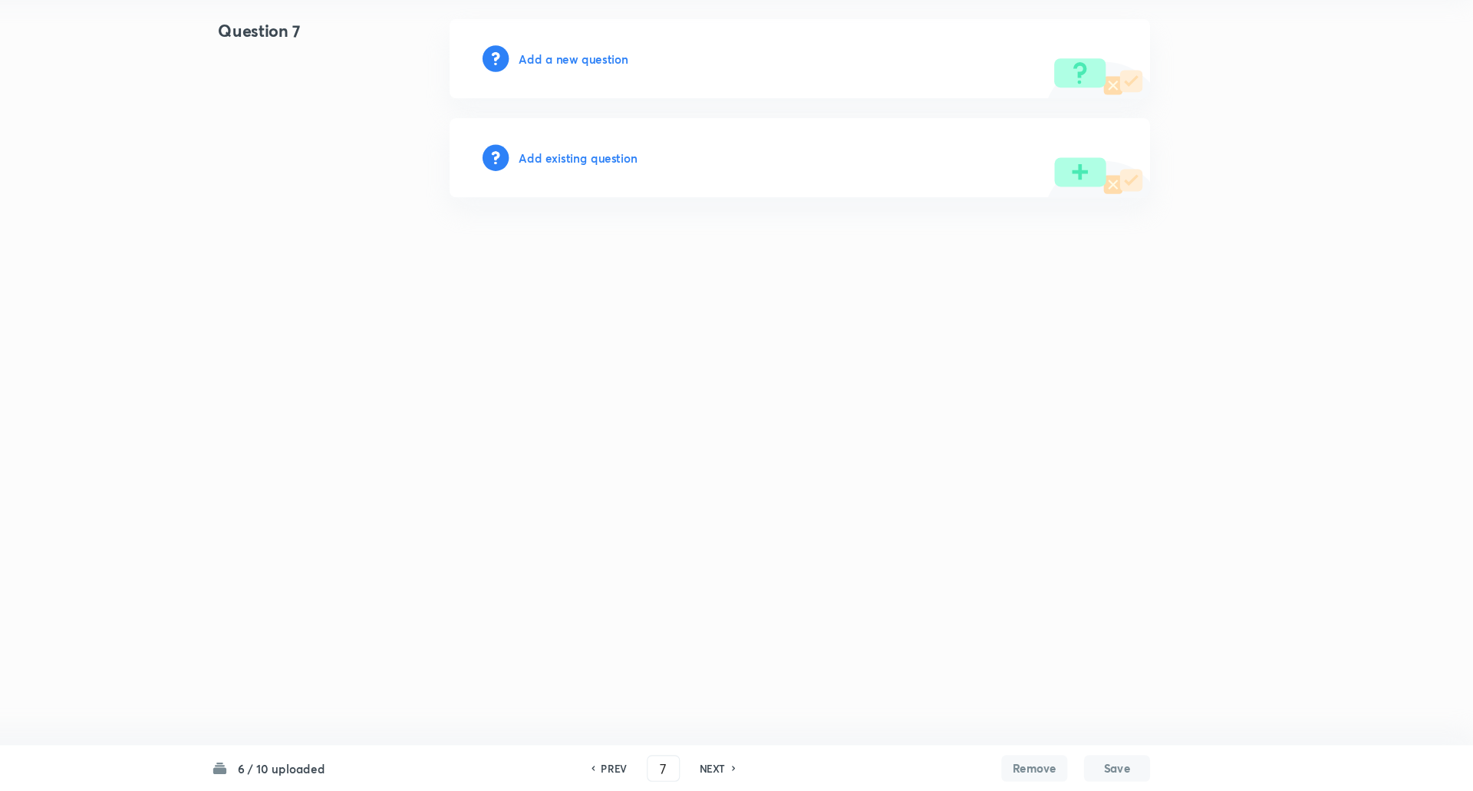
click at [652, 105] on h6 "Add a new question" at bounding box center [636, 111] width 101 height 16
click at [652, 105] on h6 "Choose a question type" at bounding box center [645, 111] width 118 height 16
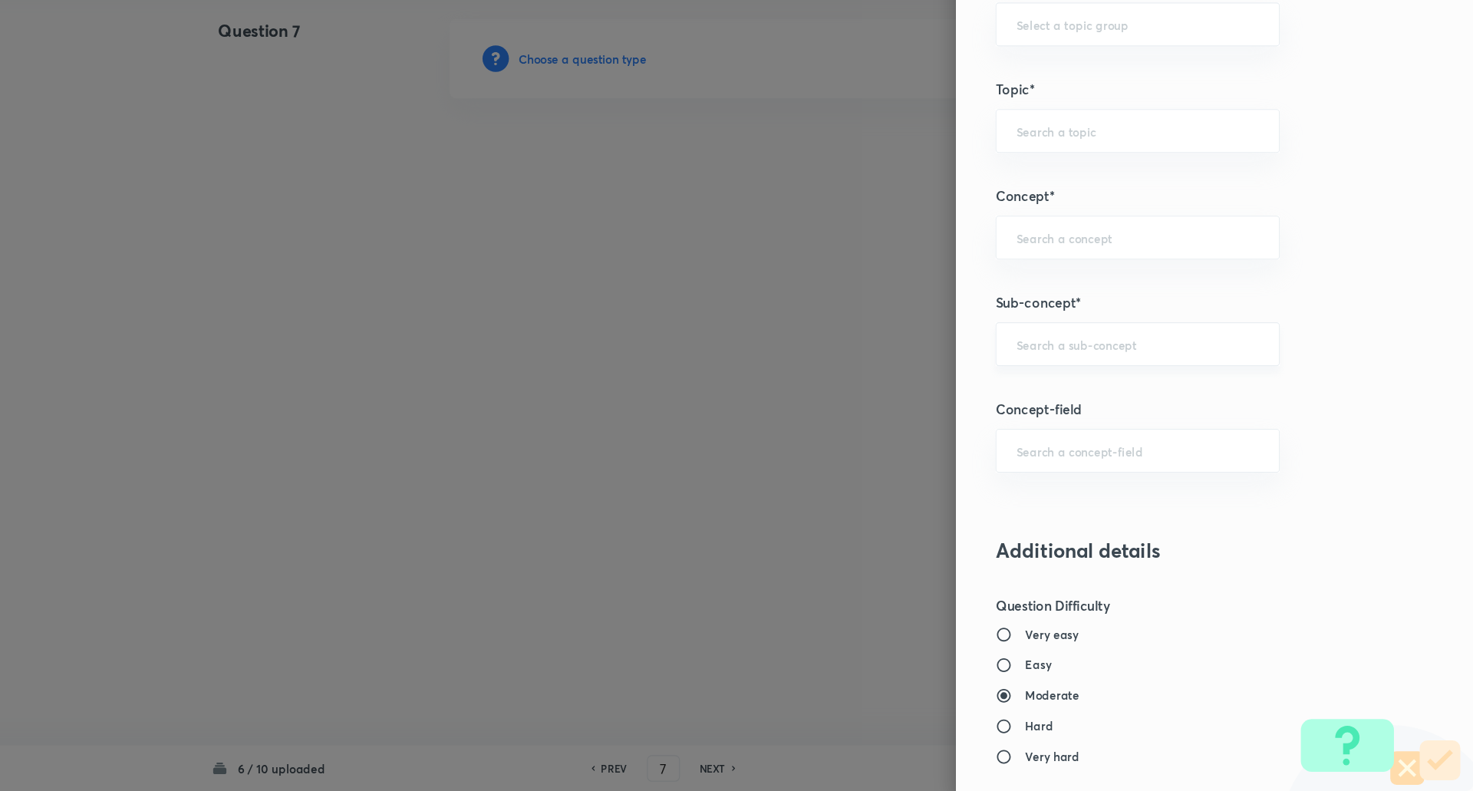
scroll to position [663, 0]
click at [1089, 367] on div "​" at bounding box center [1161, 375] width 264 height 41
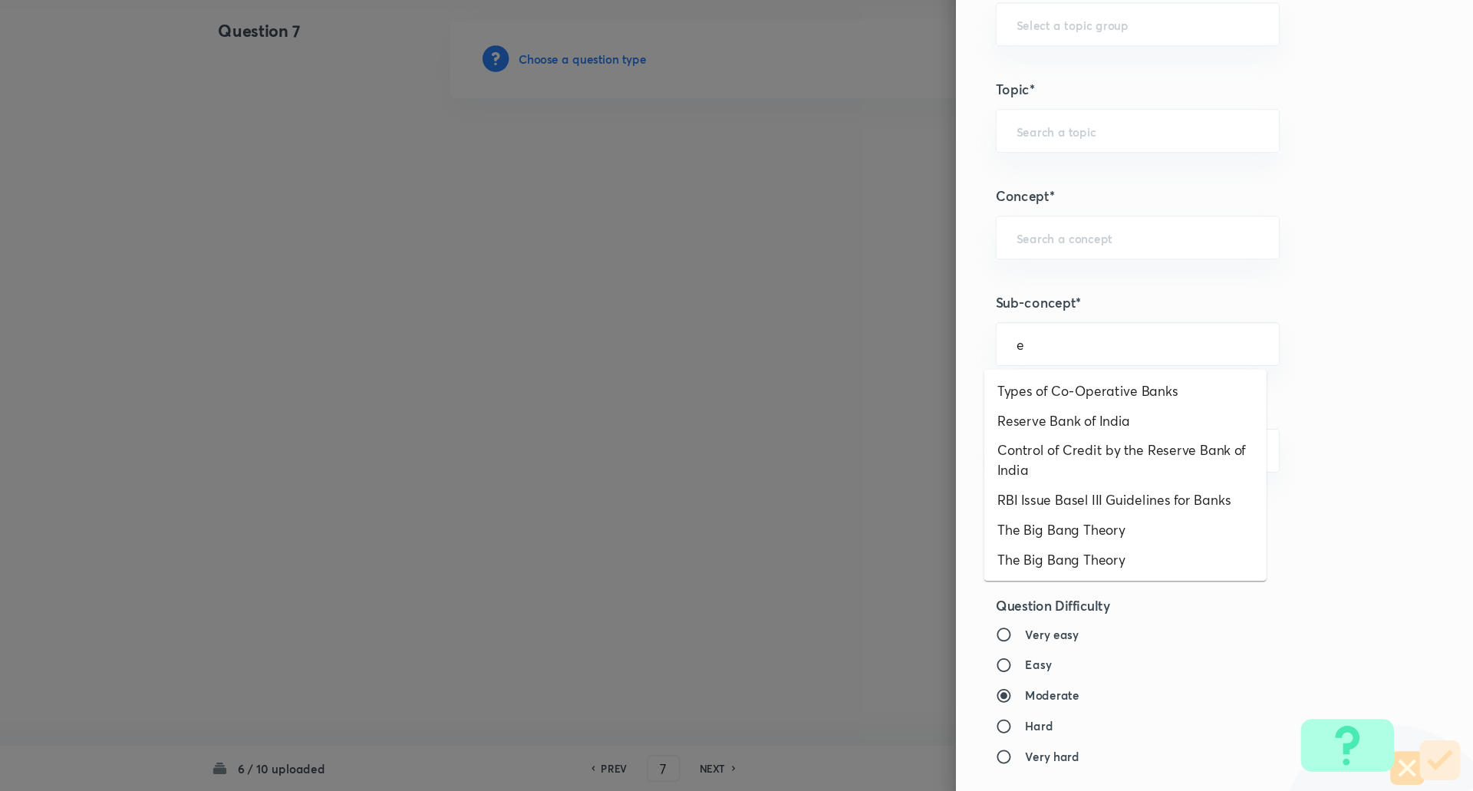
type input "e"
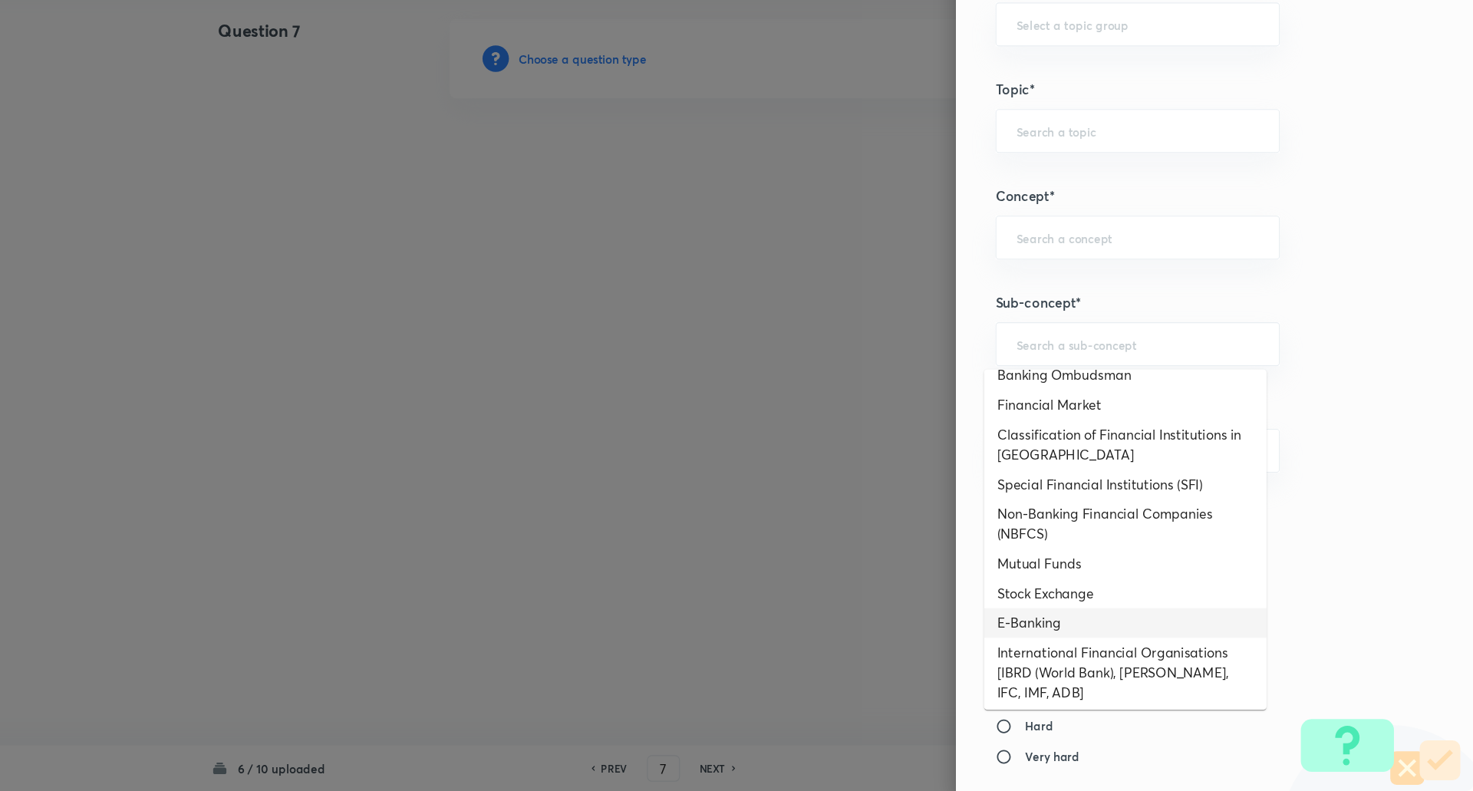
scroll to position [0, 0]
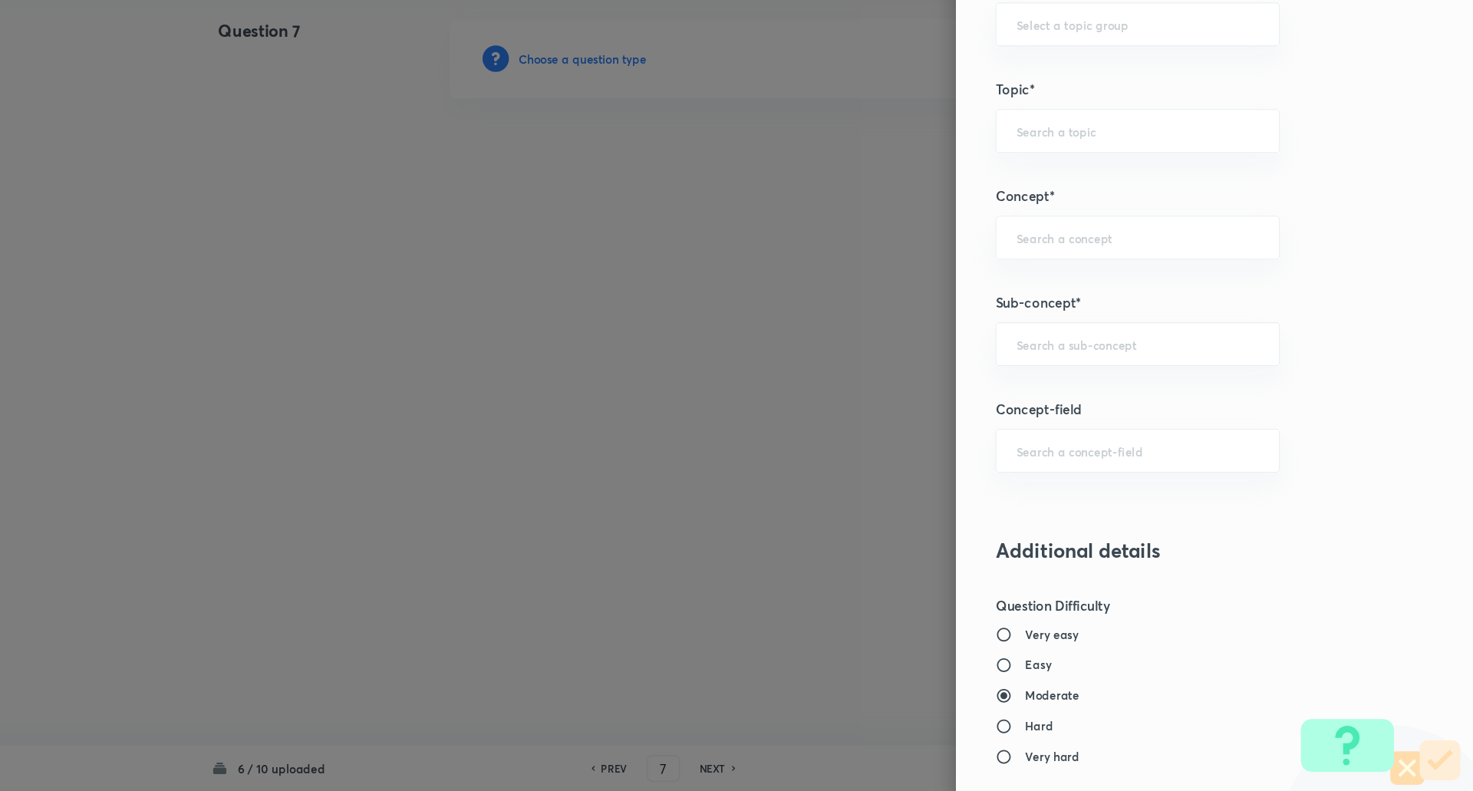
click at [1090, 640] on h6 "Very easy" at bounding box center [1081, 645] width 49 height 16
click at [1057, 640] on input "Very easy" at bounding box center [1043, 645] width 28 height 15
radio input "true"
click at [1029, 701] on input "Moderate" at bounding box center [1043, 701] width 28 height 15
radio input "true"
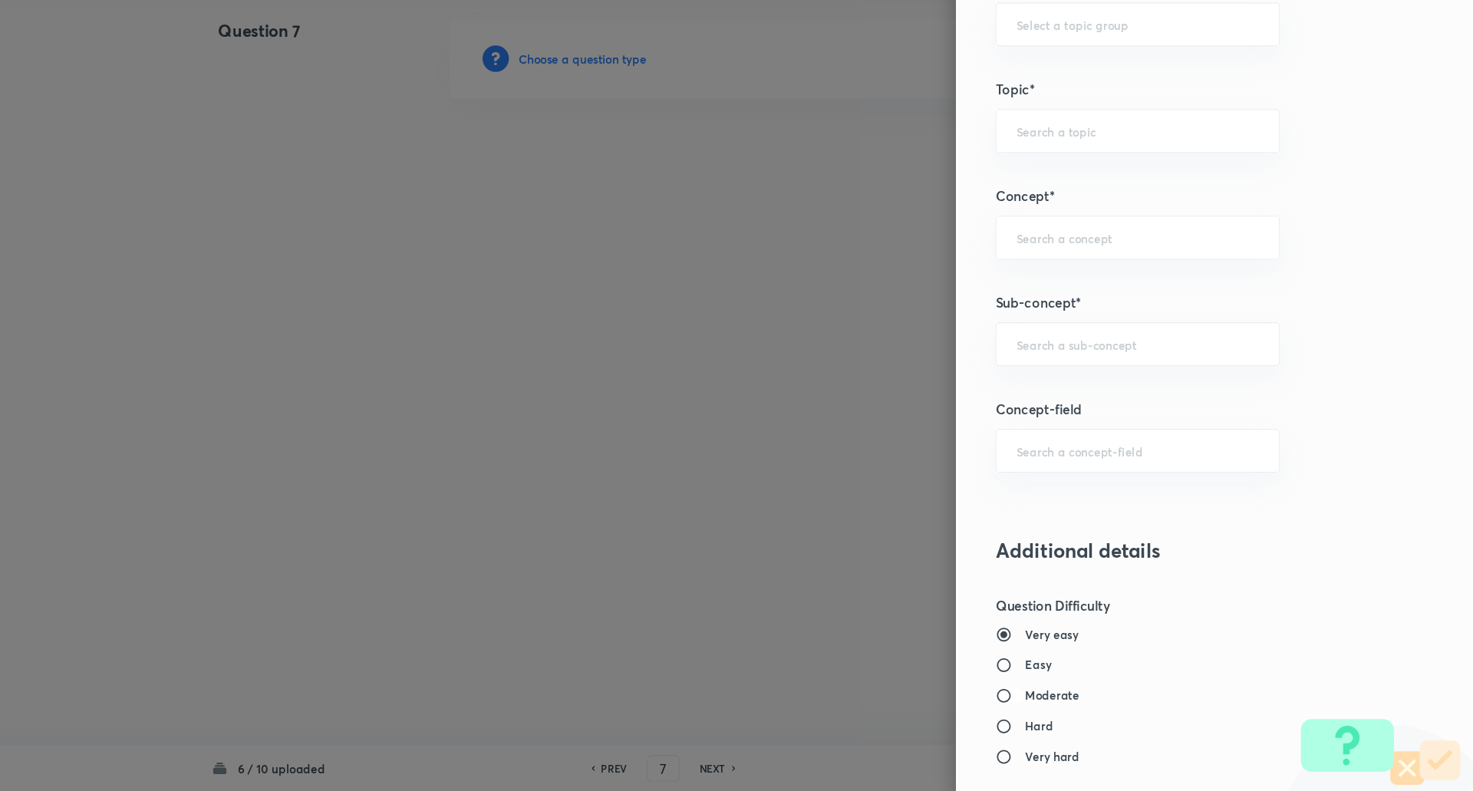
radio input "false"
click at [1084, 385] on div "​" at bounding box center [1161, 375] width 264 height 41
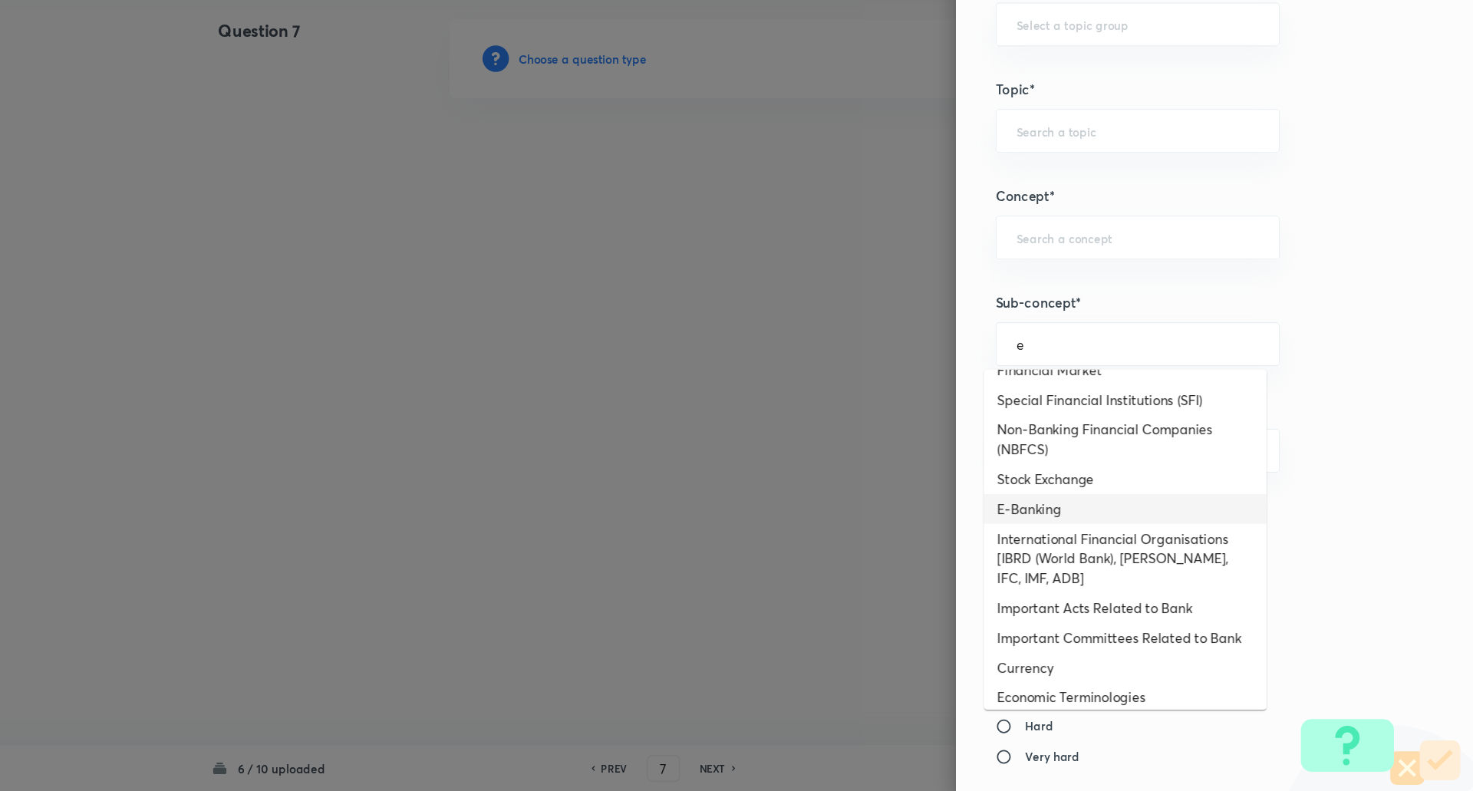
scroll to position [462, 0]
click at [1098, 534] on li "E-Banking" at bounding box center [1149, 528] width 262 height 28
type input "E-Banking"
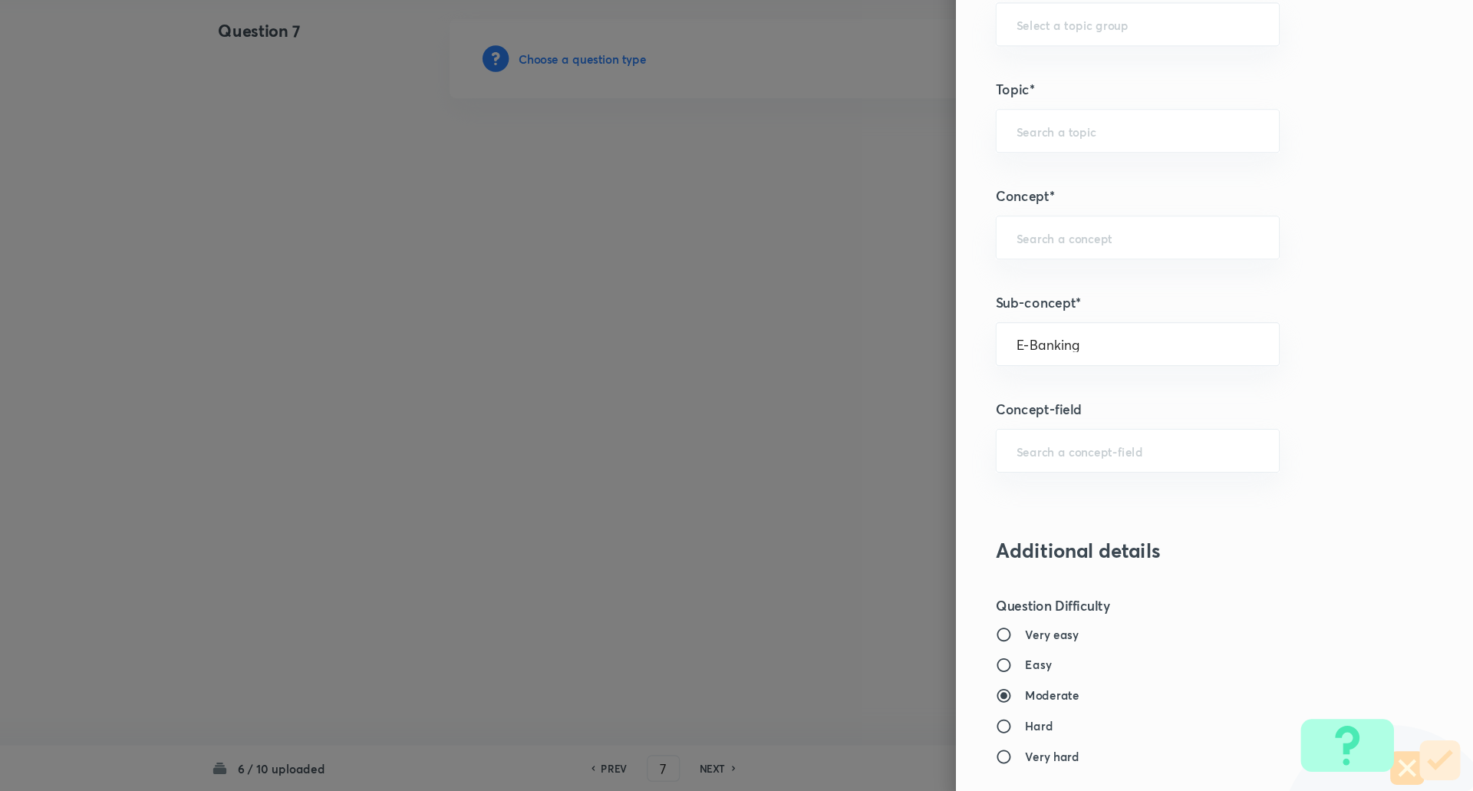
type input "Awareness"
type input "Banking Awareness"
type input "Financial Awareness"
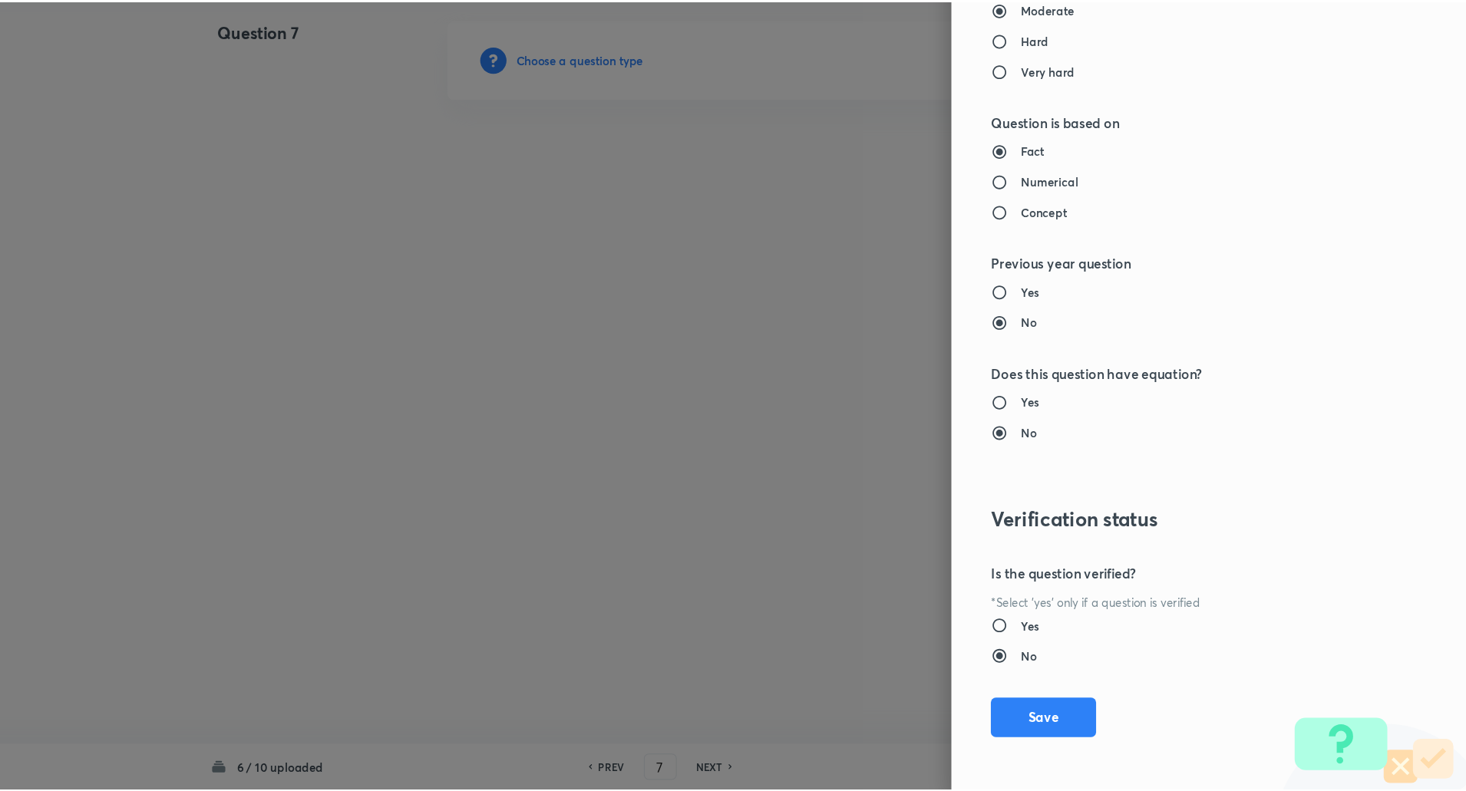
scroll to position [1300, 0]
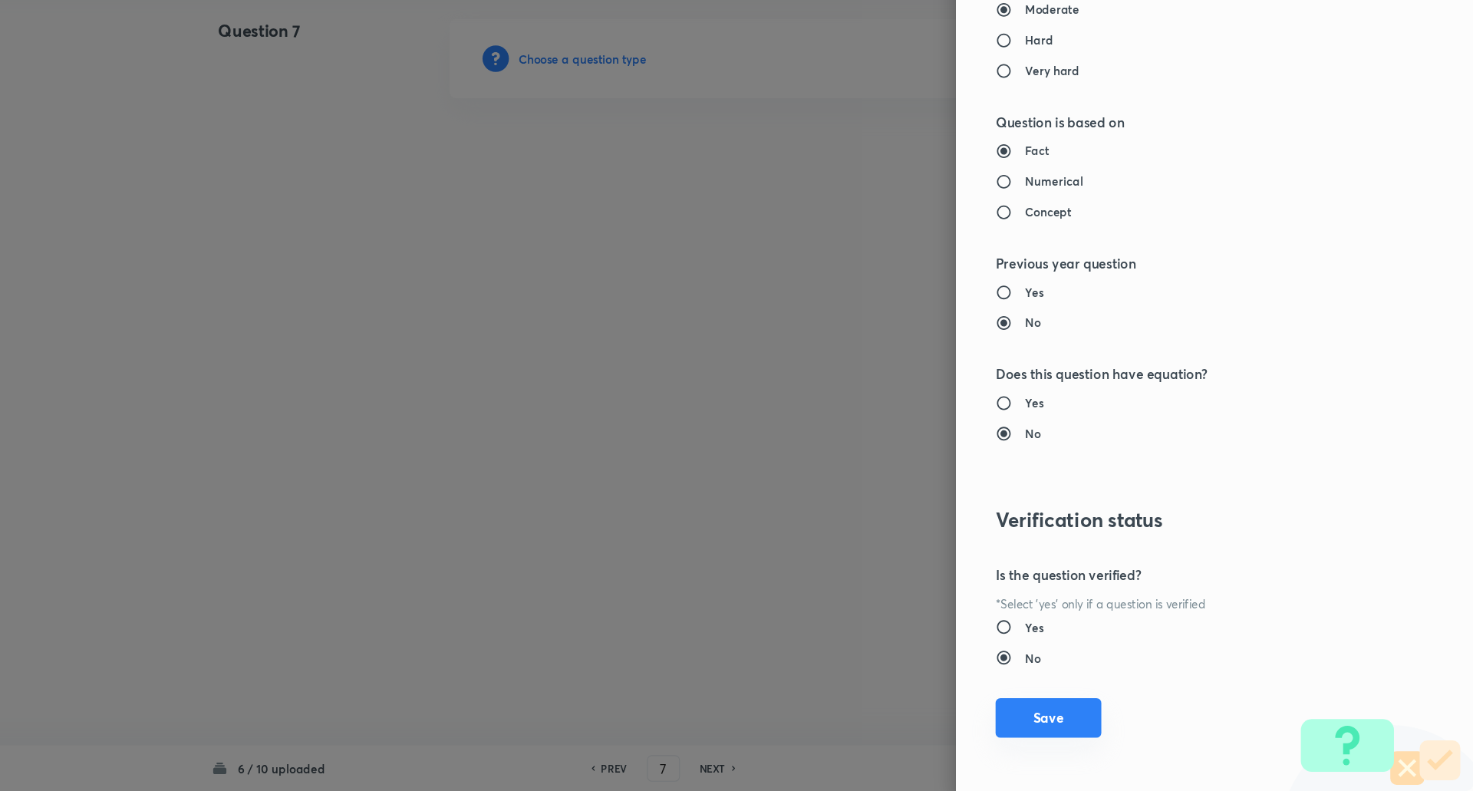
click at [1090, 718] on button "Save" at bounding box center [1078, 722] width 98 height 37
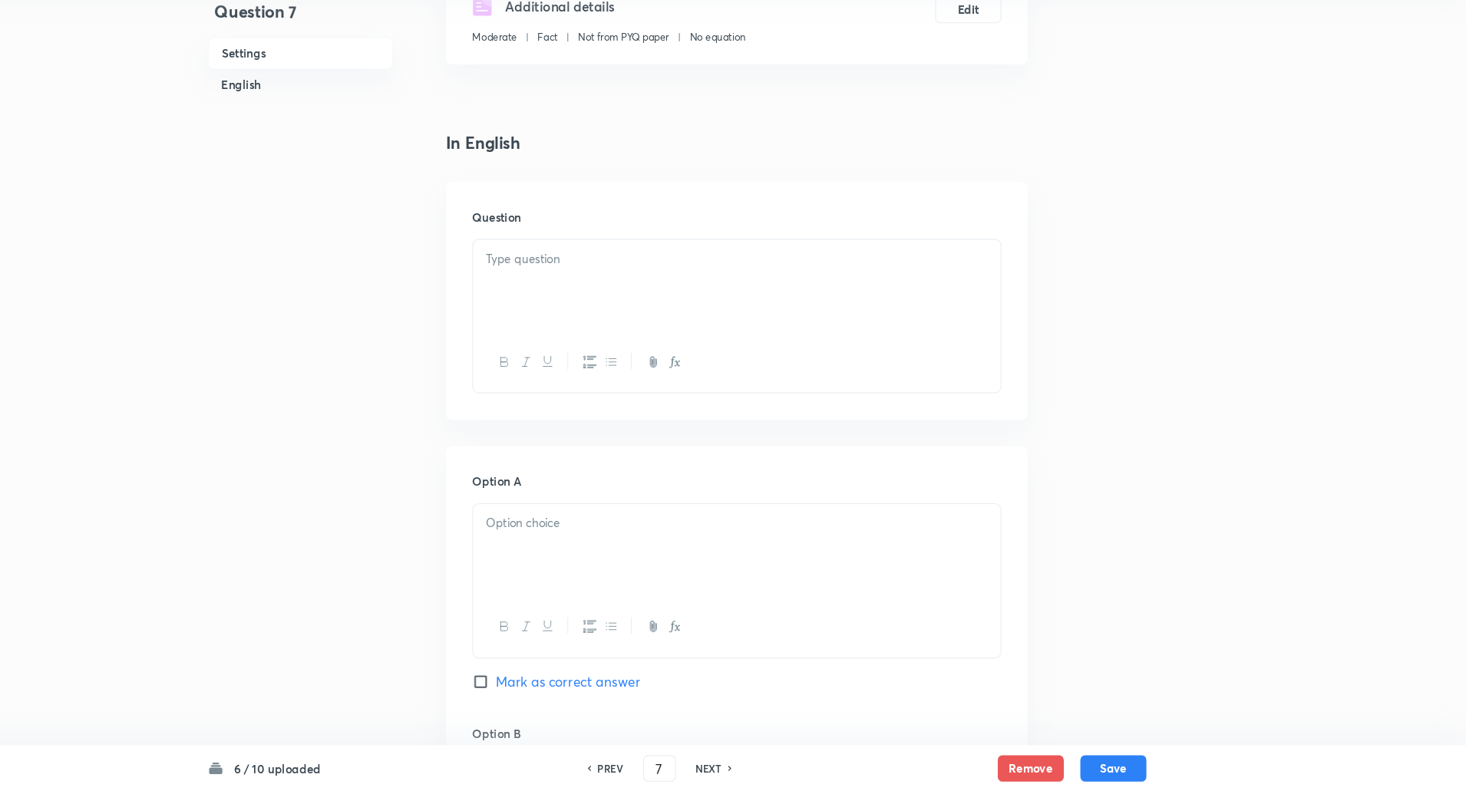
scroll to position [280, 0]
click at [935, 313] on div at bounding box center [788, 315] width 490 height 86
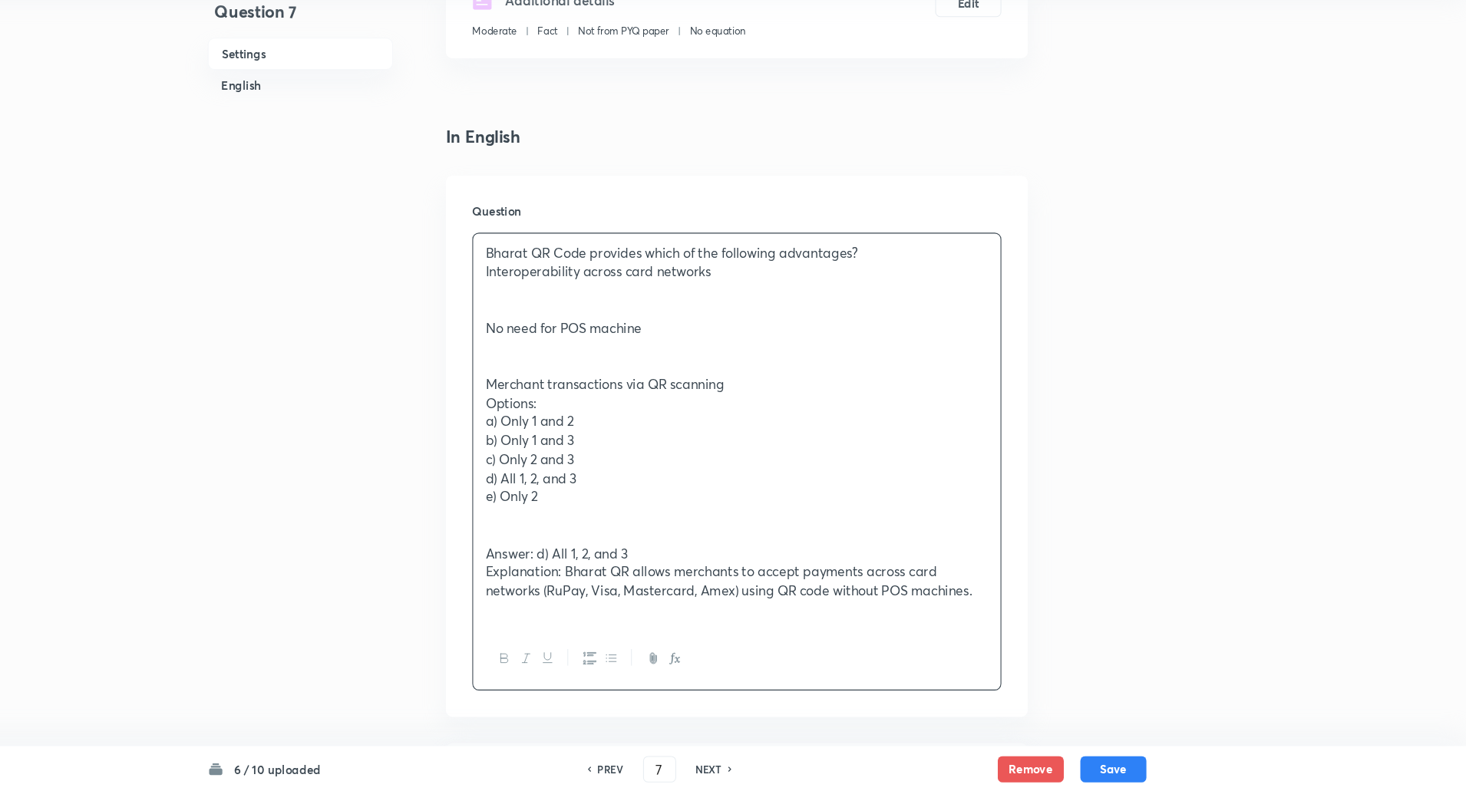
click at [562, 334] on p at bounding box center [788, 343] width 467 height 18
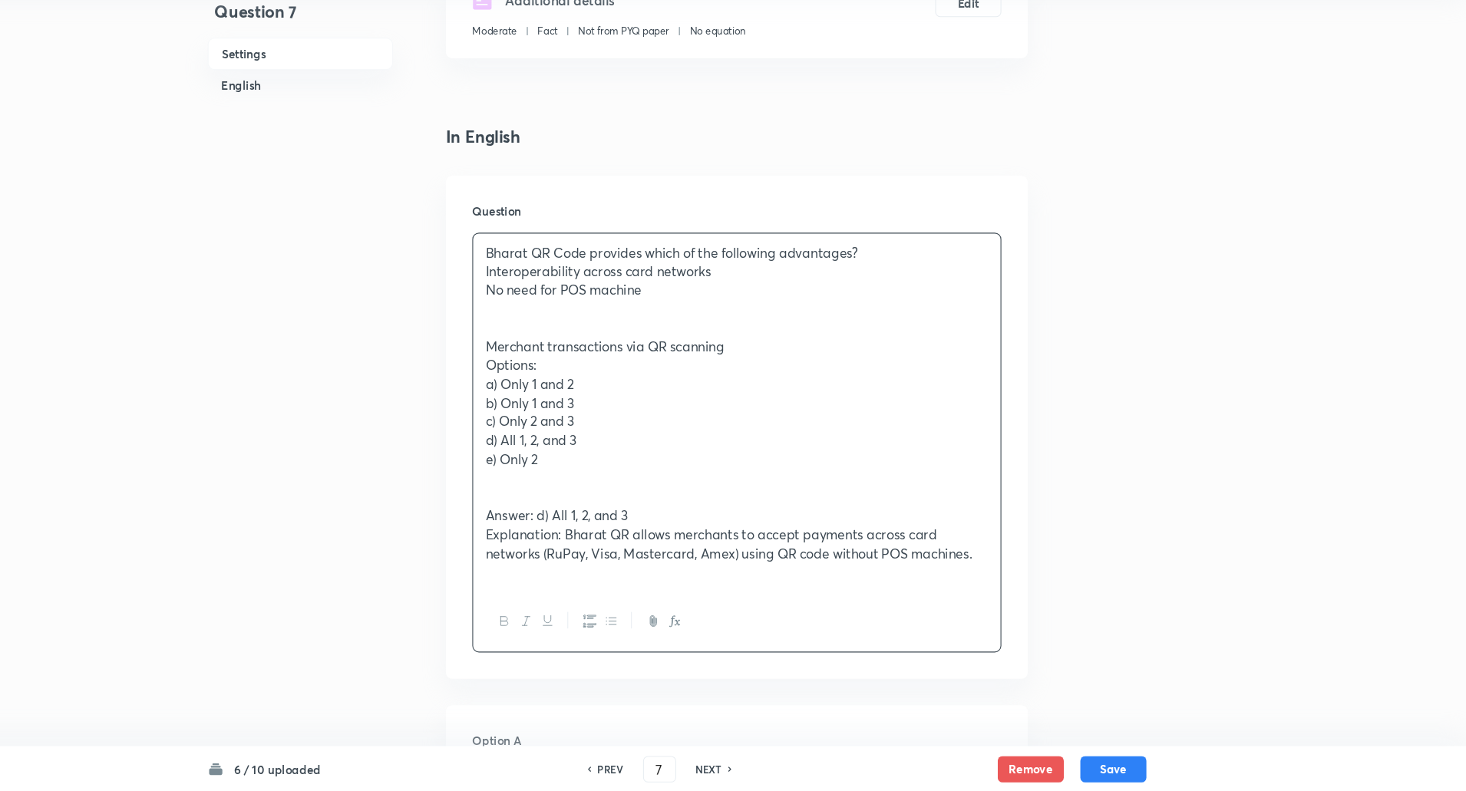
click at [549, 369] on div "Bharat QR Code provides which of the following advantages? Interoperability acr…" at bounding box center [788, 438] width 490 height 332
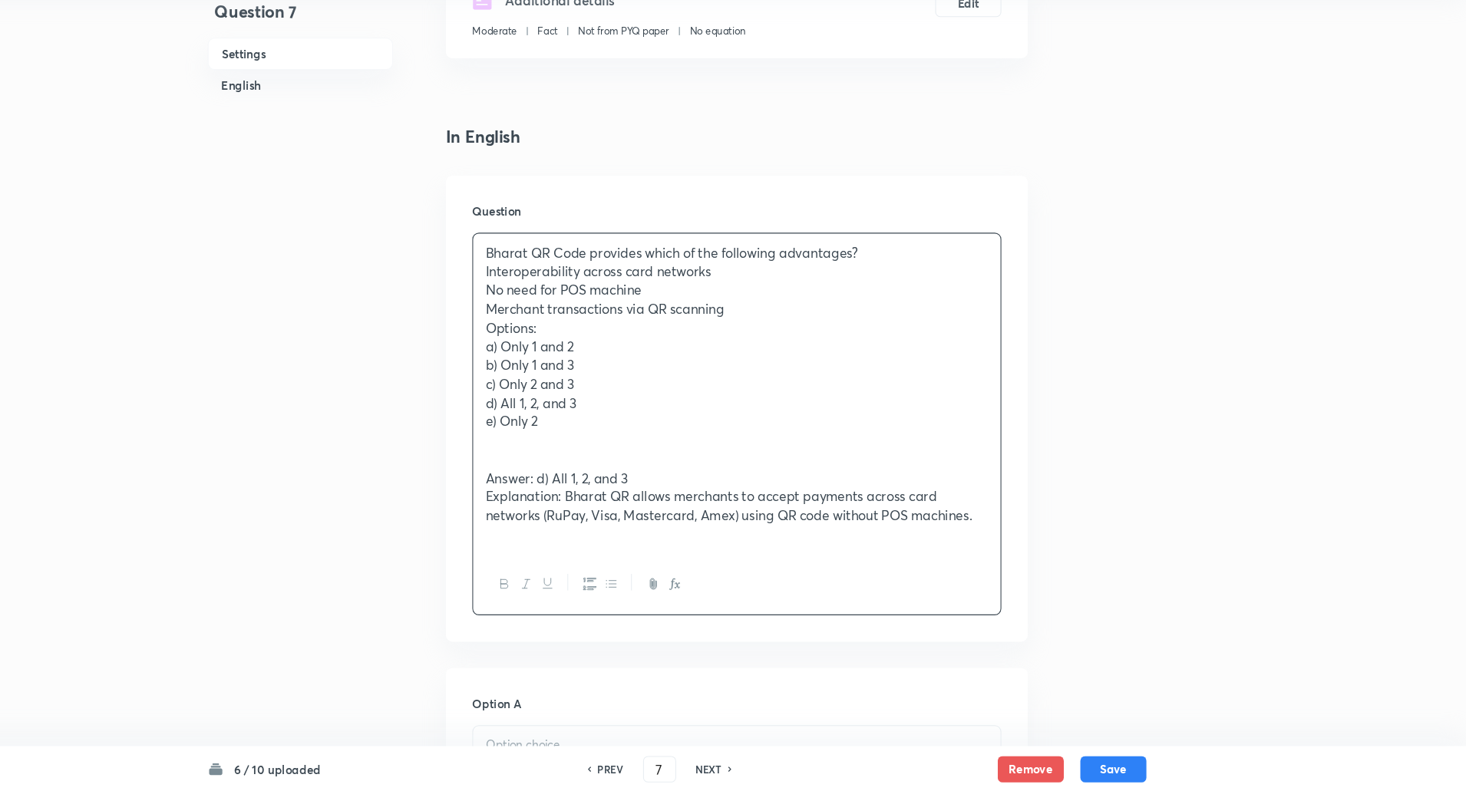
click at [916, 279] on div "Bharat QR Code provides which of the following advantages? Interoperability acr…" at bounding box center [788, 421] width 490 height 298
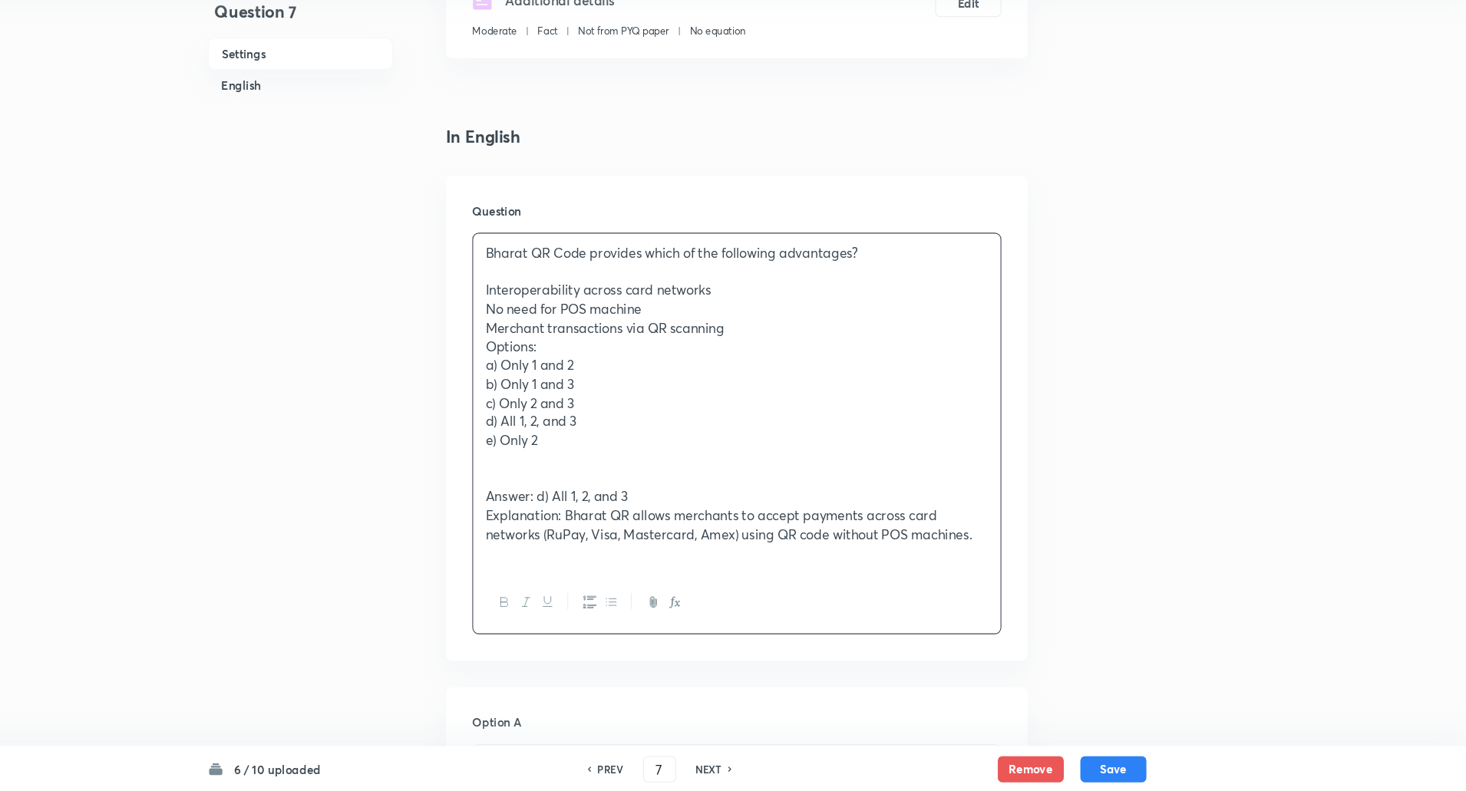
click at [787, 363] on p "Merchant transactions via QR scanning" at bounding box center [788, 360] width 467 height 18
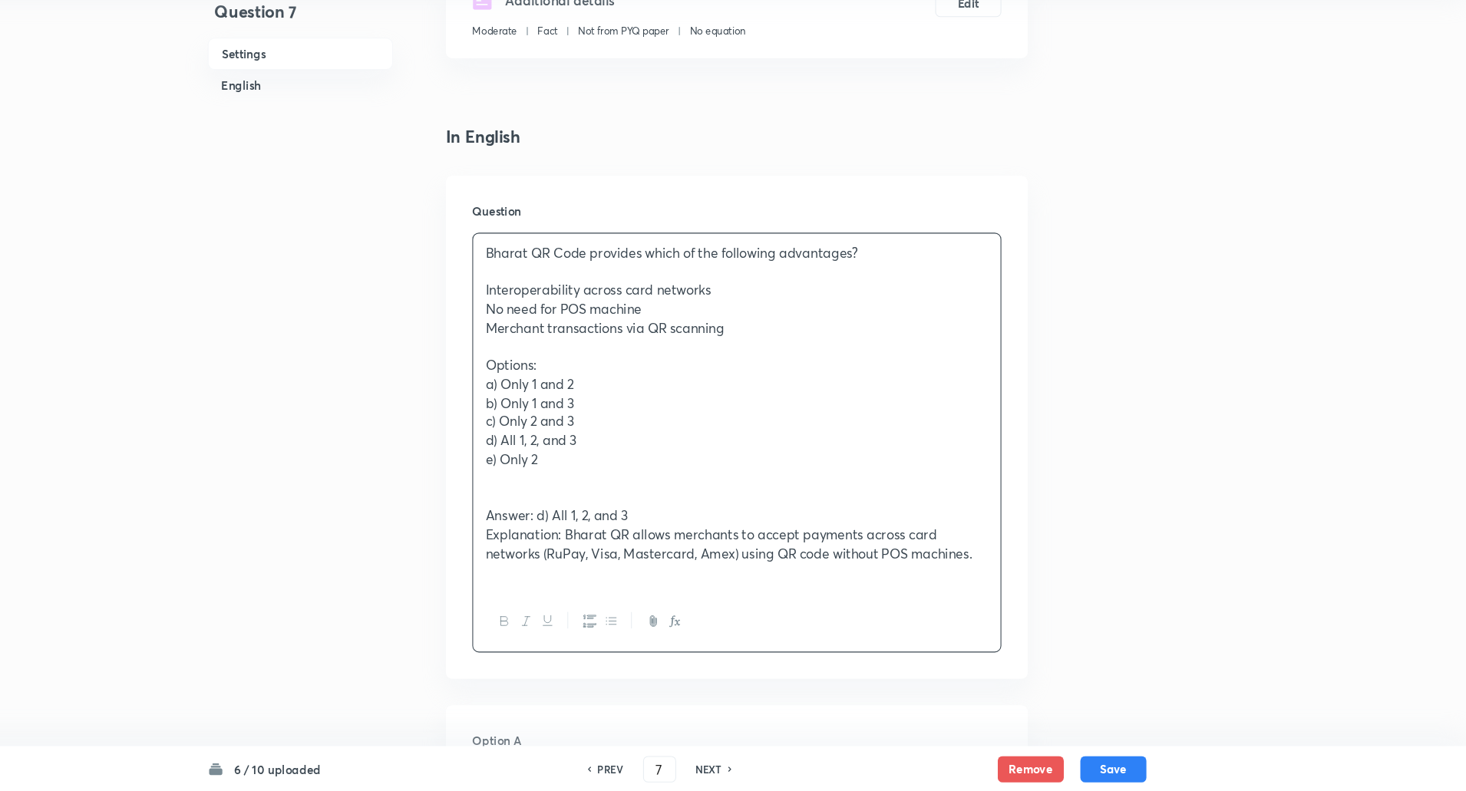
click at [555, 323] on p "Interoperability across card networks" at bounding box center [788, 325] width 467 height 18
click at [652, 638] on icon "button" at bounding box center [651, 633] width 12 height 12
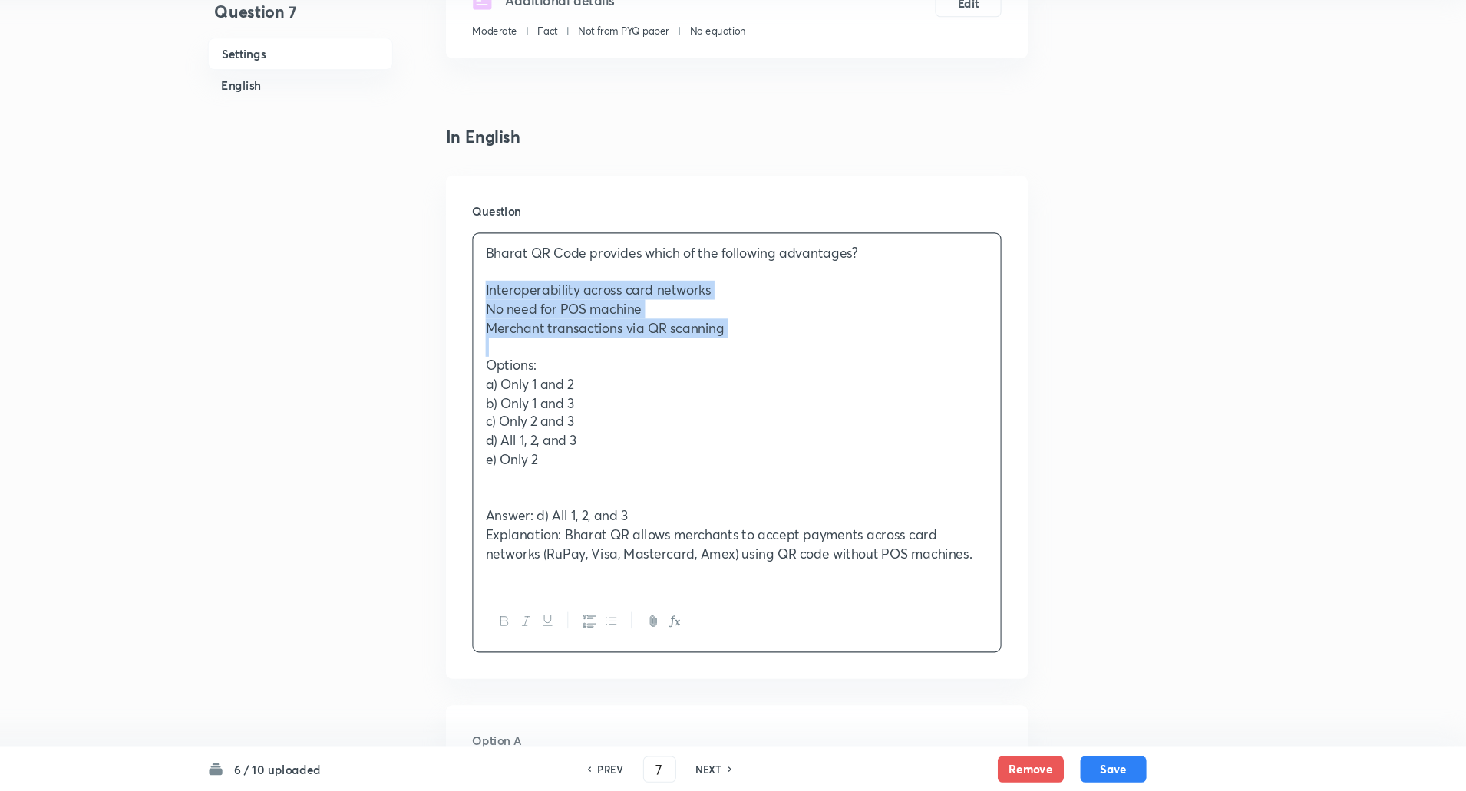
drag, startPoint x: 550, startPoint y: 331, endPoint x: 861, endPoint y: 375, distance: 313.8
click at [861, 375] on div "Bharat QR Code provides which of the following advantages? Interoperability acr…" at bounding box center [788, 438] width 490 height 332
click at [661, 635] on button "button" at bounding box center [671, 632] width 20 height 19
click at [674, 630] on icon "button" at bounding box center [671, 632] width 12 height 12
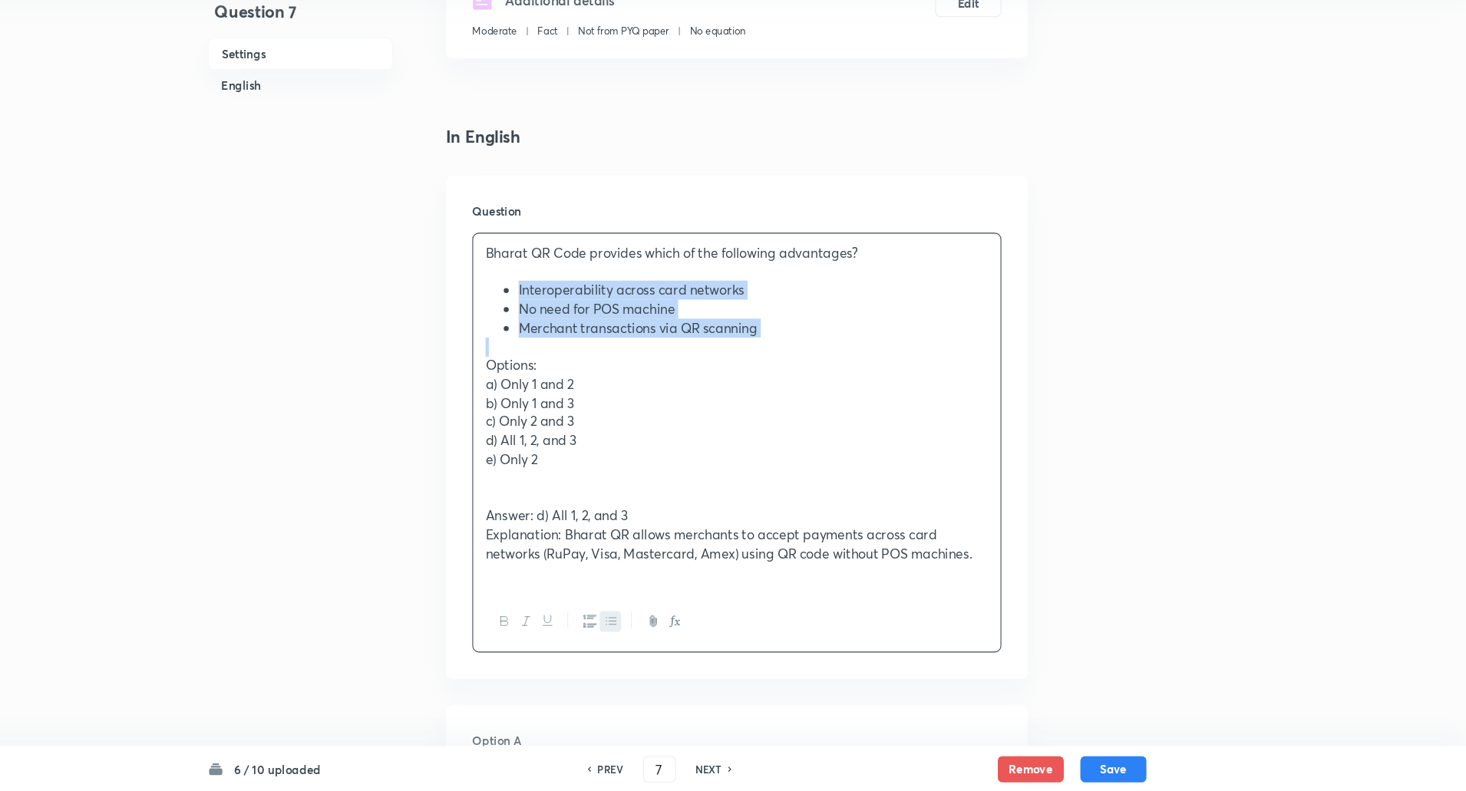
click at [652, 630] on icon "button" at bounding box center [651, 633] width 12 height 12
click at [559, 338] on ol "Interoperability across card networks No need for POS machine Merchant transact…" at bounding box center [788, 342] width 467 height 52
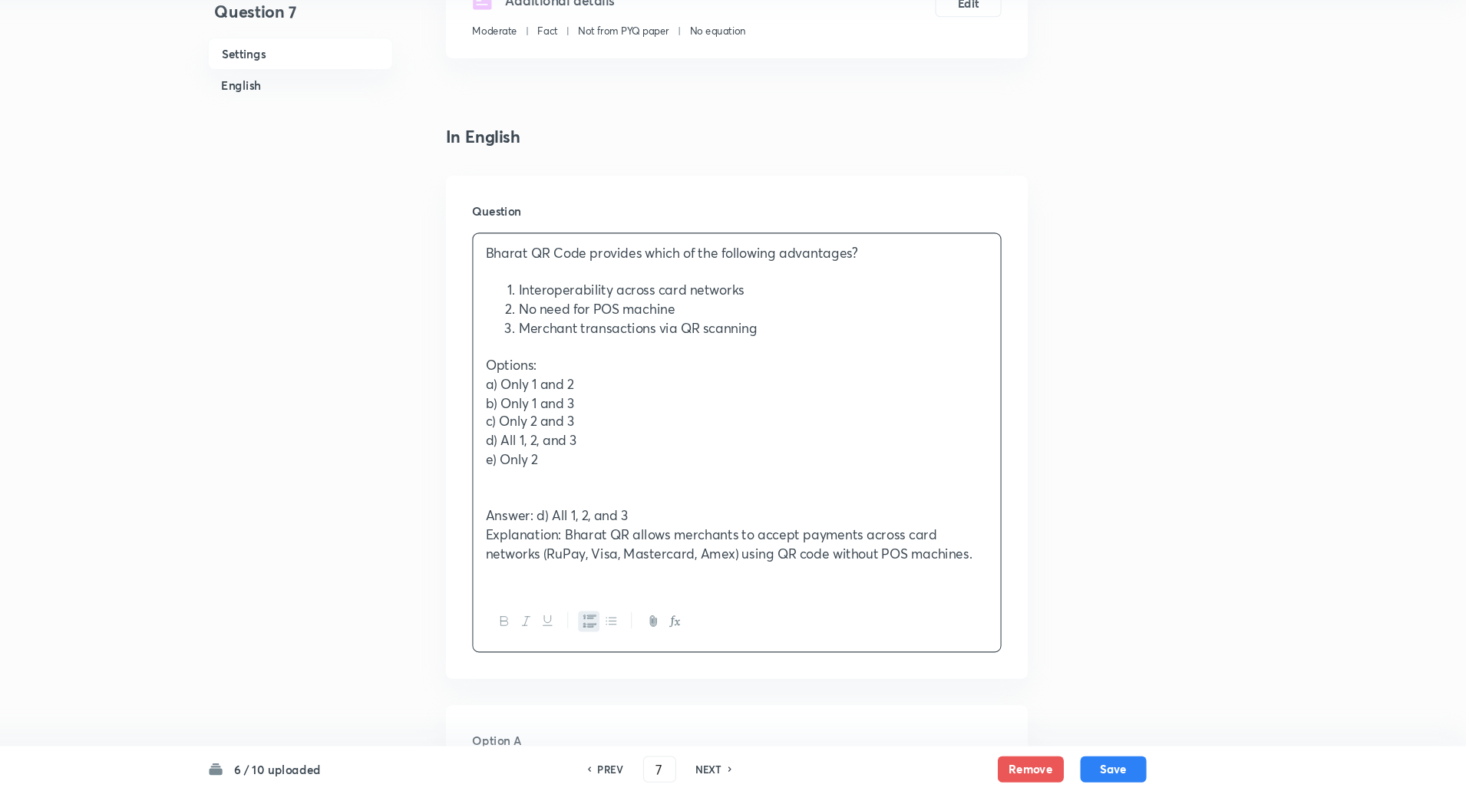
click at [559, 338] on ol "Interoperability across card networks No need for POS machine Merchant transact…" at bounding box center [788, 342] width 467 height 52
click at [557, 355] on ol "Interoperability across card networks No need for POS machine Merchant transact…" at bounding box center [788, 342] width 467 height 52
click at [556, 326] on ol "Interoperability across card networks No need for POS machine Merchant transact…" at bounding box center [788, 342] width 467 height 52
click at [551, 333] on div "Bharat QR Code provides which of the following advantages? Interoperability acr…" at bounding box center [788, 438] width 490 height 332
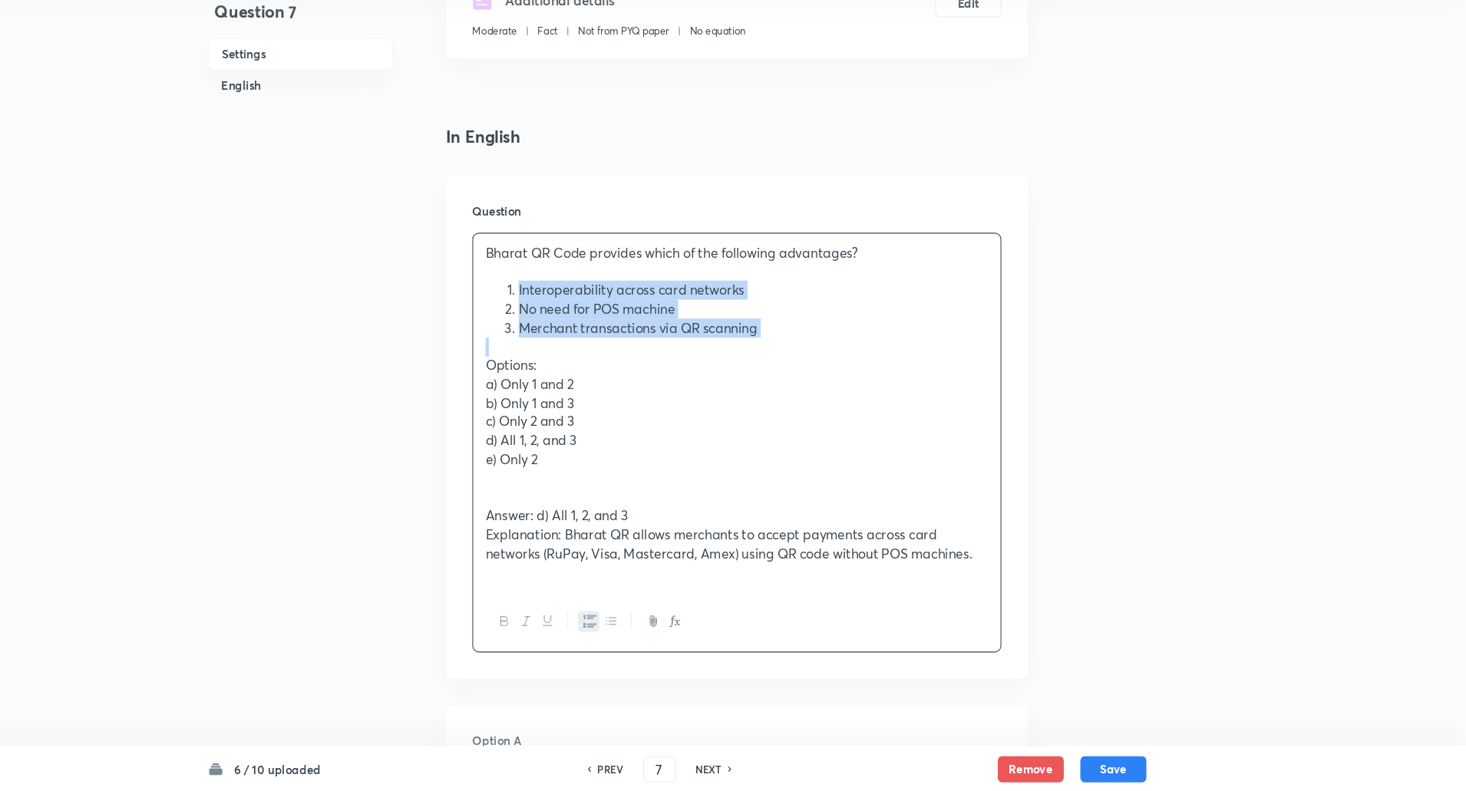
drag, startPoint x: 566, startPoint y: 320, endPoint x: 865, endPoint y: 378, distance: 304.1
click at [865, 378] on div "Bharat QR Code provides which of the following advantages? Interoperability acr…" at bounding box center [788, 438] width 490 height 332
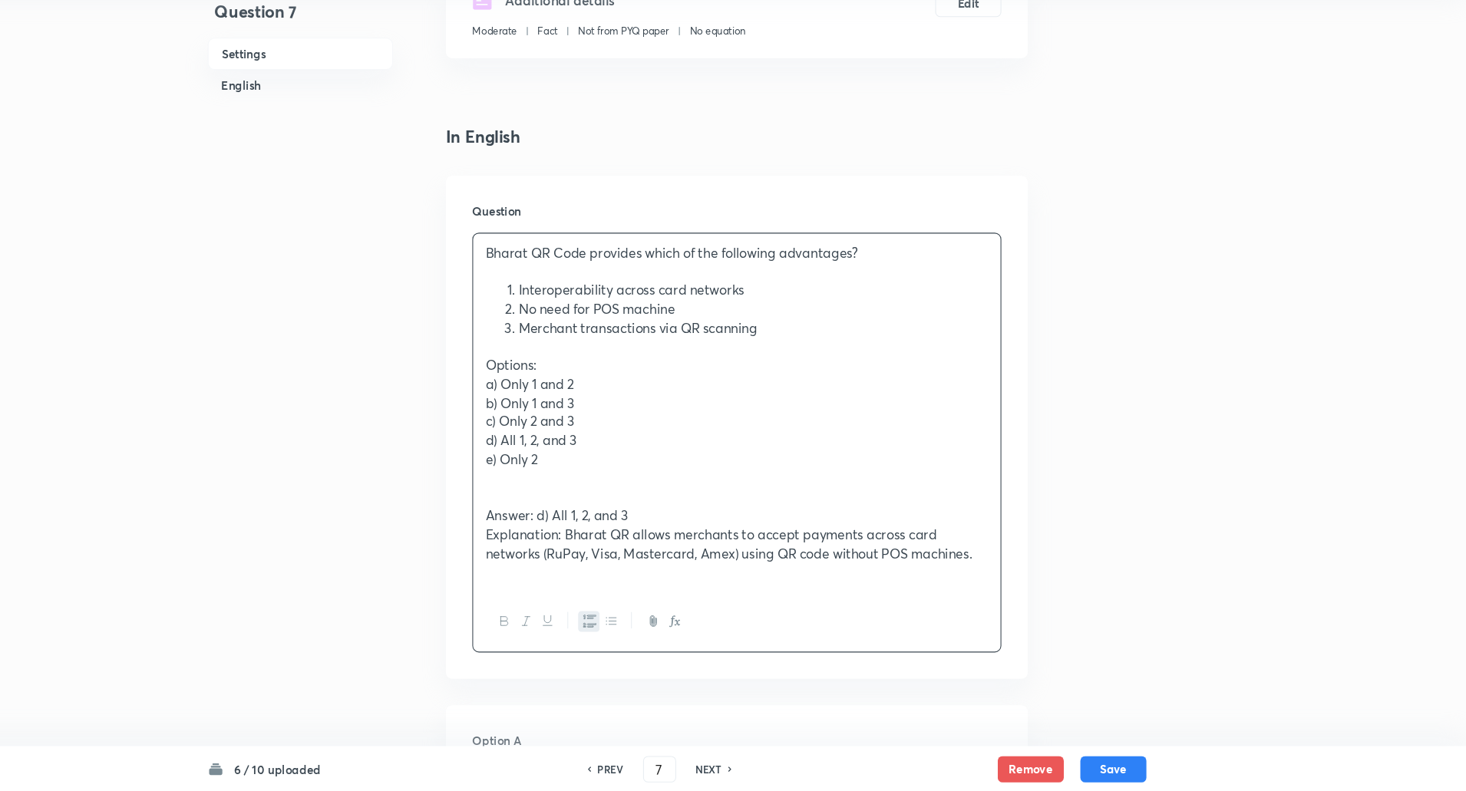
click at [555, 325] on ol "Interoperability across card networks No need for POS machine Merchant transact…" at bounding box center [788, 342] width 467 height 52
drag, startPoint x: 555, startPoint y: 325, endPoint x: 572, endPoint y: 322, distance: 17.8
click at [572, 322] on ol "Interoperability across card networks No need for POS machine Merchant transact…" at bounding box center [788, 342] width 467 height 52
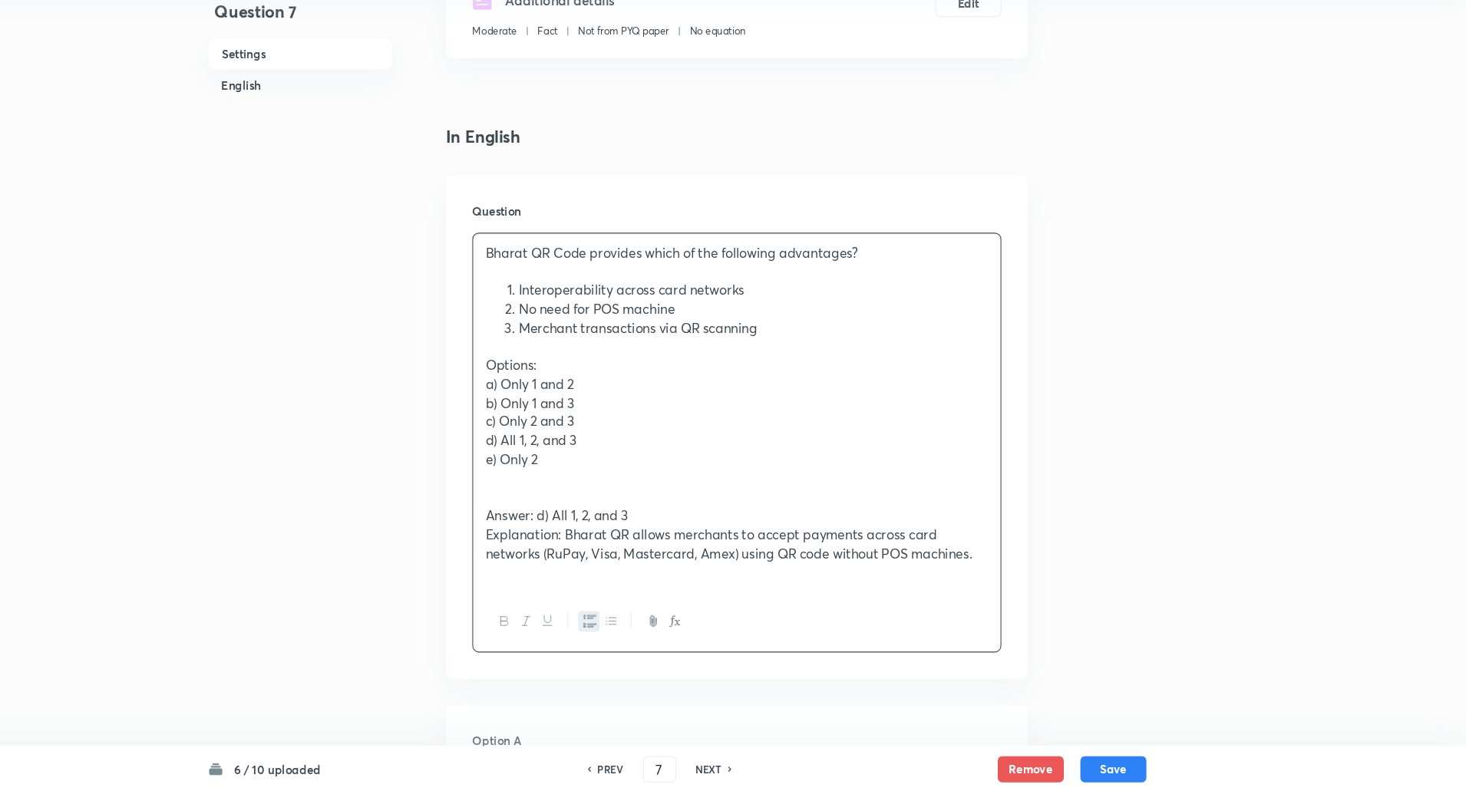
click at [572, 322] on ol "Interoperability across card networks No need for POS machine Merchant transact…" at bounding box center [788, 342] width 467 height 52
click at [552, 341] on div "Bharat QR Code provides which of the following advantages? Interoperability acr…" at bounding box center [788, 438] width 490 height 332
click at [699, 412] on p "a) Only 1 and 2" at bounding box center [788, 413] width 467 height 18
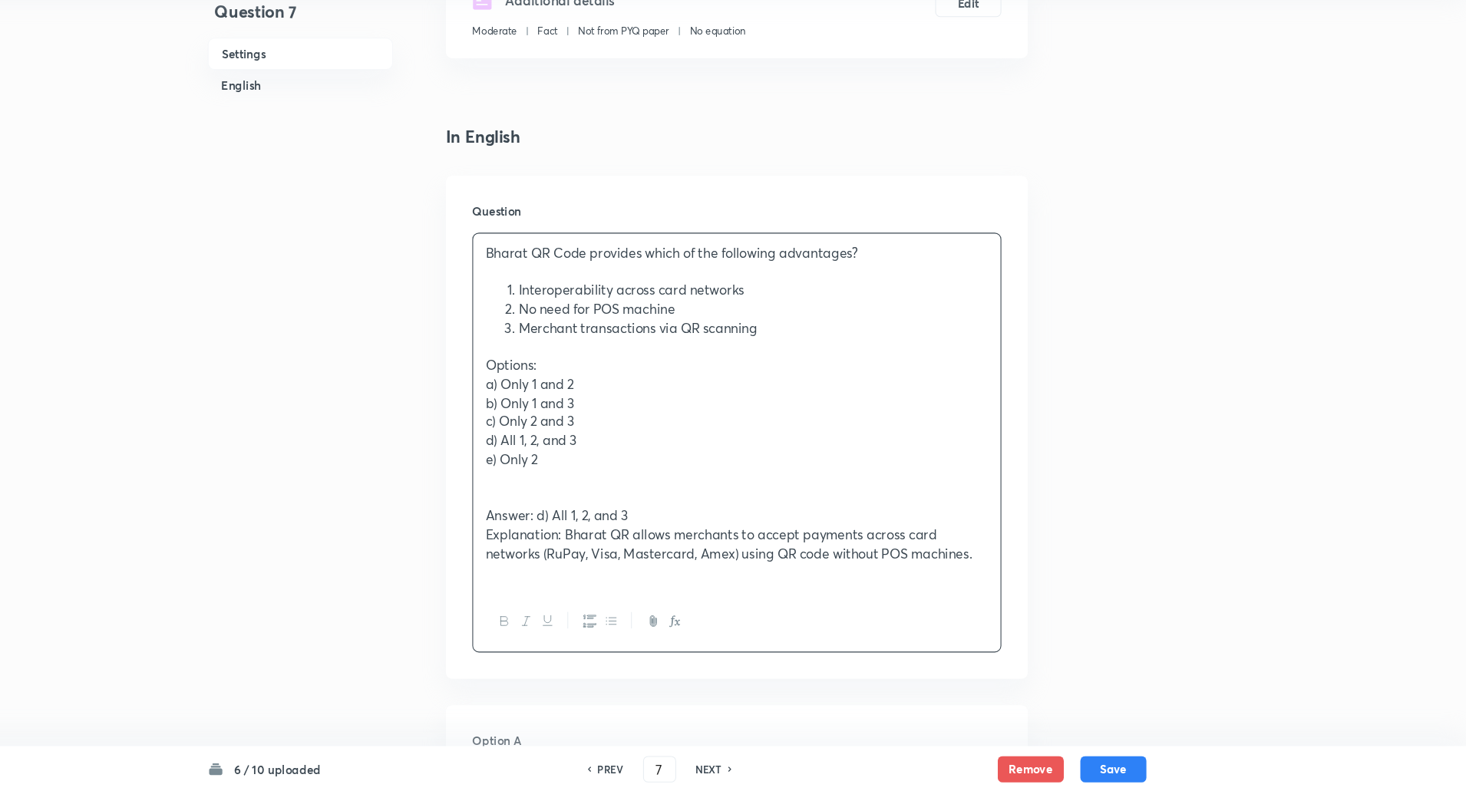
click at [562, 352] on ol "Interoperability across card networks No need for POS machine Merchant transact…" at bounding box center [788, 342] width 467 height 52
click at [585, 362] on li "Merchant transactions via QR scanning" at bounding box center [803, 360] width 436 height 18
click at [546, 401] on div "Bharat QR Code provides which of the following advantages? Interoperability acr…" at bounding box center [788, 438] width 490 height 332
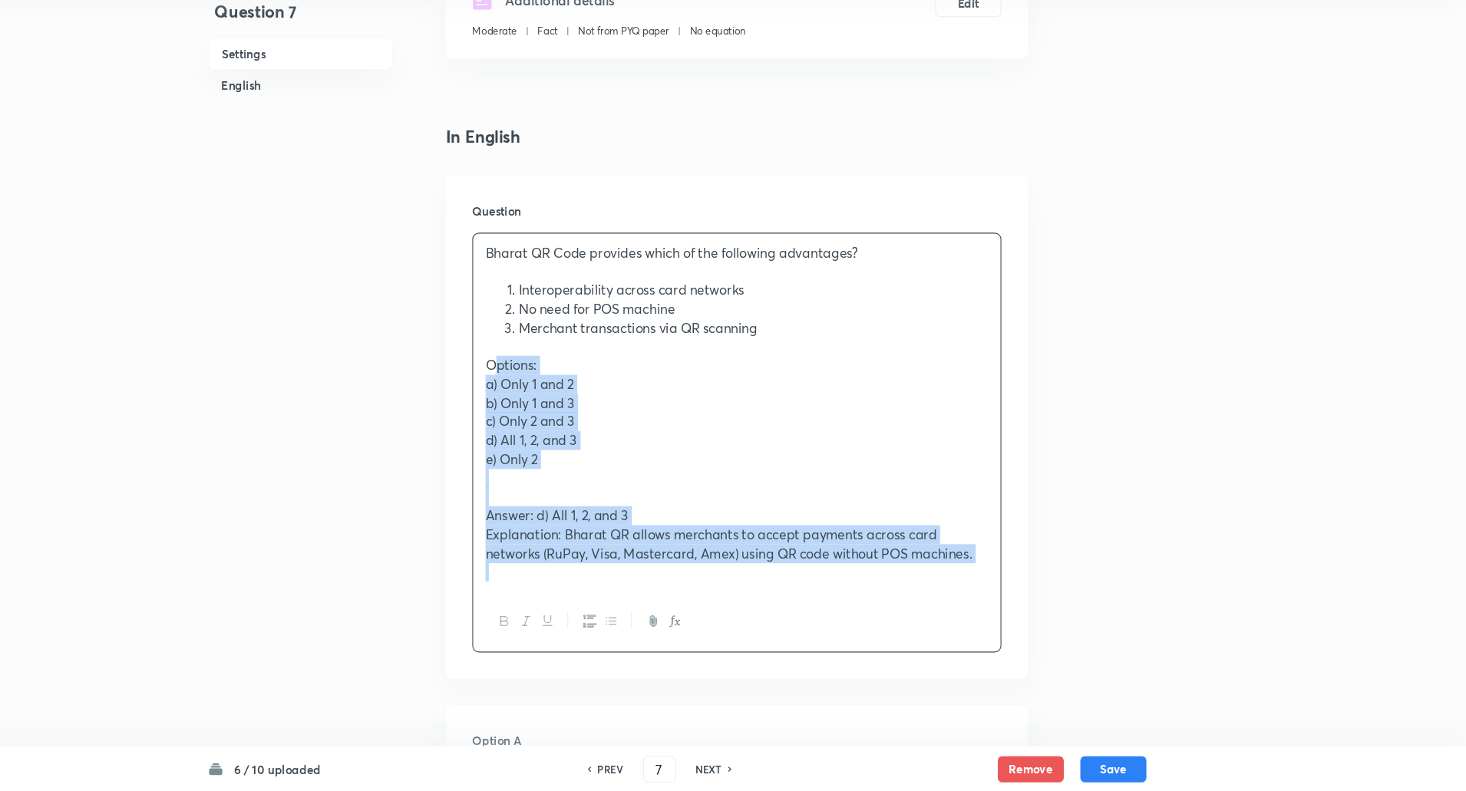
drag, startPoint x: 546, startPoint y: 401, endPoint x: 977, endPoint y: 641, distance: 493.3
click at [977, 641] on div "Bharat QR Code provides which of the following advantages? Interoperability acr…" at bounding box center [787, 467] width 491 height 390
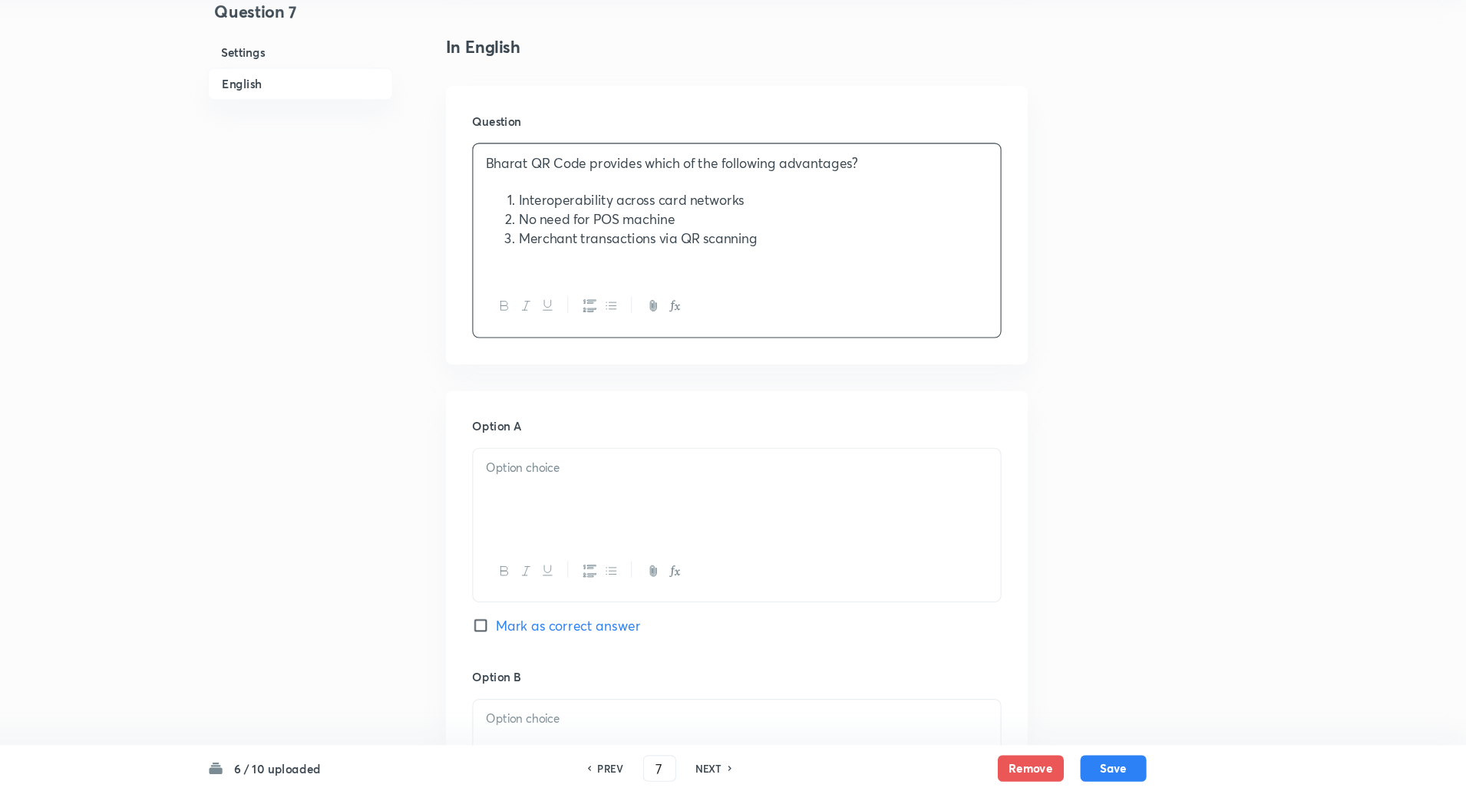
scroll to position [364, 0]
click at [792, 485] on p at bounding box center [788, 490] width 467 height 18
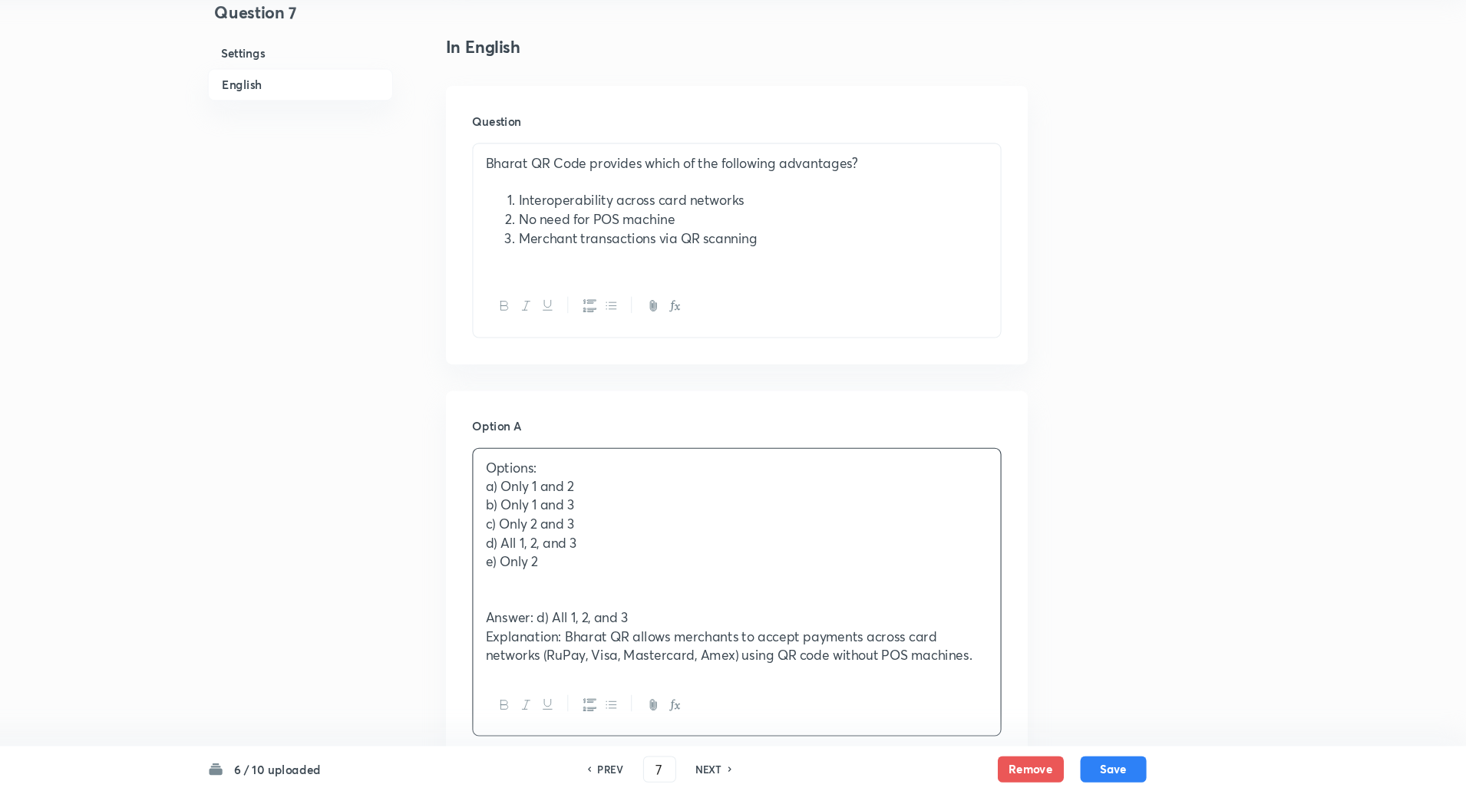
click at [606, 483] on p "Options:" at bounding box center [788, 490] width 467 height 18
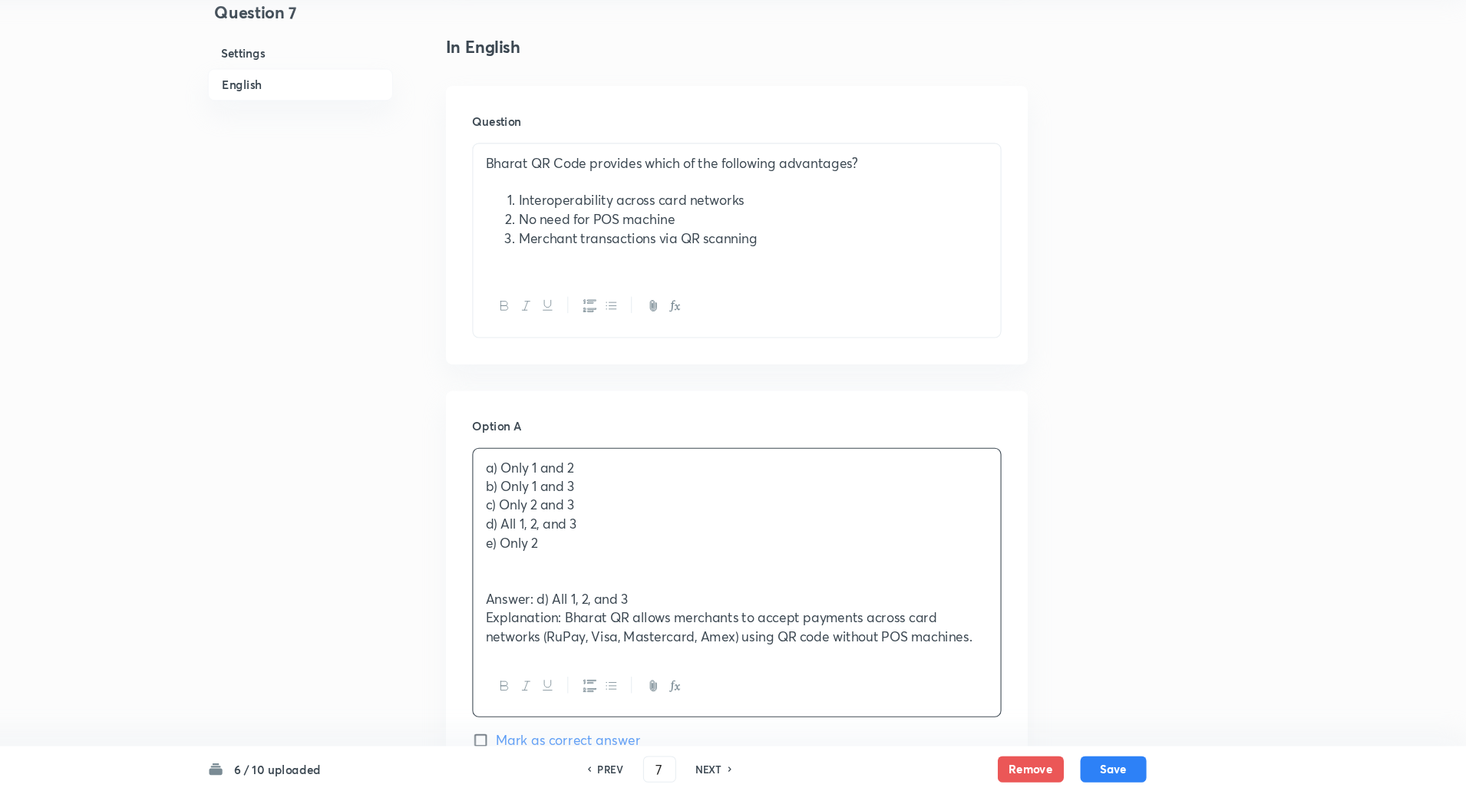
click at [569, 493] on p "a) Only 1 and 2" at bounding box center [788, 490] width 467 height 18
click at [585, 250] on li "No need for POS machine" at bounding box center [803, 259] width 436 height 18
click at [565, 258] on ol "Interoperability across card networks No need for POS machine Merchant transact…" at bounding box center [788, 258] width 467 height 52
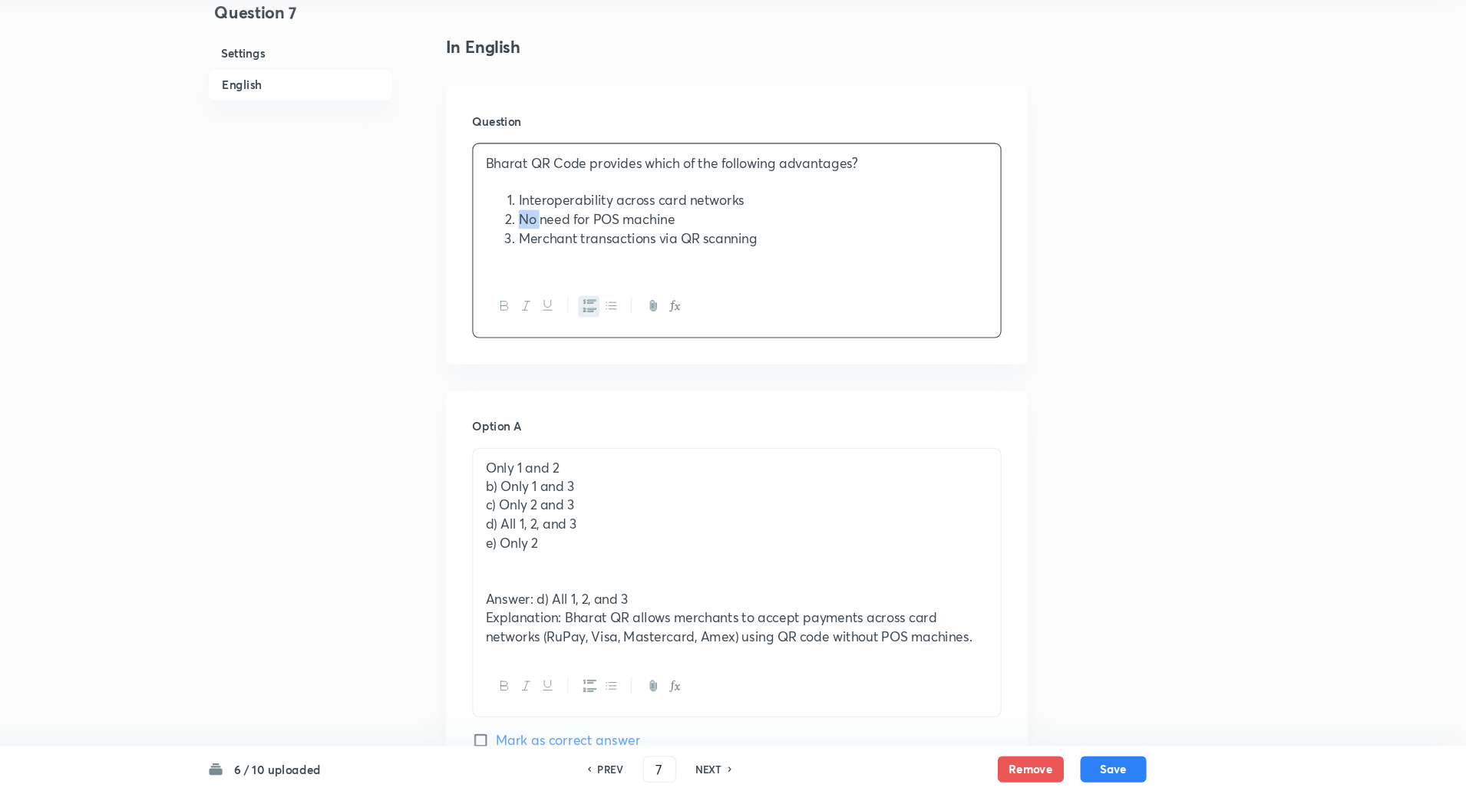
click at [565, 258] on ol "Interoperability across card networks No need for POS machine Merchant transact…" at bounding box center [788, 258] width 467 height 52
drag, startPoint x: 565, startPoint y: 258, endPoint x: 546, endPoint y: 286, distance: 34.7
click at [546, 286] on div "Bharat QR Code provides which of the following advantages? Interoperability acr…" at bounding box center [788, 250] width 490 height 123
click at [549, 236] on div "Bharat QR Code provides which of the following advantages? Interoperability acr…" at bounding box center [788, 250] width 490 height 123
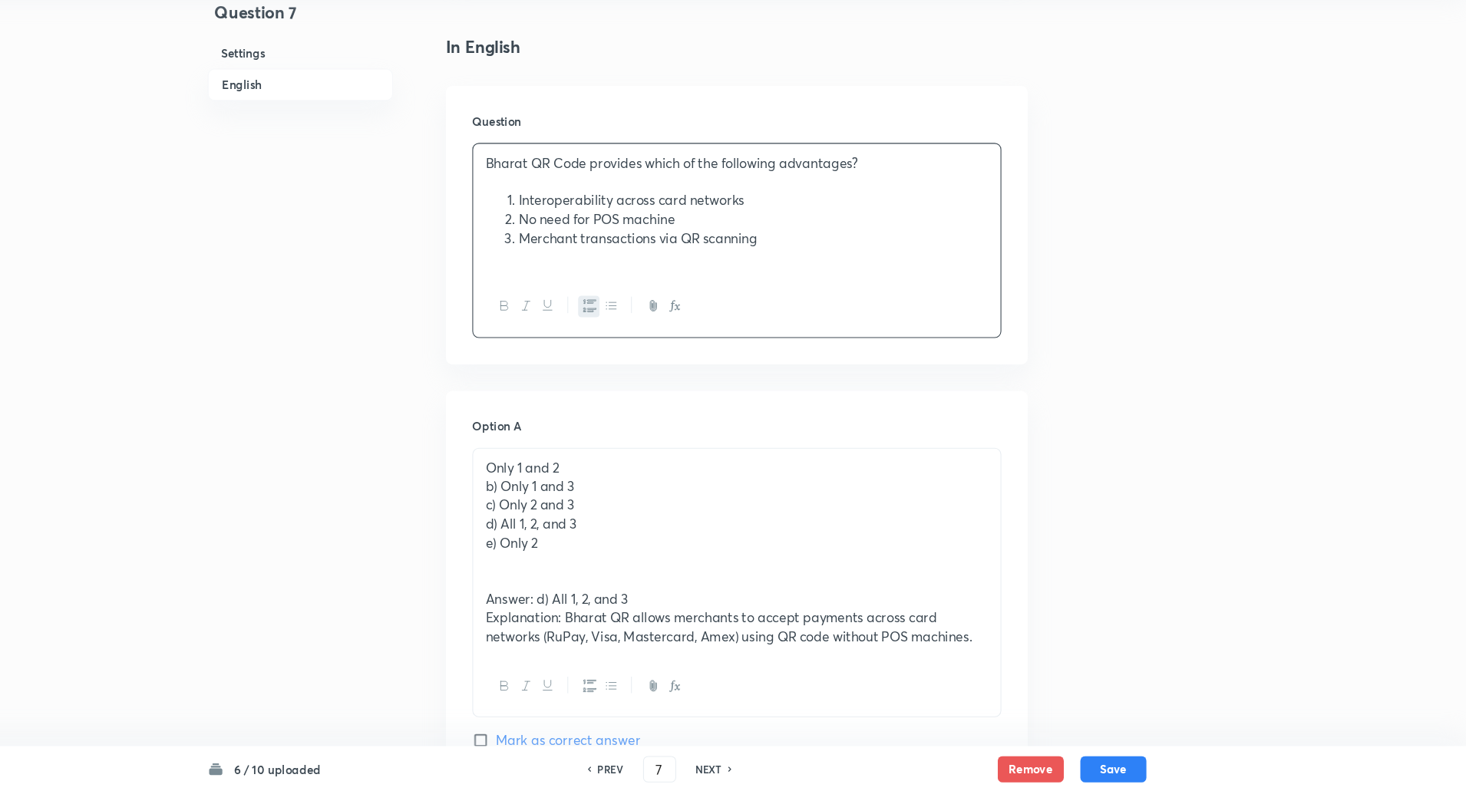
click at [930, 204] on p "Bharat QR Code provides which of the following advantages?" at bounding box center [788, 207] width 467 height 18
click at [565, 250] on ol "Interoperability across card networks No need for POS machine Merchant transact…" at bounding box center [788, 258] width 467 height 52
drag, startPoint x: 550, startPoint y: 211, endPoint x: 1013, endPoint y: 223, distance: 462.8
click at [1013, 223] on div "Bharat QR Code provides which of the following advantages? Interoperability acr…" at bounding box center [788, 250] width 490 height 123
click at [573, 342] on icon "button" at bounding box center [572, 339] width 12 height 12
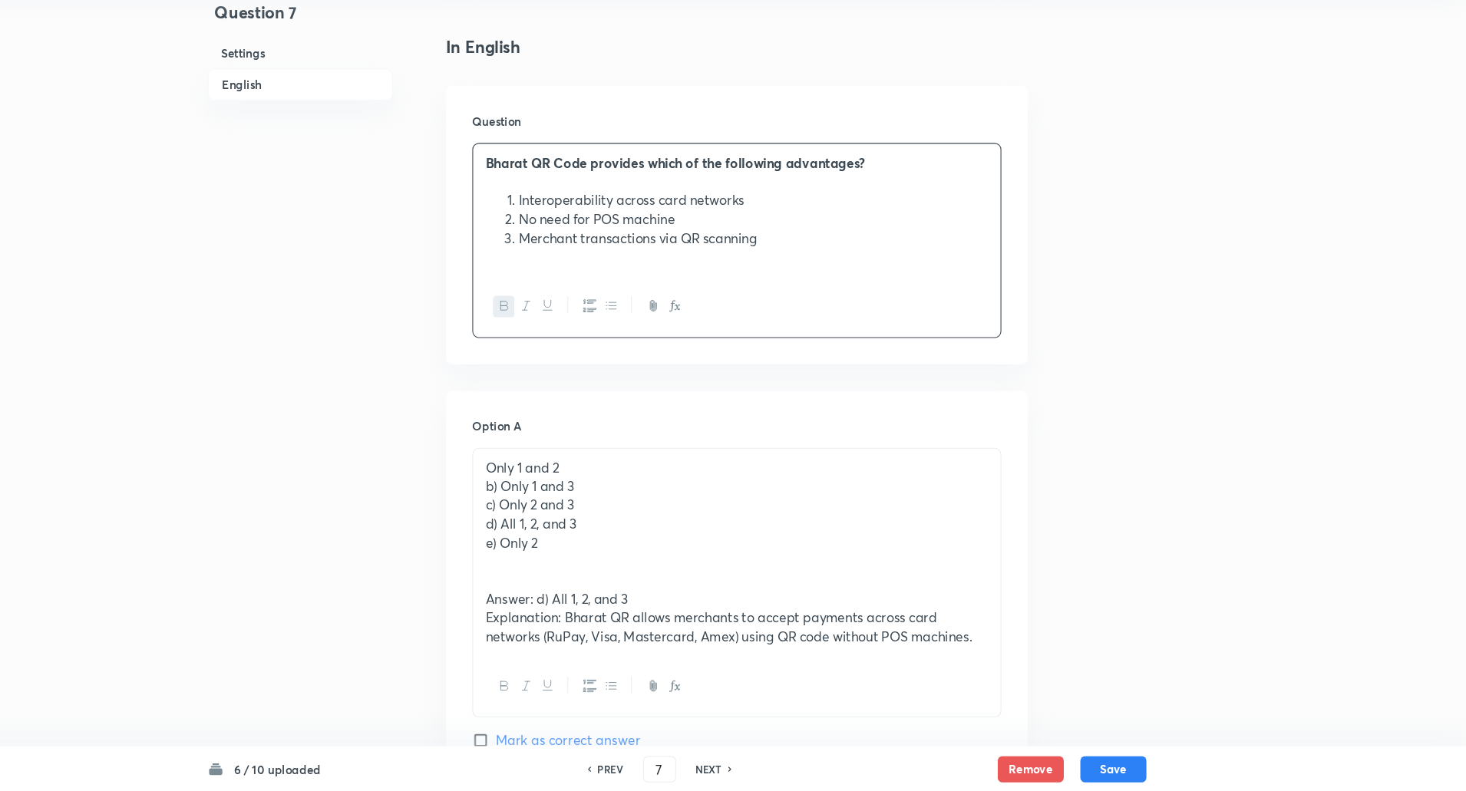
click at [549, 507] on div "Only 1 and 2 b) Only 1 and 3 c) Only 2 and 3 d) All 1, 2, and 3 e) Only 2 Answe…" at bounding box center [788, 568] width 490 height 193
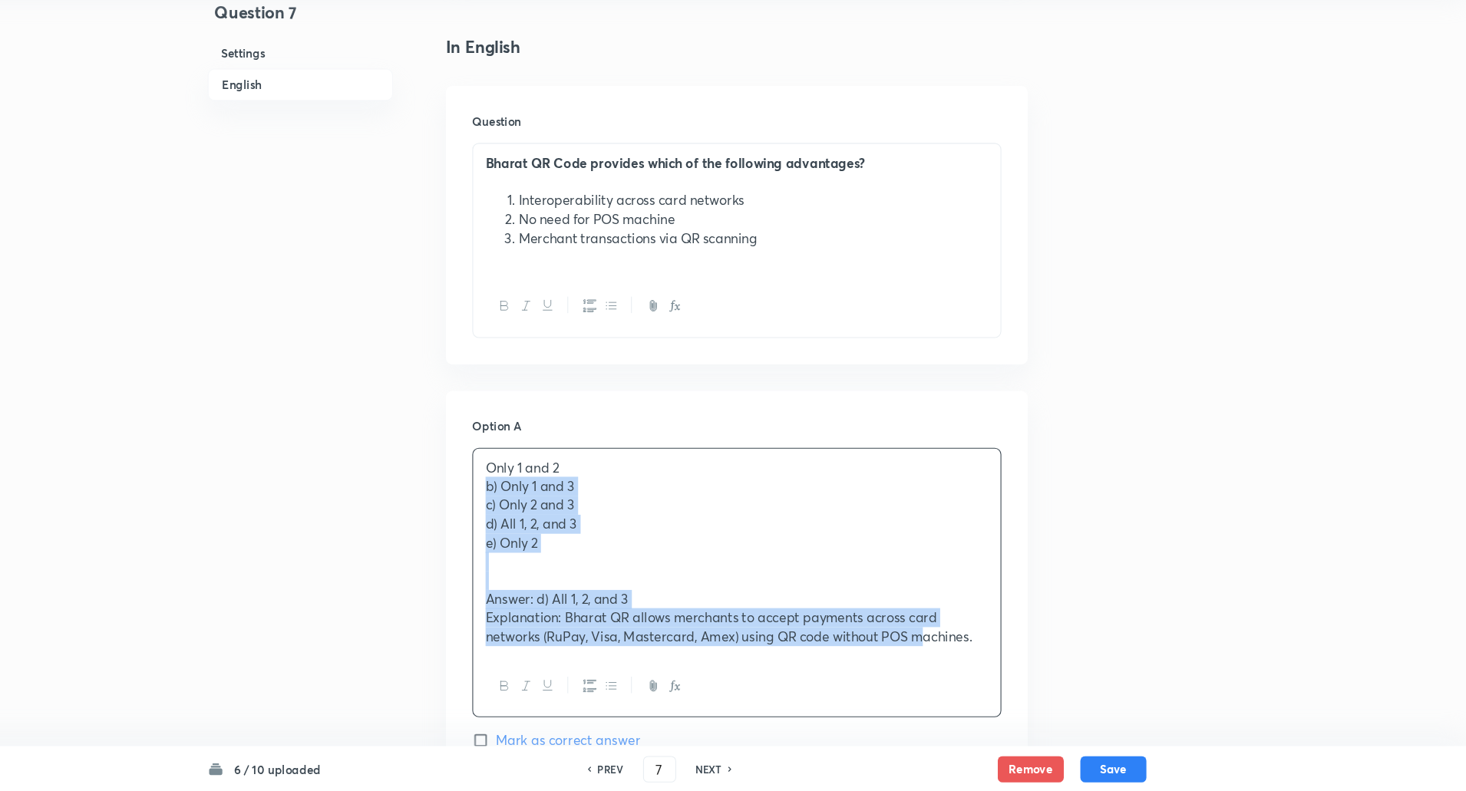
drag, startPoint x: 549, startPoint y: 507, endPoint x: 964, endPoint y: 688, distance: 453.6
click at [964, 688] on div "Only 1 and 2 b) Only 1 and 3 c) Only 2 and 3 d) All 1, 2, and 3 e) Only 2 Answe…" at bounding box center [787, 596] width 491 height 251
click at [743, 560] on p "e) Only 2" at bounding box center [788, 560] width 467 height 18
drag, startPoint x: 552, startPoint y: 513, endPoint x: 1029, endPoint y: 713, distance: 516.6
click at [1029, 713] on div "Only 1 and 2 b) Only 1 and 3 c) Only 2 and 3 d) All 1, 2, and 3 e) Only 2 Answe…" at bounding box center [787, 596] width 491 height 251
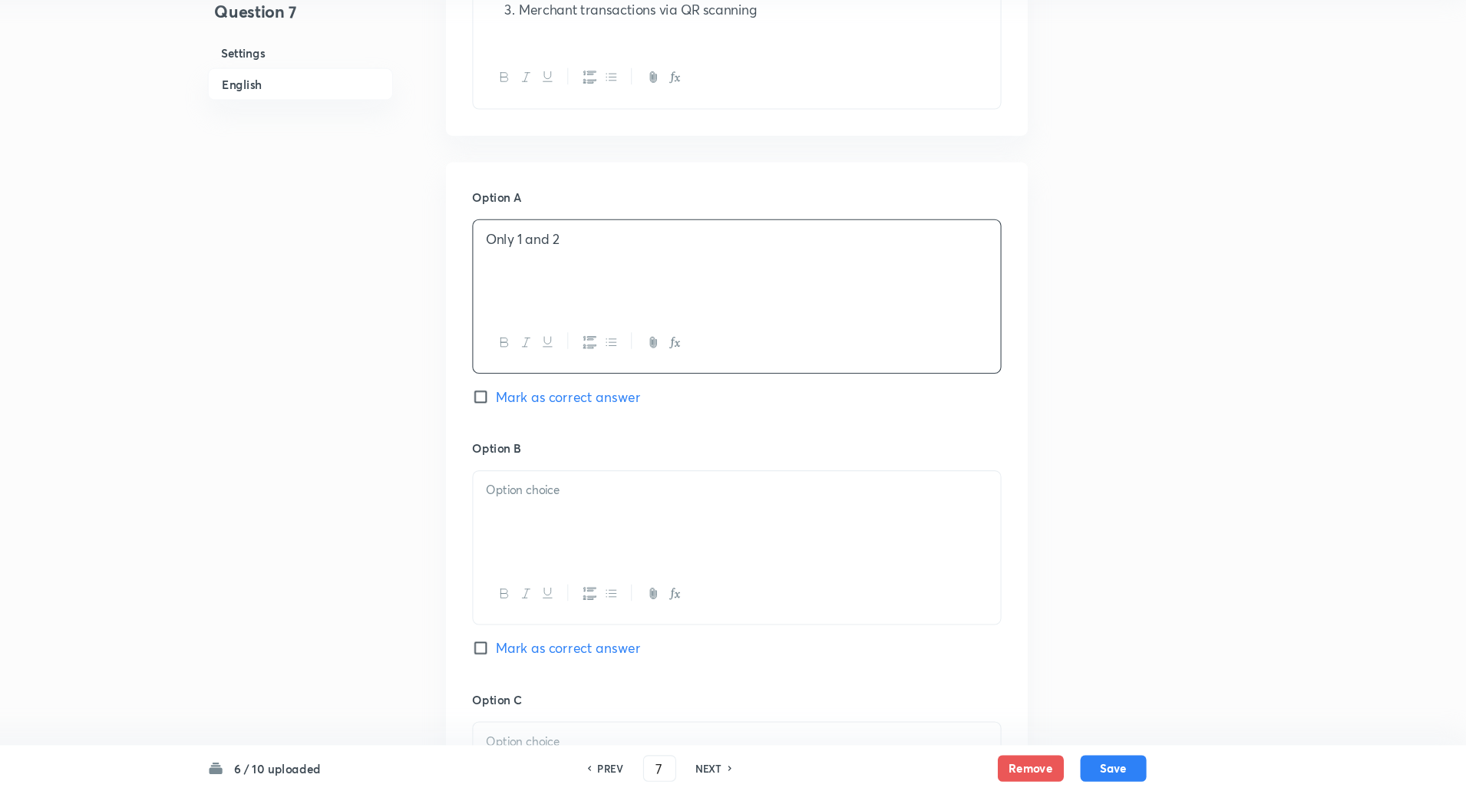
scroll to position [582, 0]
click at [902, 509] on p at bounding box center [788, 505] width 467 height 18
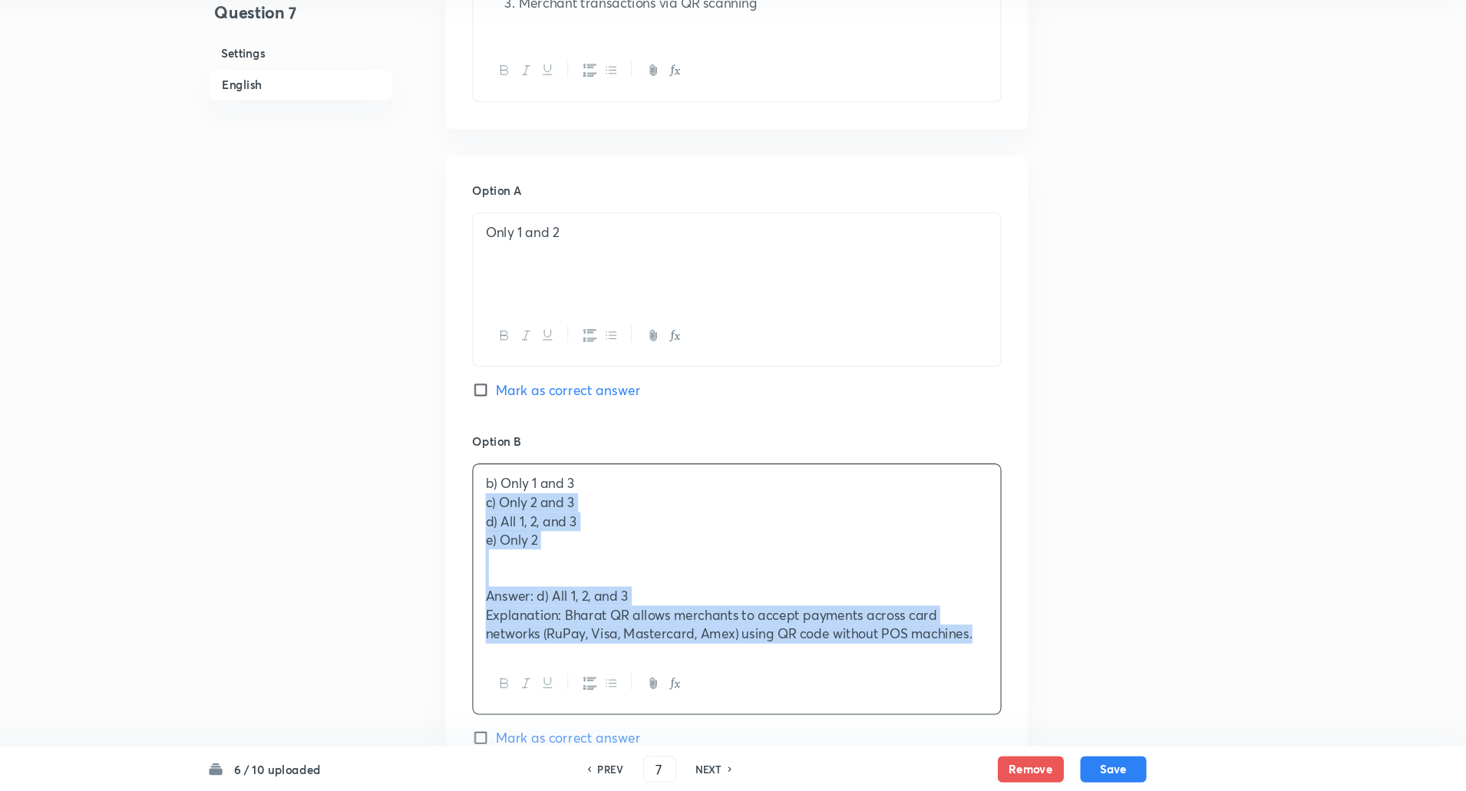
drag, startPoint x: 545, startPoint y: 526, endPoint x: 1056, endPoint y: 693, distance: 537.7
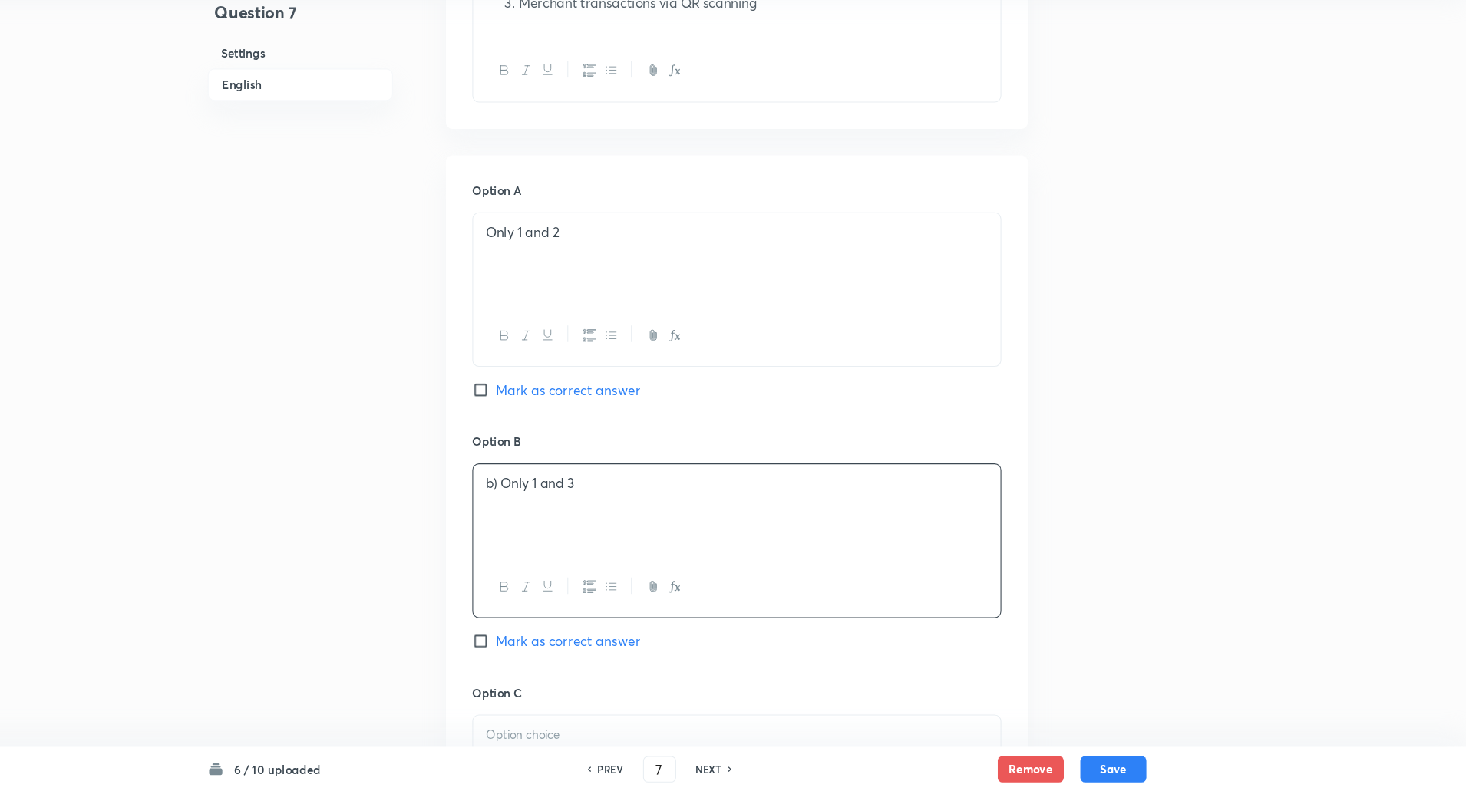
click at [564, 505] on p "b) Only 1 and 3" at bounding box center [788, 505] width 467 height 18
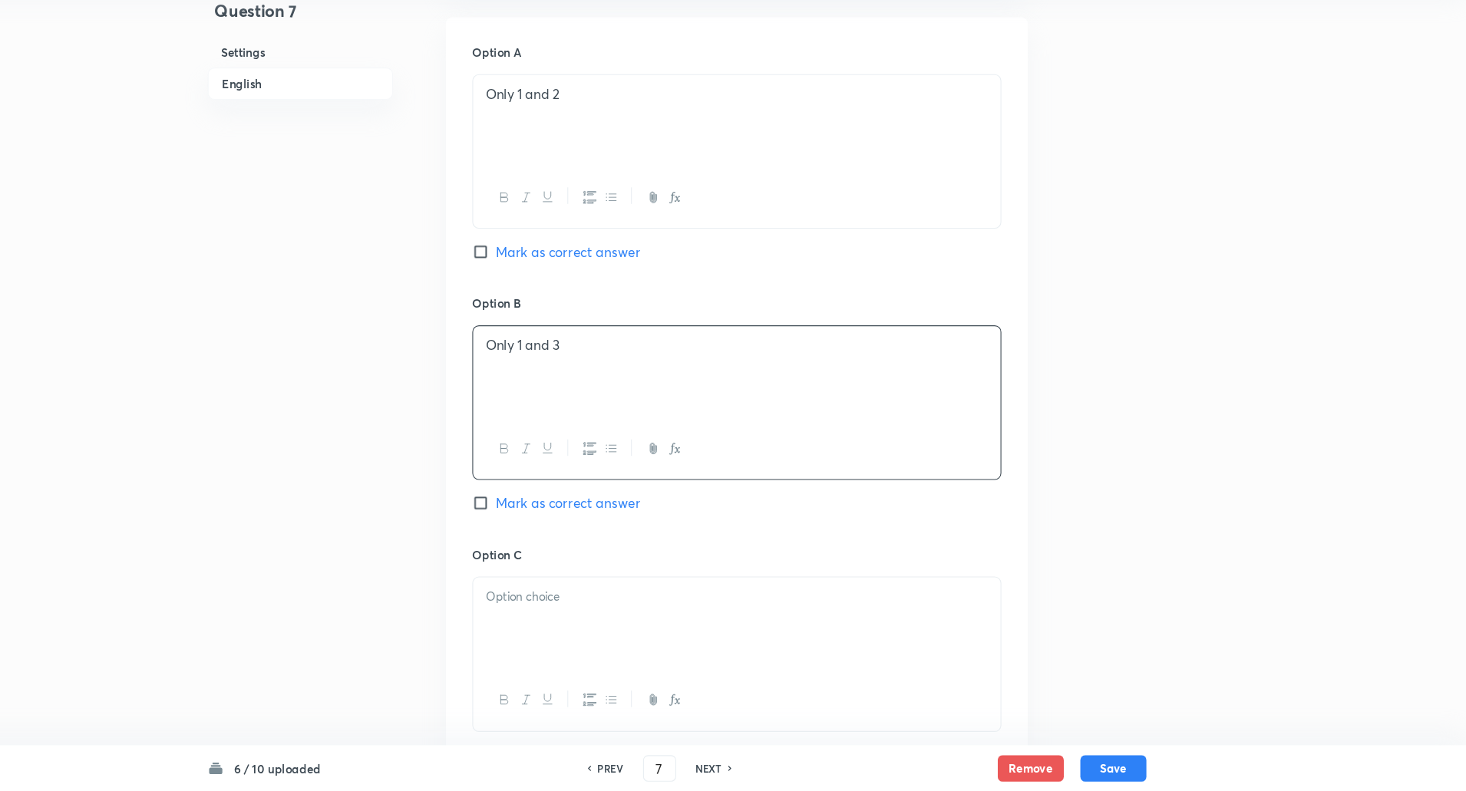
scroll to position [722, 0]
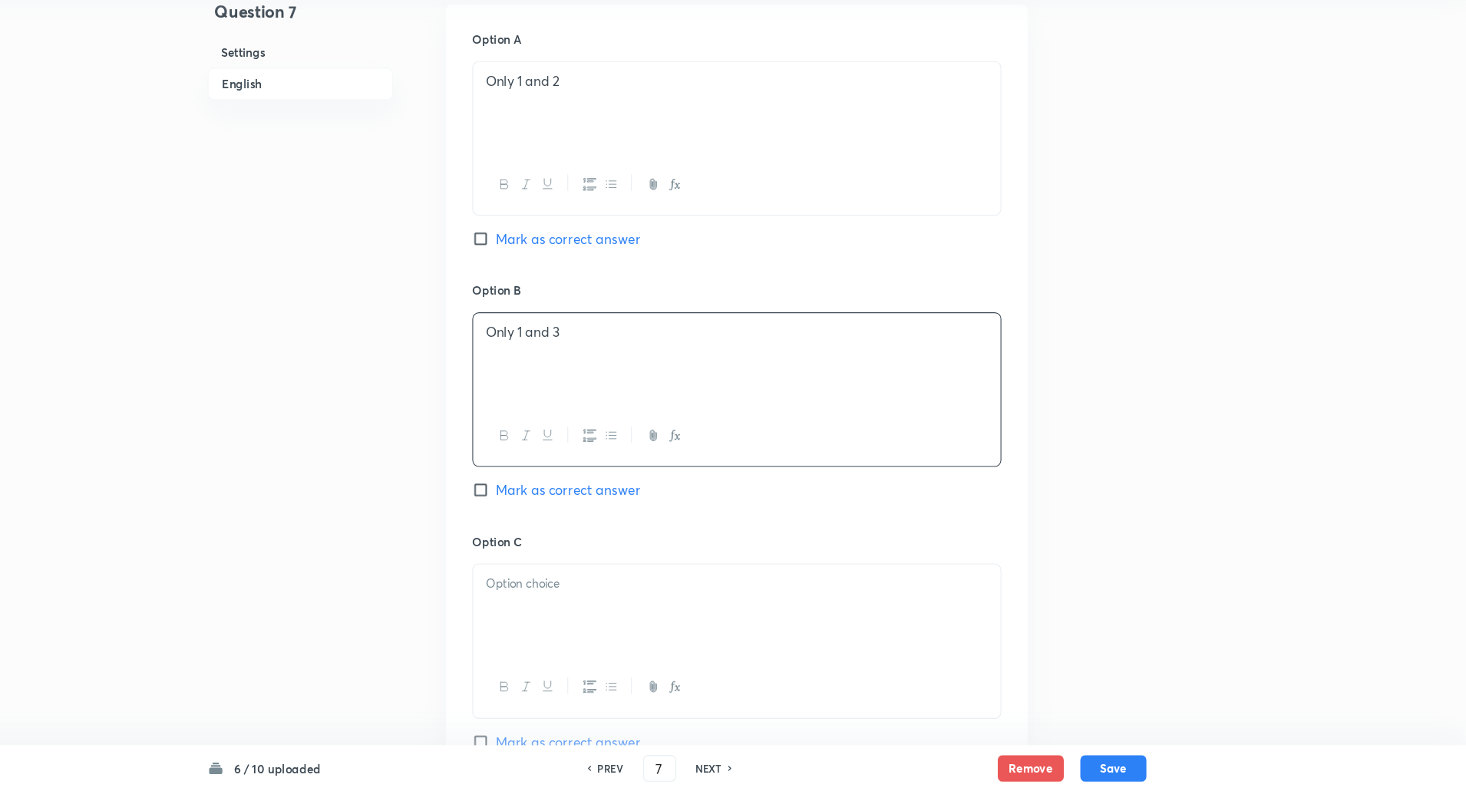
click at [572, 604] on p at bounding box center [788, 598] width 467 height 18
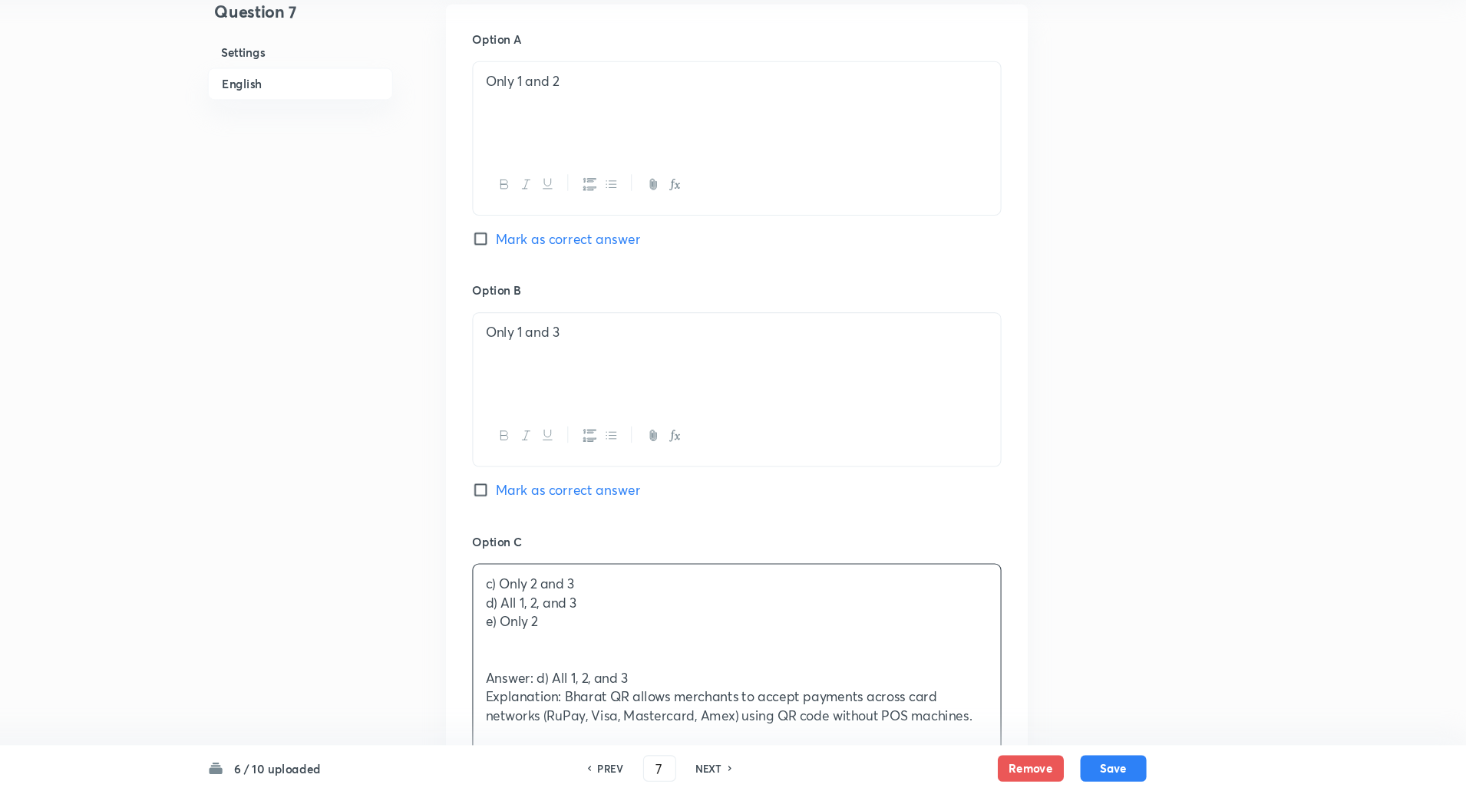
click at [556, 608] on p "d) All 1, 2, and 3" at bounding box center [788, 616] width 467 height 18
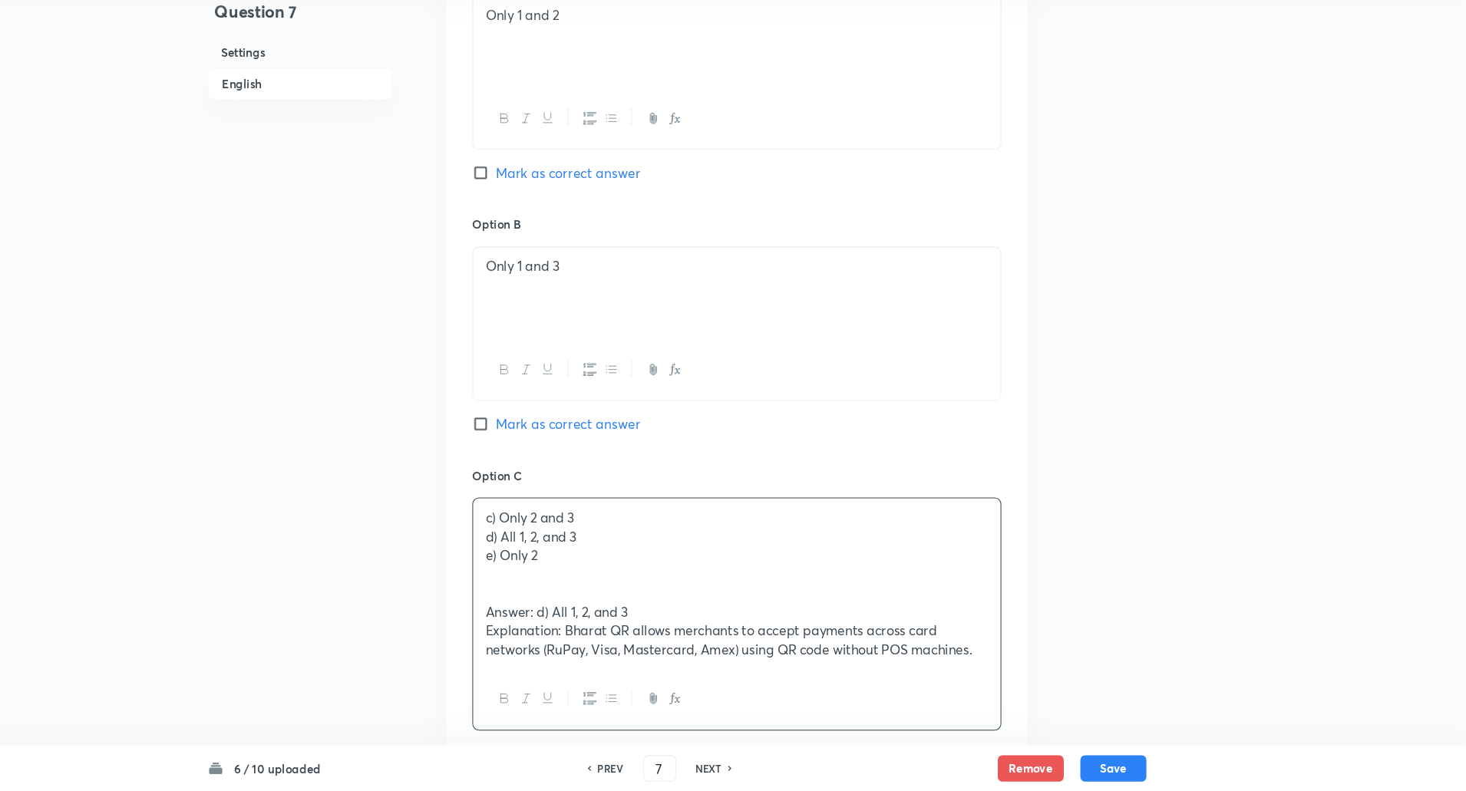
scroll to position [797, 0]
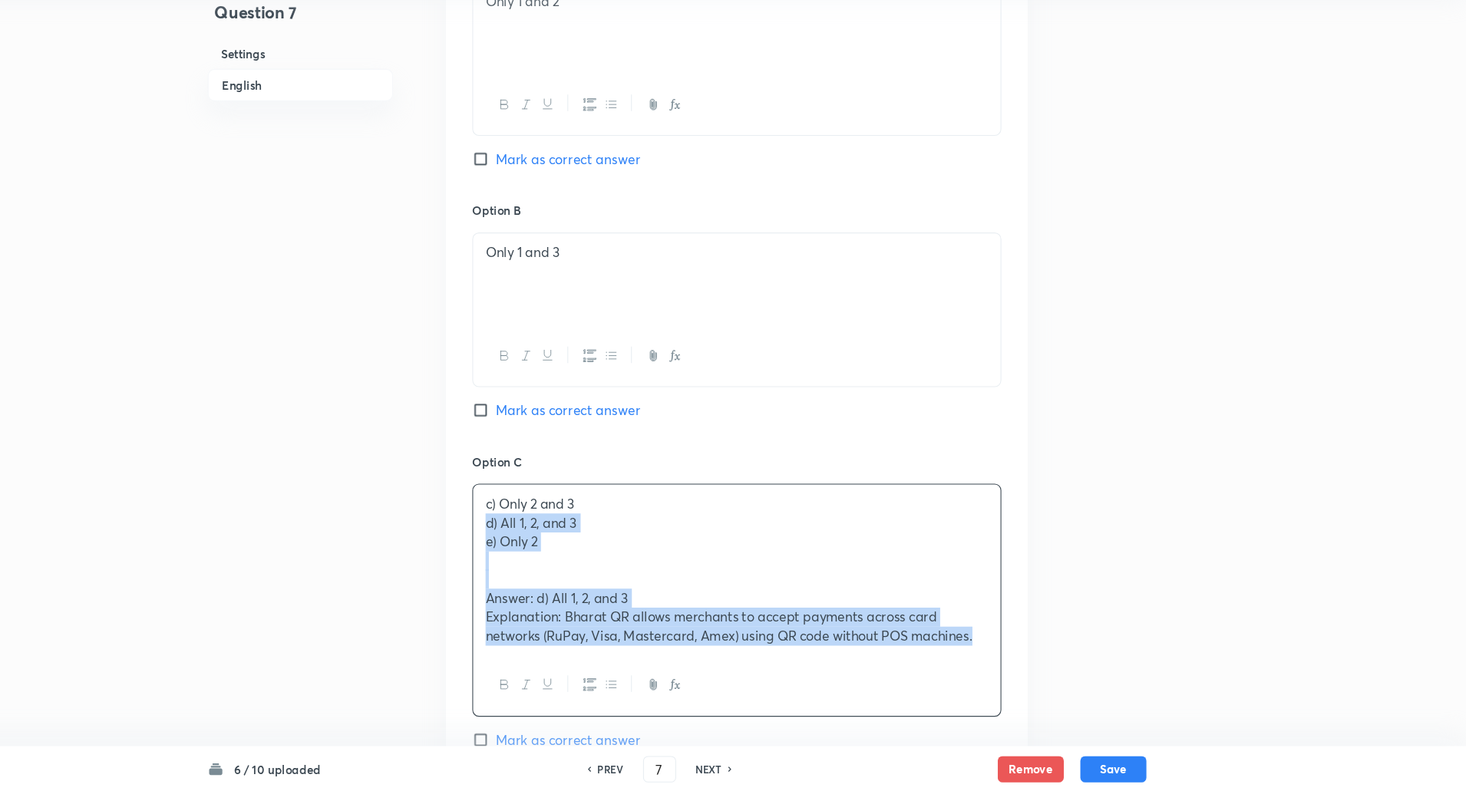
drag, startPoint x: 552, startPoint y: 546, endPoint x: 1095, endPoint y: 683, distance: 559.6
click at [1095, 683] on div "Question 7 Settings English Settings Type Single choice correct 5 options + 1 m…" at bounding box center [733, 412] width 872 height 2273
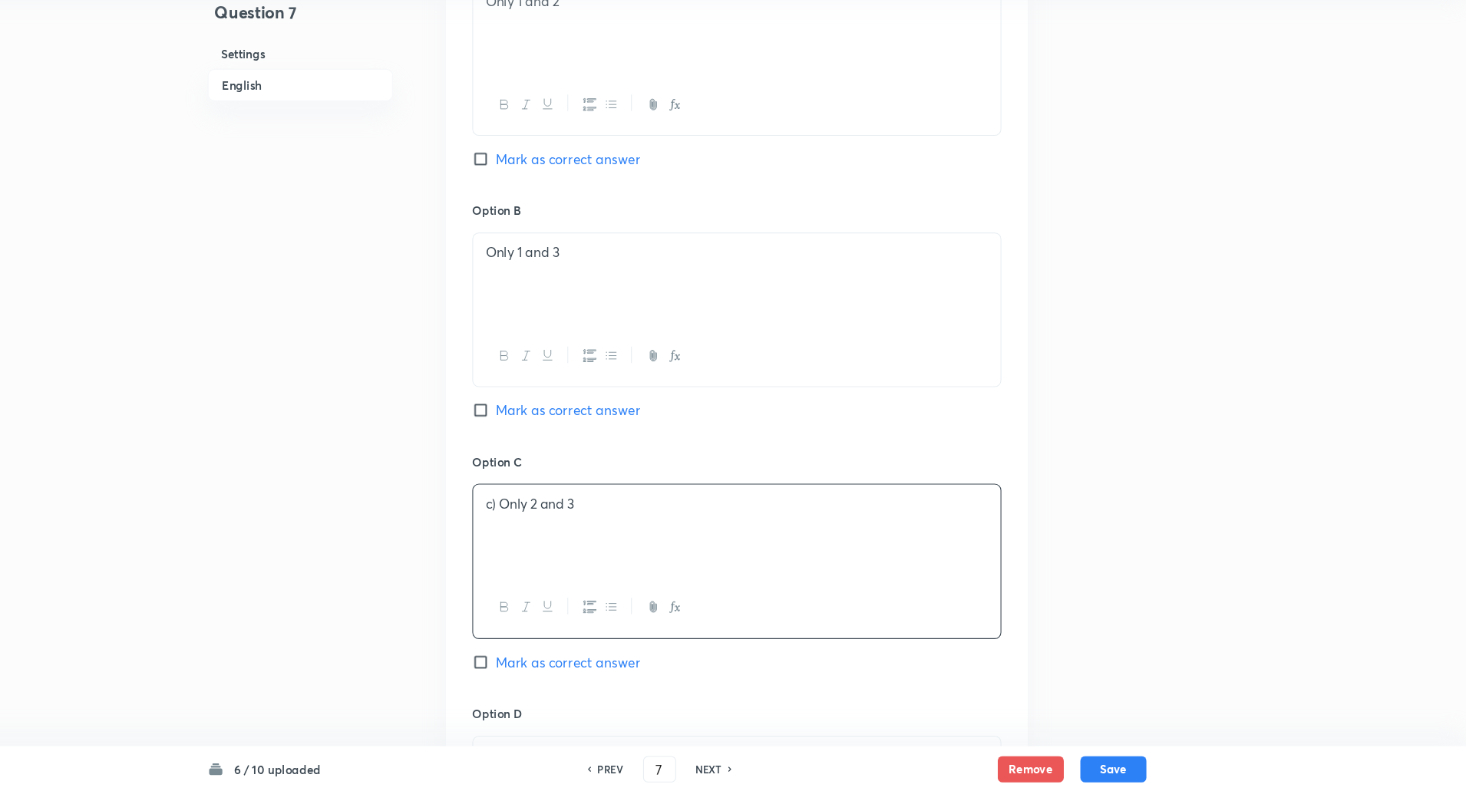
click at [567, 522] on p "c) Only 2 and 3" at bounding box center [788, 523] width 467 height 18
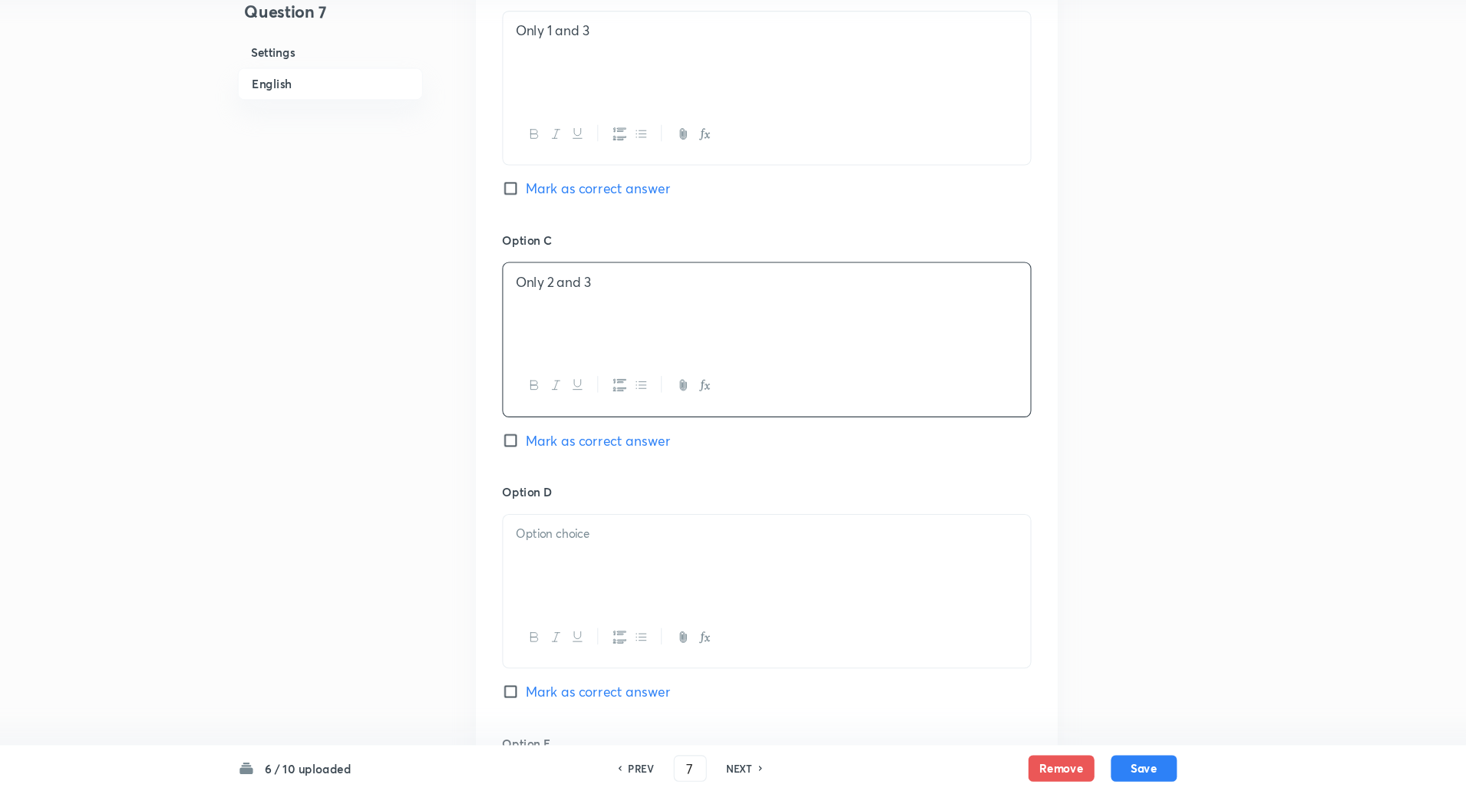
scroll to position [1041, 0]
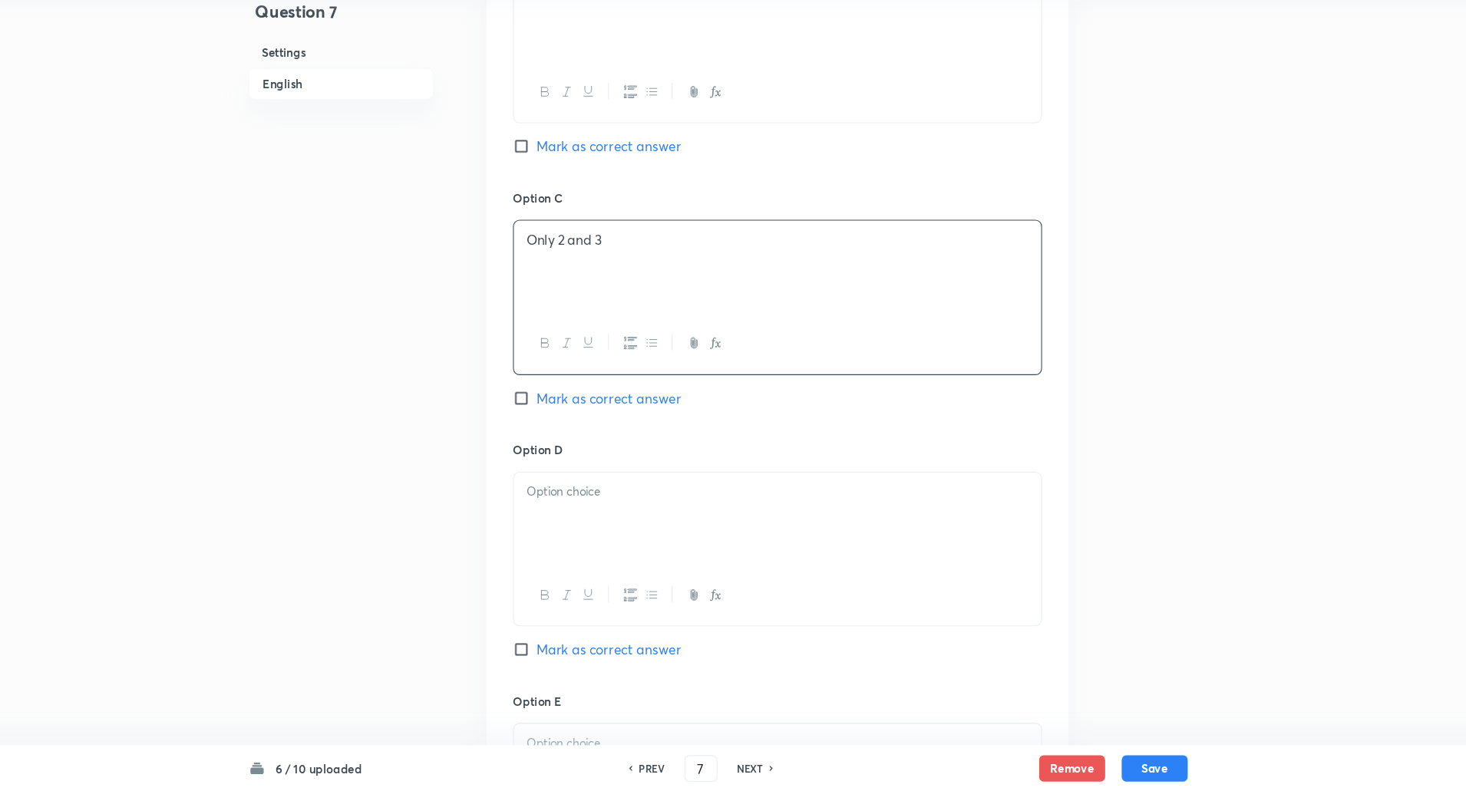
click at [577, 533] on div at bounding box center [788, 538] width 490 height 86
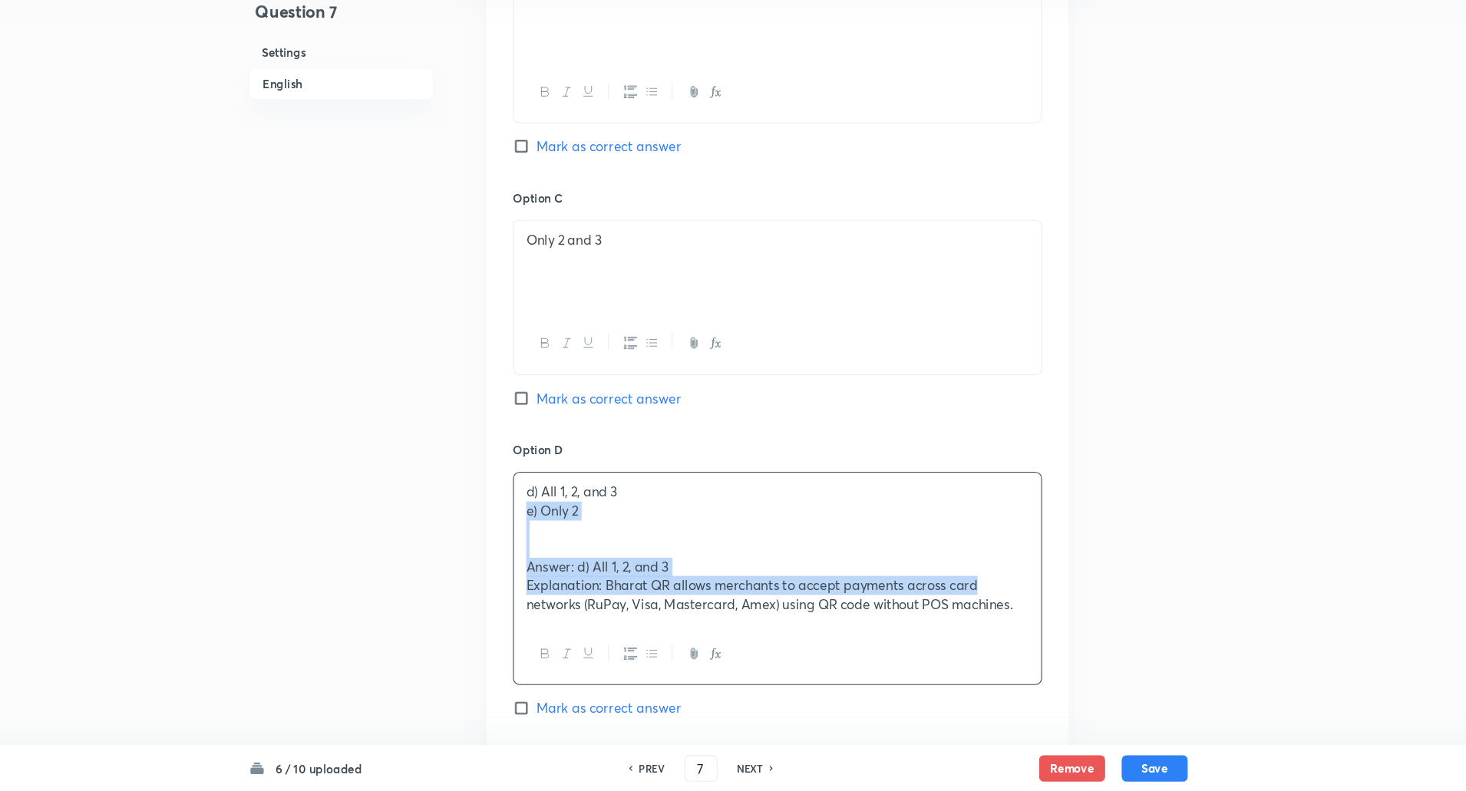
drag, startPoint x: 550, startPoint y: 533, endPoint x: 1186, endPoint y: 604, distance: 640.1
click at [1186, 604] on div "Digital Banking - USSD, BBPS, ... Aadhaar:Test Series for Genera... | Oct 1, 20…" at bounding box center [733, 160] width 1466 height 2256
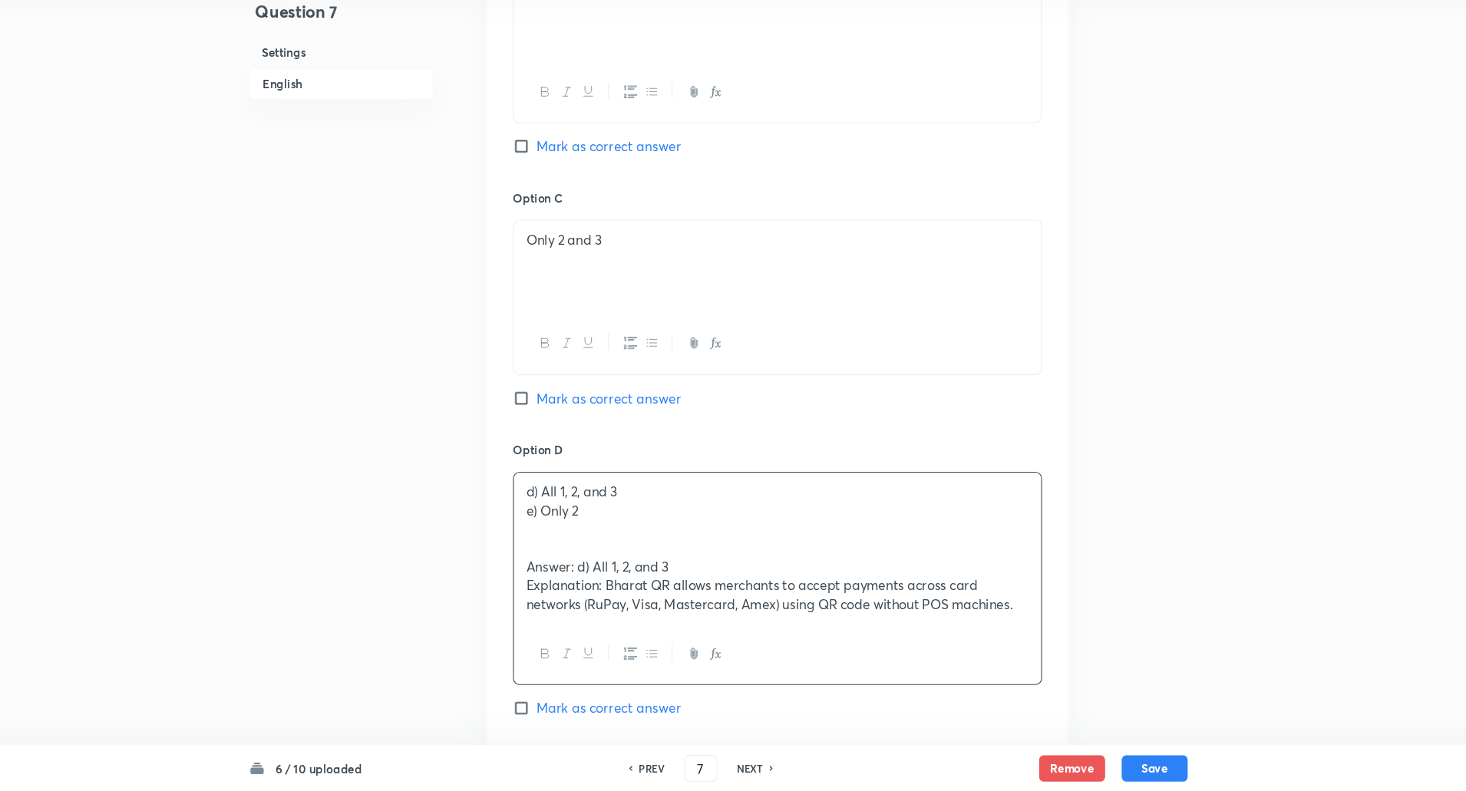
drag, startPoint x: 1017, startPoint y: 617, endPoint x: 783, endPoint y: 584, distance: 235.6
click at [798, 582] on div "d) All 1, 2, and 3 e) Only 2 Answer: d) All 1, 2, and 3 Explanation: Bharat QR …" at bounding box center [788, 565] width 490 height 140
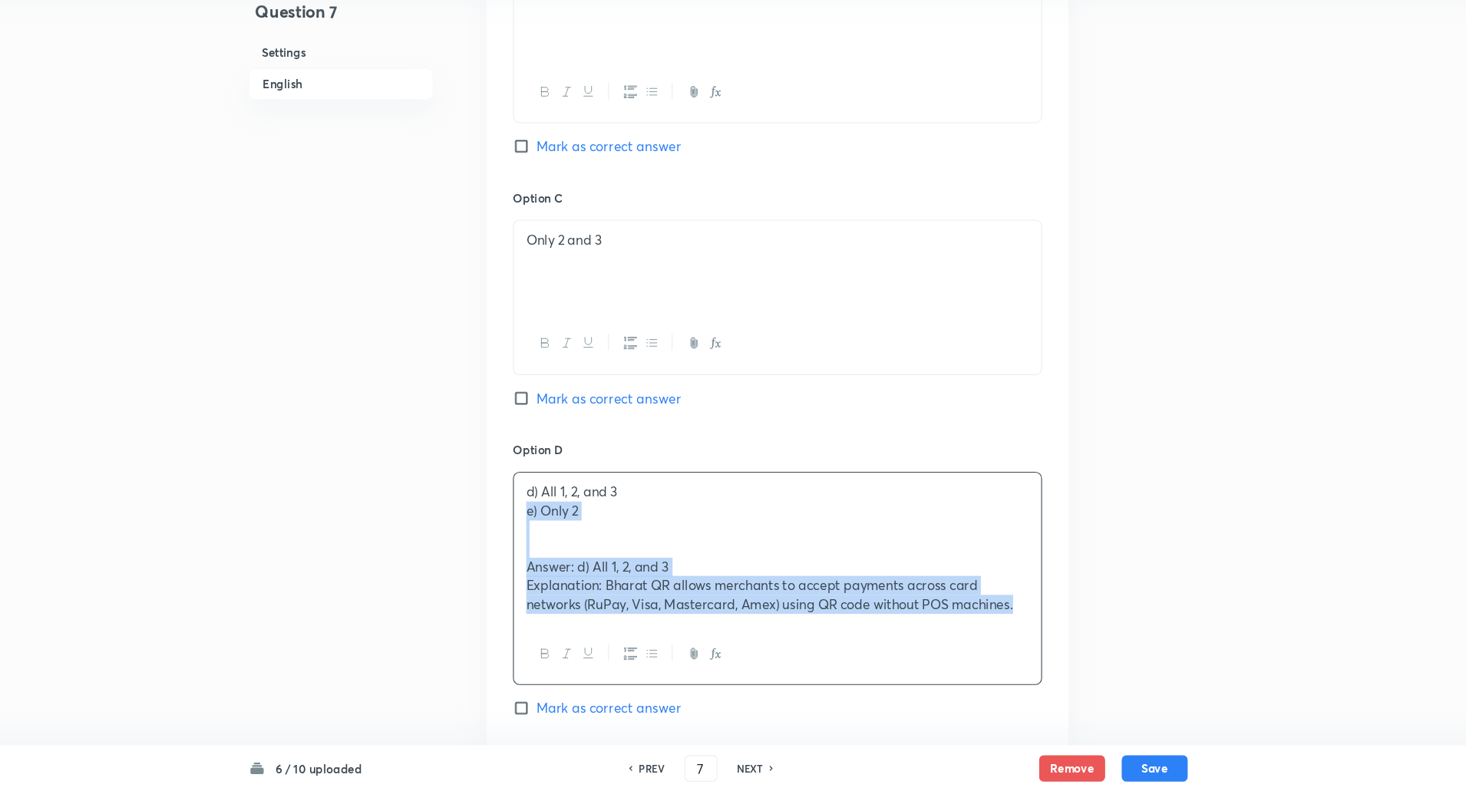
drag, startPoint x: 550, startPoint y: 533, endPoint x: 1031, endPoint y: 625, distance: 489.8
click at [1031, 625] on div "d) All 1, 2, and 3 e) Only 2 Answer: d) All 1, 2, and 3 Explanation: Bharat QR …" at bounding box center [788, 565] width 490 height 140
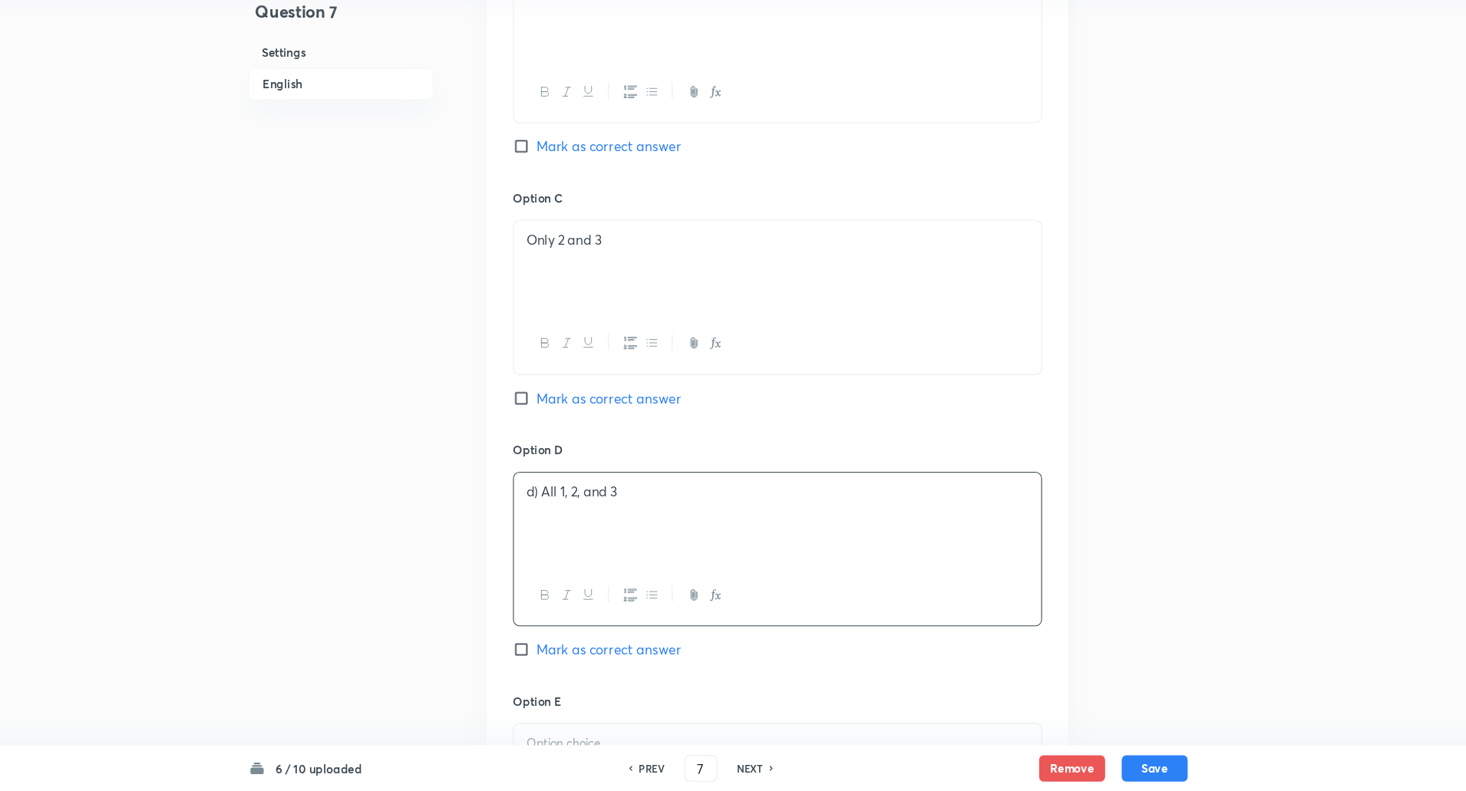
click at [566, 514] on p "d) All 1, 2, and 3" at bounding box center [788, 513] width 467 height 18
drag, startPoint x: 566, startPoint y: 514, endPoint x: 552, endPoint y: 662, distance: 148.7
click at [552, 662] on div "Option D All 1, 2, and 3 Mark as correct answer" at bounding box center [787, 582] width 491 height 233
click at [552, 662] on input "Mark as correct answer" at bounding box center [552, 658] width 21 height 15
checkbox input "true"
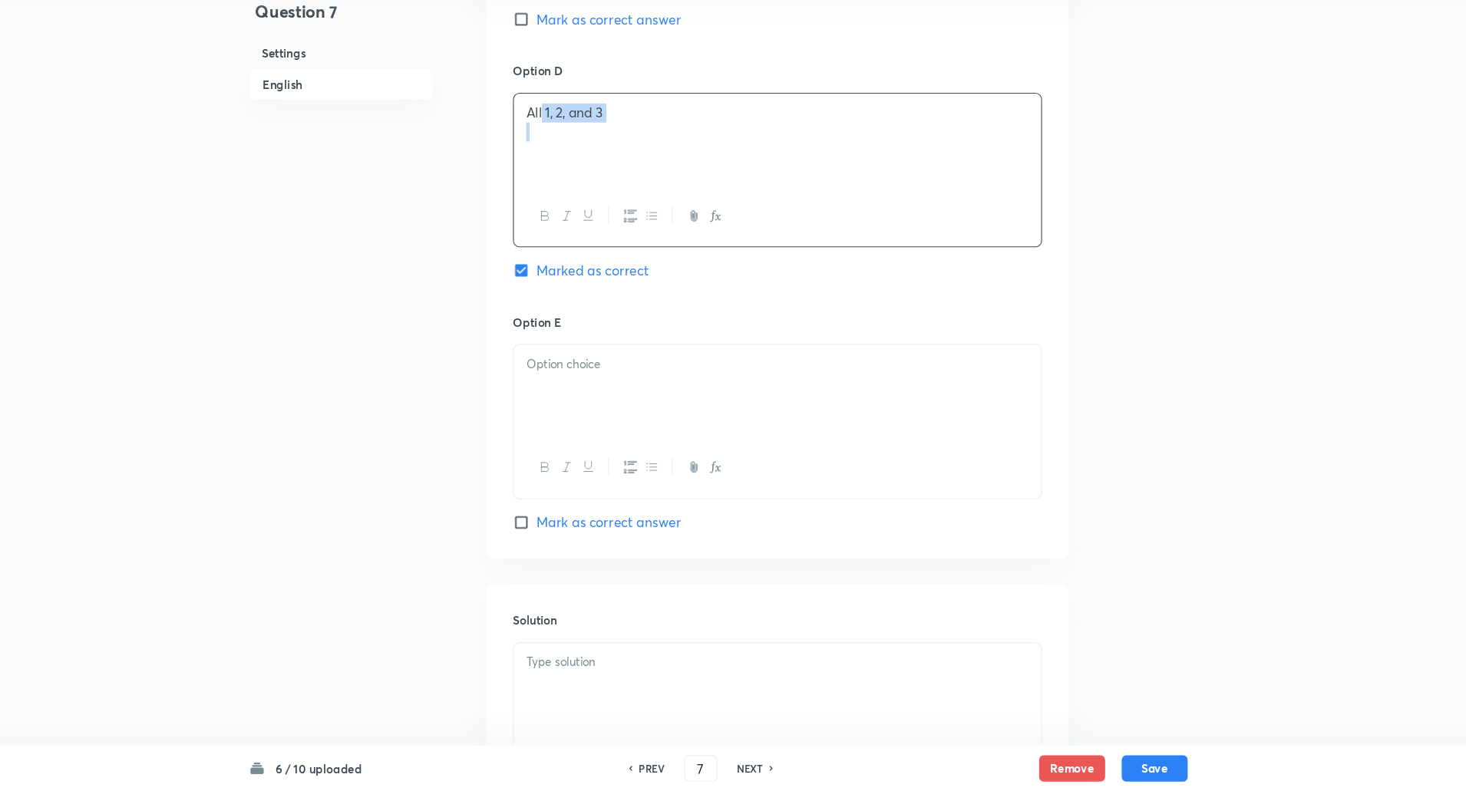
scroll to position [1395, 0]
click at [664, 417] on div at bounding box center [788, 417] width 490 height 86
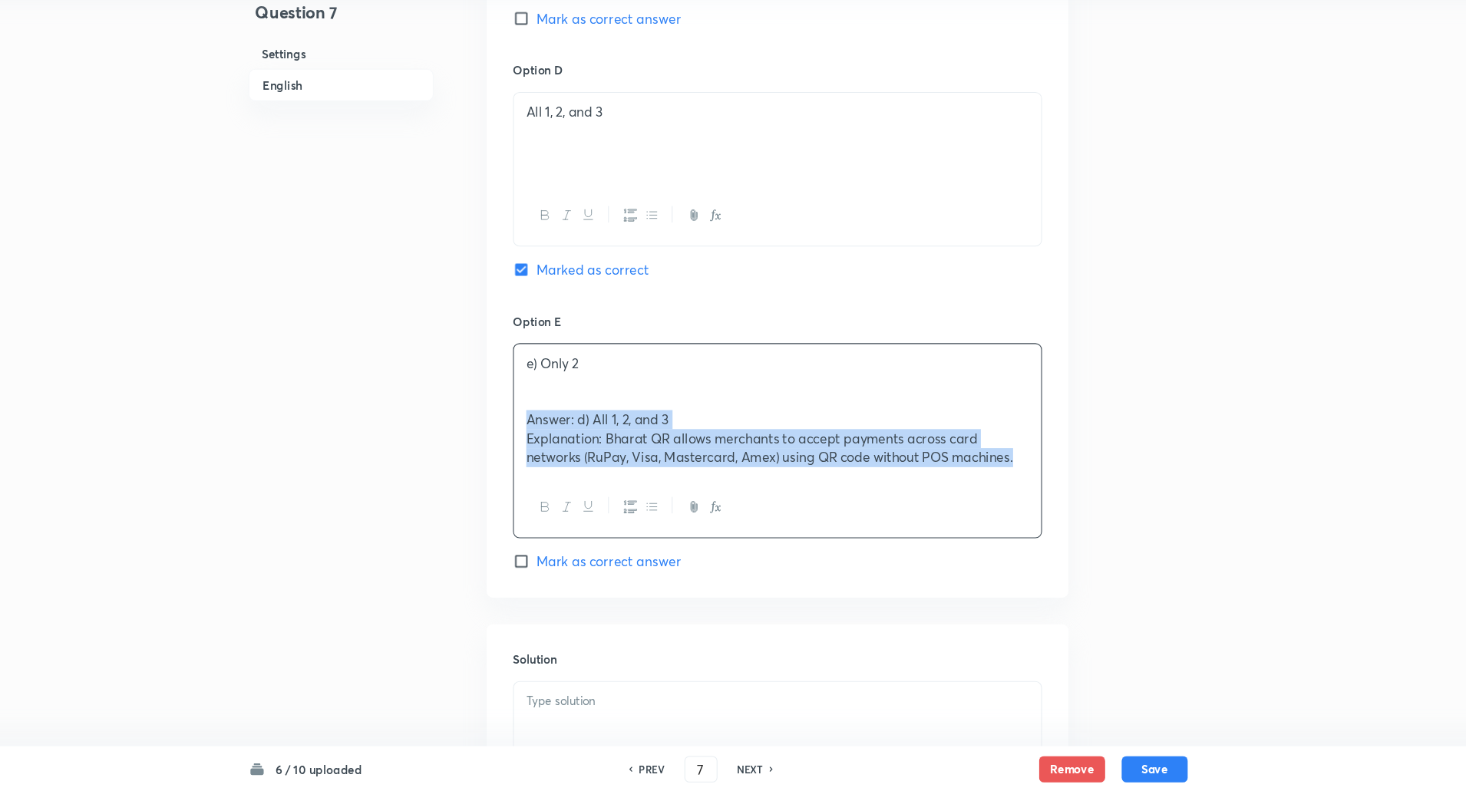
drag, startPoint x: 554, startPoint y: 442, endPoint x: 1057, endPoint y: 552, distance: 515.3
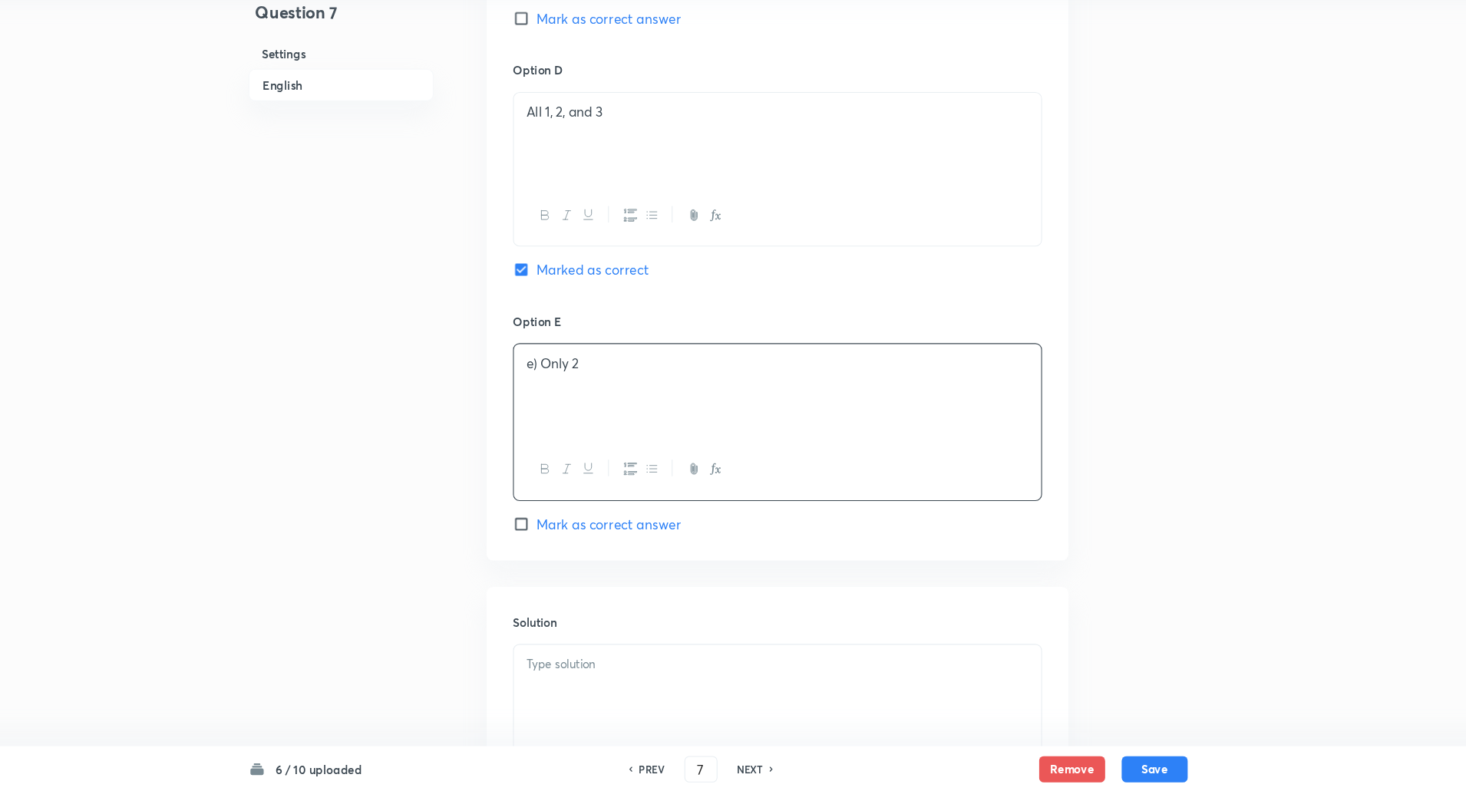
click at [573, 397] on p "e) Only 2" at bounding box center [788, 393] width 467 height 18
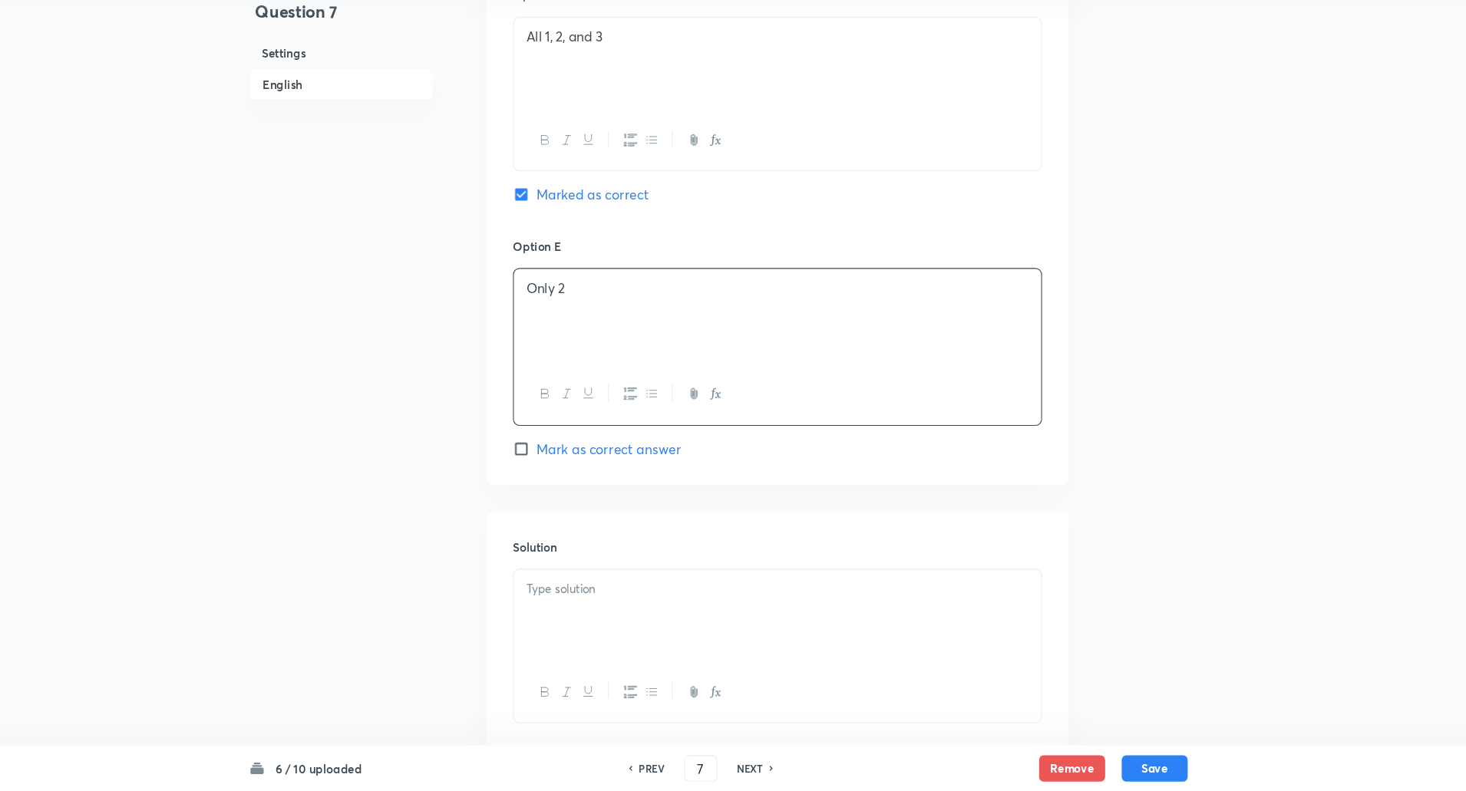
scroll to position [1560, 0]
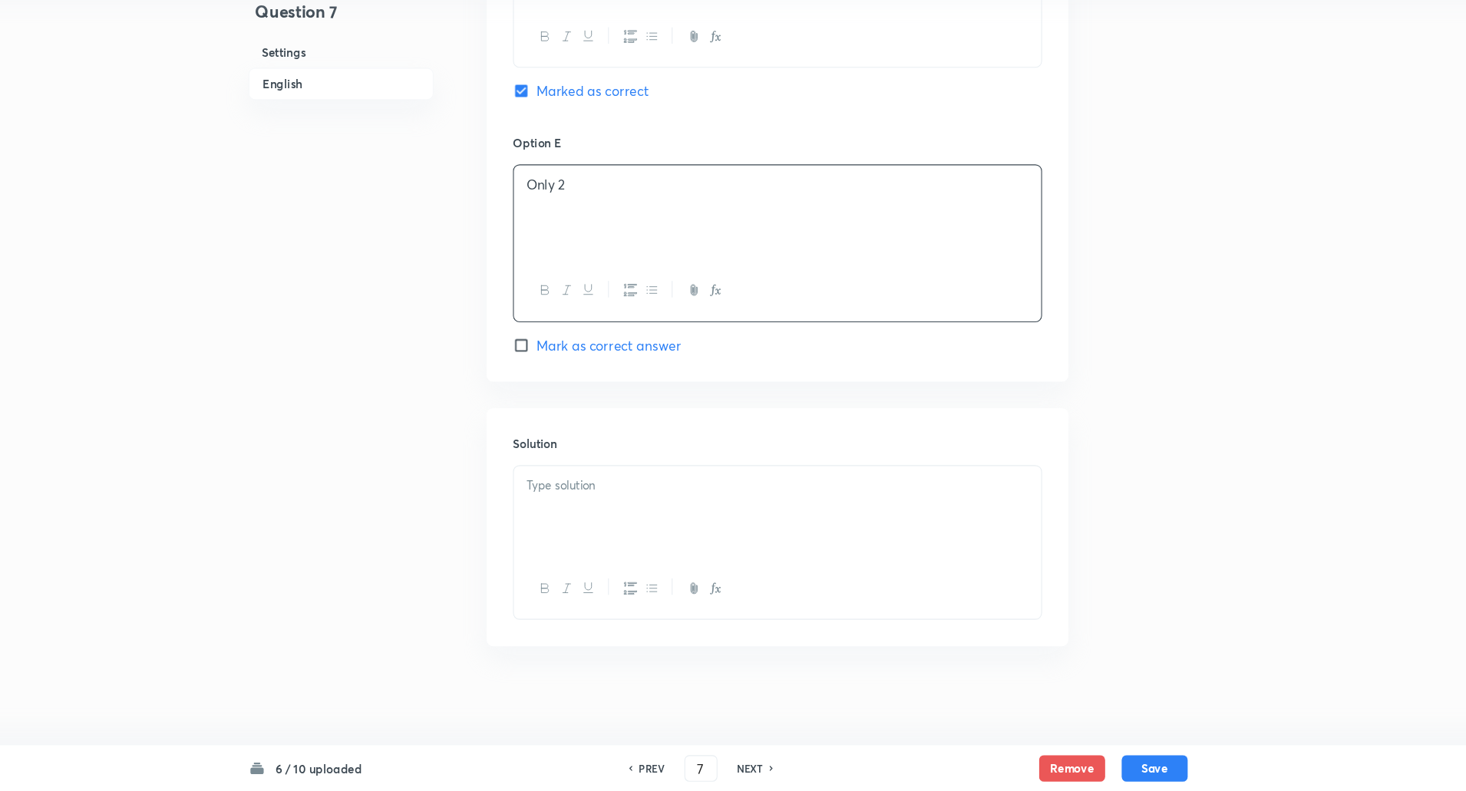
click at [582, 506] on p at bounding box center [788, 507] width 467 height 18
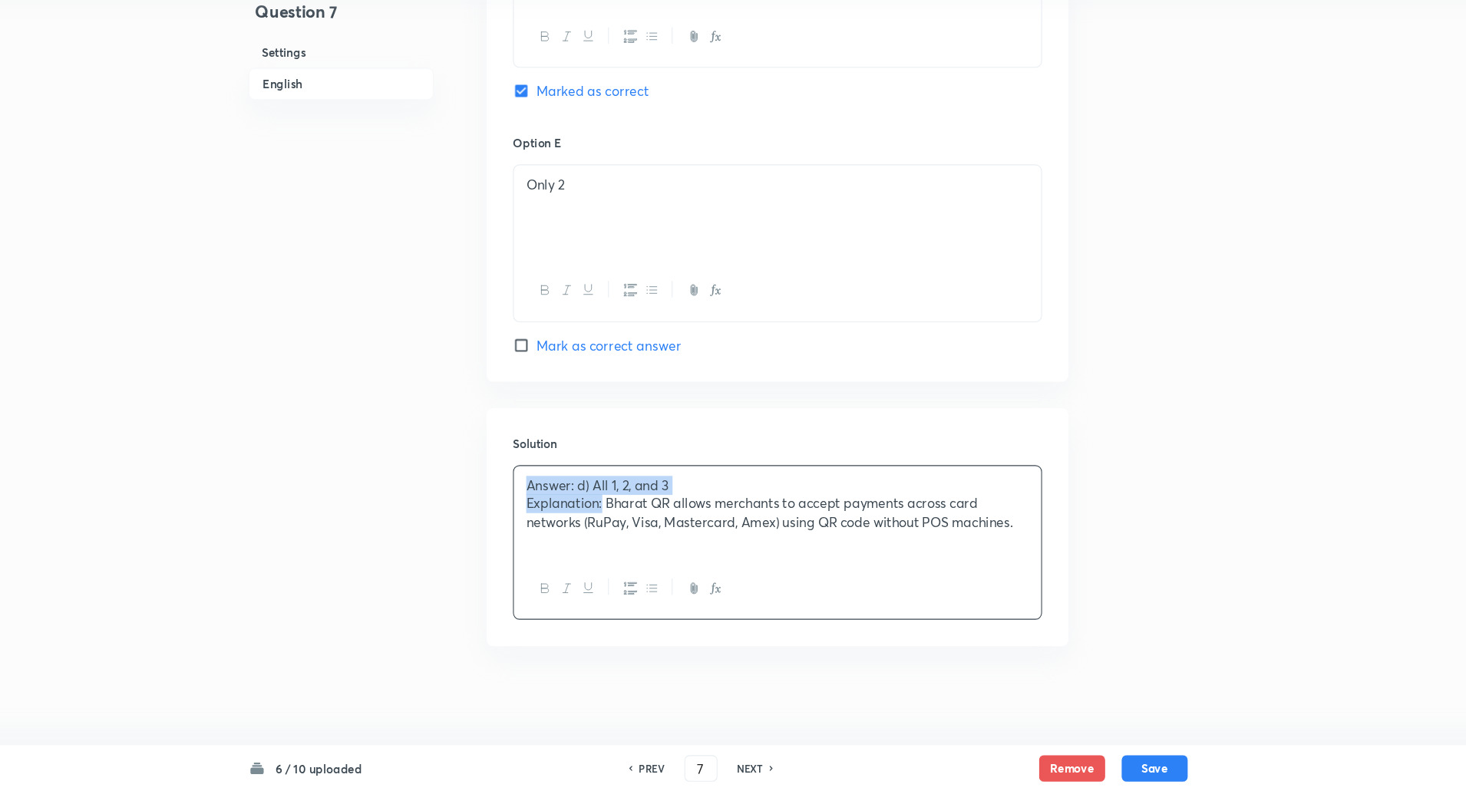
drag, startPoint x: 554, startPoint y: 503, endPoint x: 626, endPoint y: 518, distance: 73.6
click at [626, 518] on div "Answer: d) All 1, 2, and 3 Explanation: Bharat QR allows merchants to accept pa…" at bounding box center [788, 532] width 490 height 86
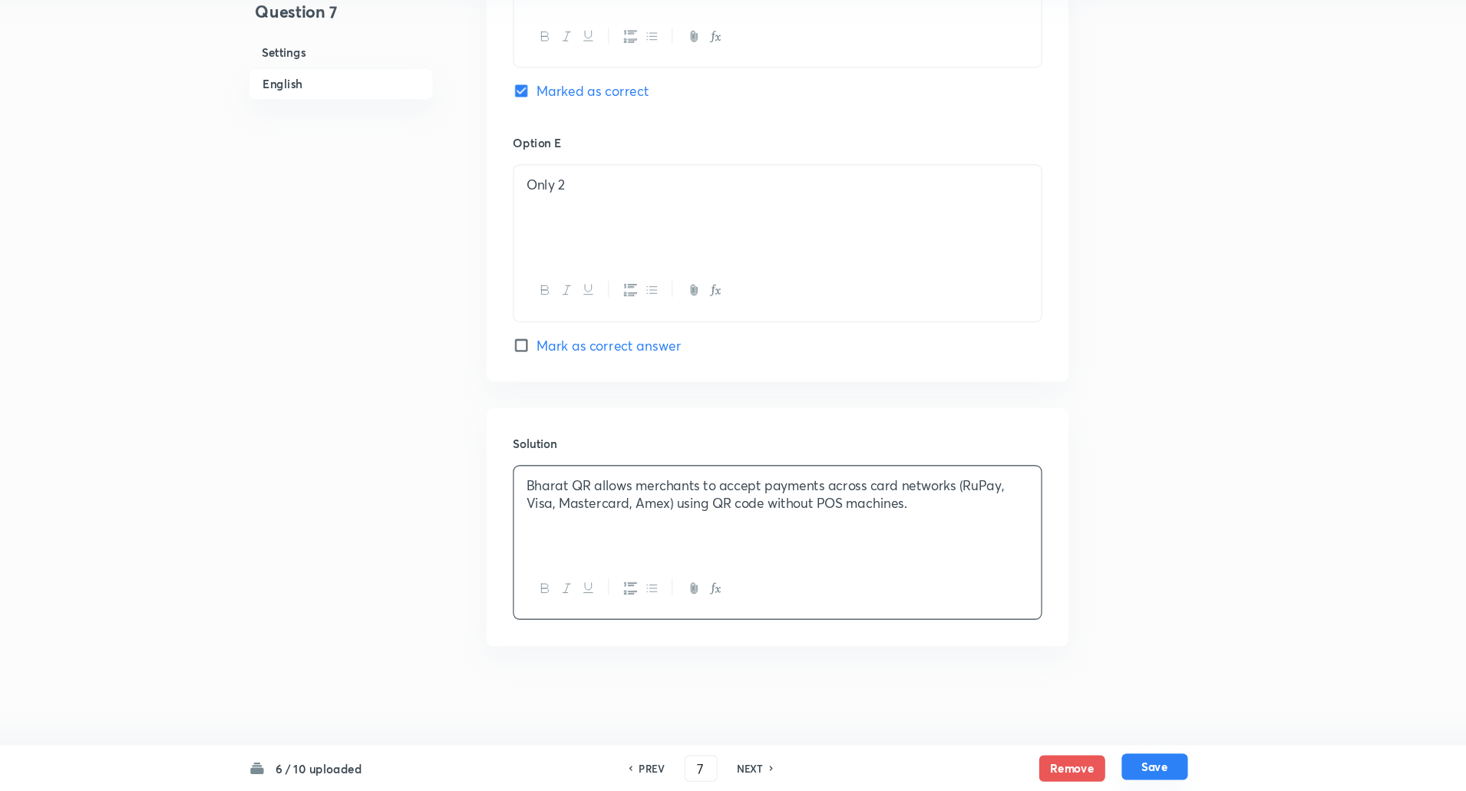
click at [1133, 763] on button "Save" at bounding box center [1137, 768] width 61 height 25
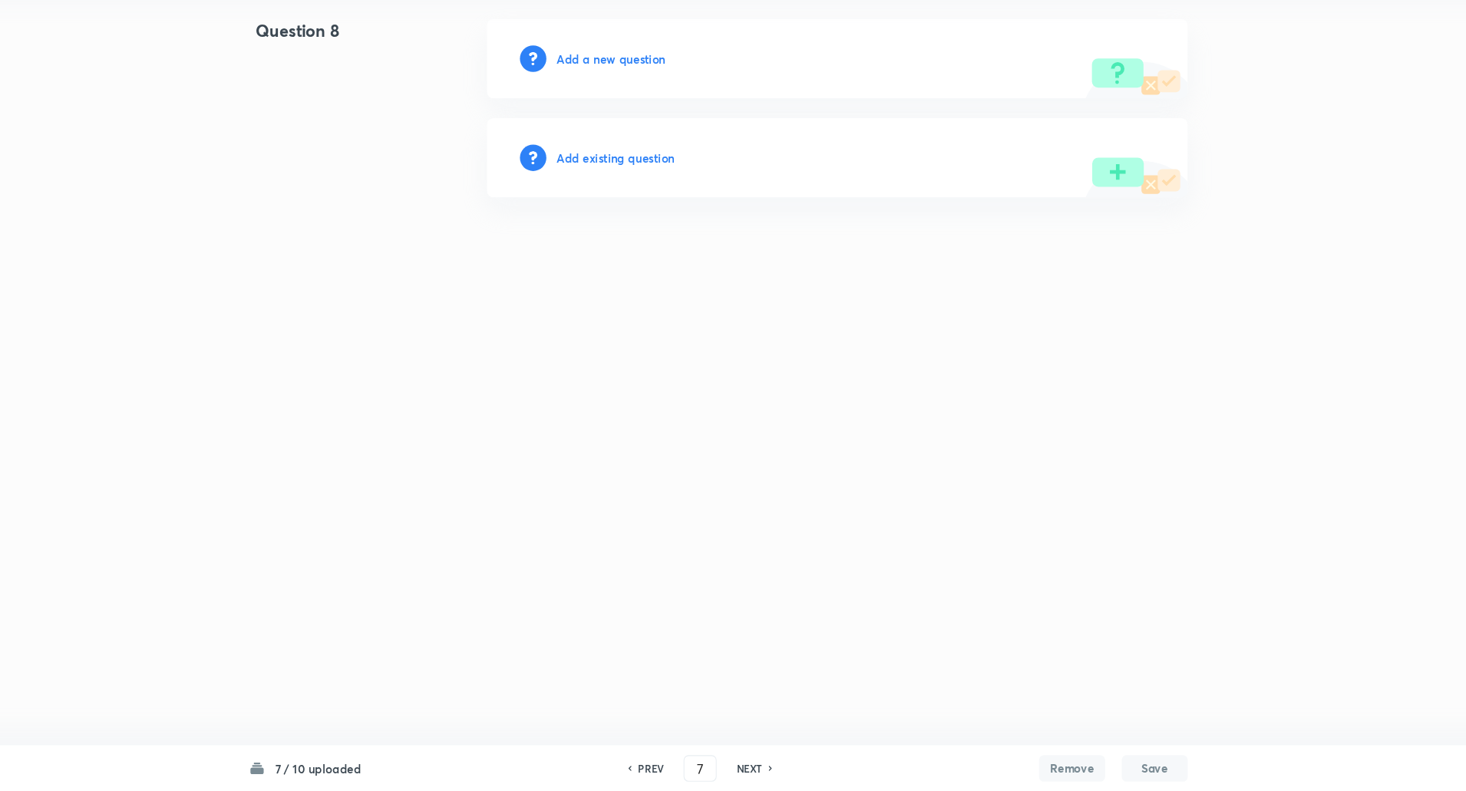
type input "8"
click at [629, 115] on h6 "Add a new question" at bounding box center [636, 111] width 101 height 16
click at [629, 115] on h6 "Choose a question type" at bounding box center [645, 111] width 118 height 16
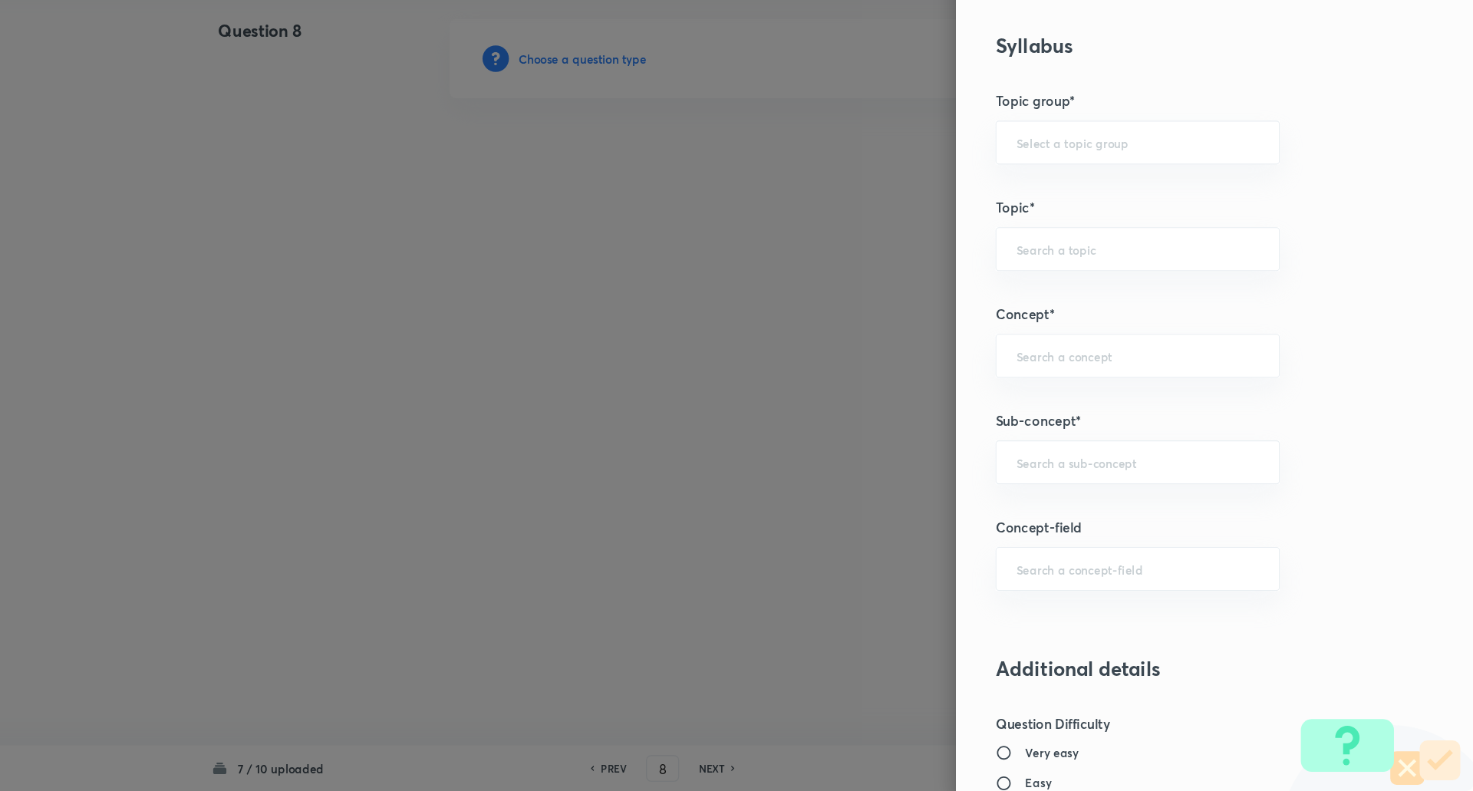
scroll to position [559, 0]
click at [1093, 477] on input "text" at bounding box center [1161, 480] width 226 height 15
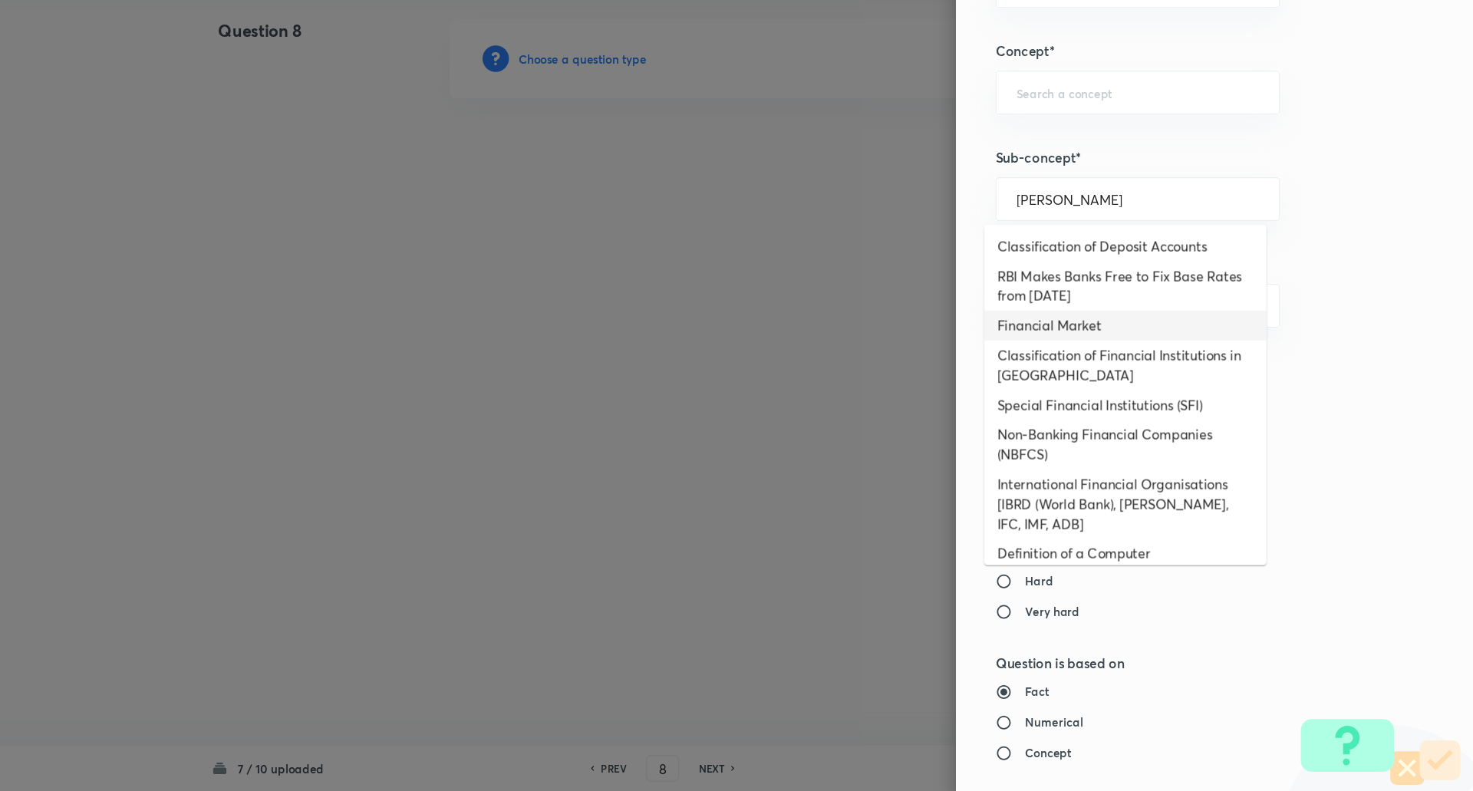
scroll to position [796, 0]
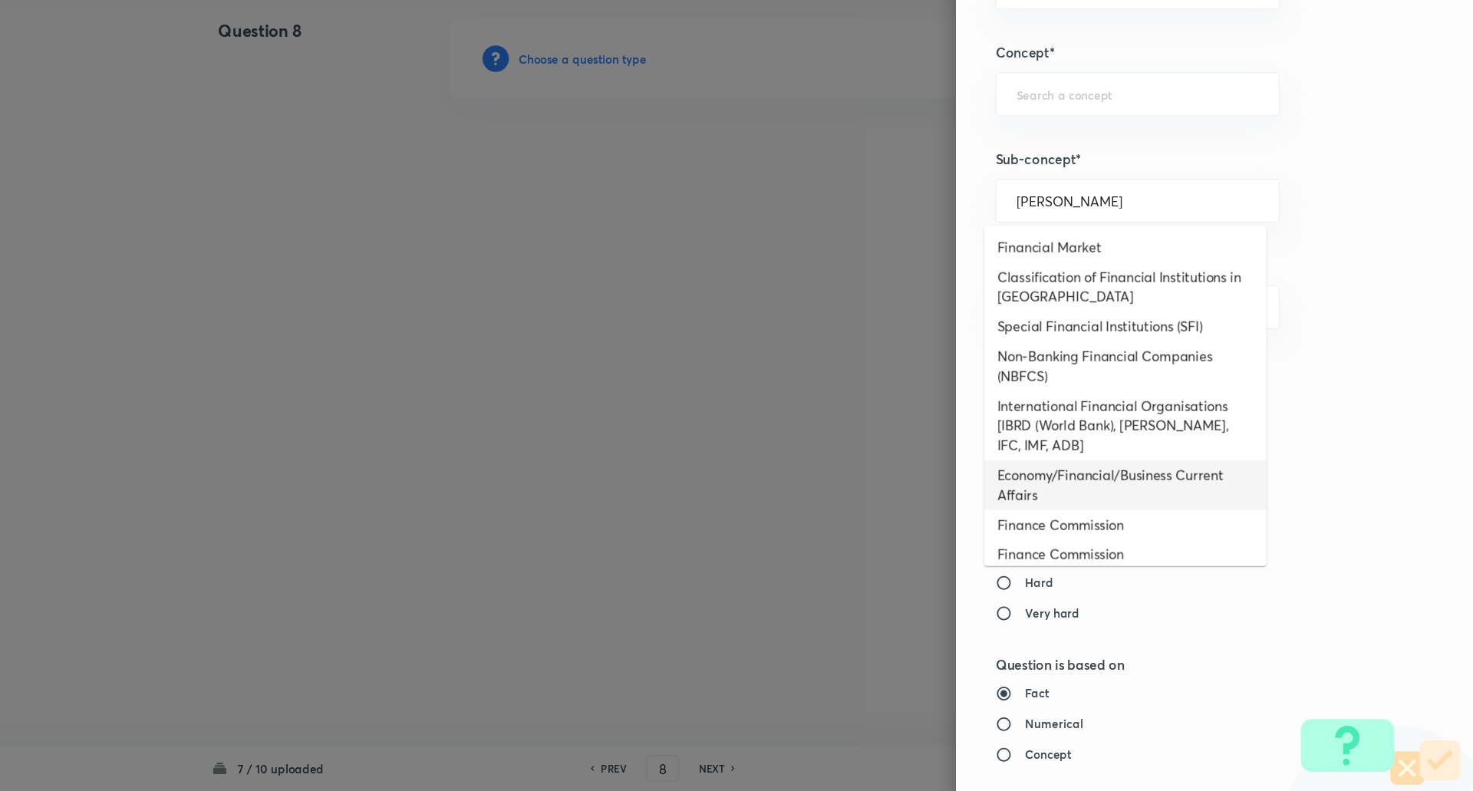
click at [1221, 490] on li "Economy/Financial/Business Current Affairs" at bounding box center [1149, 506] width 262 height 46
type input "Economy/Financial/Business Current Affairs"
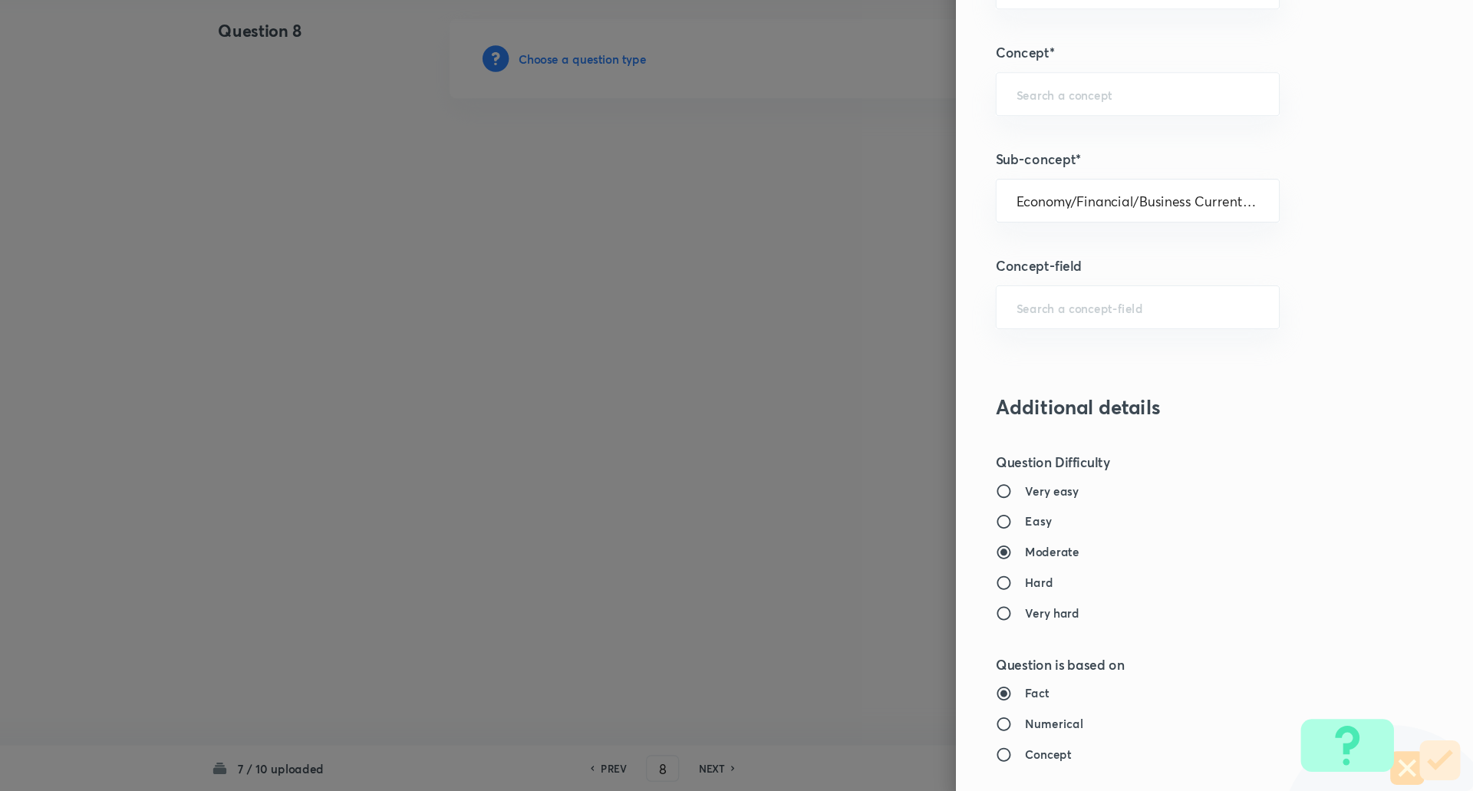
type input "Awareness"
type input "Current Affairs"
type input "Economy/Financial/Business Current Affairs"
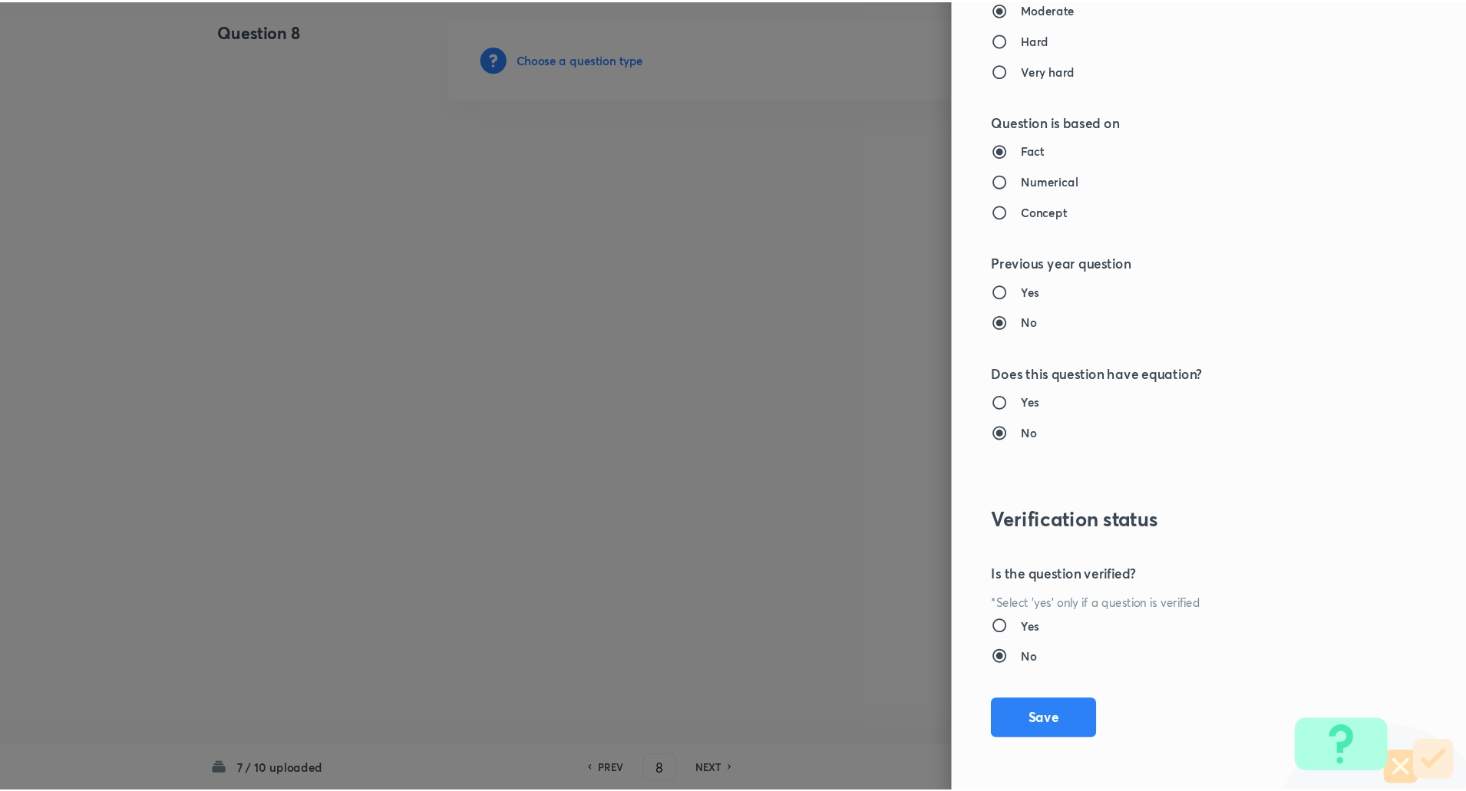
scroll to position [1298, 0]
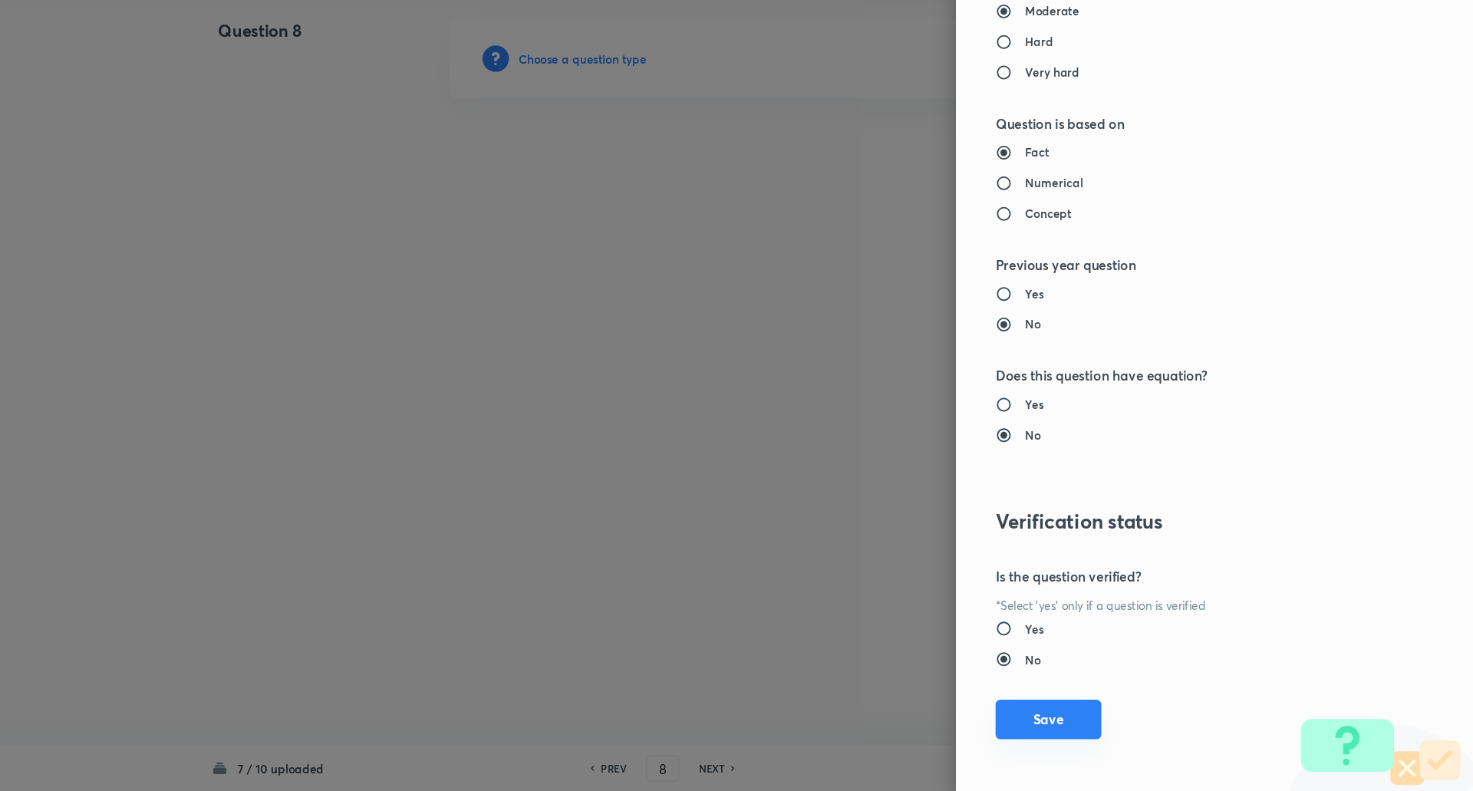
click at [1082, 728] on button "Save" at bounding box center [1078, 724] width 98 height 37
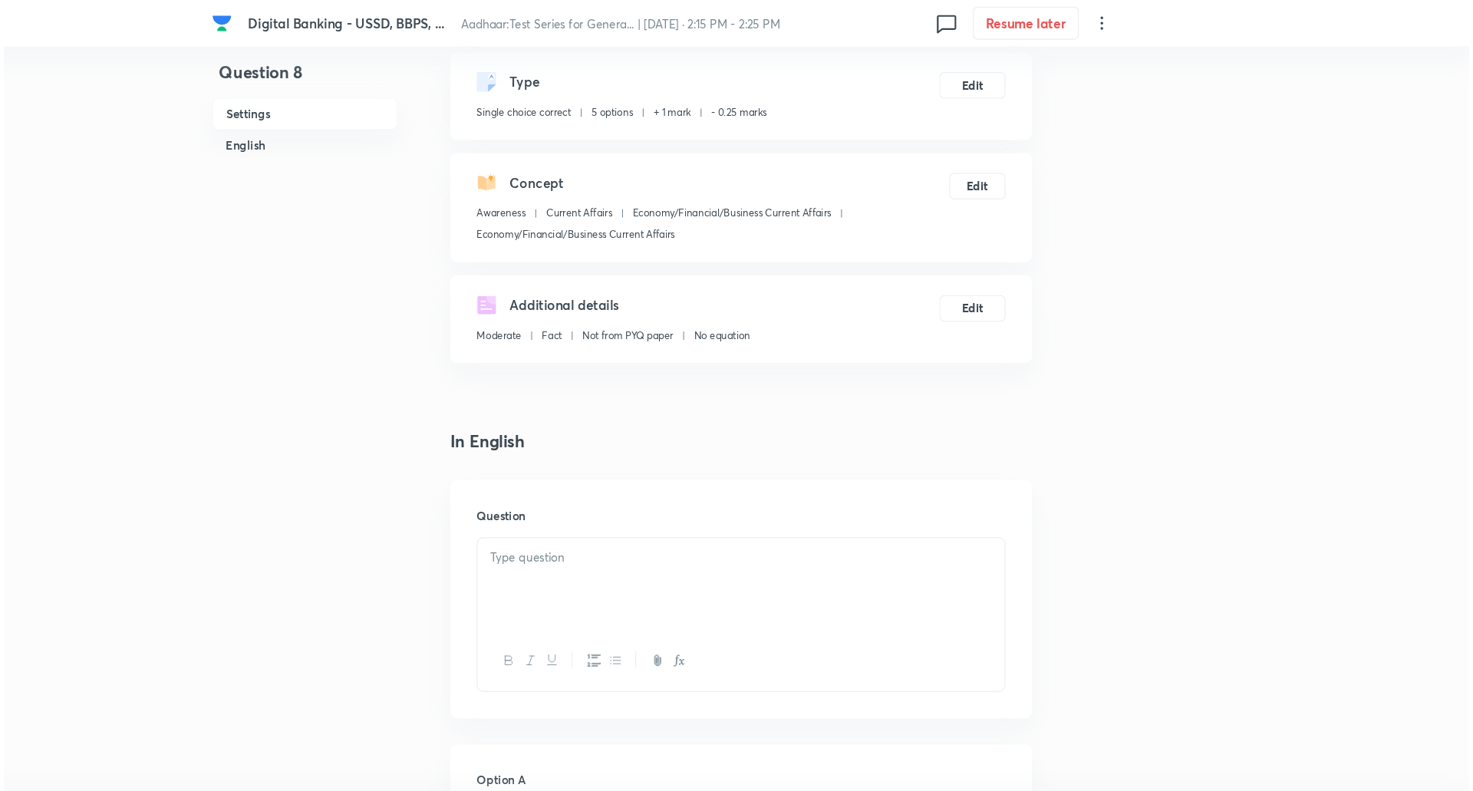
scroll to position [0, 0]
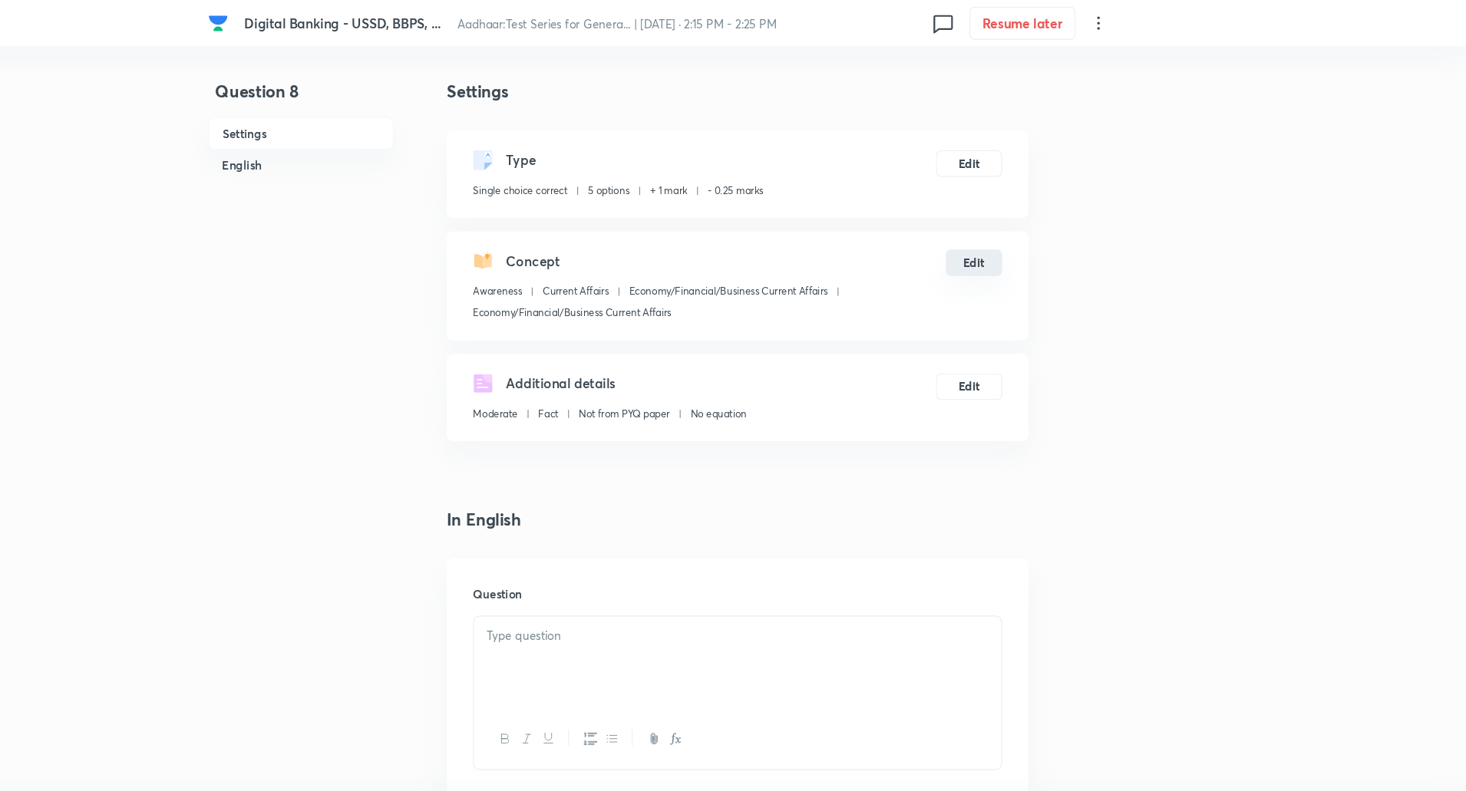
click at [1001, 243] on button "Edit" at bounding box center [1007, 244] width 52 height 25
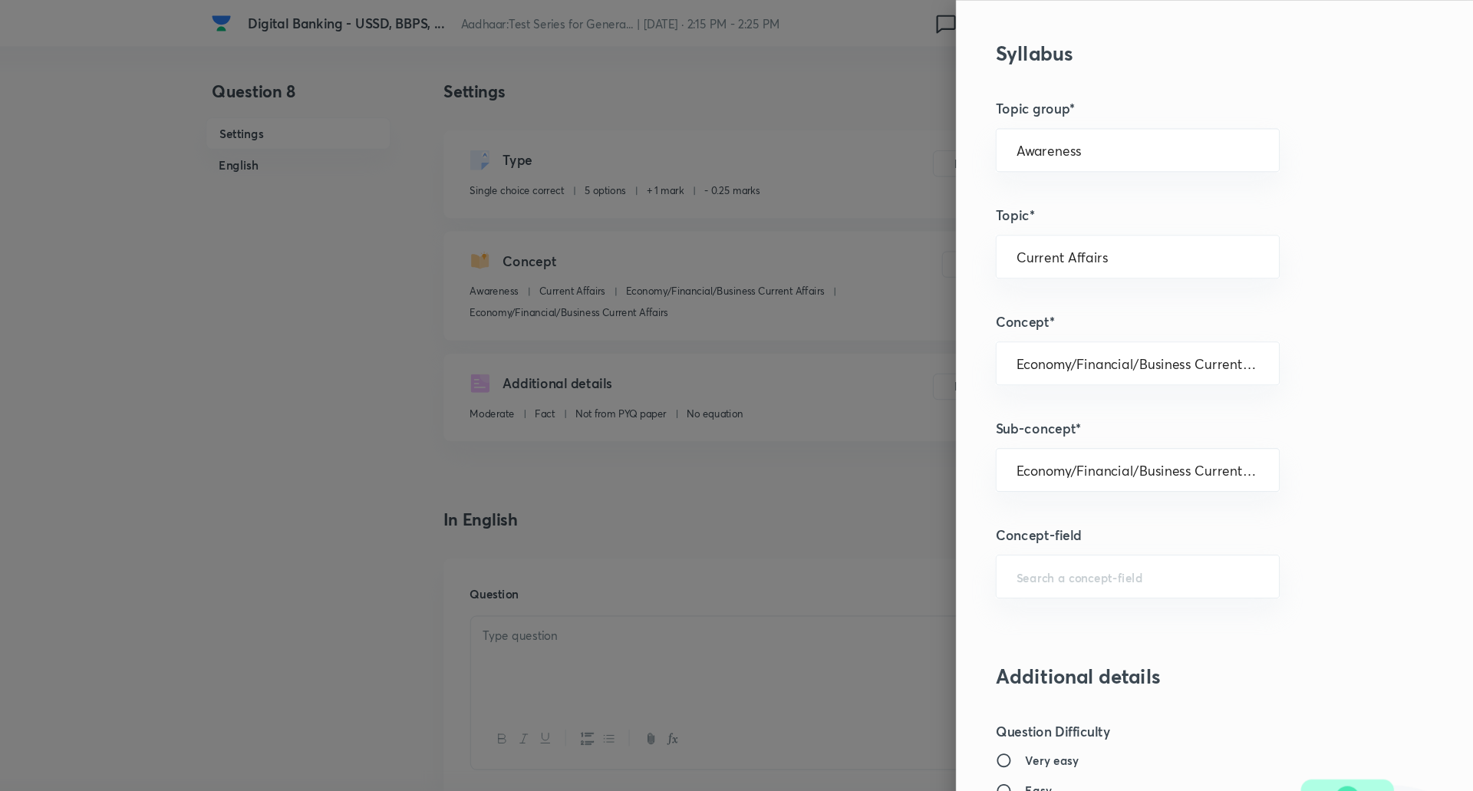
scroll to position [602, 0]
click at [1264, 448] on div "Economy/Financial/Business Current Affairs ​" at bounding box center [1161, 436] width 264 height 41
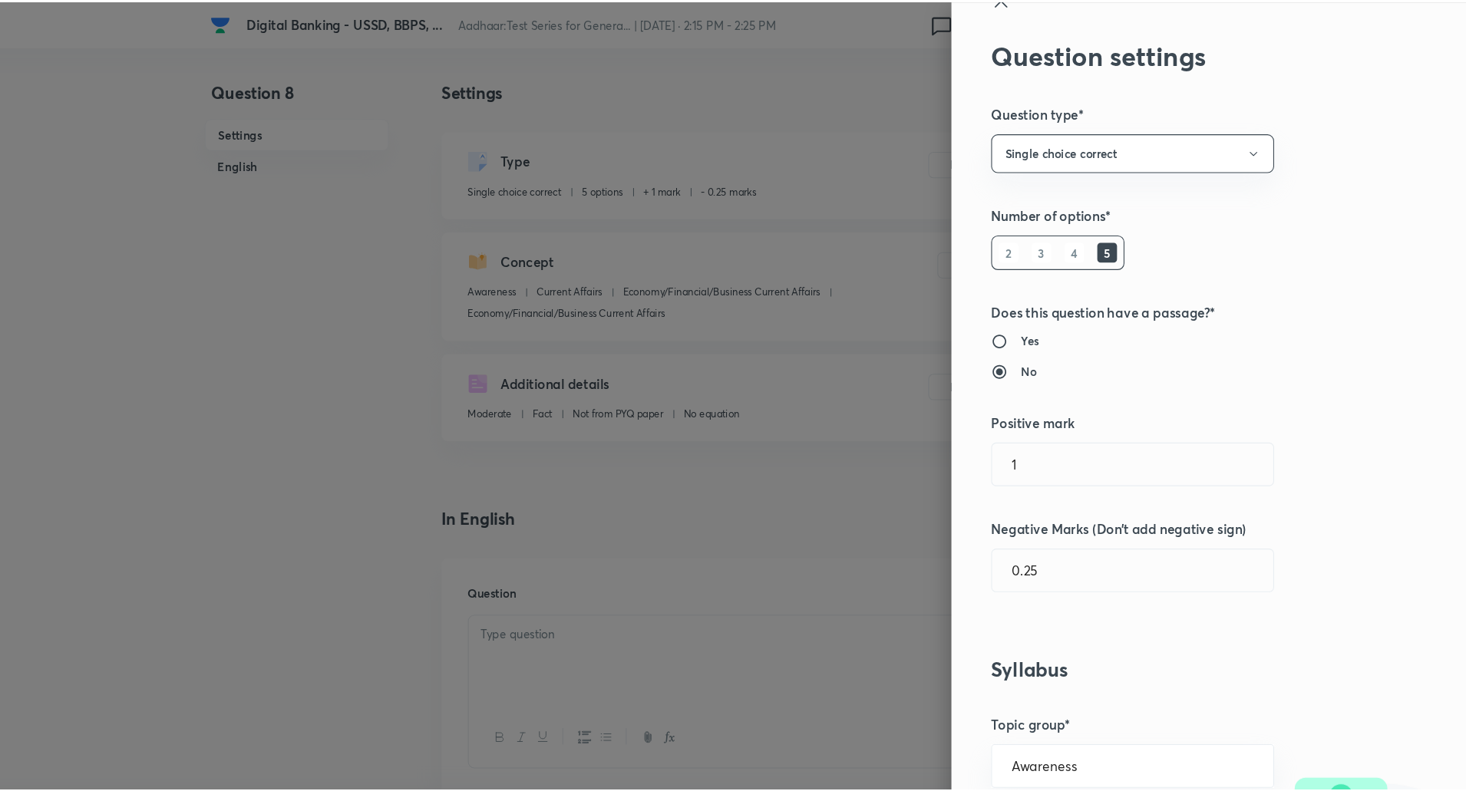
scroll to position [0, 0]
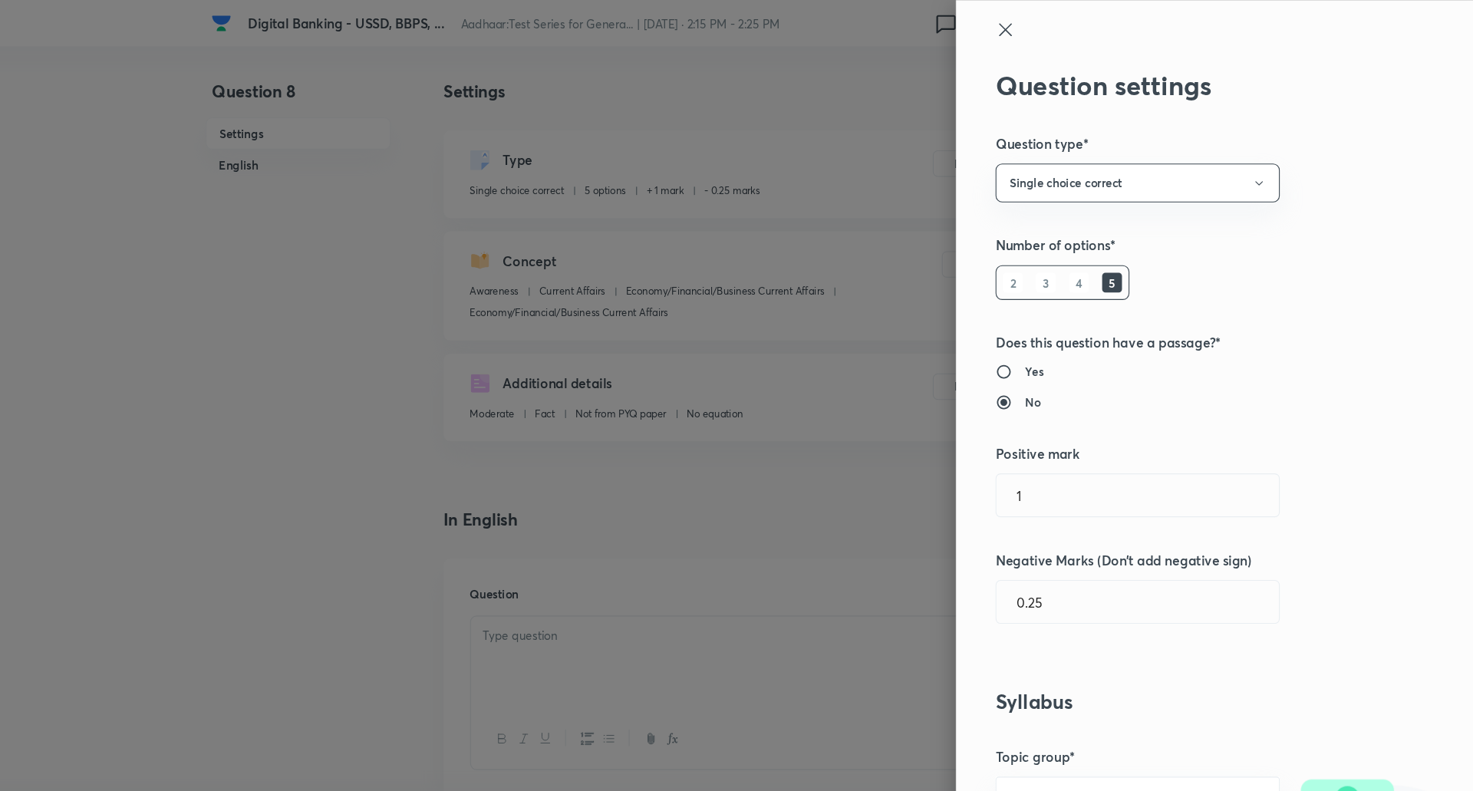
type input "Economy/Financial/Business Current Affairs"
click at [1031, 24] on icon at bounding box center [1038, 27] width 18 height 18
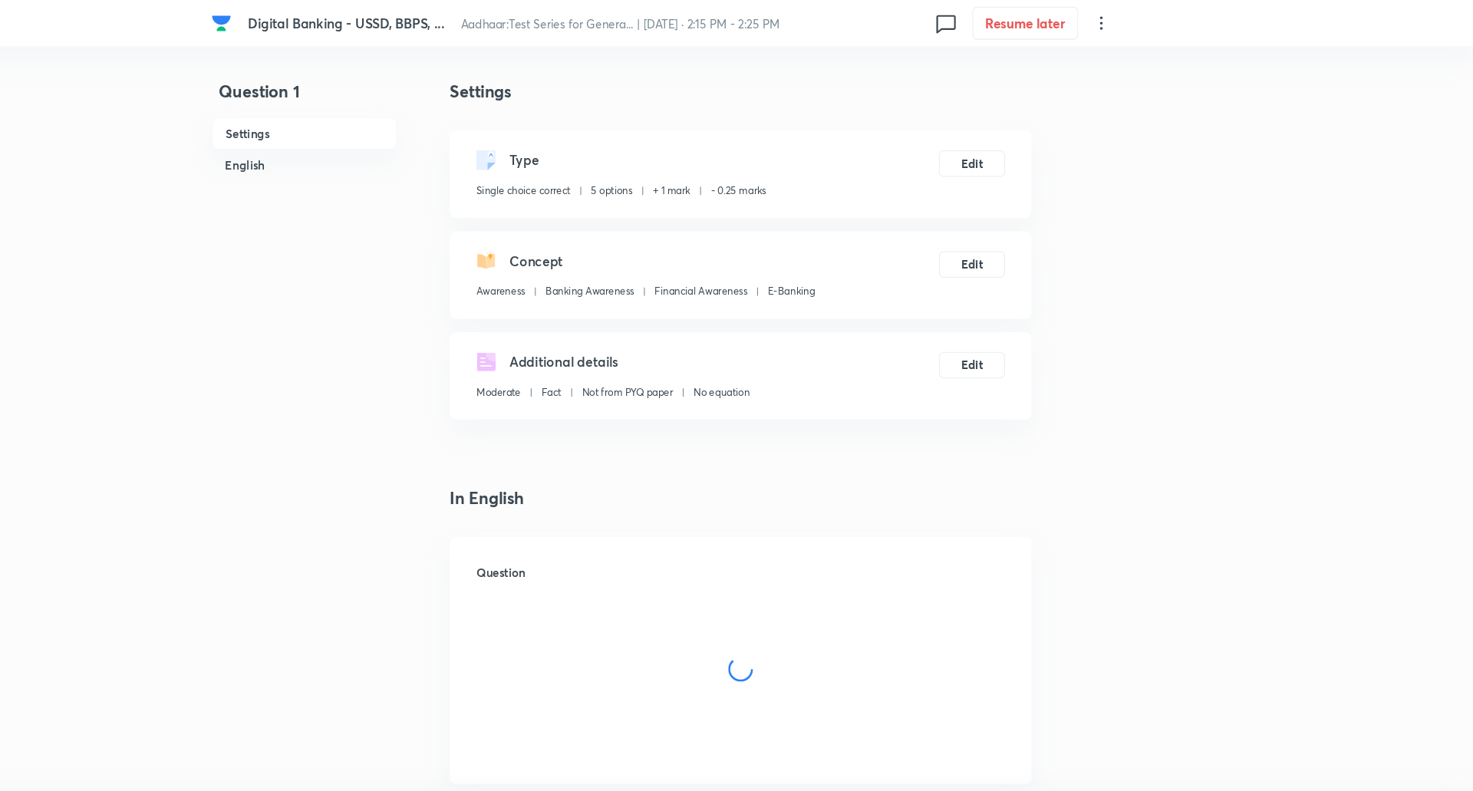
checkbox input "true"
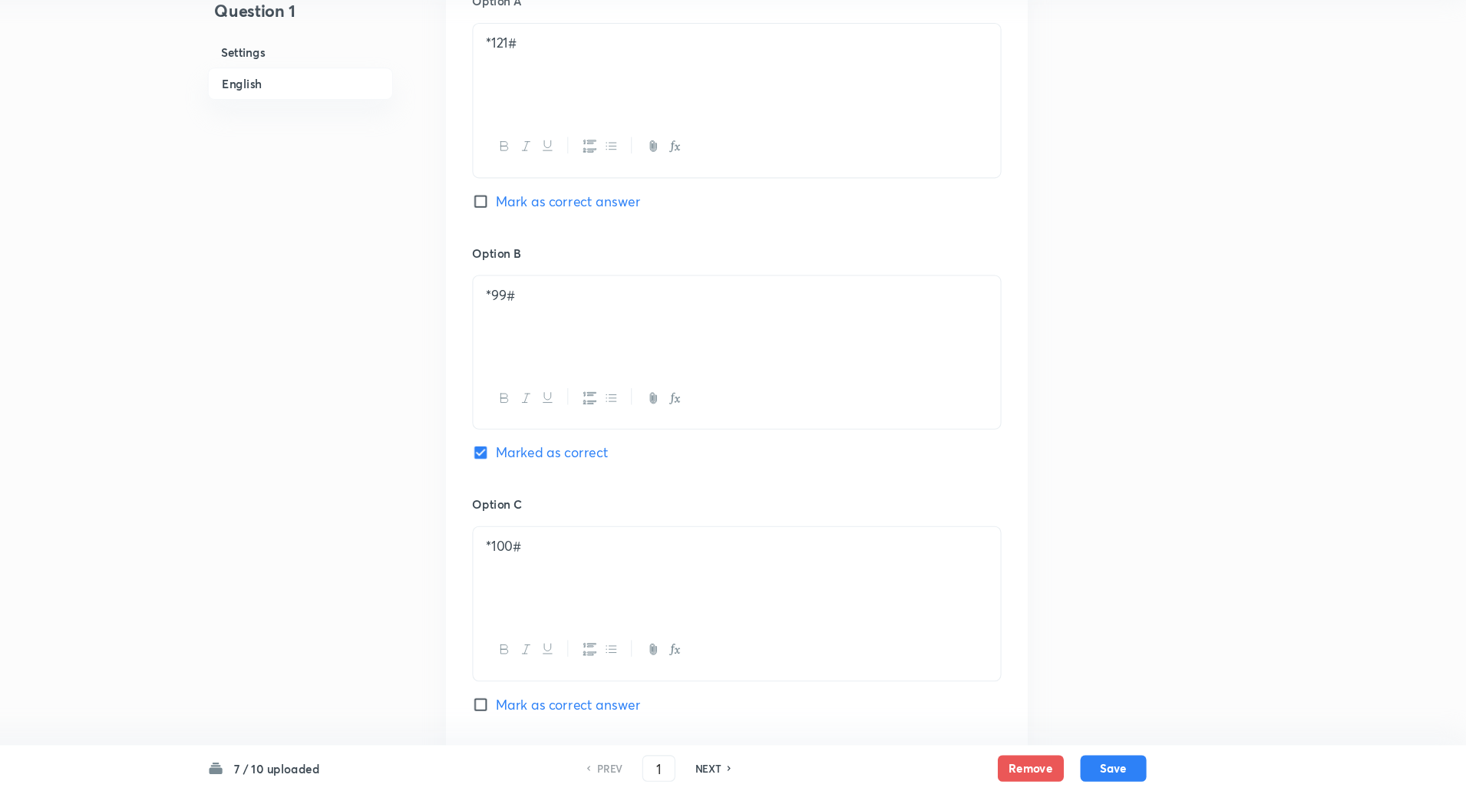
scroll to position [720, 0]
click at [767, 770] on h6 "NEXT" at bounding box center [762, 770] width 24 height 14
type input "2"
checkbox input "false"
checkbox input "true"
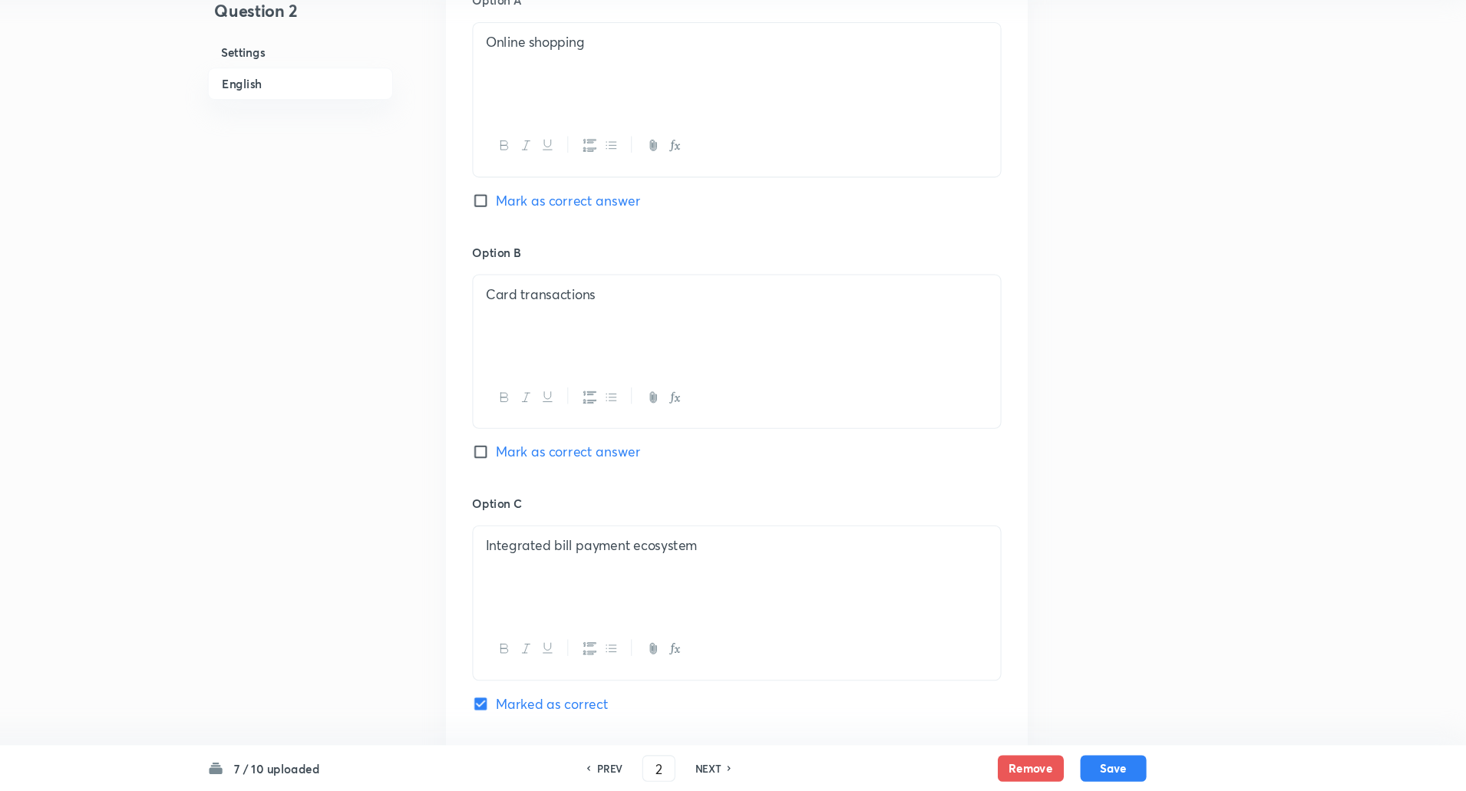
click at [767, 770] on h6 "NEXT" at bounding box center [762, 770] width 24 height 14
type input "3"
checkbox input "true"
click at [767, 770] on h6 "NEXT" at bounding box center [762, 770] width 24 height 14
type input "4"
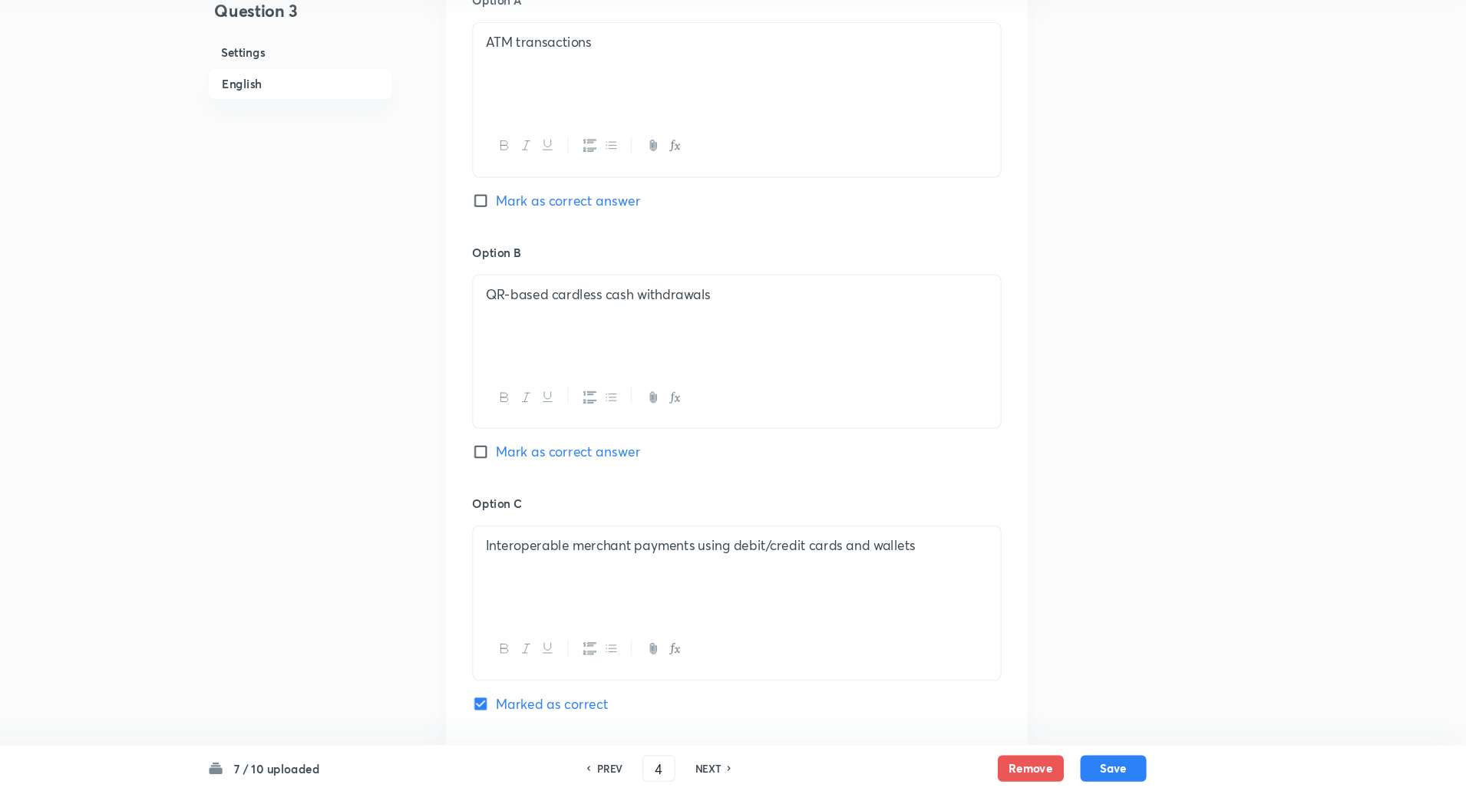
checkbox input "false"
checkbox input "true"
click at [767, 770] on h6 "NEXT" at bounding box center [762, 770] width 24 height 14
type input "5"
checkbox input "false"
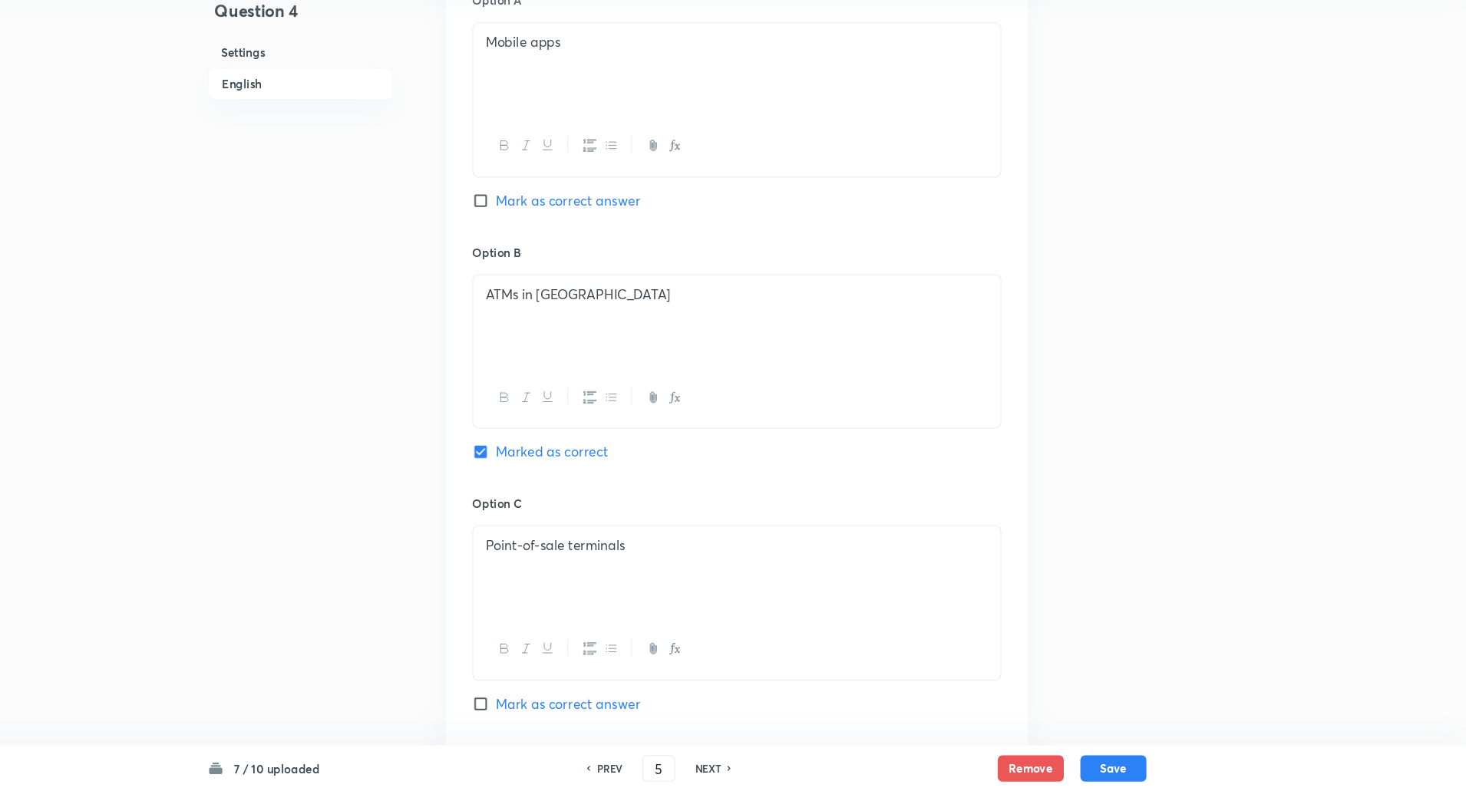
checkbox input "true"
click at [767, 770] on h6 "NEXT" at bounding box center [762, 770] width 24 height 14
type input "6"
checkbox input "false"
checkbox input "true"
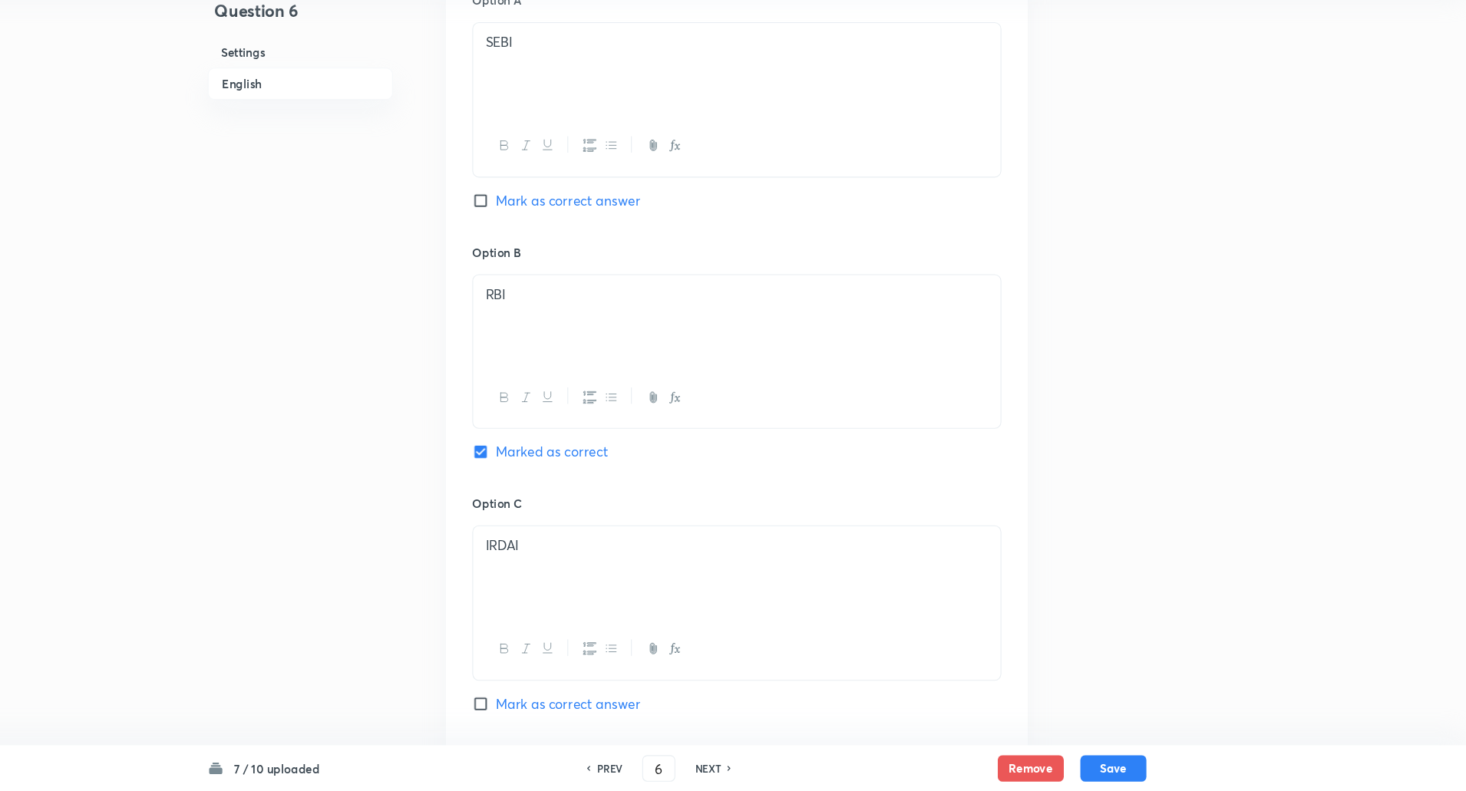
click at [767, 770] on h6 "NEXT" at bounding box center [762, 770] width 24 height 14
type input "7"
checkbox input "false"
checkbox input "true"
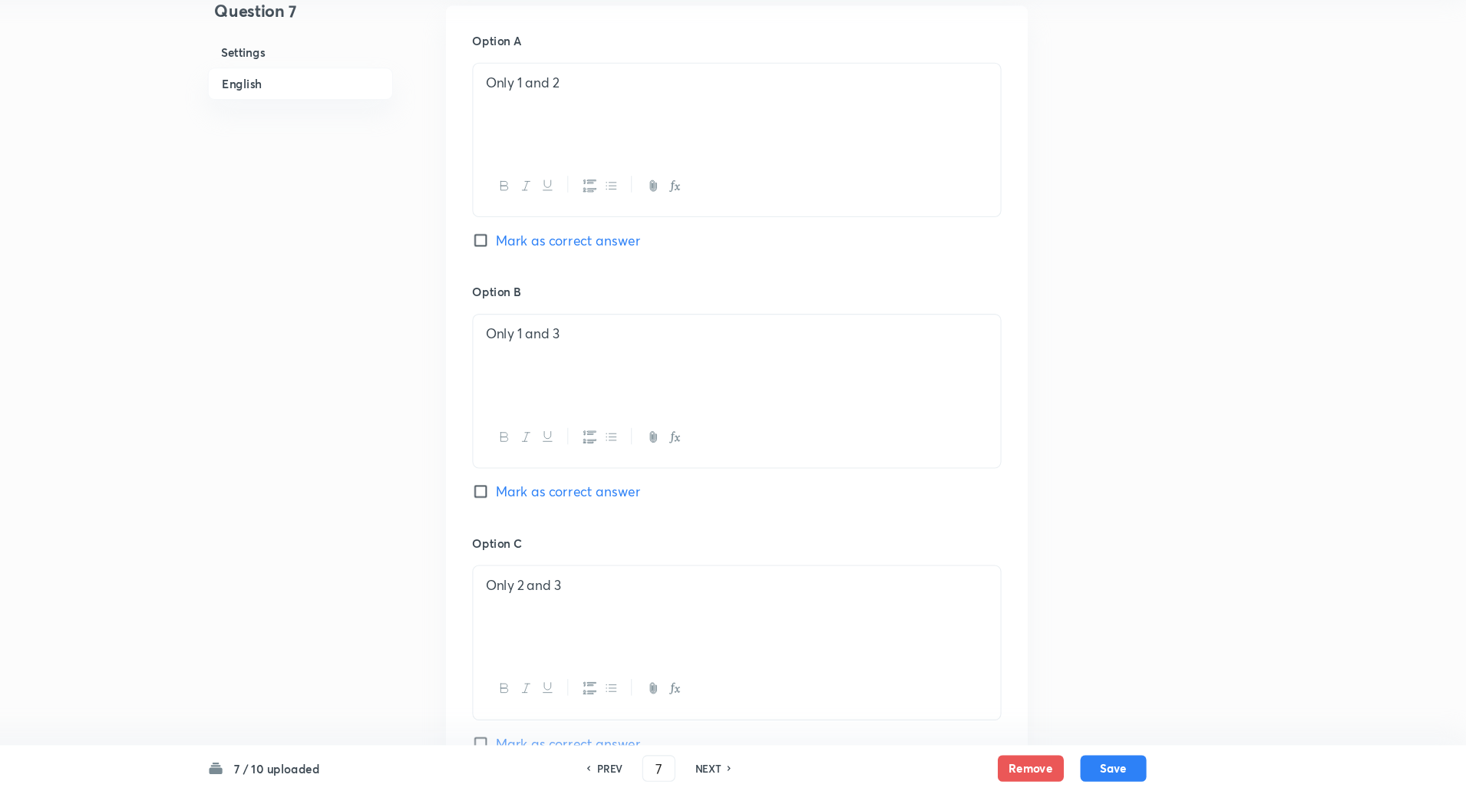
click at [767, 770] on h6 "NEXT" at bounding box center [762, 770] width 24 height 14
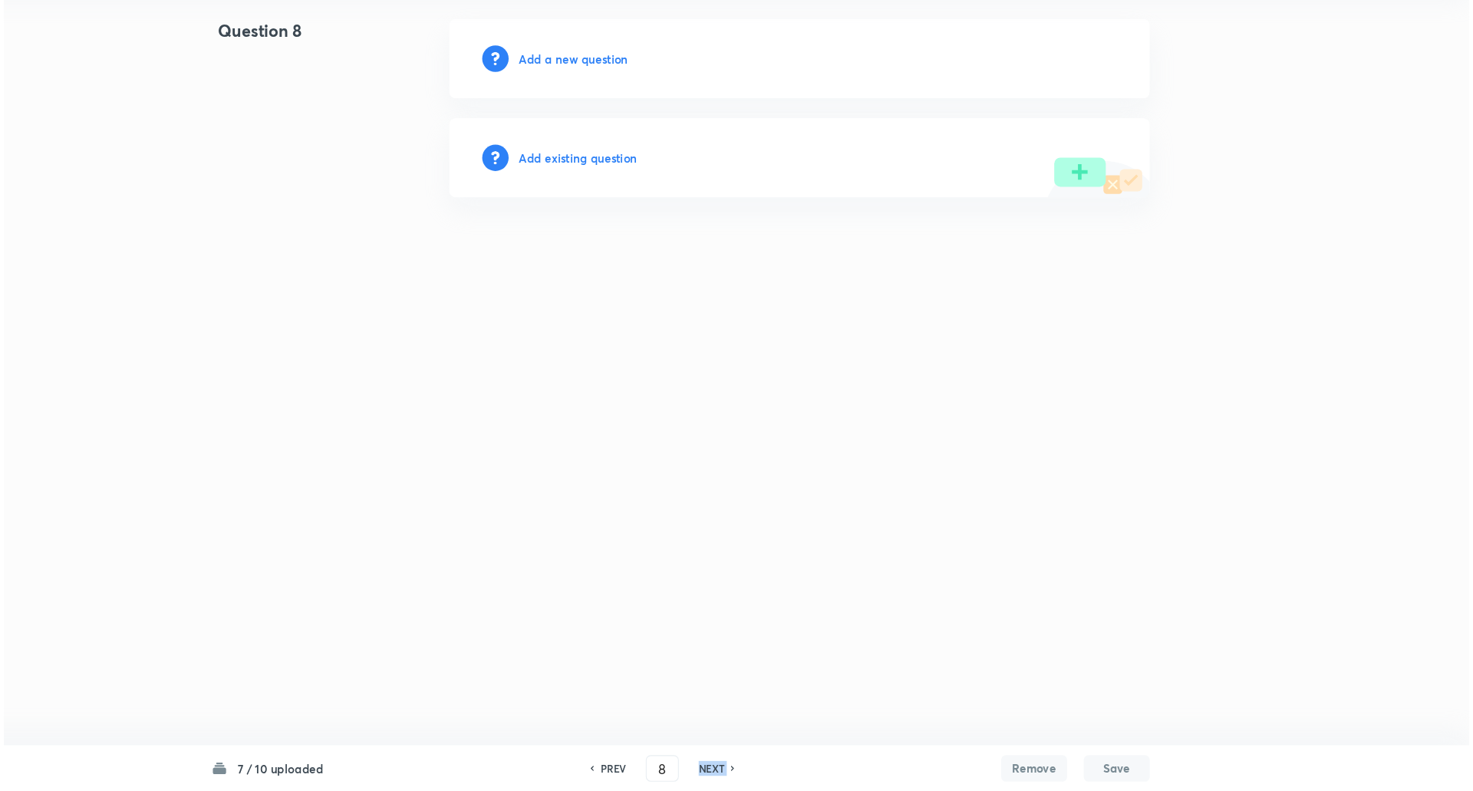
scroll to position [0, 0]
click at [767, 770] on h6 "NEXT" at bounding box center [765, 770] width 24 height 14
click at [653, 769] on icon at bounding box center [654, 769] width 3 height 5
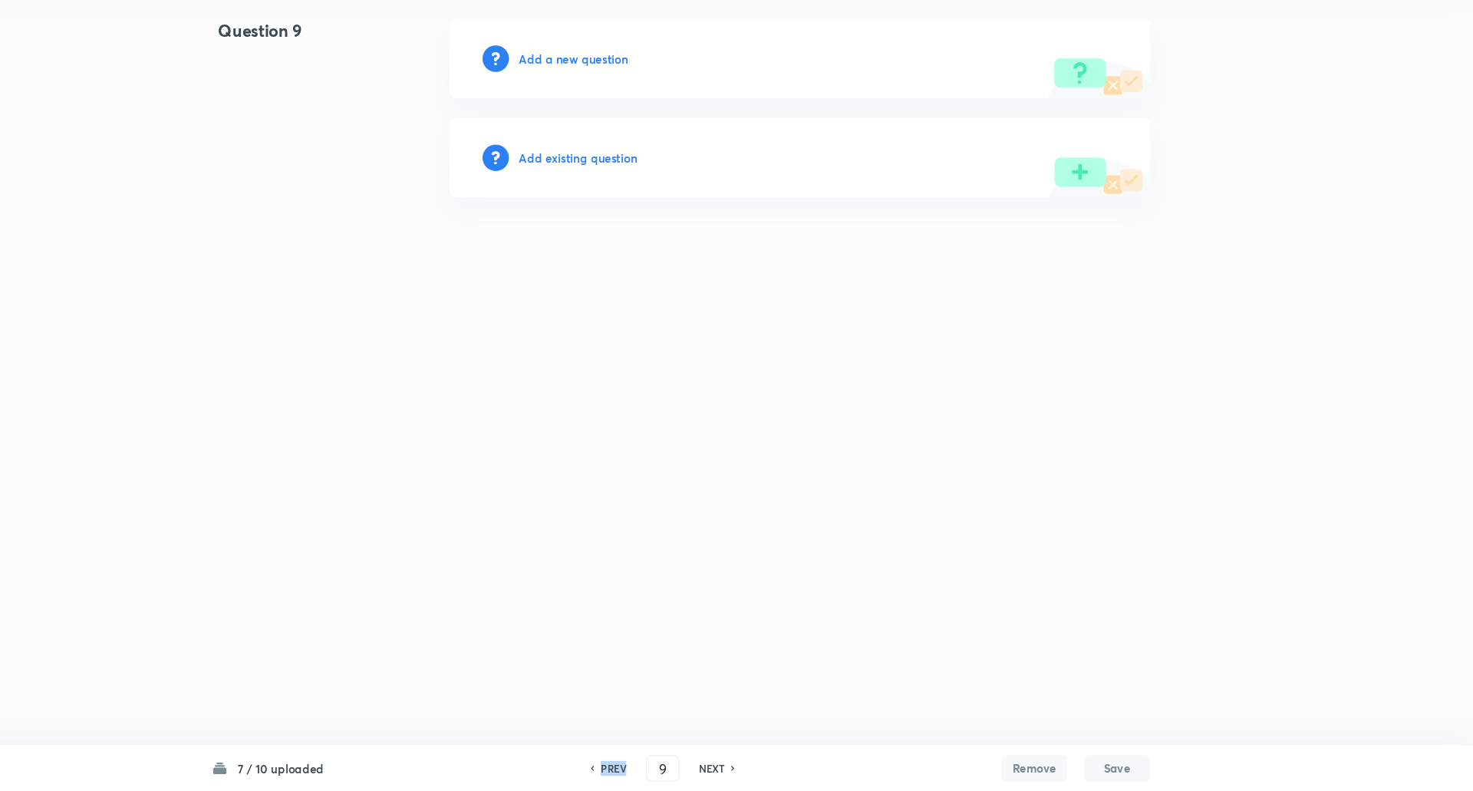
click at [653, 769] on icon at bounding box center [654, 769] width 3 height 5
type input "7"
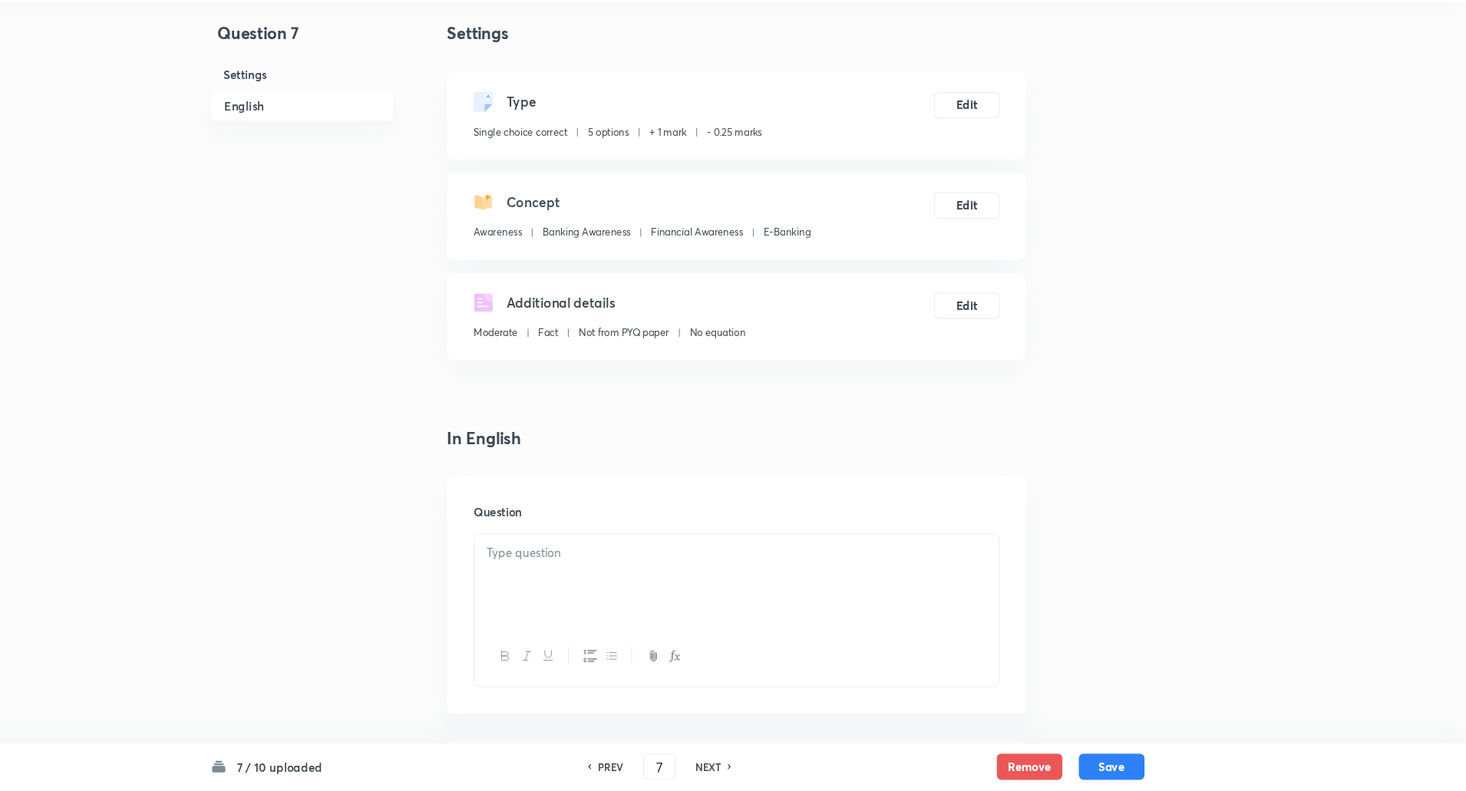
scroll to position [720, 0]
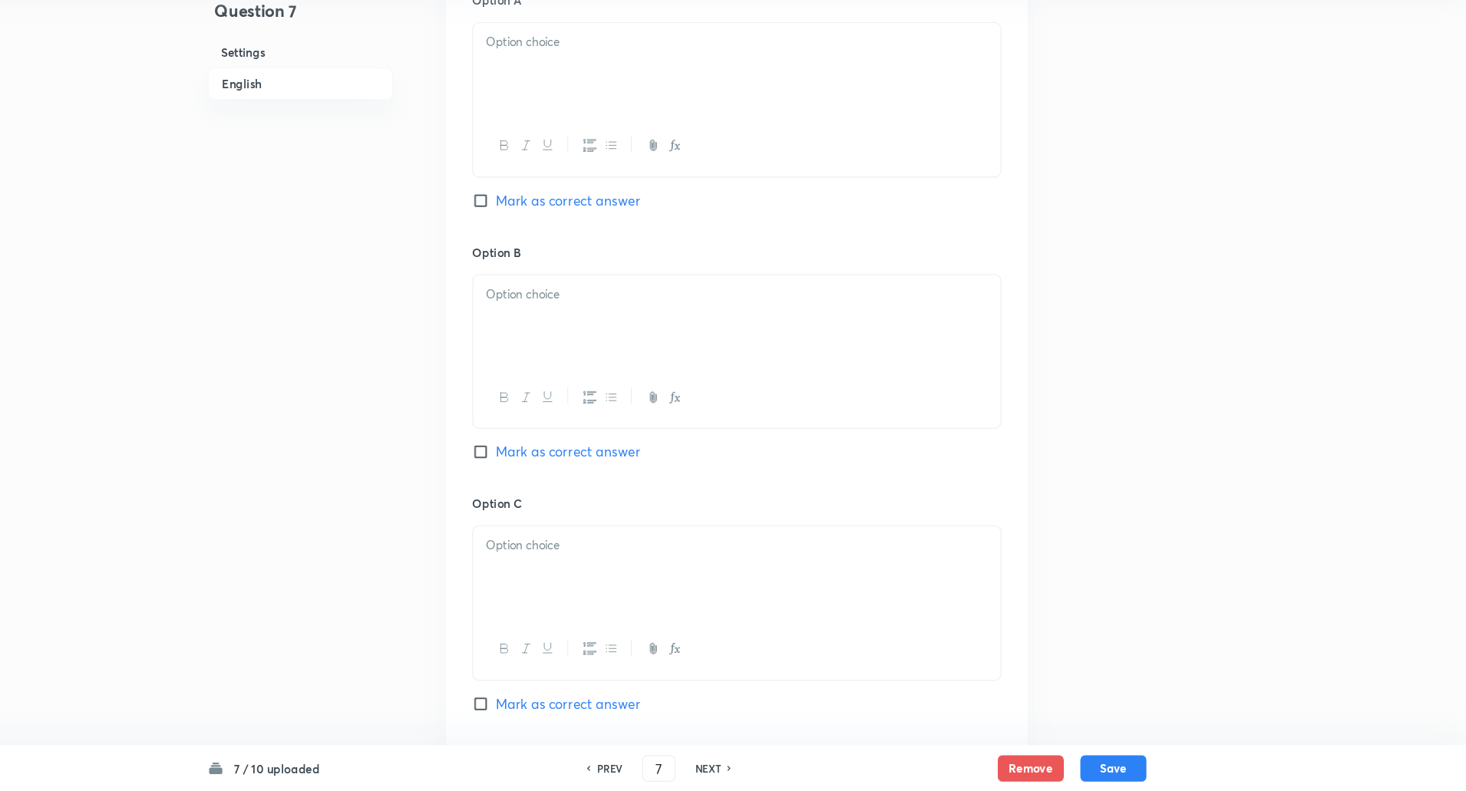
checkbox input "true"
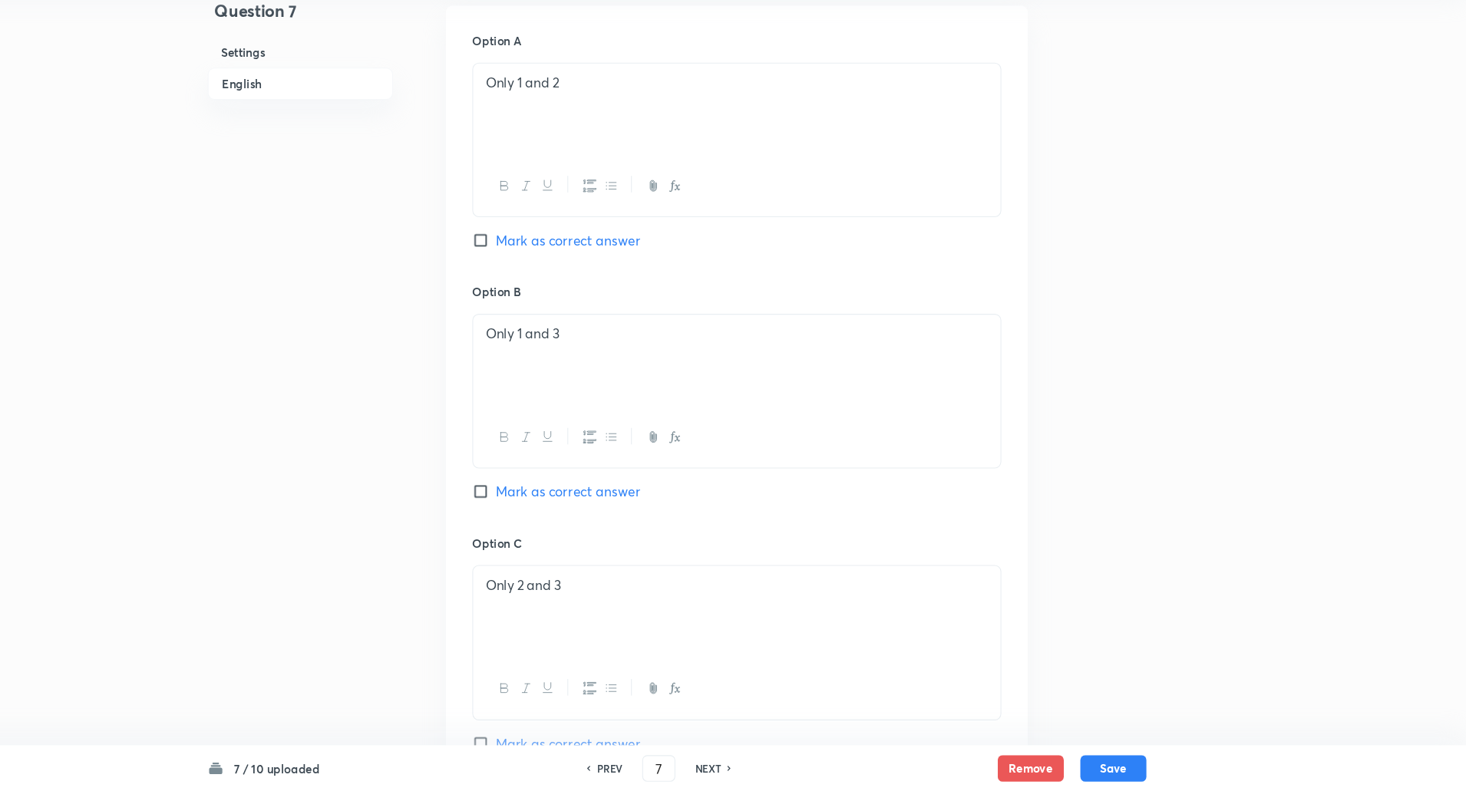
click at [776, 768] on div "NEXT" at bounding box center [764, 770] width 41 height 14
type input "8"
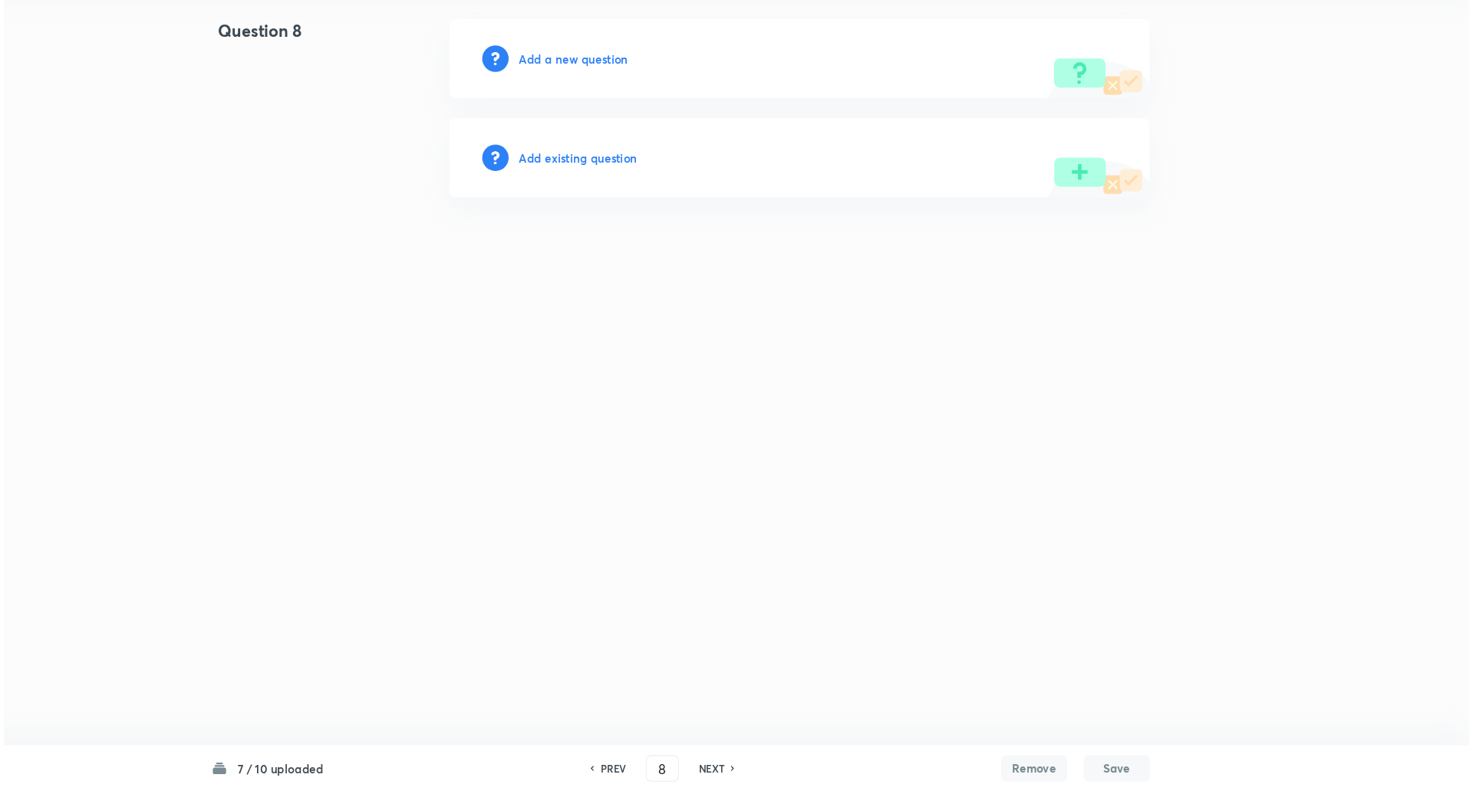
scroll to position [0, 0]
click at [618, 110] on h6 "Add a new question" at bounding box center [636, 111] width 101 height 16
click at [618, 110] on h6 "Choose a question type" at bounding box center [645, 111] width 118 height 16
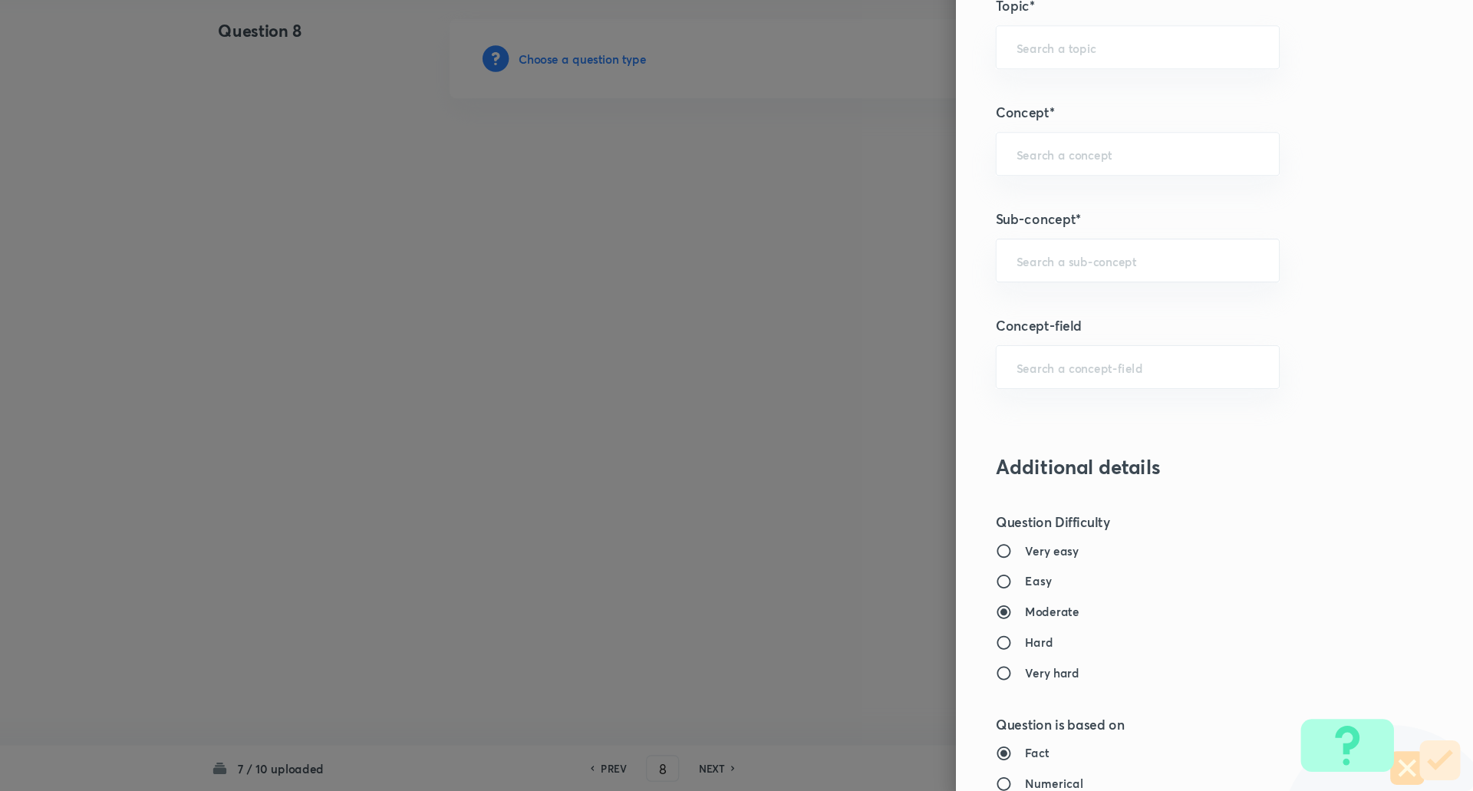
scroll to position [748, 0]
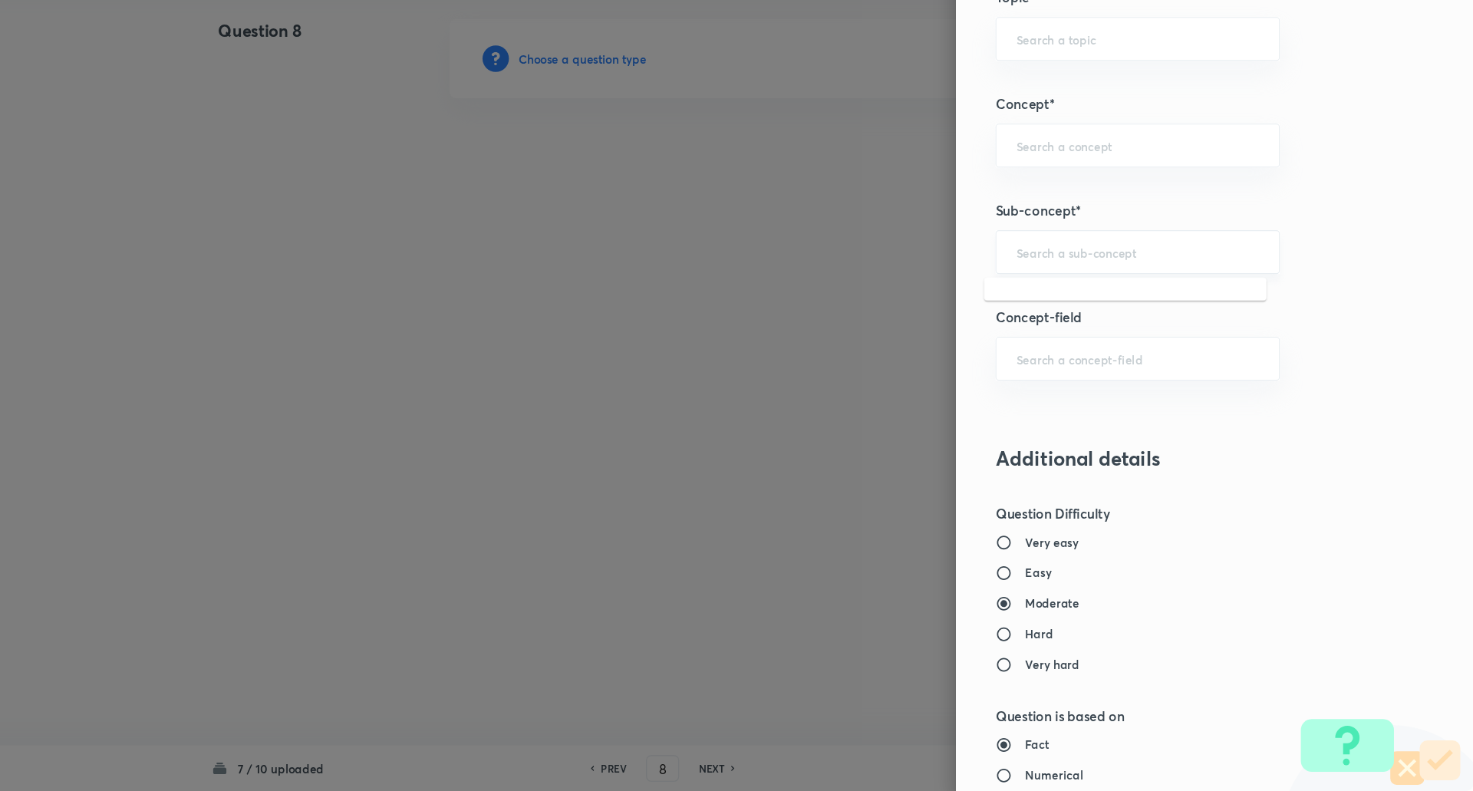
click at [1119, 283] on input "text" at bounding box center [1161, 290] width 226 height 15
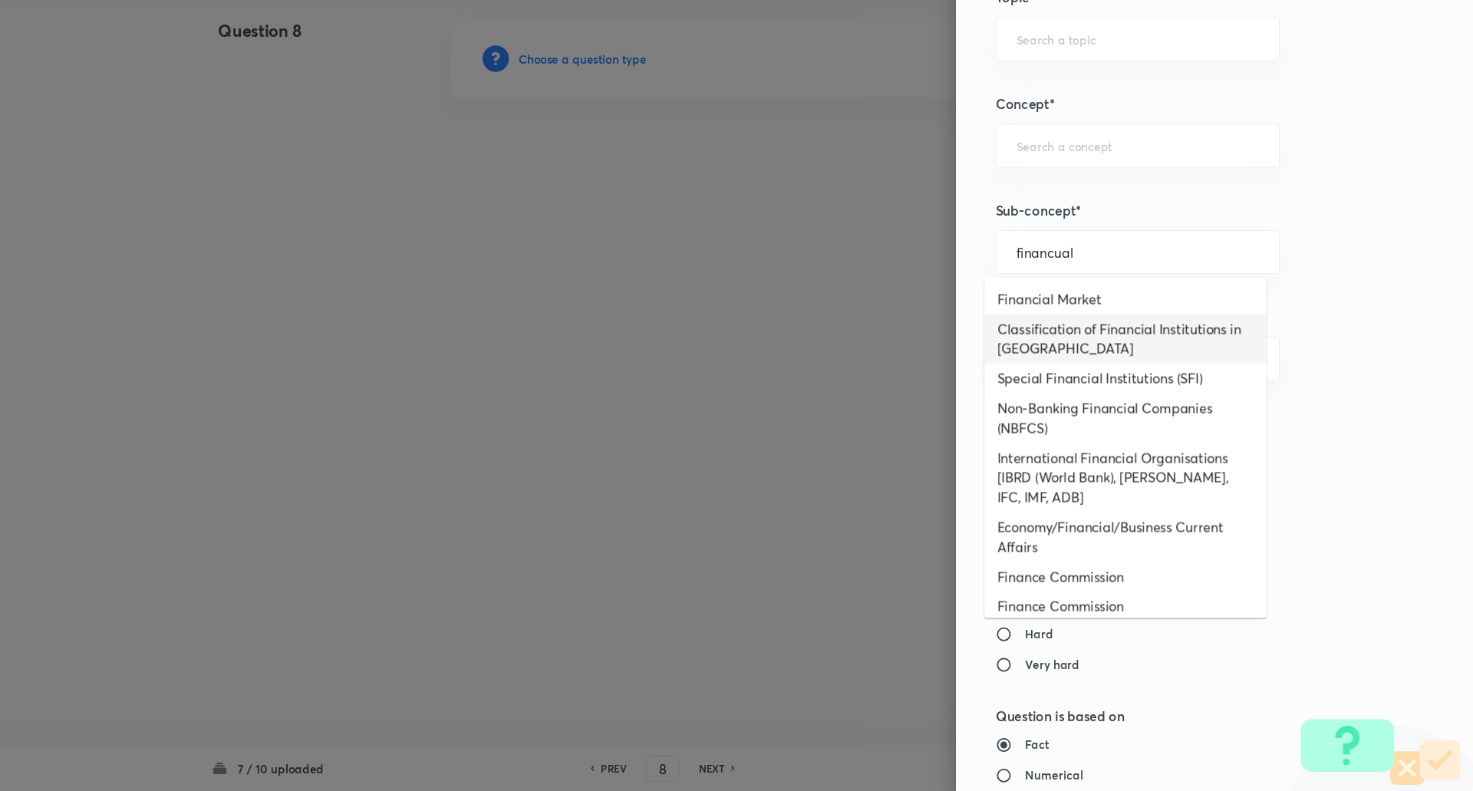
scroll to position [46, 0]
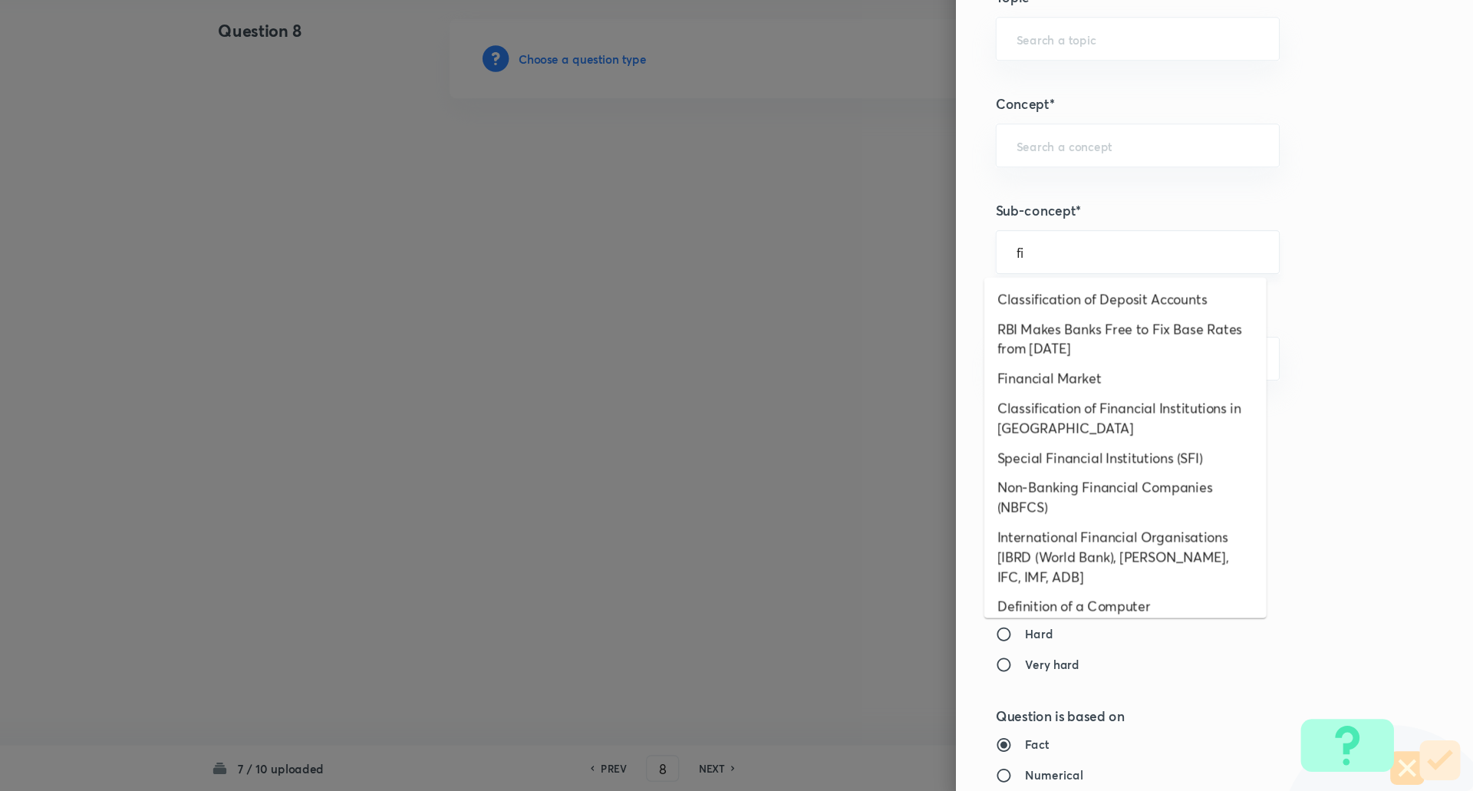
type input "f"
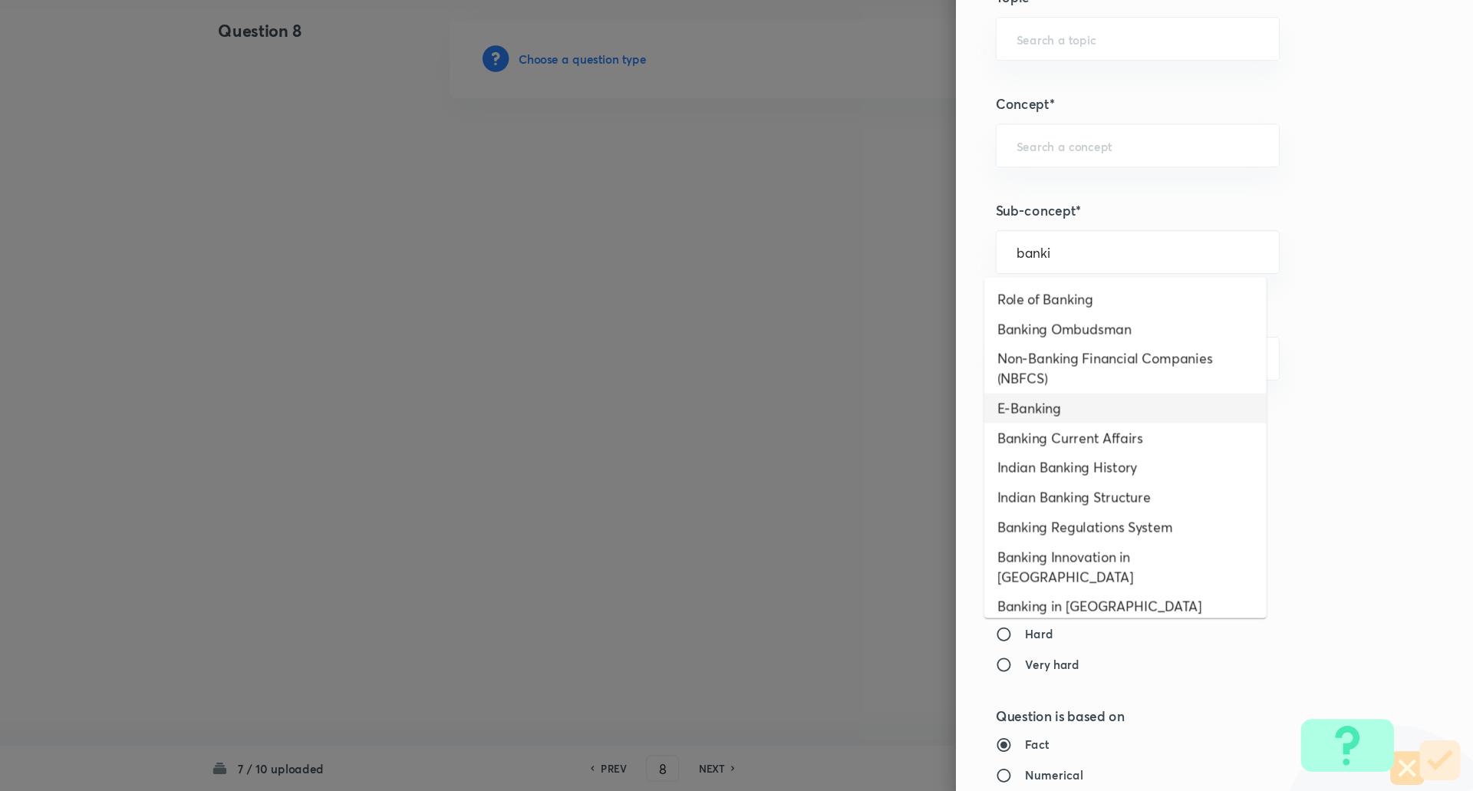
click at [1071, 437] on li "E-Banking" at bounding box center [1149, 435] width 262 height 28
type input "E-Banking"
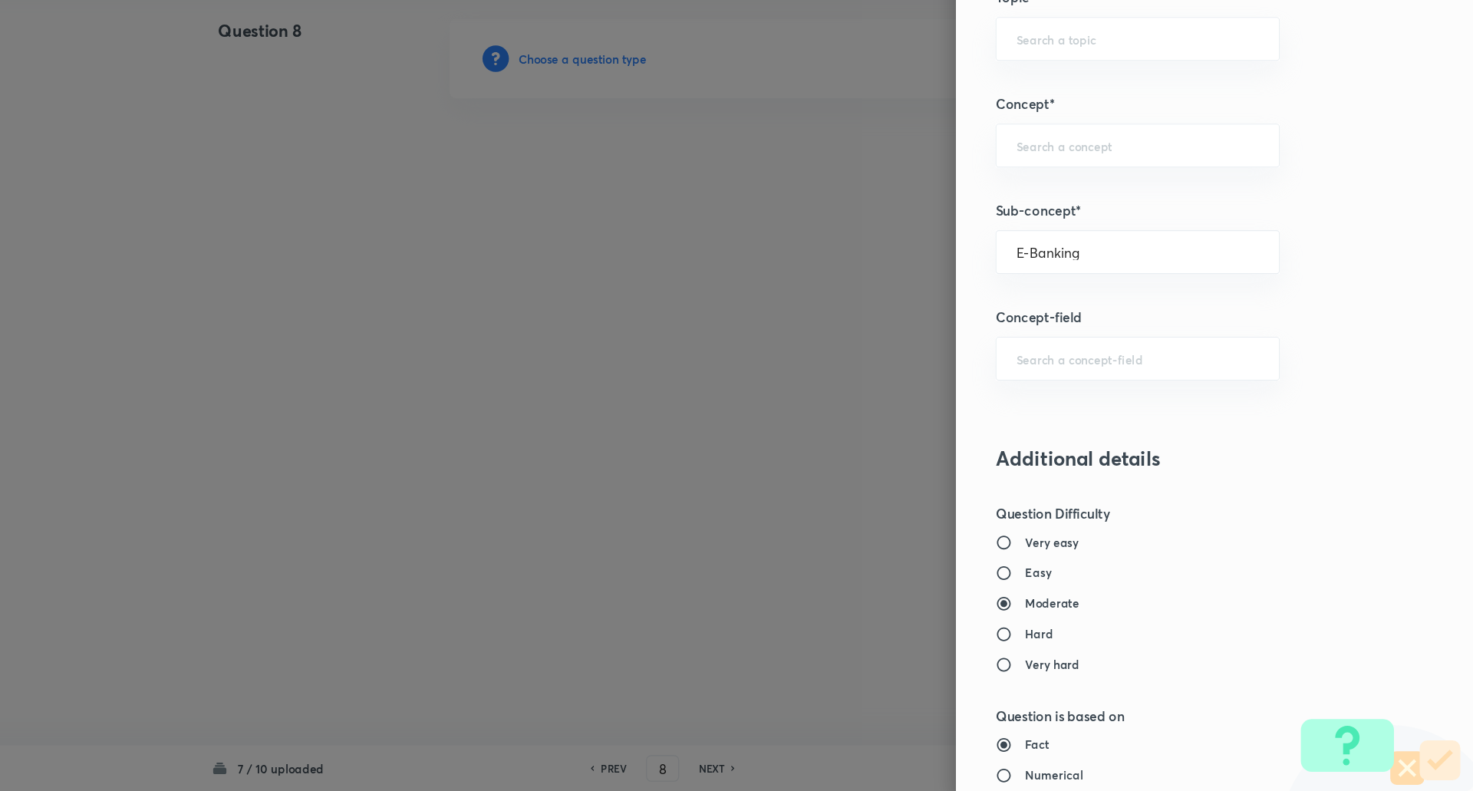
type input "Awareness"
type input "Banking Awareness"
type input "Financial Awareness"
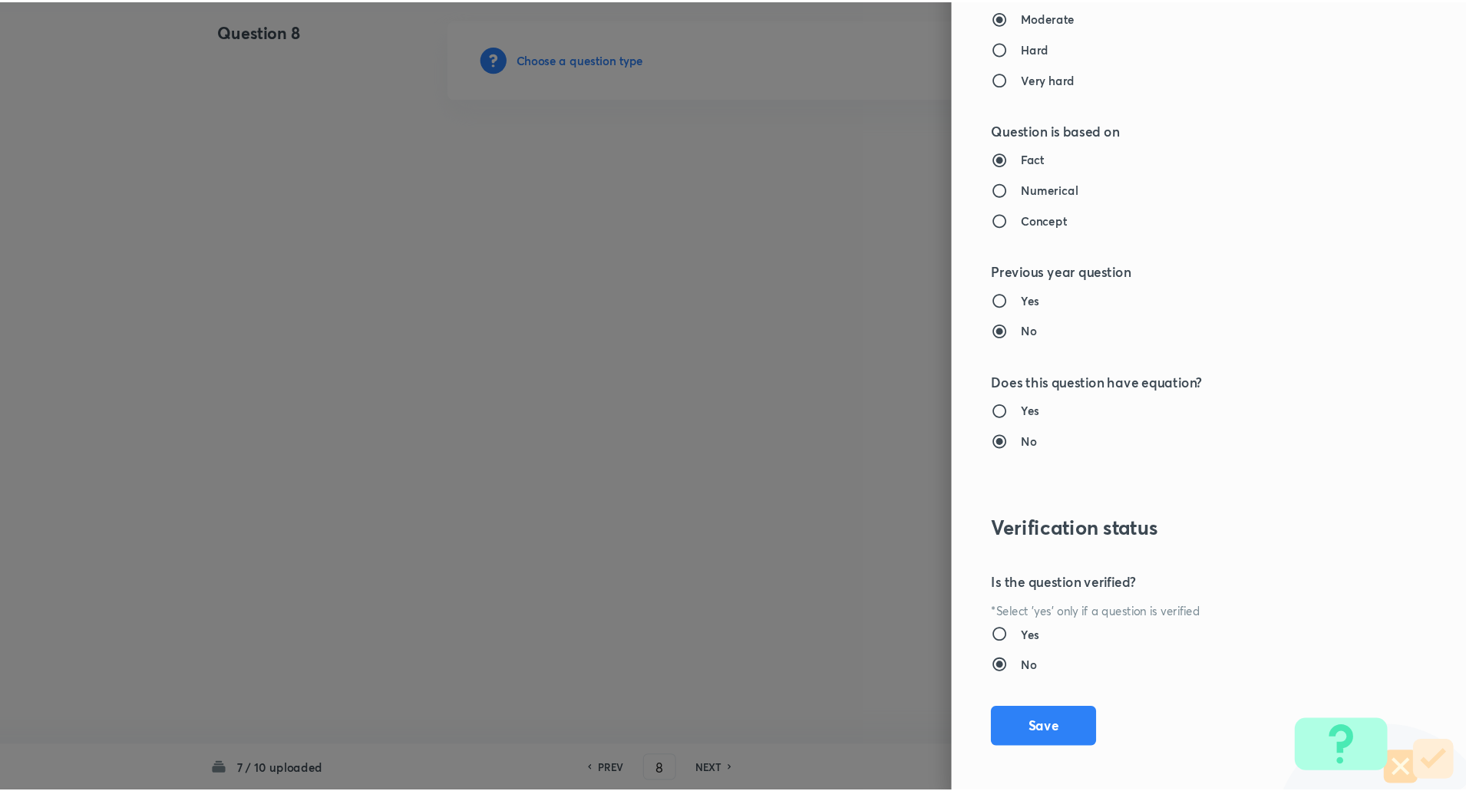
scroll to position [1301, 0]
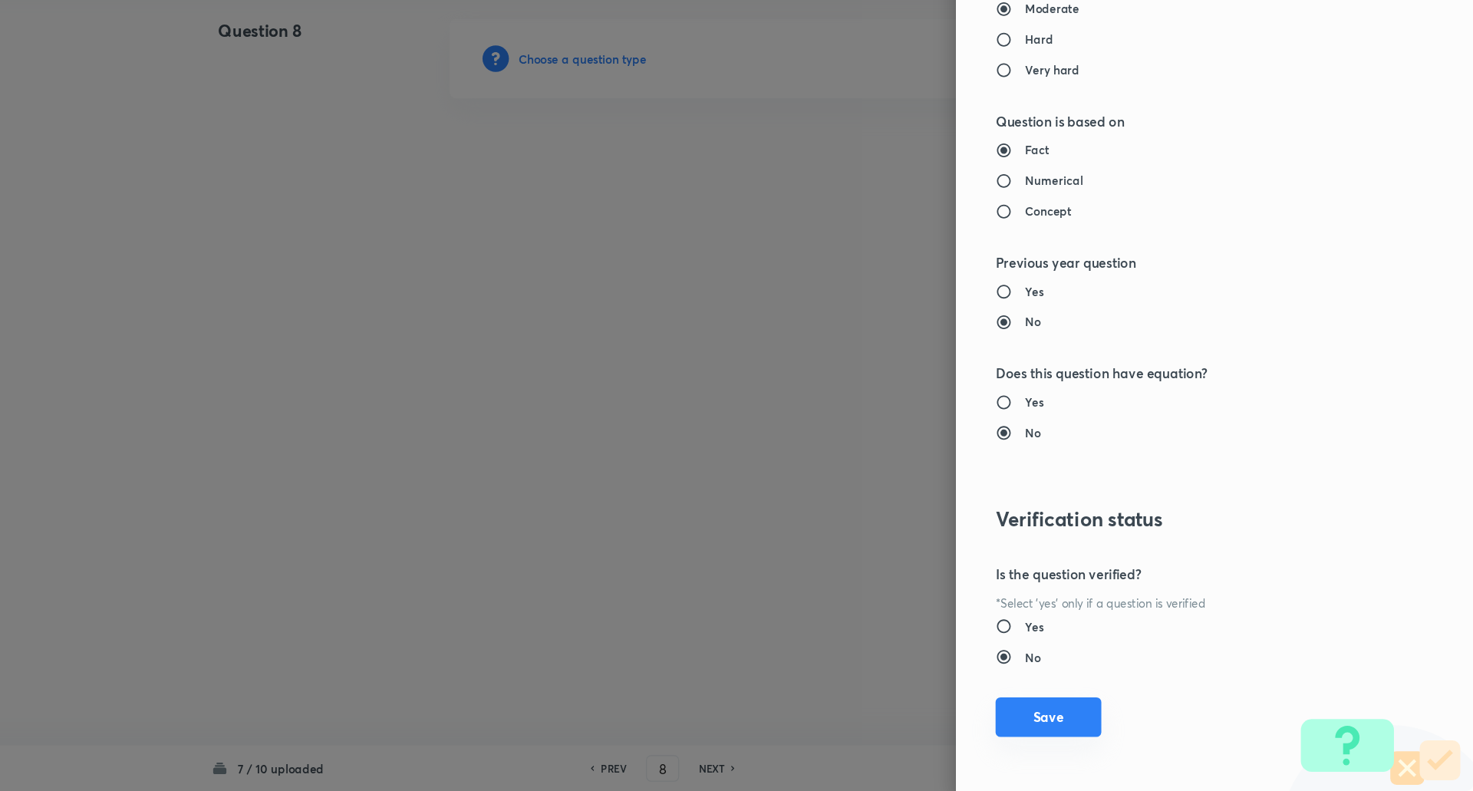
click at [1080, 722] on button "Save" at bounding box center [1078, 722] width 98 height 37
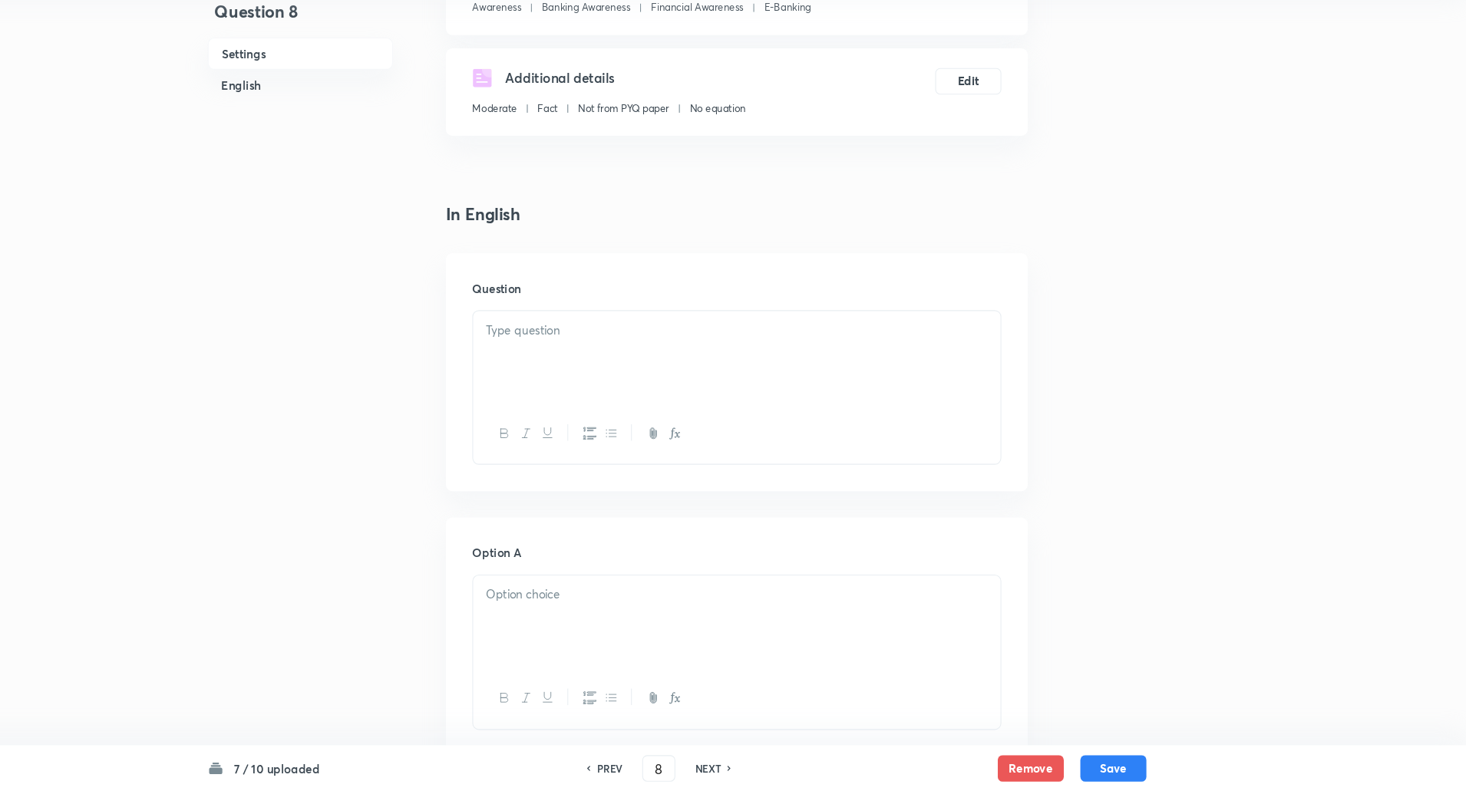
scroll to position [209, 0]
click at [927, 397] on div at bounding box center [788, 387] width 490 height 86
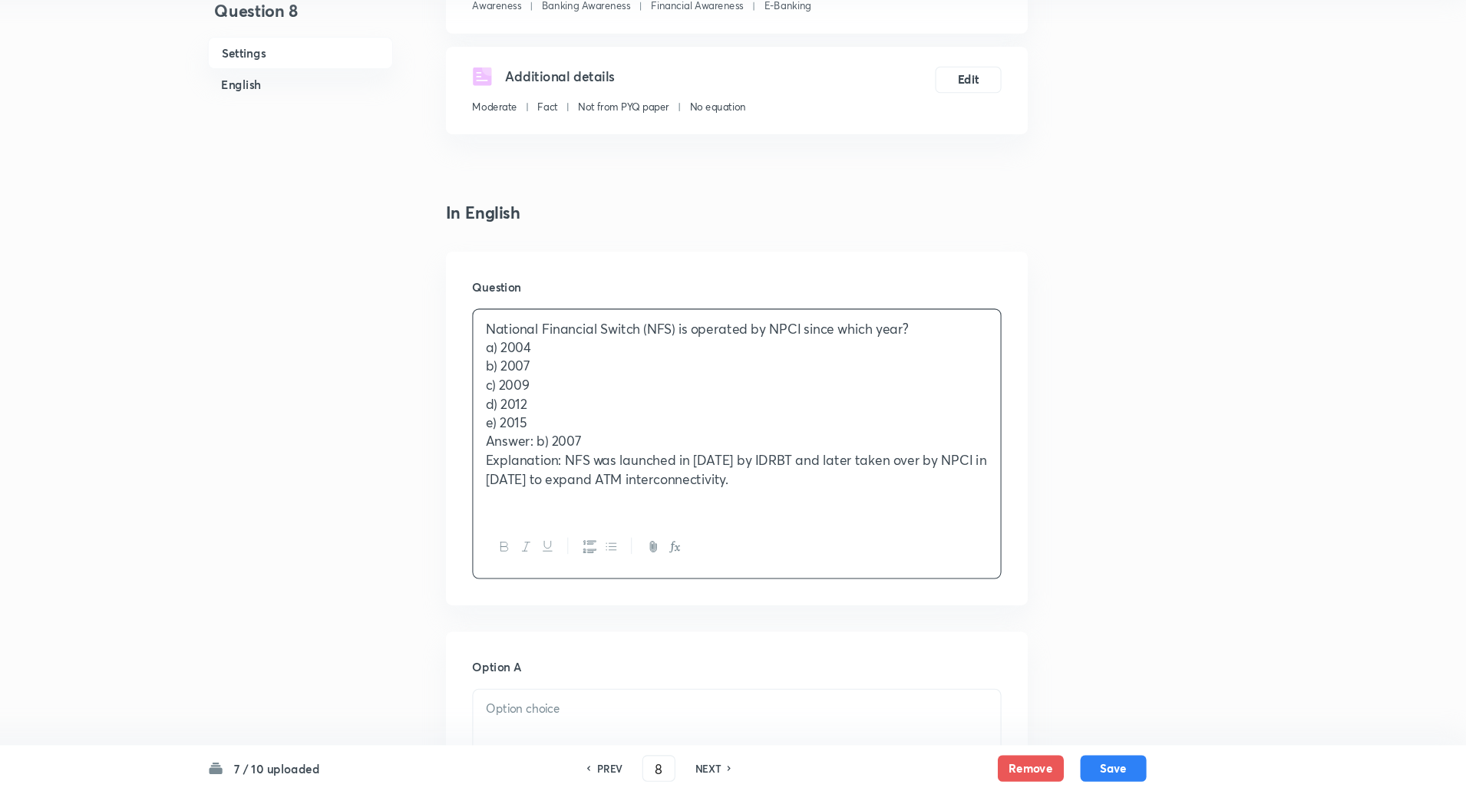
click at [971, 359] on p "National Financial Switch (NFS) is operated by NPCI since which year?" at bounding box center [788, 362] width 467 height 18
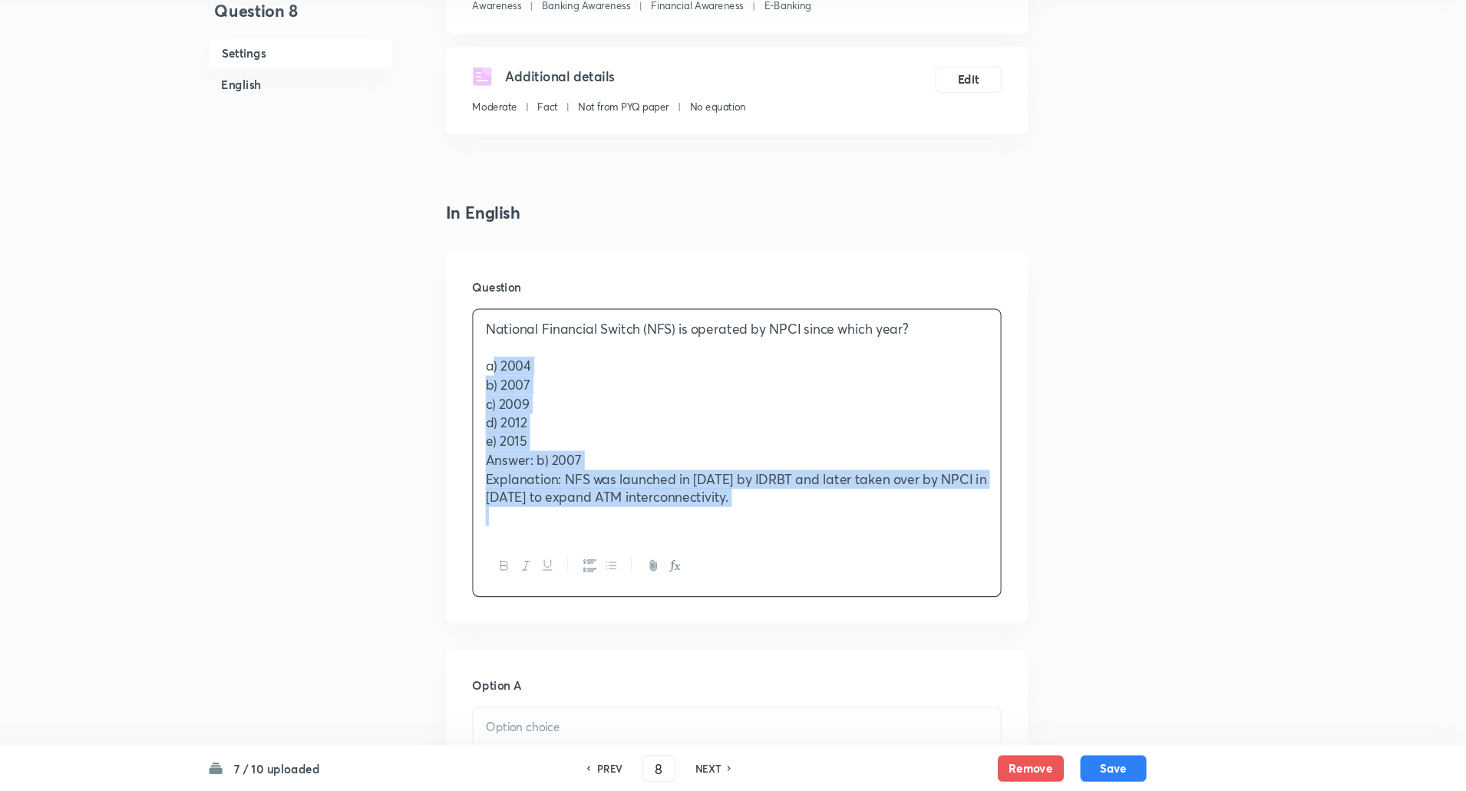
drag, startPoint x: 550, startPoint y: 397, endPoint x: 1002, endPoint y: 650, distance: 518.0
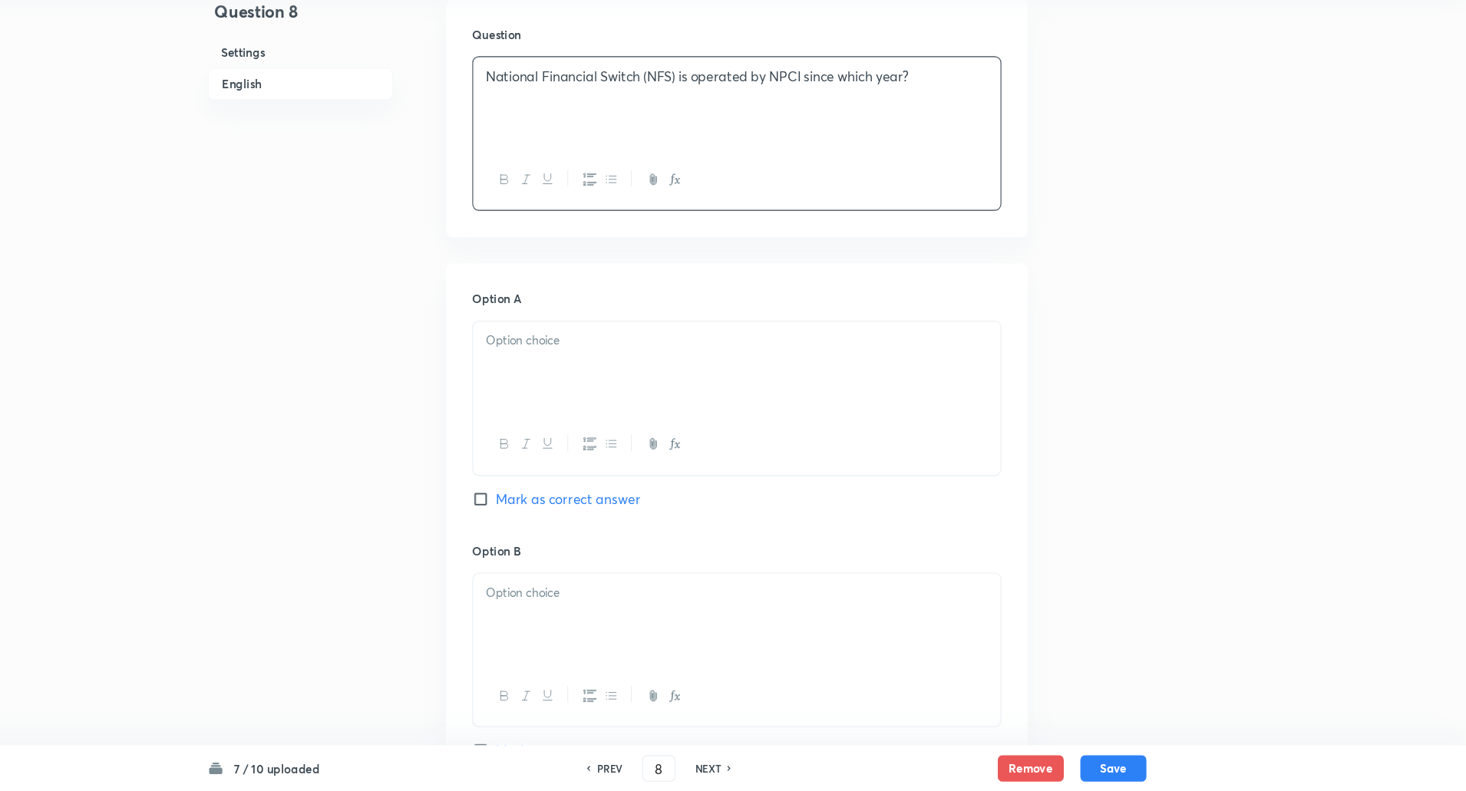
scroll to position [444, 0]
click at [912, 393] on div at bounding box center [788, 397] width 490 height 86
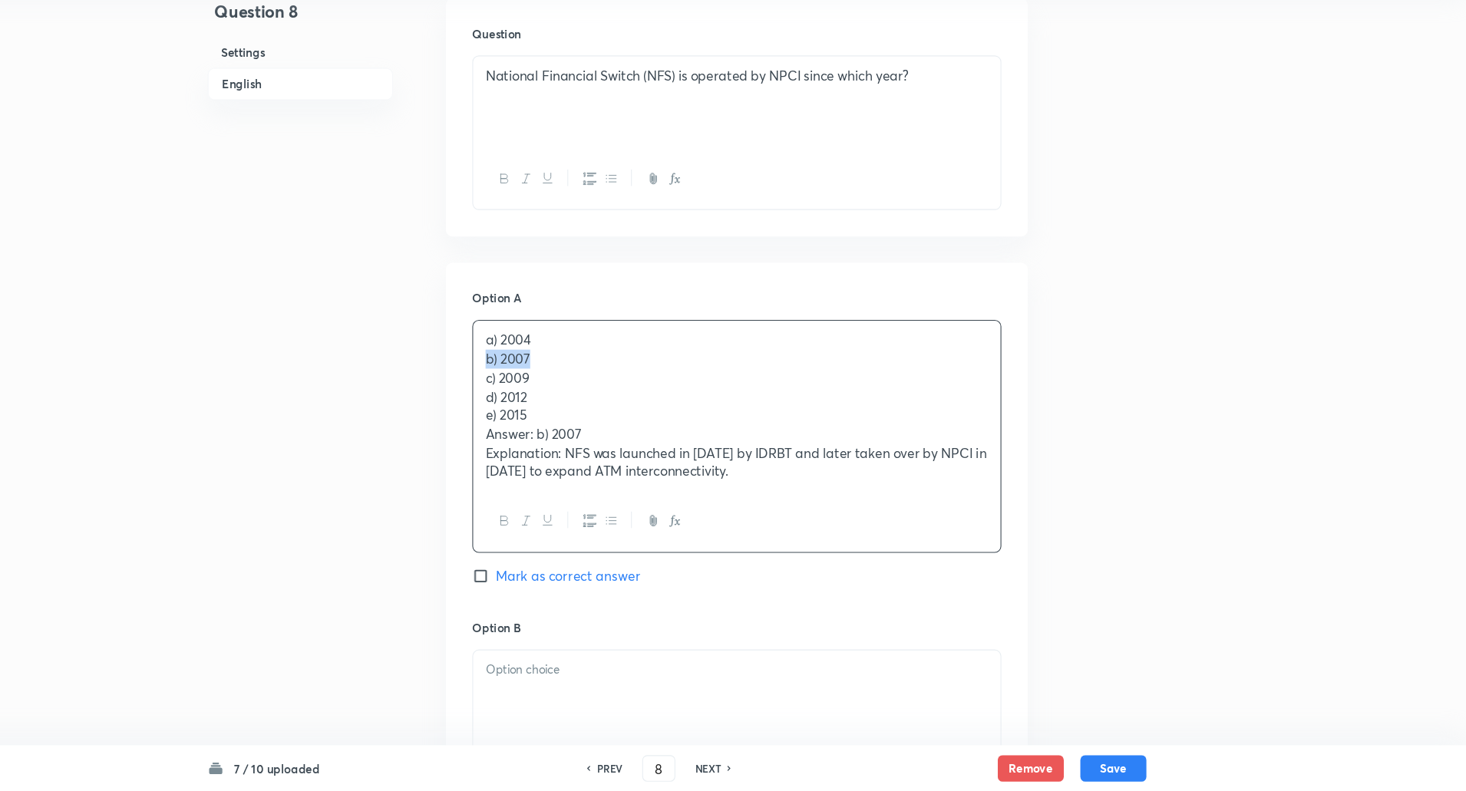
drag, startPoint x: 912, startPoint y: 393, endPoint x: 668, endPoint y: 388, distance: 244.8
click at [668, 388] on p "b) 2007" at bounding box center [788, 390] width 467 height 18
click at [549, 392] on div "a) 2004 b) 2007 c) 2009 d) 2012 e) 2015 Answer: b) 2007 Explanation: NFS was la…" at bounding box center [788, 433] width 490 height 158
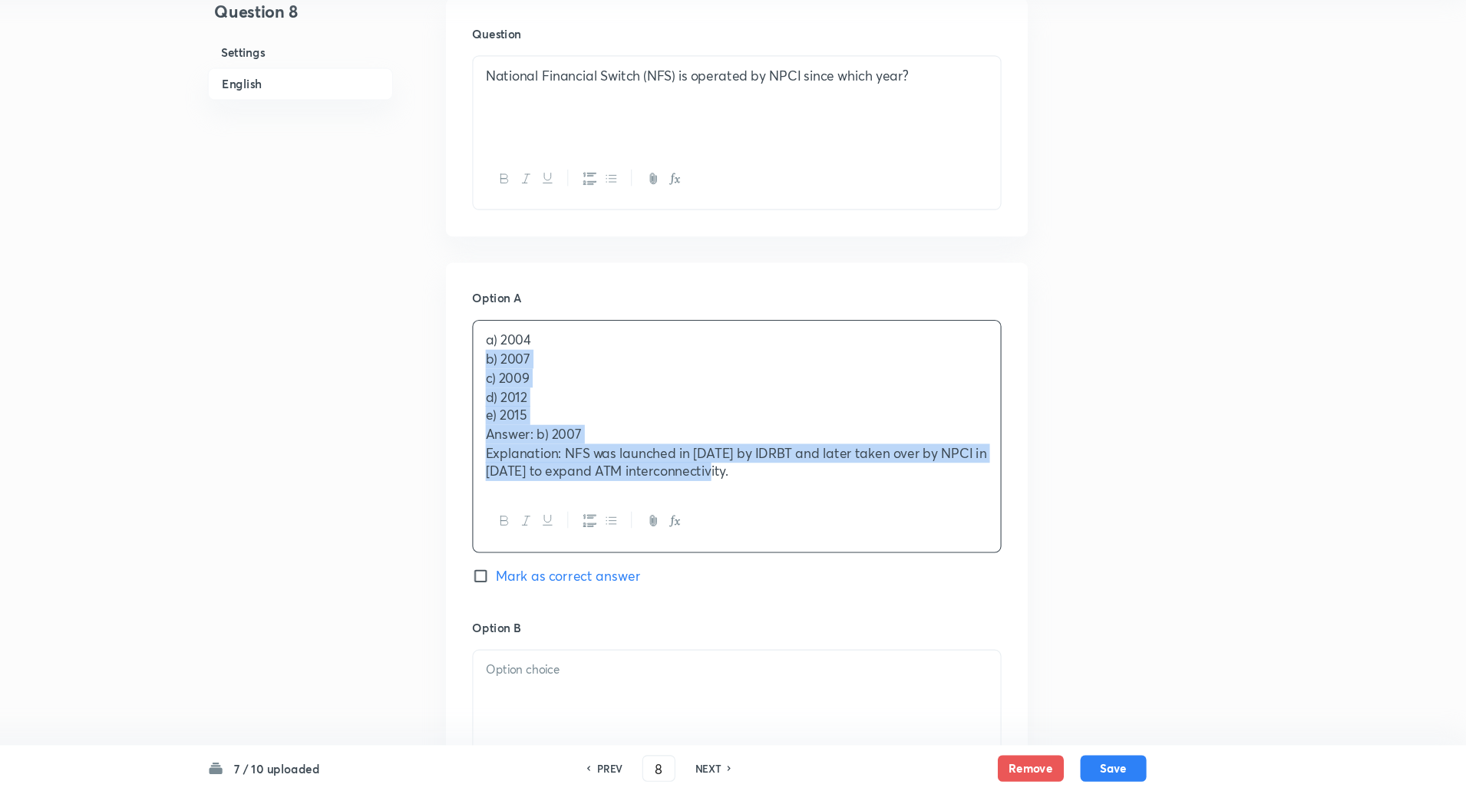
drag, startPoint x: 549, startPoint y: 392, endPoint x: 802, endPoint y: 512, distance: 280.1
click at [802, 512] on div "a) 2004 b) 2007 c) 2009 d) 2012 e) 2015 Answer: b) 2007 Explanation: NFS was la…" at bounding box center [787, 461] width 491 height 216
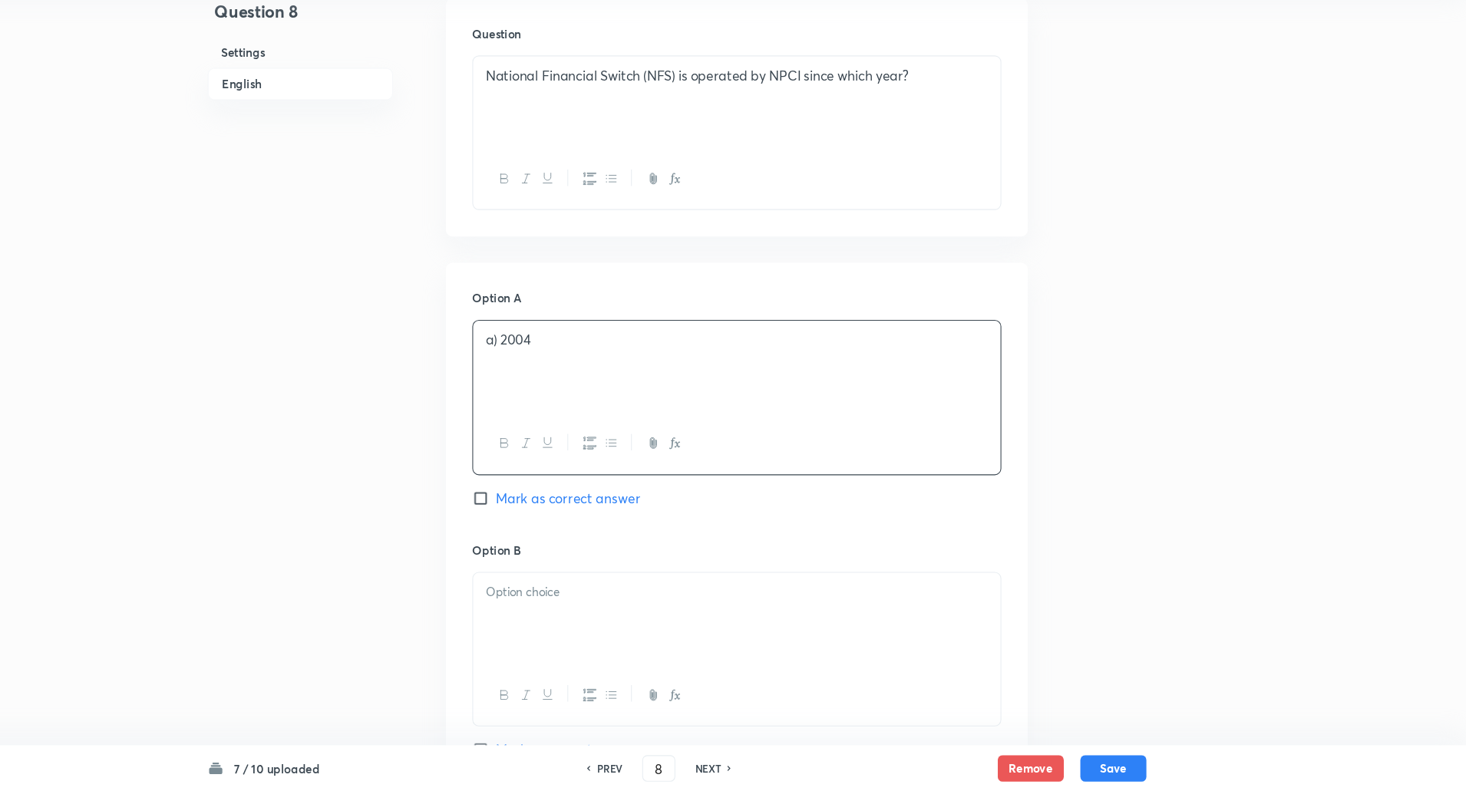
click at [568, 368] on p "a) 2004" at bounding box center [788, 372] width 467 height 18
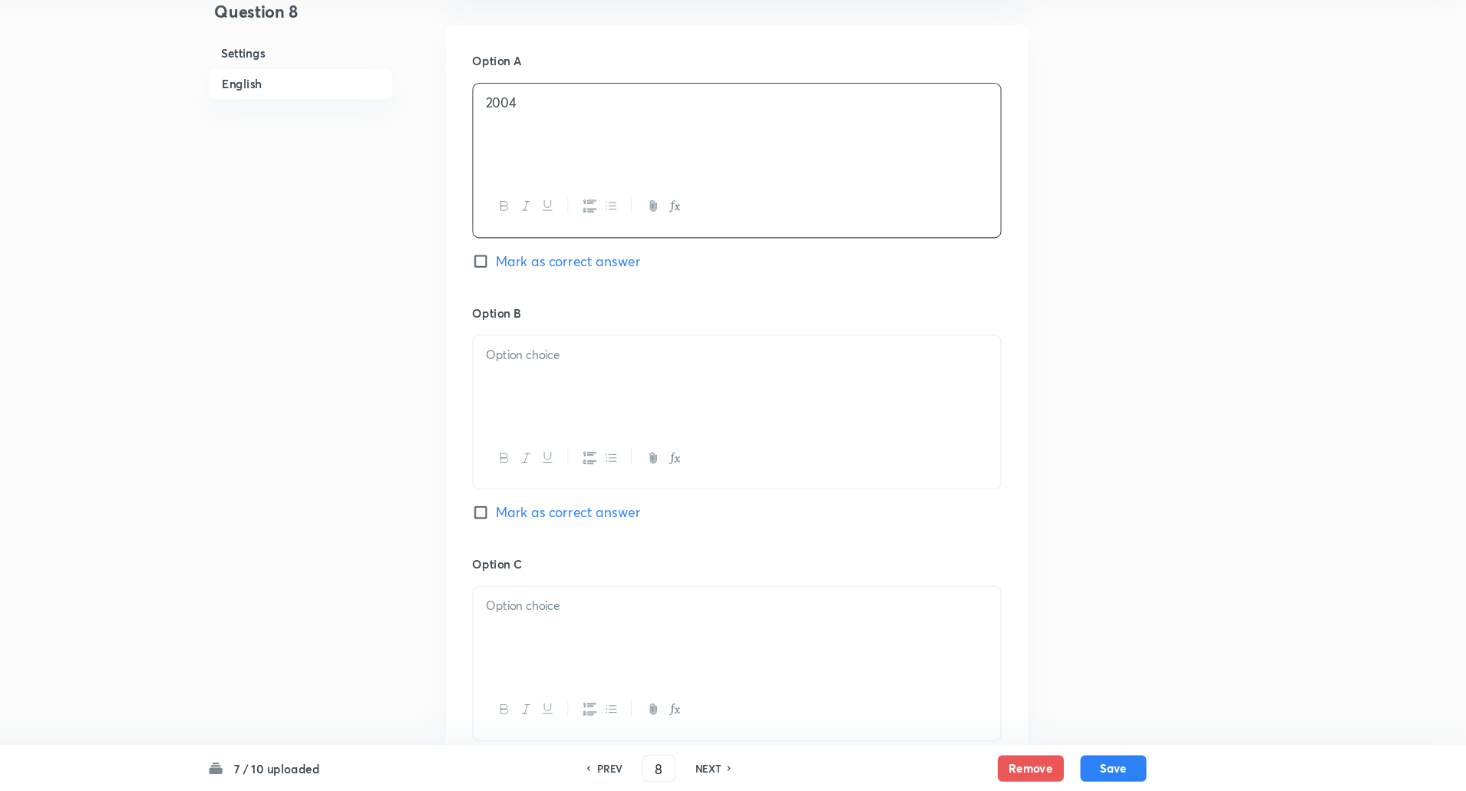
scroll to position [666, 0]
click at [565, 381] on p at bounding box center [788, 384] width 467 height 18
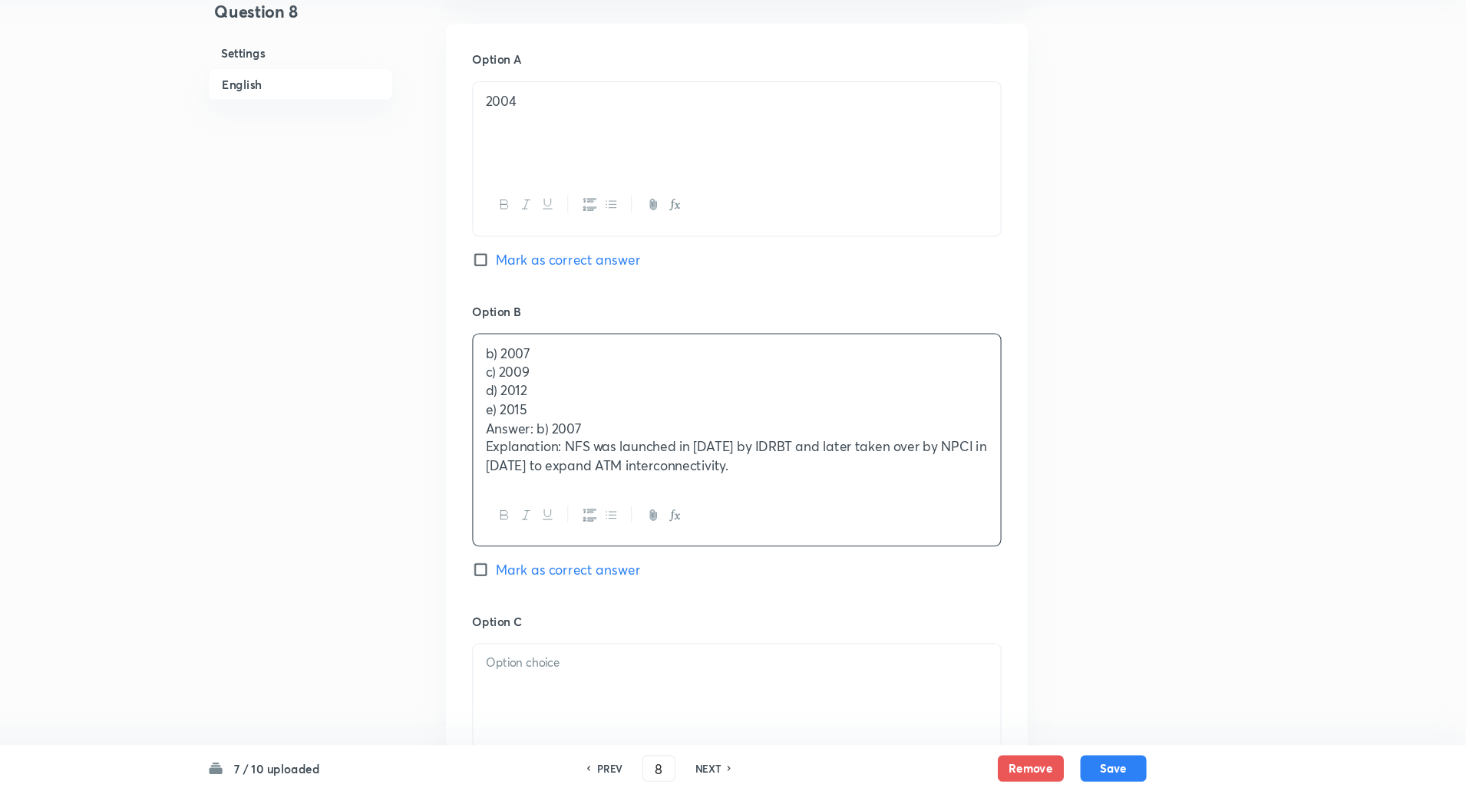
click at [552, 401] on div "b) 2007 c) 2009 d) 2012 e) 2015 Answer: b) 2007 Explanation: NFS was launched i…" at bounding box center [788, 436] width 490 height 140
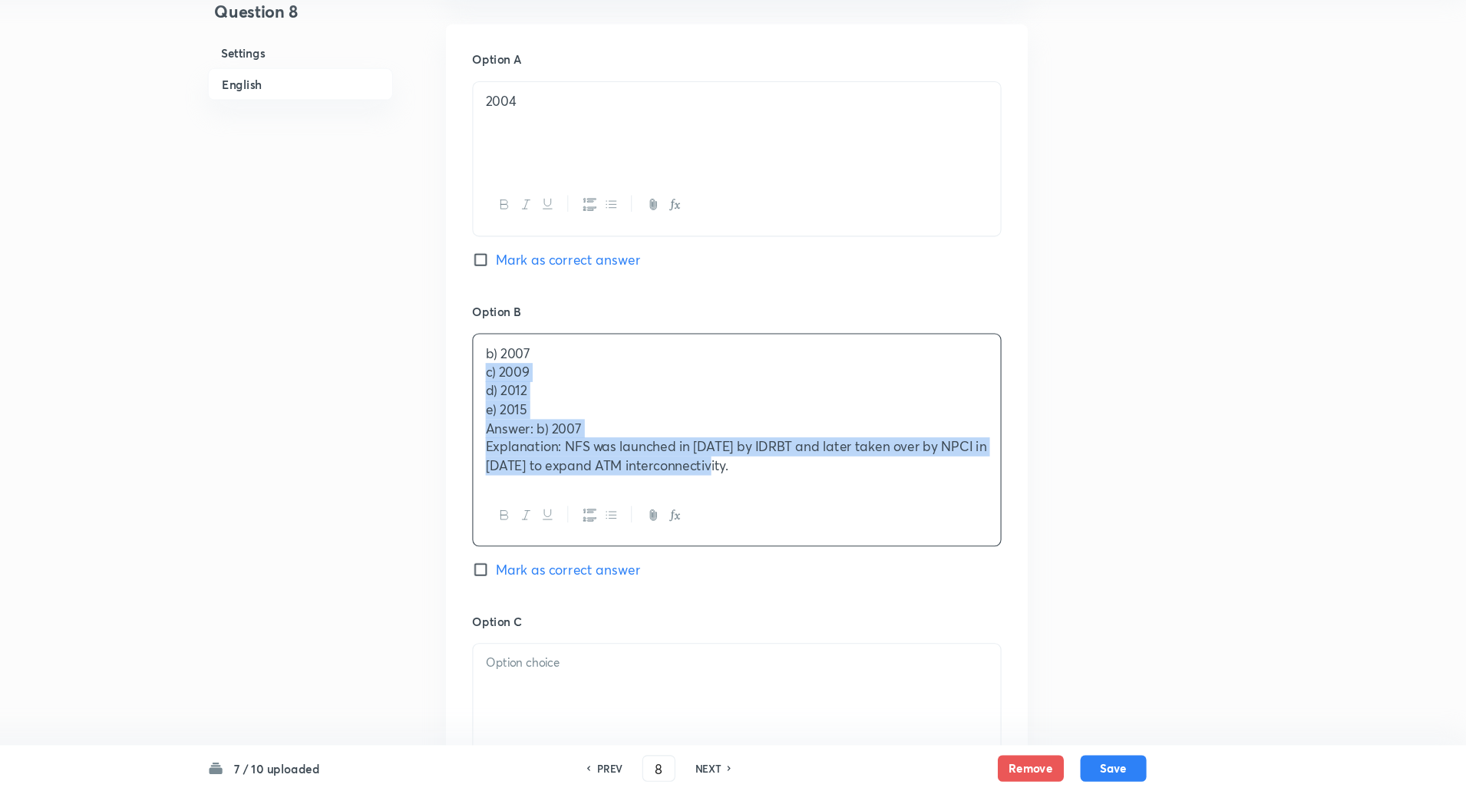
drag, startPoint x: 552, startPoint y: 401, endPoint x: 804, endPoint y: 505, distance: 272.4
click at [804, 505] on div "b) 2007 c) 2009 d) 2012 e) 2015 Answer: b) 2007 Explanation: NFS was launched i…" at bounding box center [788, 436] width 490 height 140
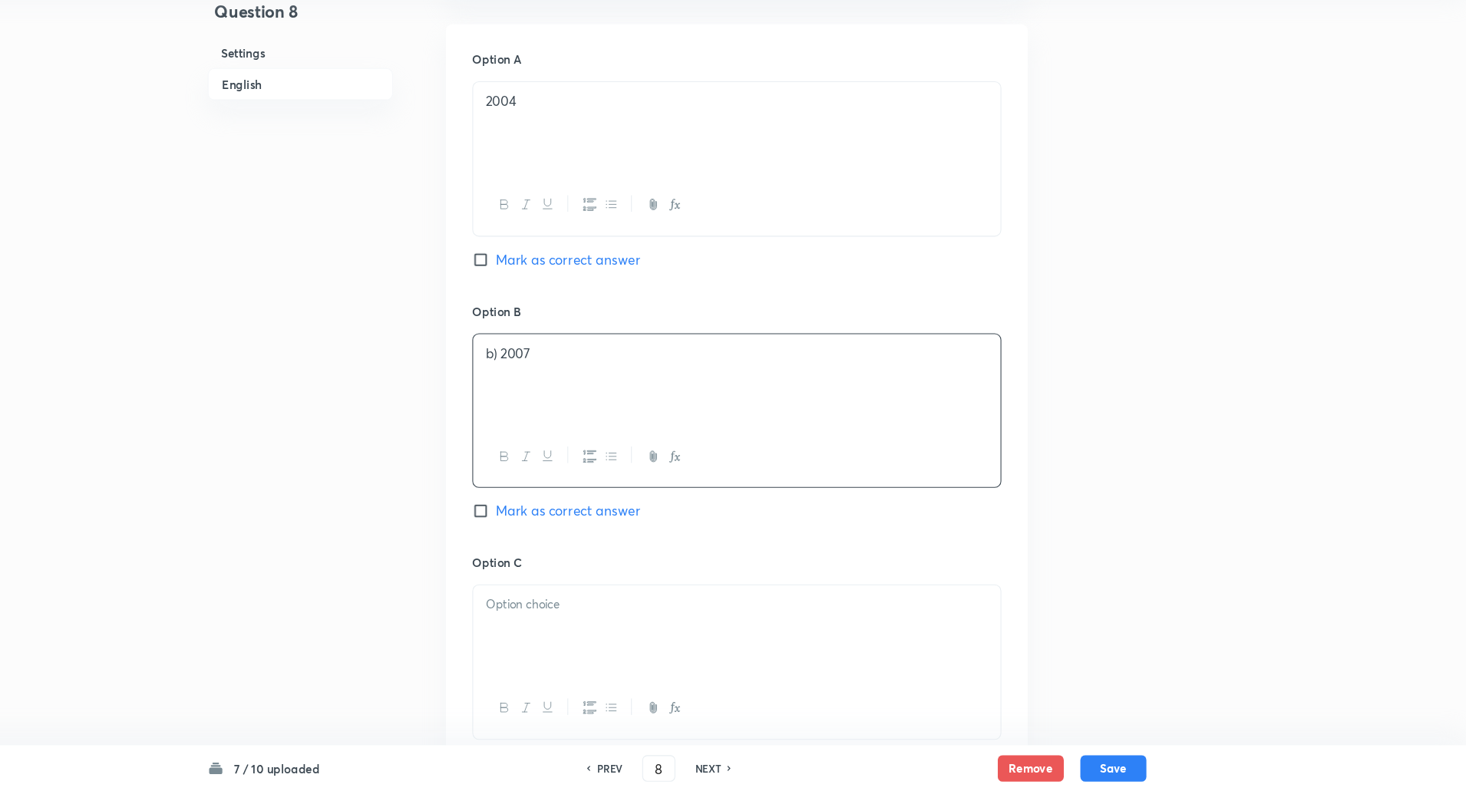
click at [564, 386] on p "b) 2007" at bounding box center [788, 384] width 467 height 18
click at [564, 387] on p at bounding box center [788, 384] width 467 height 18
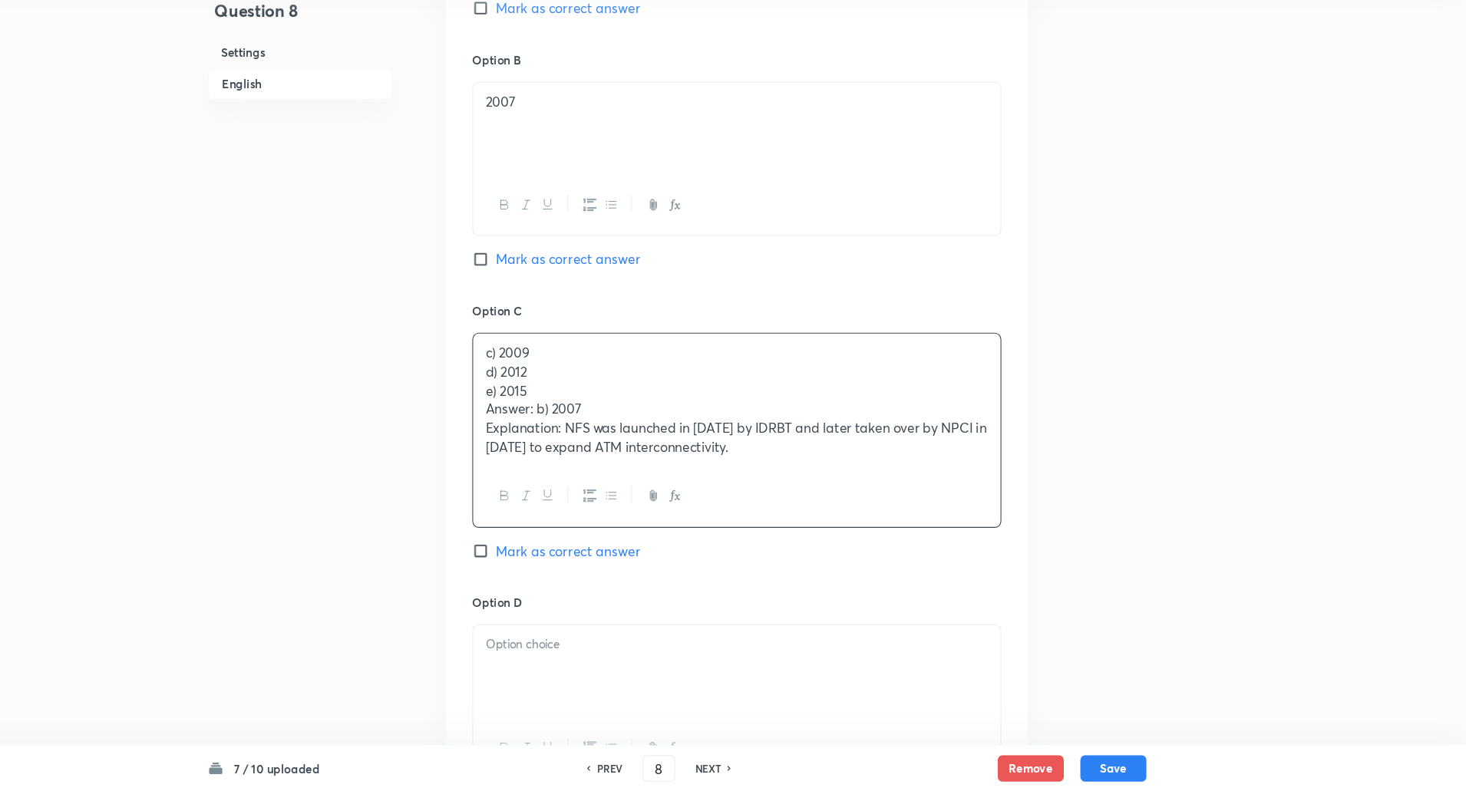
click at [555, 401] on p "d) 2012" at bounding box center [788, 402] width 467 height 18
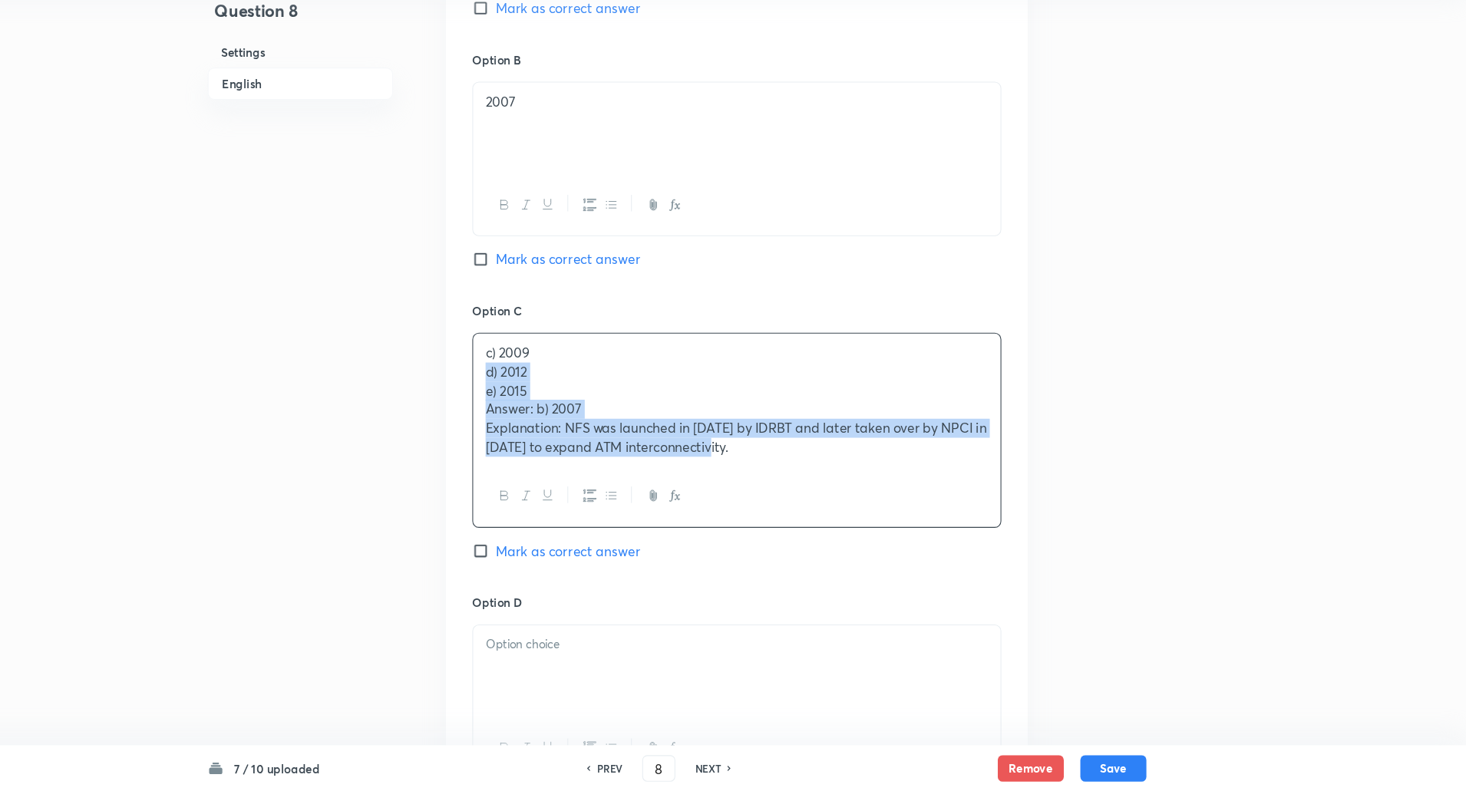
drag, startPoint x: 555, startPoint y: 401, endPoint x: 937, endPoint y: 473, distance: 388.9
click at [937, 473] on div "c) 2009 d) 2012 e) 2015 Answer: b) 2007 Explanation: NFS was launched in 2004 b…" at bounding box center [788, 427] width 490 height 123
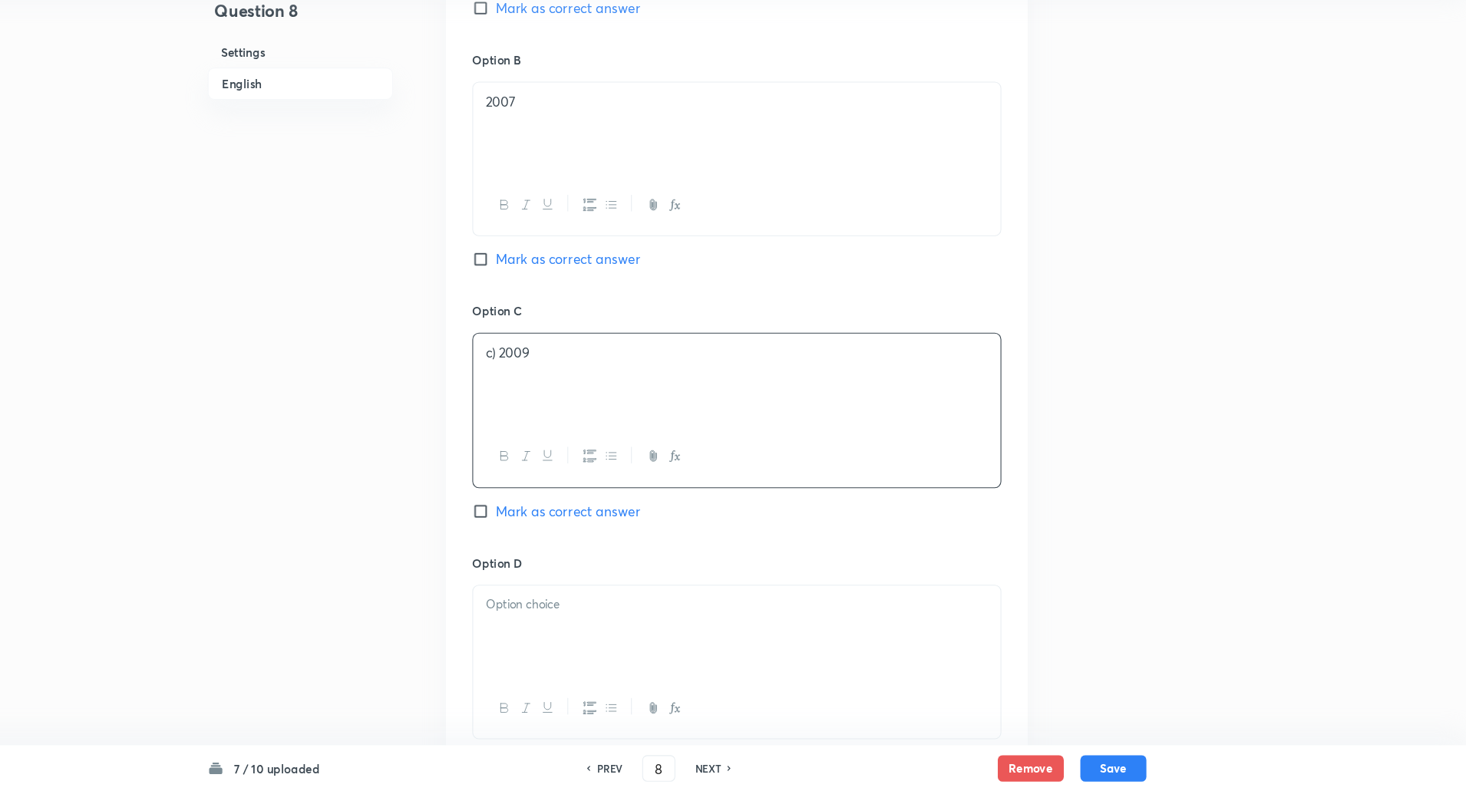
click at [565, 385] on p "c) 2009" at bounding box center [788, 384] width 467 height 18
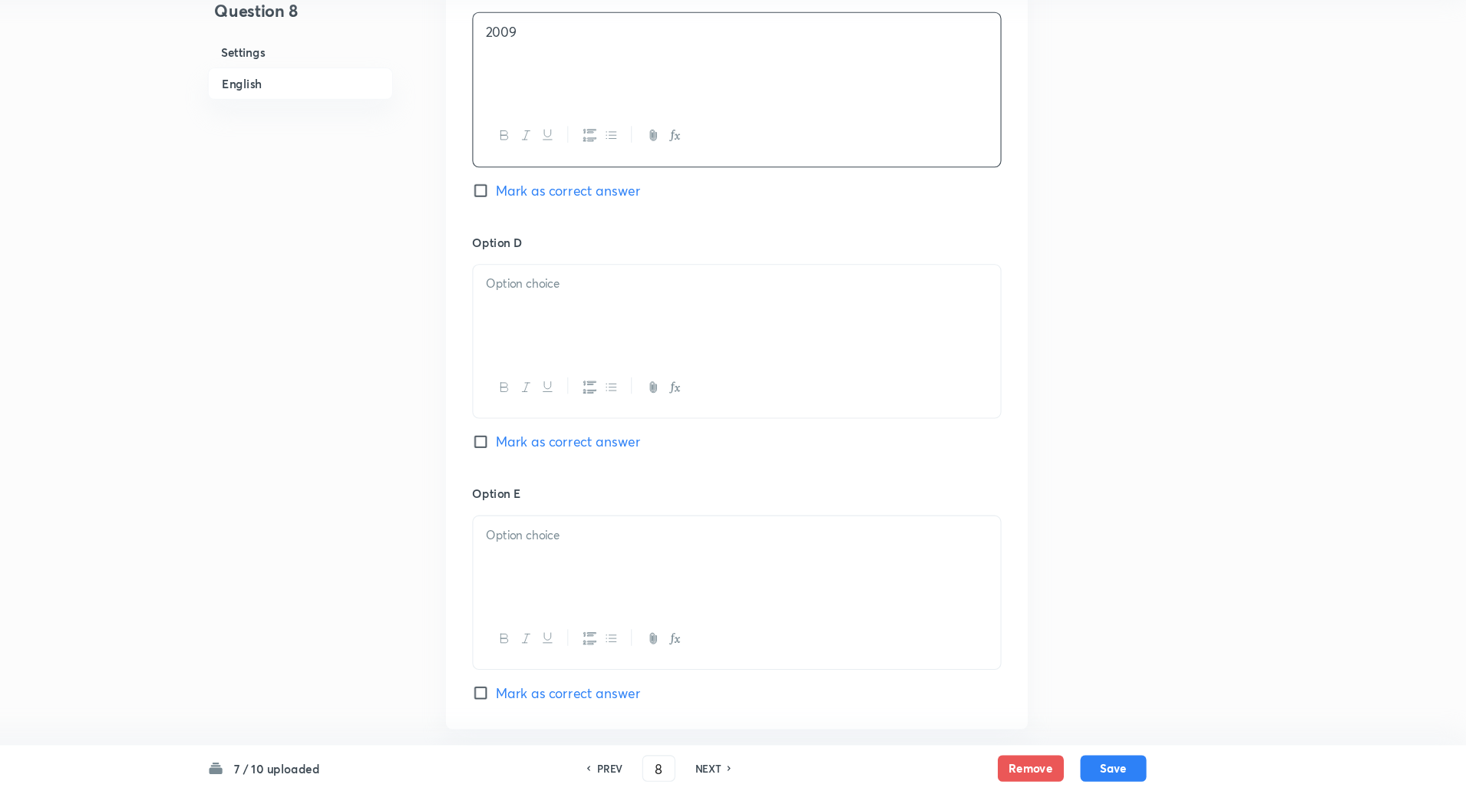
scroll to position [1201, 0]
click at [592, 313] on p at bounding box center [788, 317] width 467 height 18
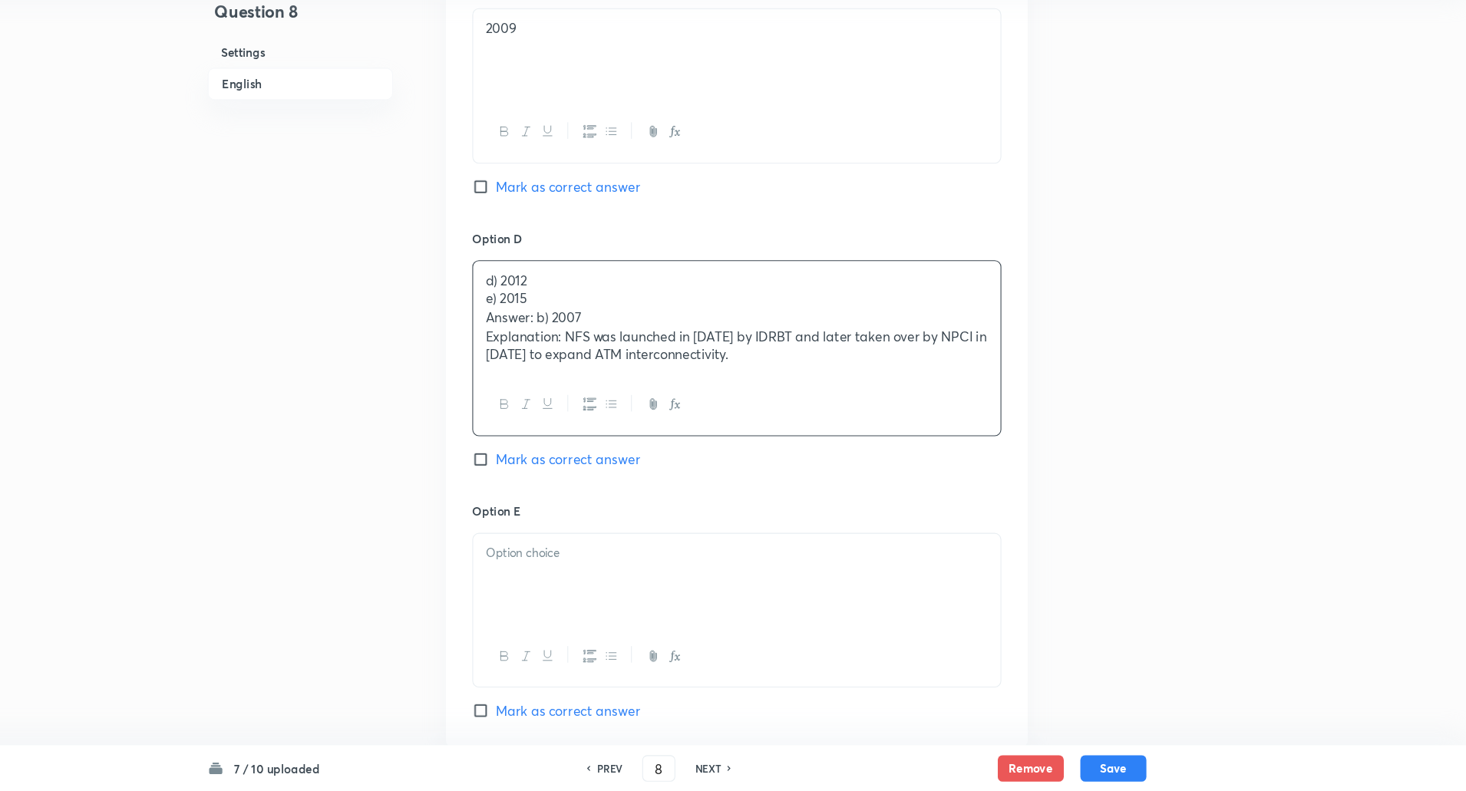
click at [550, 333] on div "d) 2012 e) 2015 Answer: b) 2007 Explanation: NFS was launched in 2004 by IDRBT …" at bounding box center [788, 351] width 490 height 106
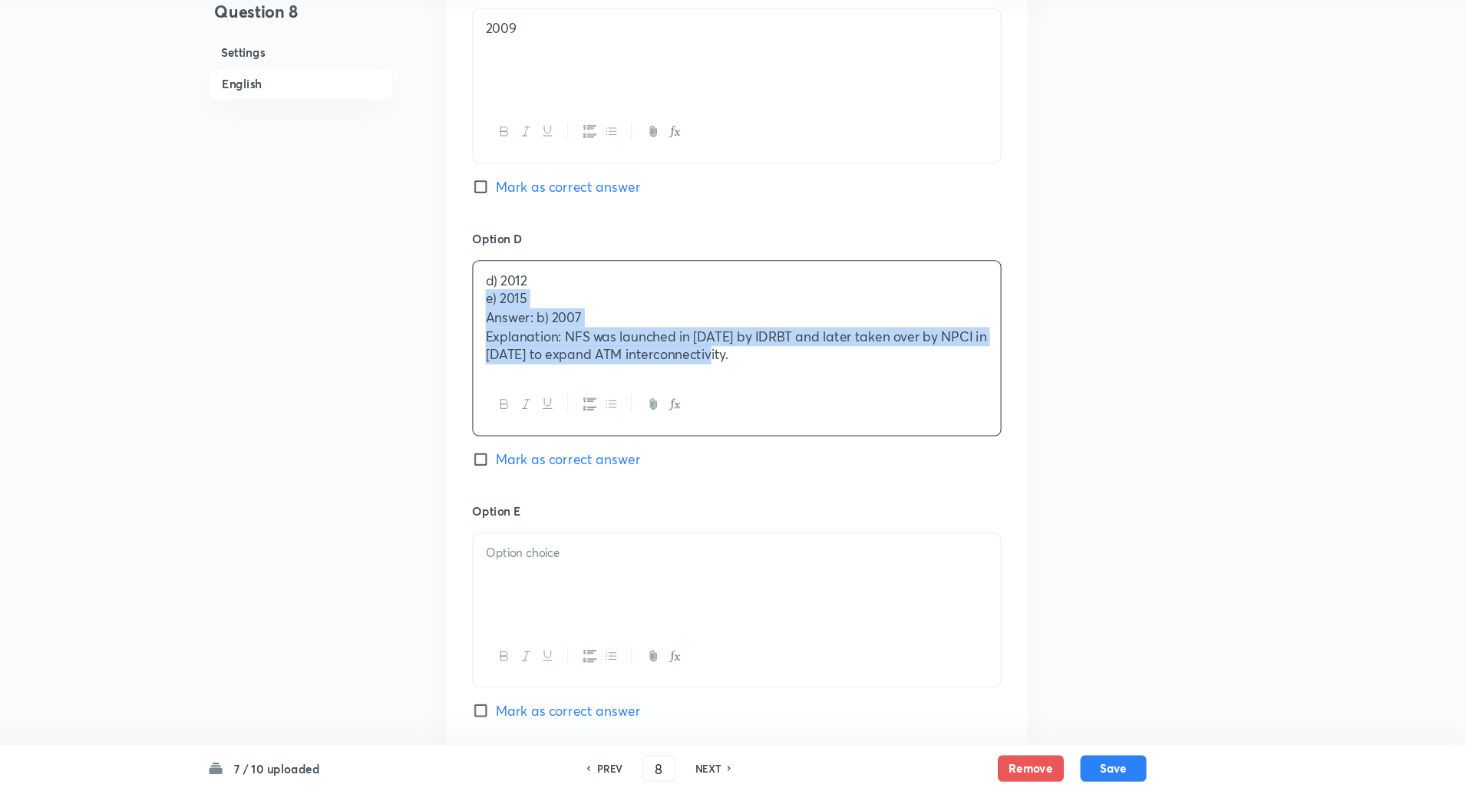
drag, startPoint x: 550, startPoint y: 333, endPoint x: 989, endPoint y: 392, distance: 442.9
click at [989, 392] on div "d) 2012 e) 2015 Answer: b) 2007 Explanation: NFS was launched in 2004 by IDRBT …" at bounding box center [788, 351] width 490 height 106
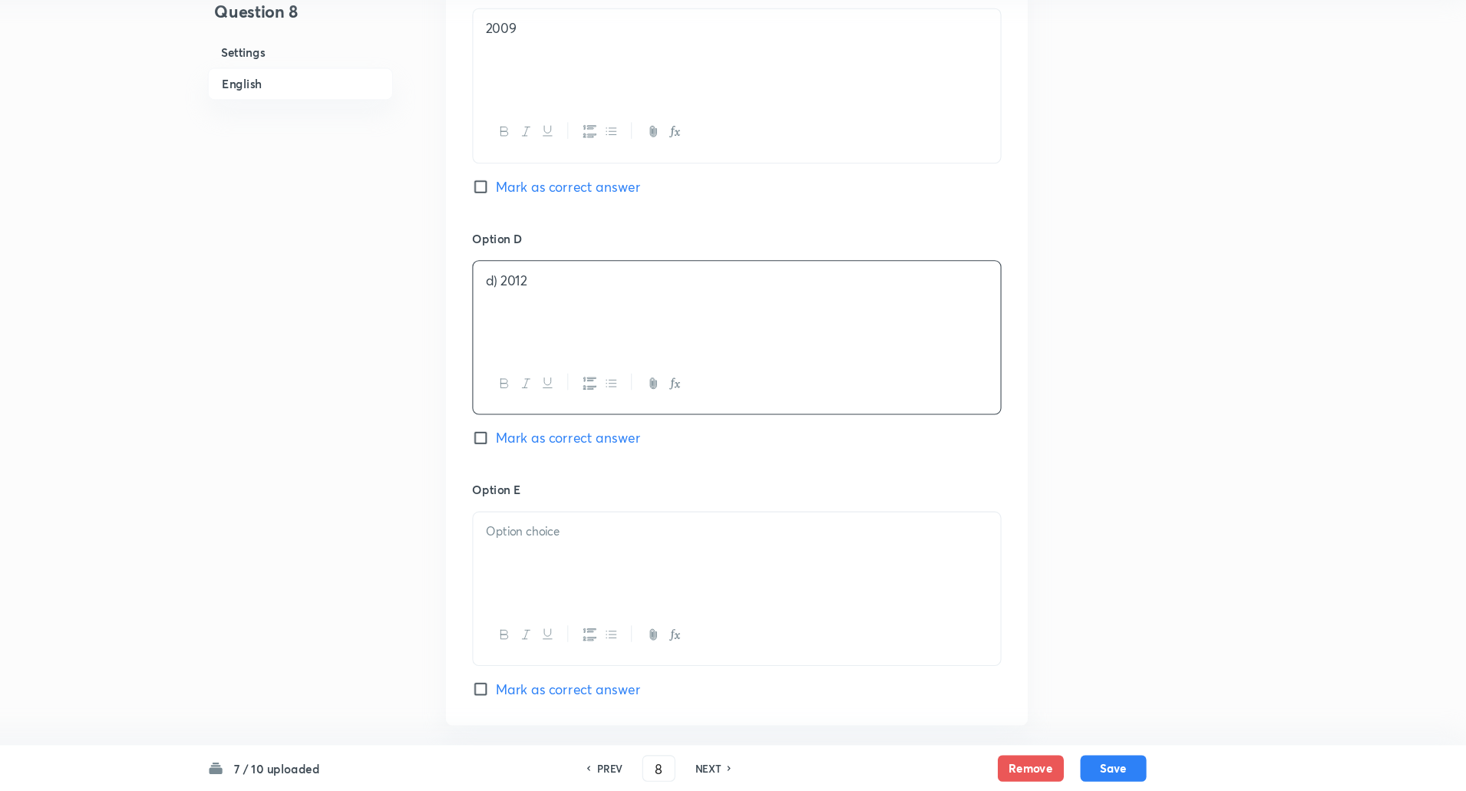
click at [572, 318] on p "d) 2012" at bounding box center [788, 317] width 467 height 18
click at [568, 322] on p "d) 2012" at bounding box center [788, 317] width 467 height 18
click at [608, 541] on p at bounding box center [788, 550] width 467 height 18
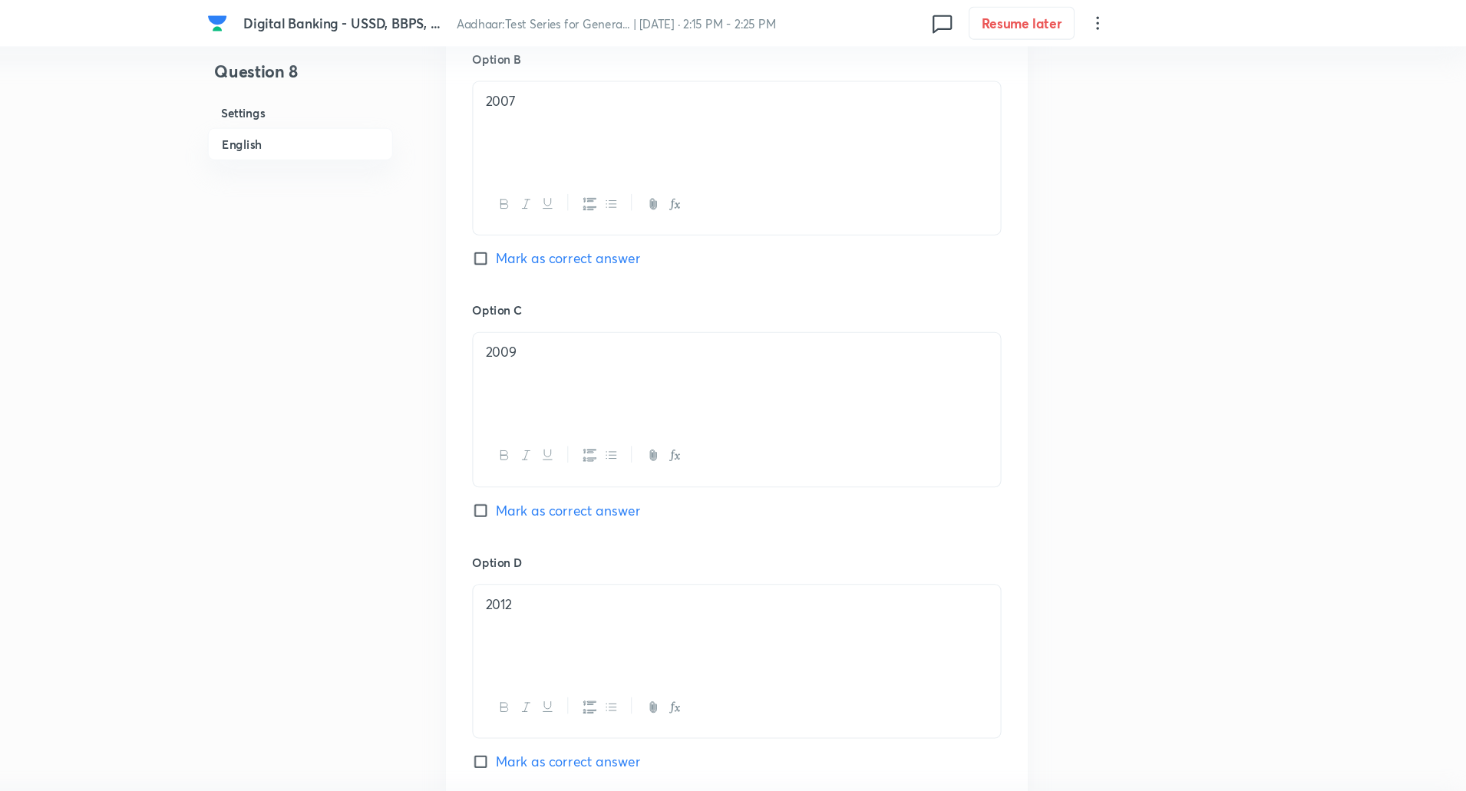
scroll to position [941, 0]
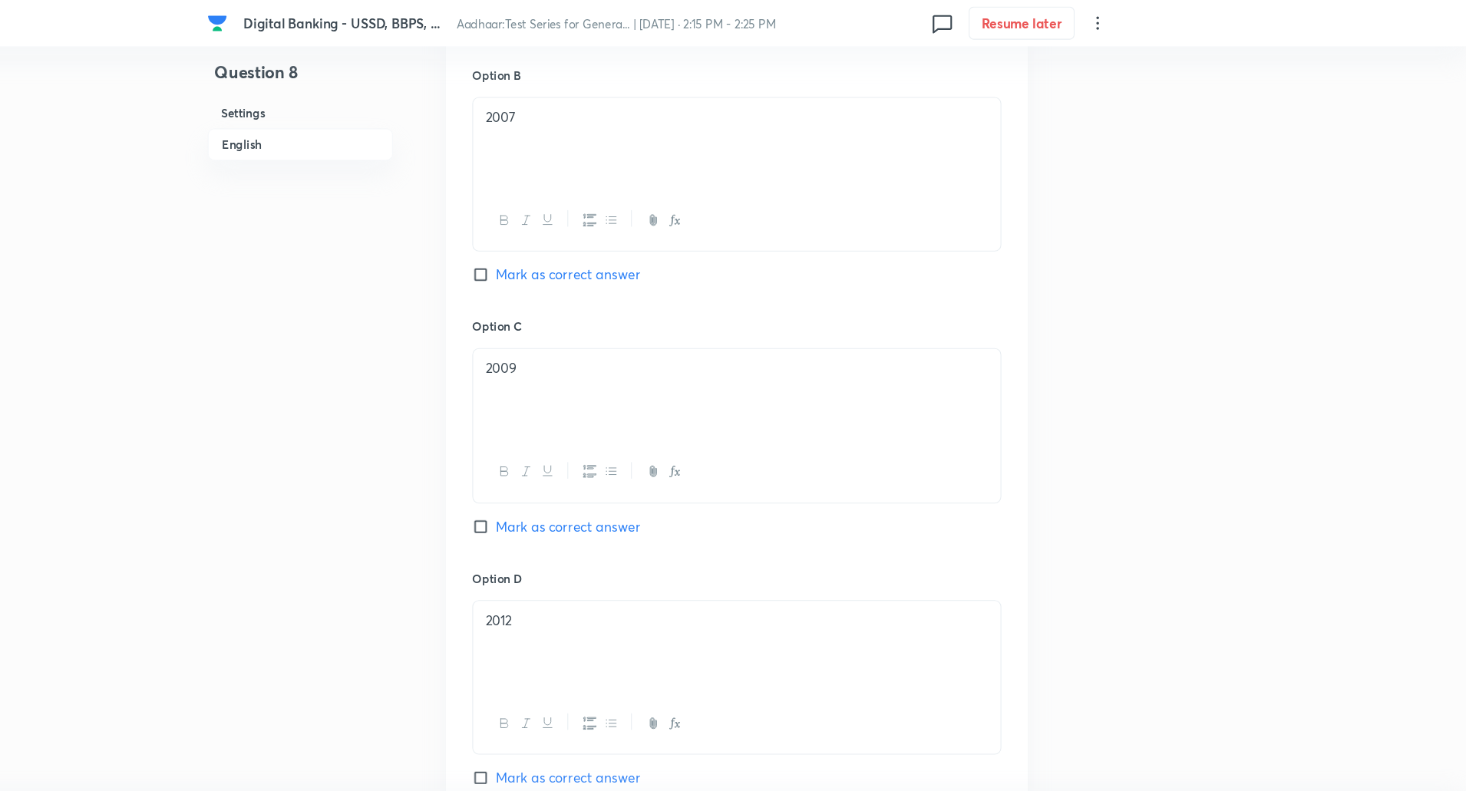
click at [552, 252] on input "Mark as correct answer" at bounding box center [552, 254] width 21 height 15
checkbox input "true"
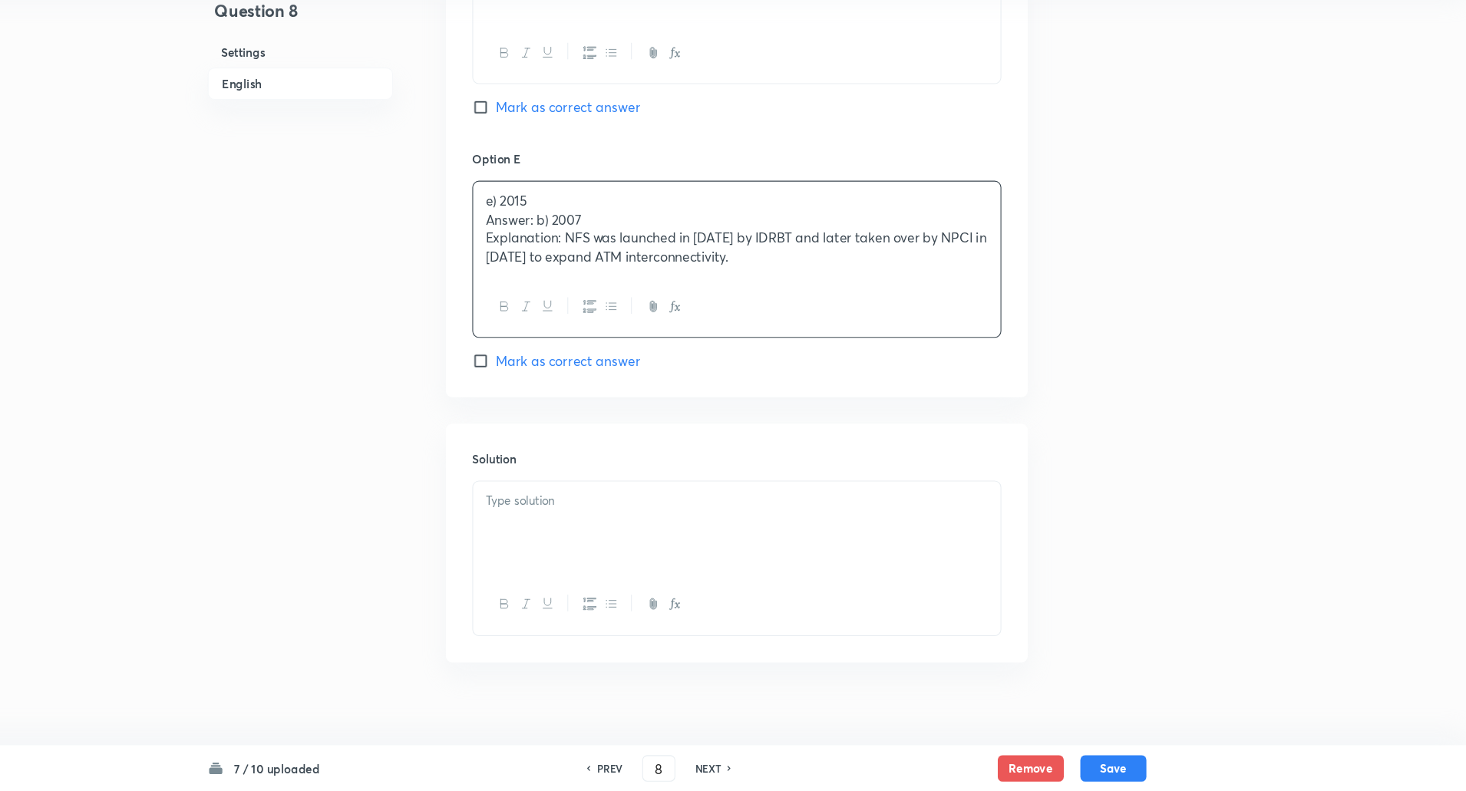
scroll to position [1523, 0]
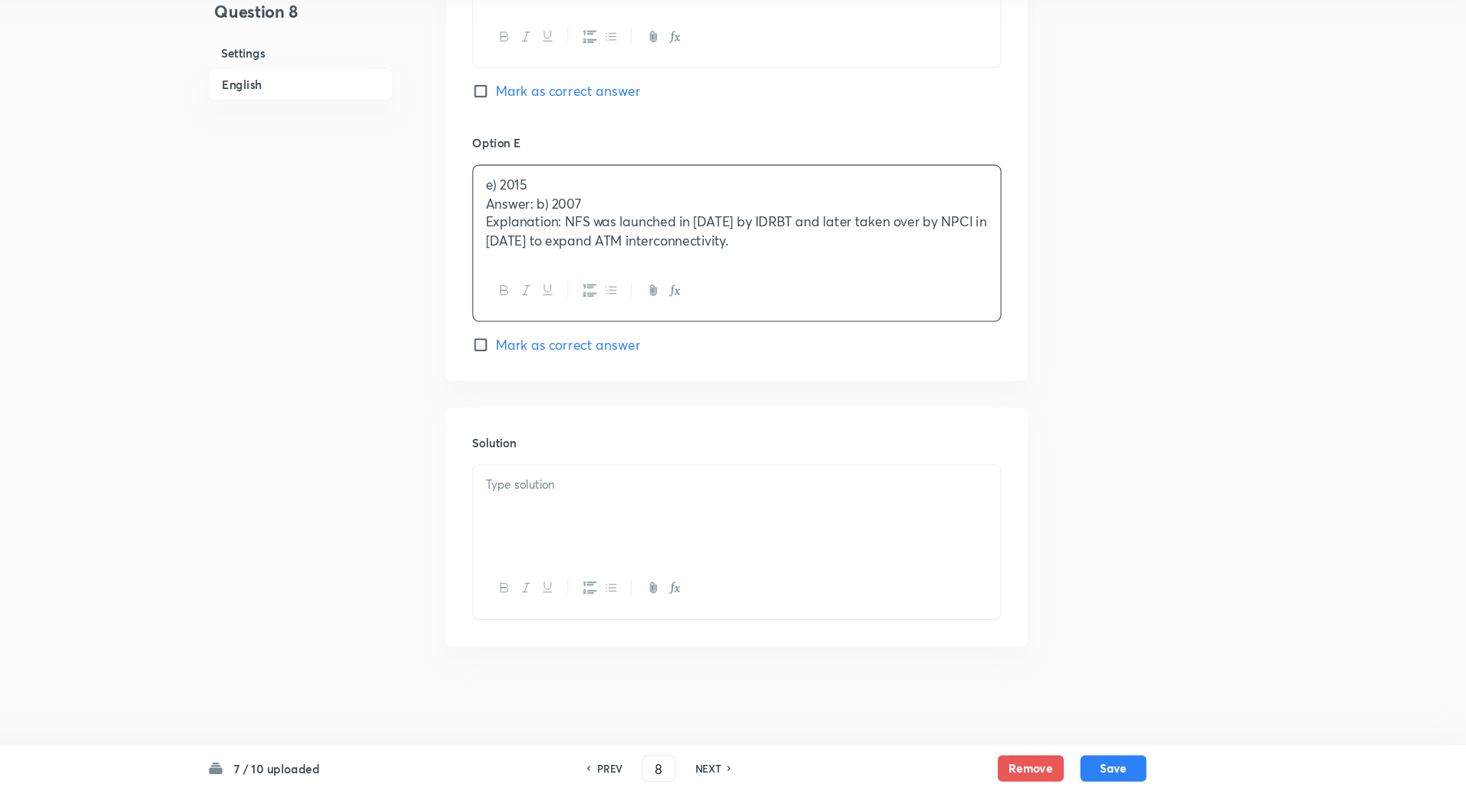
click at [555, 241] on p "Answer: b) 2007" at bounding box center [788, 245] width 467 height 18
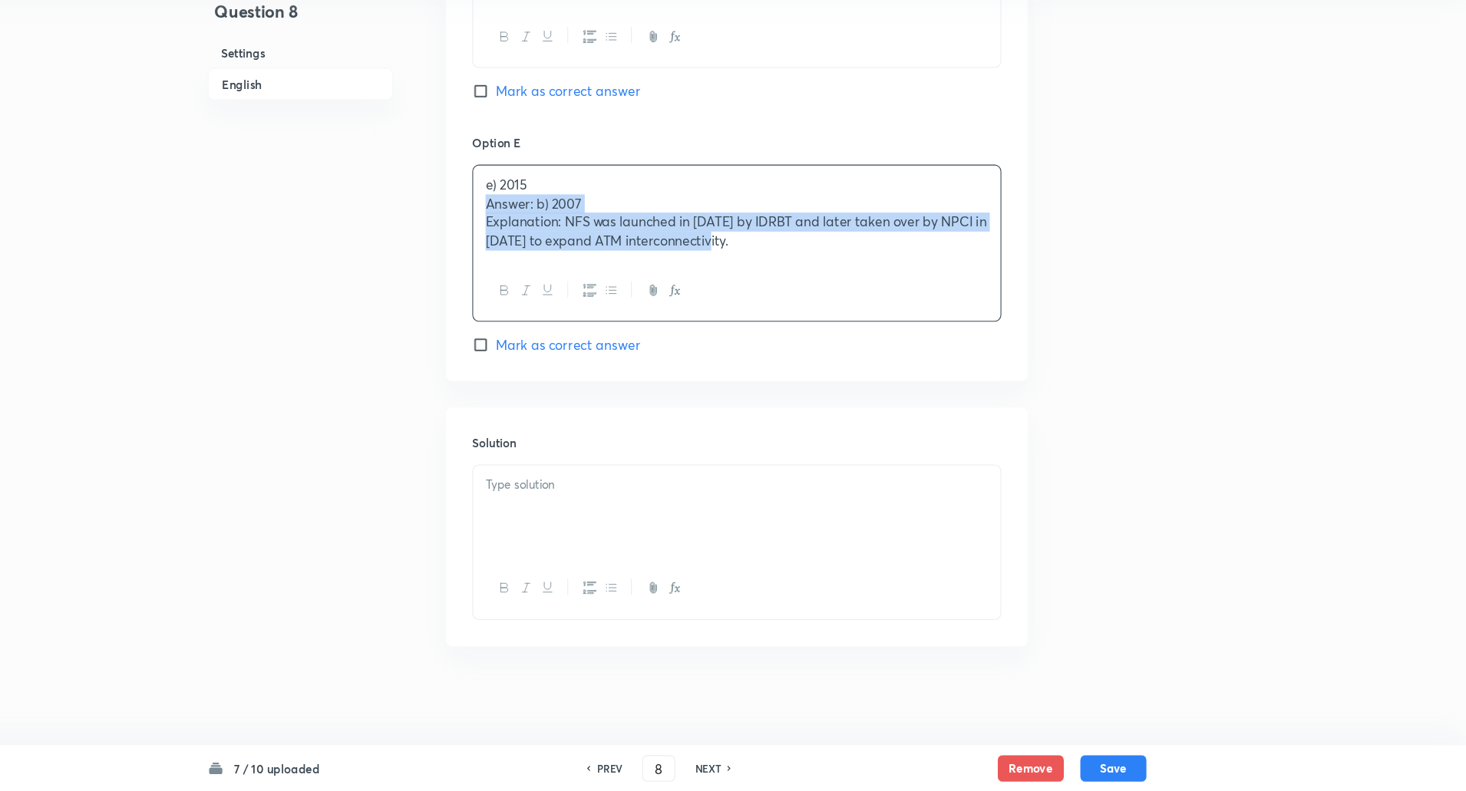
drag, startPoint x: 555, startPoint y: 241, endPoint x: 1001, endPoint y: 313, distance: 452.4
click at [1001, 313] on div "e) 2015 Answer: b) 2007 Explanation: NFS was launched in 2004 by IDRBT and late…" at bounding box center [787, 282] width 491 height 146
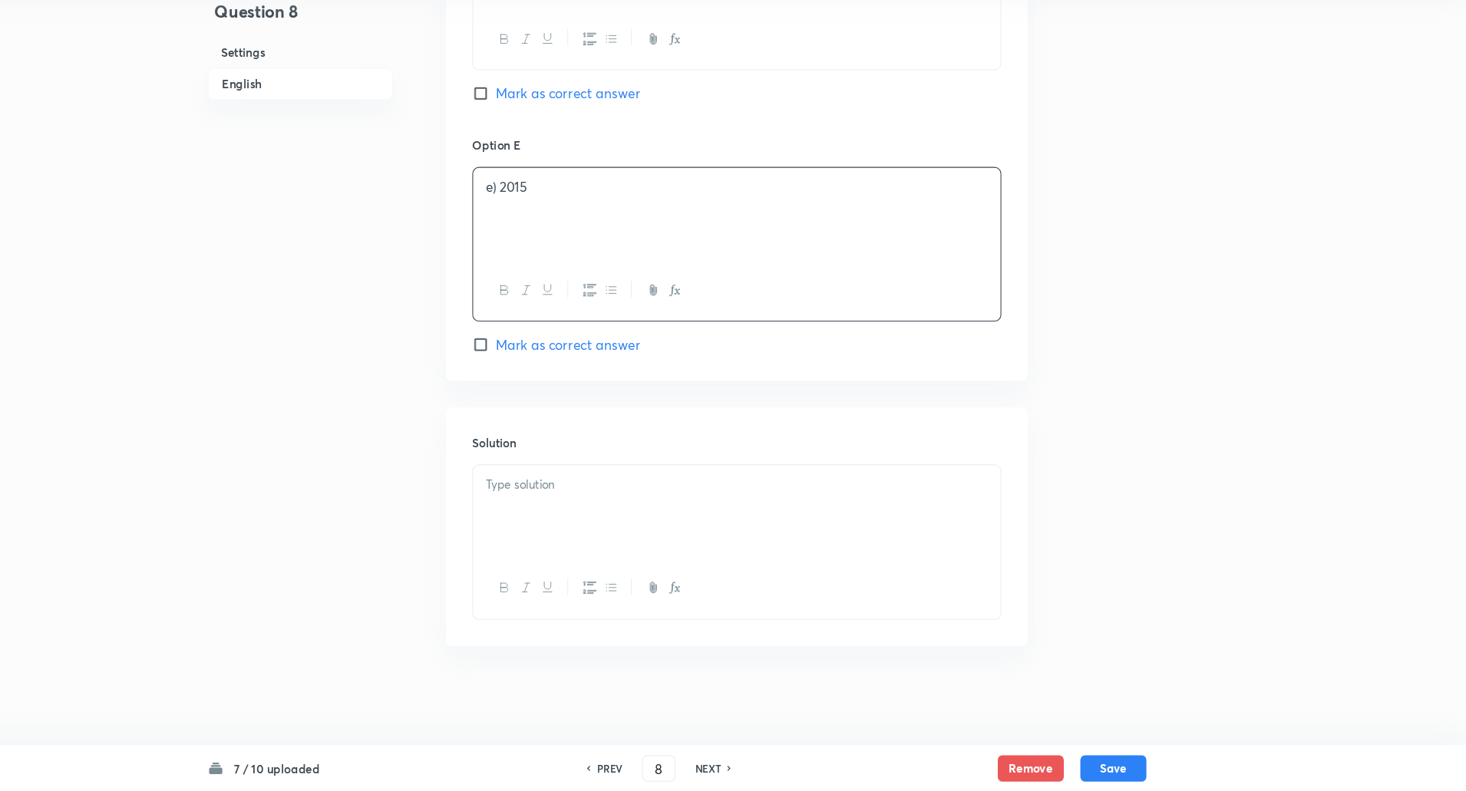
click at [572, 232] on p "e) 2015" at bounding box center [788, 230] width 467 height 18
click at [566, 231] on p "e) 2015" at bounding box center [788, 230] width 467 height 18
click at [603, 508] on p at bounding box center [788, 506] width 467 height 18
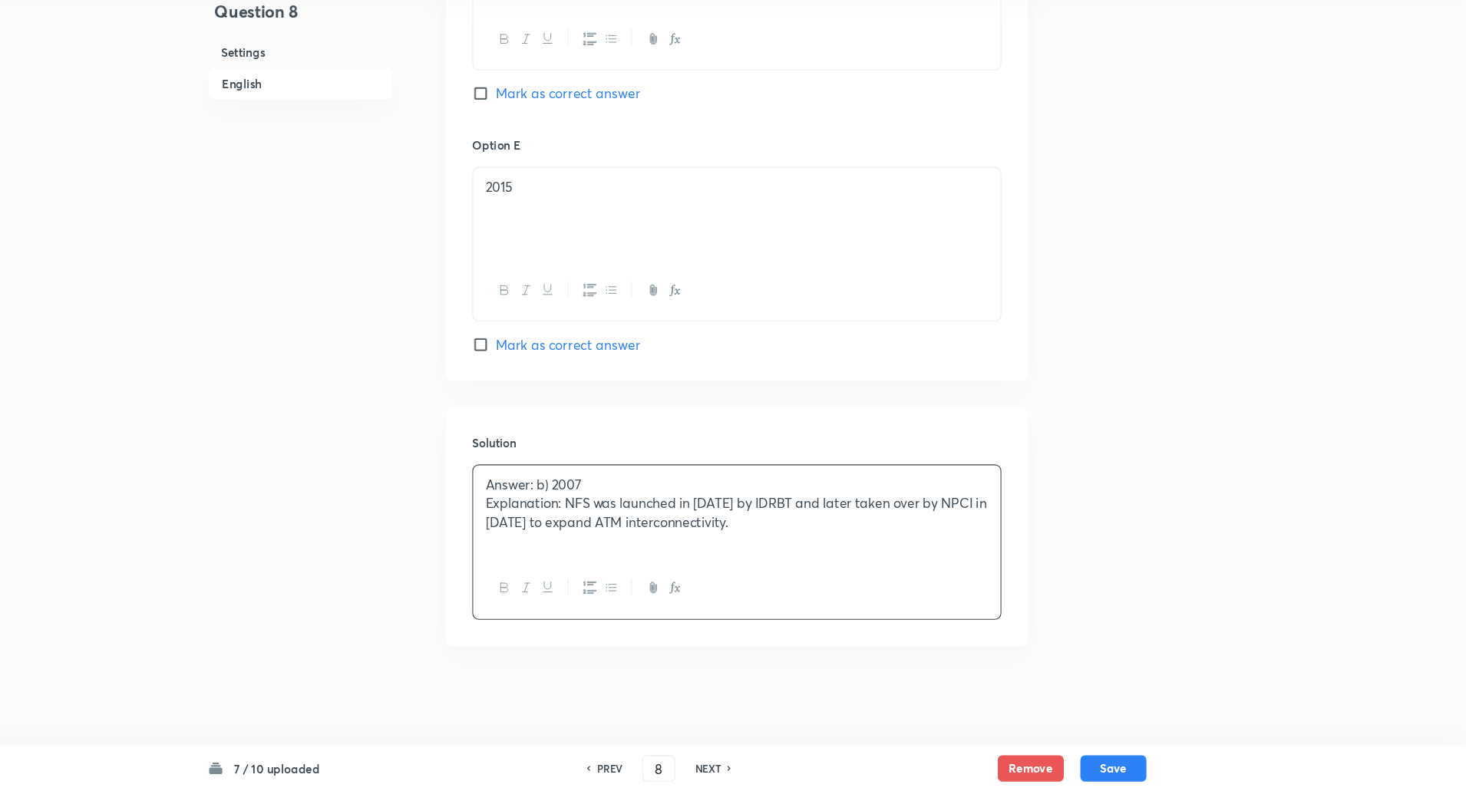
click at [552, 500] on div "Answer: b) 2007 Explanation: NFS was launched in 2004 by IDRBT and later taken …" at bounding box center [788, 531] width 490 height 86
drag, startPoint x: 552, startPoint y: 500, endPoint x: 625, endPoint y: 526, distance: 77.4
click at [625, 526] on div "Answer: b) 2007 Explanation: NFS was launched in 2004 by IDRBT and later taken …" at bounding box center [788, 531] width 490 height 86
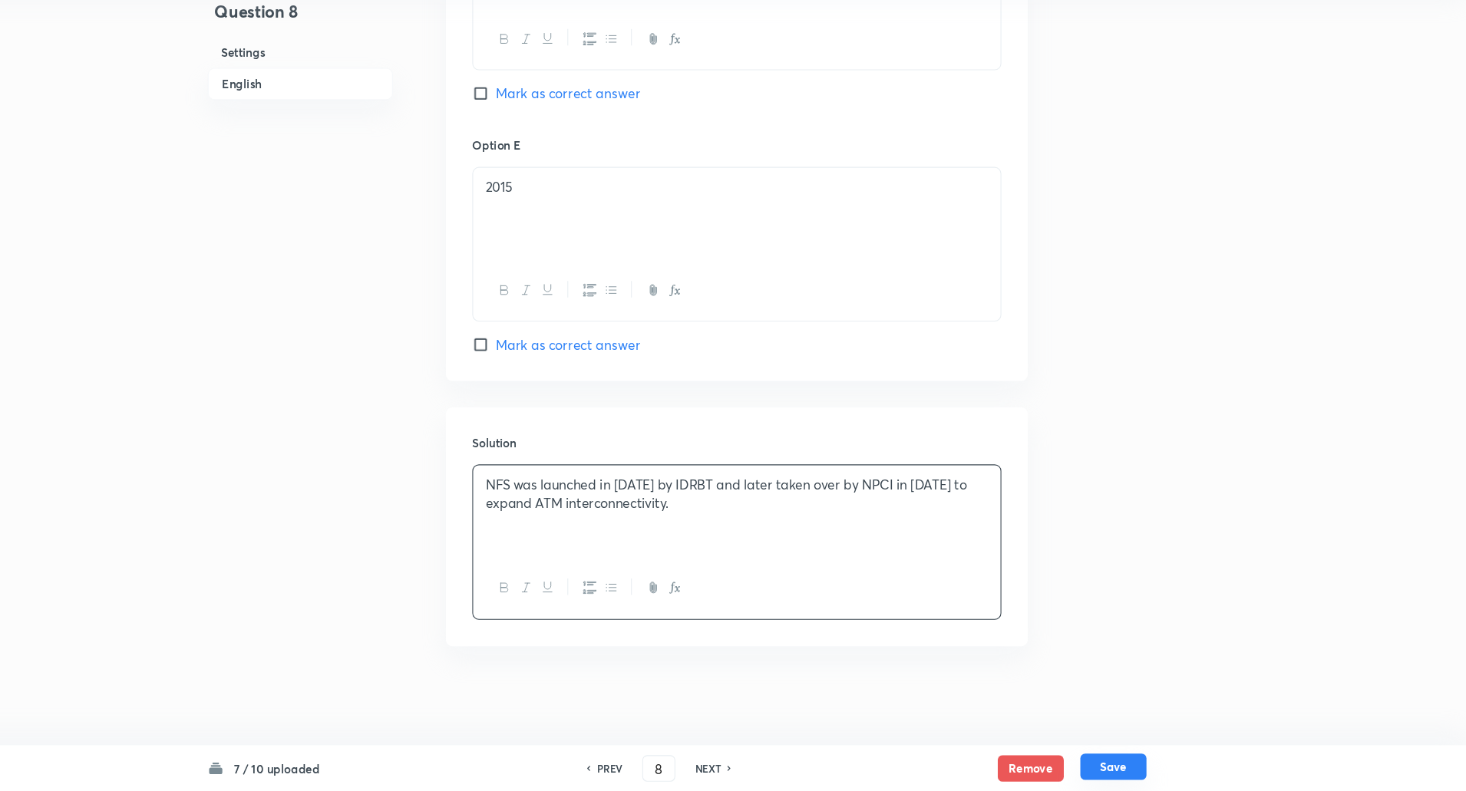
click at [1151, 760] on button "Save" at bounding box center [1137, 768] width 61 height 25
type input "9"
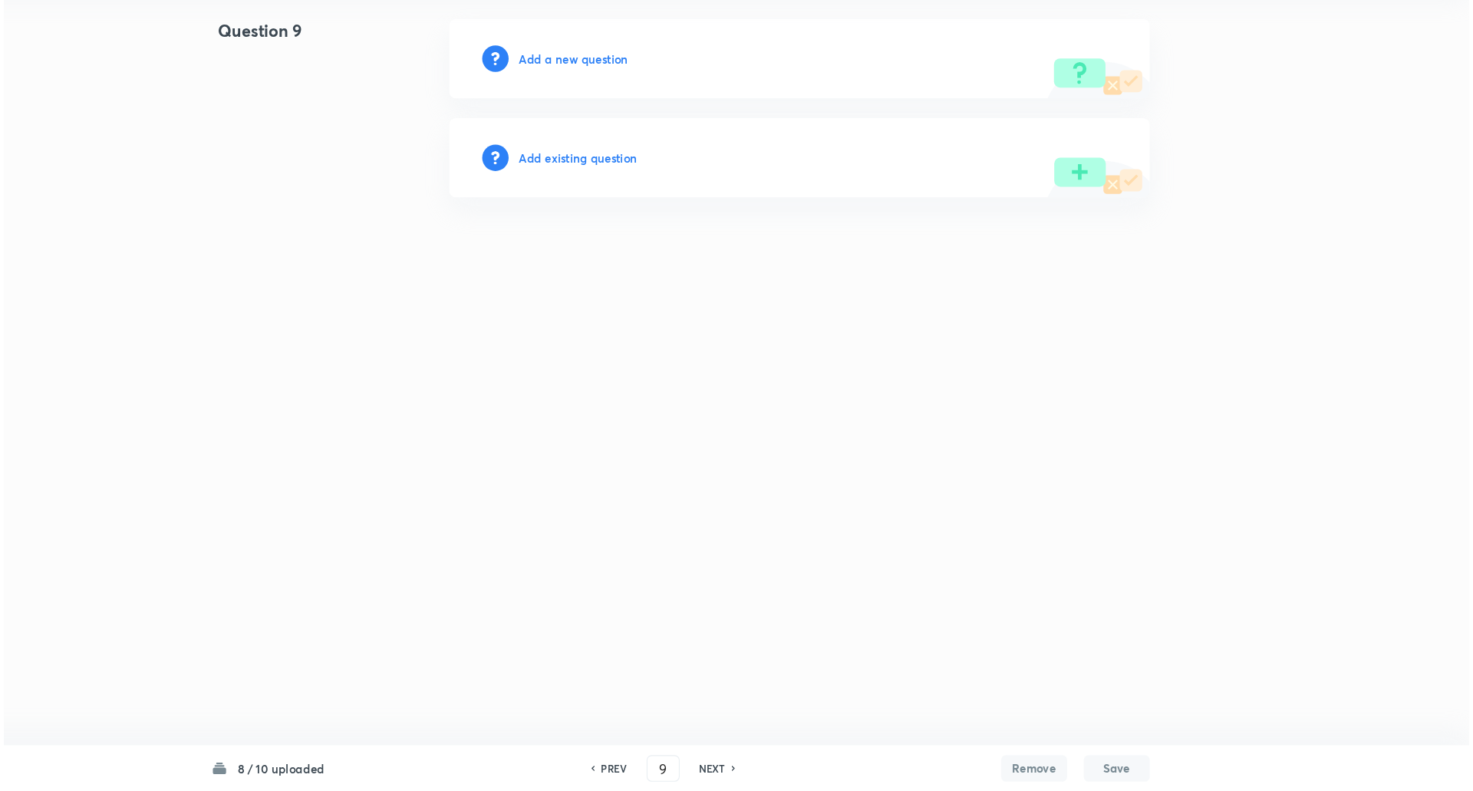
scroll to position [0, 0]
click at [632, 114] on h6 "Add a new question" at bounding box center [636, 111] width 101 height 16
click at [632, 114] on h6 "Choose a question type" at bounding box center [645, 111] width 118 height 16
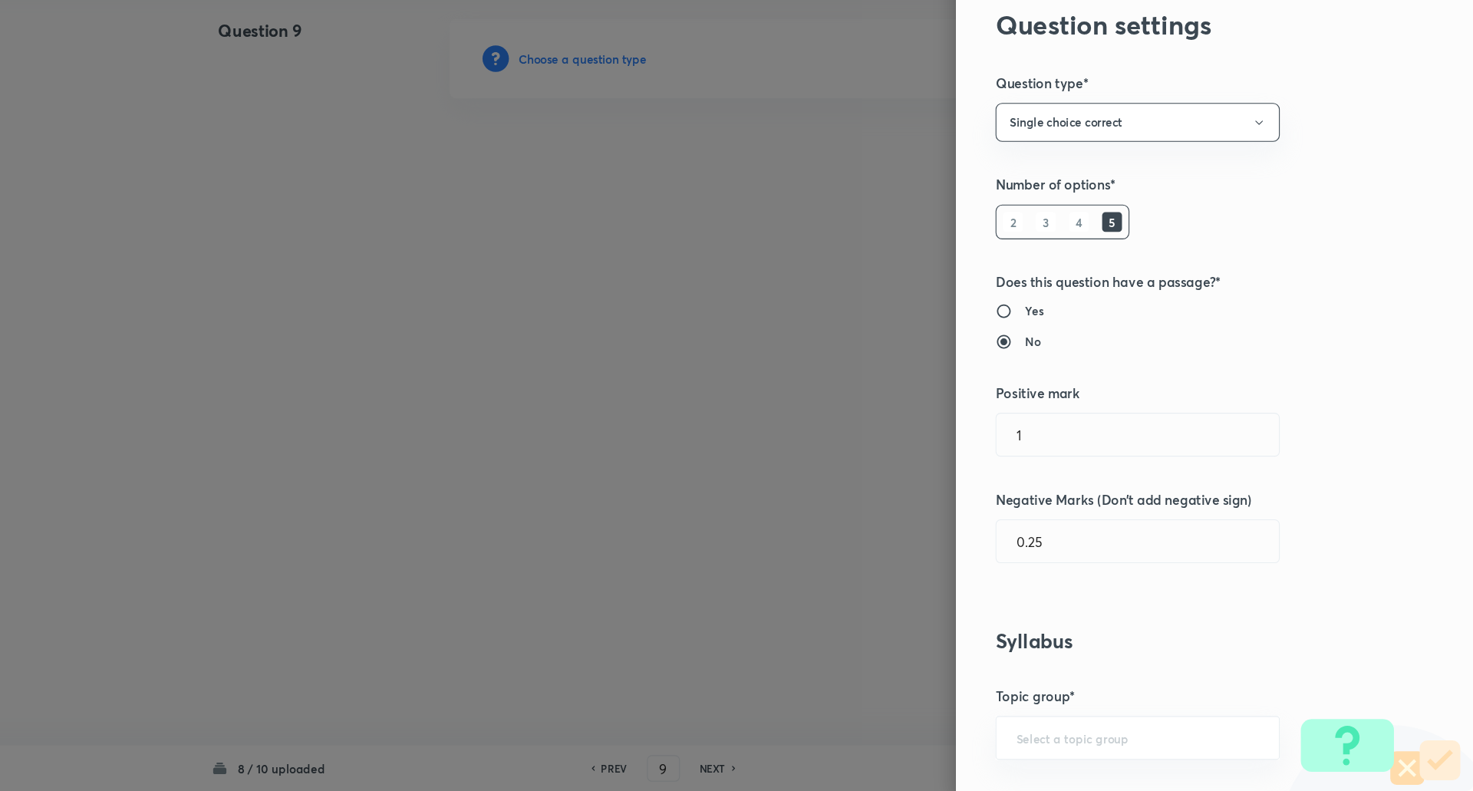
click at [632, 114] on div at bounding box center [736, 395] width 1473 height 791
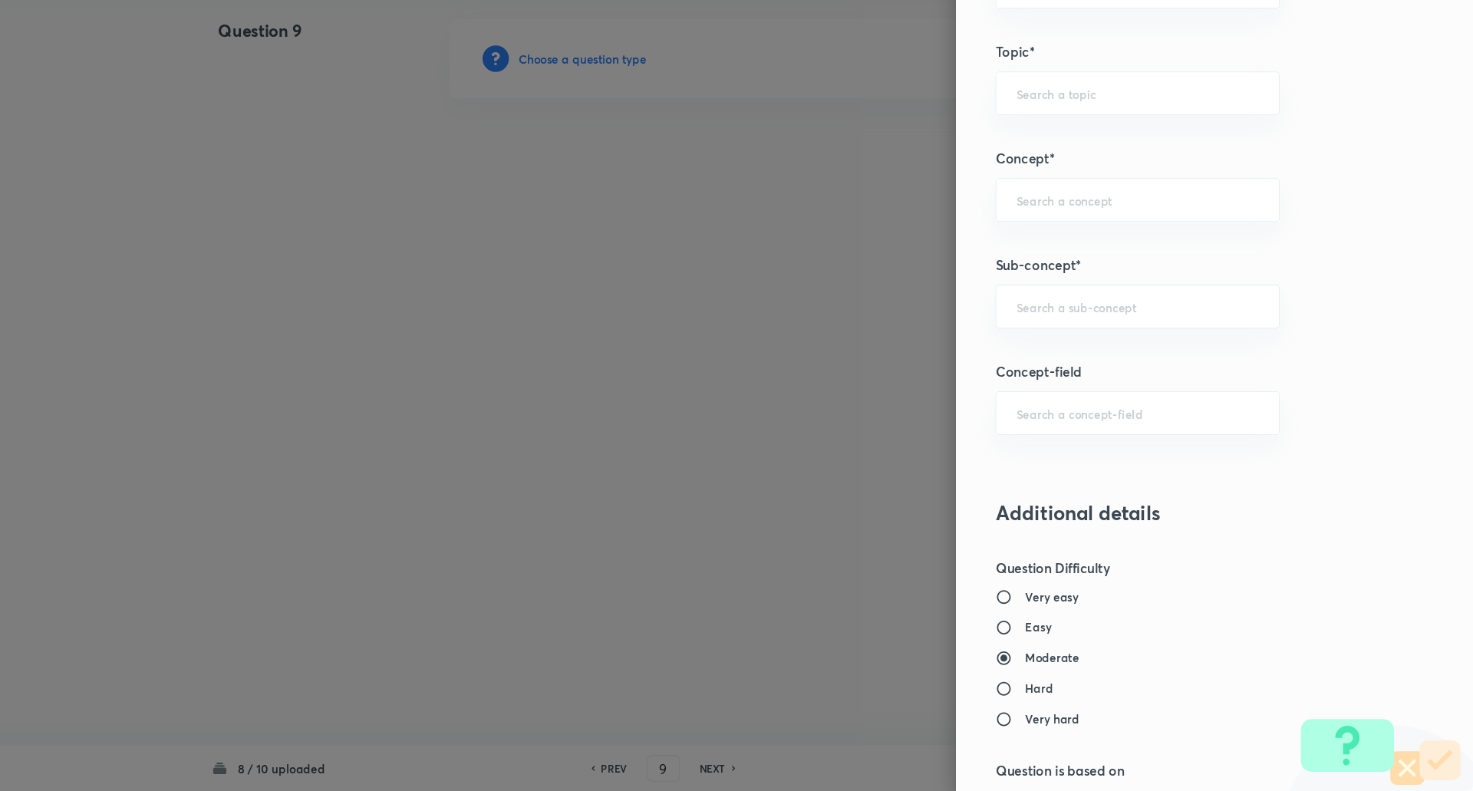
scroll to position [704, 0]
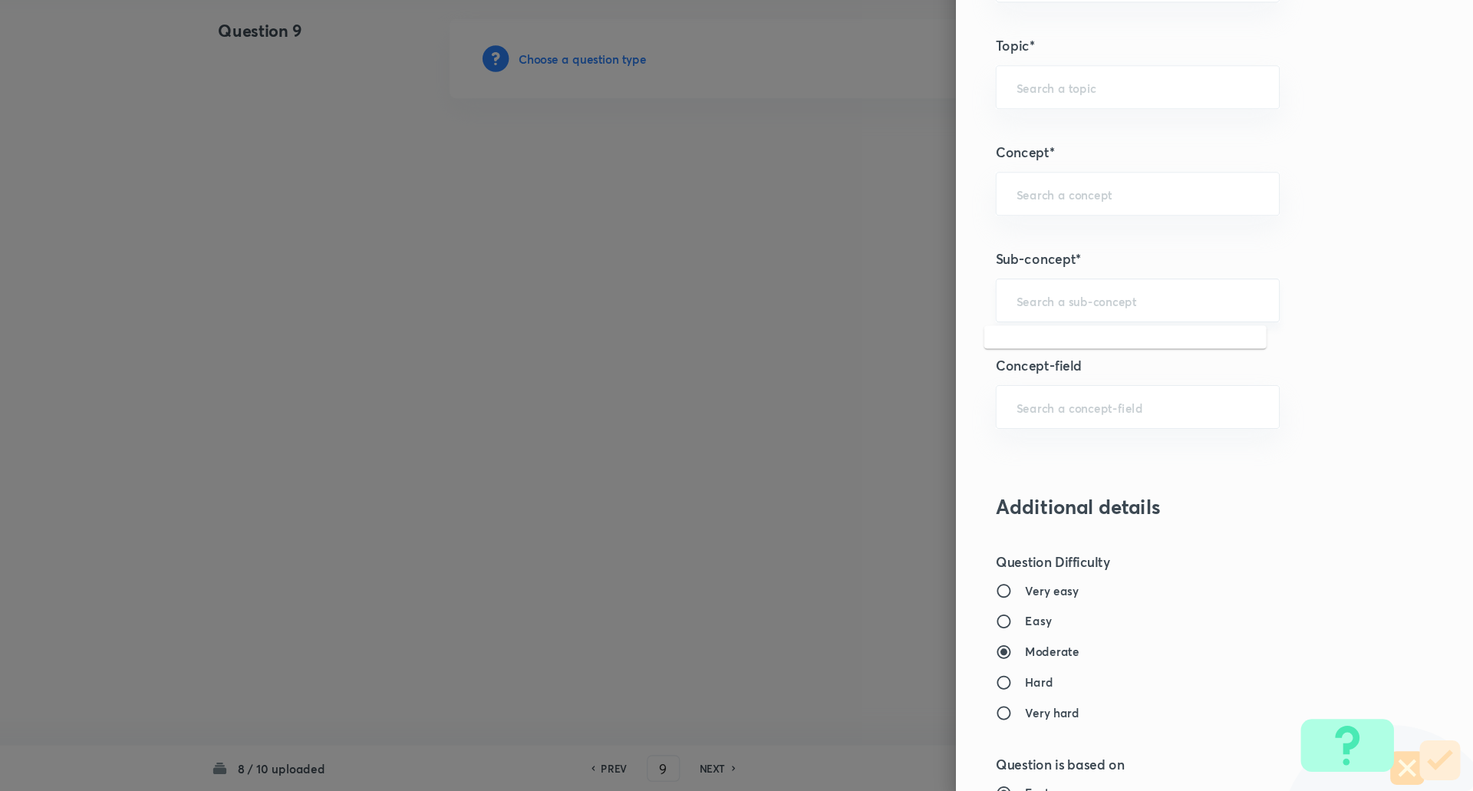
click at [1139, 335] on input "text" at bounding box center [1161, 335] width 226 height 15
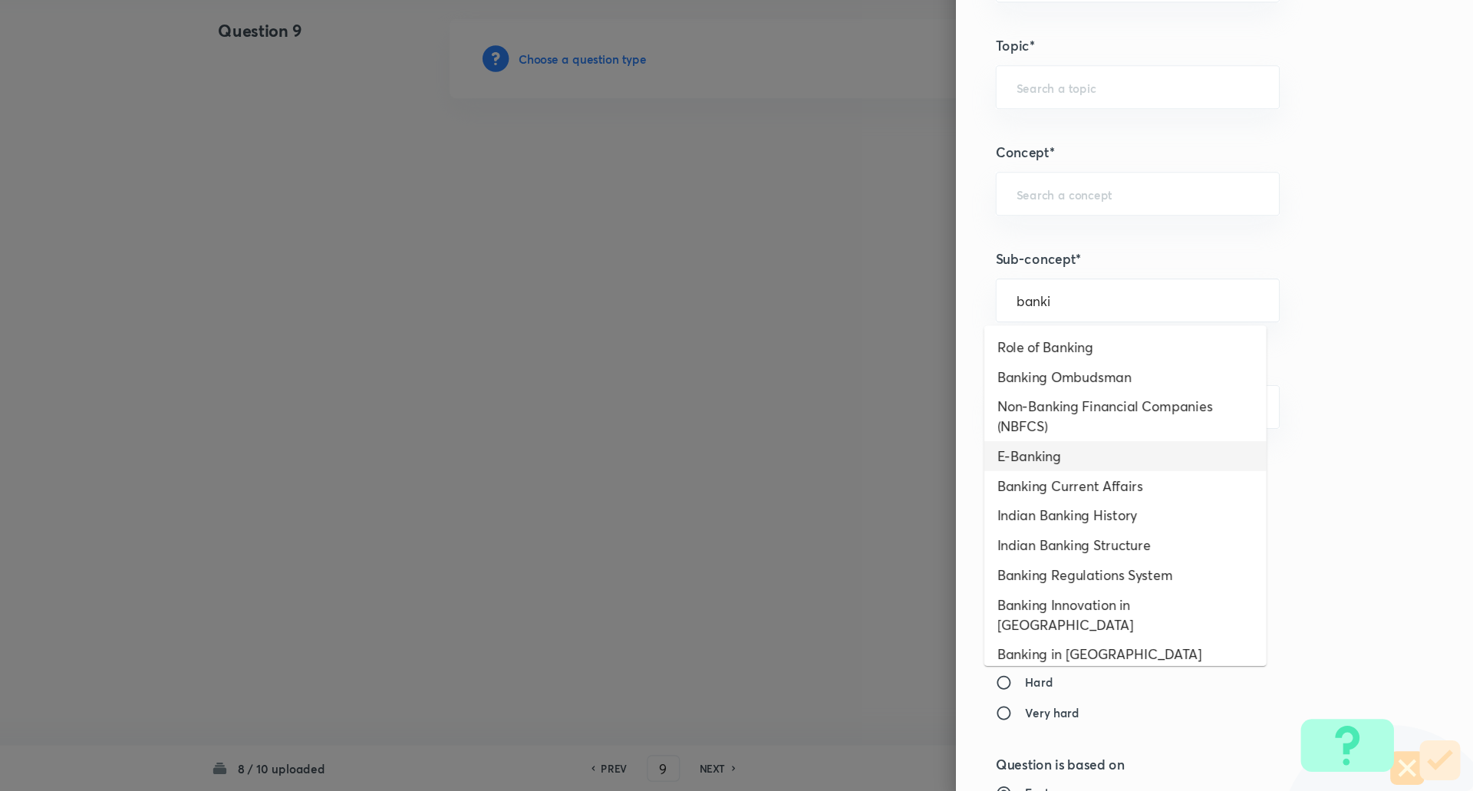
click at [1076, 484] on li "E-Banking" at bounding box center [1149, 480] width 262 height 28
type input "E-Banking"
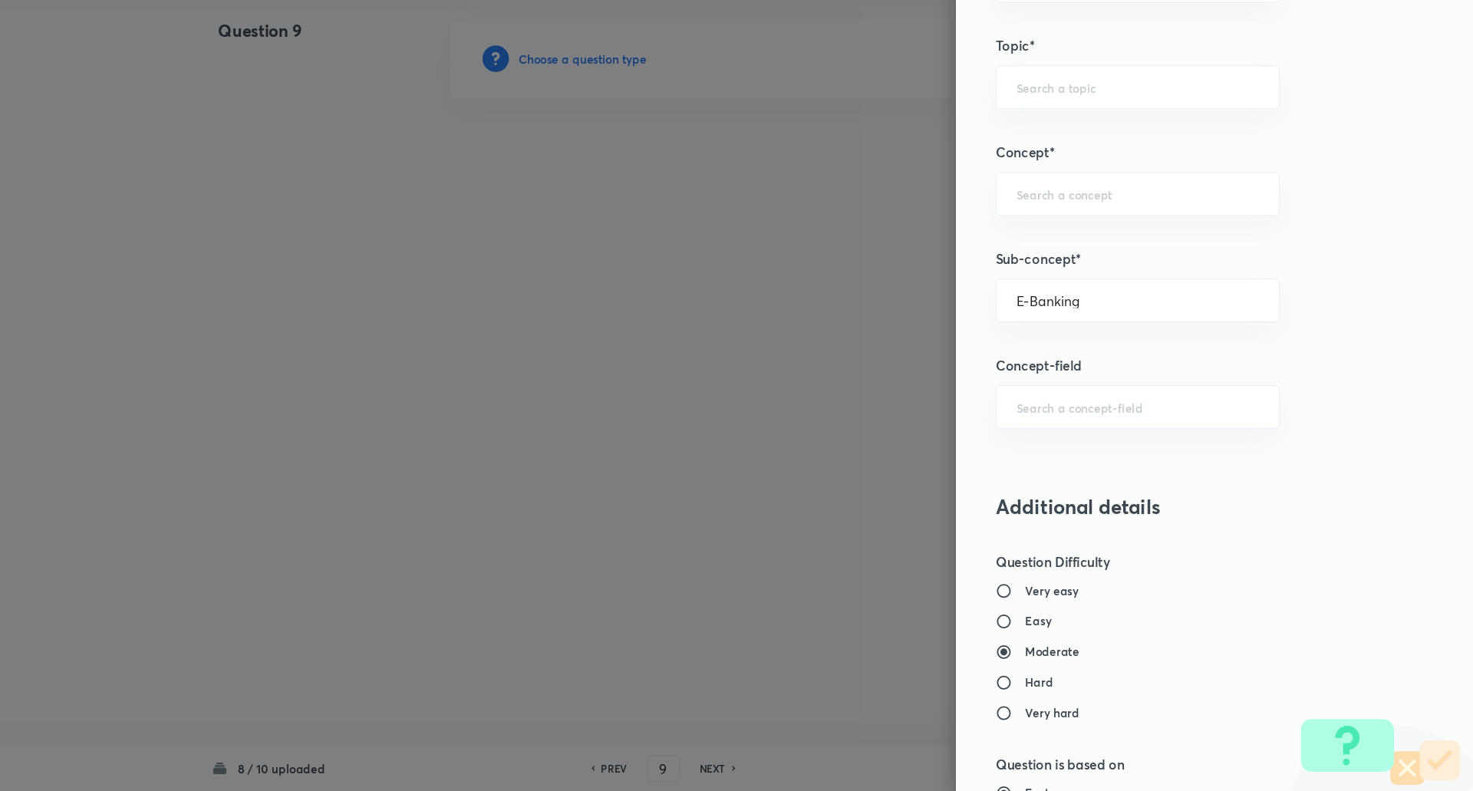
type input "Awareness"
type input "Banking Awareness"
type input "Financial Awareness"
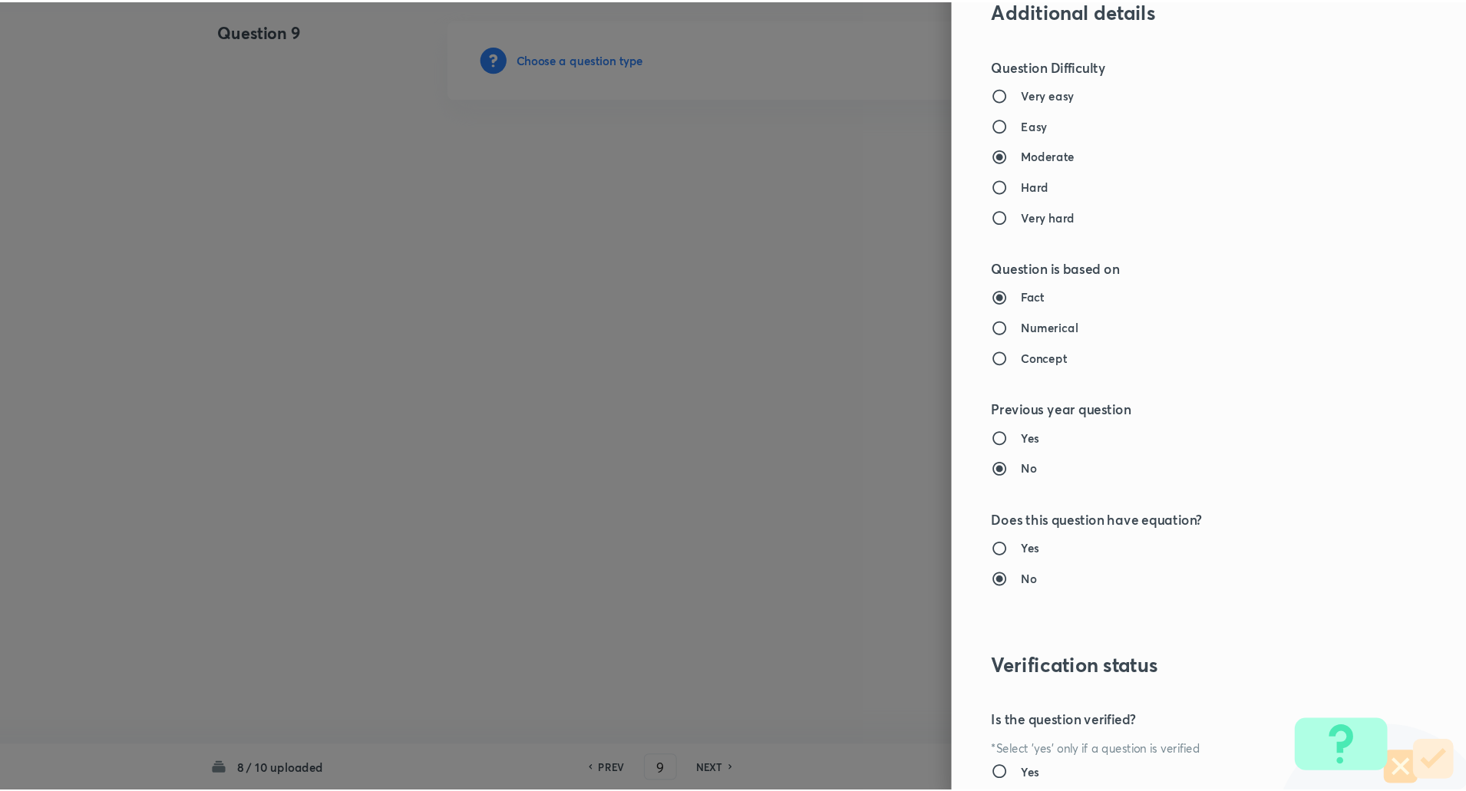
scroll to position [1301, 0]
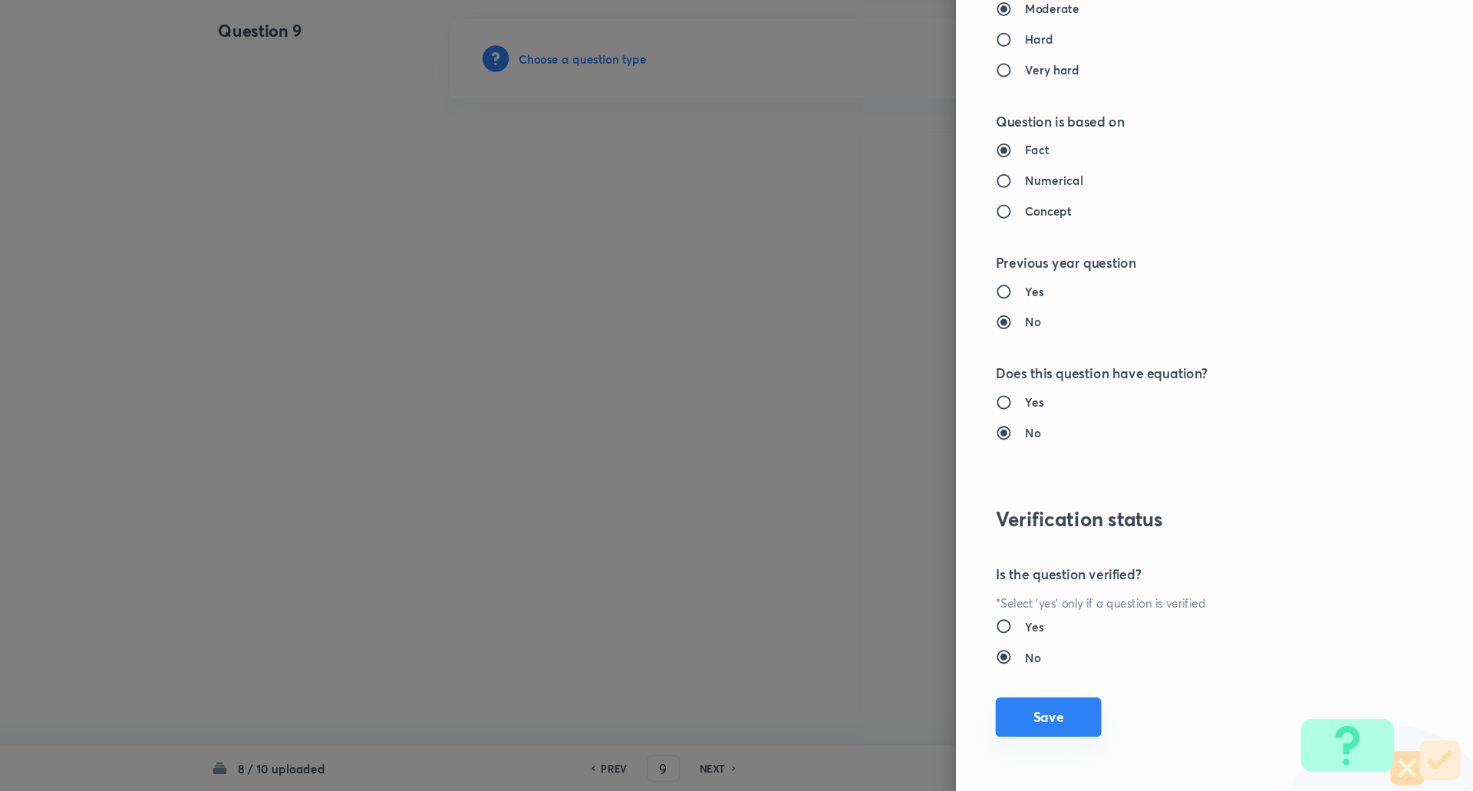
click at [1070, 707] on button "Save" at bounding box center [1078, 722] width 98 height 37
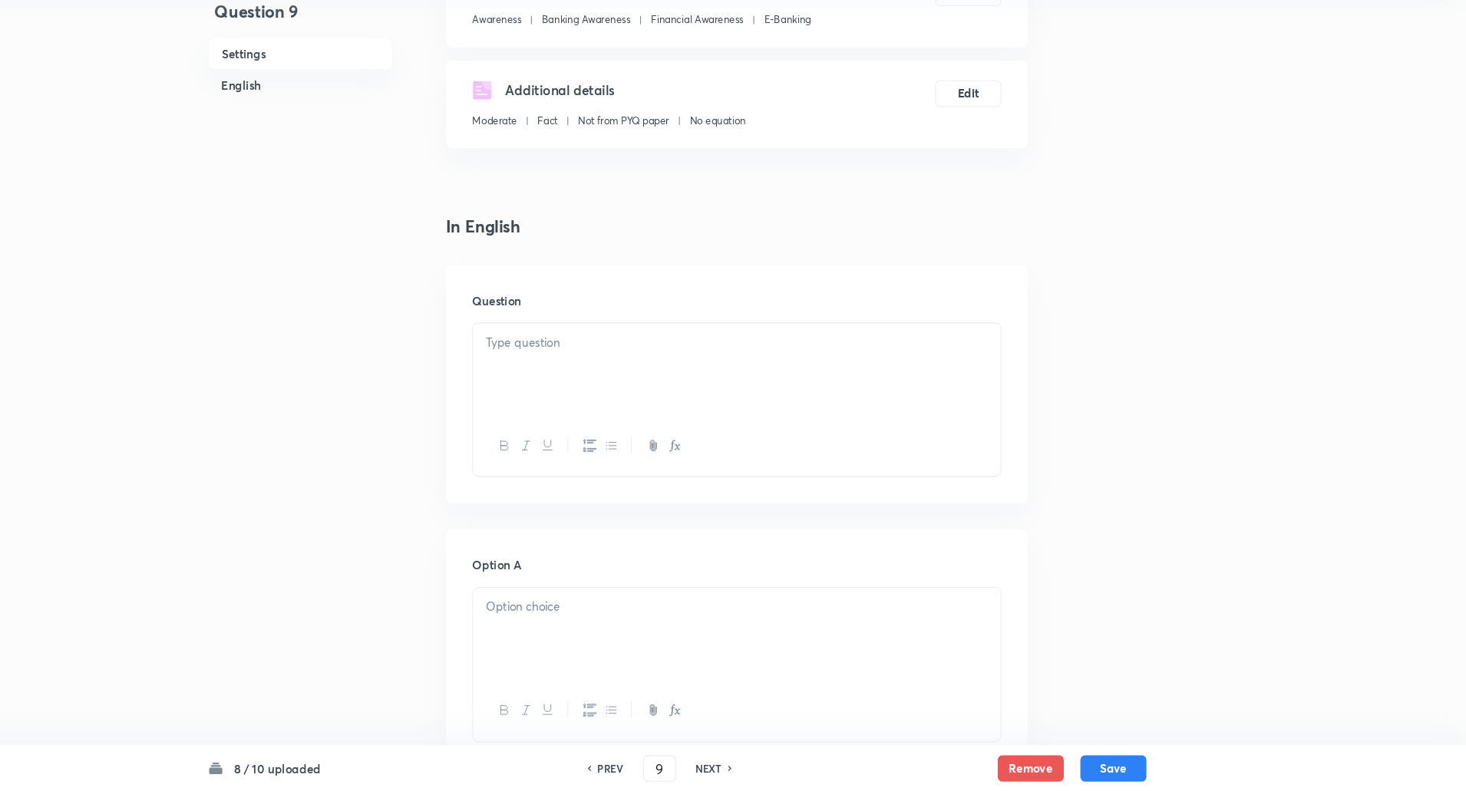
scroll to position [197, 0]
click at [731, 401] on div at bounding box center [788, 398] width 490 height 86
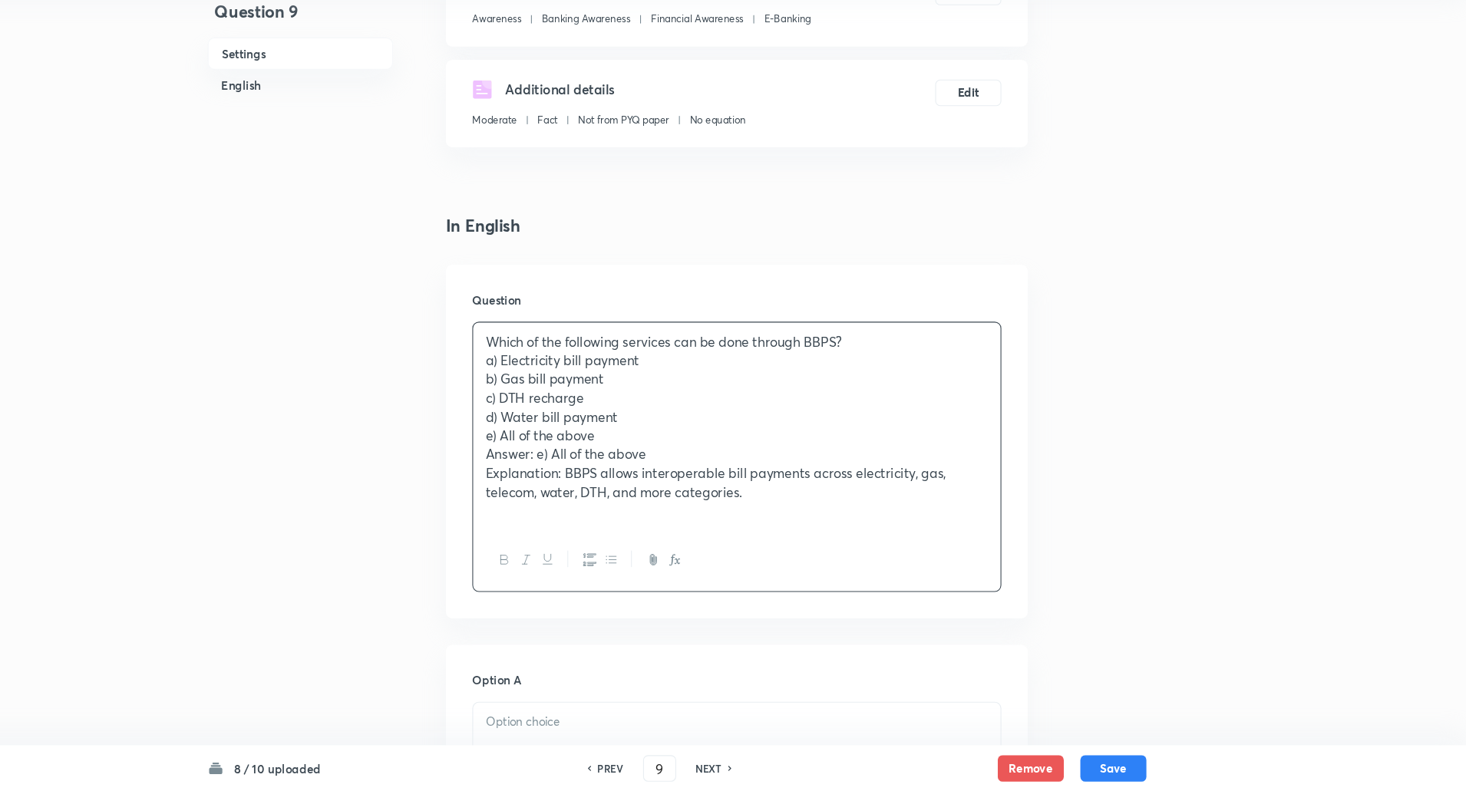
click at [939, 368] on p "Which of the following services can be done through BBPS?" at bounding box center [788, 373] width 467 height 18
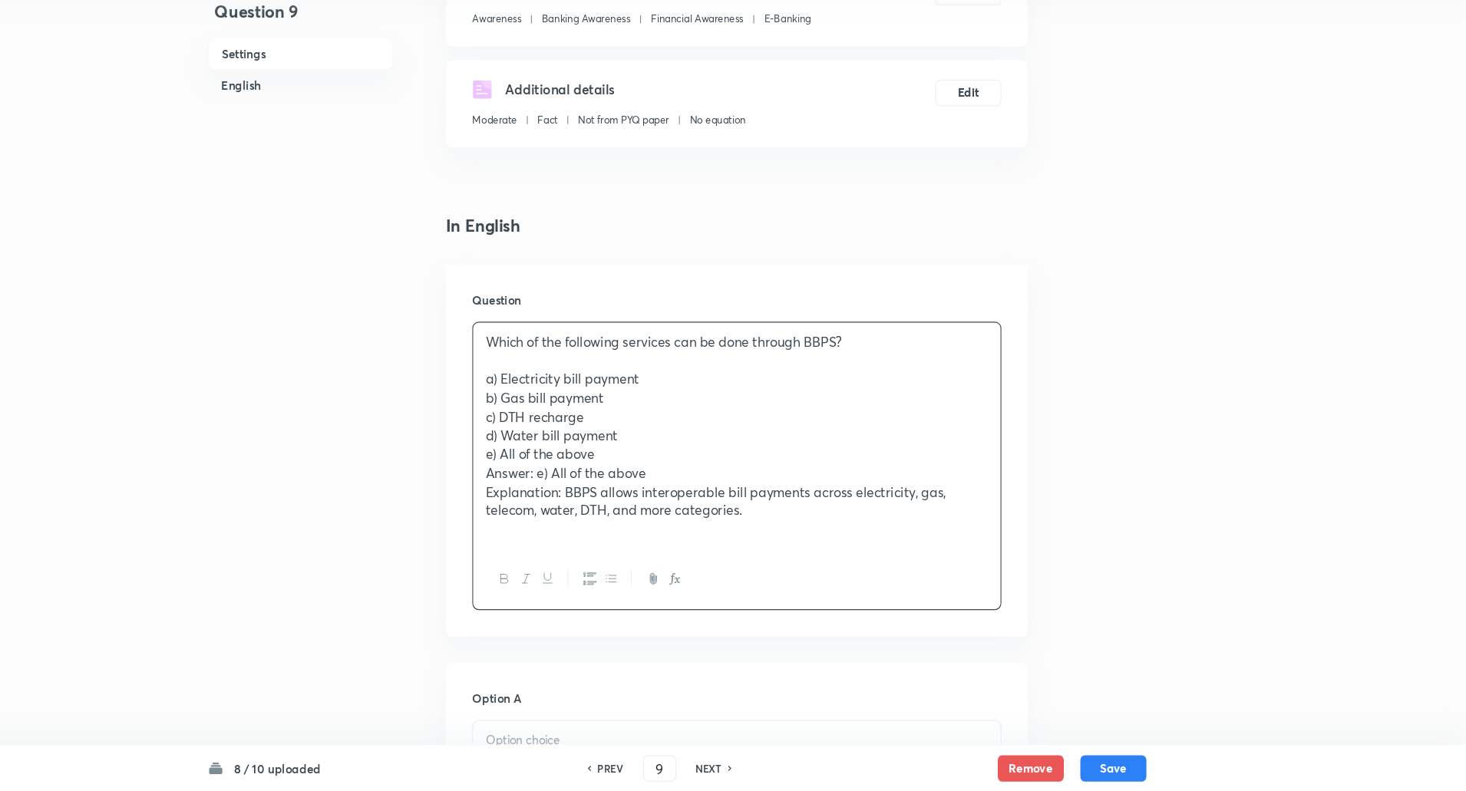
click at [552, 408] on div "Which of the following services can be done through BBPS? a) Electricity bill p…" at bounding box center [788, 460] width 490 height 210
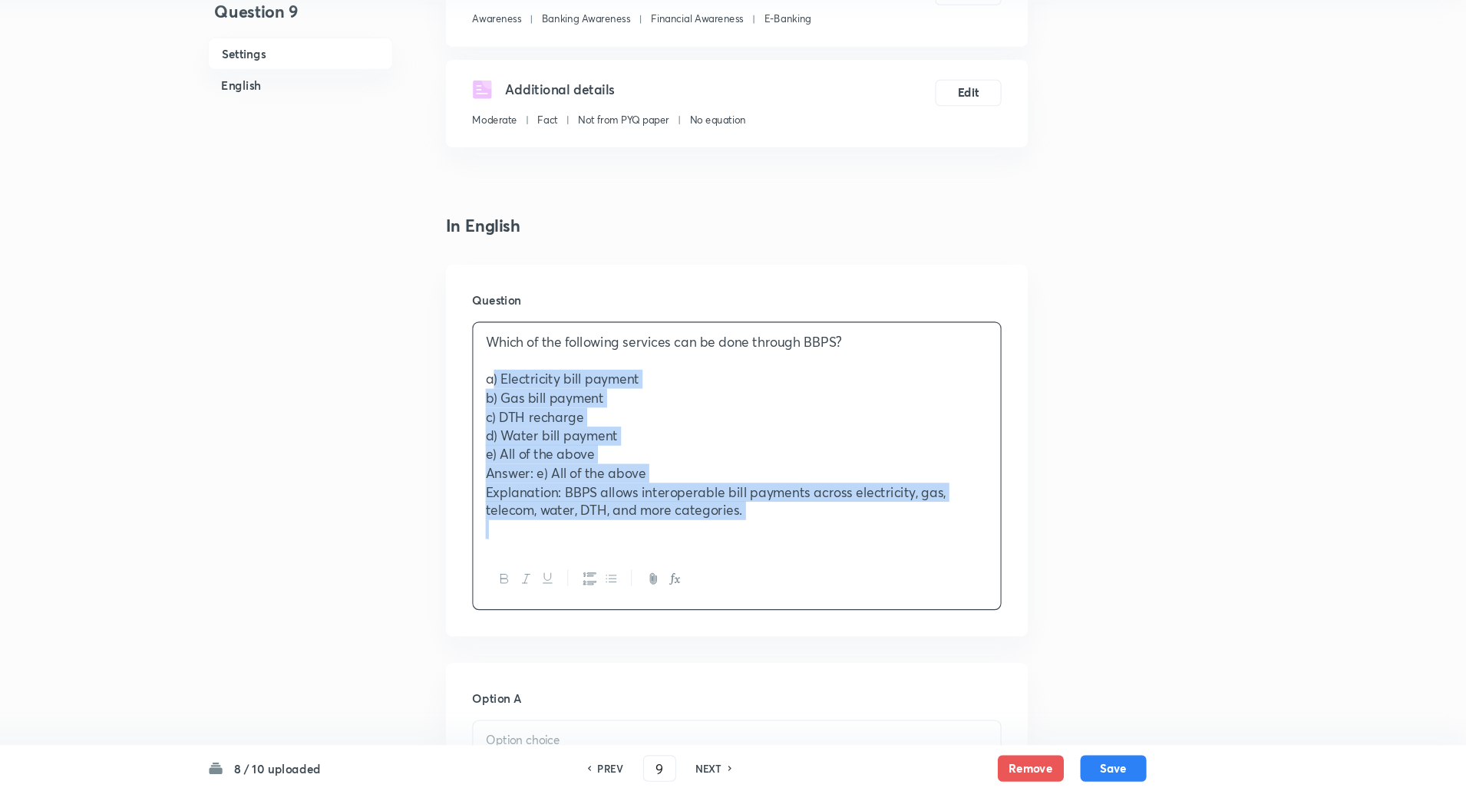
drag, startPoint x: 552, startPoint y: 407, endPoint x: 852, endPoint y: 546, distance: 331.3
click at [852, 546] on div "Which of the following services can be done through BBPS? a) Electricity bill p…" at bounding box center [788, 460] width 490 height 210
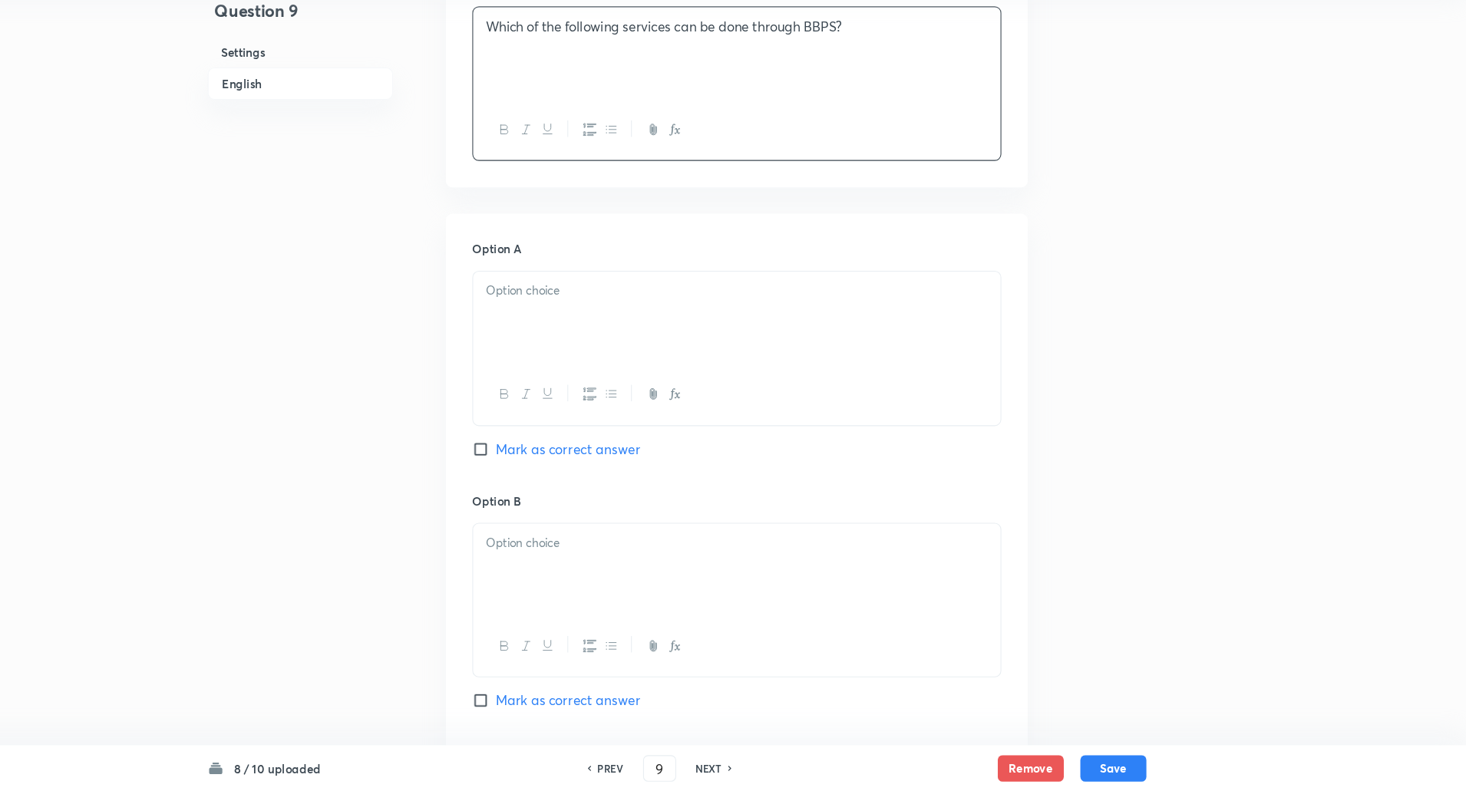
scroll to position [490, 0]
click at [879, 378] on div at bounding box center [788, 351] width 490 height 86
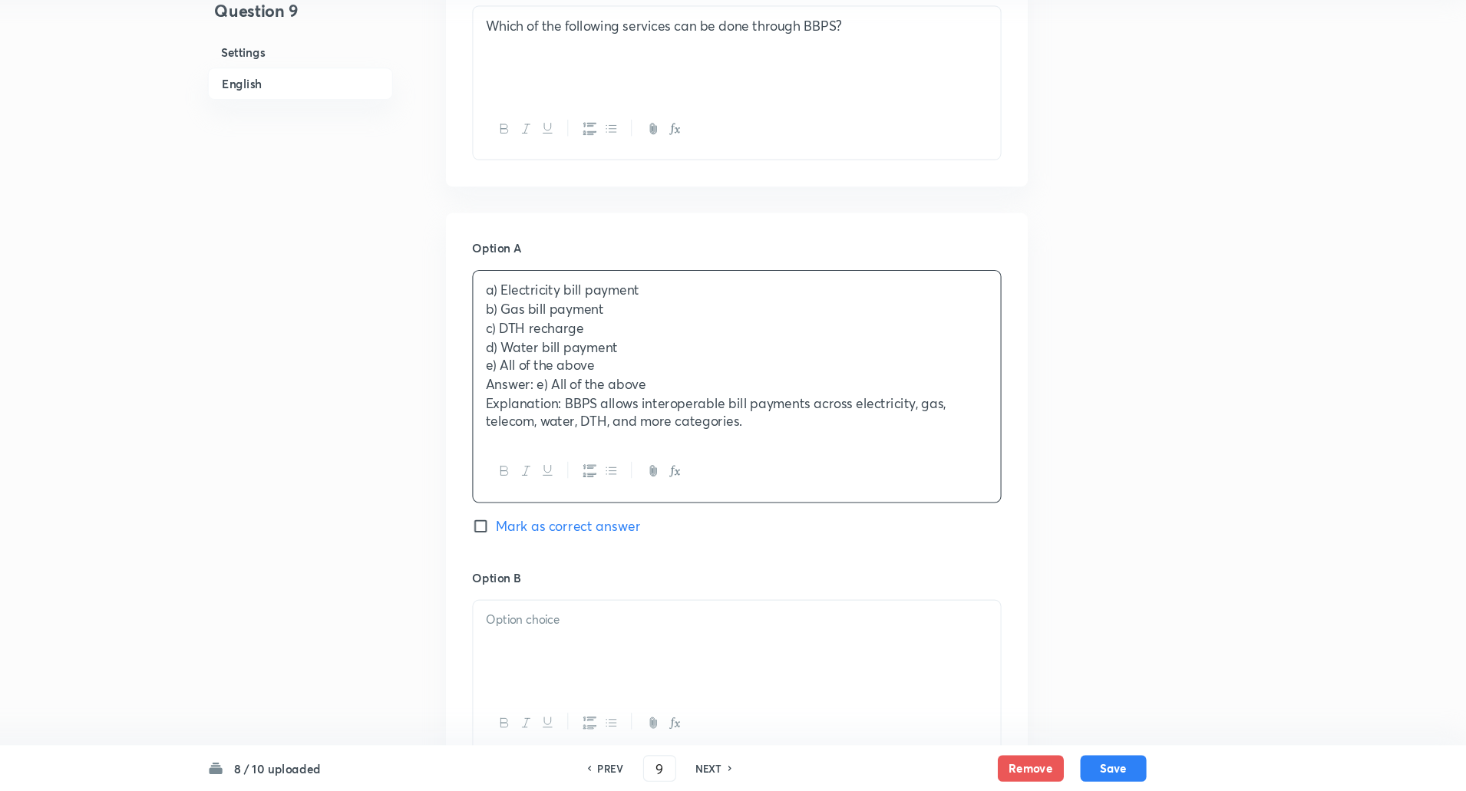
click at [557, 345] on p "b) Gas bill payment" at bounding box center [788, 344] width 467 height 18
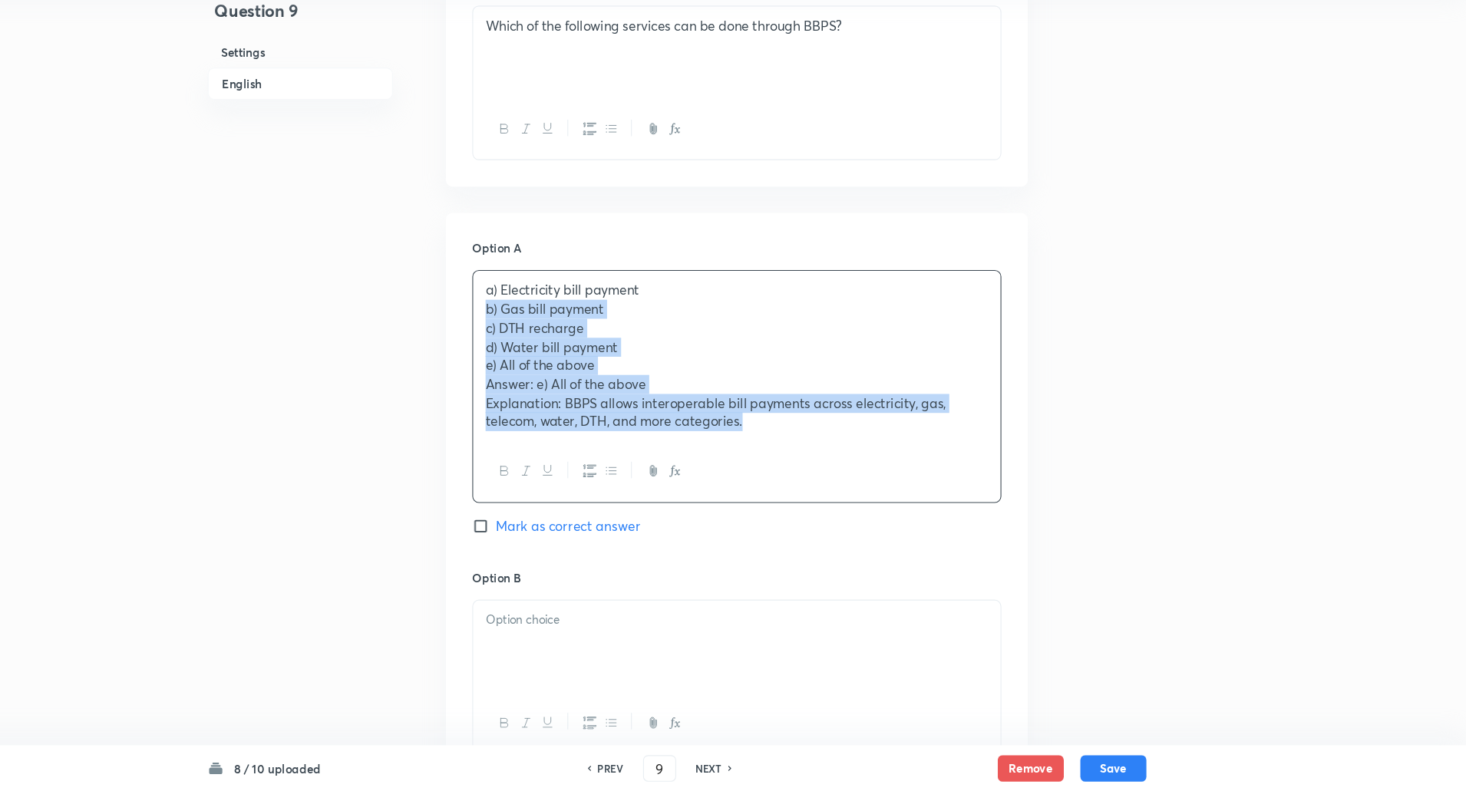
drag, startPoint x: 557, startPoint y: 345, endPoint x: 849, endPoint y: 487, distance: 325.0
click at [849, 487] on div "a) Electricity bill payment b) Gas bill payment c) DTH recharge d) Water bill p…" at bounding box center [787, 415] width 491 height 216
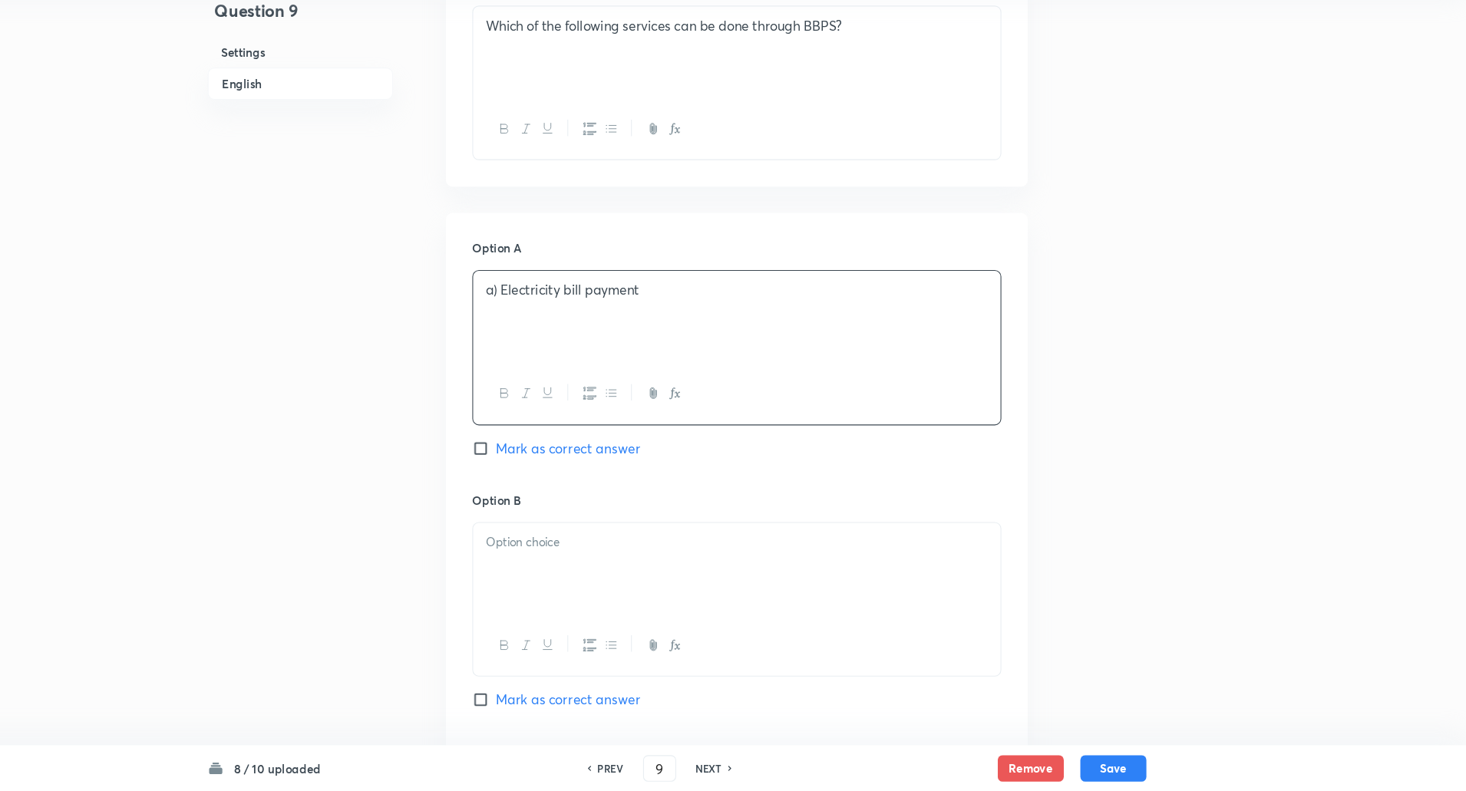
click at [567, 324] on p "a) Electricity bill payment" at bounding box center [788, 326] width 467 height 18
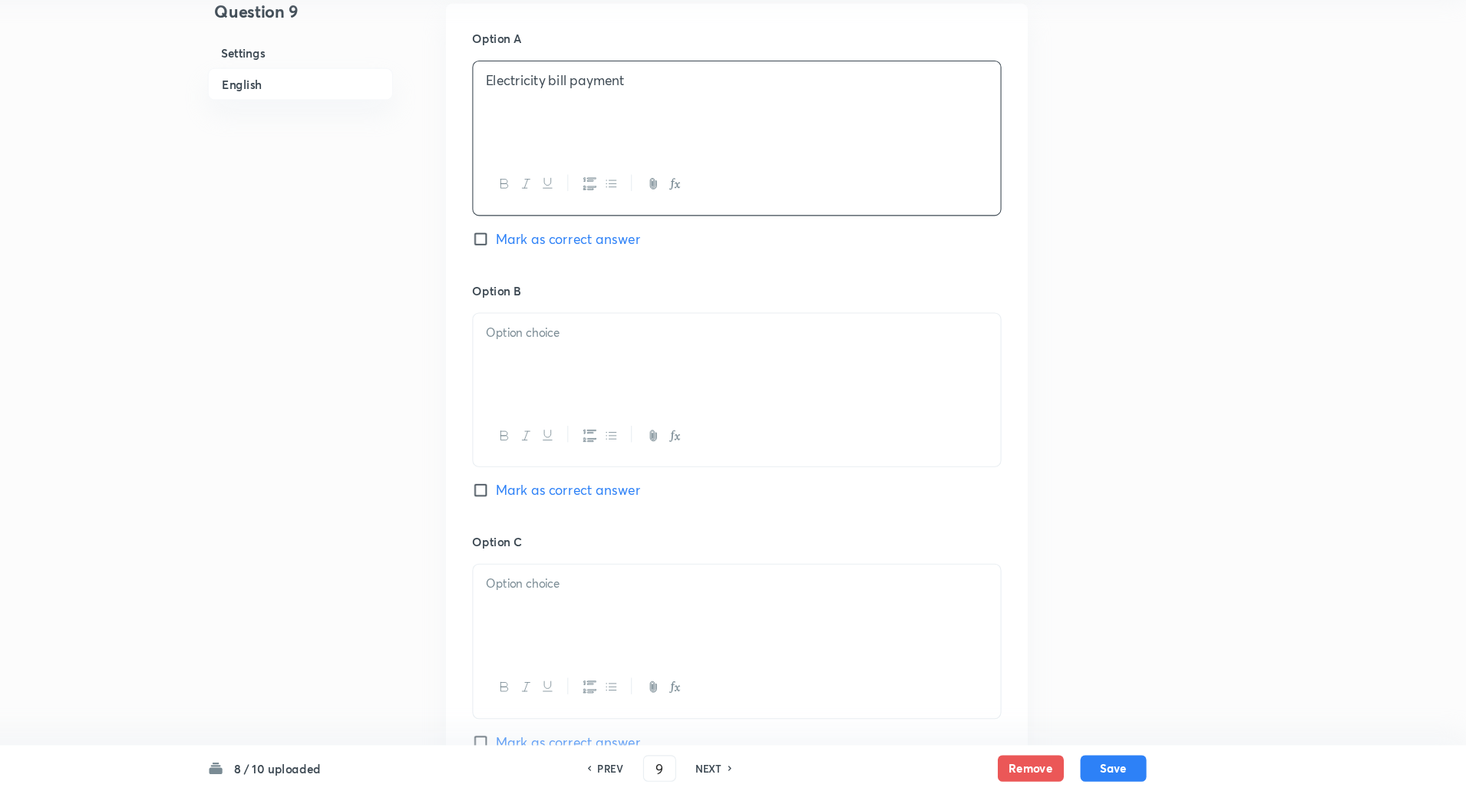
scroll to position [686, 0]
click at [566, 379] on div at bounding box center [788, 389] width 490 height 86
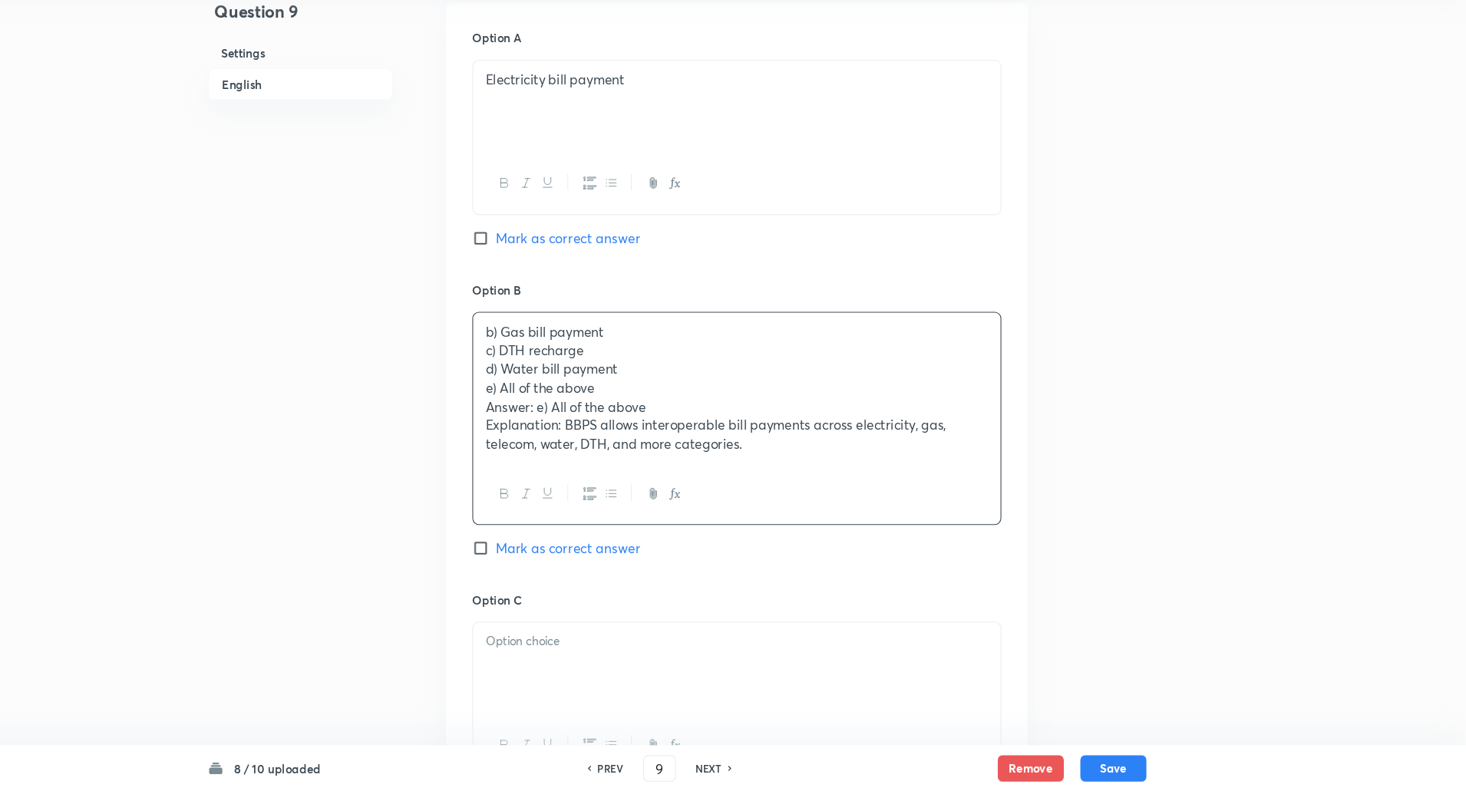
click at [551, 389] on div "b) Gas bill payment c) DTH recharge d) Water bill payment e) All of the above A…" at bounding box center [788, 416] width 490 height 140
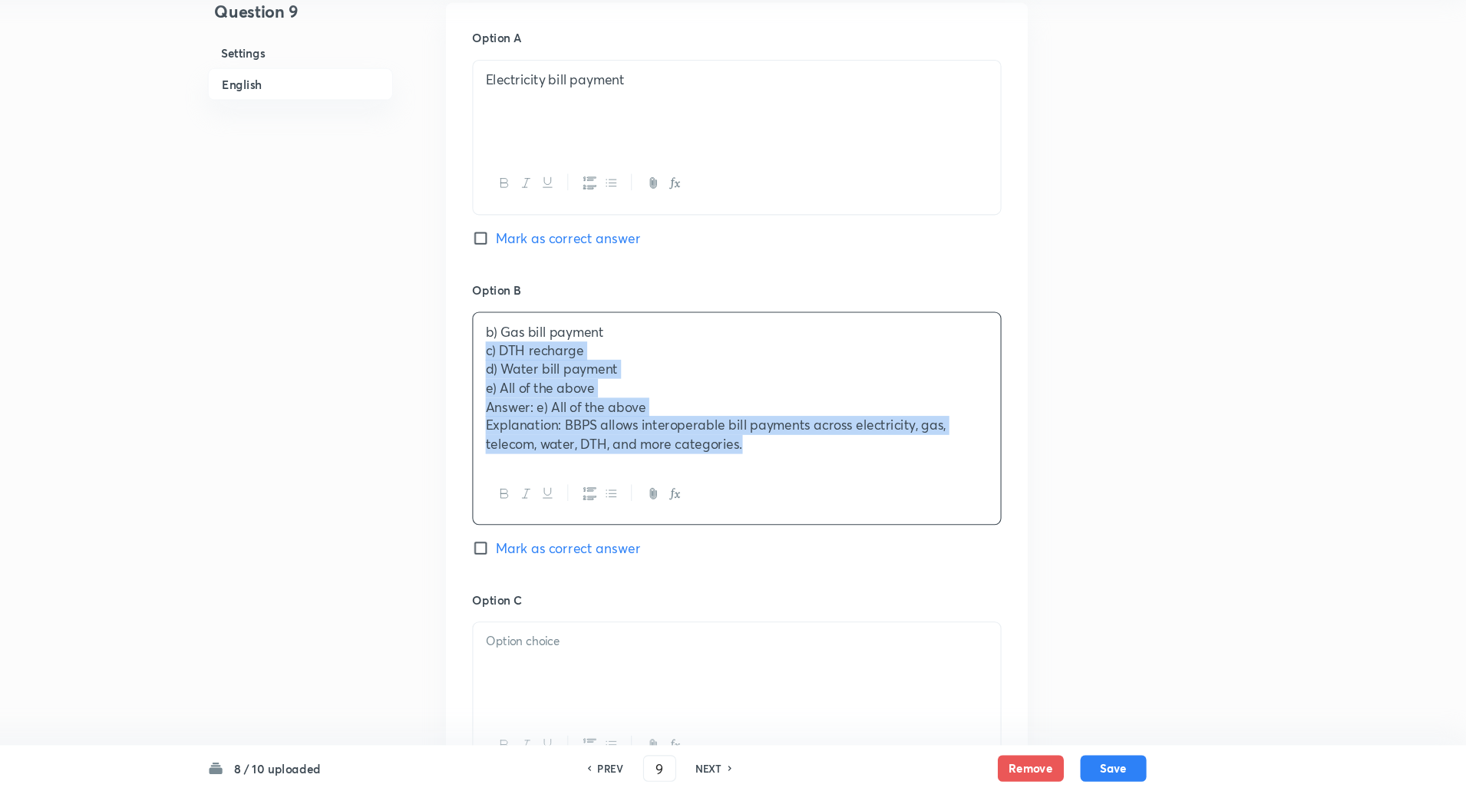
drag, startPoint x: 551, startPoint y: 389, endPoint x: 922, endPoint y: 533, distance: 397.4
click at [922, 533] on div "b) Gas bill payment c) DTH recharge d) Water bill payment e) All of the above A…" at bounding box center [787, 444] width 491 height 198
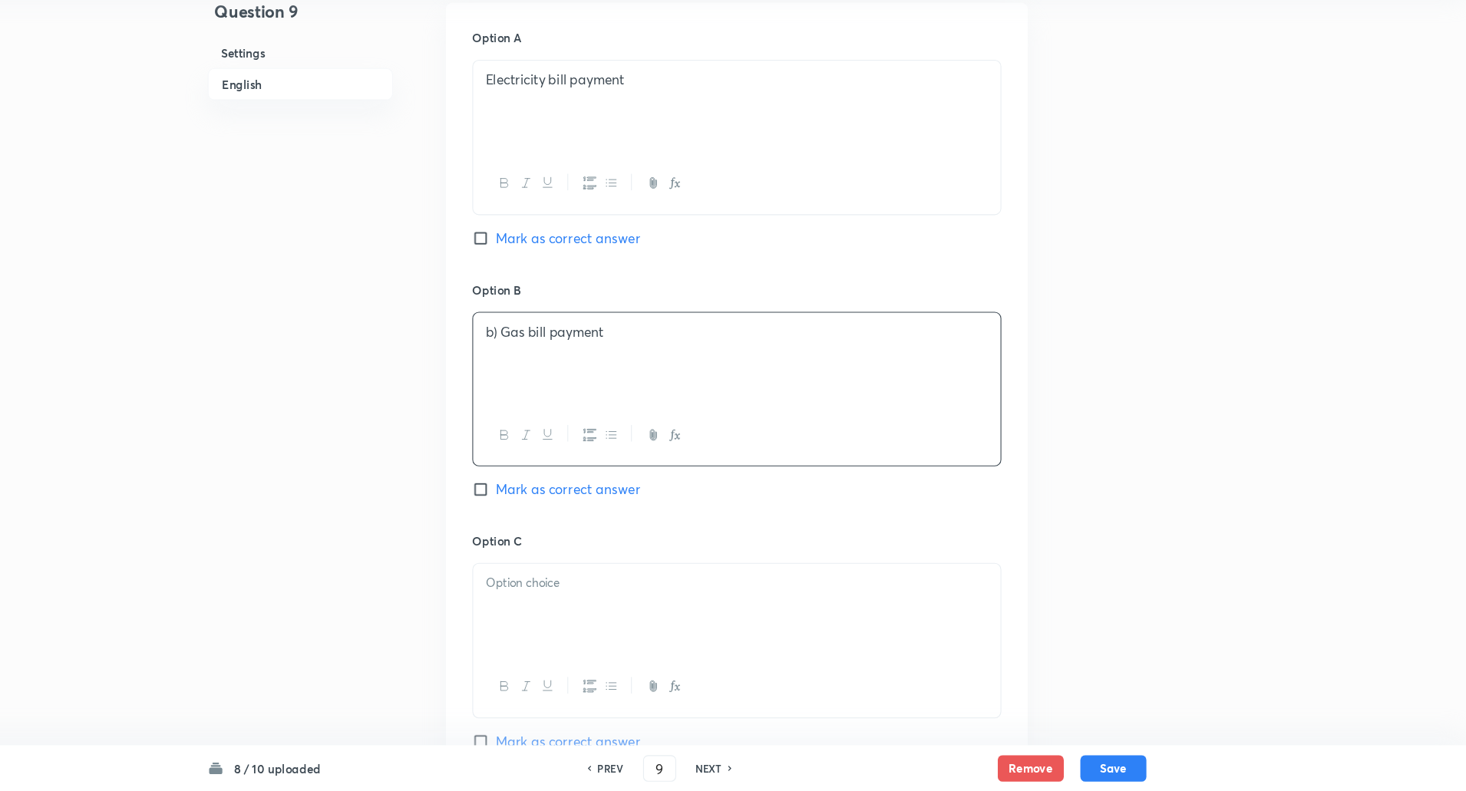
click at [566, 363] on p "b) Gas bill payment" at bounding box center [788, 364] width 467 height 18
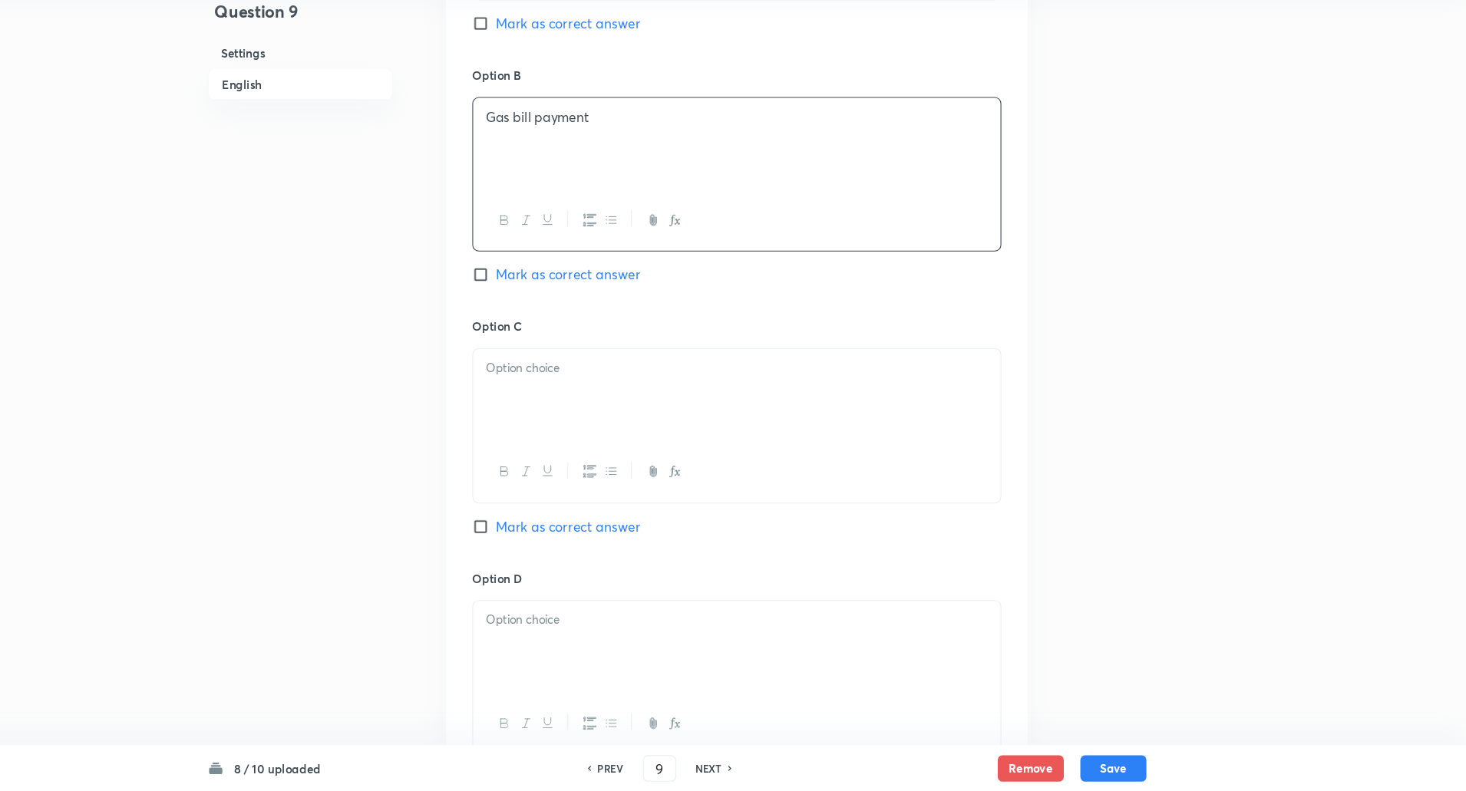
scroll to position [887, 0]
click at [563, 384] on div at bounding box center [788, 421] width 490 height 86
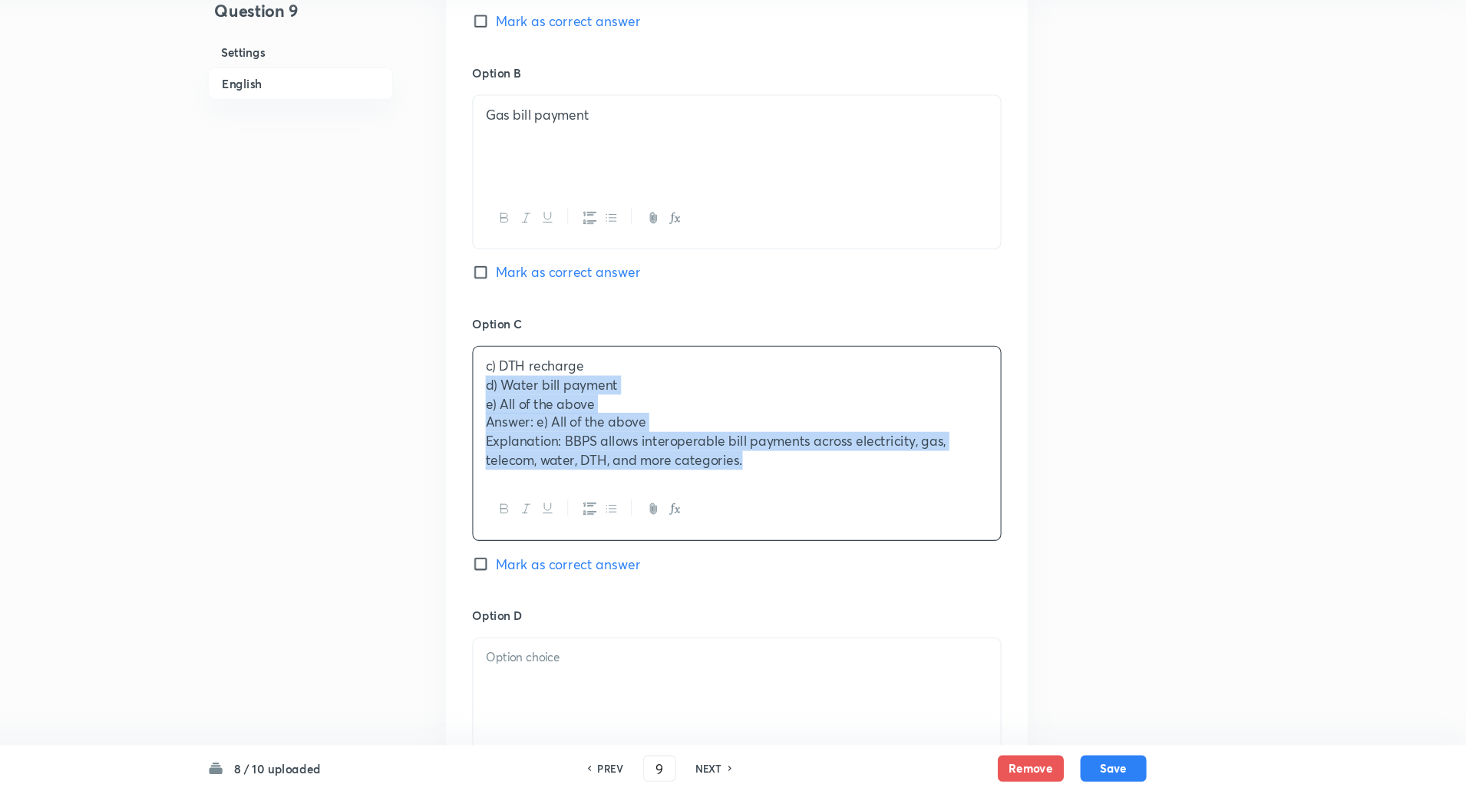
drag, startPoint x: 556, startPoint y: 411, endPoint x: 897, endPoint y: 542, distance: 365.8
click at [897, 542] on div "c) DTH recharge d) Water bill payment e) All of the above Answer: e) All of the…" at bounding box center [787, 468] width 491 height 181
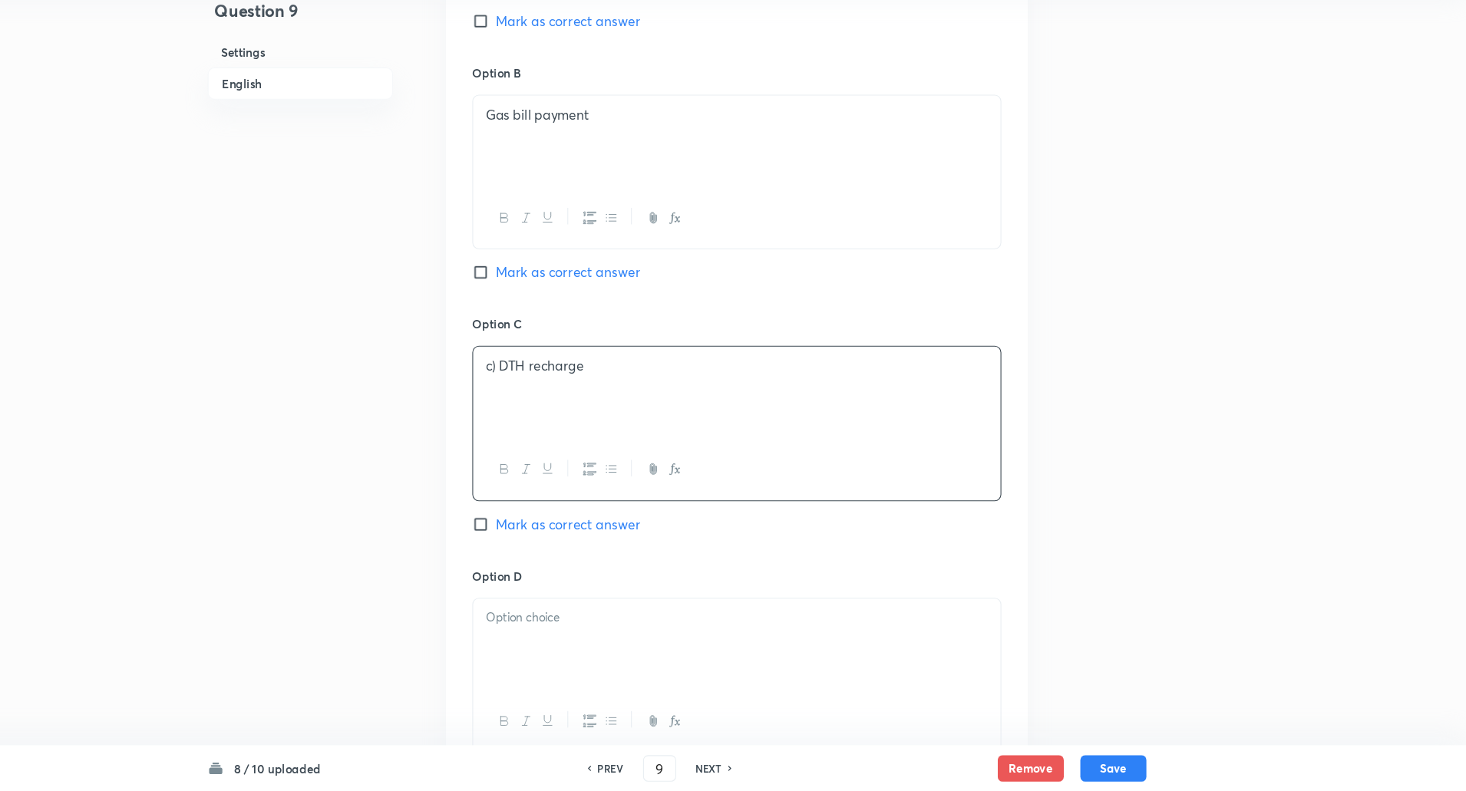
click at [565, 404] on p "c) DTH recharge" at bounding box center [788, 396] width 467 height 18
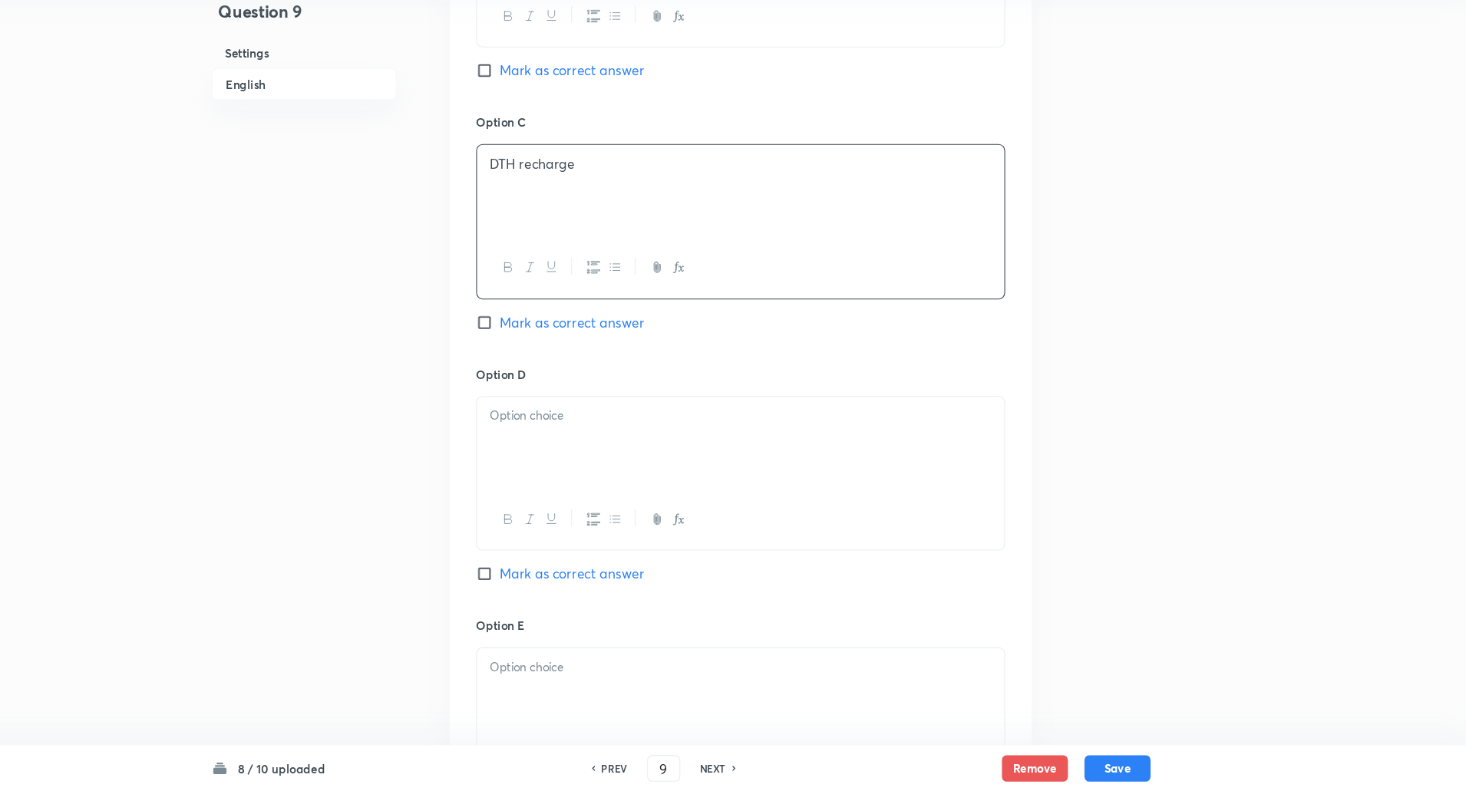
scroll to position [1076, 0]
click at [569, 439] on p at bounding box center [788, 442] width 467 height 18
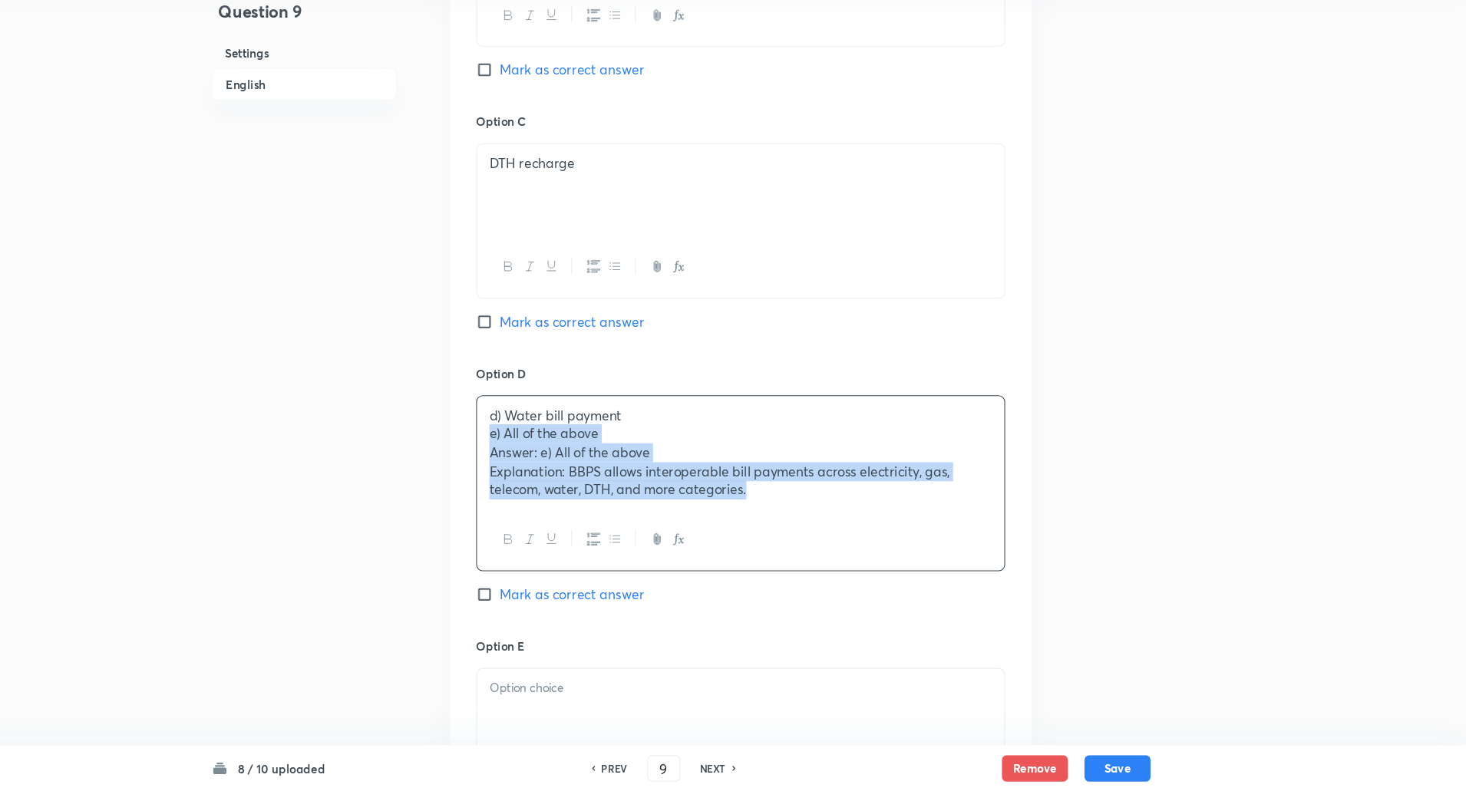
drag, startPoint x: 550, startPoint y: 460, endPoint x: 894, endPoint y: 592, distance: 368.2
click at [894, 592] on div "Option D d) Water bill payment e) All of the above Answer: e) All of the above …" at bounding box center [787, 520] width 491 height 253
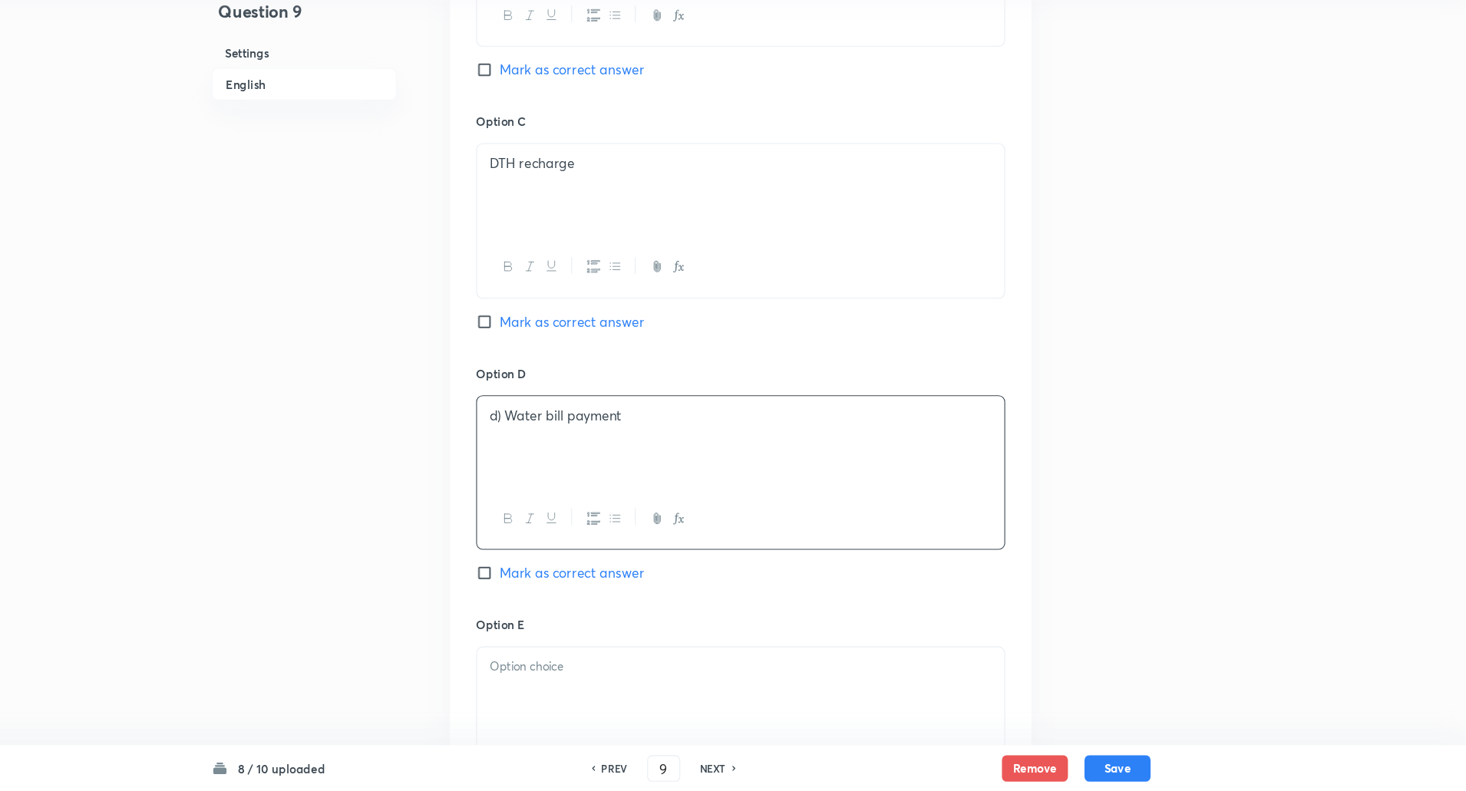
click at [569, 443] on p "d) Water bill payment" at bounding box center [788, 442] width 467 height 18
click at [585, 664] on div at bounding box center [788, 700] width 490 height 86
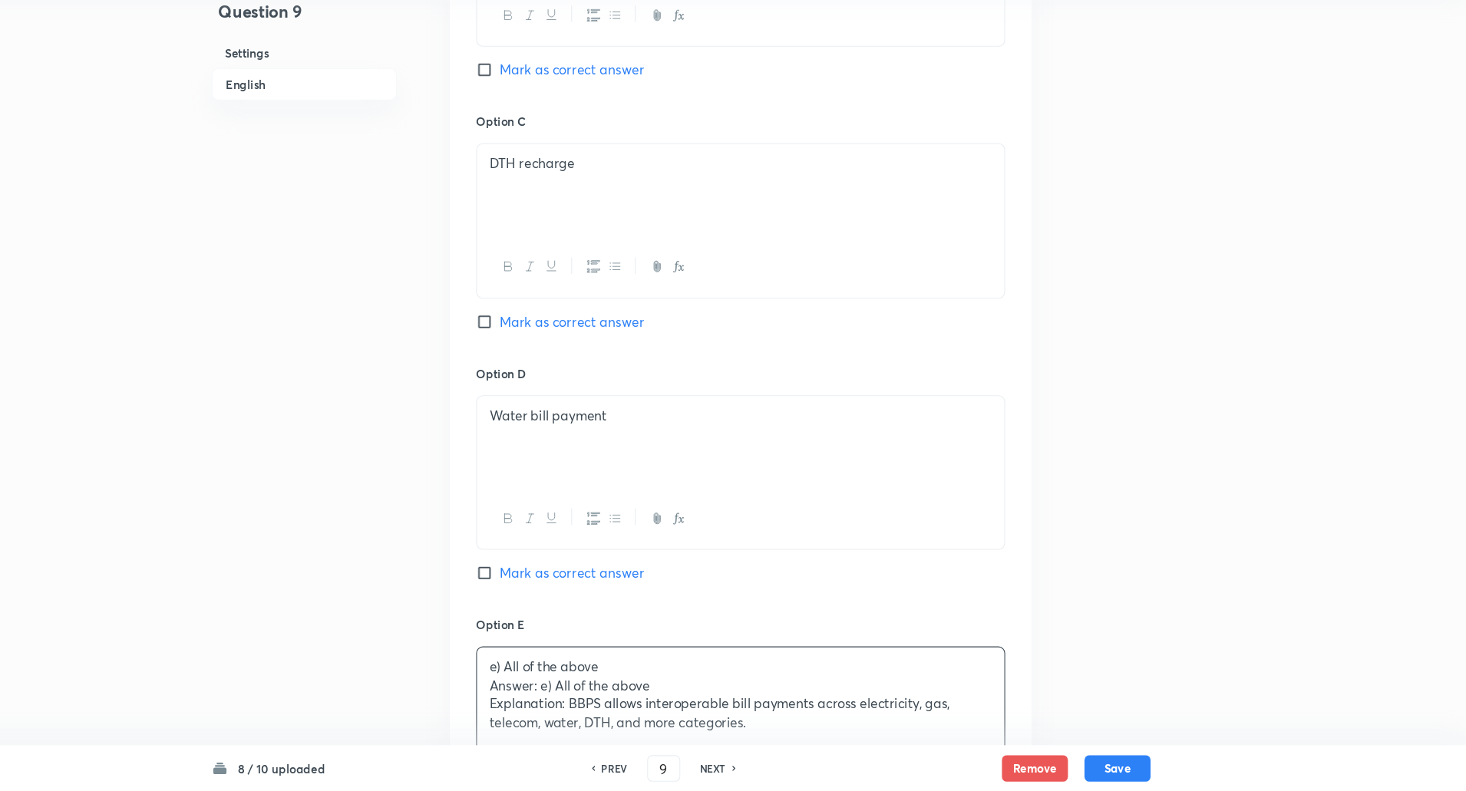
click at [553, 703] on div "e) All of the above Answer: e) All of the above Explanation: BBPS allows intero…" at bounding box center [788, 701] width 490 height 88
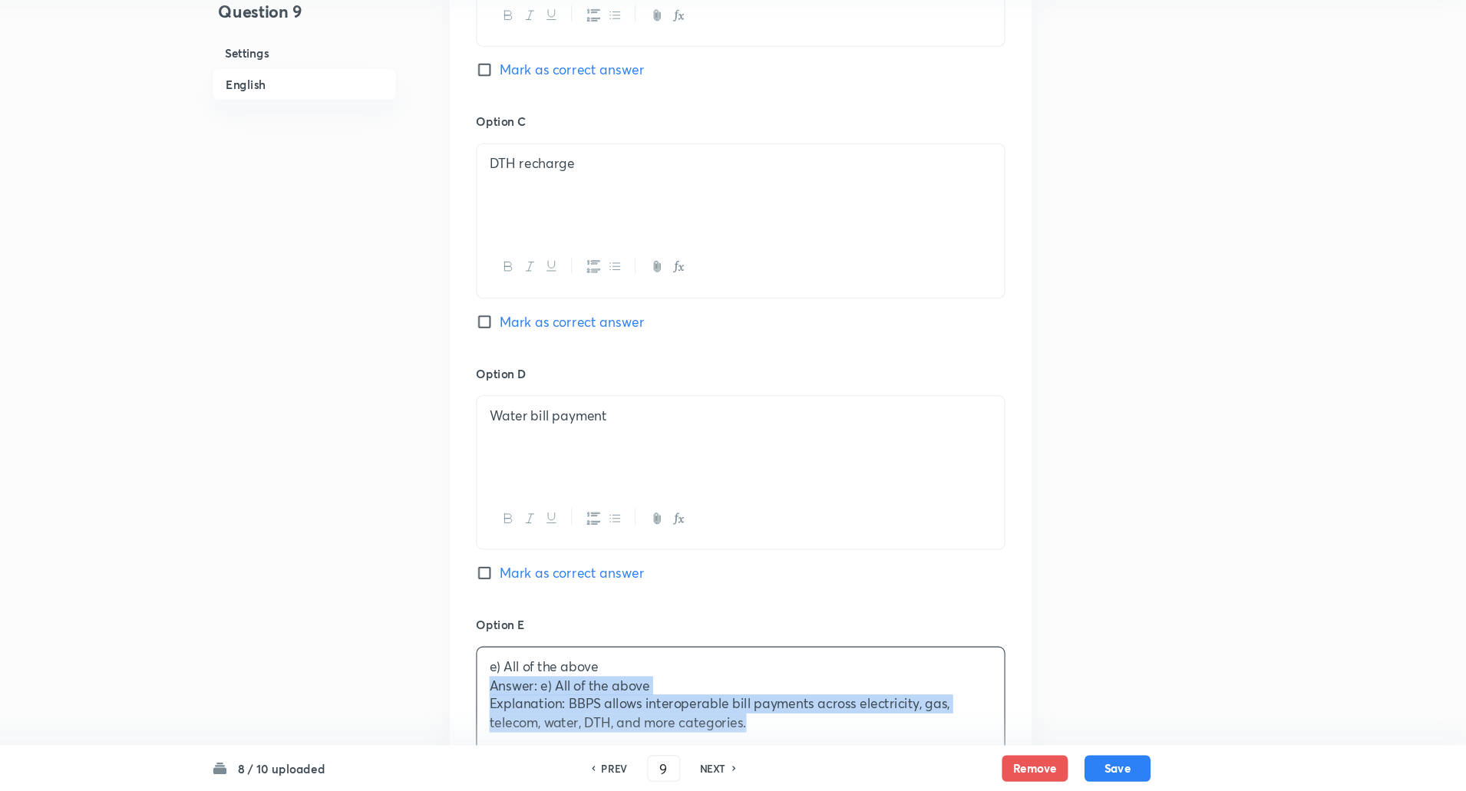
drag, startPoint x: 552, startPoint y: 687, endPoint x: 874, endPoint y: 736, distance: 325.2
click at [874, 736] on div "e) All of the above Answer: e) All of the above Explanation: BBPS allows intero…" at bounding box center [788, 701] width 490 height 88
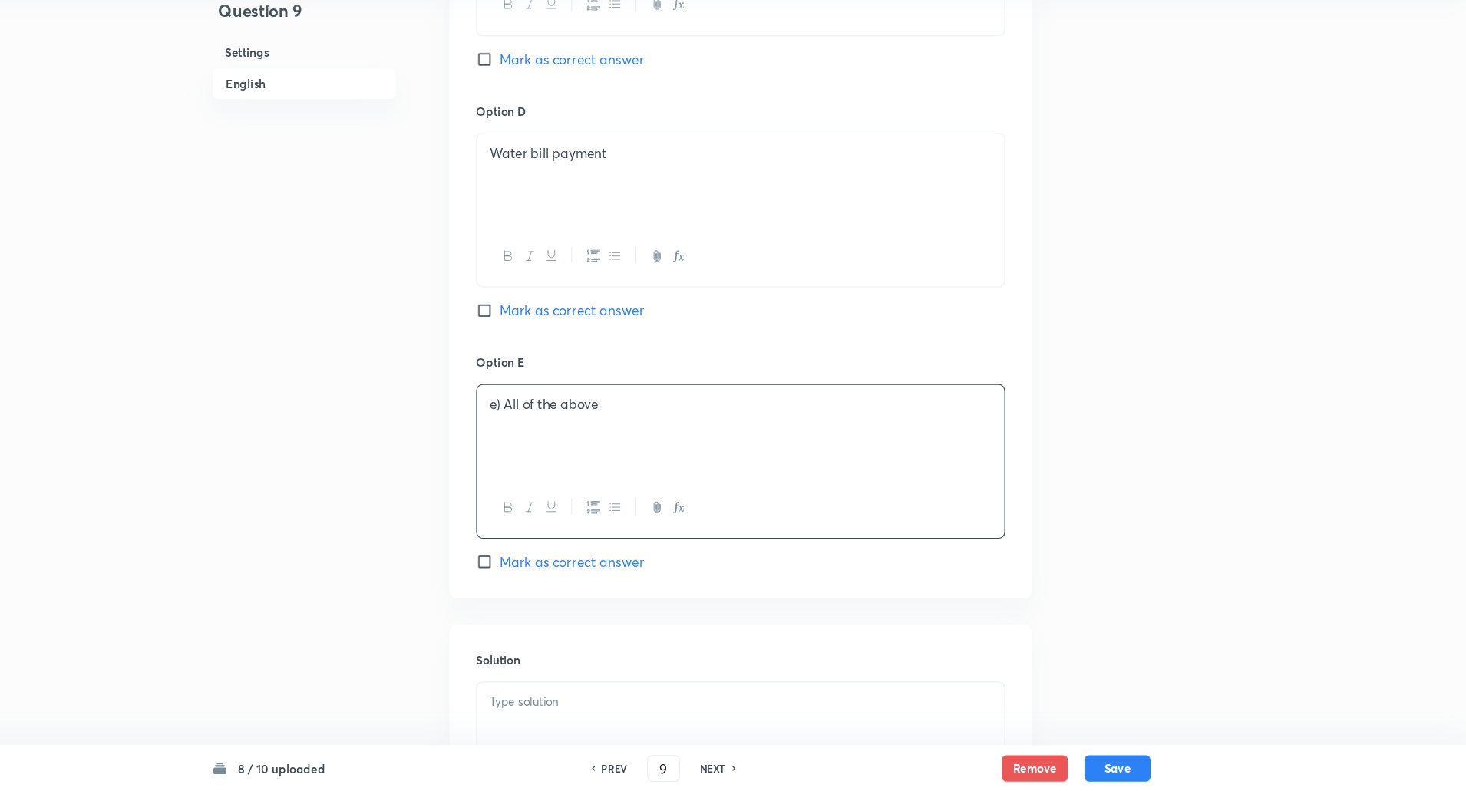
scroll to position [1442, 0]
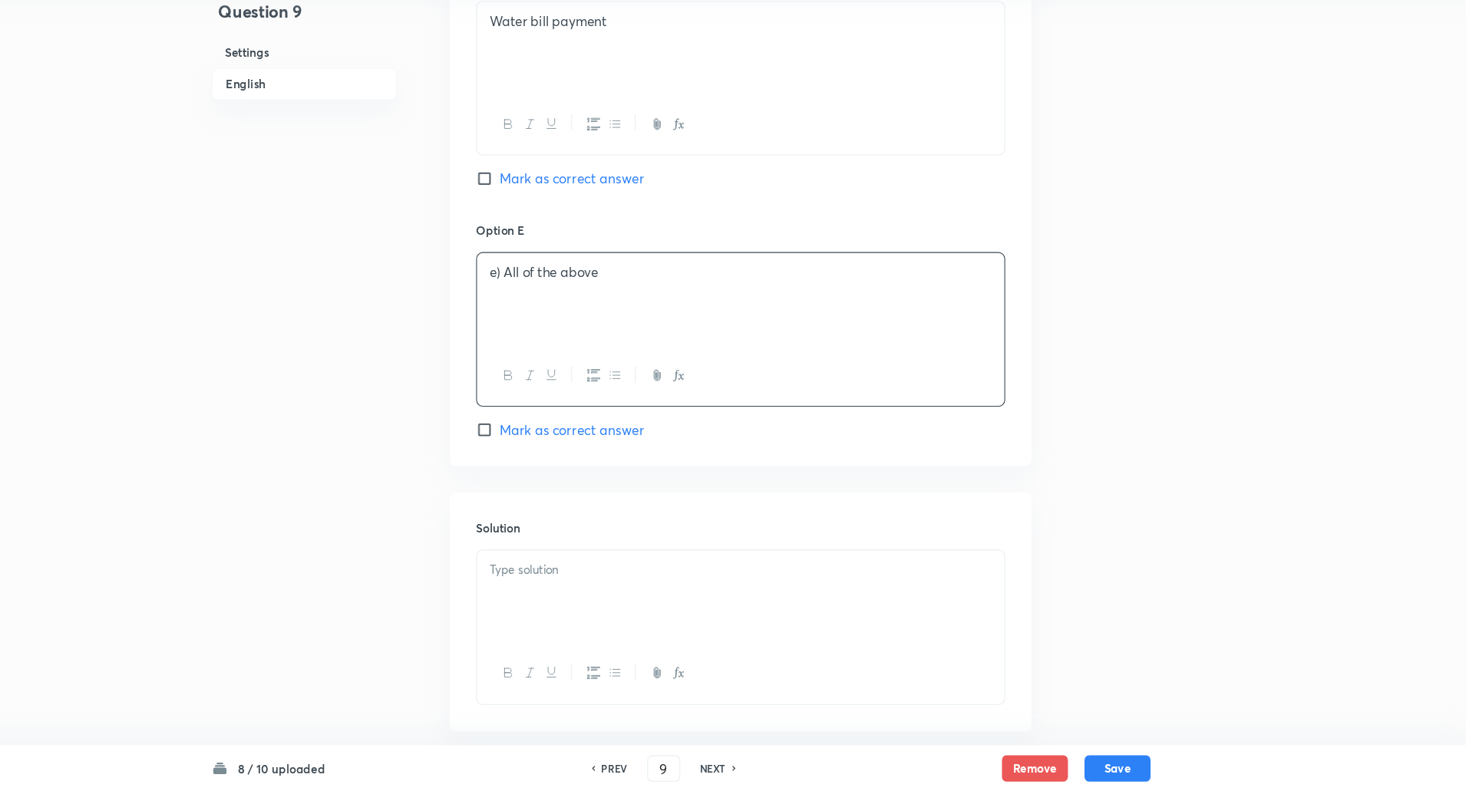
click at [569, 312] on p "e) All of the above" at bounding box center [788, 309] width 467 height 18
click at [549, 454] on input "Mark as correct answer" at bounding box center [552, 454] width 21 height 15
checkbox input "true"
click at [623, 574] on div at bounding box center [788, 610] width 490 height 86
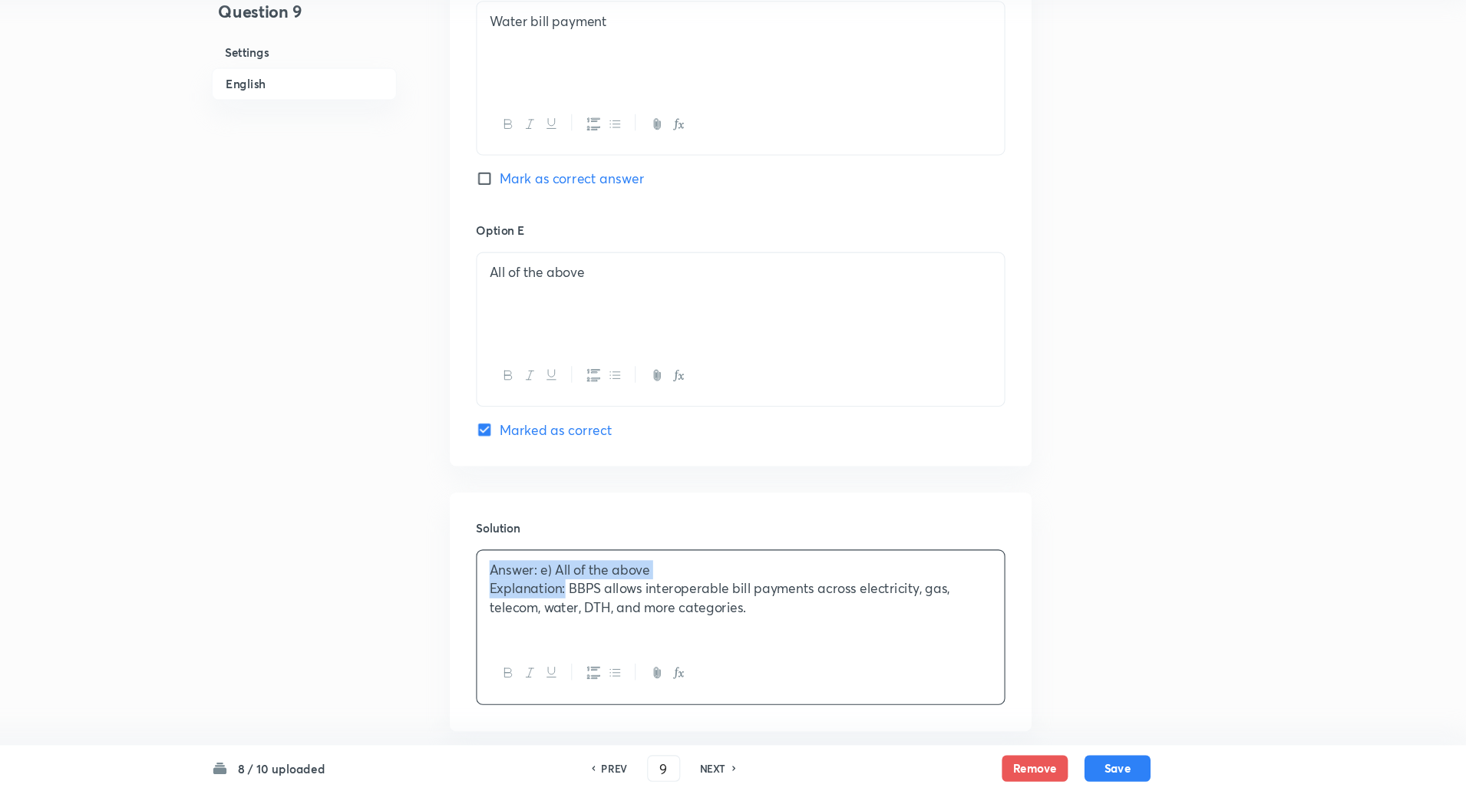
drag, startPoint x: 549, startPoint y: 586, endPoint x: 626, endPoint y: 604, distance: 78.7
click at [626, 604] on div "Answer: e) All of the above Explanation: BBPS allows interoperable bill payment…" at bounding box center [788, 610] width 490 height 86
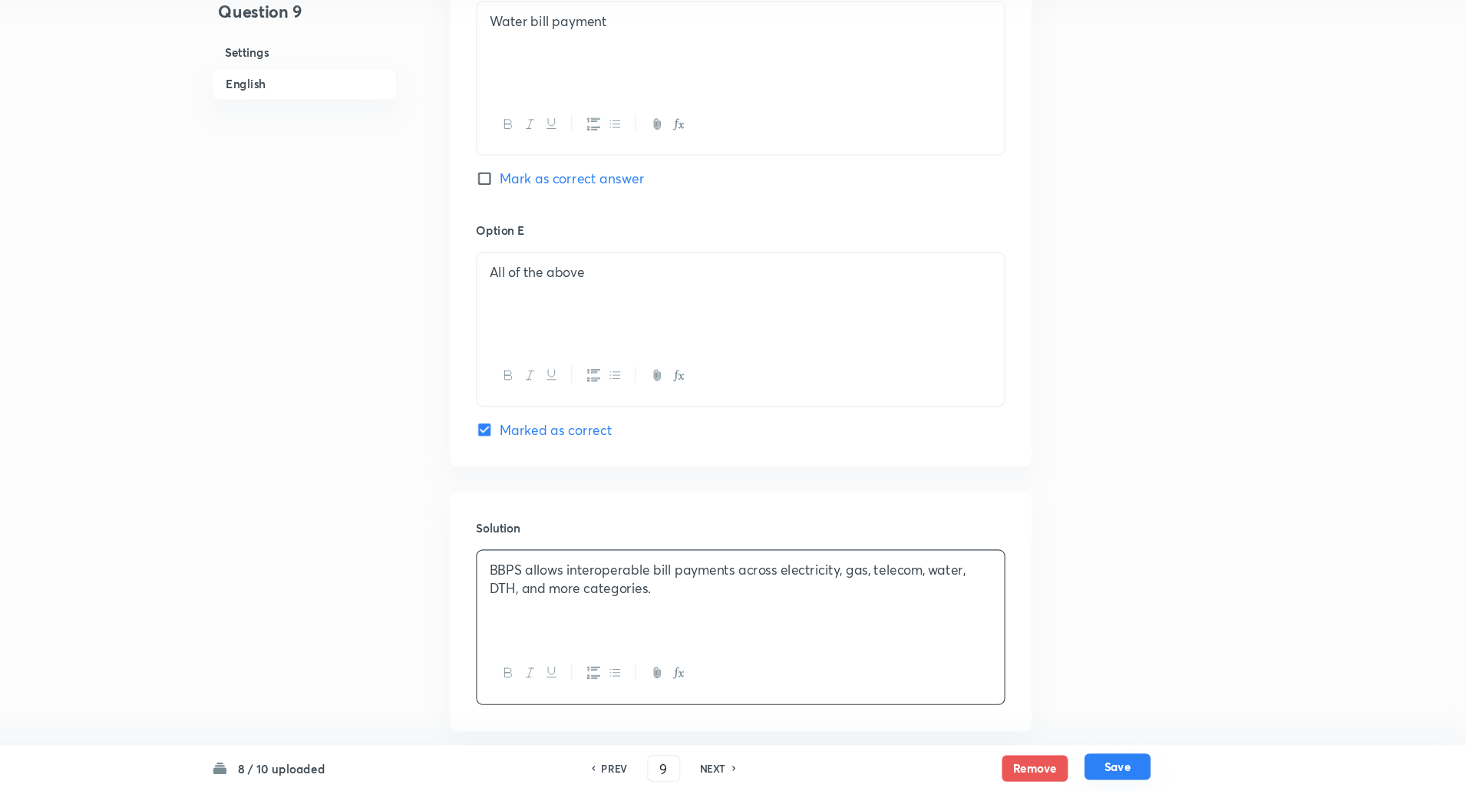
click at [1130, 773] on button "Save" at bounding box center [1137, 768] width 61 height 25
type input "10"
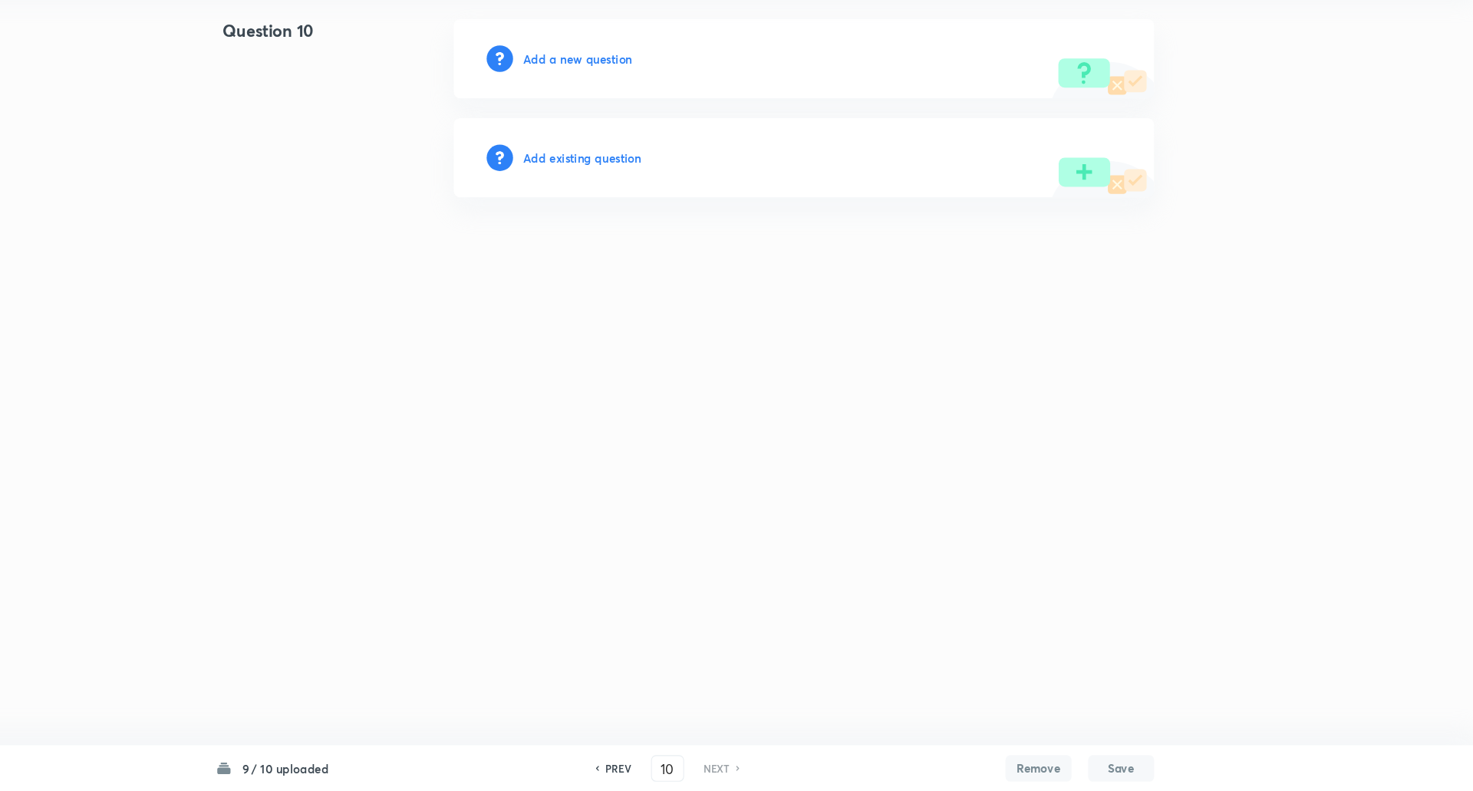
click at [625, 103] on h6 "Add a new question" at bounding box center [636, 111] width 101 height 16
click at [625, 103] on h6 "Choose a question type" at bounding box center [645, 111] width 118 height 16
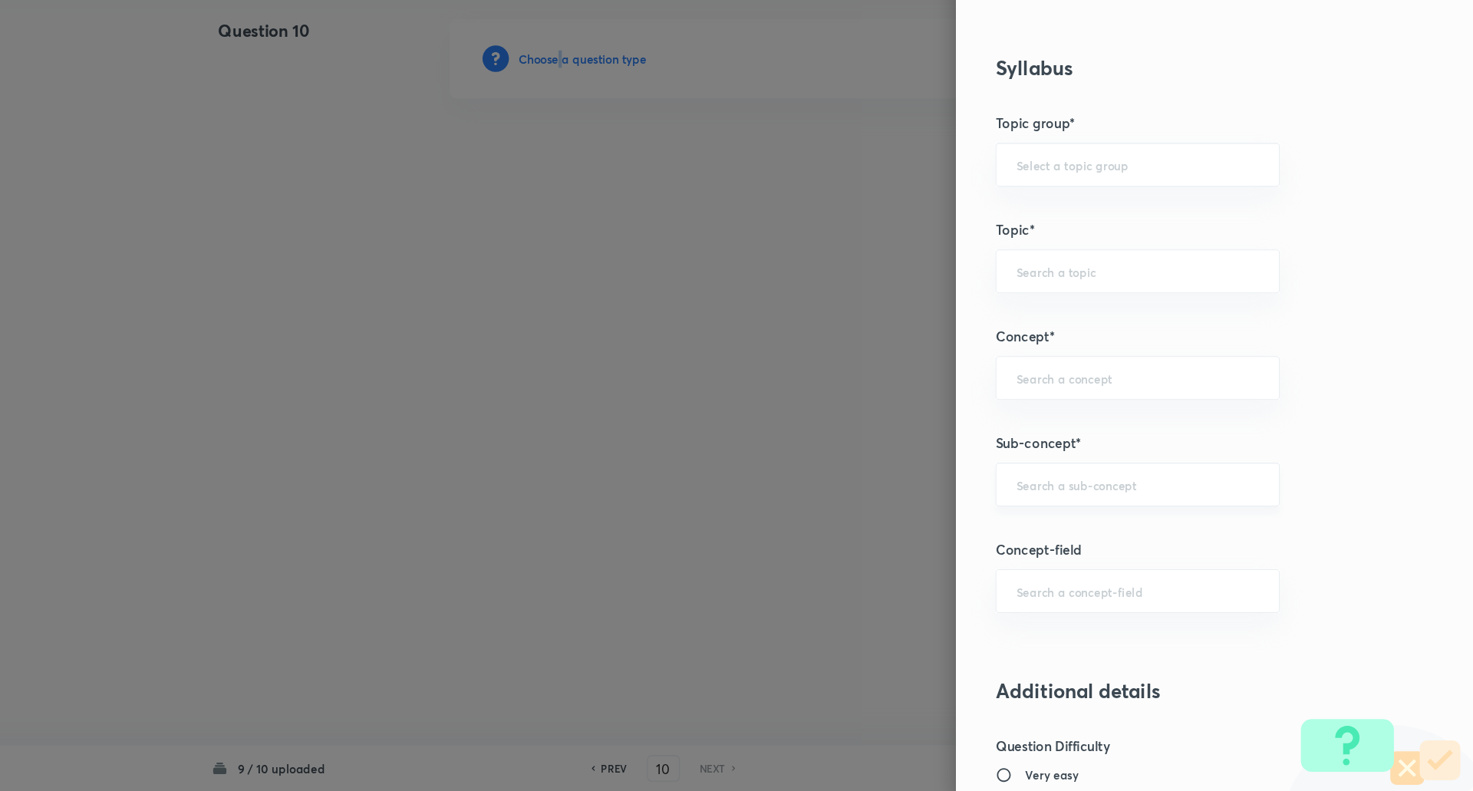
scroll to position [533, 0]
click at [1166, 513] on div "​" at bounding box center [1161, 505] width 264 height 41
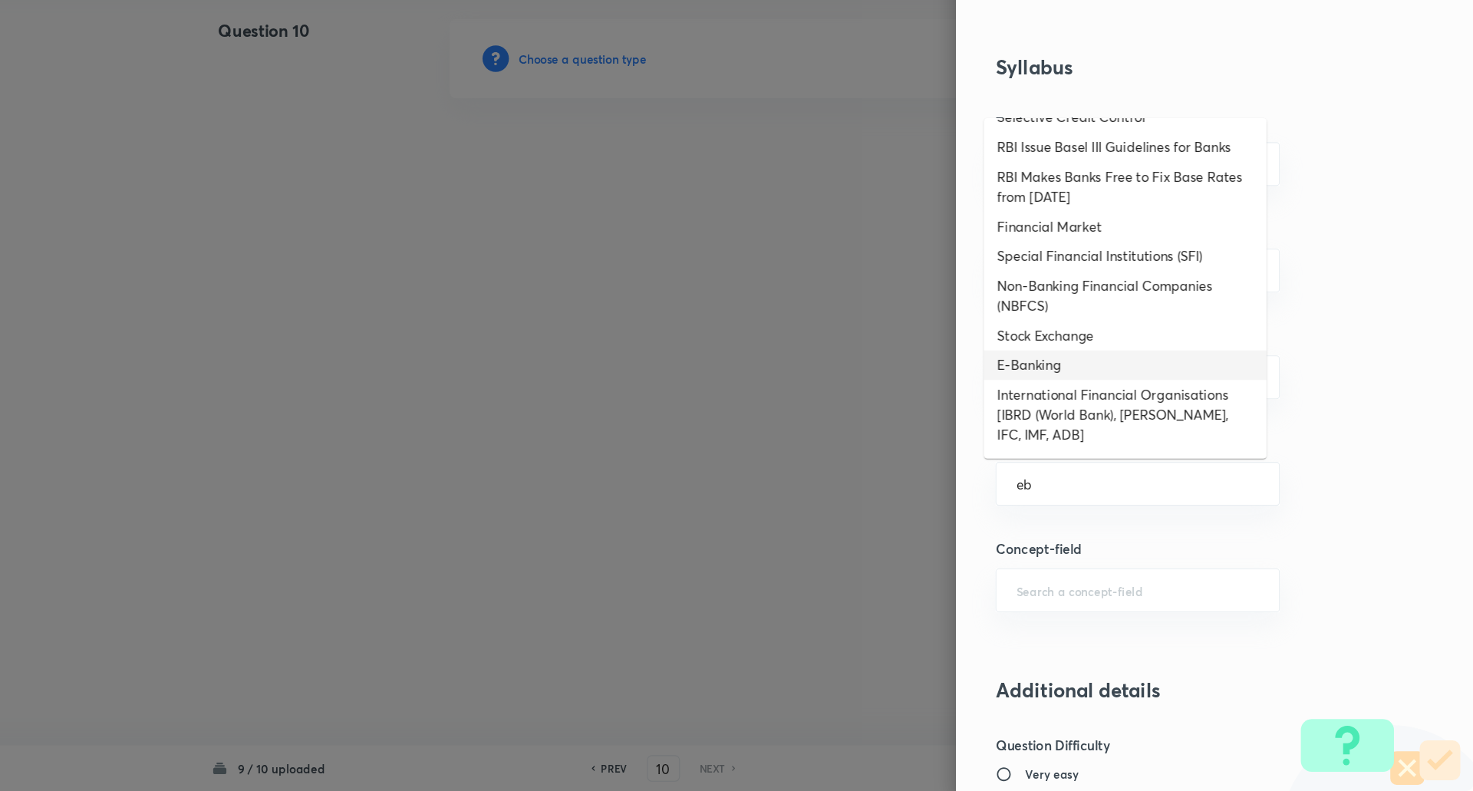
scroll to position [361, 0]
click at [1160, 400] on li "E-Banking" at bounding box center [1149, 396] width 262 height 28
type input "E-Banking"
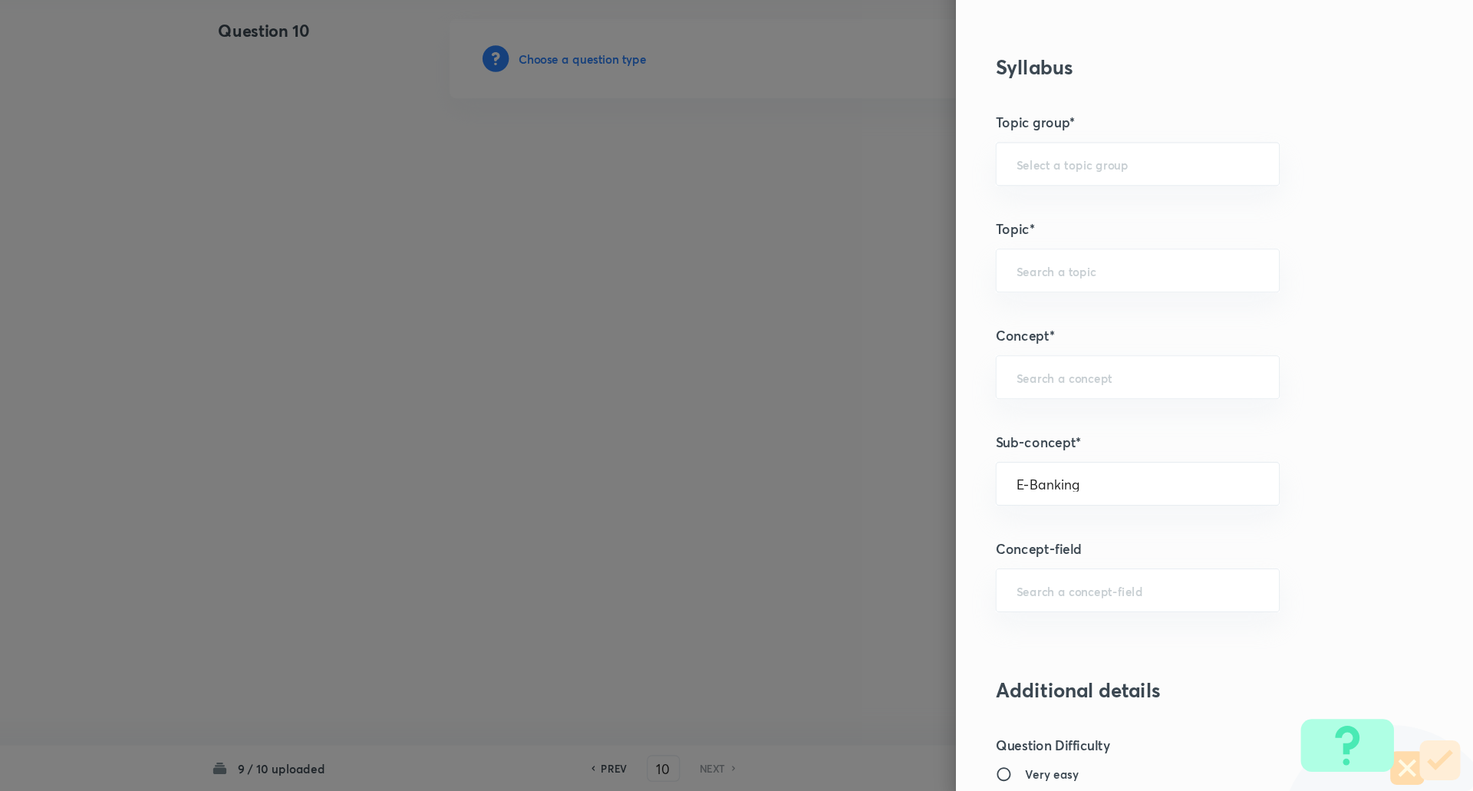
type input "Awareness"
type input "Banking Awareness"
type input "Financial Awareness"
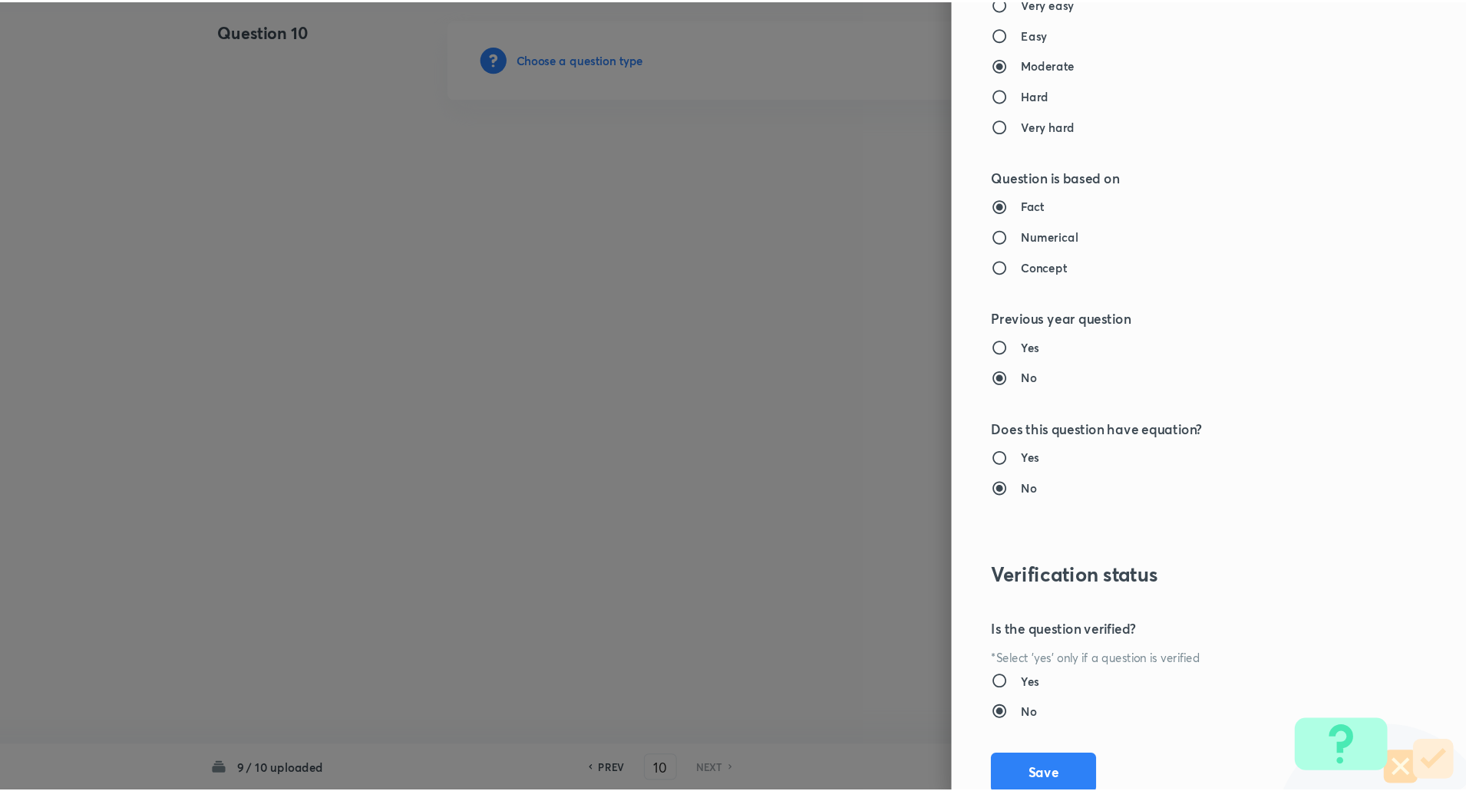
scroll to position [1301, 0]
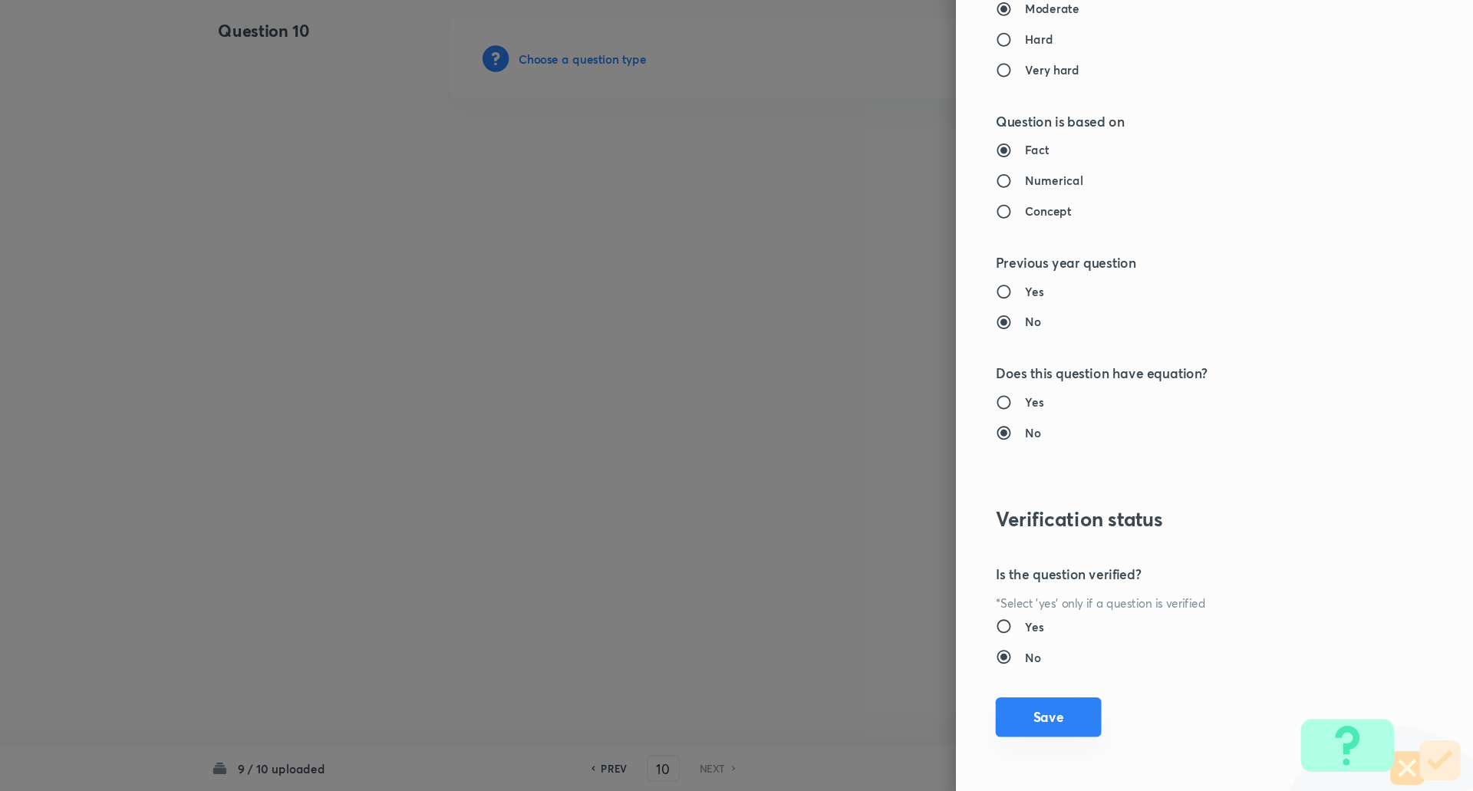
click at [1083, 728] on button "Save" at bounding box center [1078, 722] width 98 height 37
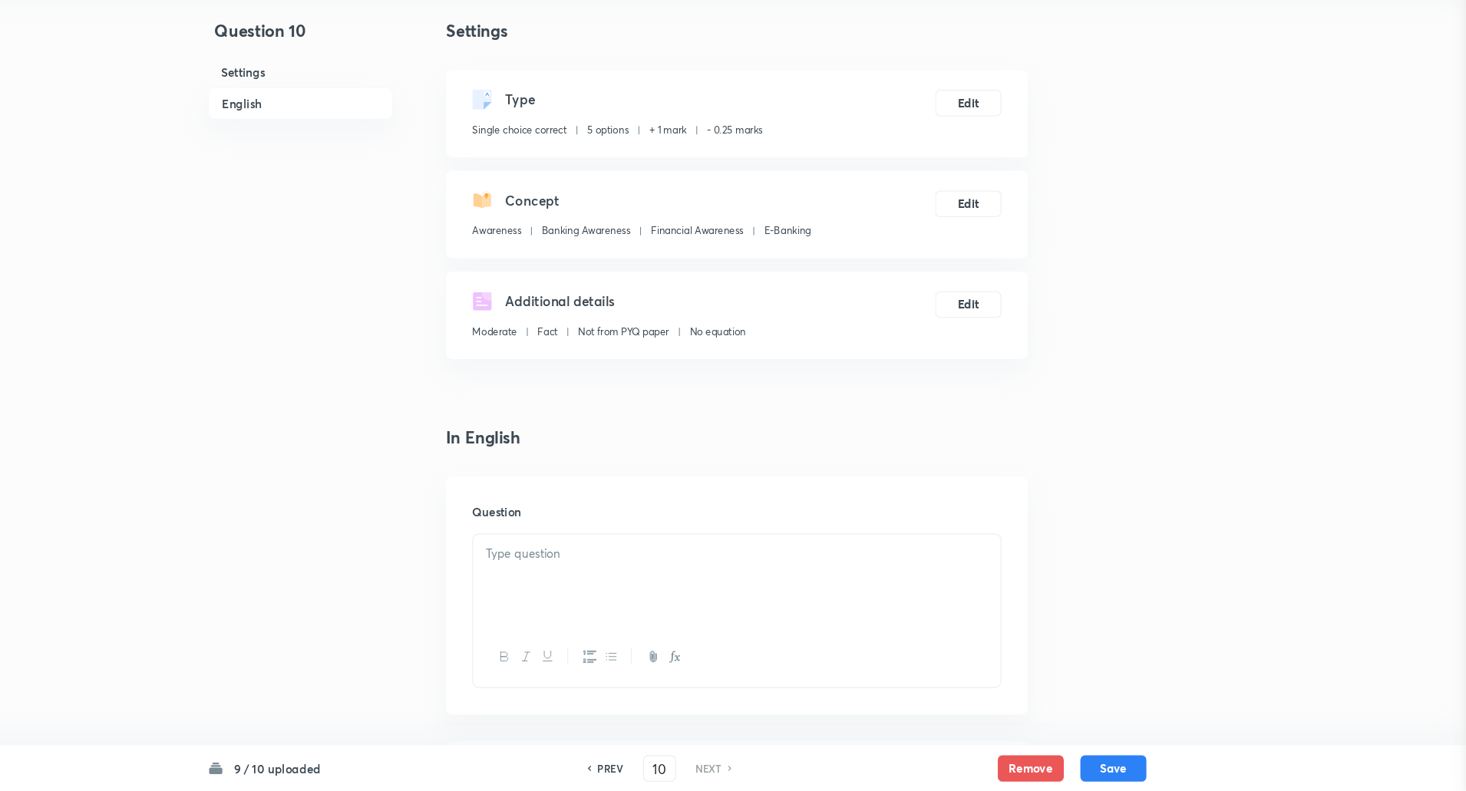
click at [1083, 728] on div "Question settings Question type* Single choice correct Number of options* 2 3 4…" at bounding box center [733, 395] width 1466 height 791
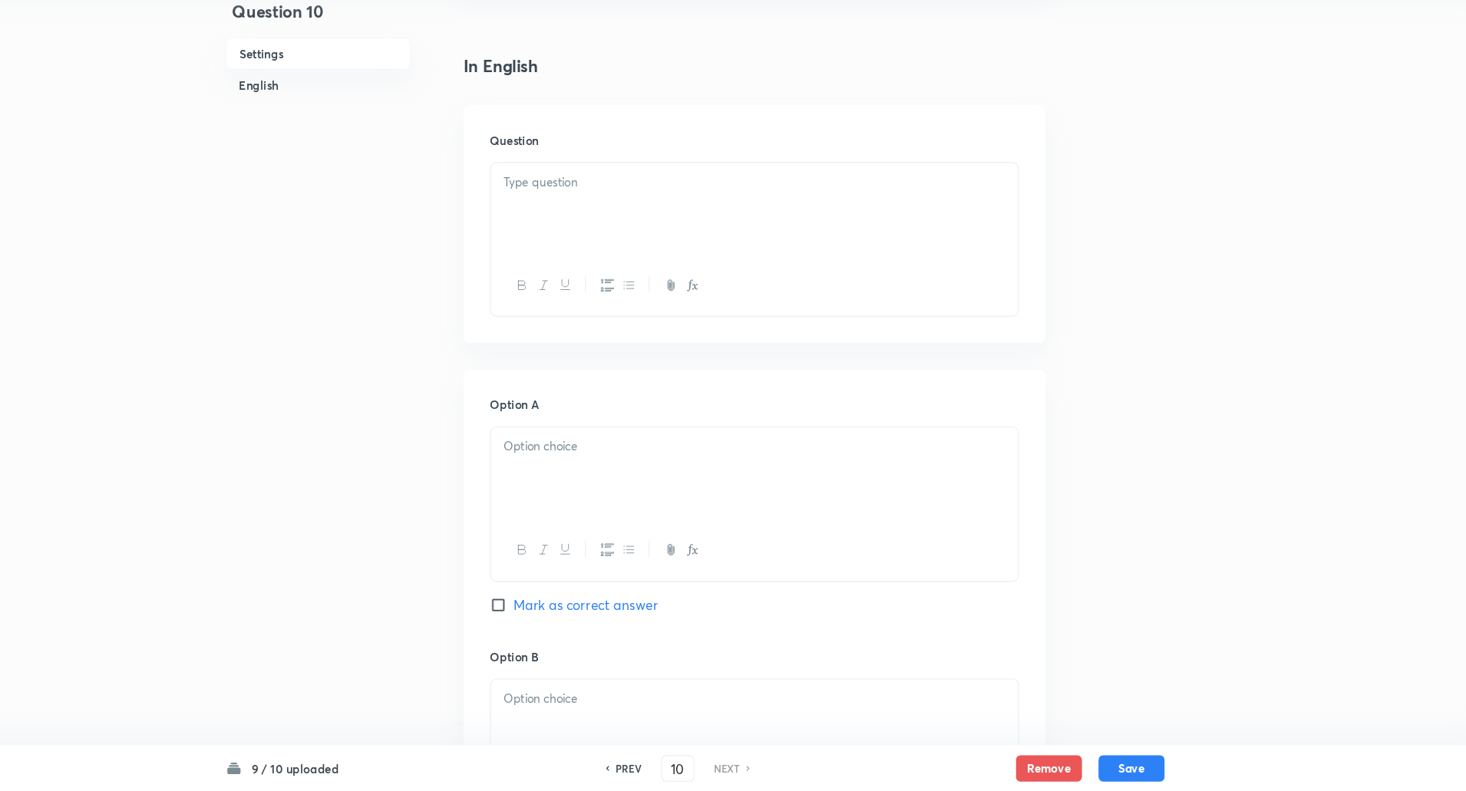
scroll to position [346, 0]
click at [873, 265] on div at bounding box center [788, 249] width 490 height 86
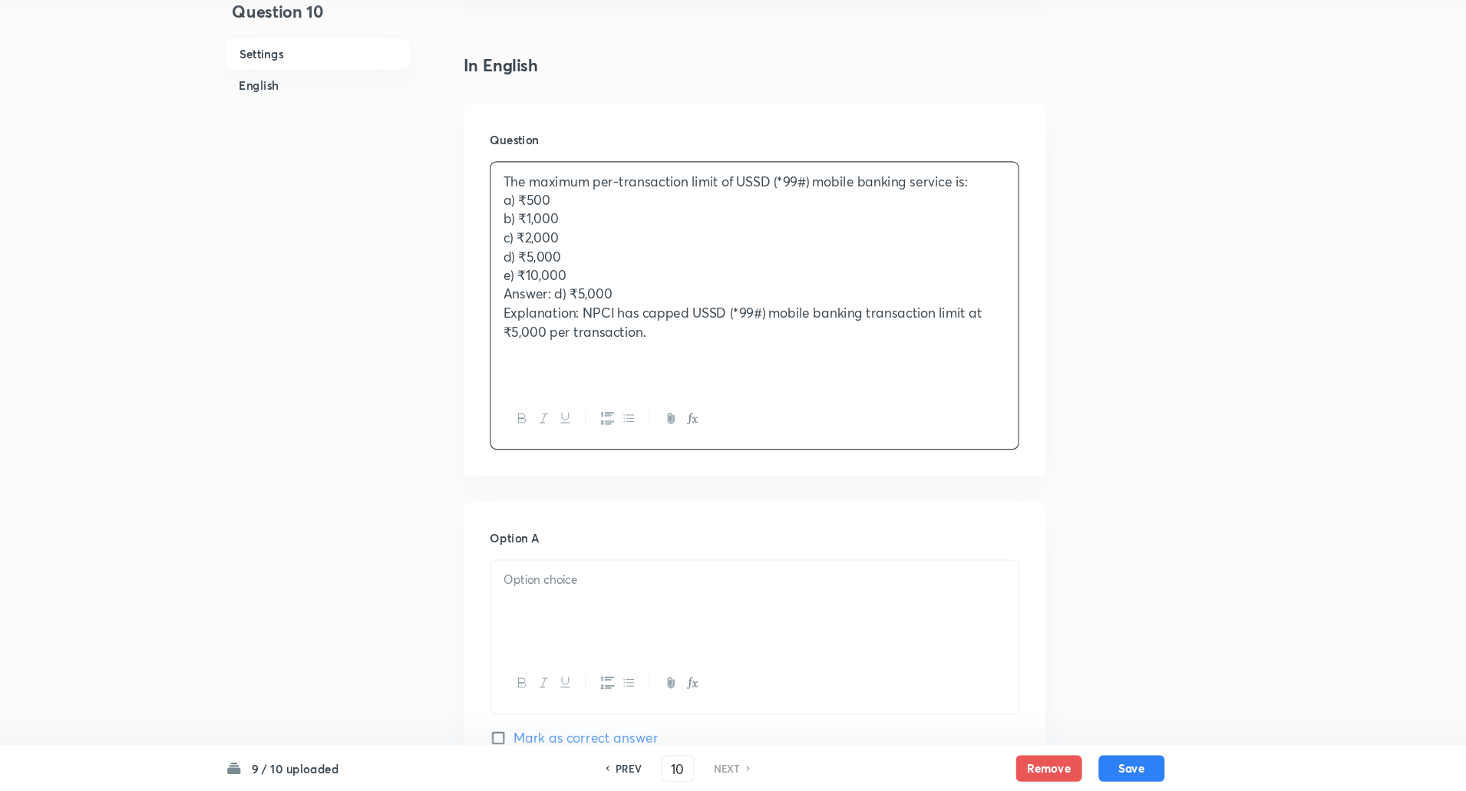
click at [1004, 227] on p "The maximum per-transaction limit of USSD (*99#) mobile banking service is:" at bounding box center [788, 225] width 467 height 18
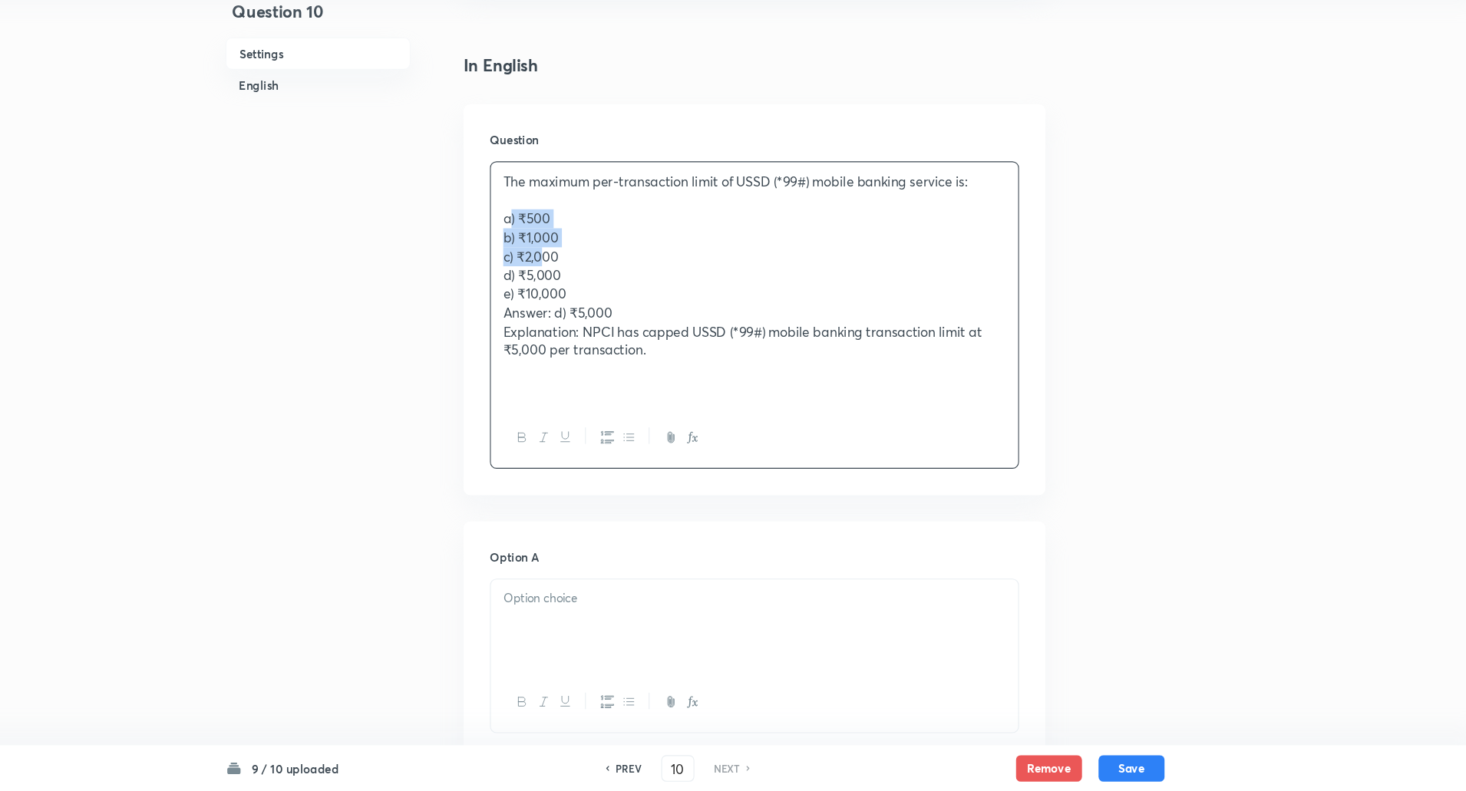
drag, startPoint x: 582, startPoint y: 298, endPoint x: 548, endPoint y: 257, distance: 53.3
click at [548, 257] on div "The maximum per-transaction limit of USSD (*99#) mobile banking service is: a) …" at bounding box center [788, 320] width 490 height 228
drag, startPoint x: 548, startPoint y: 257, endPoint x: 658, endPoint y: 371, distance: 157.9
click at [658, 371] on div "The maximum per-transaction limit of USSD (*99#) mobile banking service is: a) …" at bounding box center [788, 320] width 490 height 228
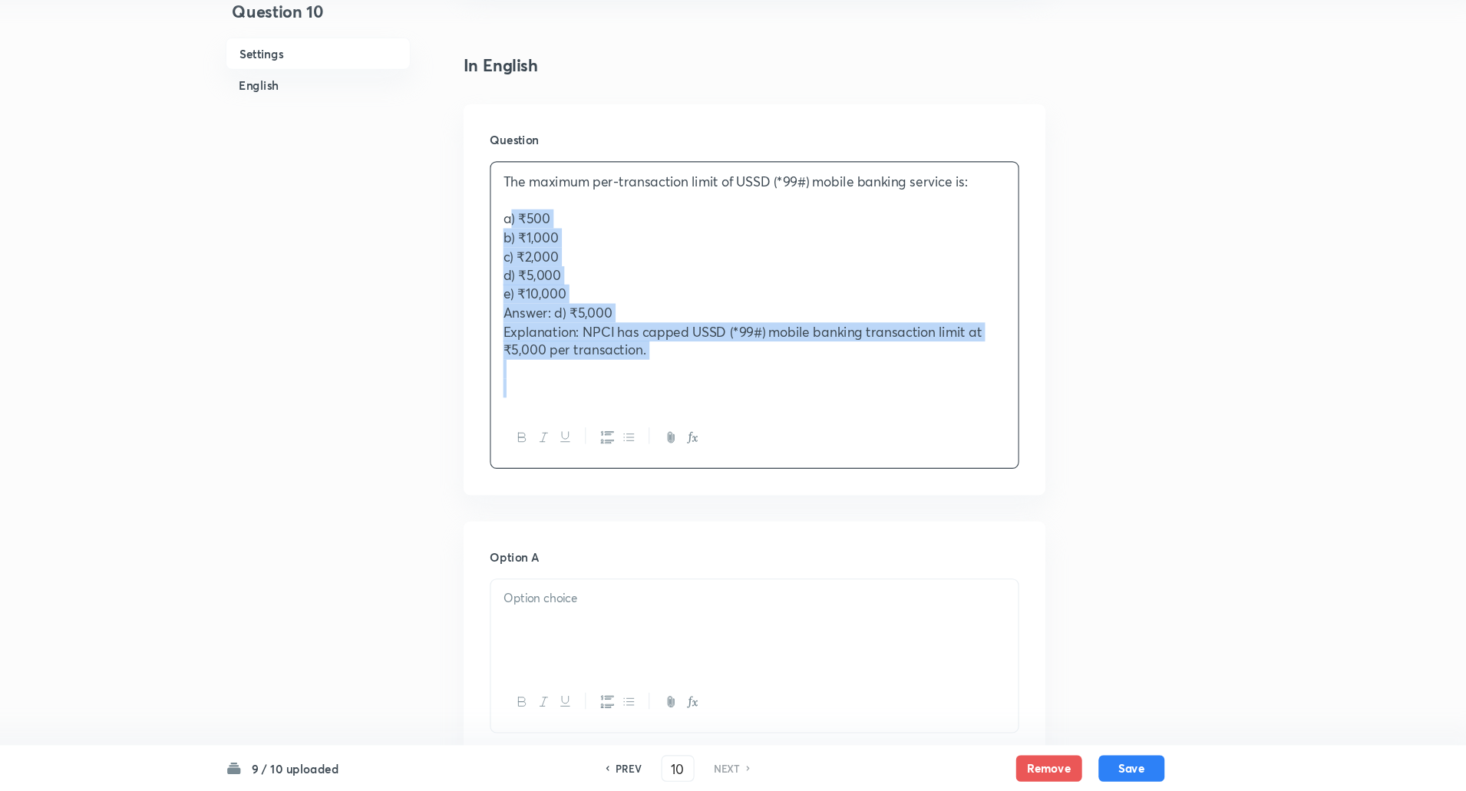
drag, startPoint x: 548, startPoint y: 259, endPoint x: 835, endPoint y: 456, distance: 347.8
click at [835, 456] on div "The maximum per-transaction limit of USSD (*99#) mobile banking service is: a) …" at bounding box center [787, 348] width 491 height 285
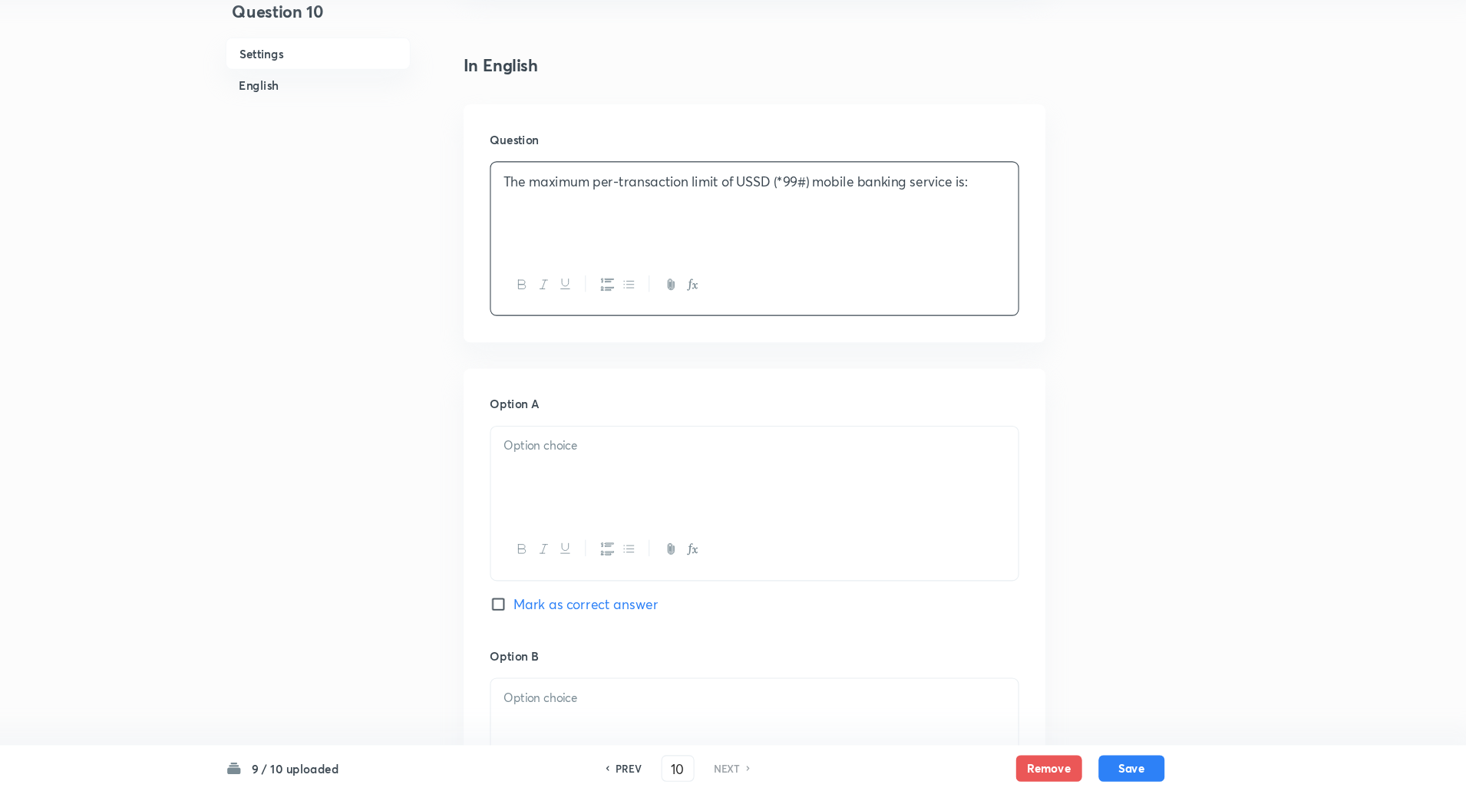
click at [671, 476] on p at bounding box center [788, 470] width 467 height 18
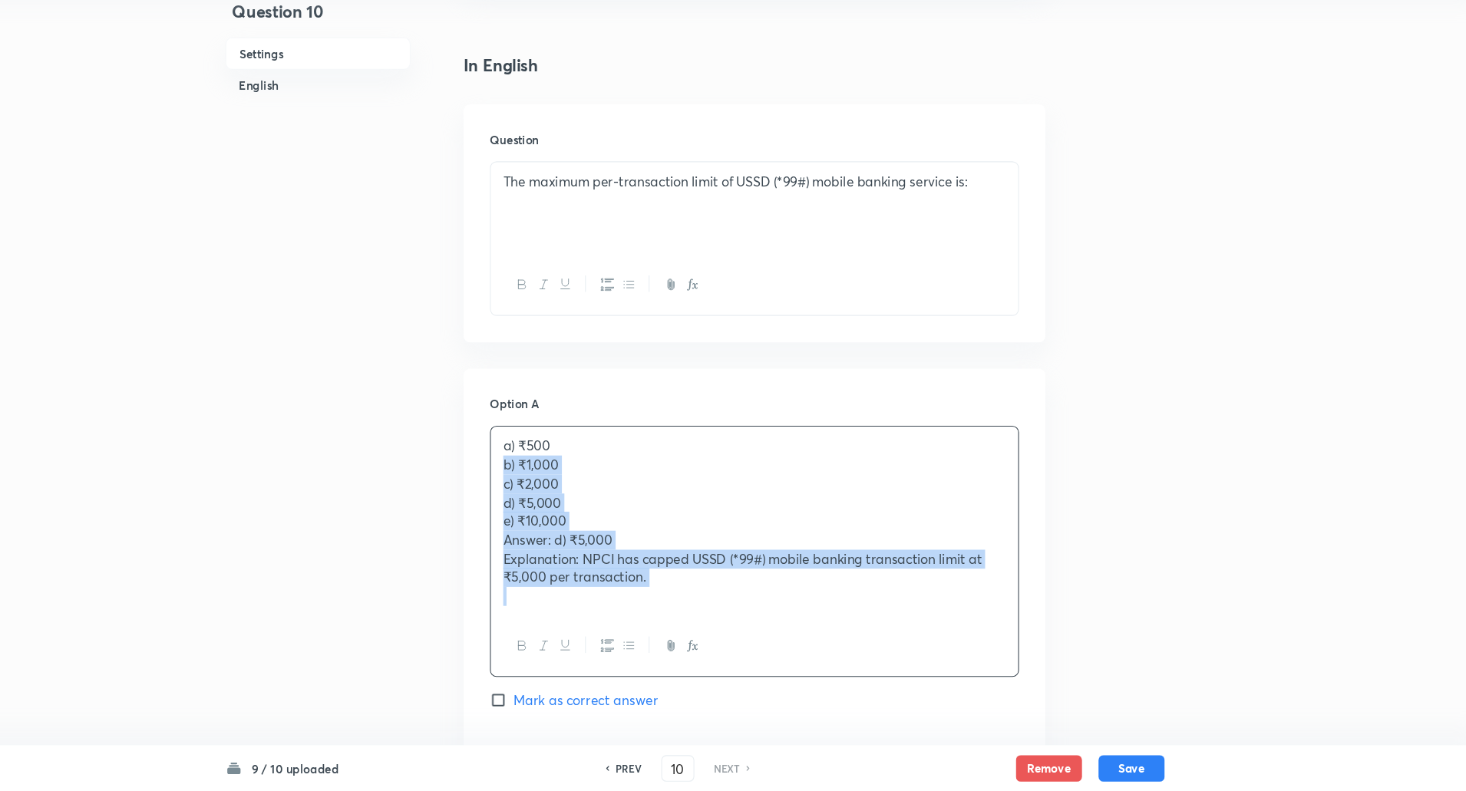
drag, startPoint x: 547, startPoint y: 484, endPoint x: 842, endPoint y: 631, distance: 329.8
click at [842, 631] on div "a) ₹500 b) ₹1,000 c) ₹2,000 d) ₹5,000 e) ₹10,000 Answer: d) ₹5,000 Explanation:…" at bounding box center [787, 567] width 491 height 233
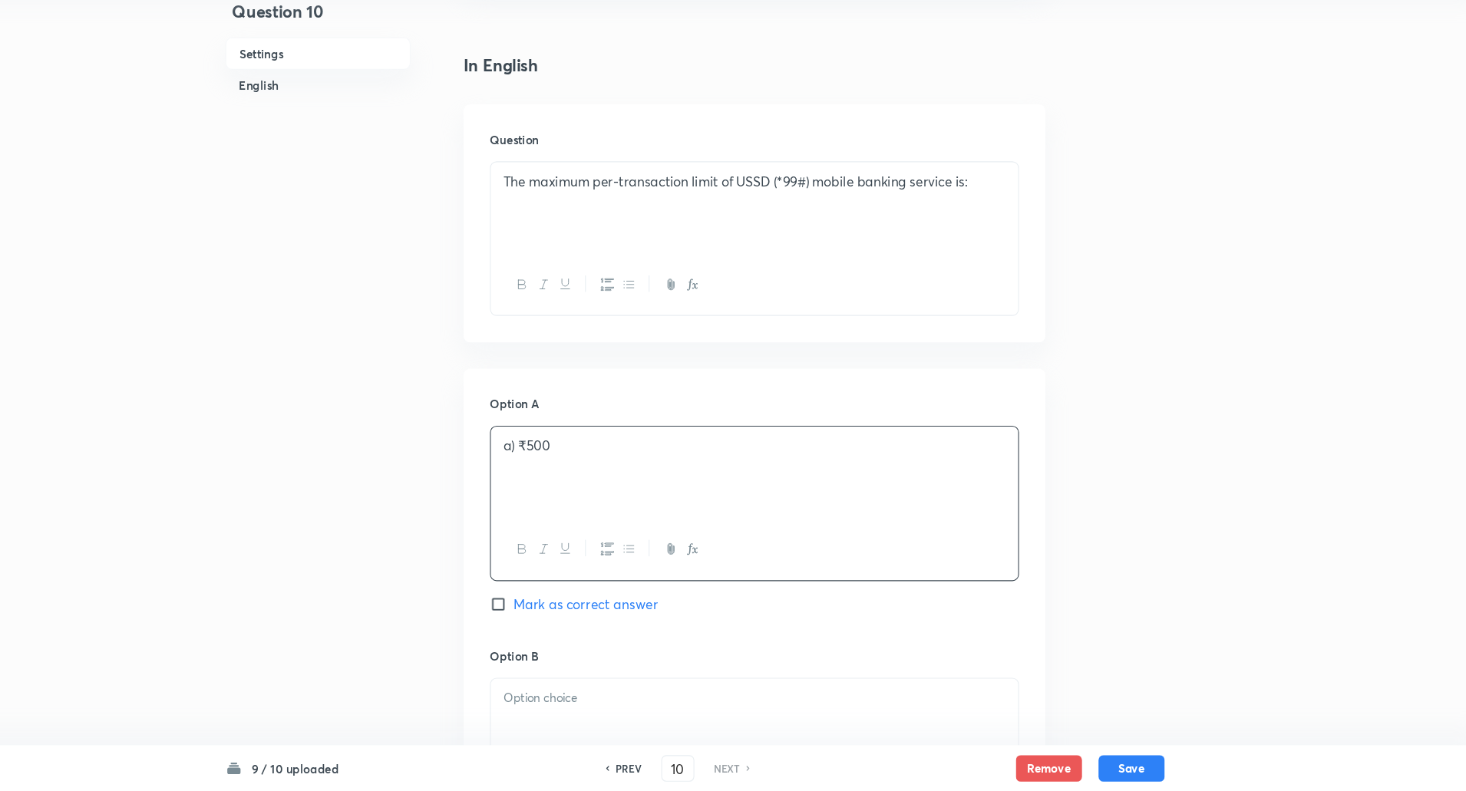
click at [566, 467] on p "a) ₹500" at bounding box center [788, 470] width 467 height 18
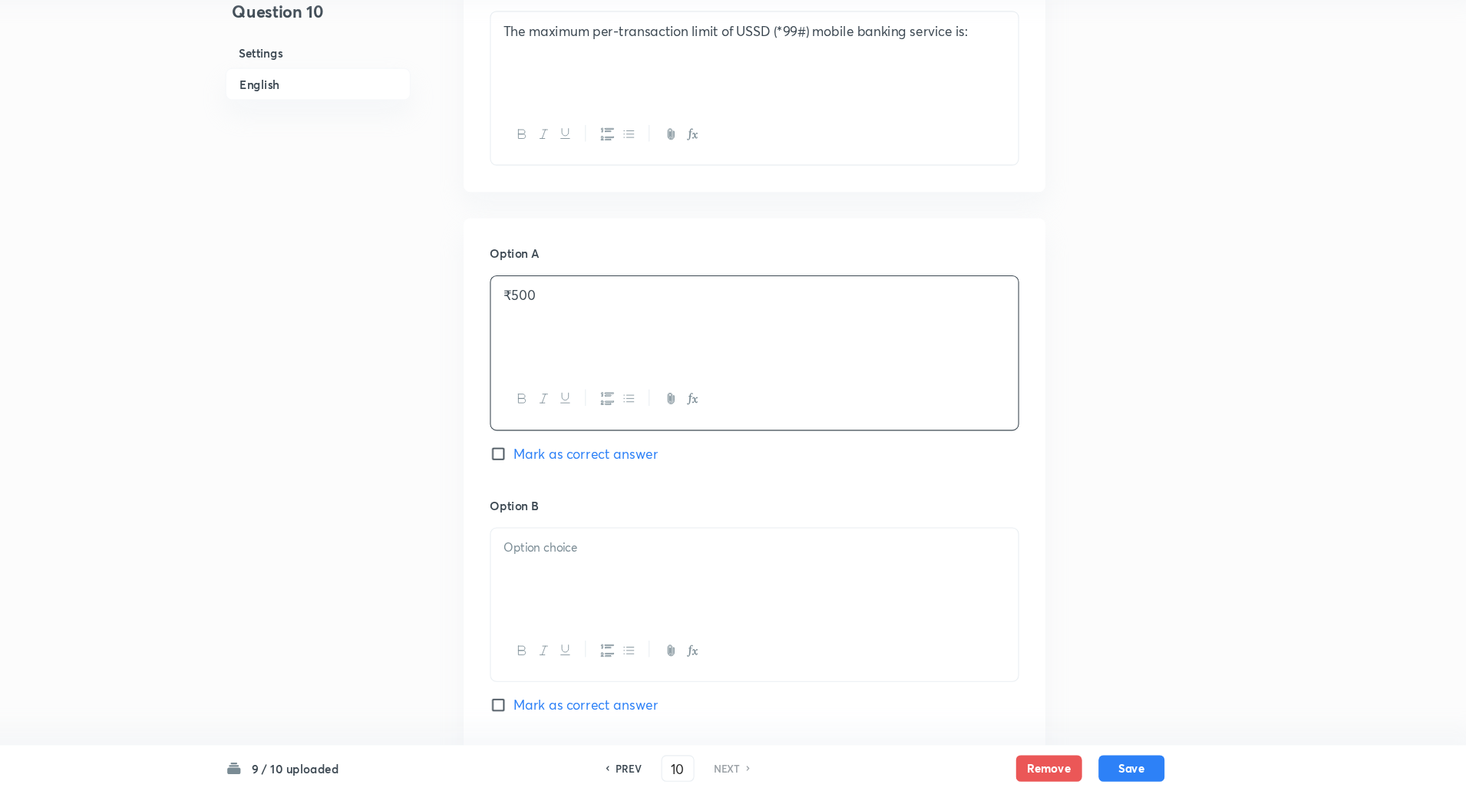
scroll to position [487, 0]
click at [575, 561] on p at bounding box center [788, 563] width 467 height 18
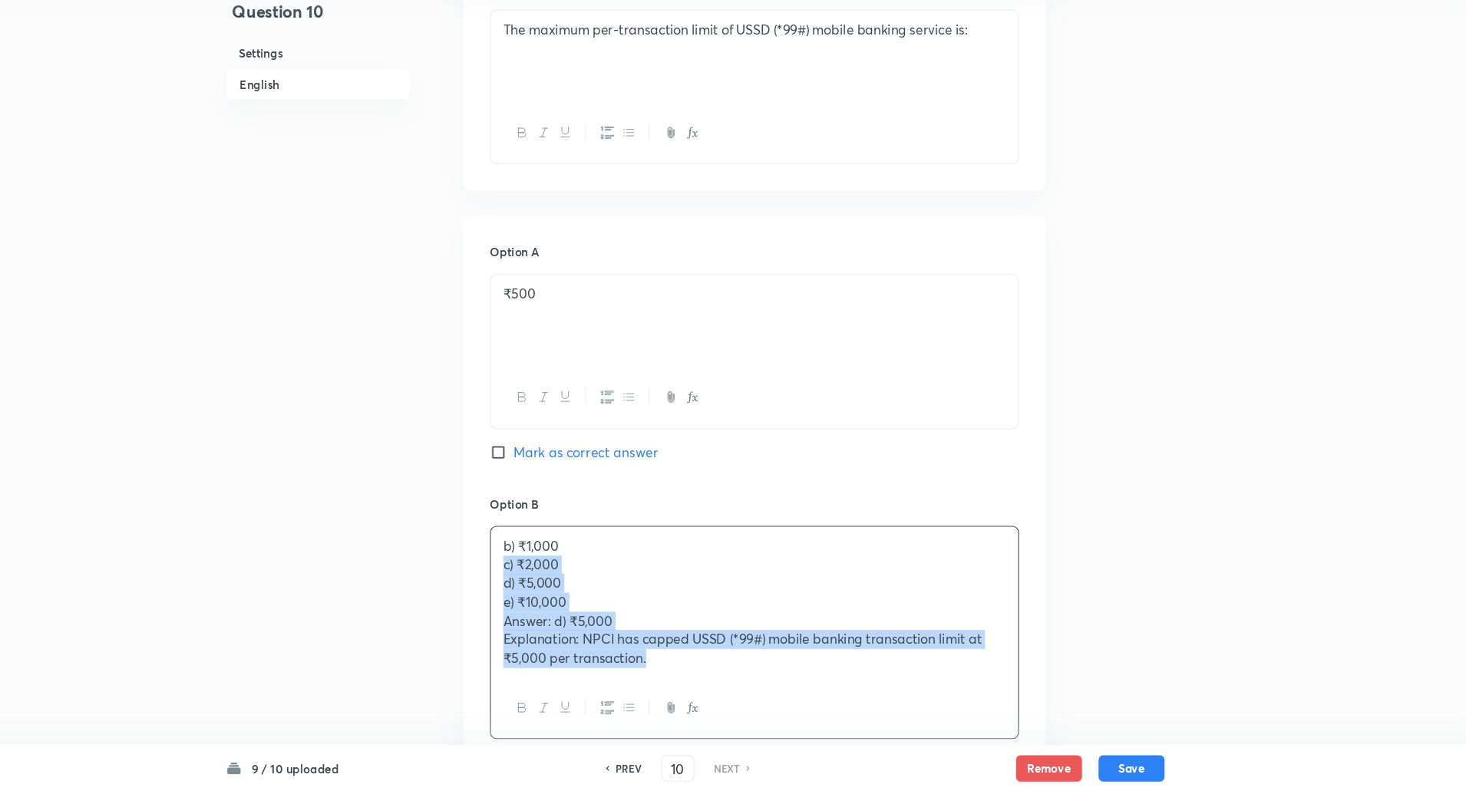
drag, startPoint x: 549, startPoint y: 583, endPoint x: 883, endPoint y: 739, distance: 369.0
click at [883, 739] on div "b) ₹1,000 c) ₹2,000 d) ₹5,000 e) ₹10,000 Answer: d) ₹5,000 Explanation: NPCI ha…" at bounding box center [787, 643] width 491 height 198
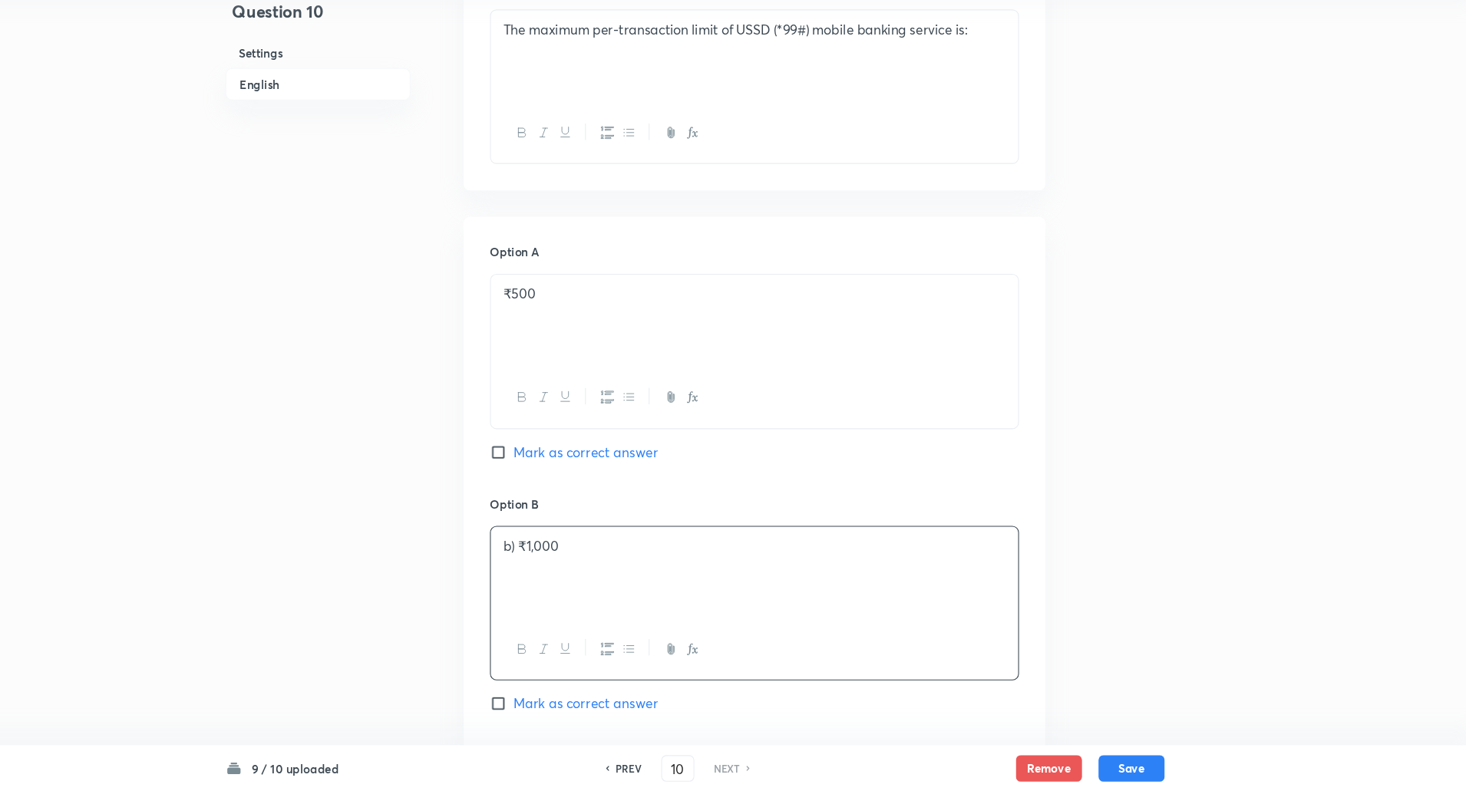
click at [565, 564] on p "b) ₹1,000" at bounding box center [788, 563] width 467 height 18
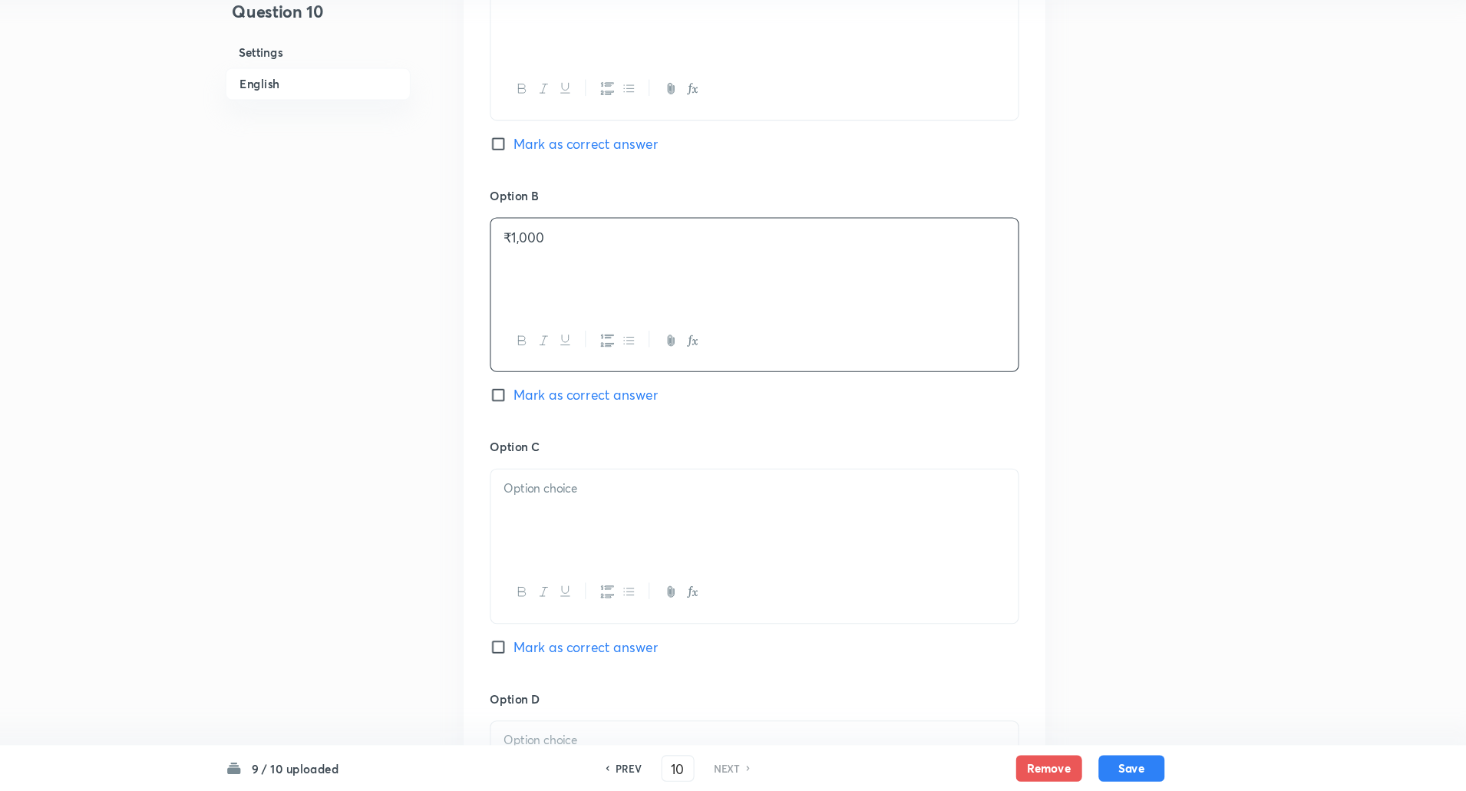
scroll to position [774, 0]
click at [567, 516] on p at bounding box center [788, 509] width 467 height 18
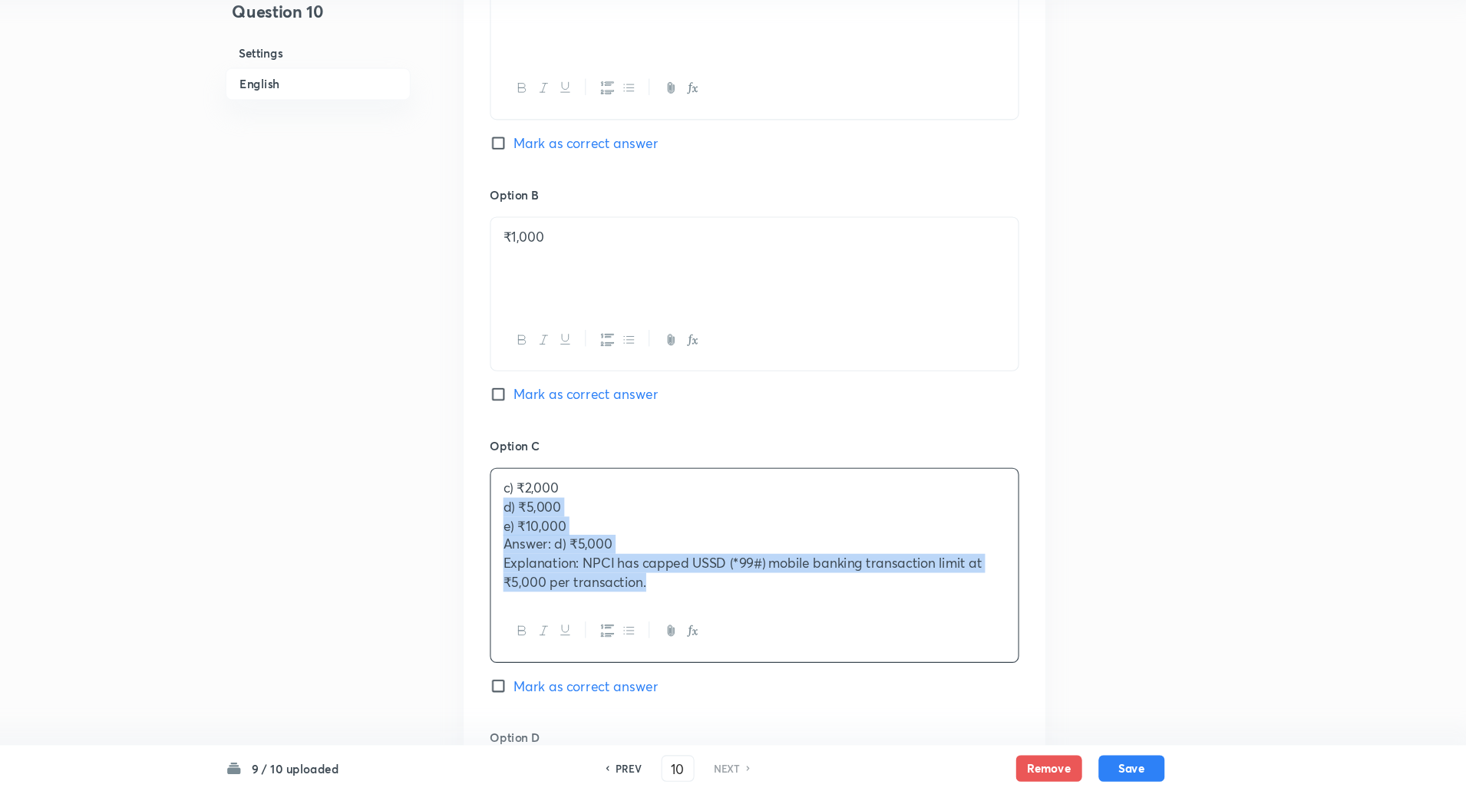
drag, startPoint x: 552, startPoint y: 523, endPoint x: 773, endPoint y: 611, distance: 237.2
click at [773, 611] on div "c) ₹2,000 d) ₹5,000 e) ₹10,000 Answer: d) ₹5,000 Explanation: NPCI has capped U…" at bounding box center [788, 552] width 490 height 123
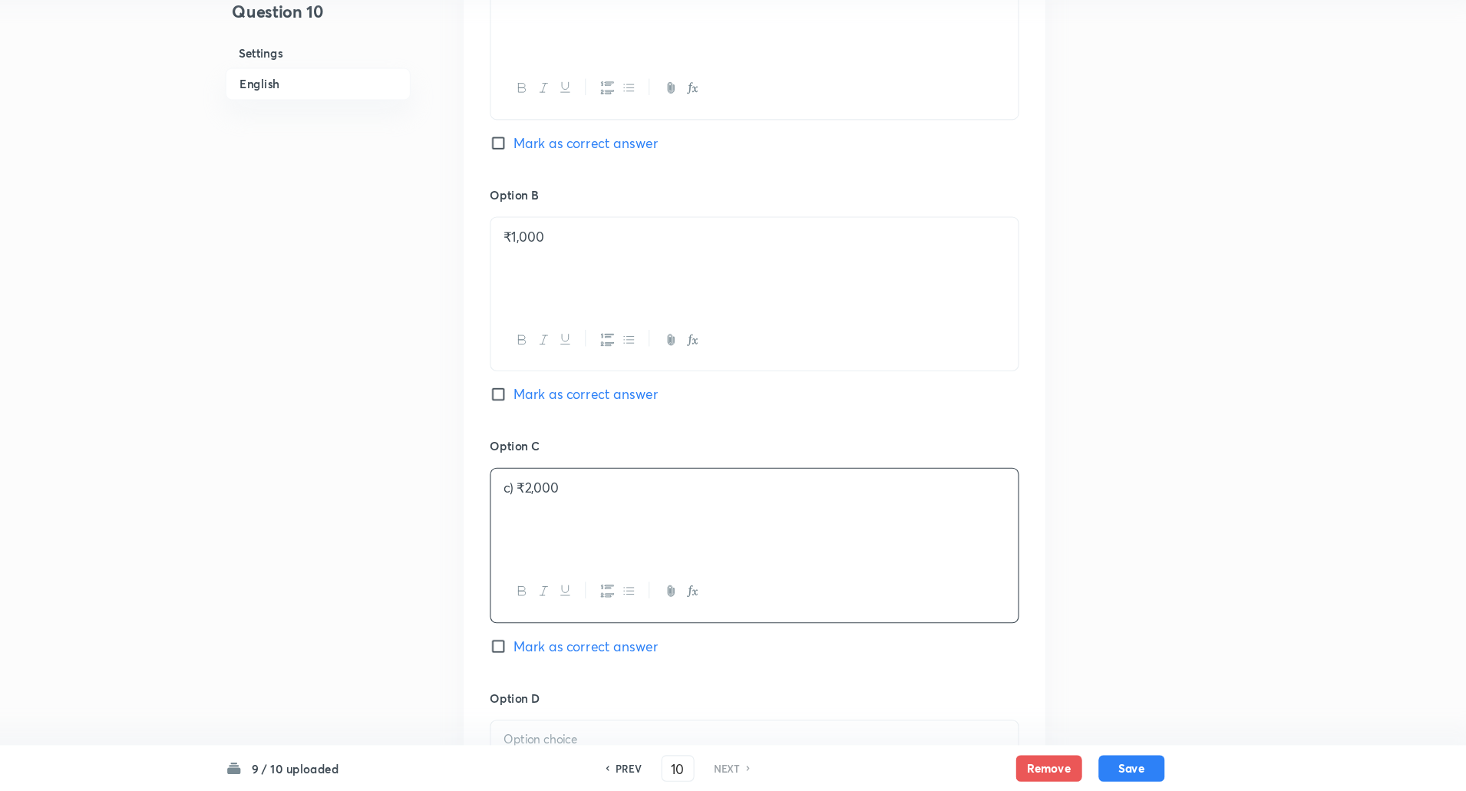
click at [565, 508] on p "c) ₹2,000" at bounding box center [788, 509] width 467 height 18
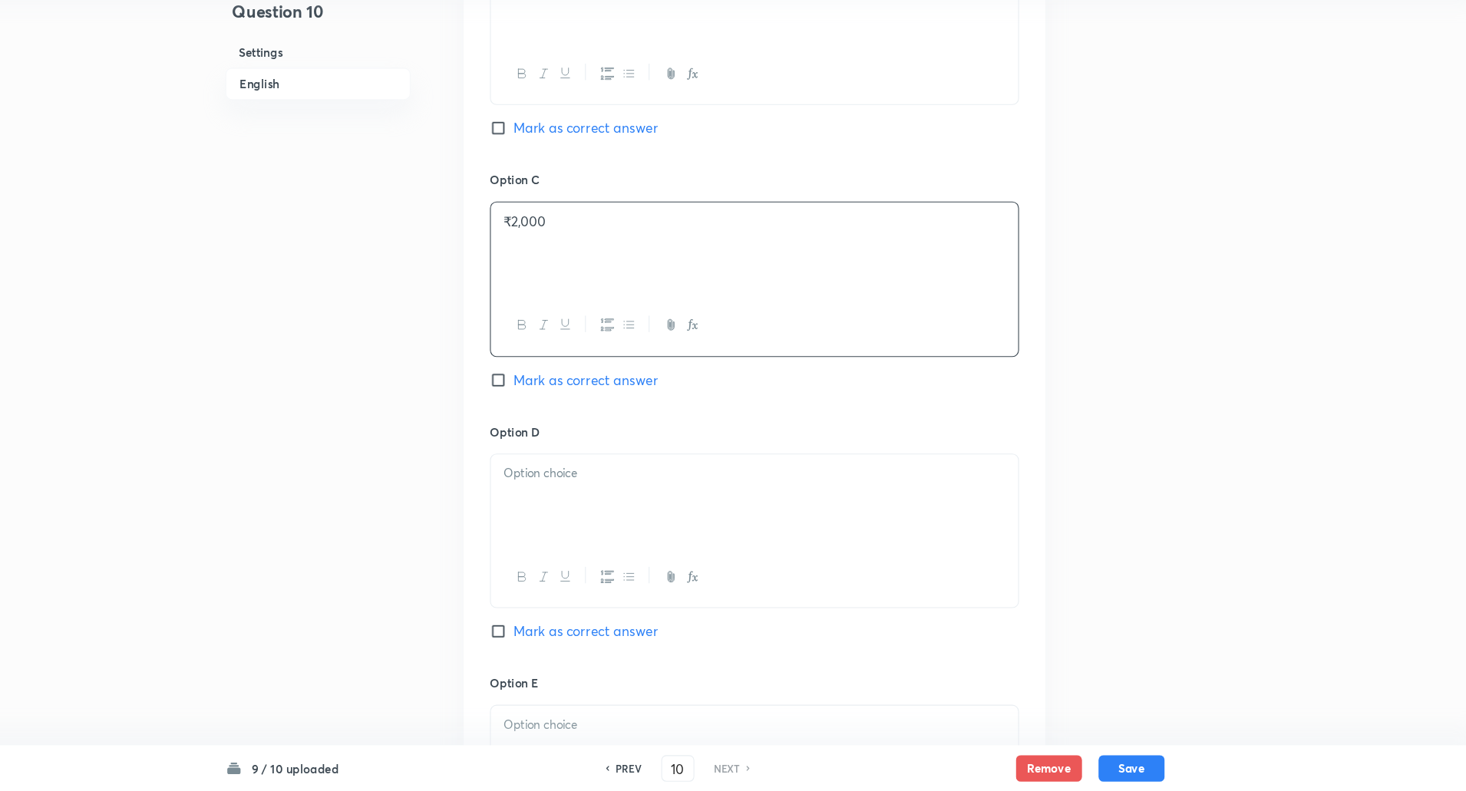
scroll to position [1033, 0]
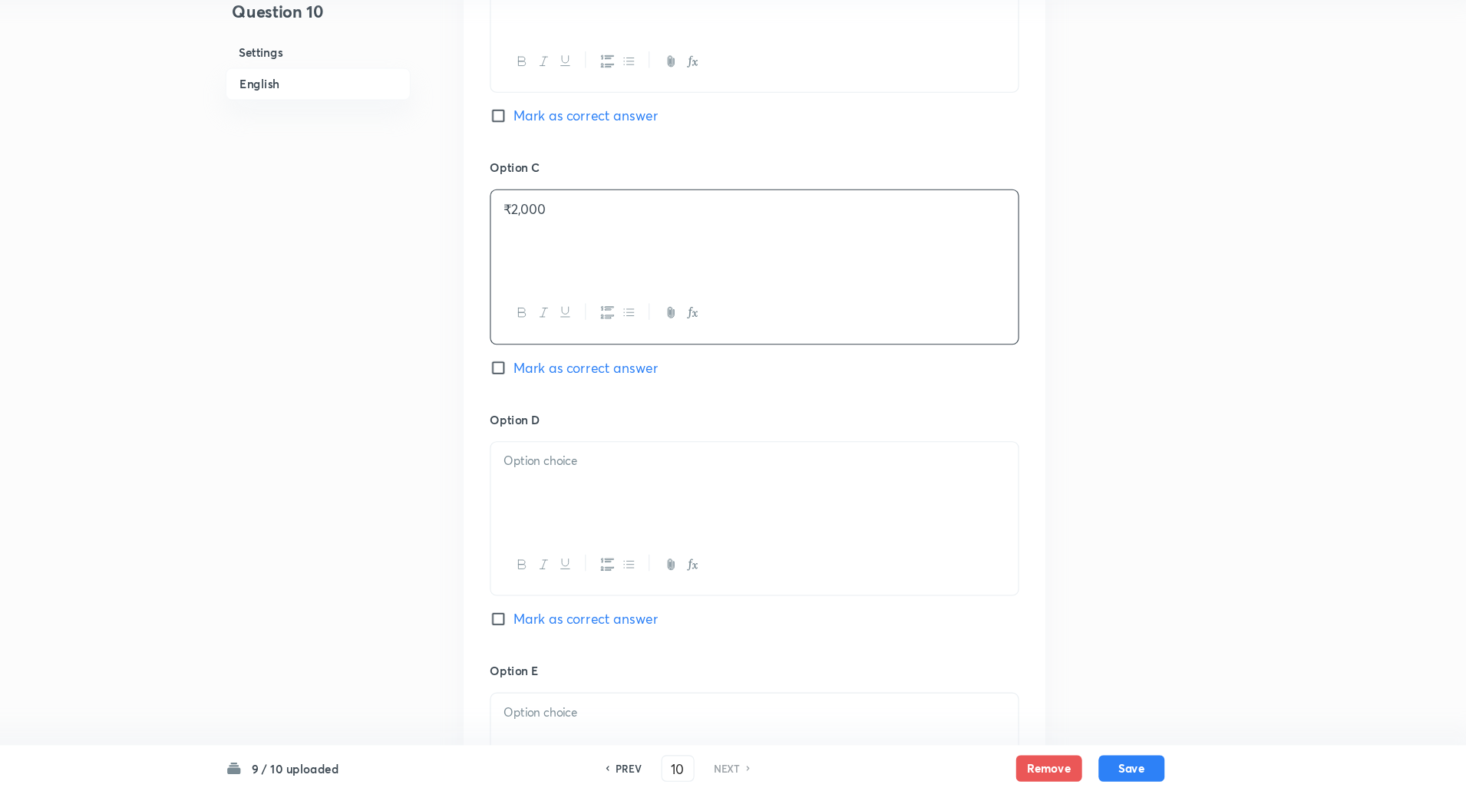
click at [565, 508] on div at bounding box center [788, 510] width 490 height 86
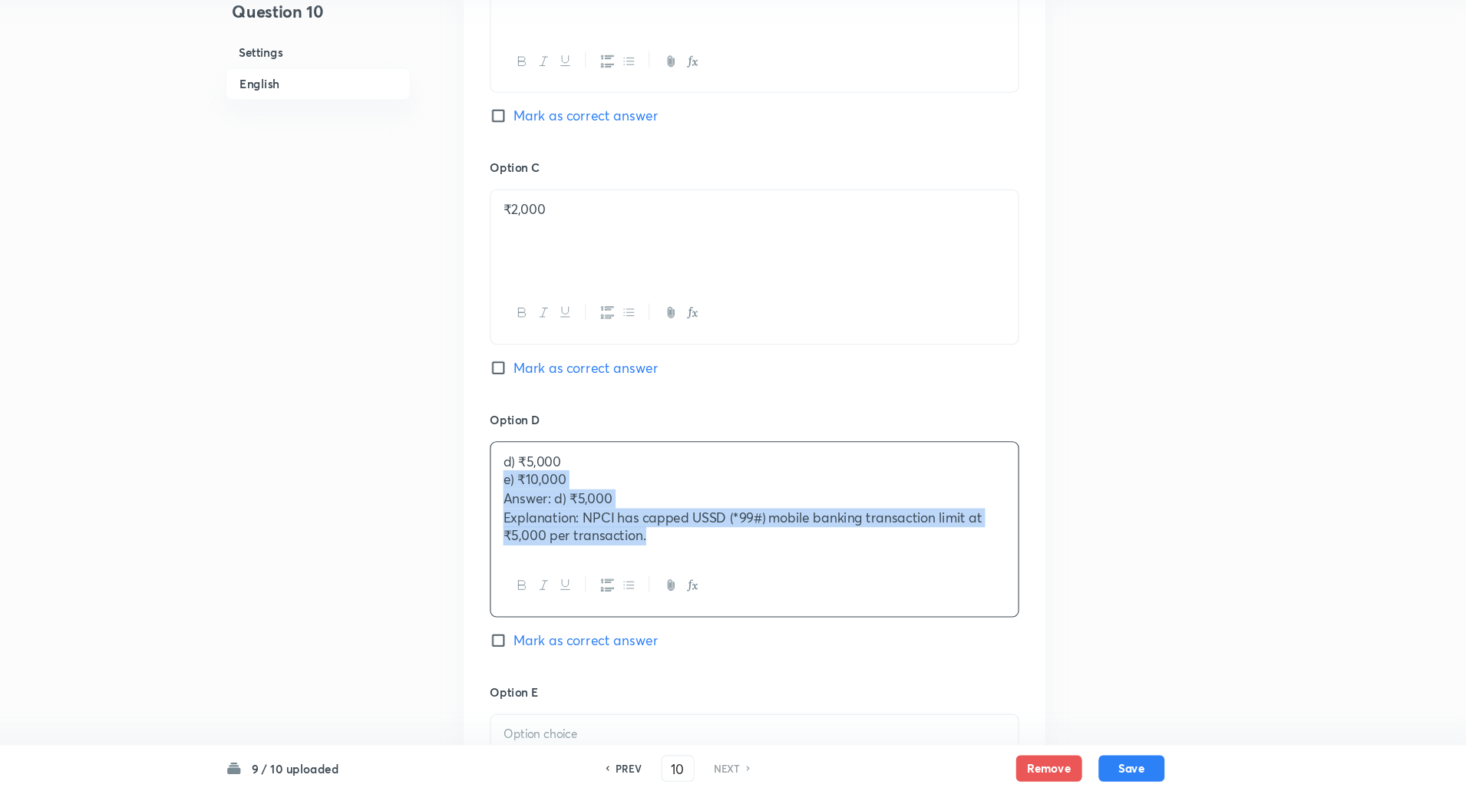
drag, startPoint x: 558, startPoint y: 503, endPoint x: 889, endPoint y: 659, distance: 366.6
click at [889, 659] on div "Option D d) ₹5,000 e) ₹10,000 Answer: d) ₹5,000 Explanation: NPCI has capped US…" at bounding box center [787, 563] width 491 height 253
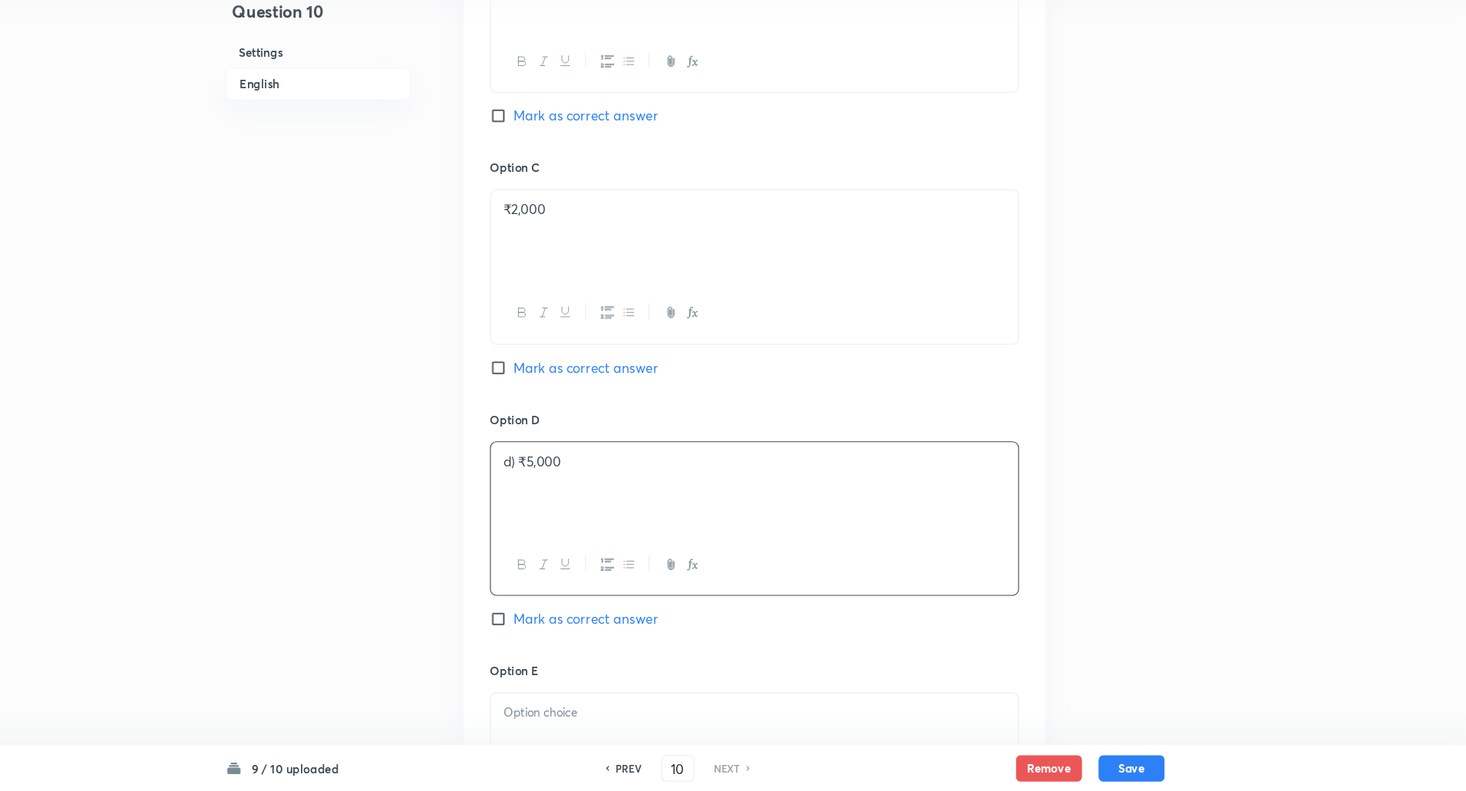
click at [567, 486] on p "d) ₹5,000" at bounding box center [788, 485] width 467 height 18
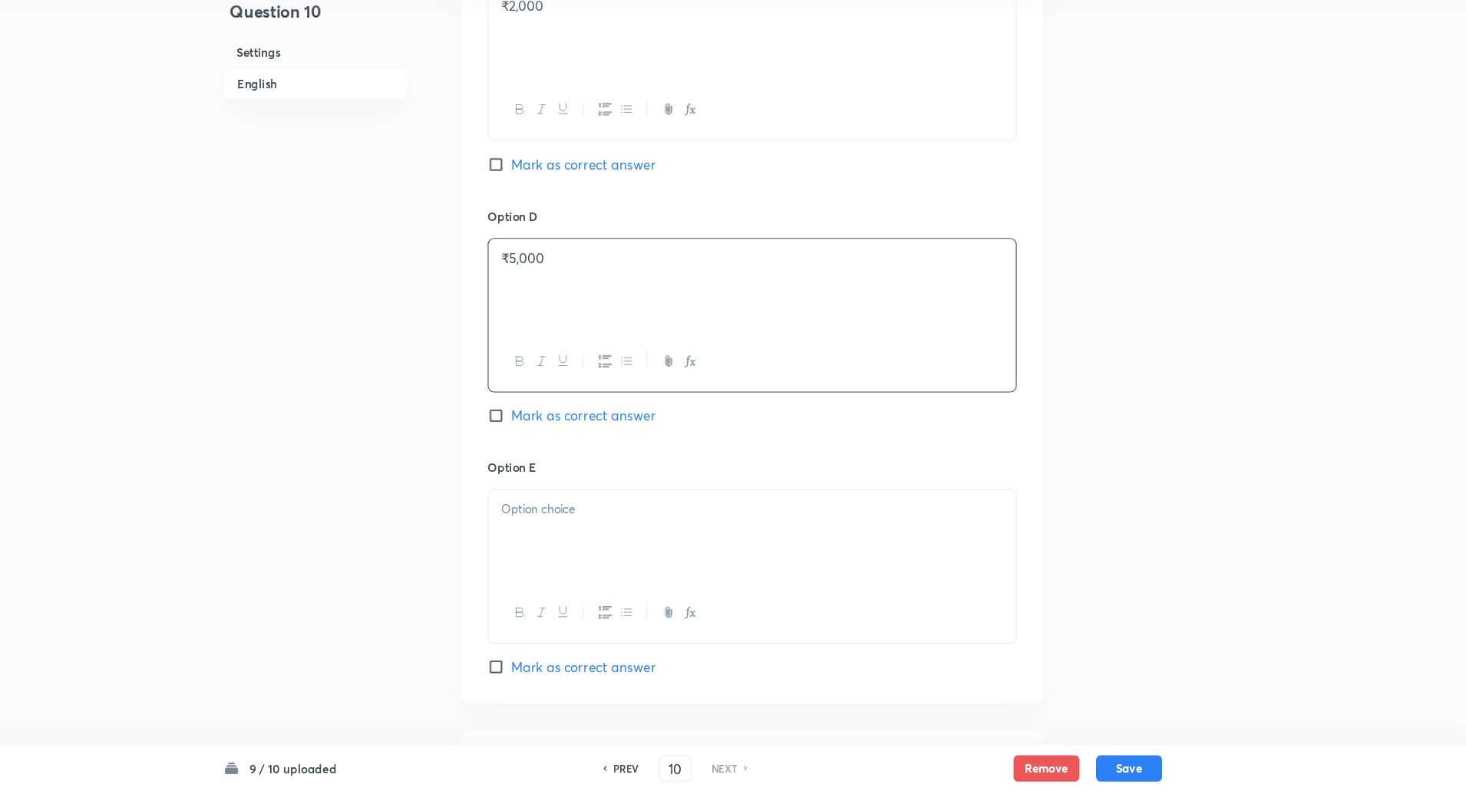
click at [581, 548] on div at bounding box center [788, 554] width 490 height 86
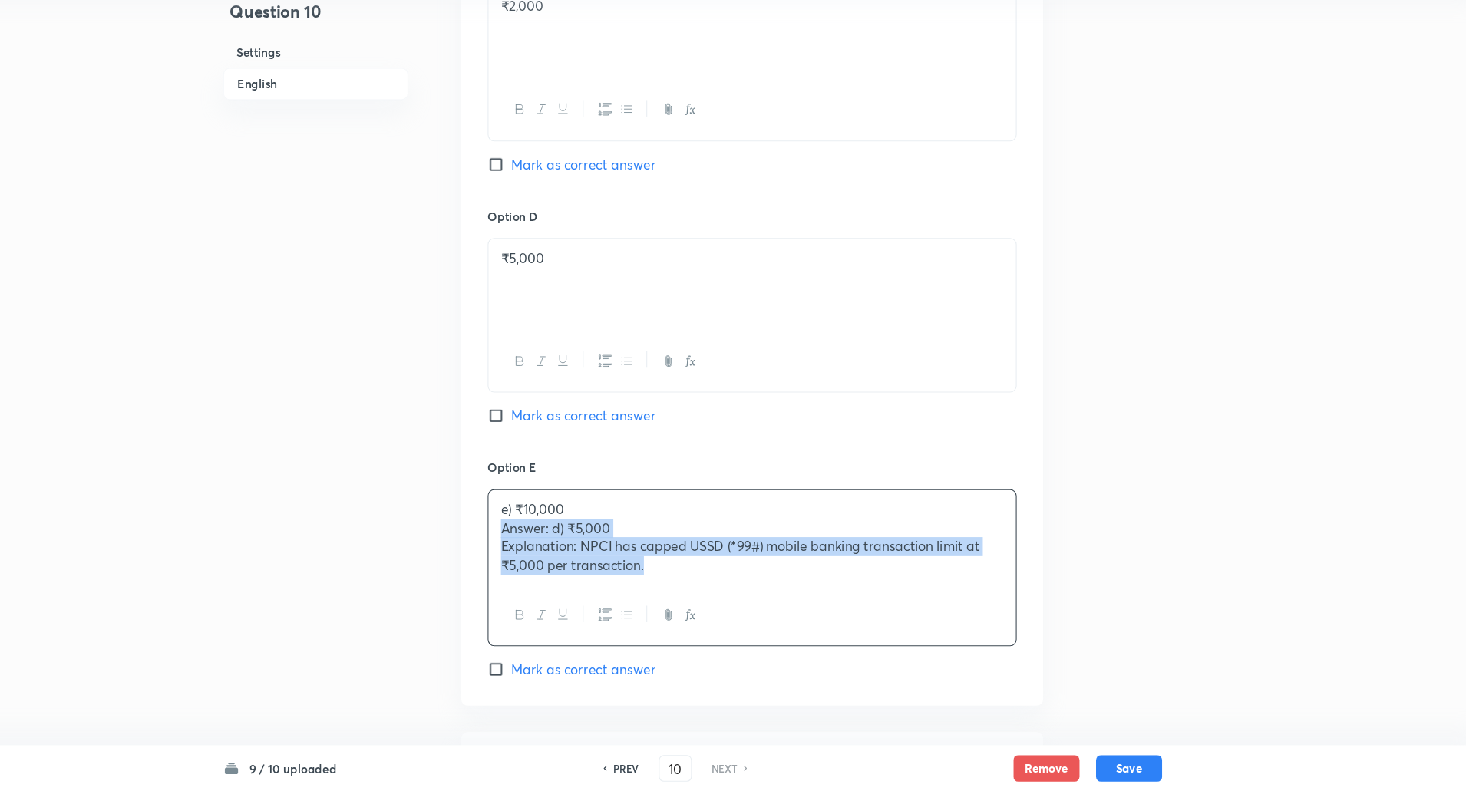
drag, startPoint x: 551, startPoint y: 550, endPoint x: 855, endPoint y: 648, distance: 319.1
click at [855, 648] on div "e) ₹10,000 Answer: d) ₹5,000 Explanation: NPCI has capped USSD (*99#) mobile ba…" at bounding box center [787, 583] width 491 height 146
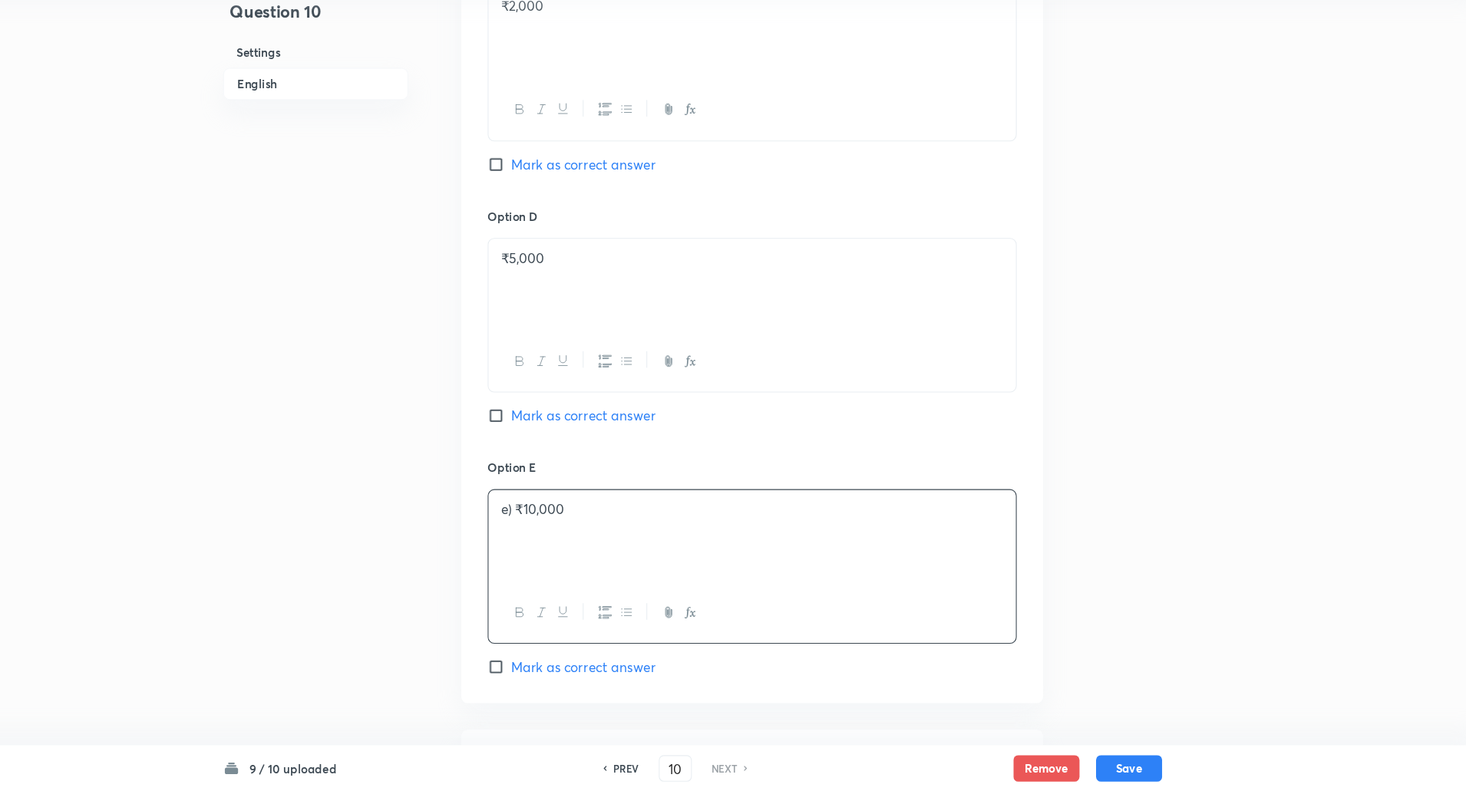
click at [557, 440] on input "Mark as correct answer" at bounding box center [552, 441] width 21 height 15
checkbox input "true"
click at [569, 529] on p "e) ₹10,000" at bounding box center [788, 529] width 467 height 18
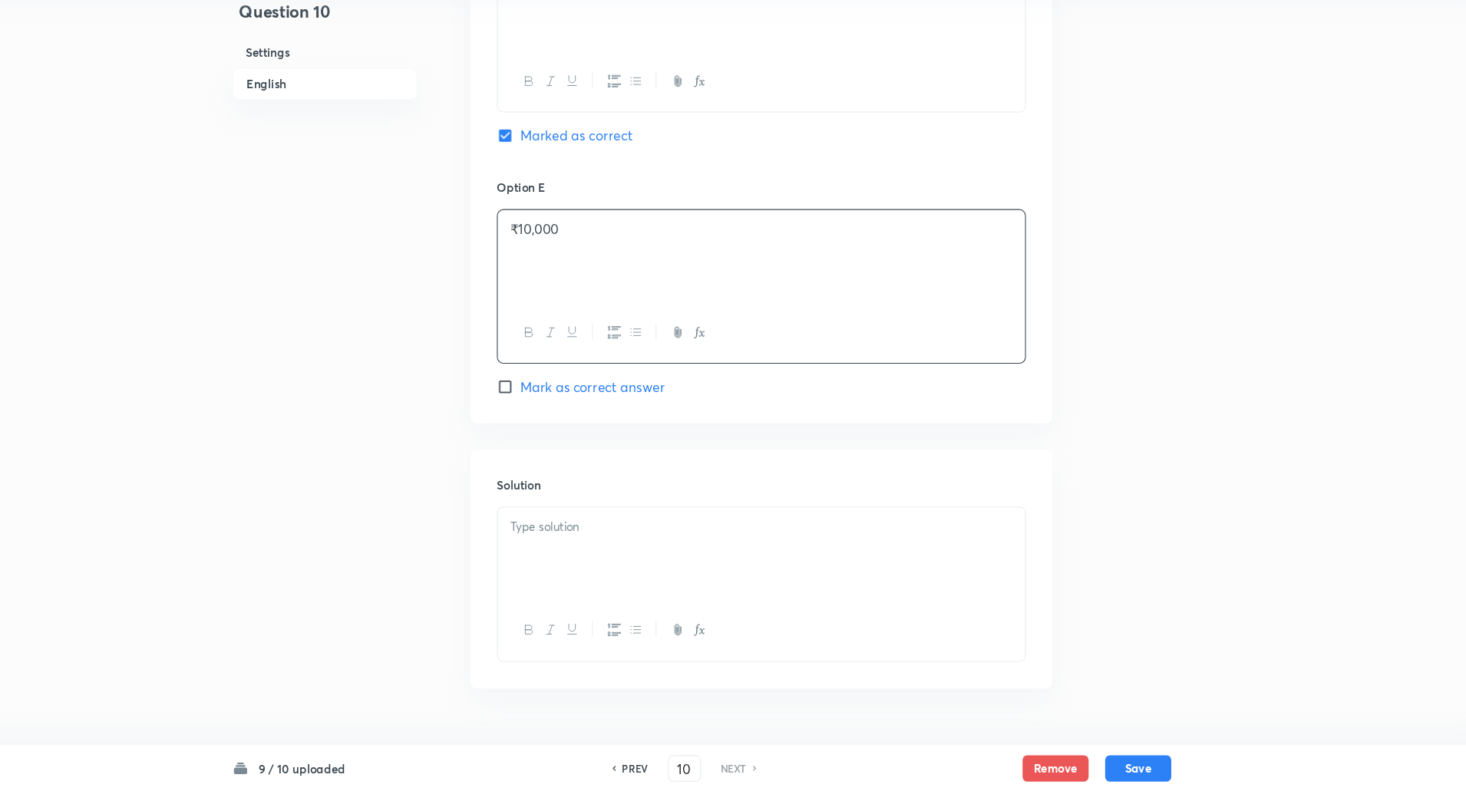
scroll to position [1482, 0]
click at [565, 539] on p at bounding box center [788, 545] width 467 height 18
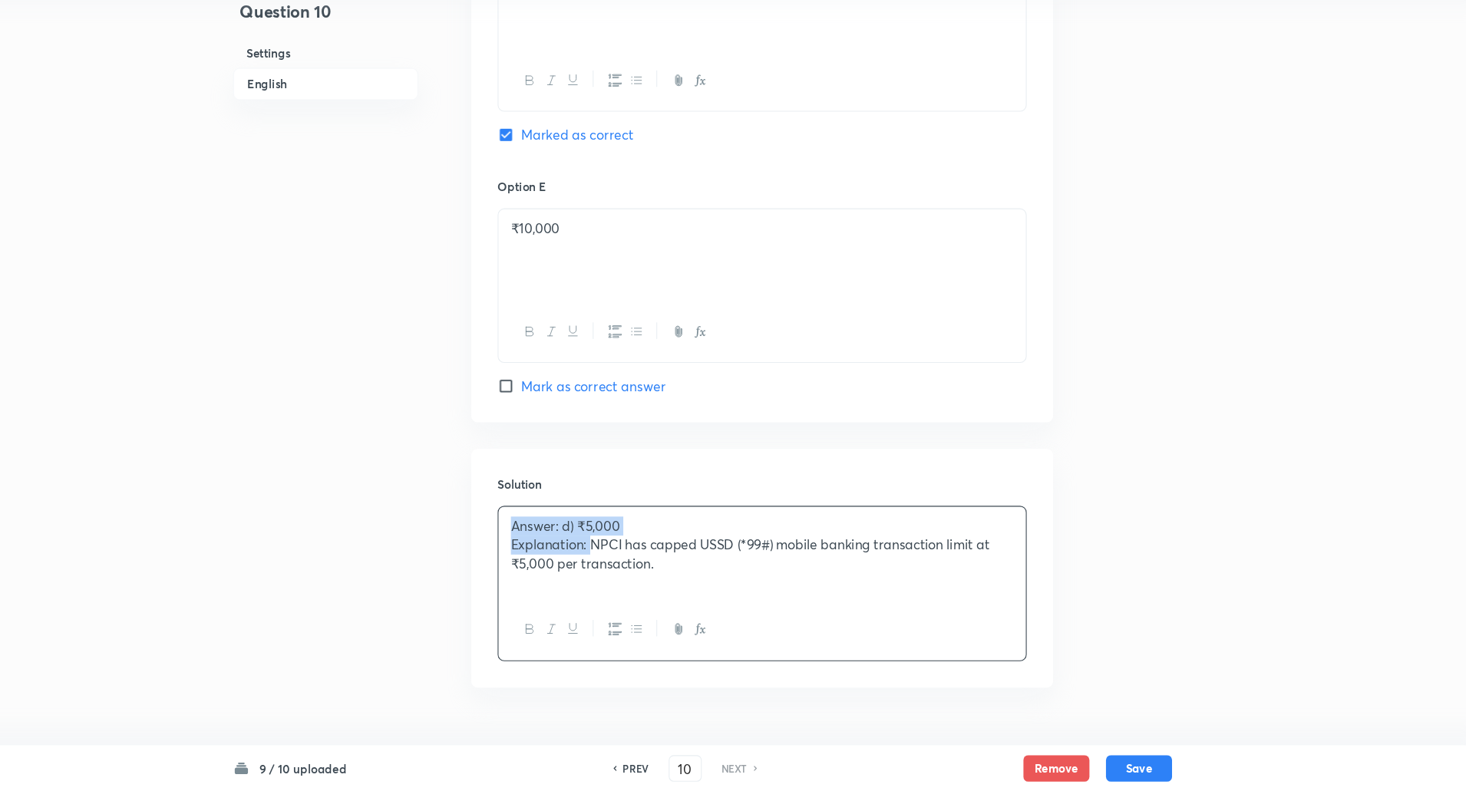
drag, startPoint x: 546, startPoint y: 540, endPoint x: 628, endPoint y: 565, distance: 85.9
click at [628, 565] on div "Answer: d) ₹5,000 Explanation: NPCI has capped USSD (*99#) mobile banking trans…" at bounding box center [788, 569] width 490 height 86
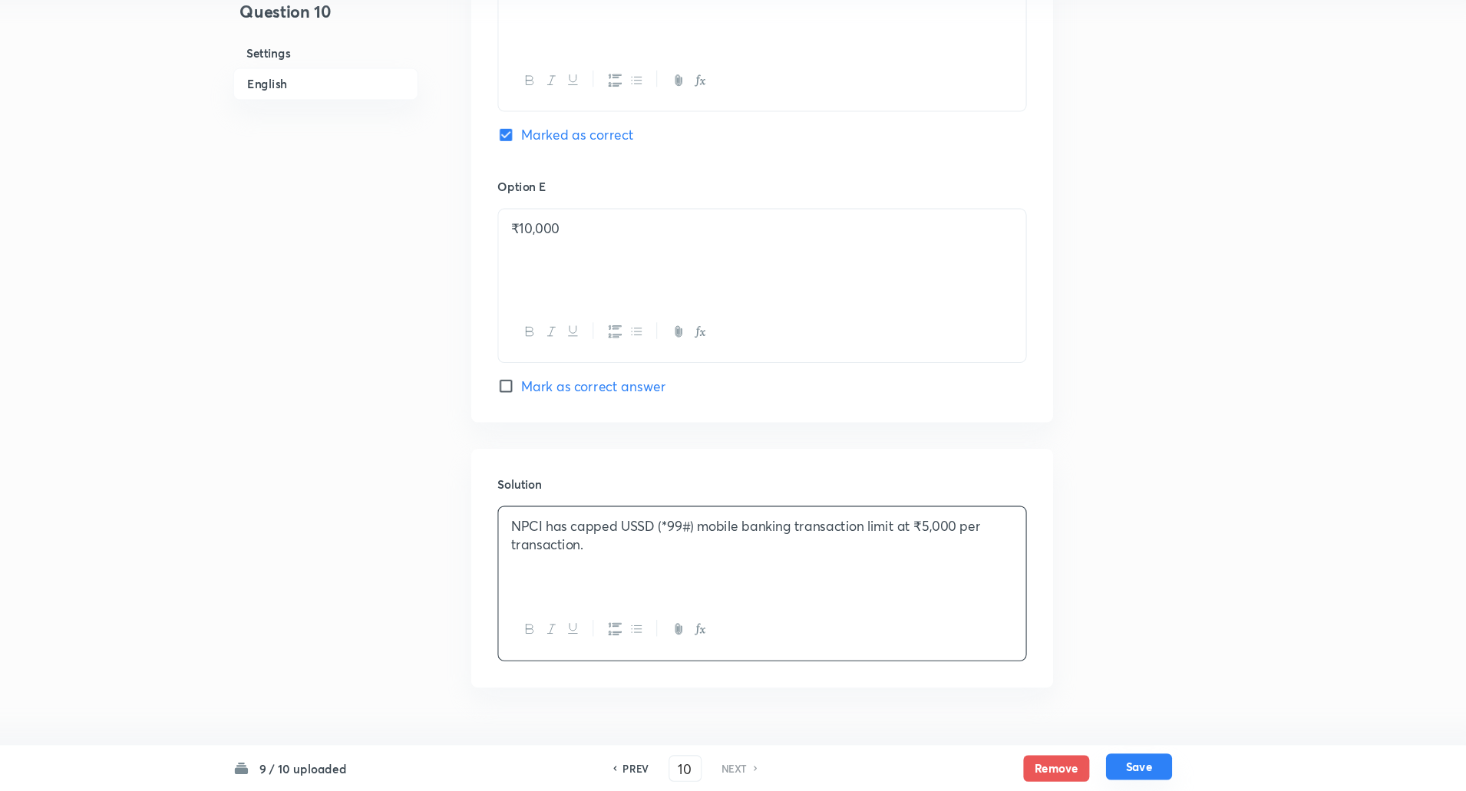
click at [1126, 771] on button "Save" at bounding box center [1137, 768] width 61 height 25
checkbox input "true"
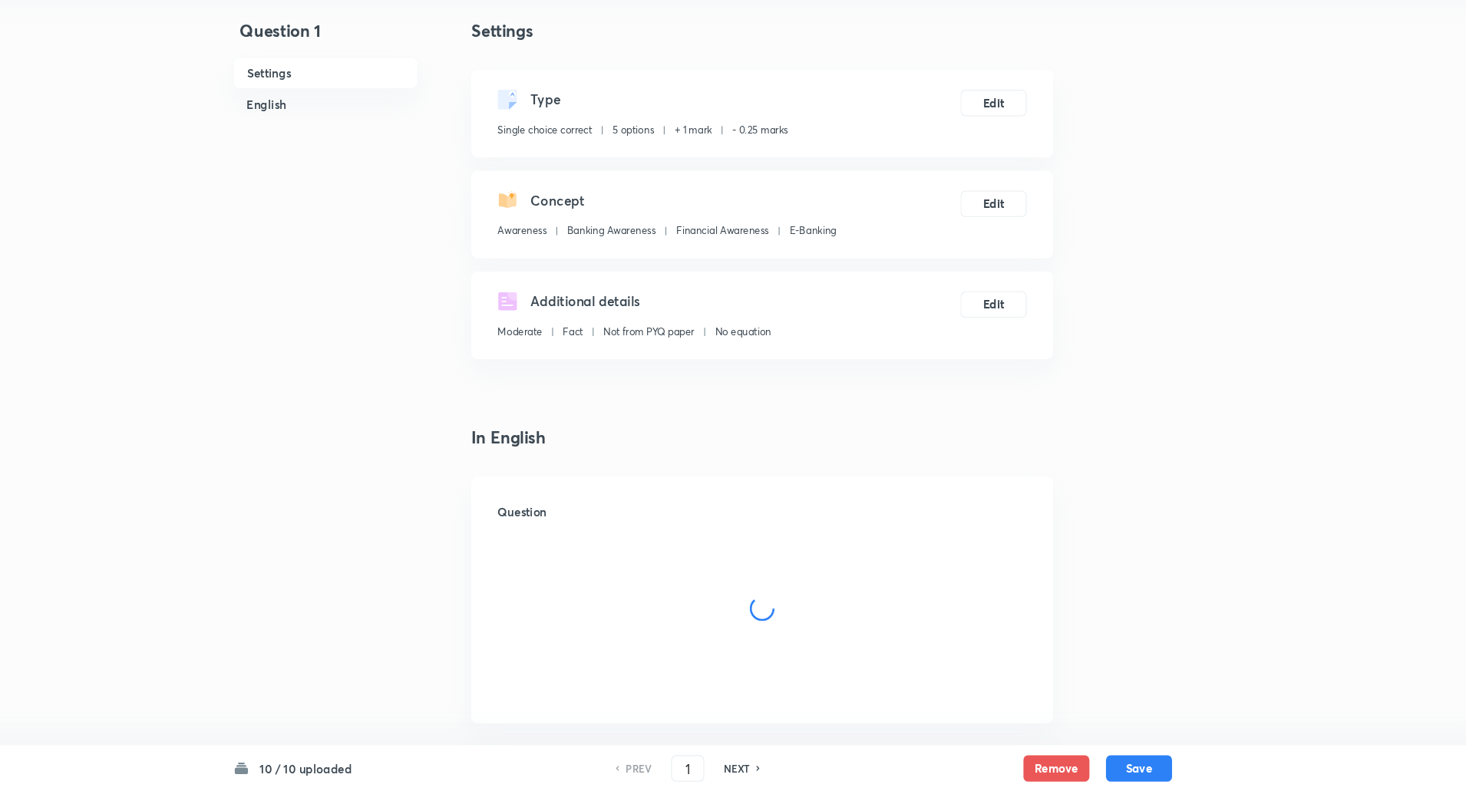
checkbox input "true"
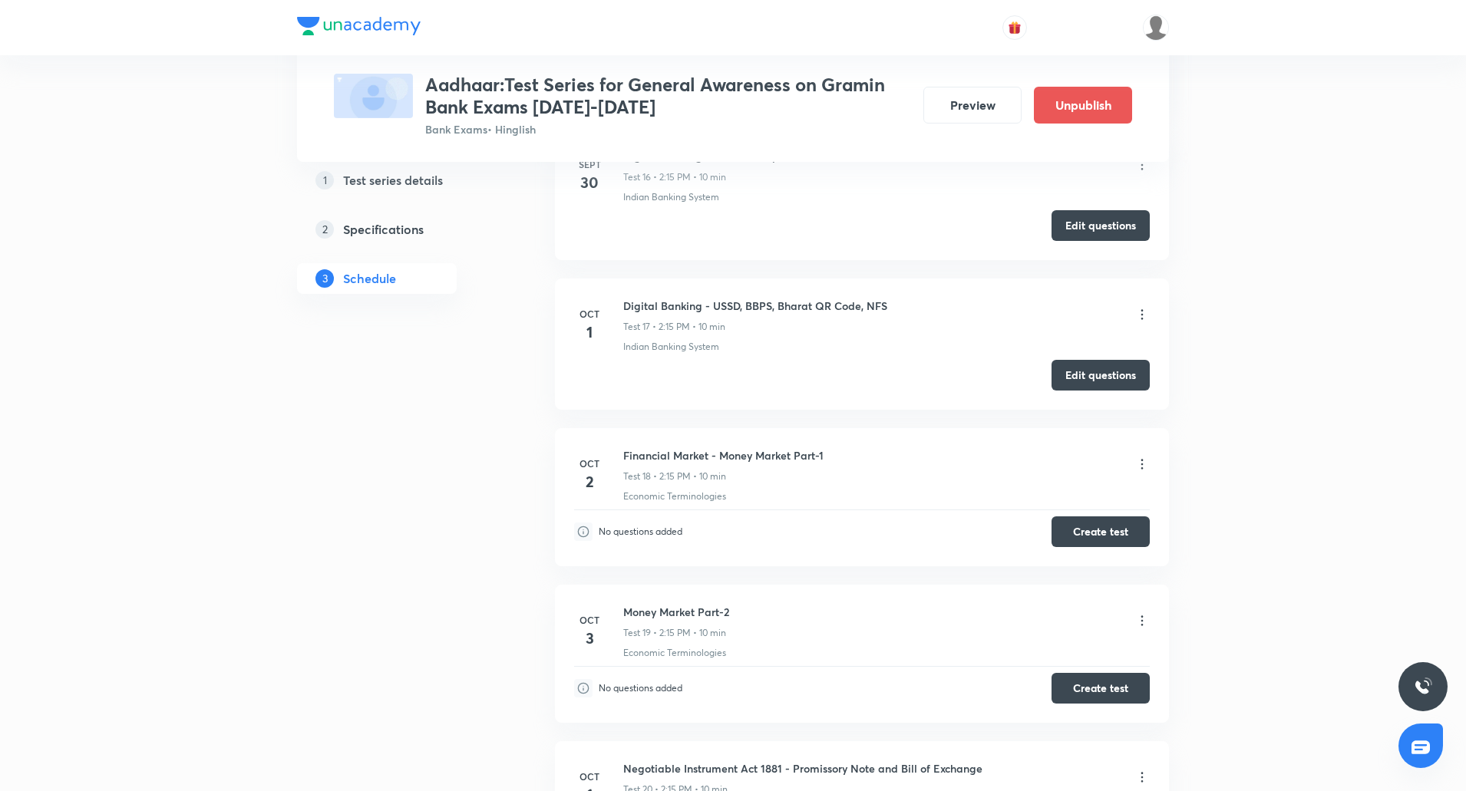
scroll to position [3031, 0]
